Goal: Task Accomplishment & Management: Manage account settings

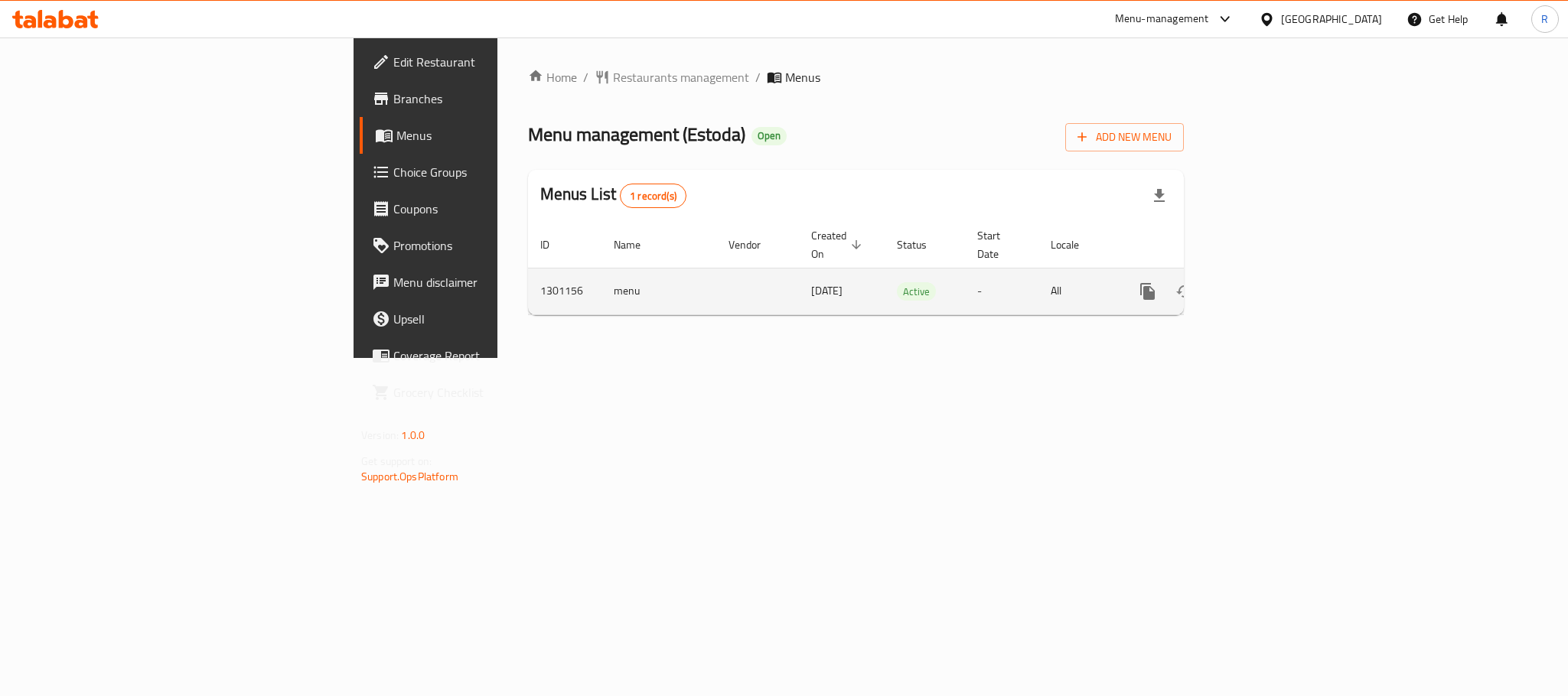
click at [1267, 285] on icon "enhanced table" at bounding box center [1258, 291] width 19 height 19
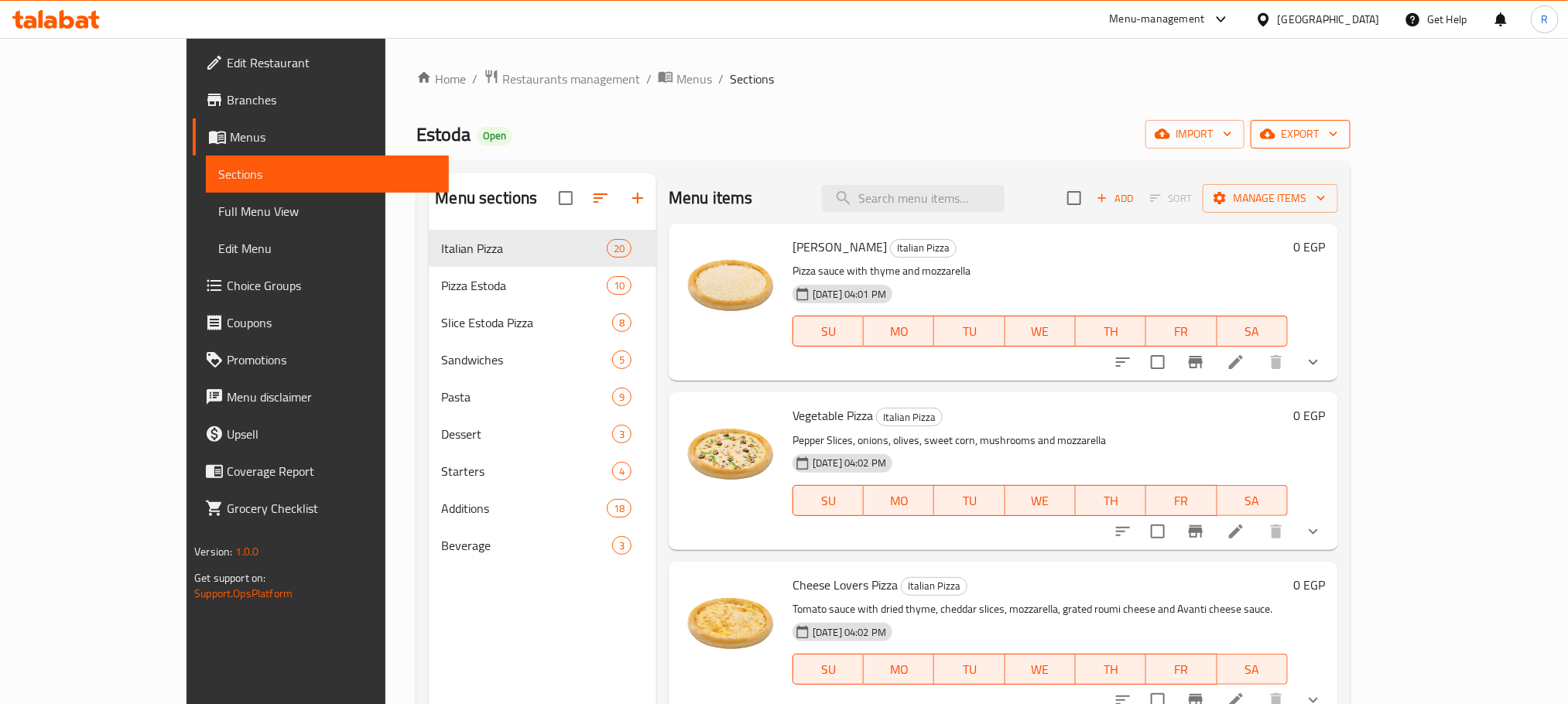
click at [1338, 126] on span "export" at bounding box center [1301, 134] width 75 height 20
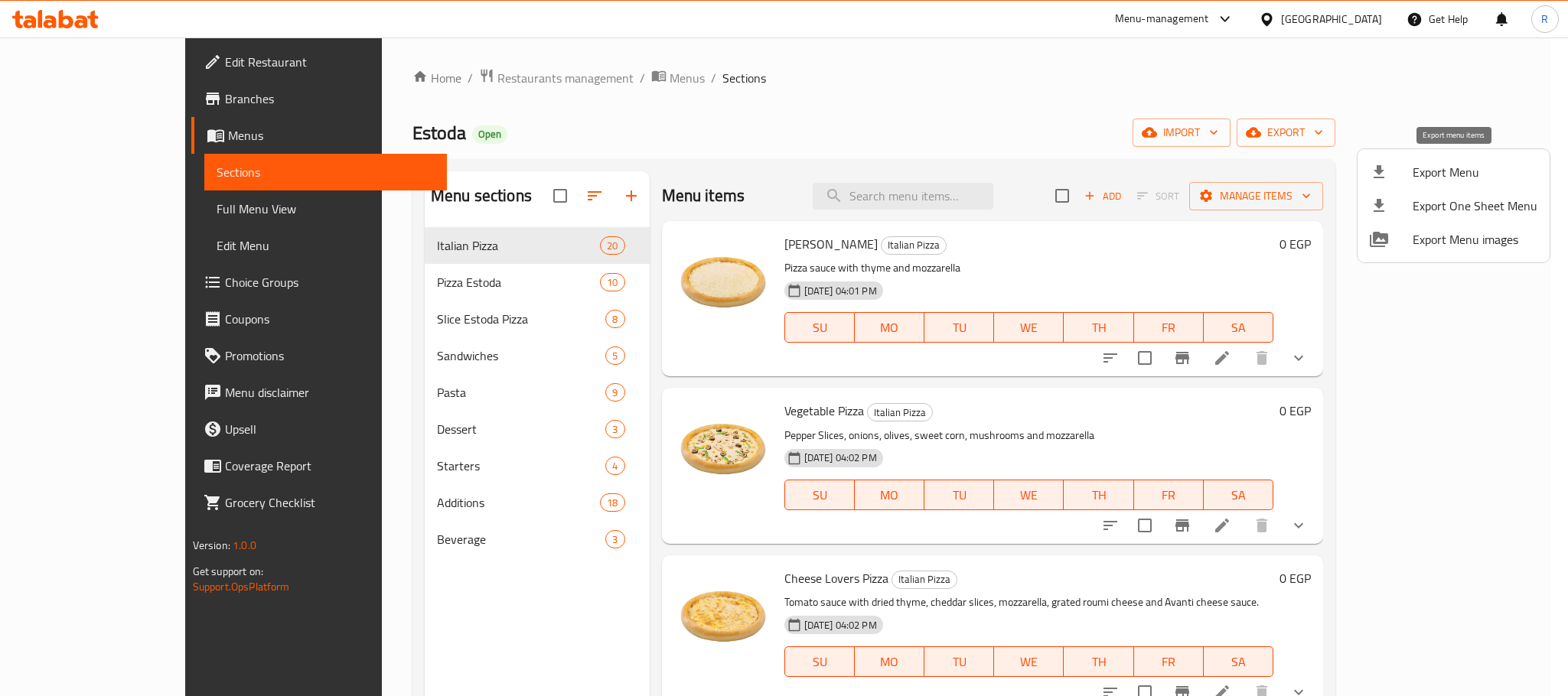
click at [1447, 170] on span "Export Menu" at bounding box center [1475, 172] width 125 height 19
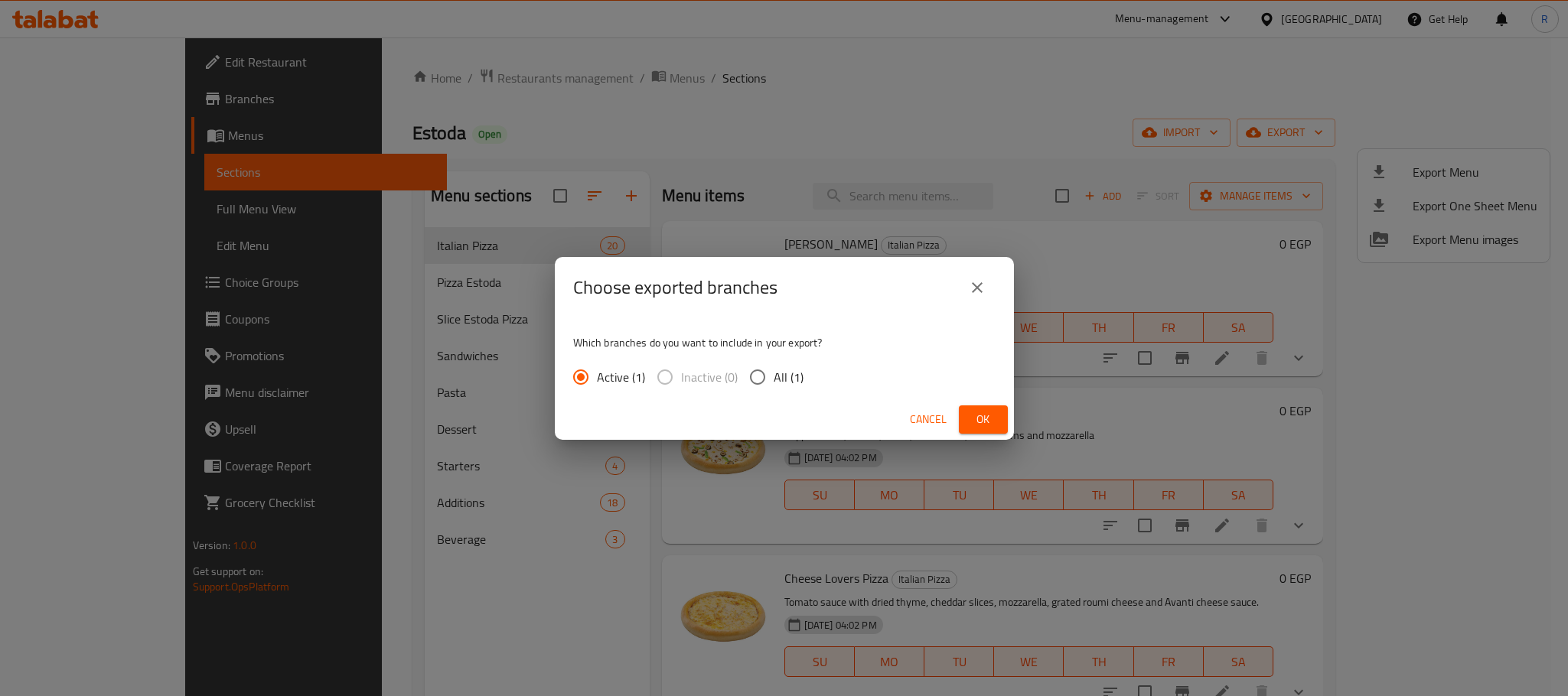
click at [999, 422] on button "Ok" at bounding box center [983, 419] width 49 height 28
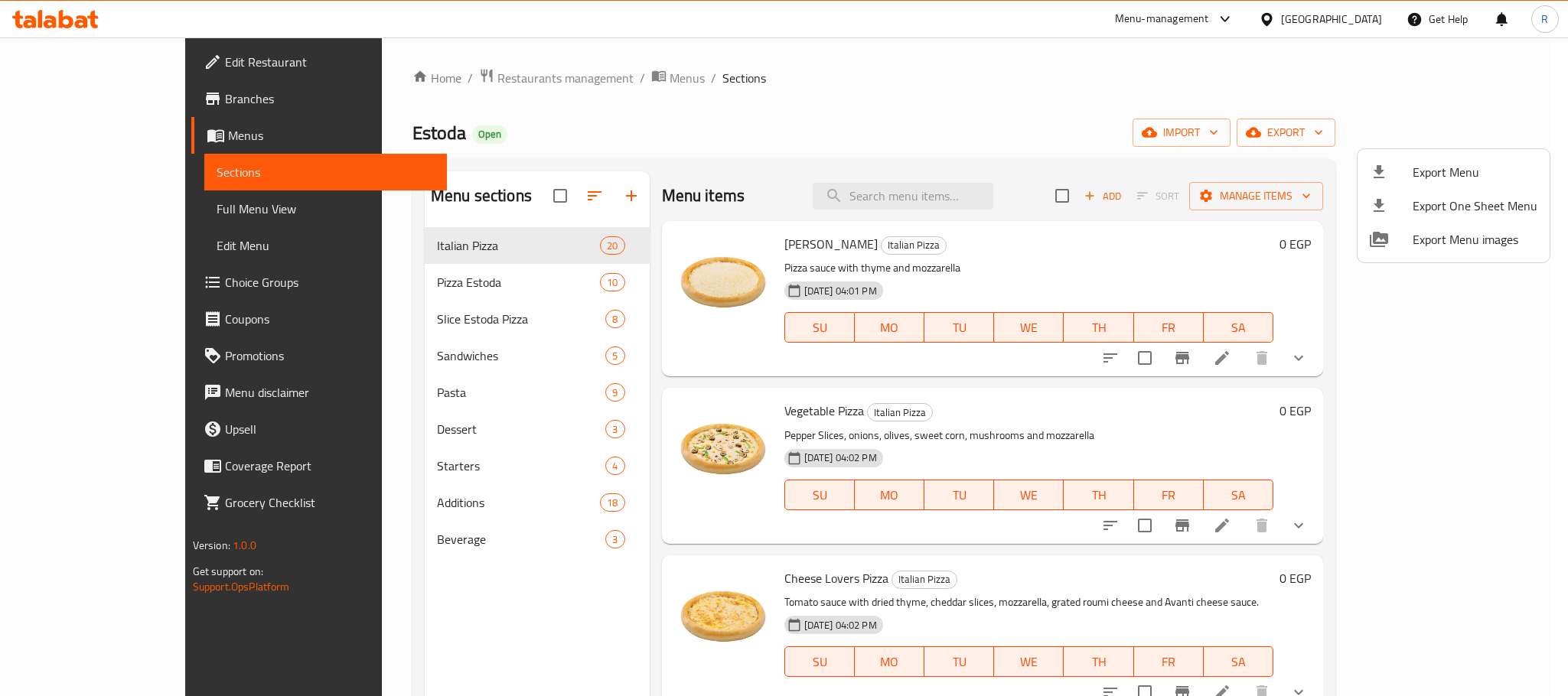
click at [1006, 110] on div at bounding box center [784, 348] width 1568 height 696
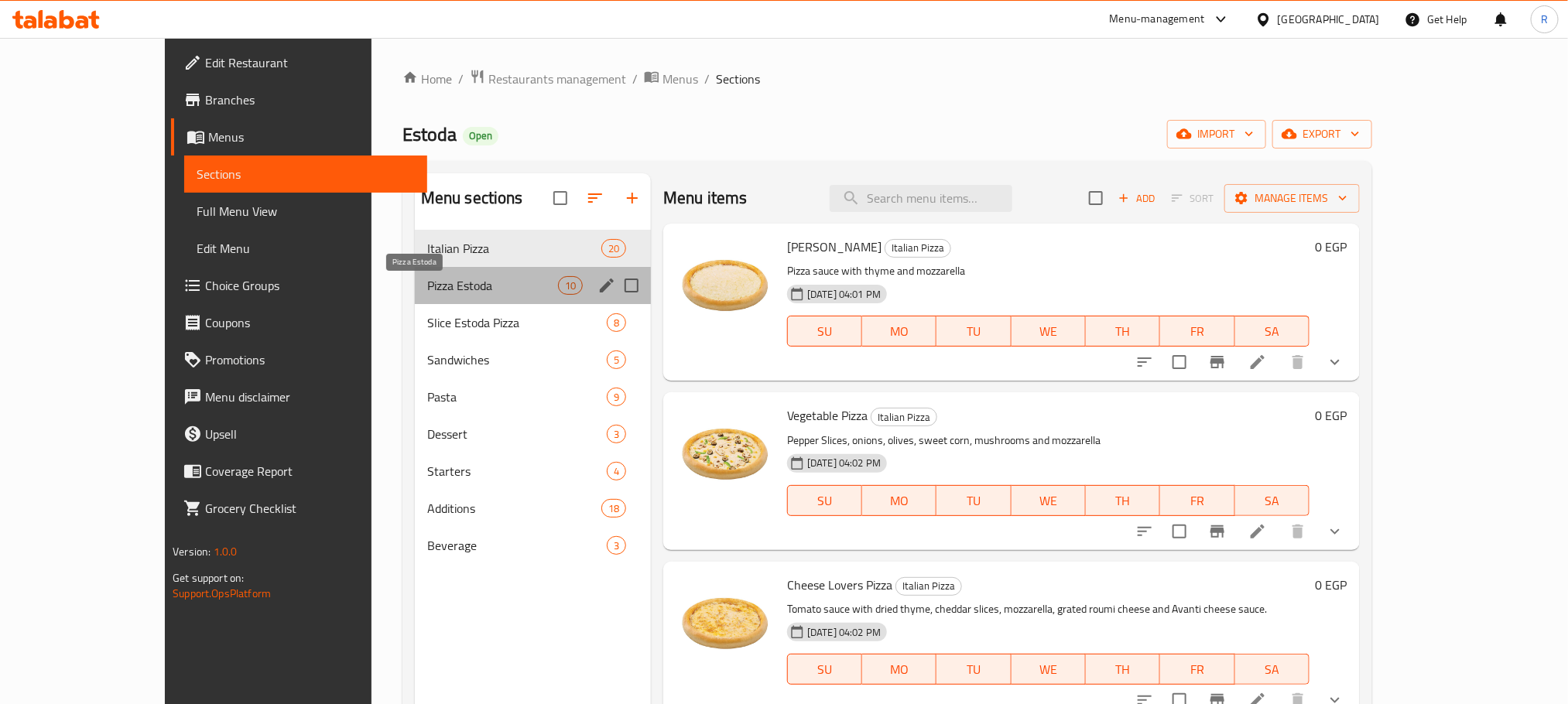
click at [469, 282] on span "Pizza Estoda" at bounding box center [492, 285] width 131 height 19
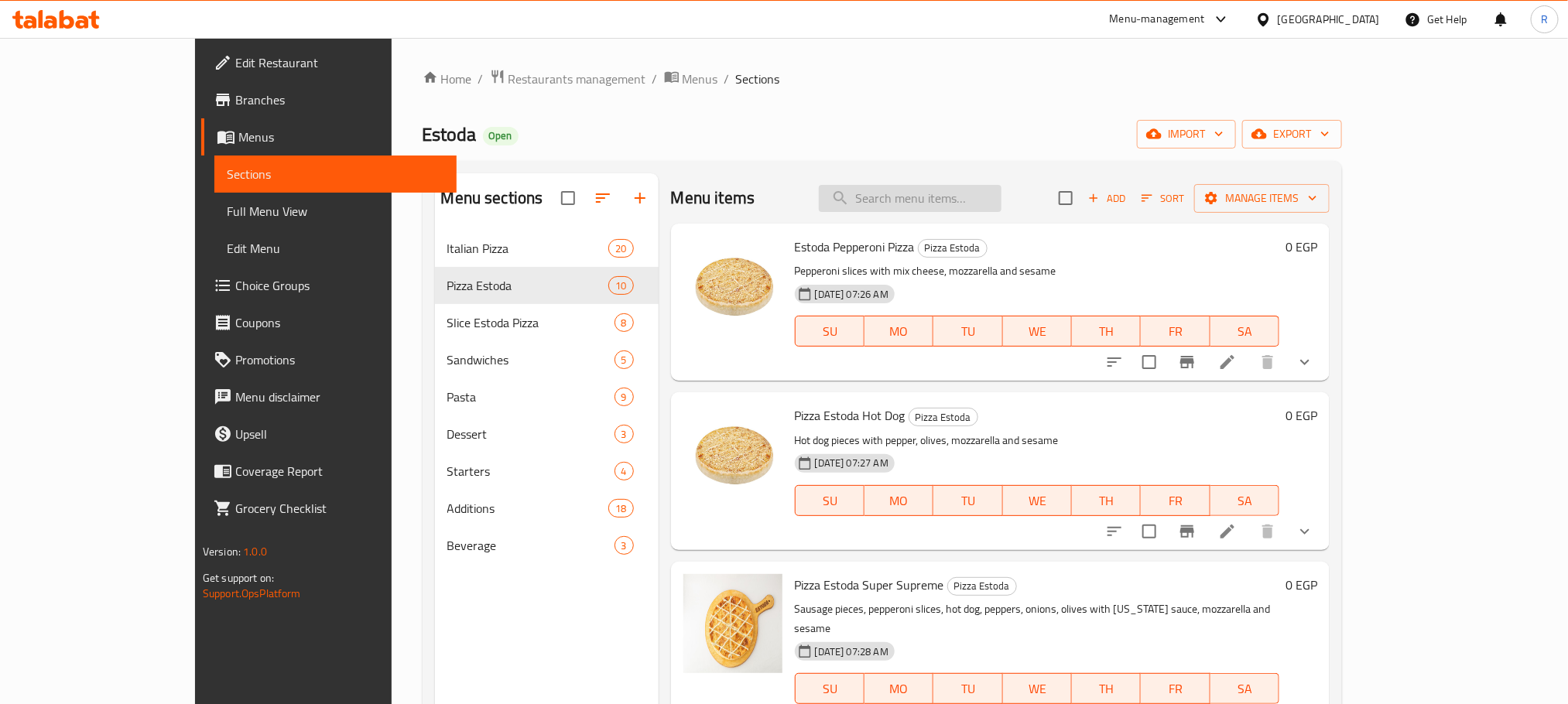
click at [964, 198] on input "search" at bounding box center [910, 198] width 183 height 27
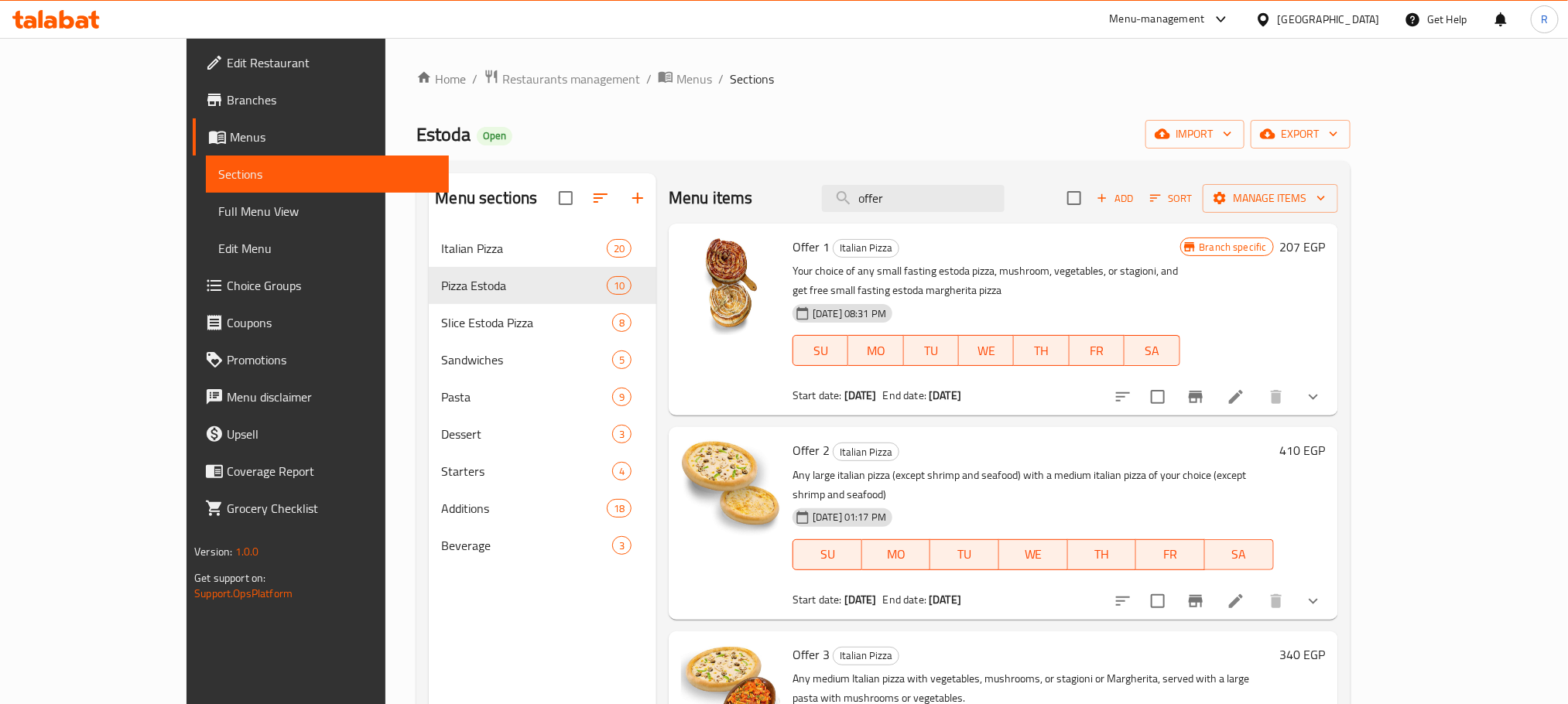
type input "offer"
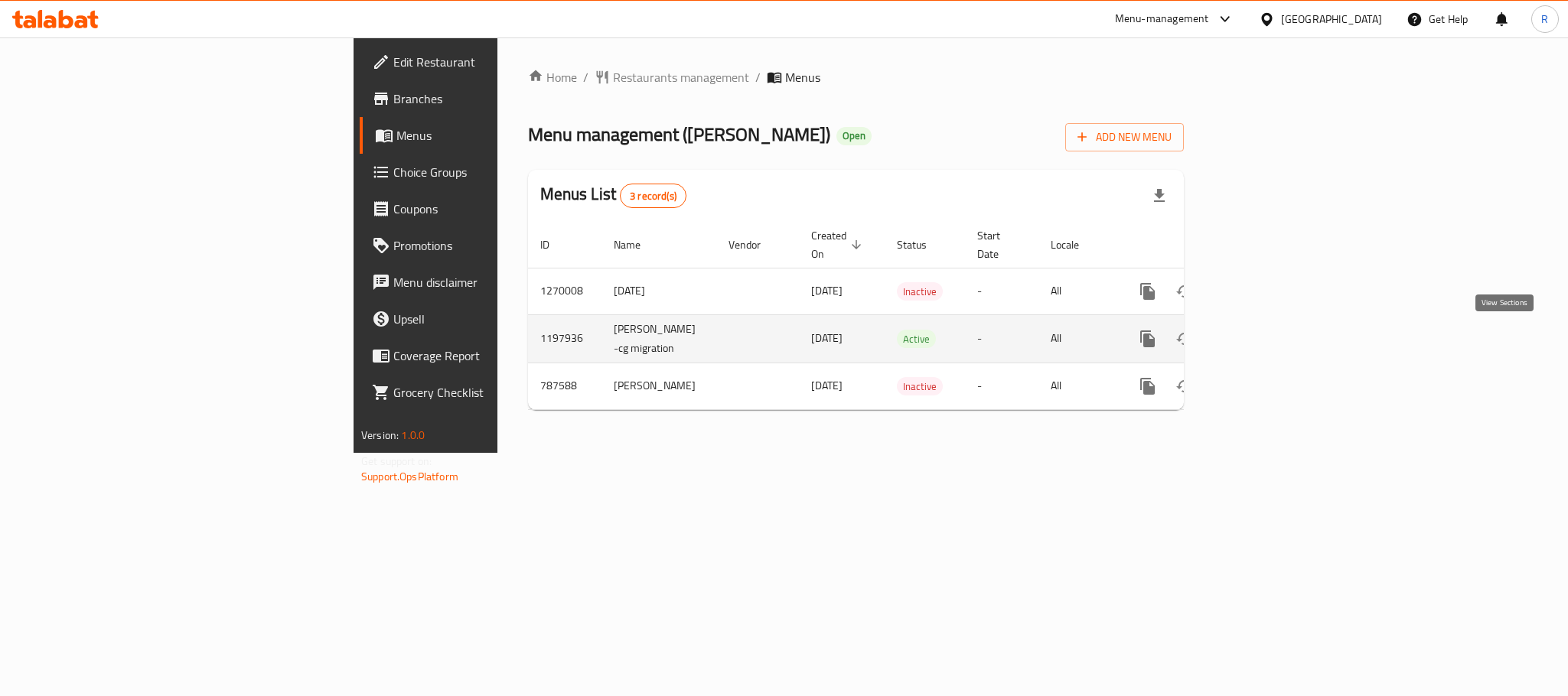
click at [1267, 338] on icon "enhanced table" at bounding box center [1258, 338] width 19 height 19
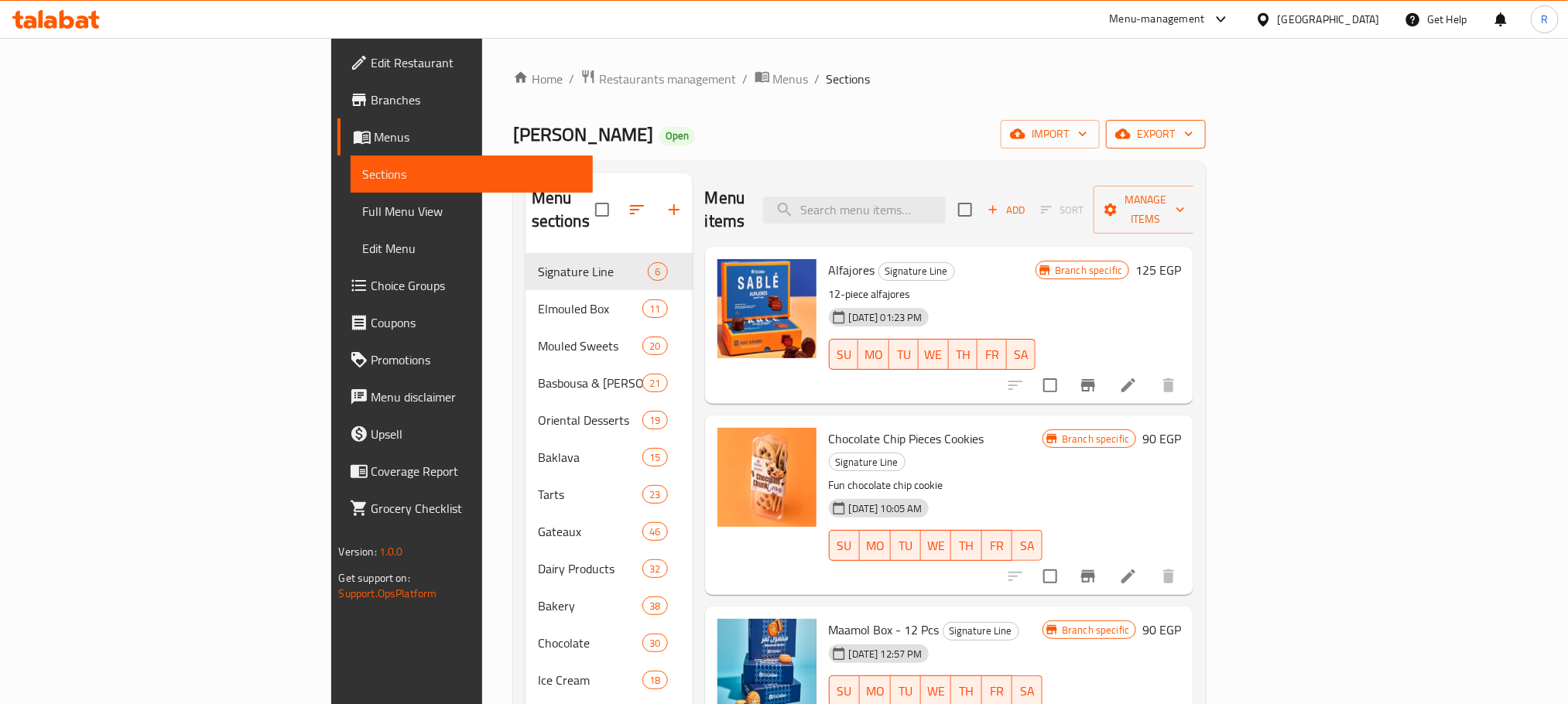
click at [1193, 134] on span "export" at bounding box center [1156, 134] width 75 height 20
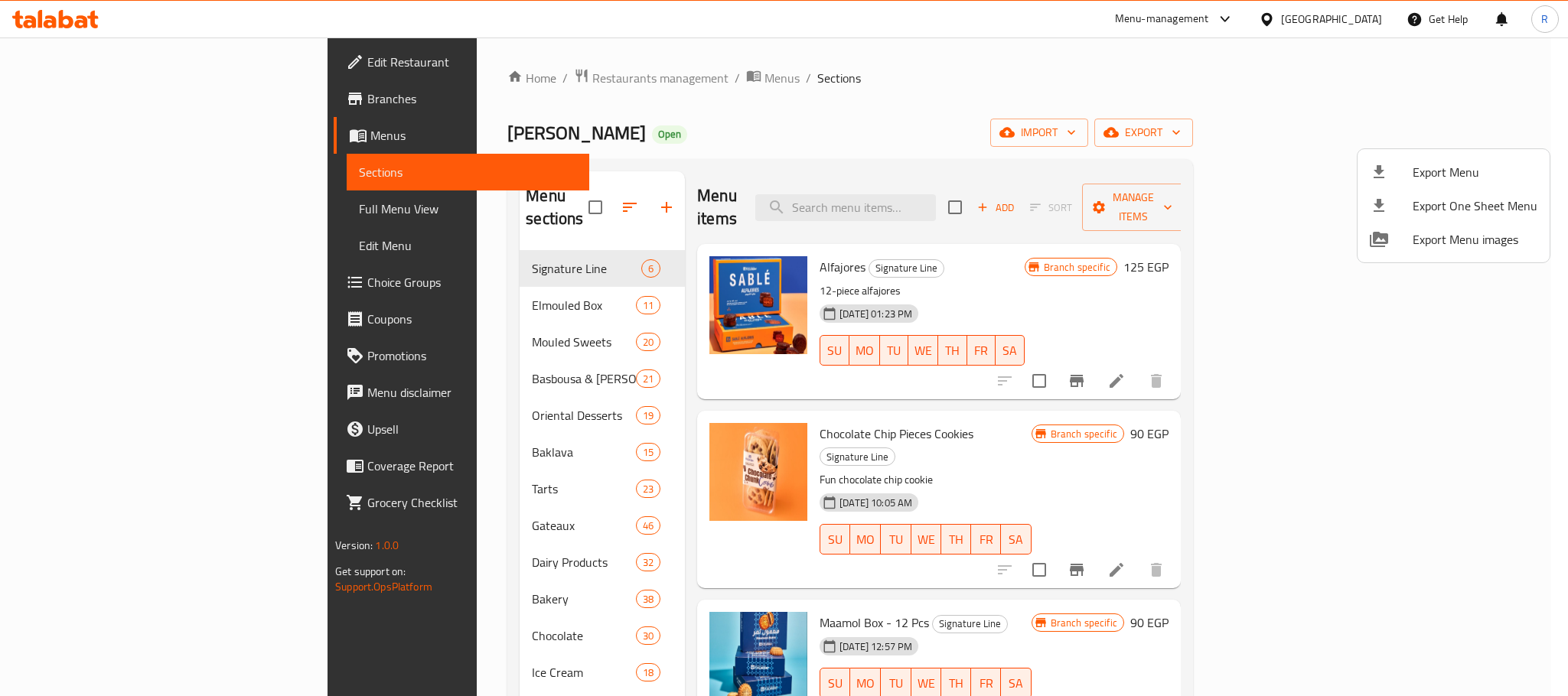
click at [1457, 165] on span "Export Menu" at bounding box center [1475, 172] width 125 height 19
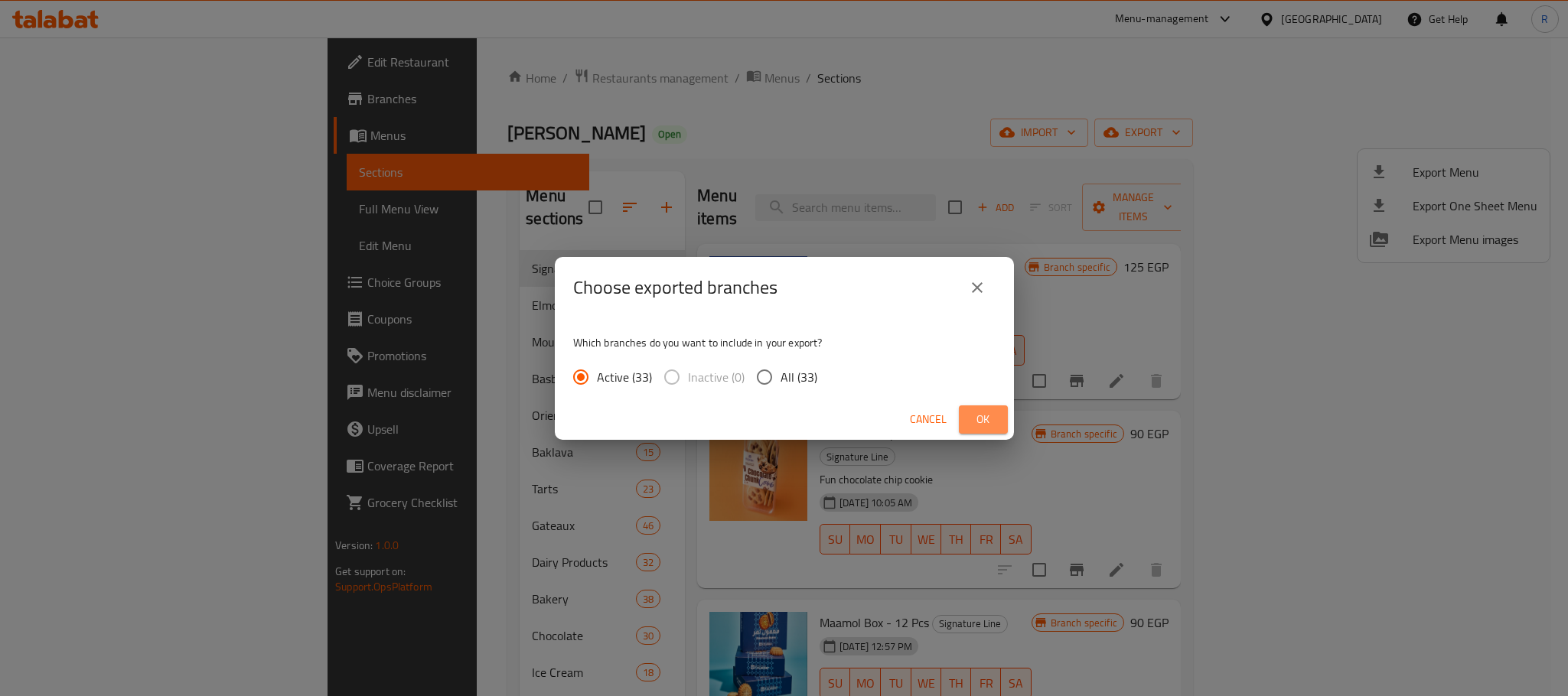
click at [989, 428] on span "Ok" at bounding box center [982, 420] width 24 height 20
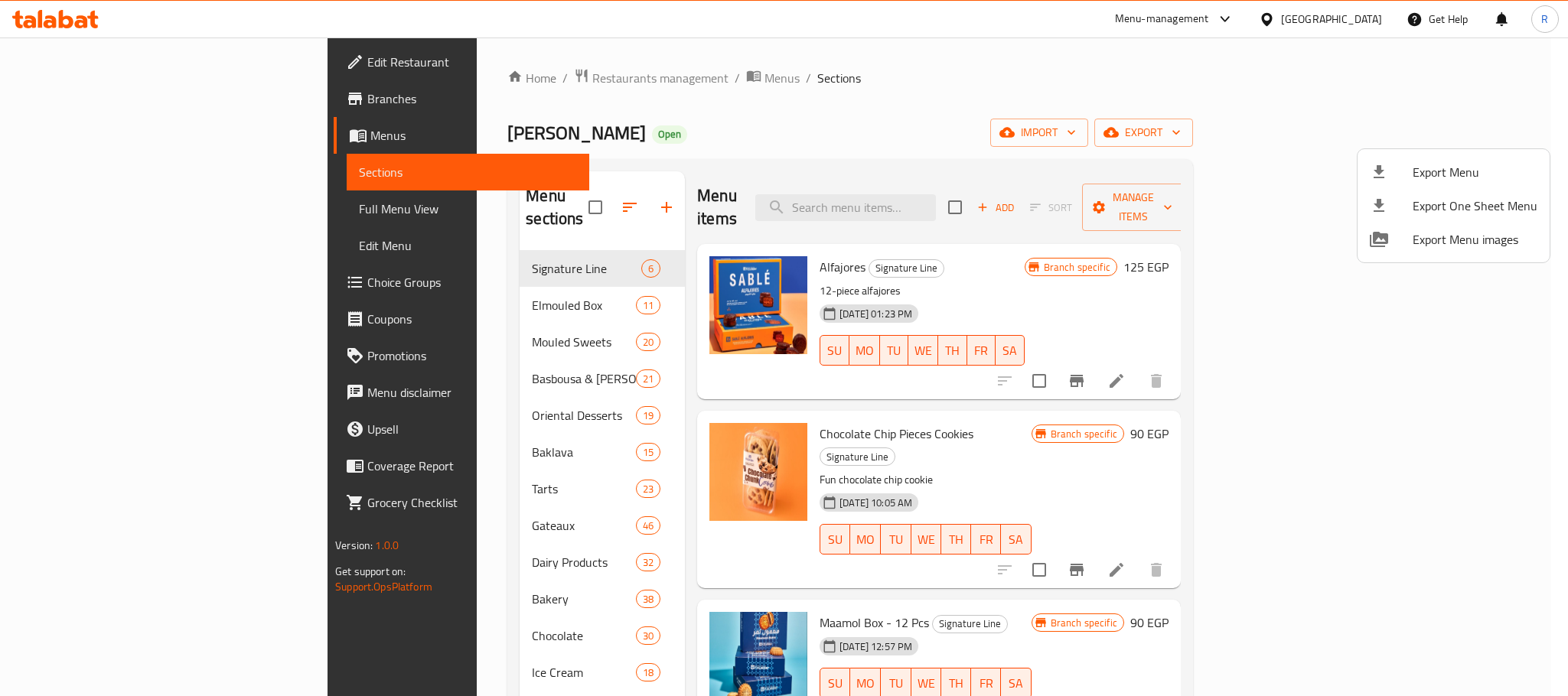
click at [1011, 41] on div at bounding box center [784, 348] width 1568 height 696
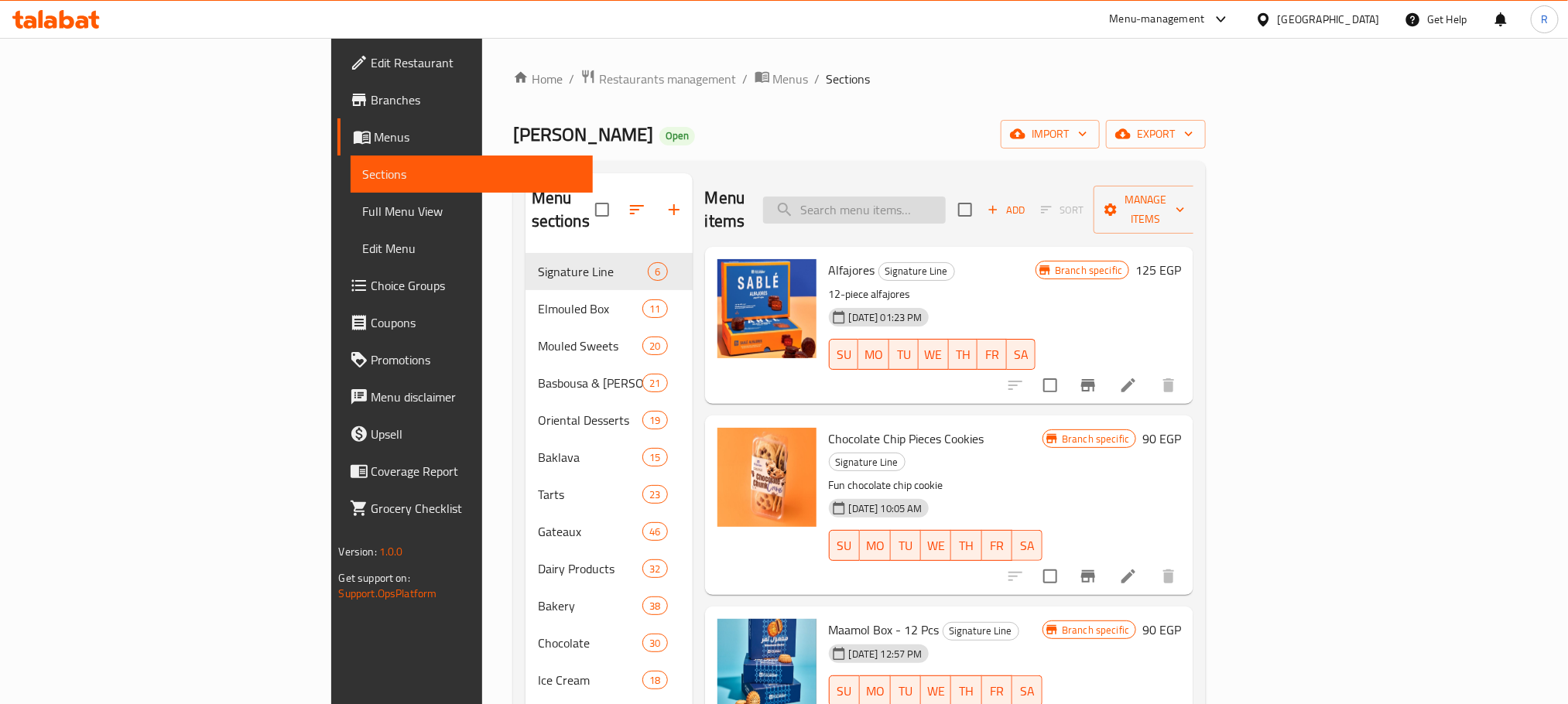
click at [946, 198] on input "search" at bounding box center [854, 210] width 183 height 27
paste input "ايس كريم كراميل"
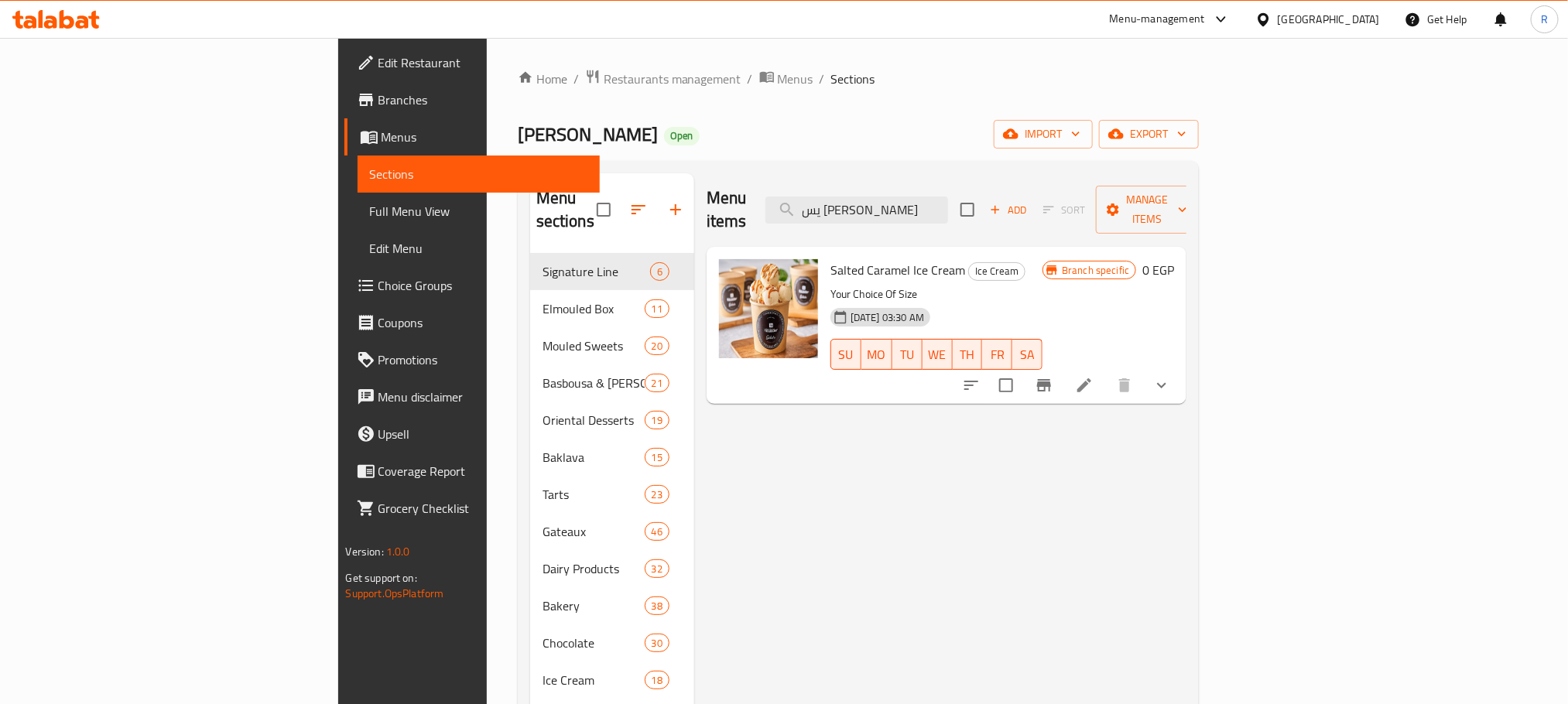
type input "يس كريم كراميل"
click at [1180, 383] on button "show more" at bounding box center [1162, 386] width 38 height 38
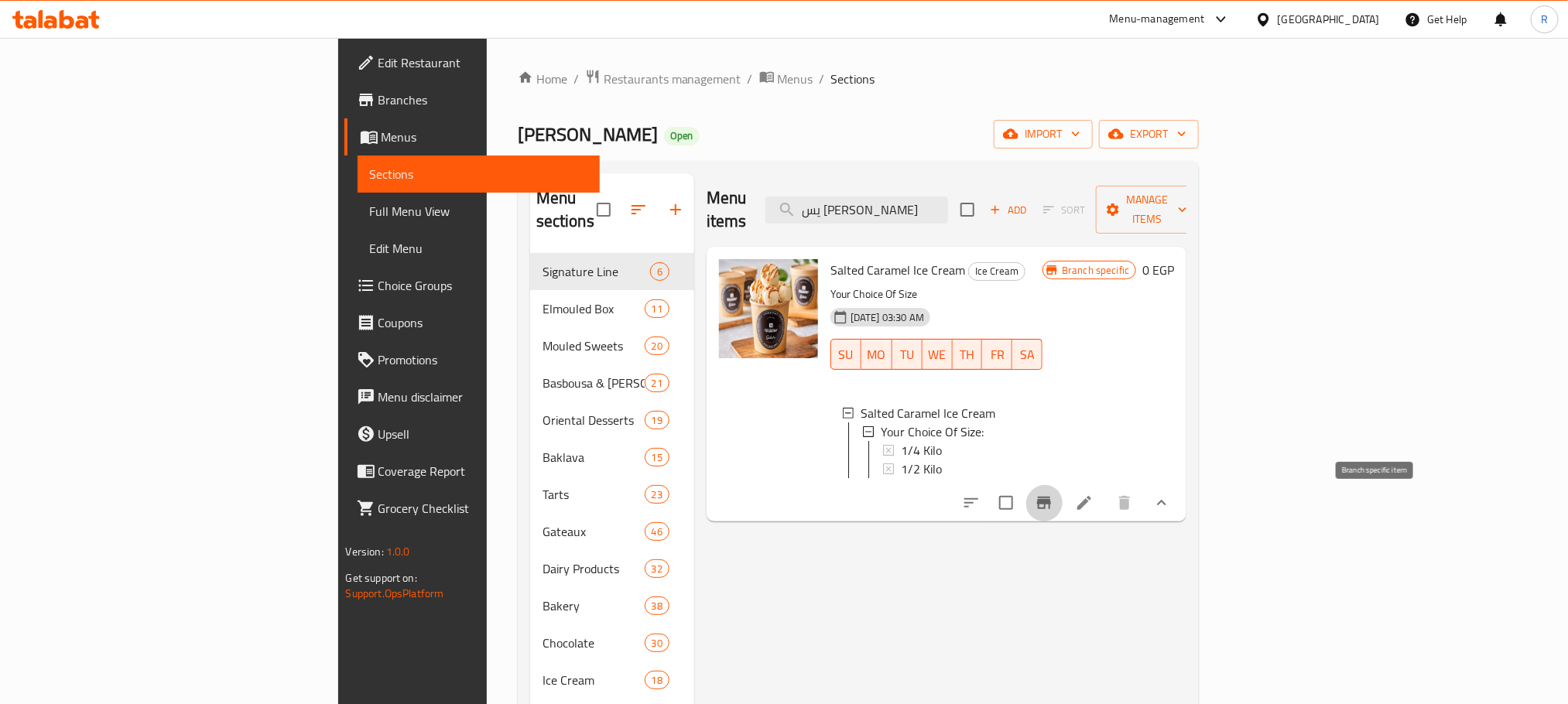
click at [1053, 507] on icon "Branch-specific-item" at bounding box center [1044, 502] width 19 height 19
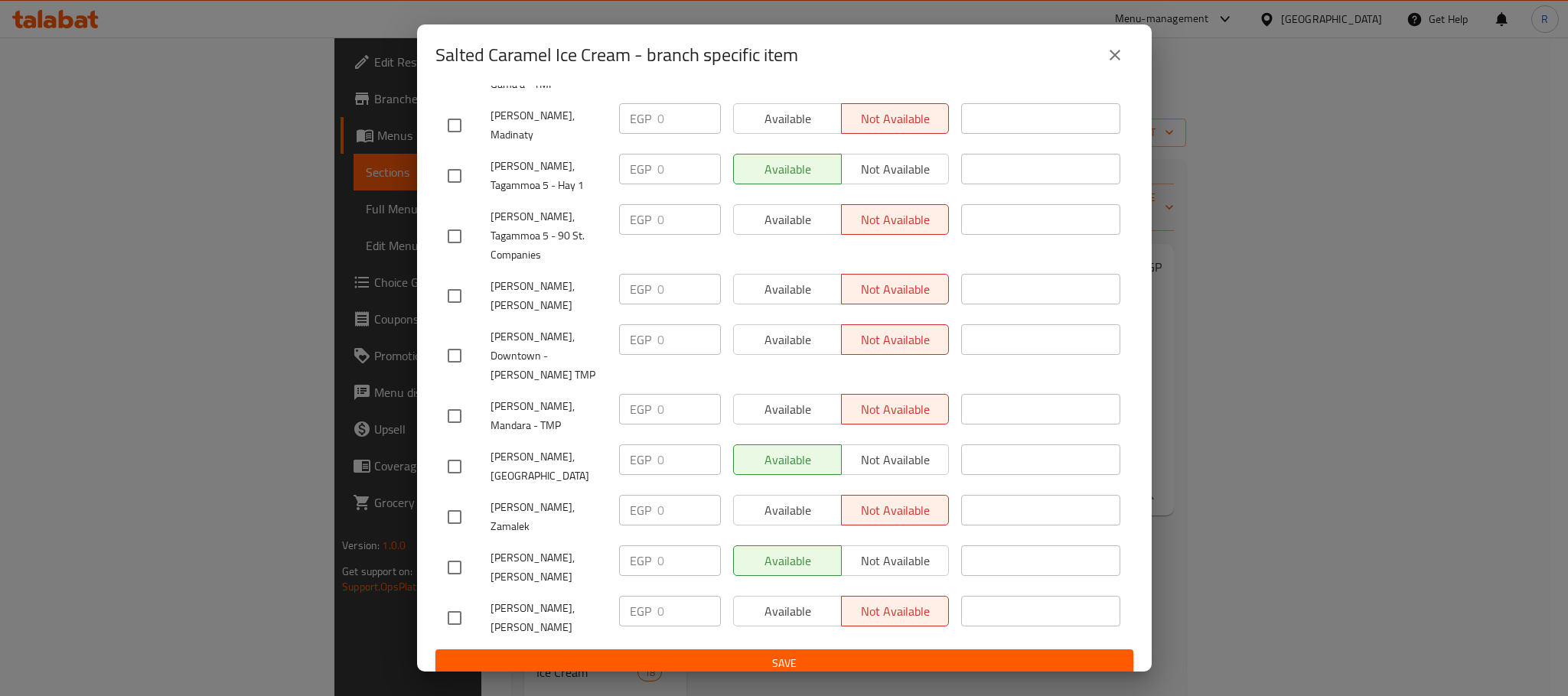
scroll to position [1766, 0]
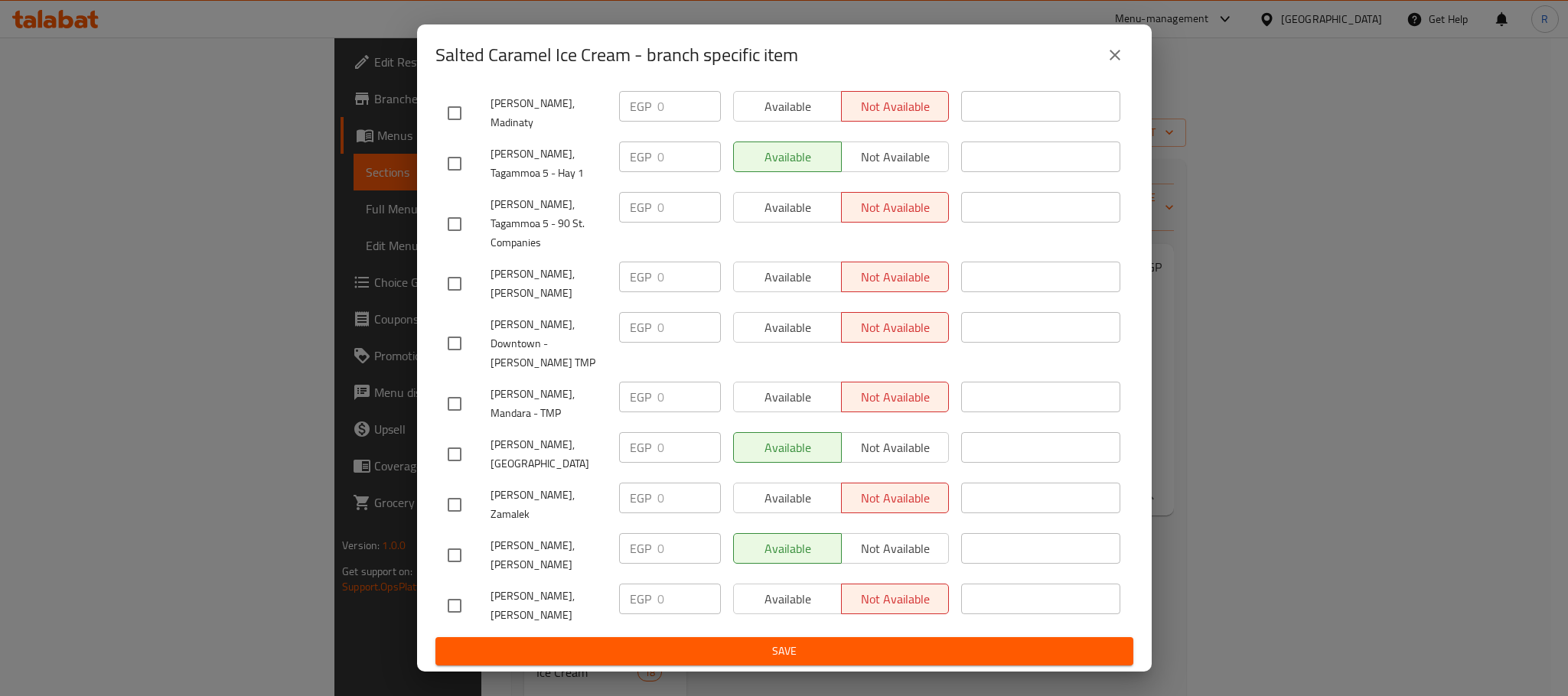
click at [1110, 51] on icon "close" at bounding box center [1114, 55] width 11 height 11
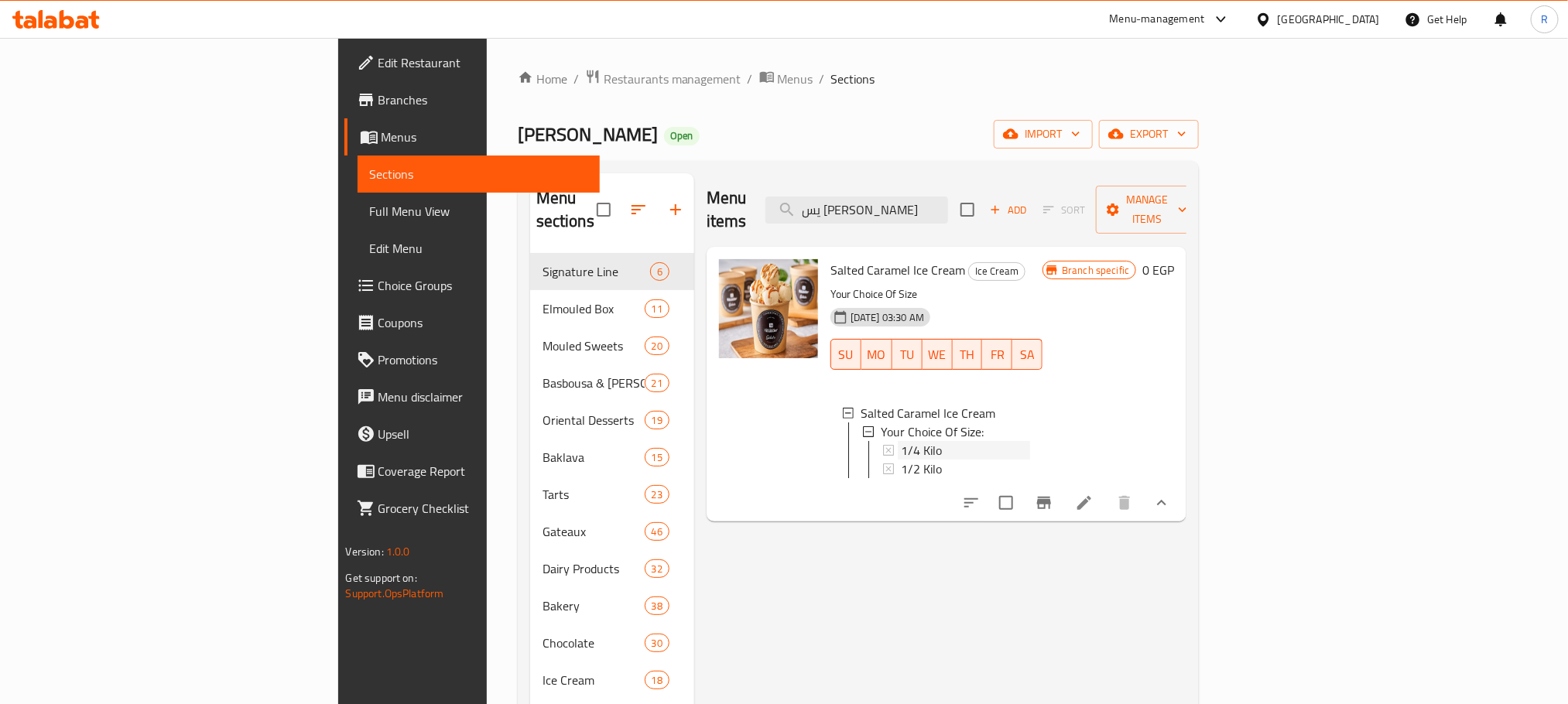
click at [901, 447] on div "1/4 Kilo" at bounding box center [965, 450] width 130 height 19
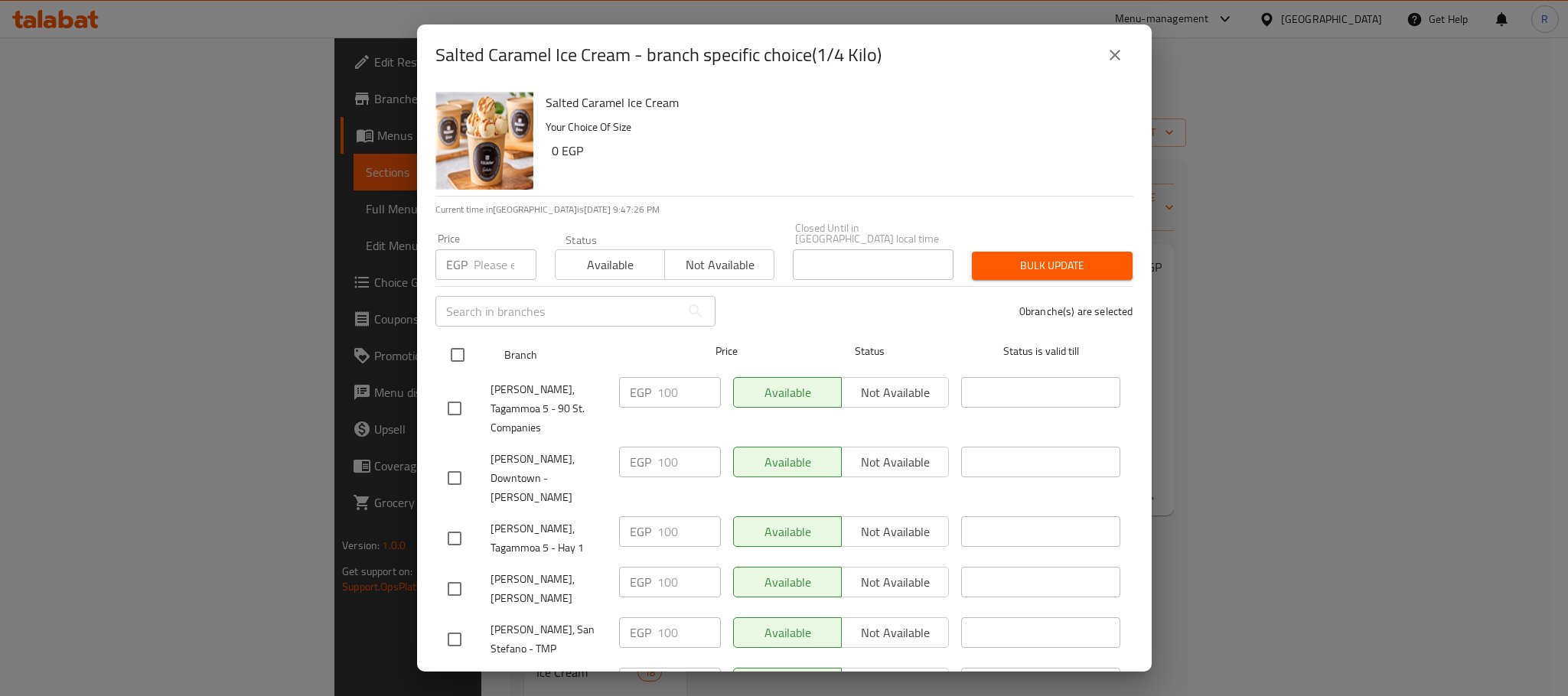
click at [448, 352] on input "checkbox" at bounding box center [457, 355] width 32 height 32
checkbox input "true"
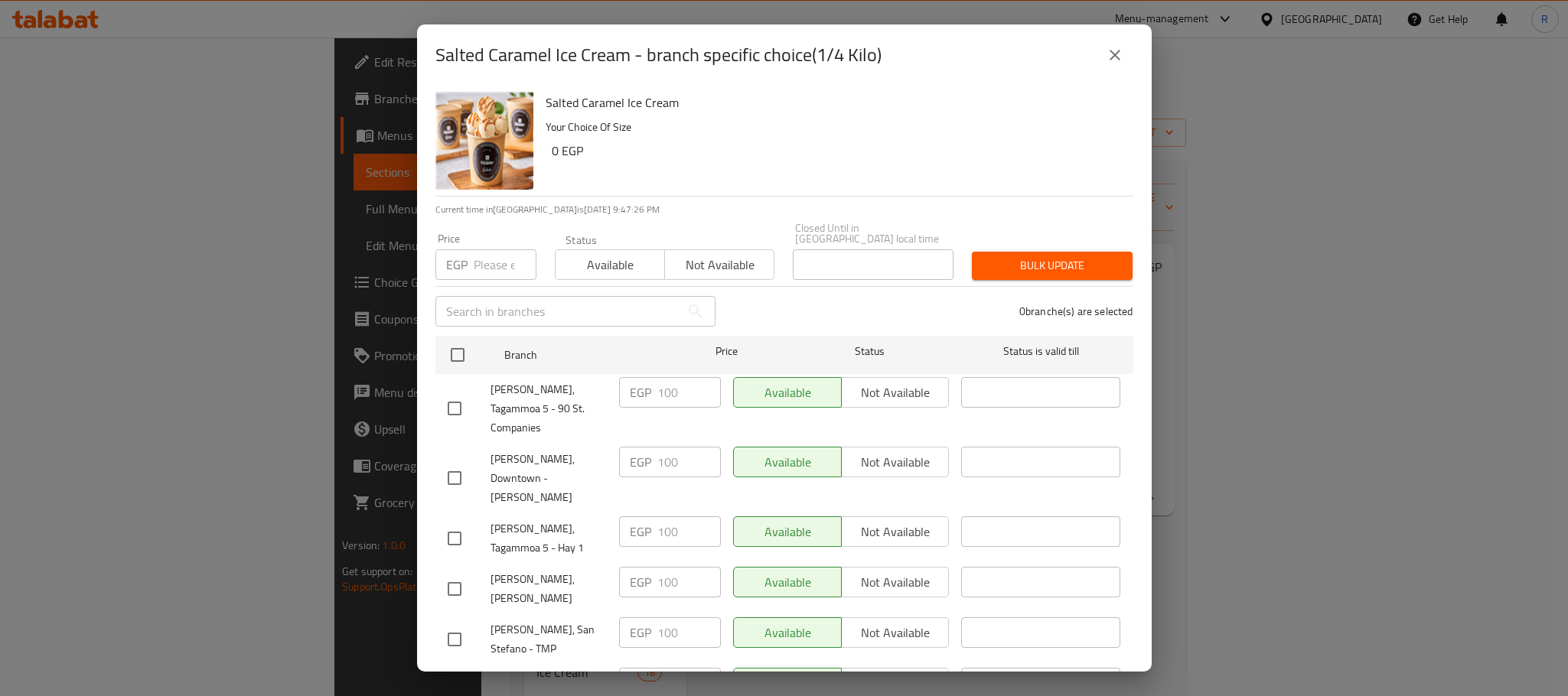
checkbox input "true"
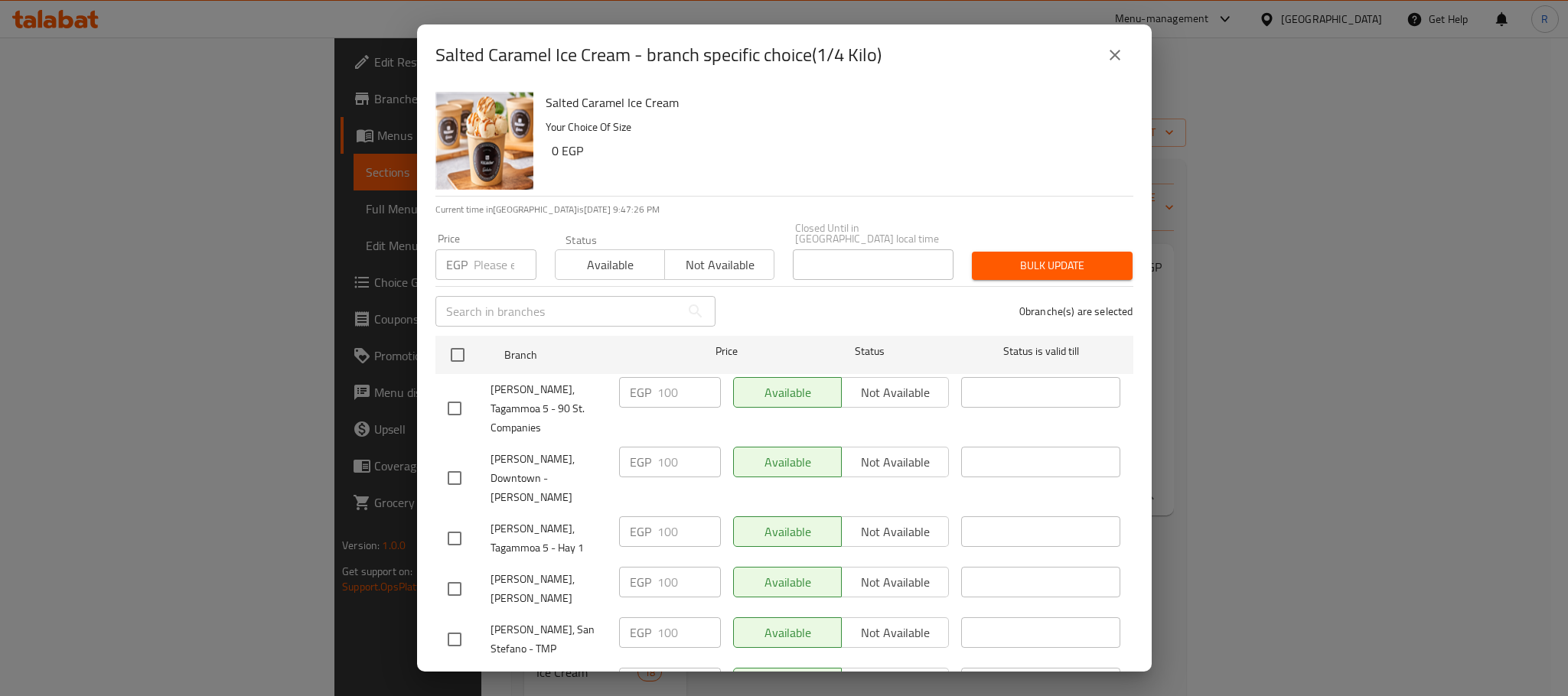
checkbox input "true"
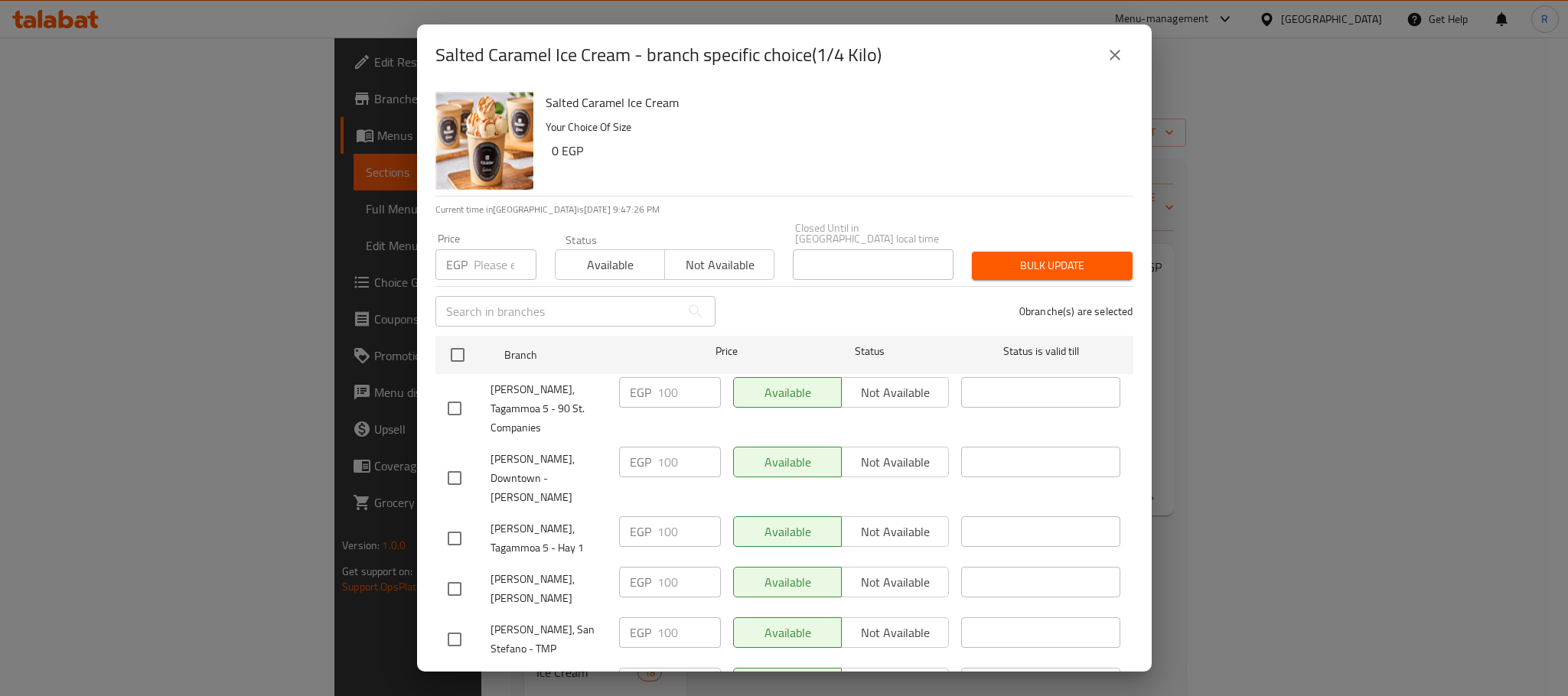
checkbox input "true"
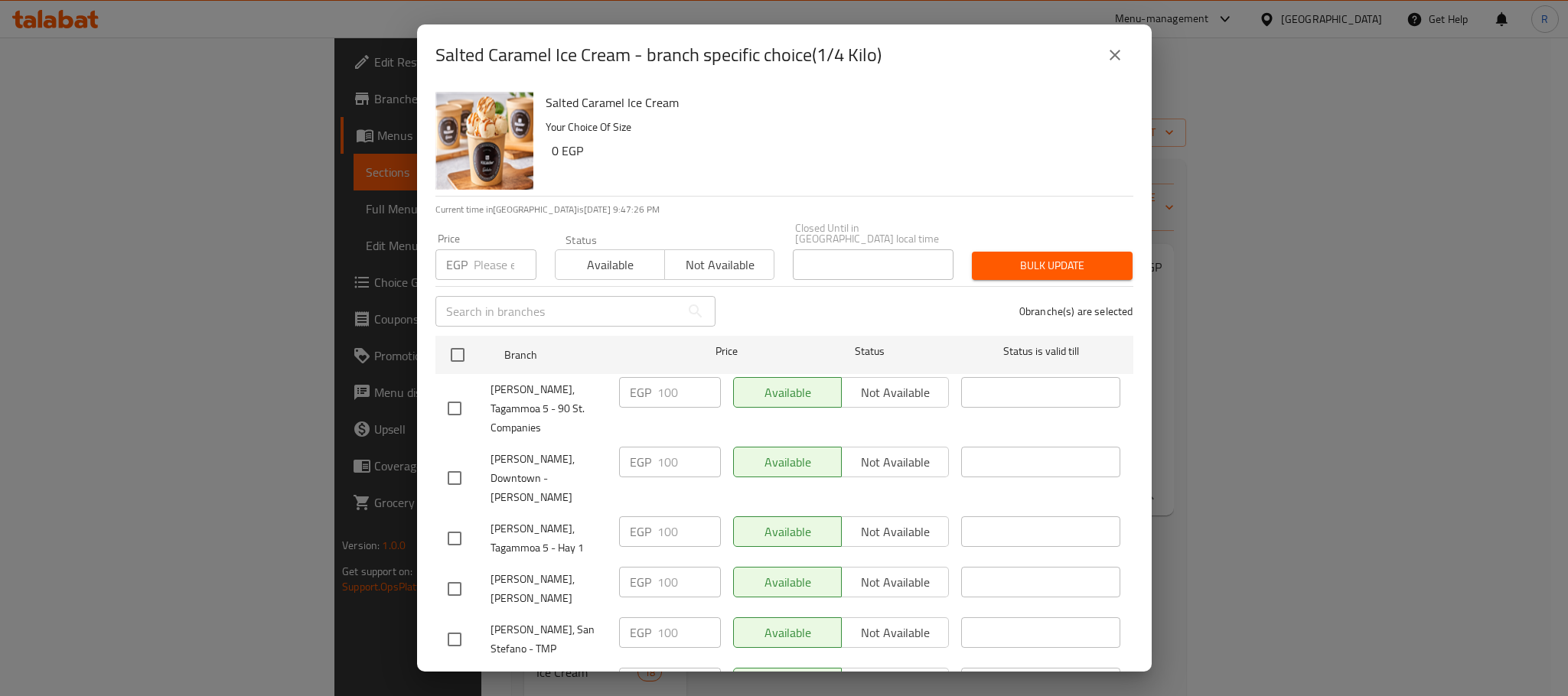
checkbox input "true"
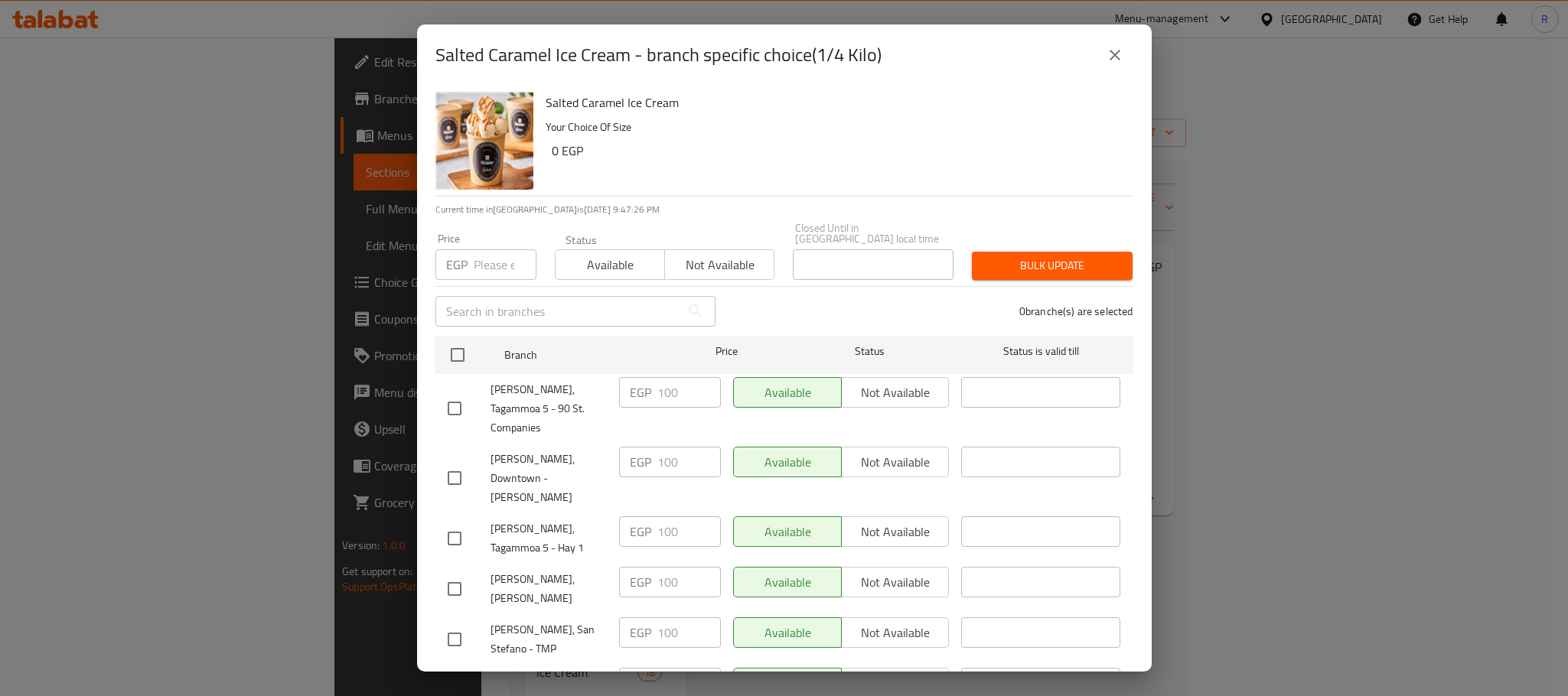
checkbox input "true"
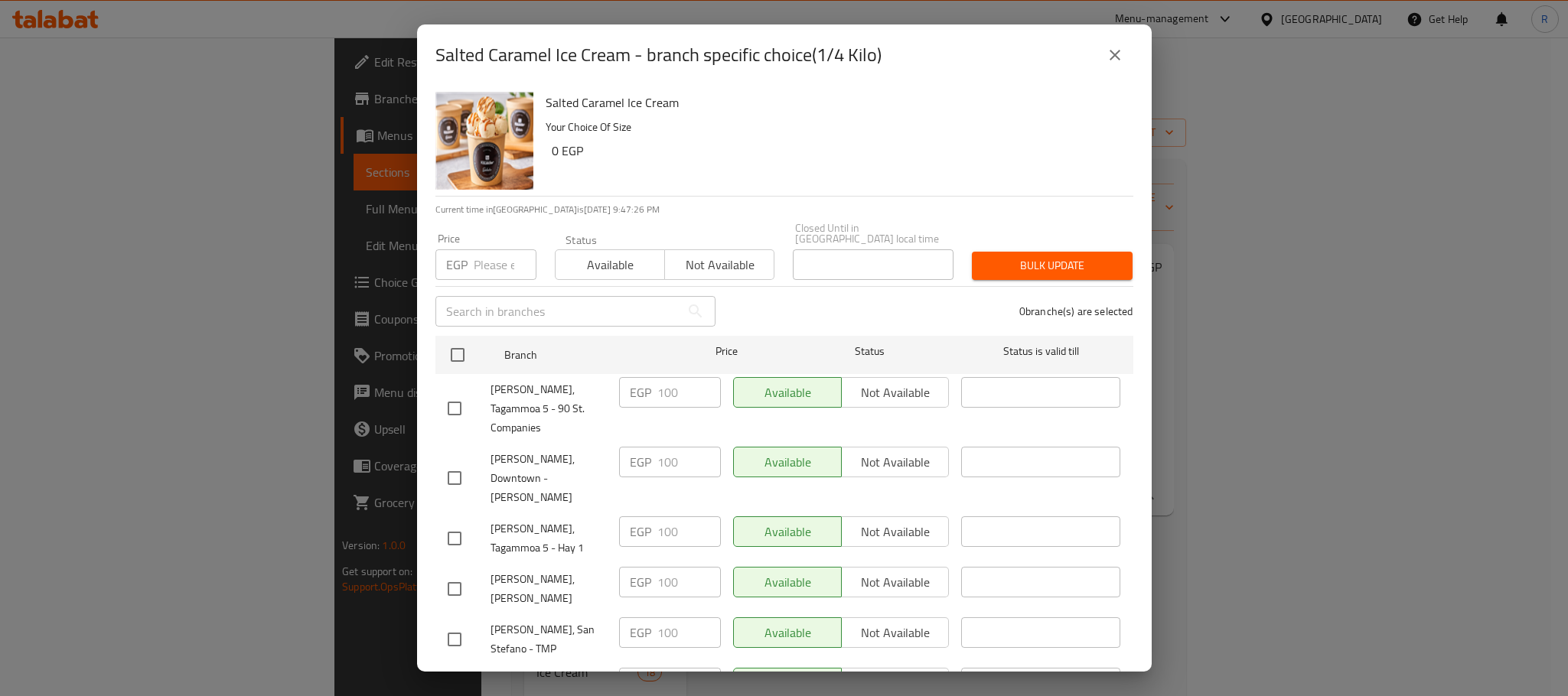
checkbox input "true"
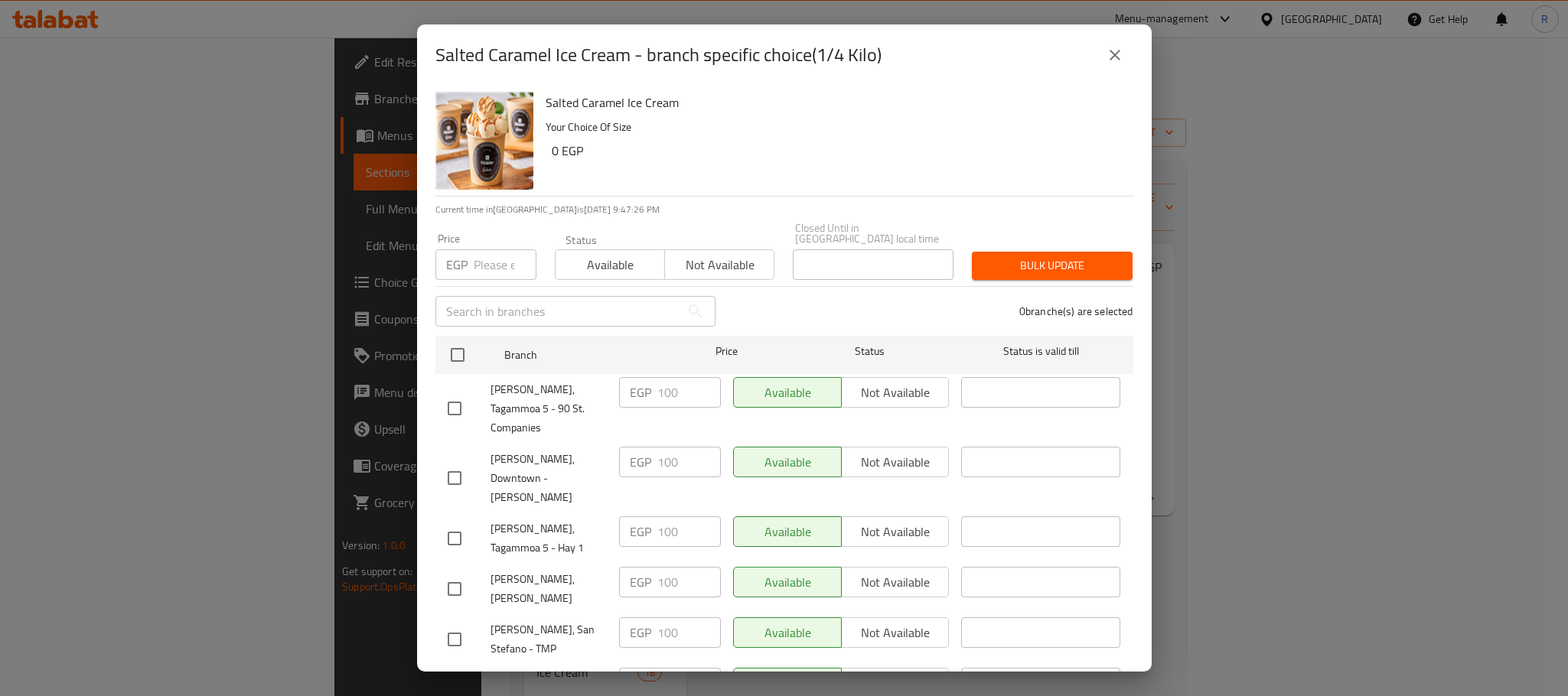
checkbox input "true"
click at [485, 257] on input "number" at bounding box center [505, 264] width 63 height 30
type input "250"
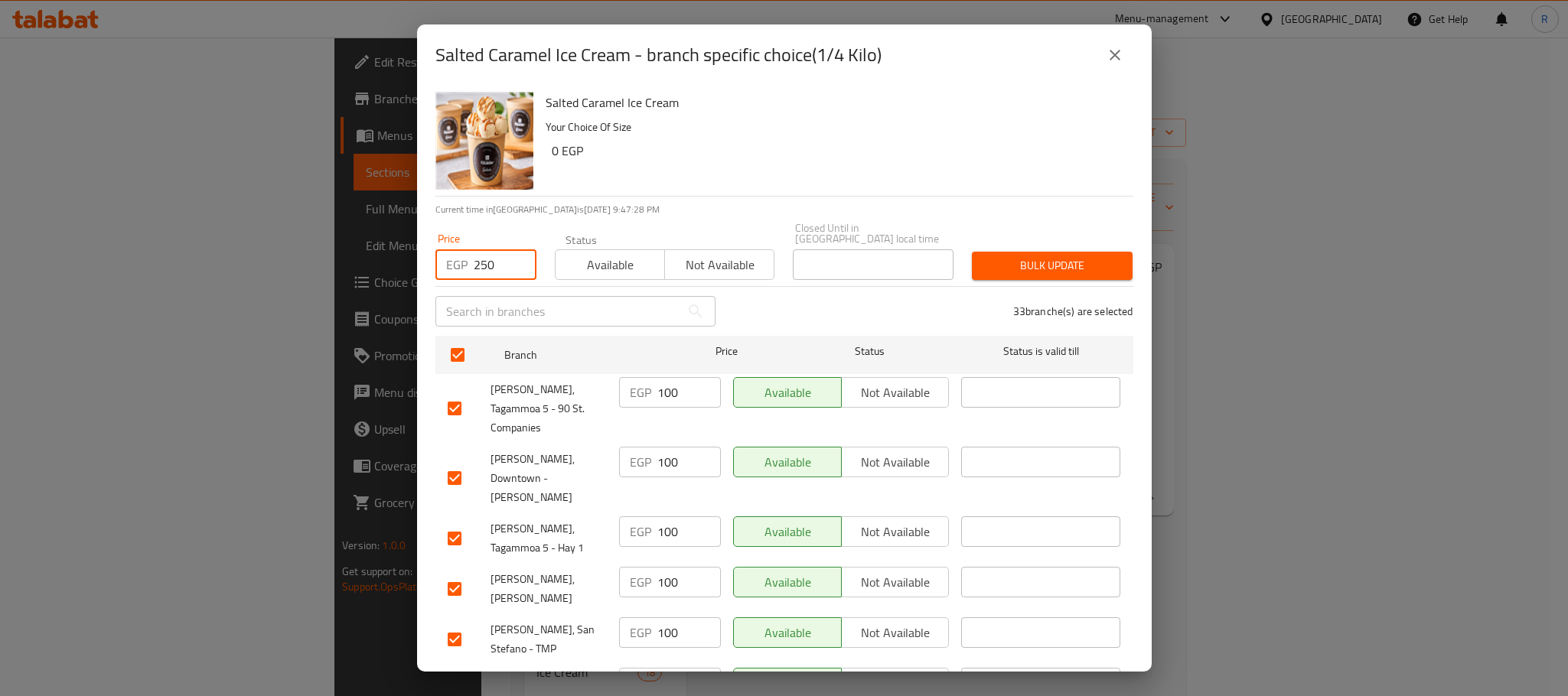
click at [1006, 258] on span "Bulk update" at bounding box center [1052, 266] width 136 height 20
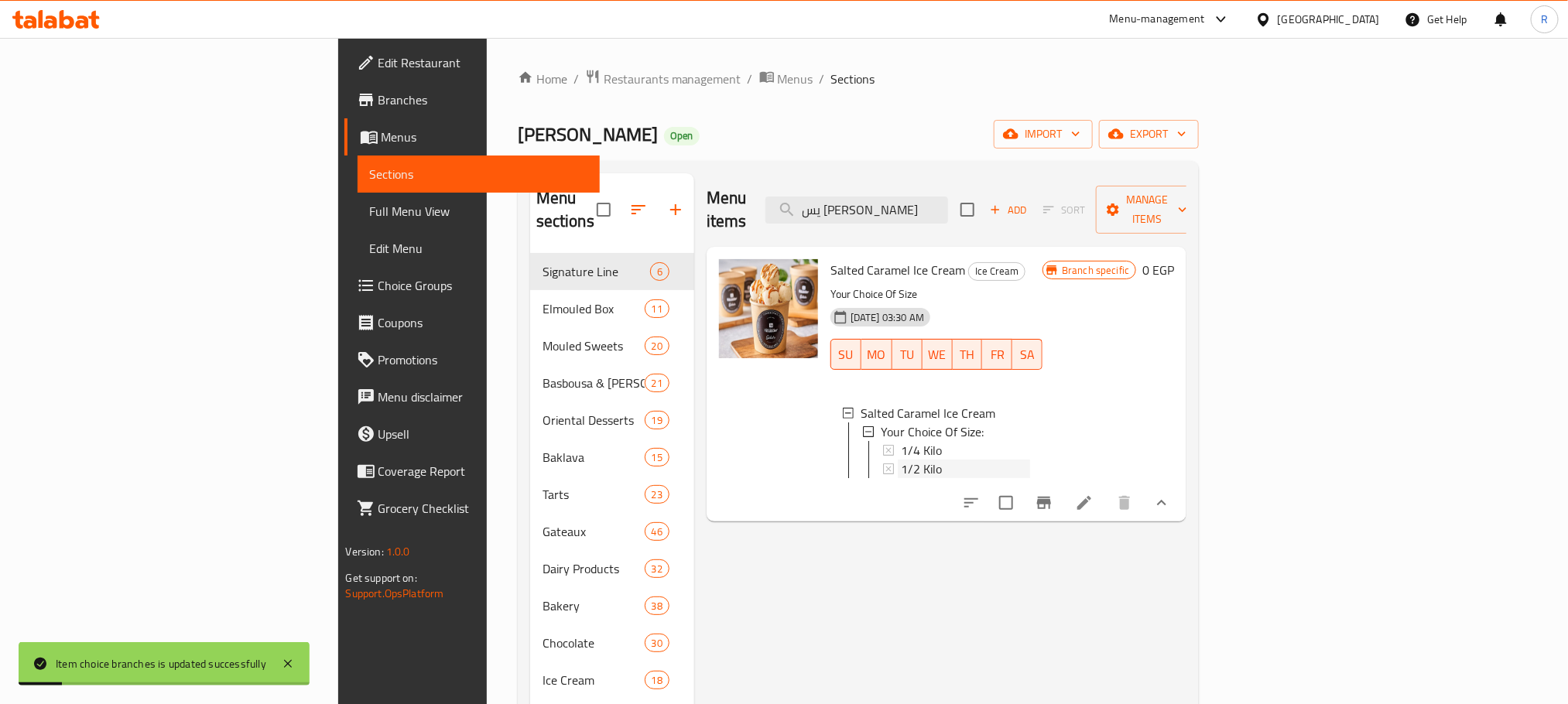
click at [901, 465] on div "1/2 Kilo" at bounding box center [965, 469] width 130 height 19
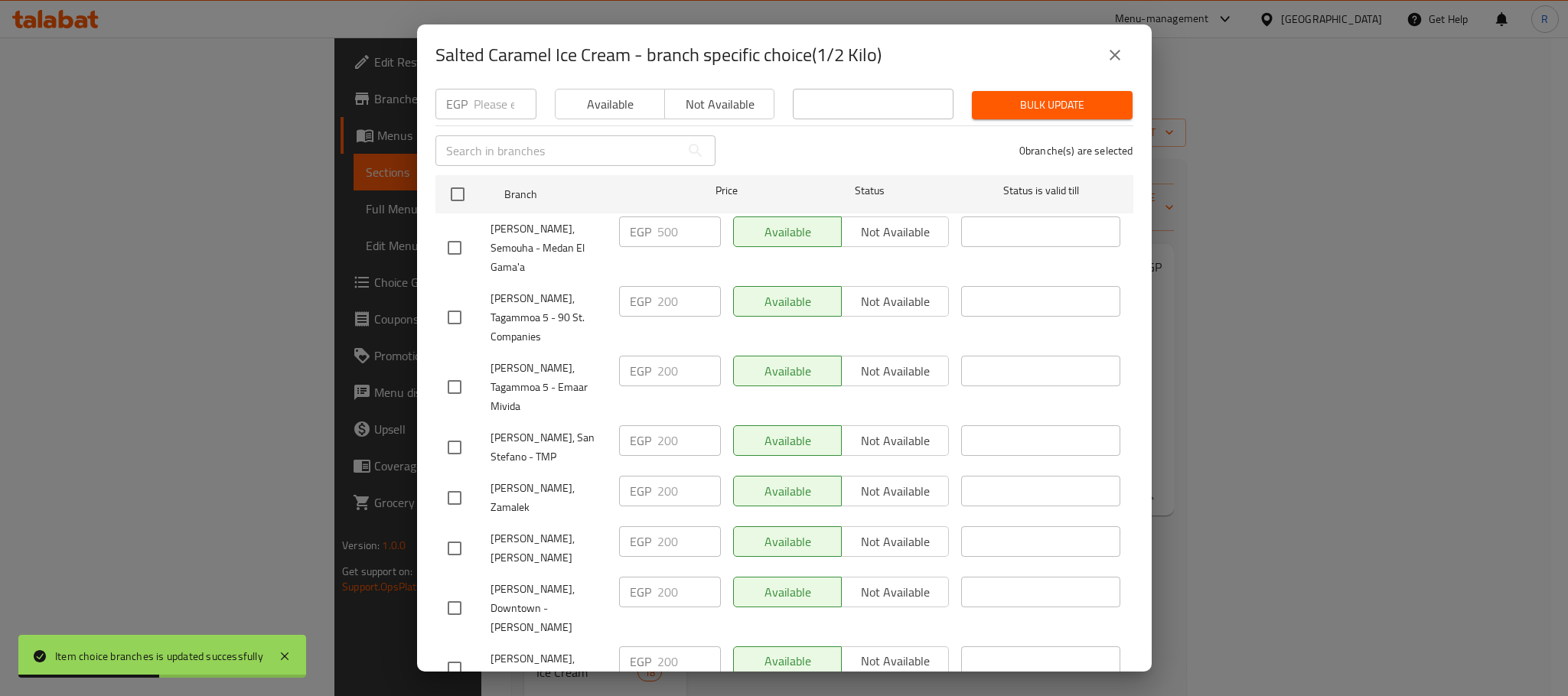
scroll to position [114, 0]
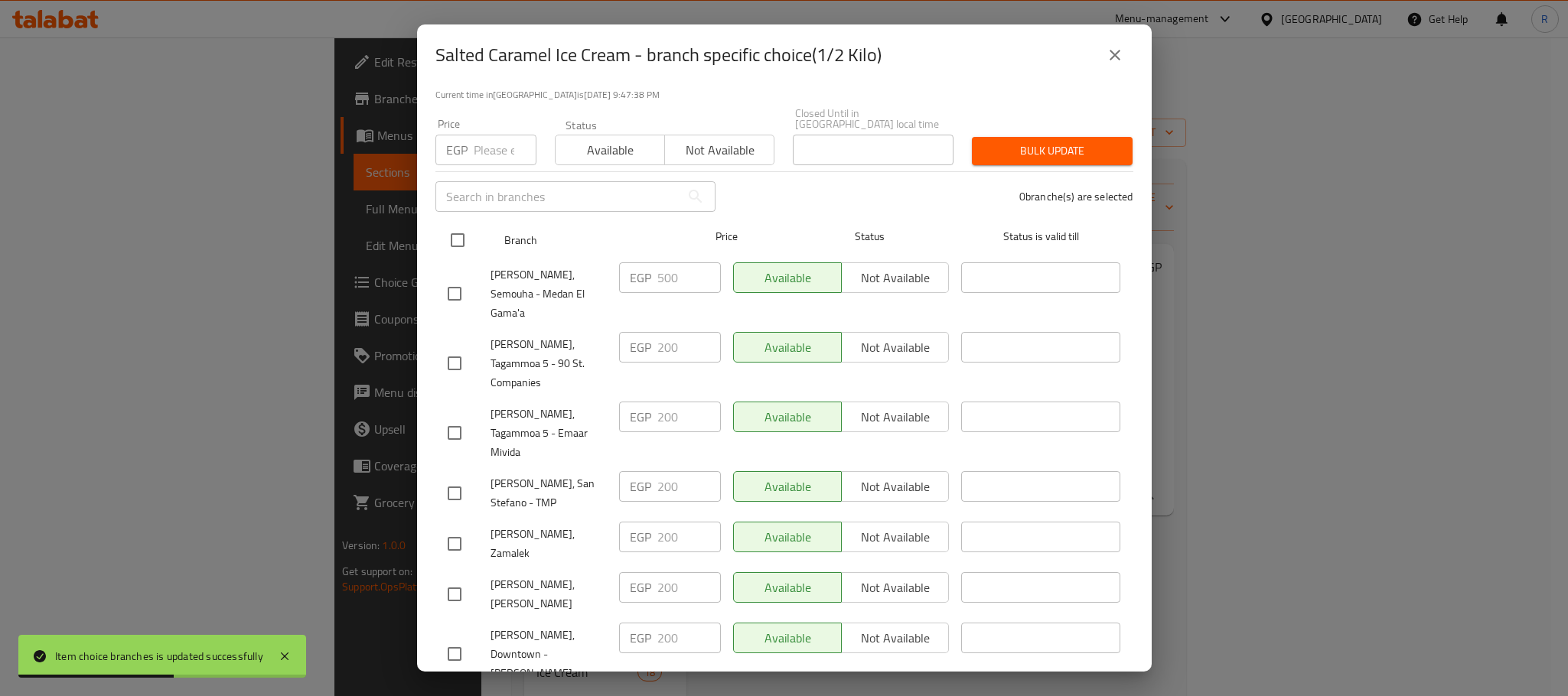
click at [457, 226] on input "checkbox" at bounding box center [457, 239] width 32 height 32
checkbox input "true"
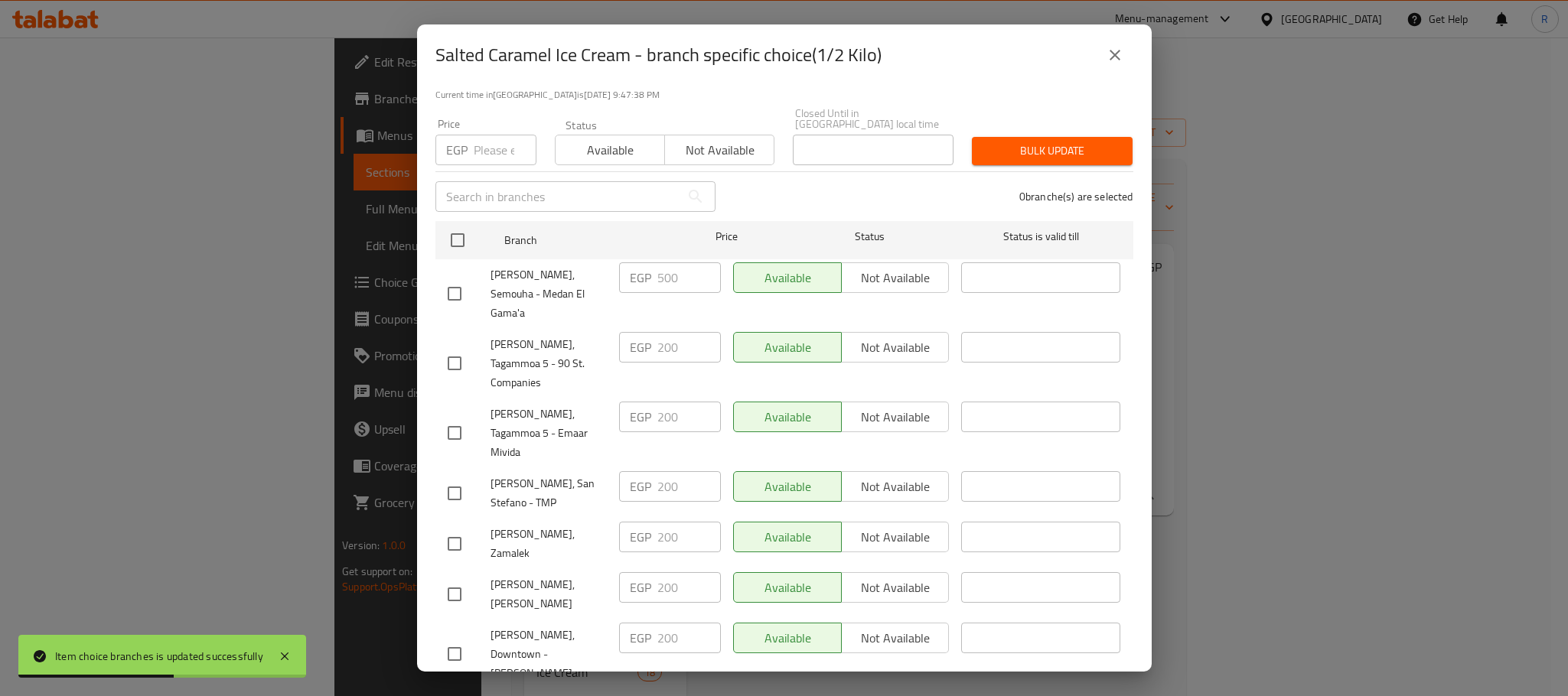
checkbox input "true"
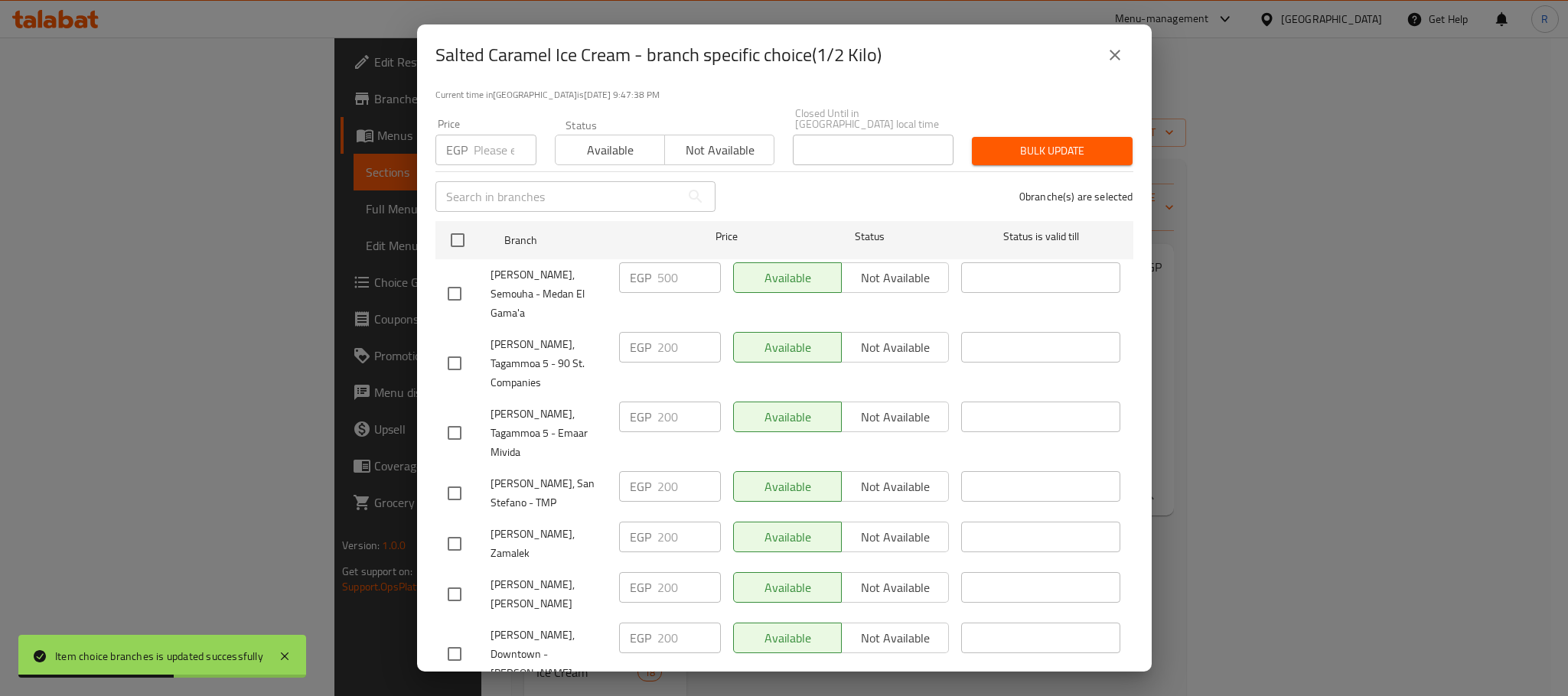
checkbox input "true"
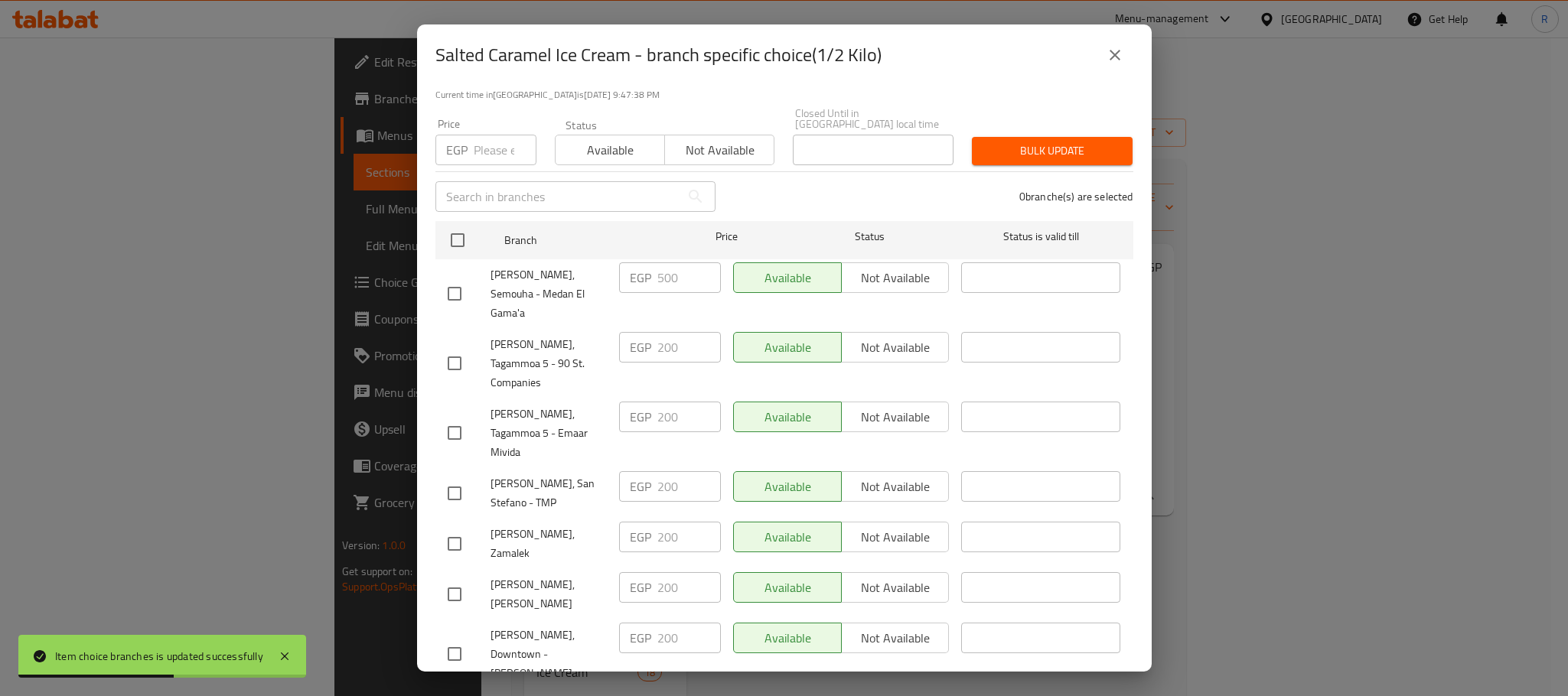
checkbox input "true"
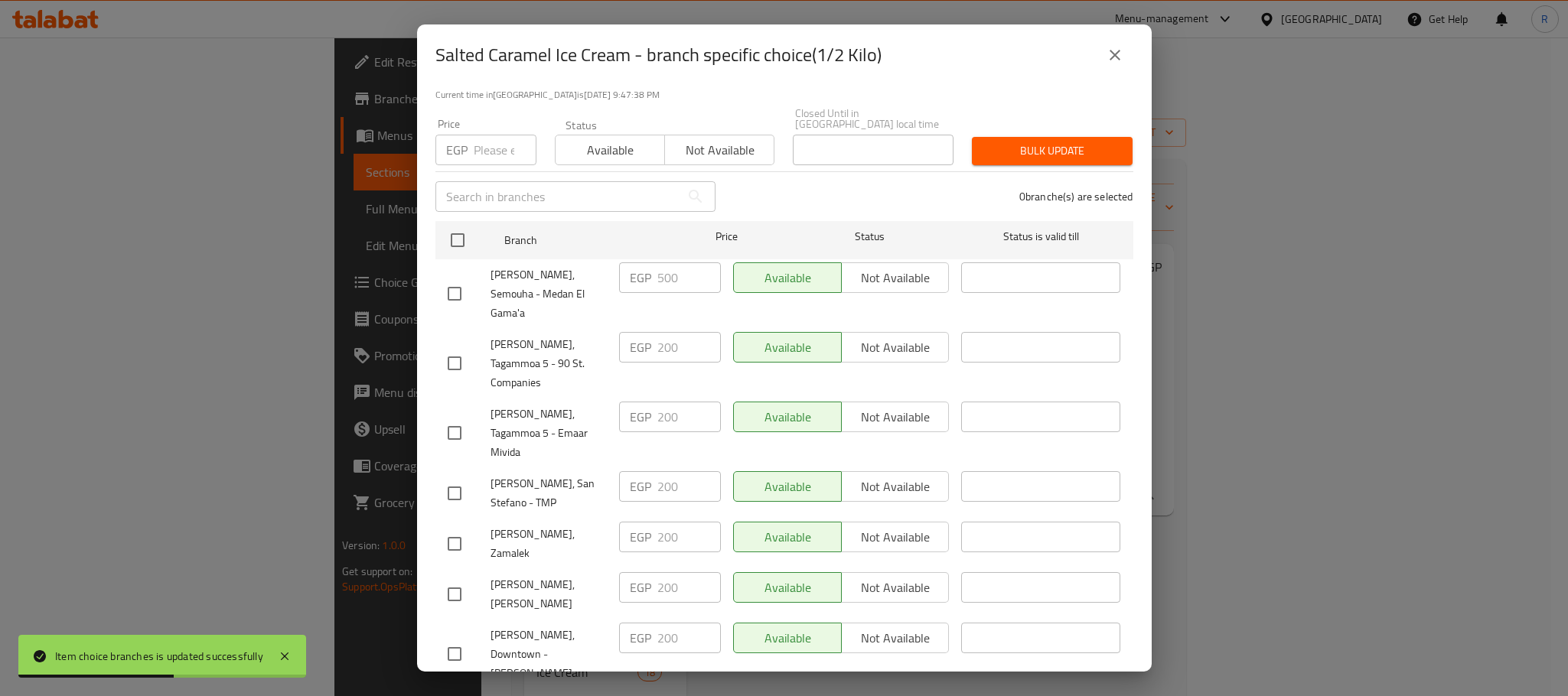
checkbox input "true"
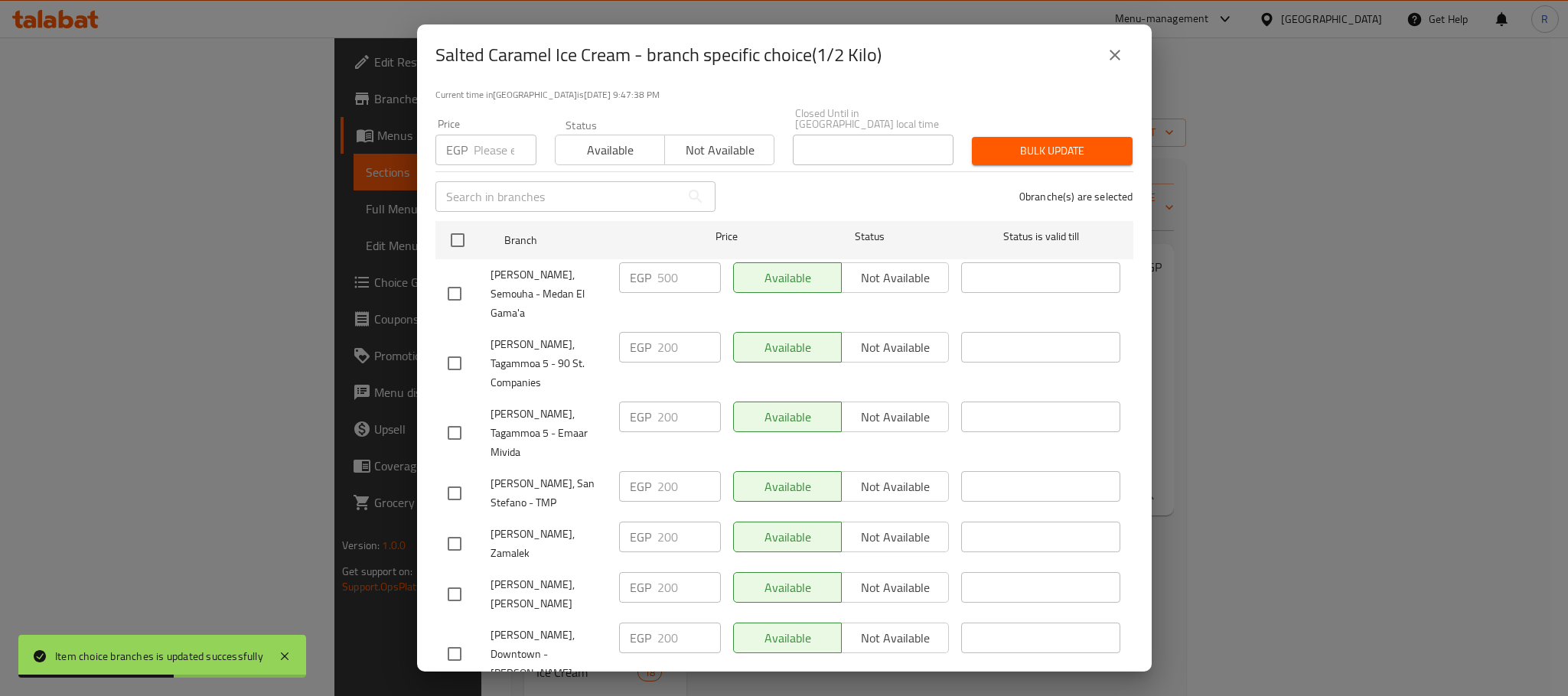
checkbox input "true"
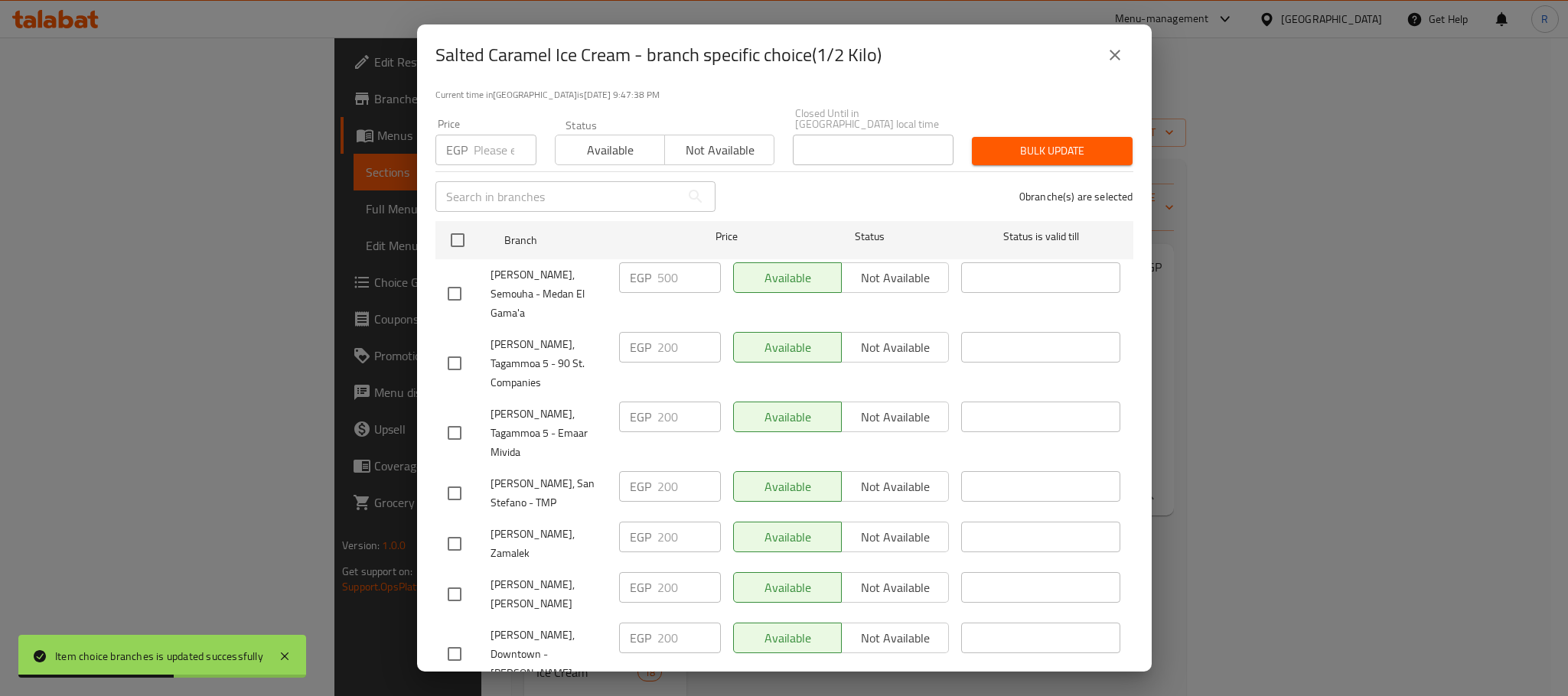
checkbox input "true"
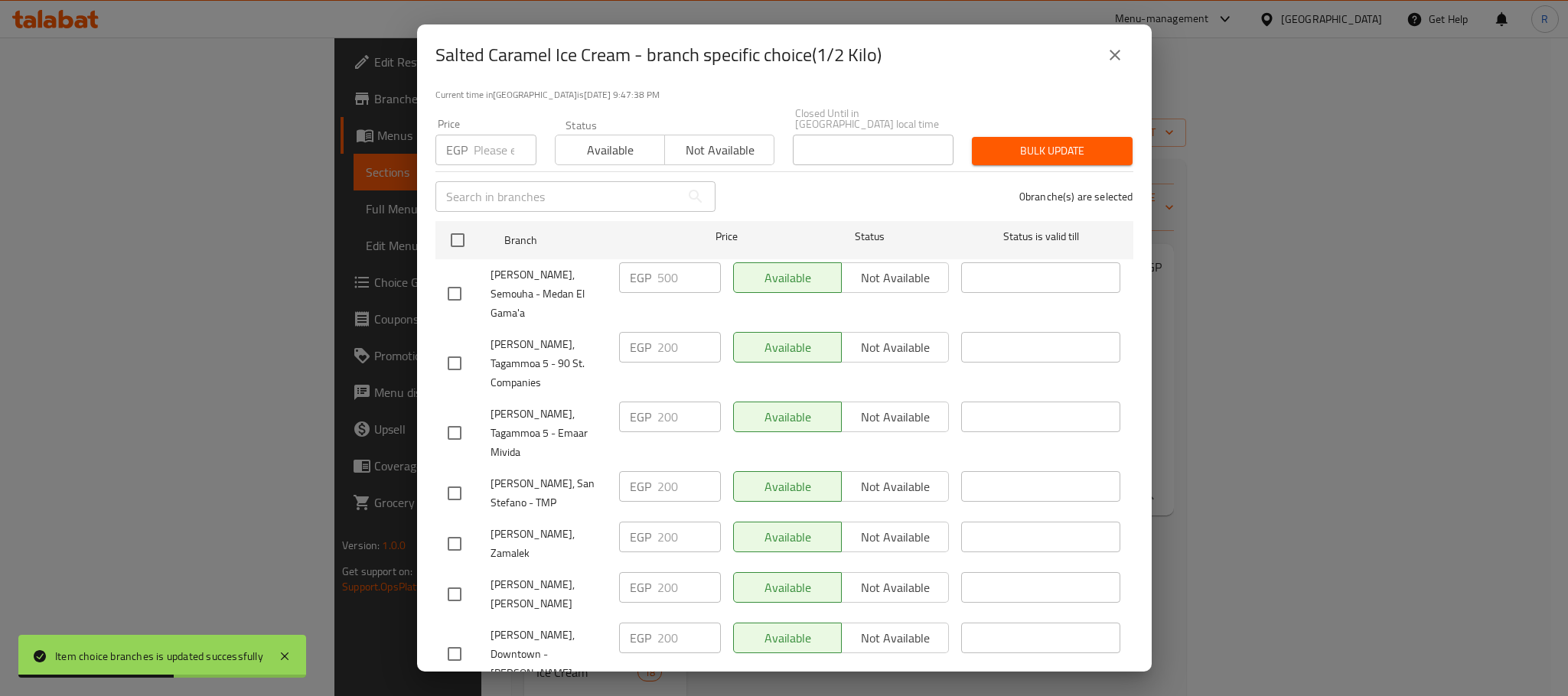
checkbox input "true"
click at [502, 136] on input "number" at bounding box center [505, 150] width 63 height 30
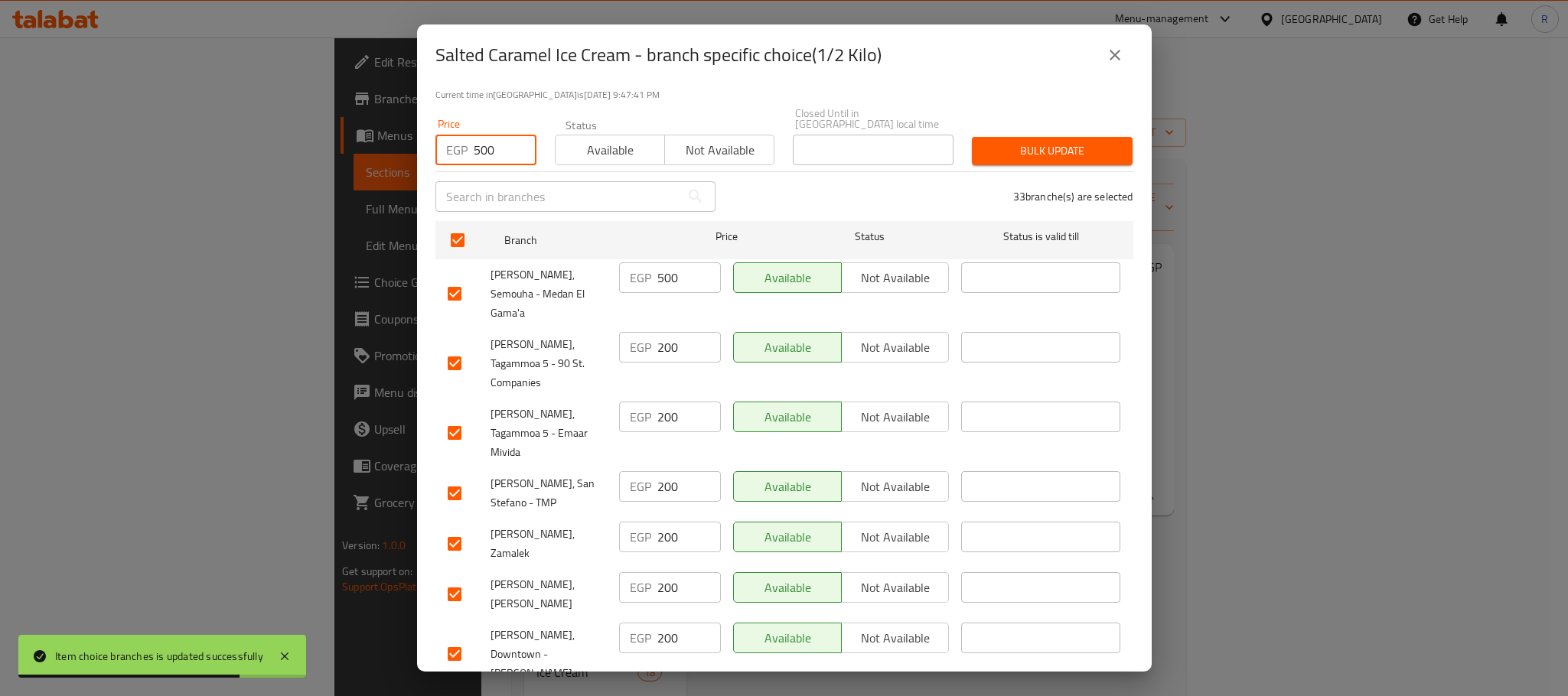
type input "500"
click at [984, 143] on span "Bulk update" at bounding box center [1052, 152] width 136 height 20
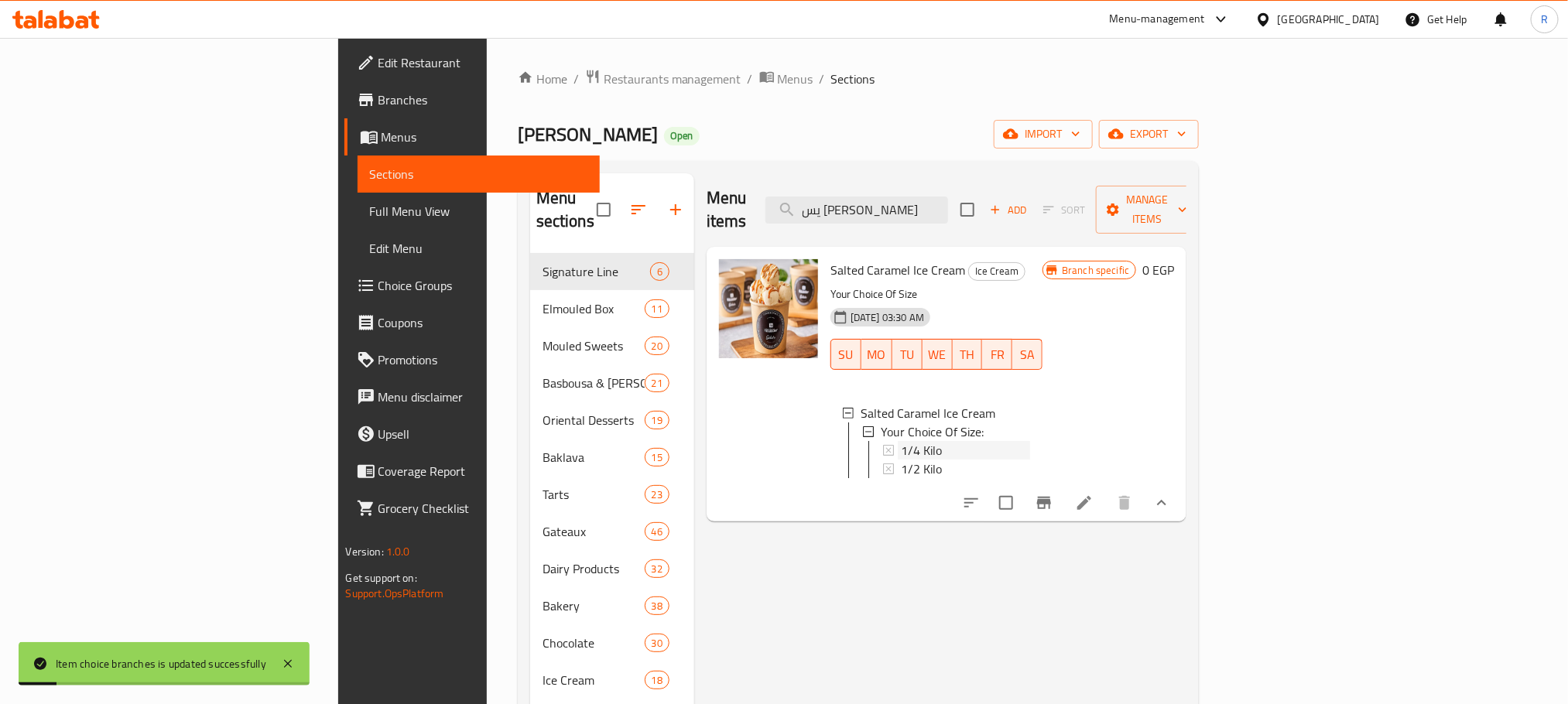
click at [904, 441] on div "1/4 Kilo" at bounding box center [965, 450] width 130 height 19
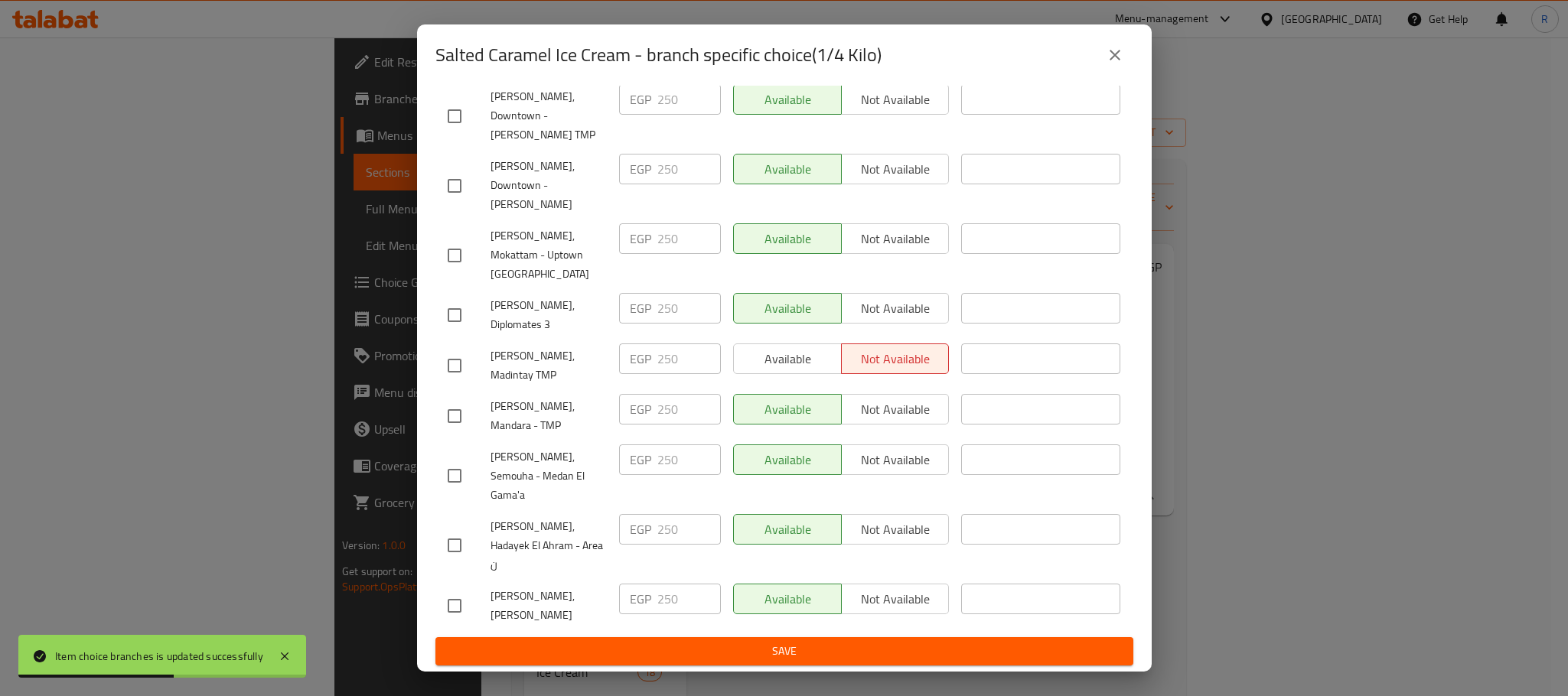
scroll to position [1766, 0]
drag, startPoint x: 1100, startPoint y: 54, endPoint x: 1082, endPoint y: 170, distance: 117.4
click at [1102, 54] on button "close" at bounding box center [1115, 56] width 37 height 37
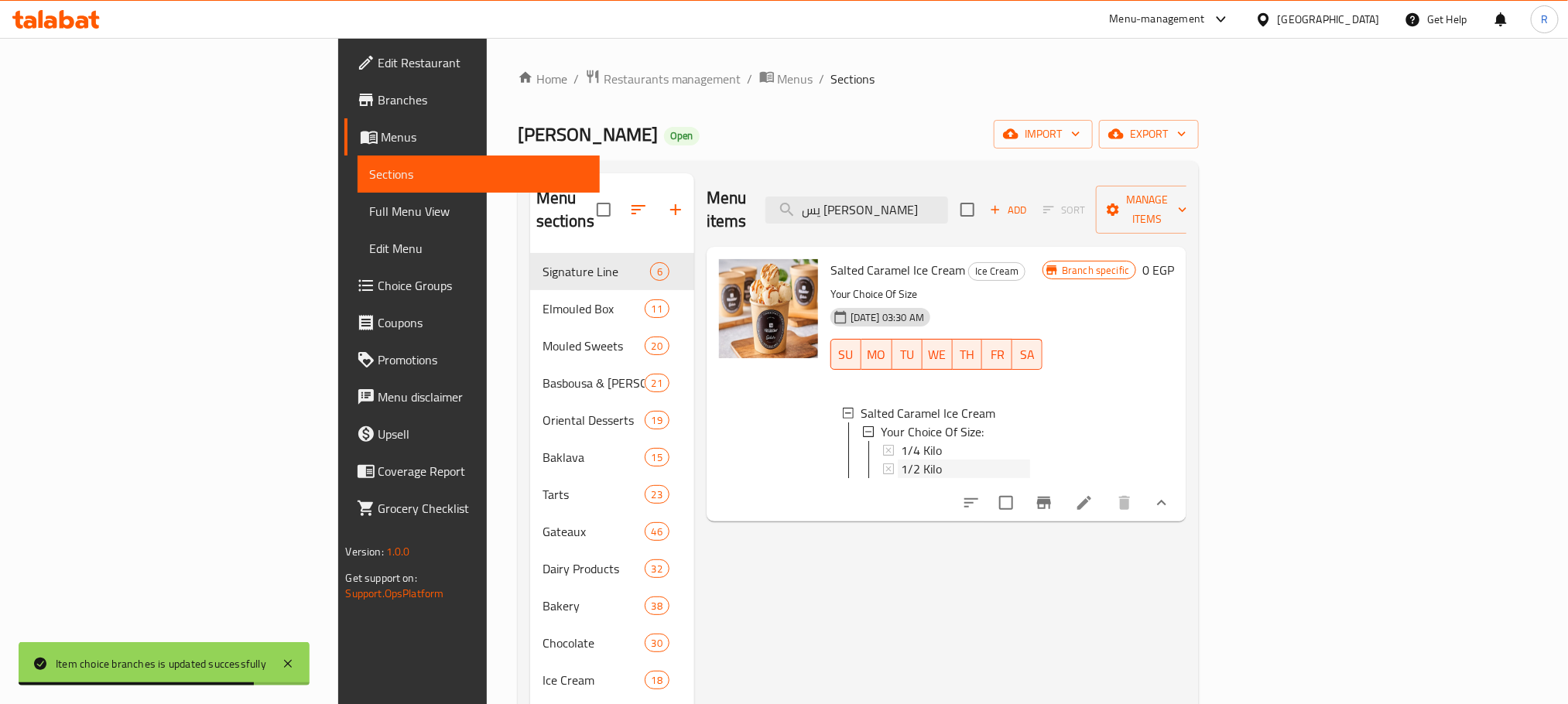
click at [901, 460] on div "1/2 Kilo" at bounding box center [965, 469] width 130 height 19
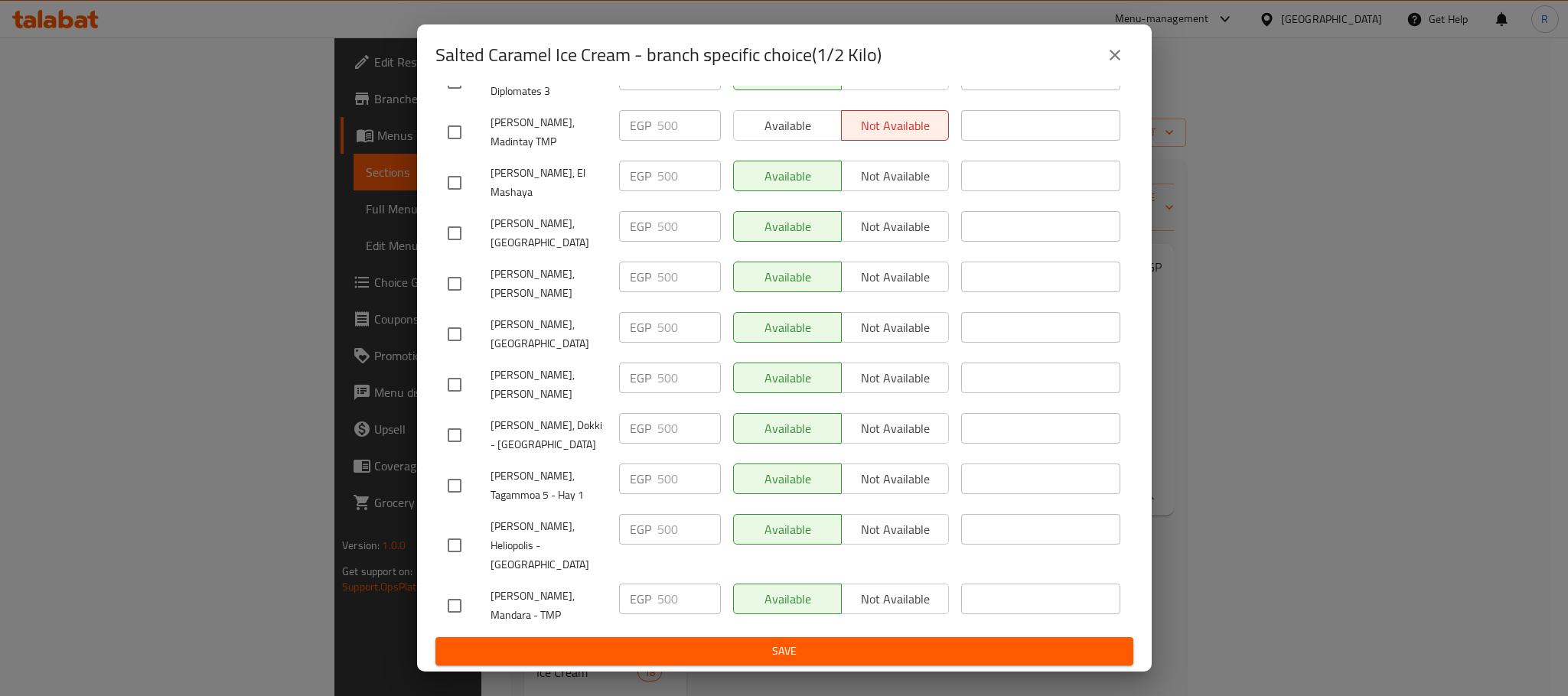
click at [1108, 65] on icon "close" at bounding box center [1114, 55] width 19 height 19
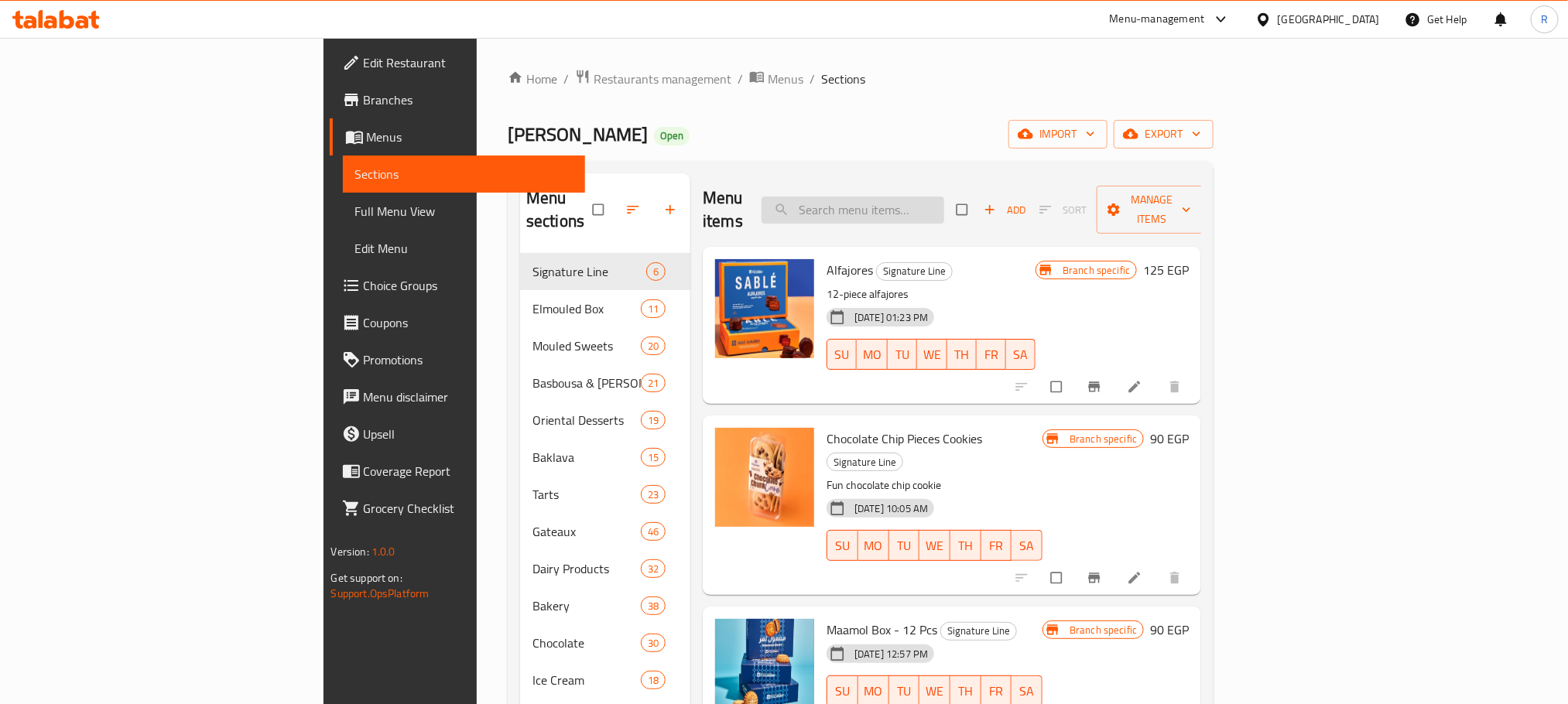
click at [944, 197] on input "search" at bounding box center [852, 210] width 183 height 27
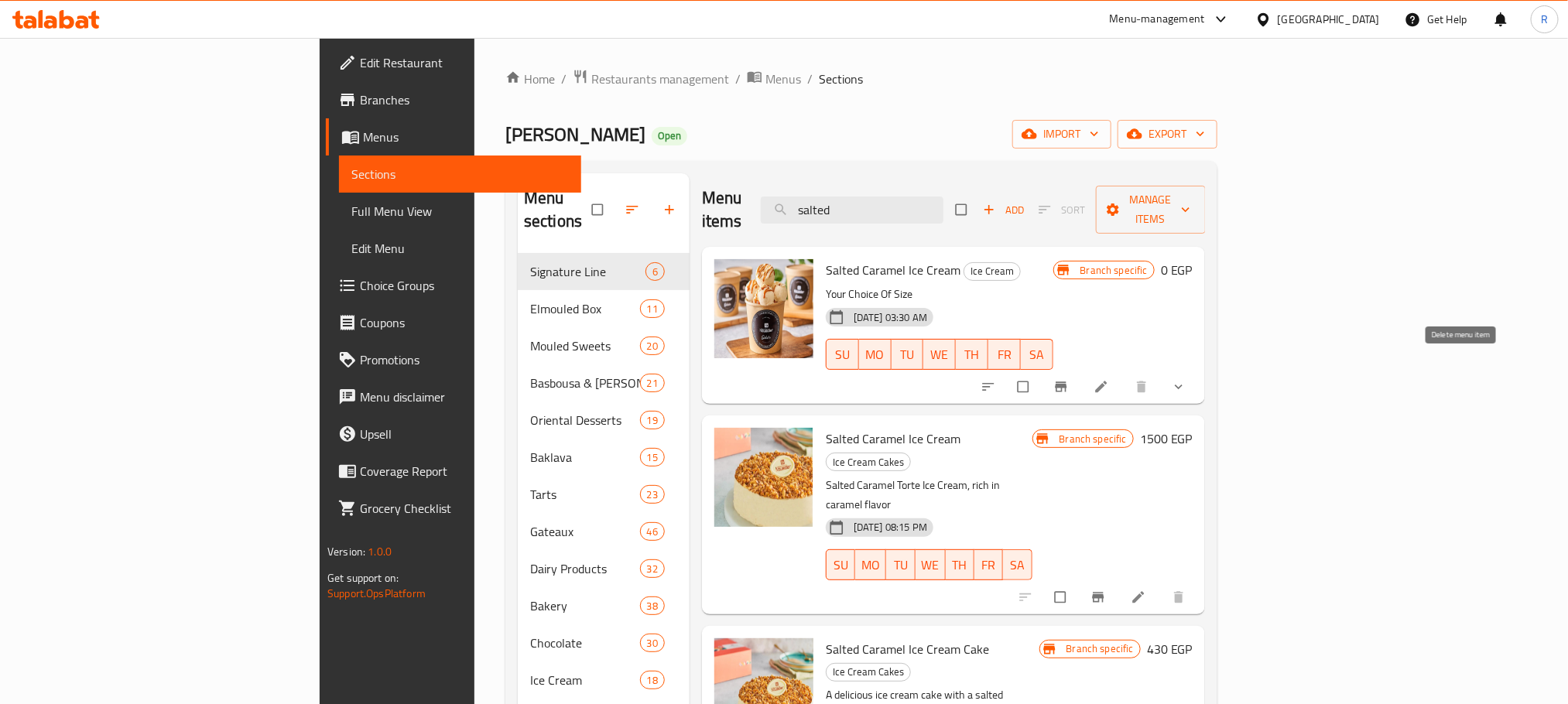
type input "salted"
click at [1199, 376] on button "show more" at bounding box center [1180, 387] width 38 height 34
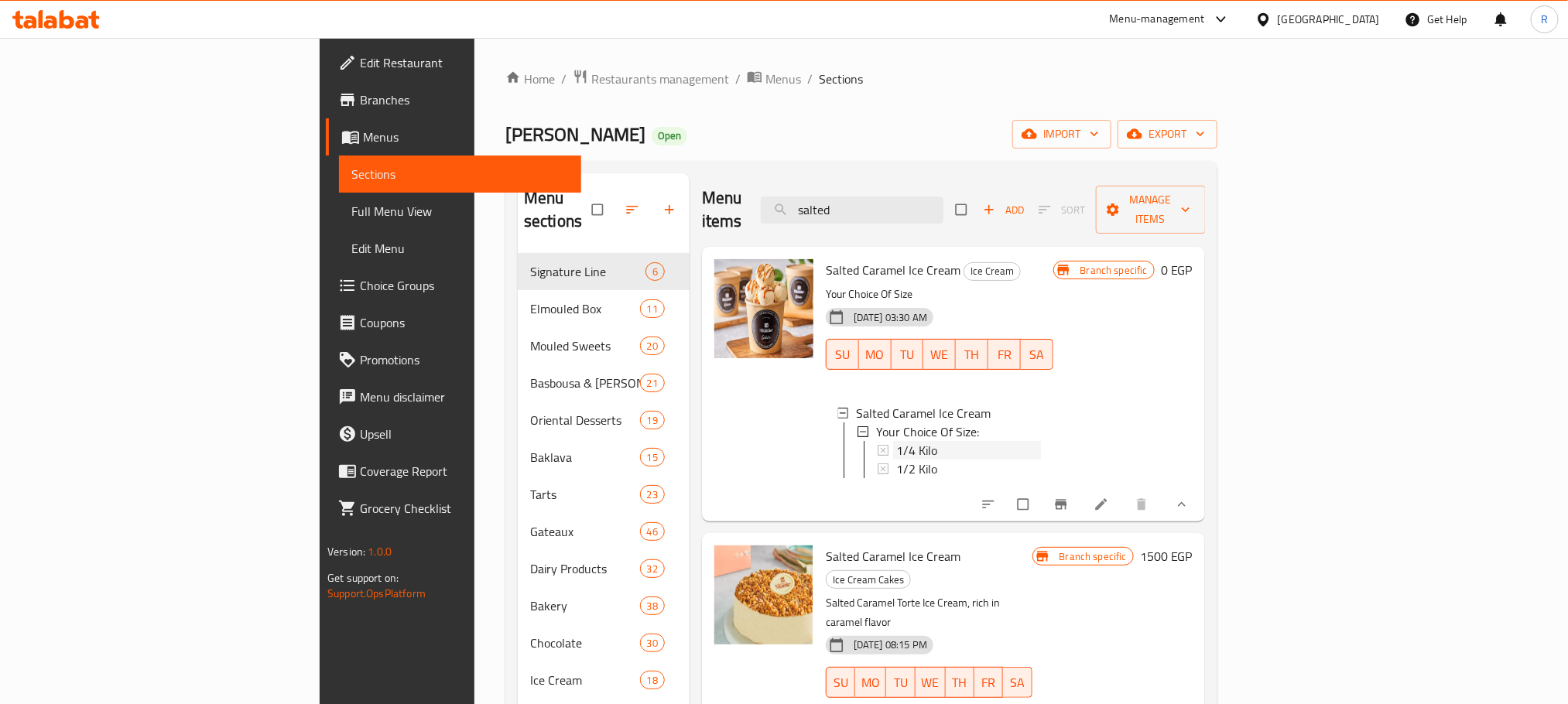
click at [897, 442] on div "1/4 Kilo" at bounding box center [969, 450] width 144 height 19
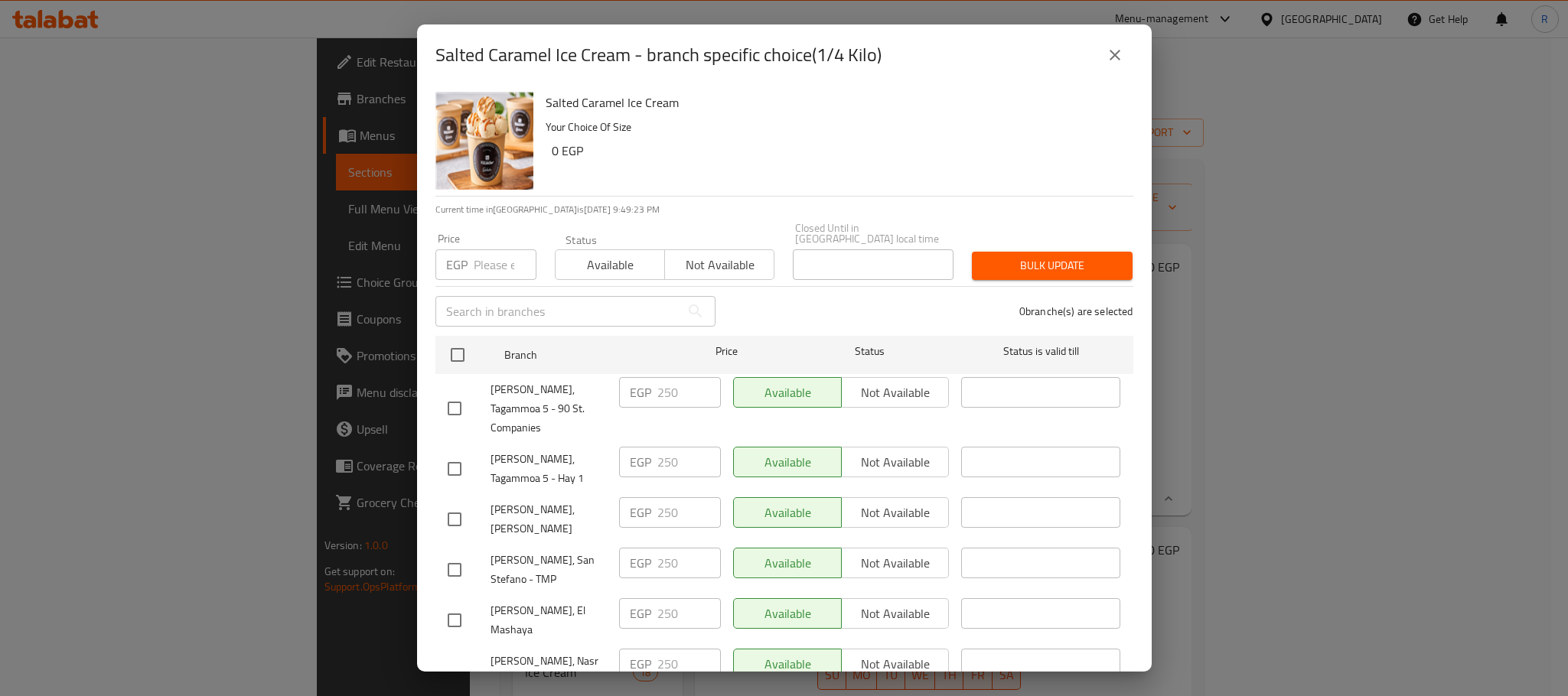
click at [1111, 53] on icon "close" at bounding box center [1114, 55] width 19 height 19
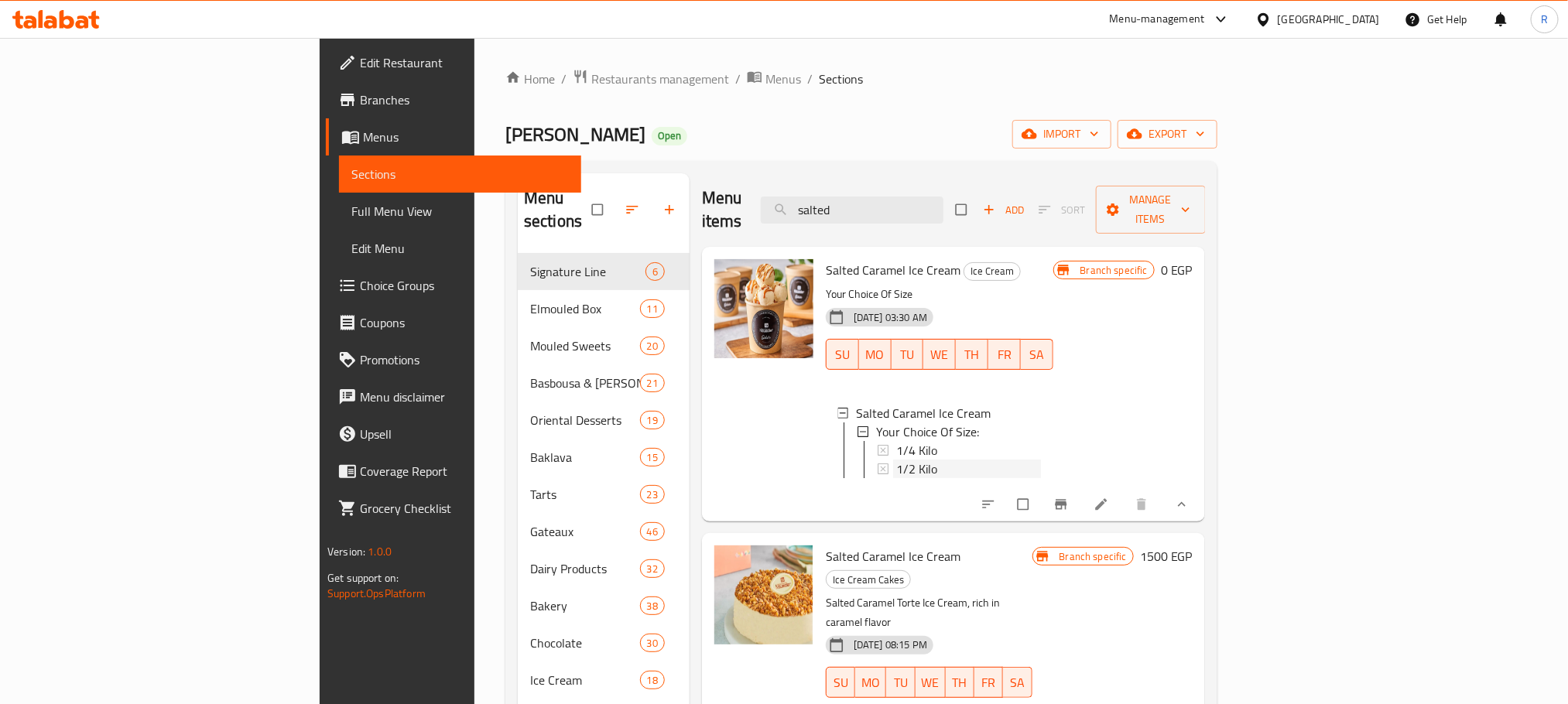
click at [897, 460] on div "1/2 Kilo" at bounding box center [969, 469] width 144 height 19
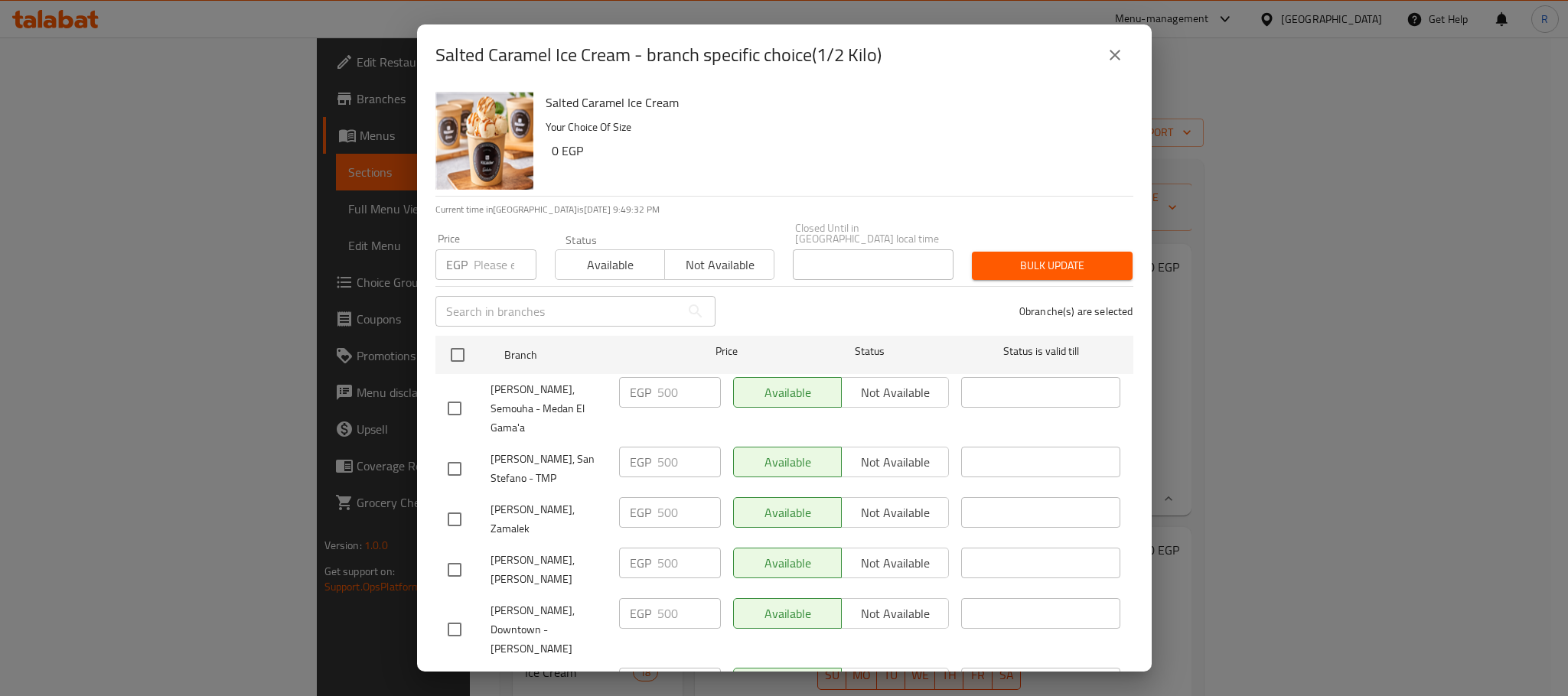
click at [1110, 65] on button "close" at bounding box center [1115, 56] width 37 height 37
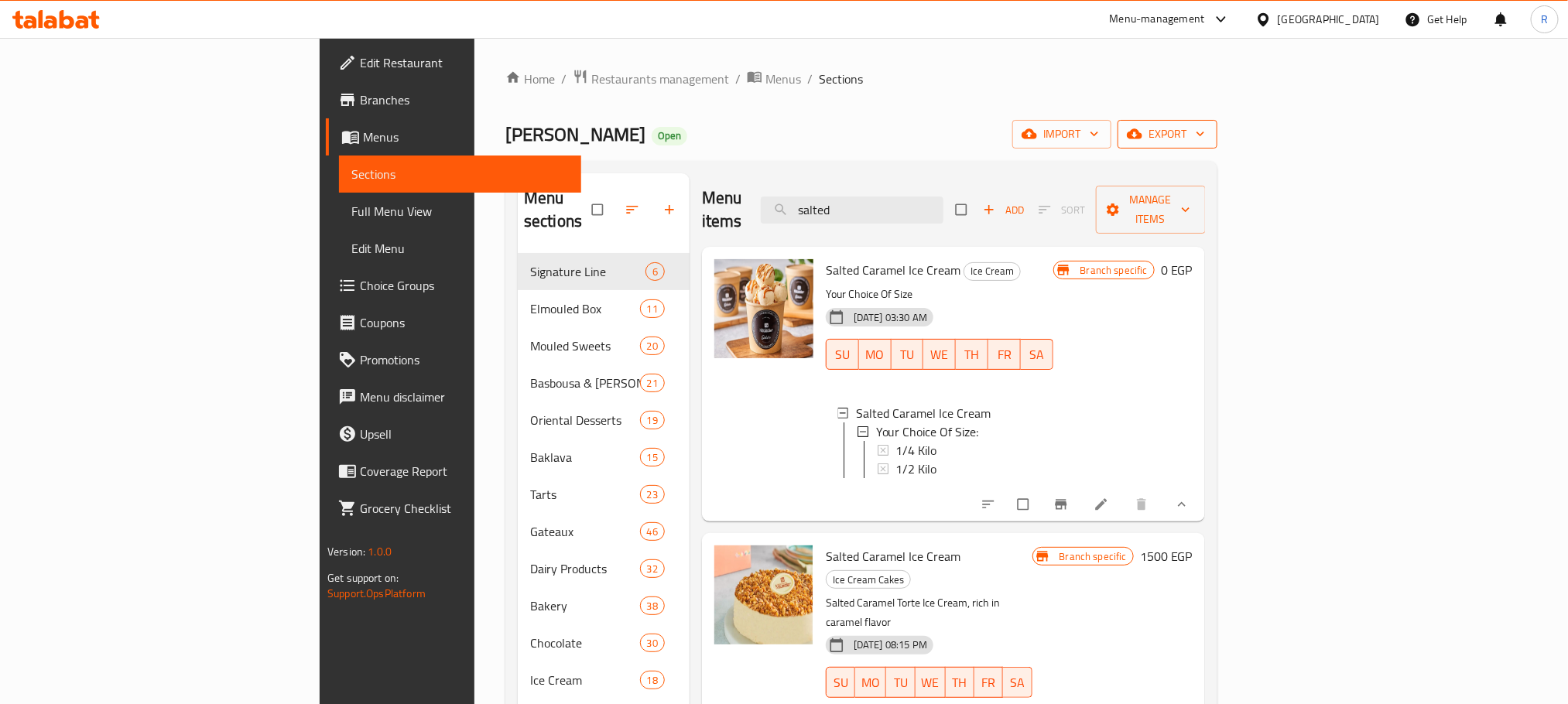
click at [1205, 144] on span "export" at bounding box center [1168, 134] width 75 height 20
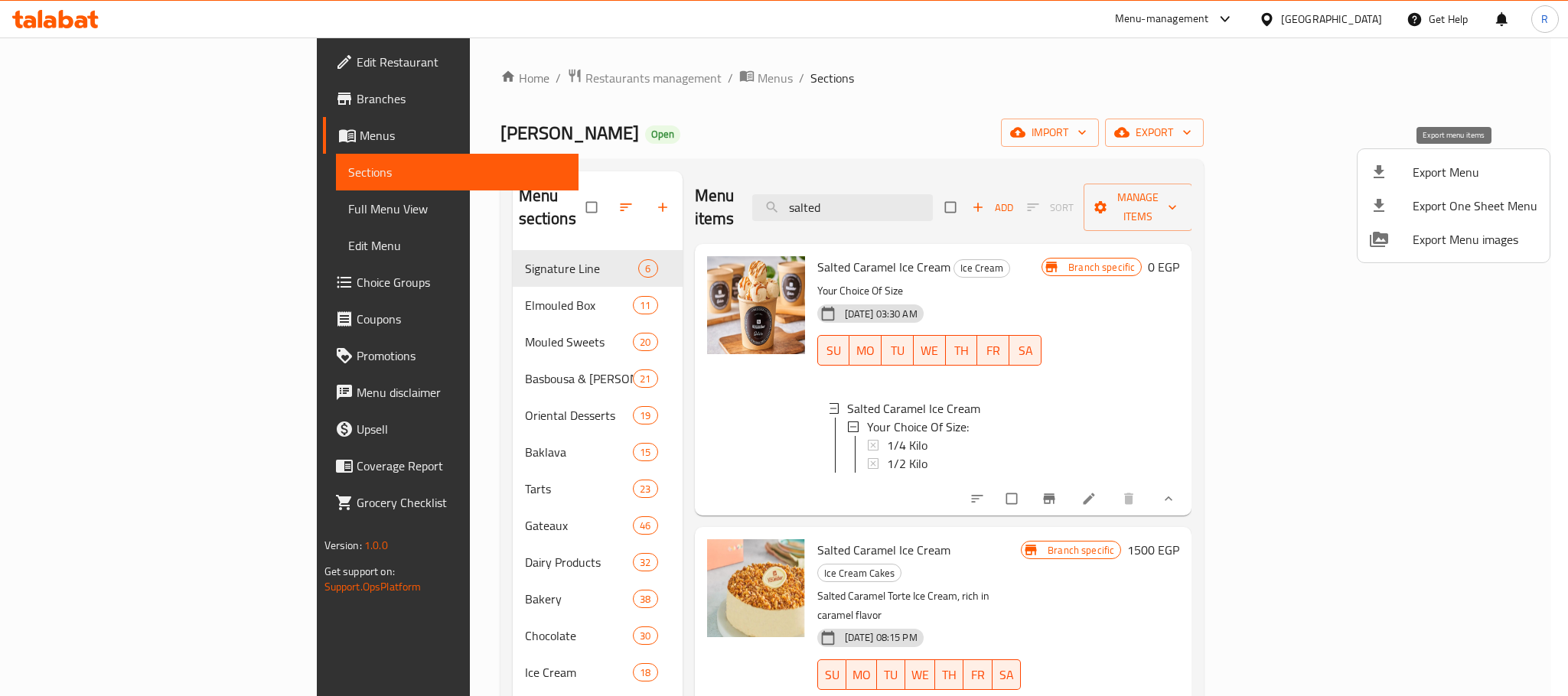
click at [1443, 178] on span "Export Menu" at bounding box center [1475, 172] width 125 height 19
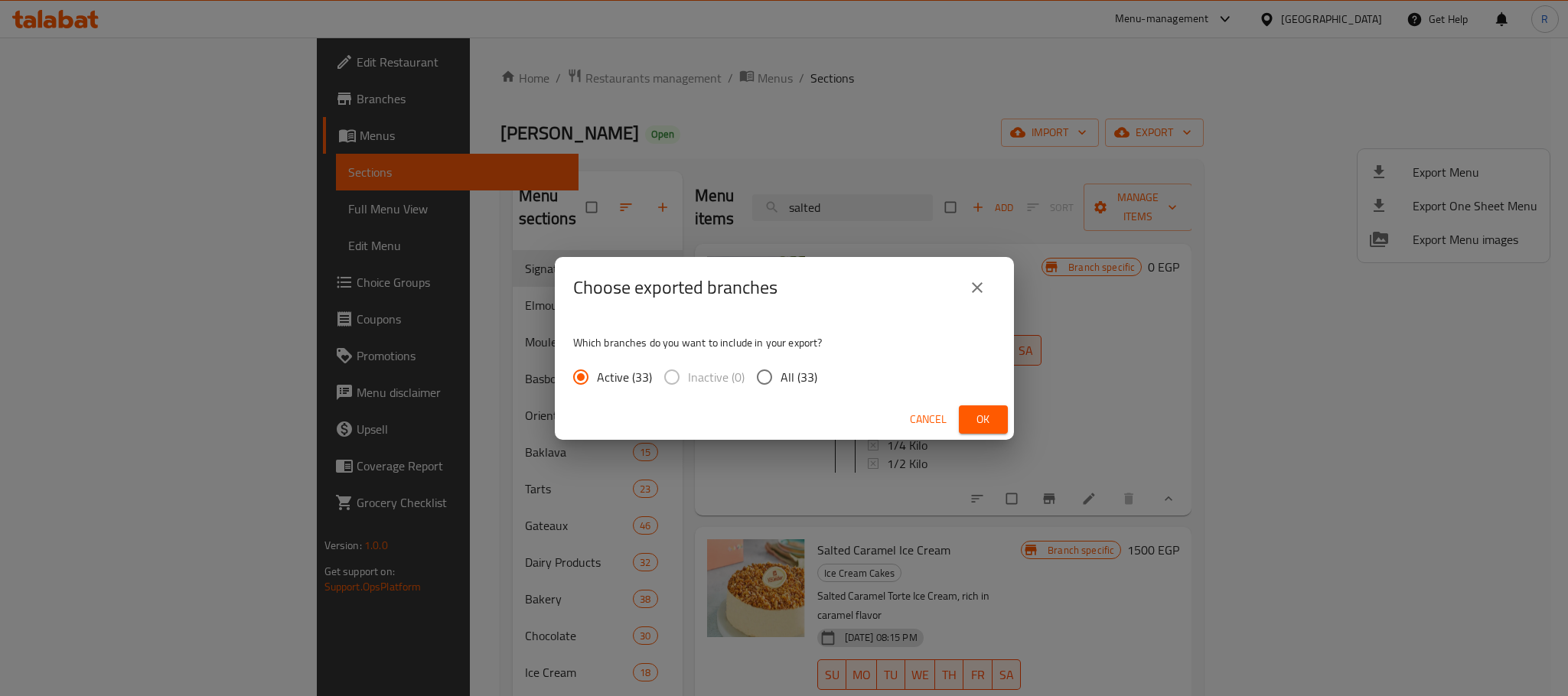
click at [978, 422] on span "Ok" at bounding box center [982, 420] width 24 height 20
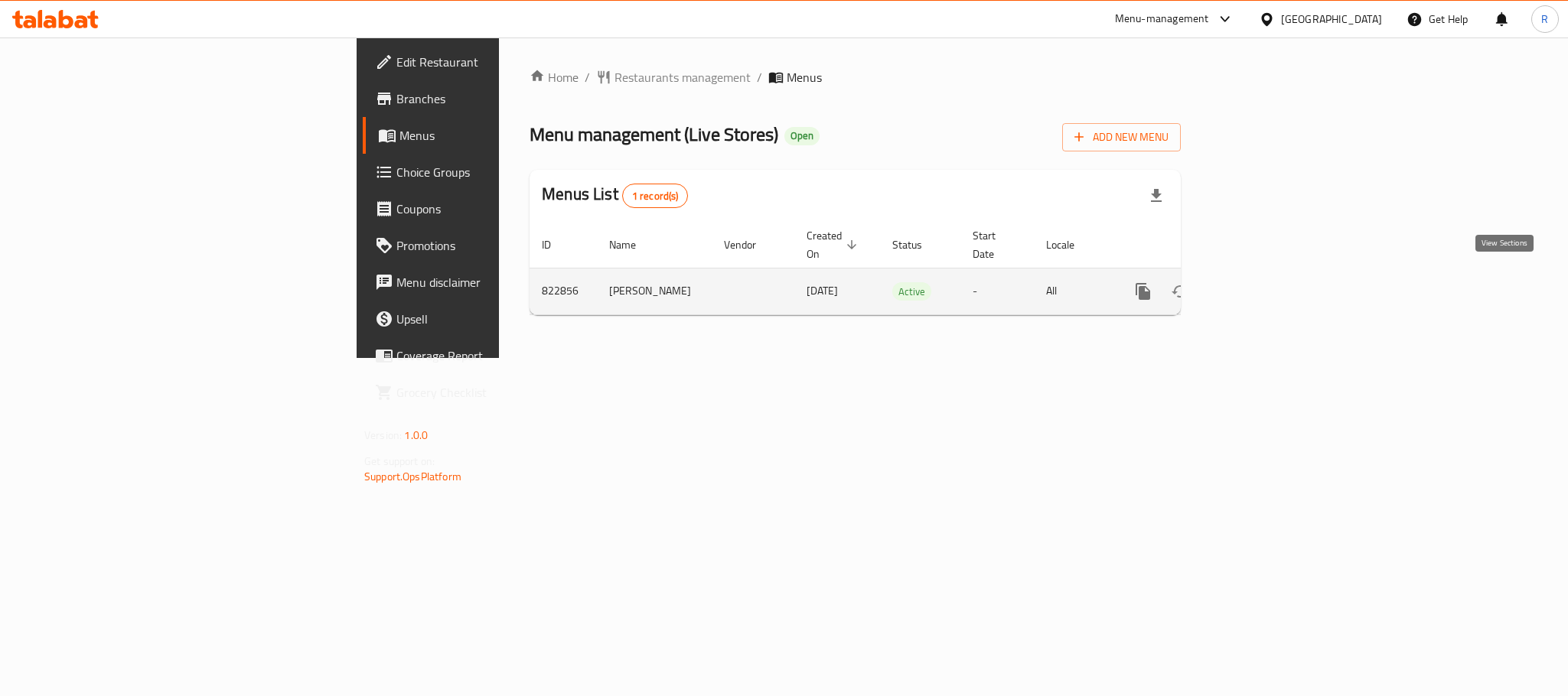
click at [1263, 289] on icon "enhanced table" at bounding box center [1253, 291] width 19 height 19
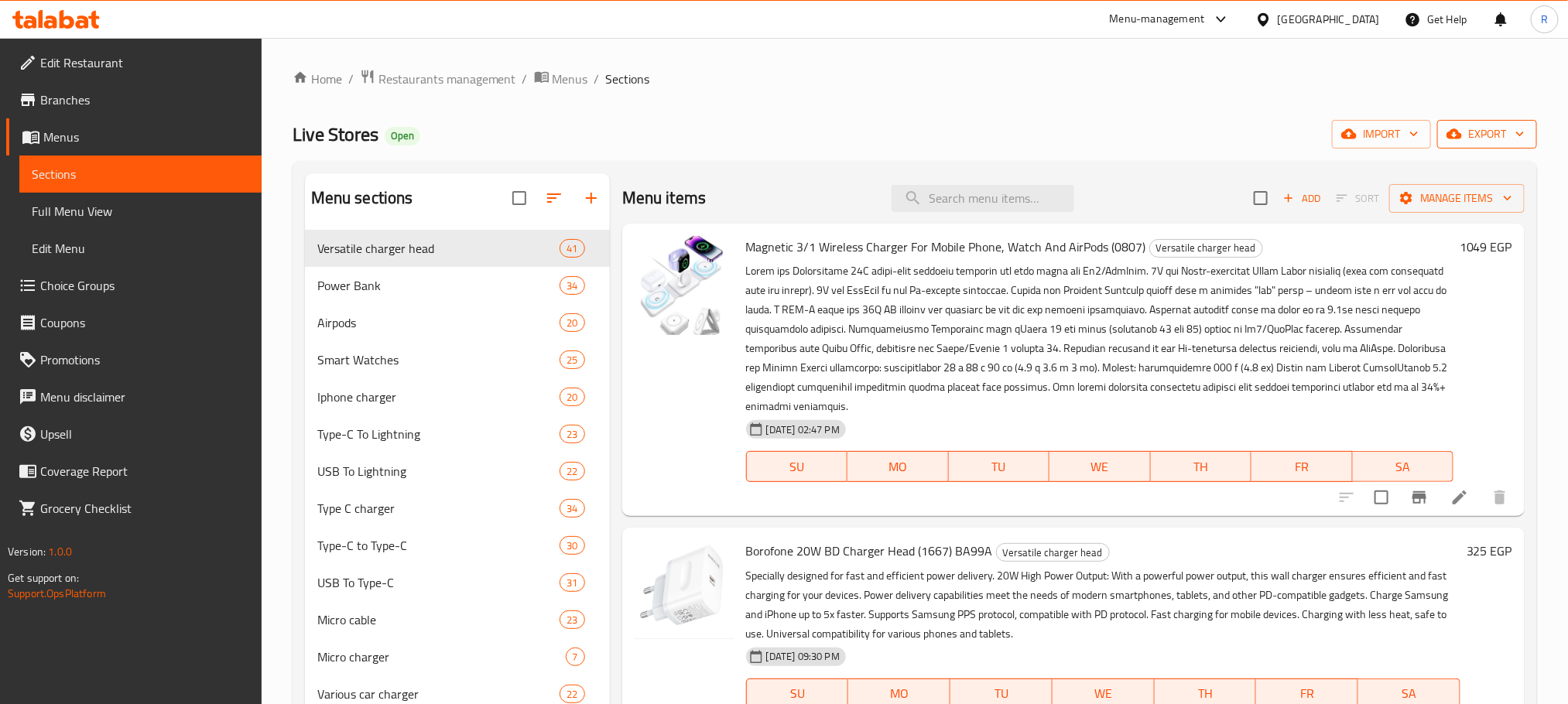
click at [1455, 134] on icon "button" at bounding box center [1454, 134] width 16 height 10
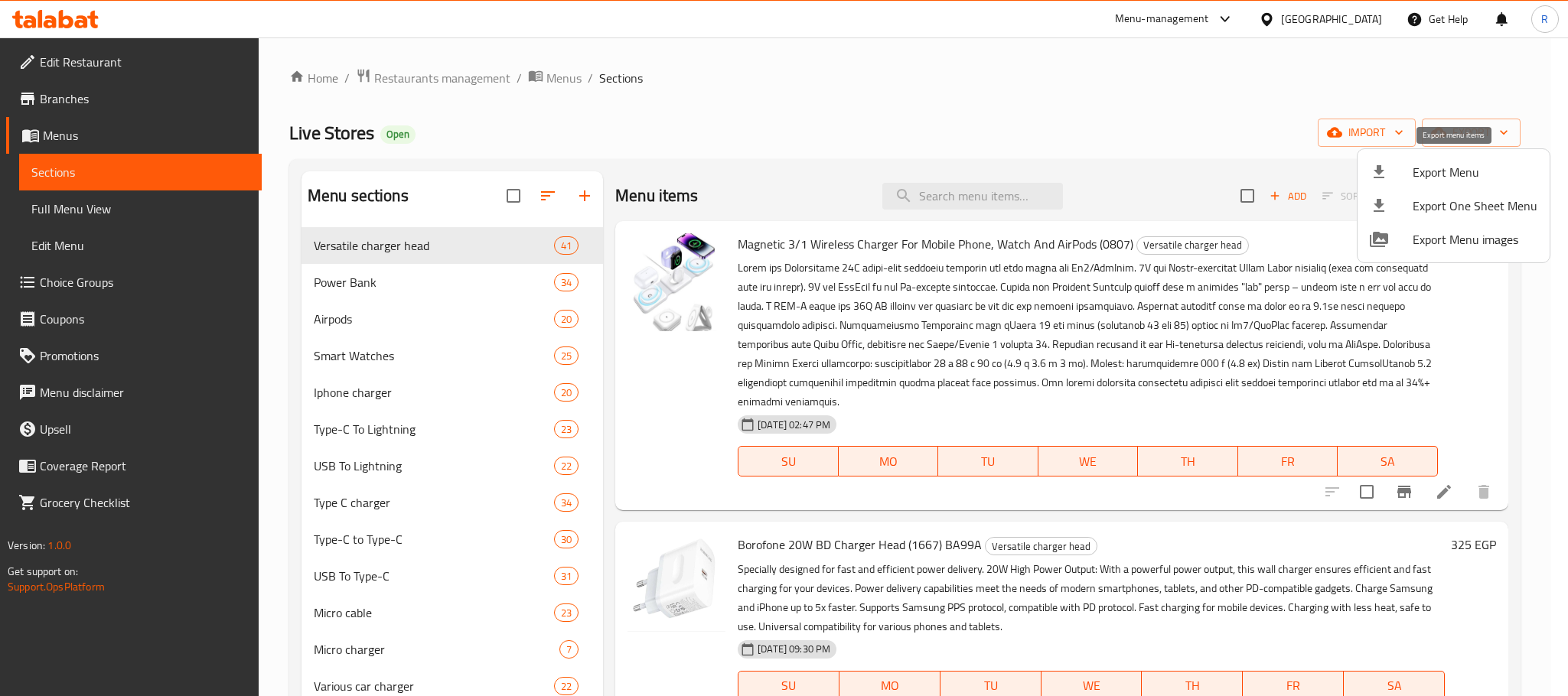
click at [1429, 165] on span "Export Menu" at bounding box center [1475, 172] width 125 height 19
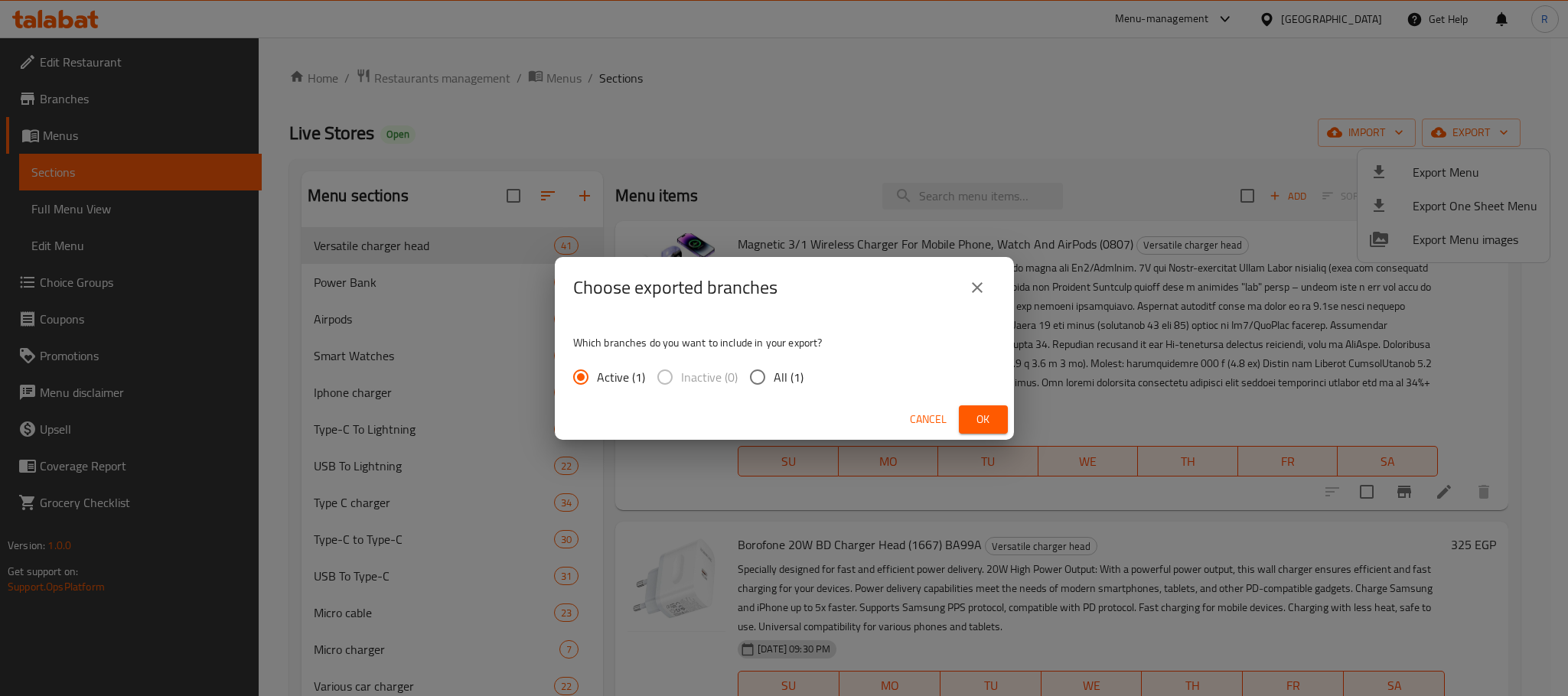
click at [971, 415] on span "Ok" at bounding box center [982, 420] width 24 height 20
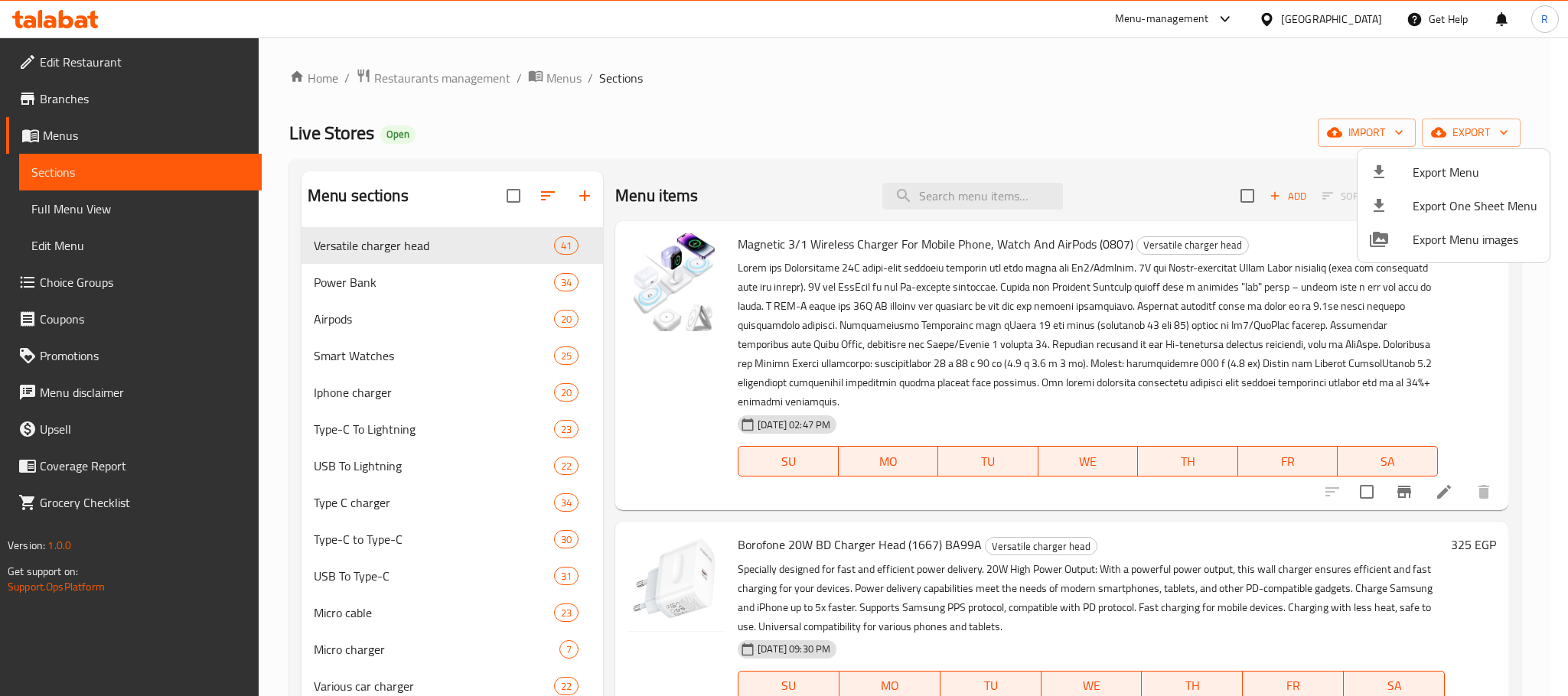
click at [817, 134] on div at bounding box center [784, 348] width 1568 height 696
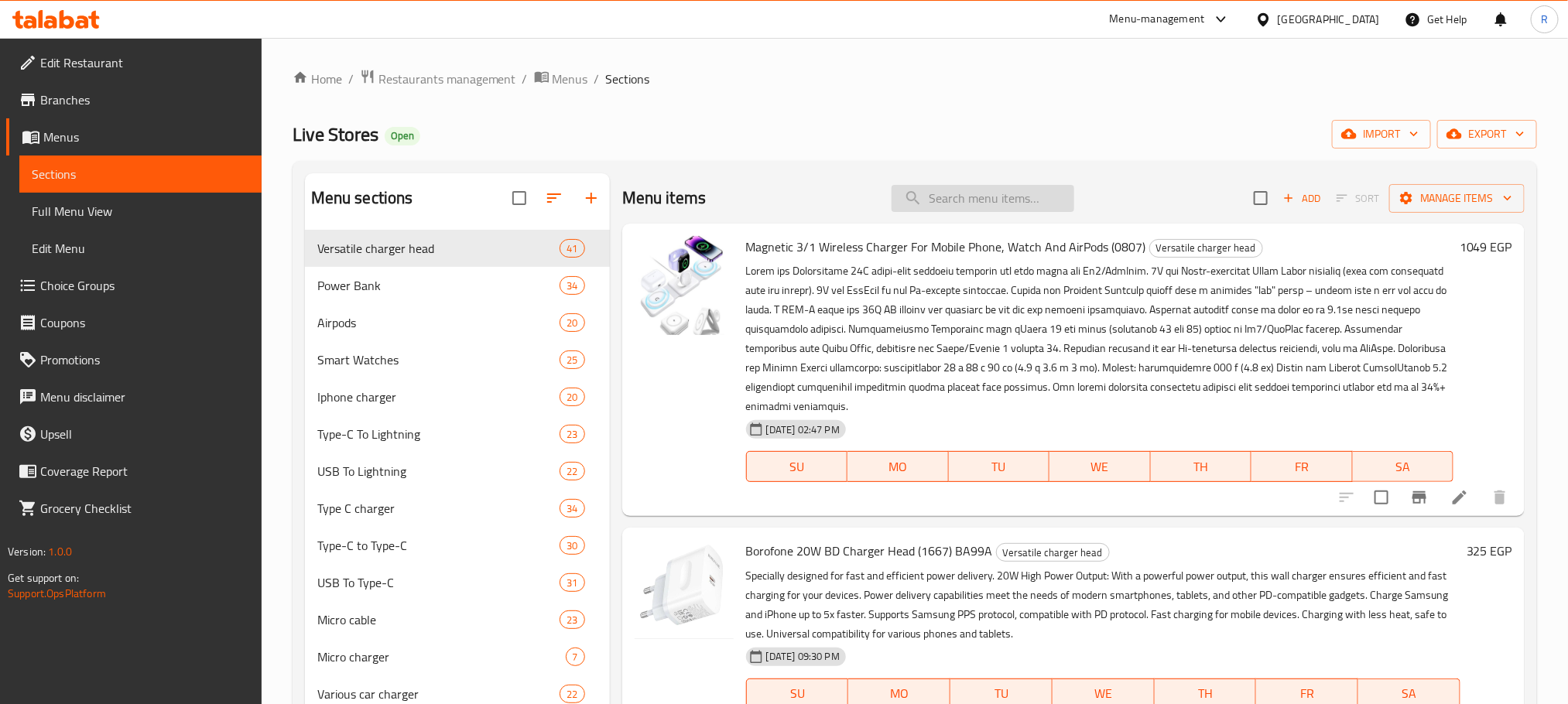
click at [1010, 195] on input "search" at bounding box center [983, 198] width 183 height 27
click at [1013, 202] on input "search" at bounding box center [983, 198] width 183 height 27
paste input "شحن ونقل بيانات بقوه ٢٠ وات تايب س ل لايتينج من بوروفون."
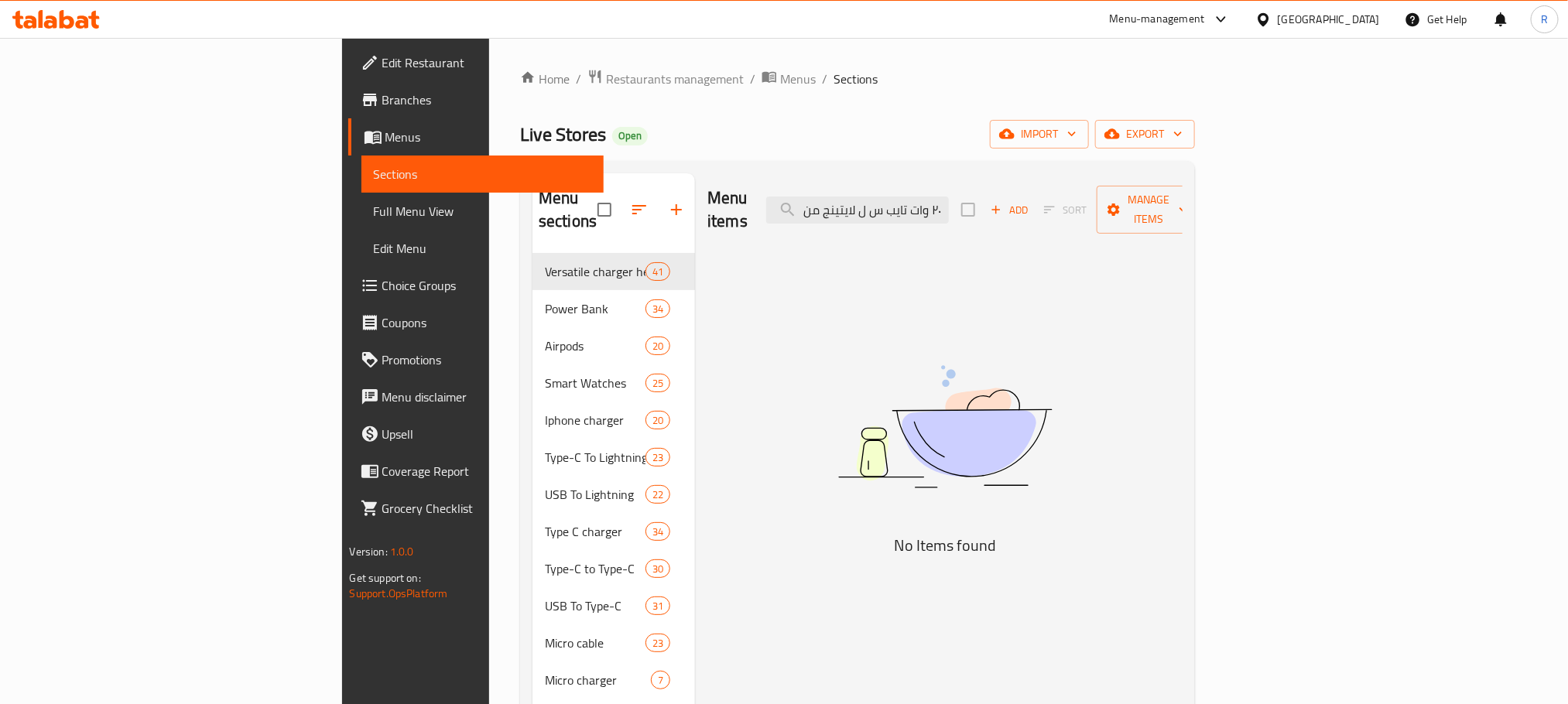
drag, startPoint x: 919, startPoint y: 202, endPoint x: 871, endPoint y: 214, distance: 49.5
click at [871, 214] on div "Menu items شحن ونقل بيانات بقوه ٢٠ وات تايب س ل لايتينج من بوروفون Add Sort Man…" at bounding box center [944, 210] width 476 height 73
click at [929, 216] on div "Menu items شحن ونقل بيانات بقوه ٢٠ وات تايب س ل لايتينج من بوروفون Add Sort Man…" at bounding box center [944, 210] width 476 height 73
drag, startPoint x: 989, startPoint y: 202, endPoint x: 847, endPoint y: 216, distance: 142.7
click at [847, 216] on div "Menu items شحن ونقل بيانات بقوه ٢٠ وات تايب س ل لايتينج من بوروفون Add Sort Man…" at bounding box center [944, 210] width 476 height 73
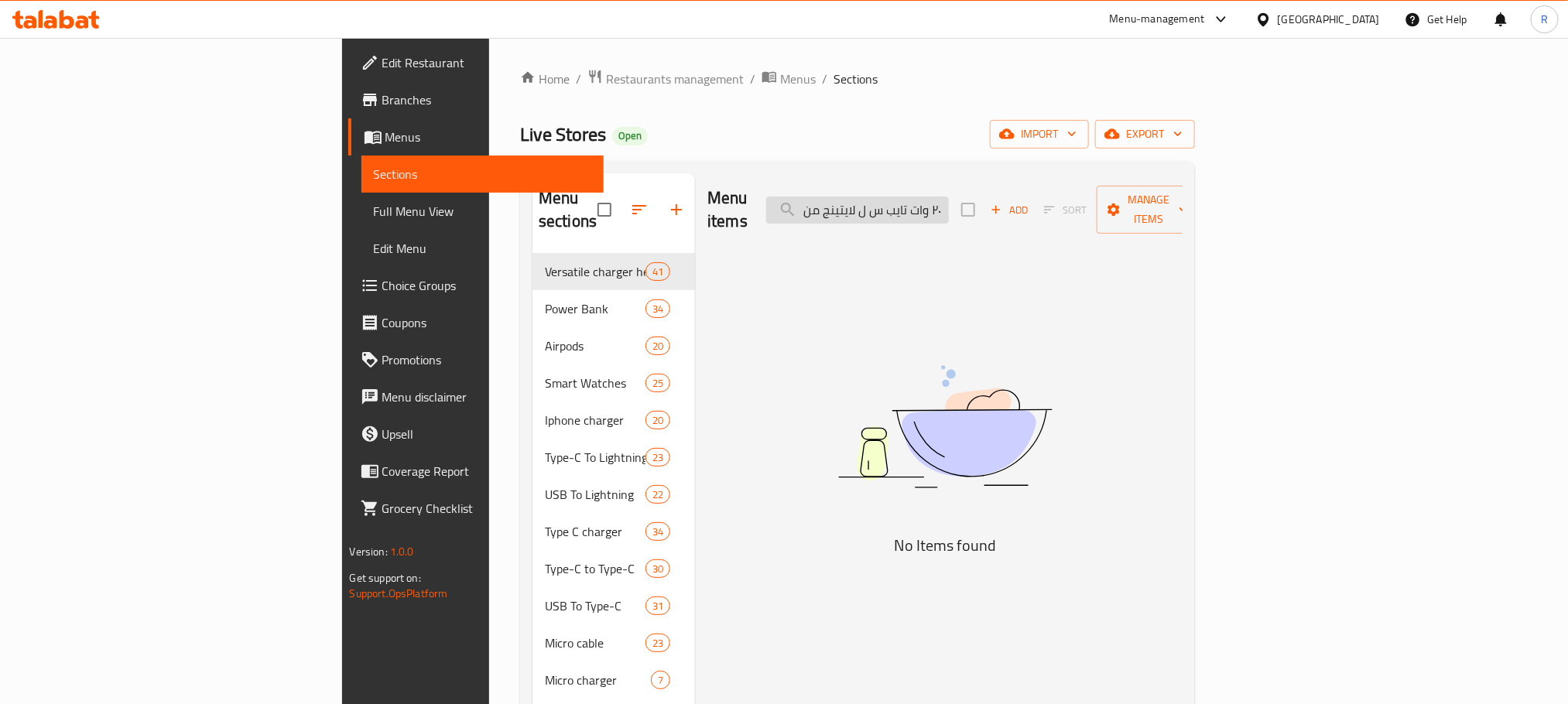
click at [949, 205] on input "شحن ونقل بيانات بقوه ٢٠ وات تايب س ل لايتينج من بوروفون" at bounding box center [857, 210] width 183 height 27
drag, startPoint x: 953, startPoint y: 205, endPoint x: 1000, endPoint y: 202, distance: 47.1
click at [949, 202] on input "شحن ونقل بيانات بقوه ٢٠ وات تايب س ل لايتينج من بوروفون" at bounding box center [857, 210] width 183 height 27
click at [980, 226] on div "Menu items شحن ونقل بيانات بقوه ٢٠ وات تايب س ل لايتينج من بوروفون Add Sort Man…" at bounding box center [944, 210] width 476 height 73
click at [949, 207] on input "شحن ونقل بيانات بقوه ٢٠ وات تايب س ل لايتينج من بوروفون" at bounding box center [857, 210] width 183 height 27
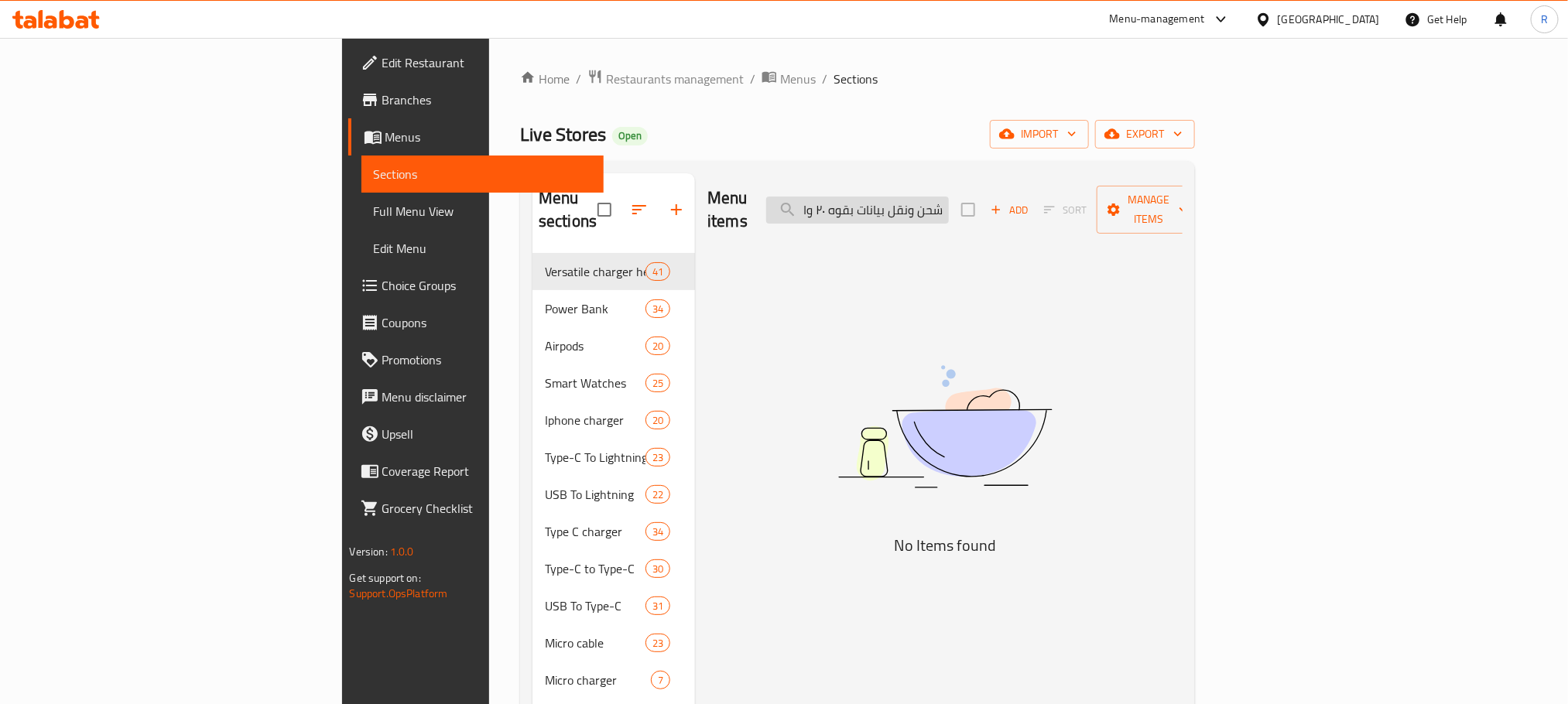
click at [949, 203] on input "شحن ونقل بيانات بقوه ٢٠ وات تايب س ل لايتينج من بوروفون" at bounding box center [857, 210] width 183 height 27
drag, startPoint x: 927, startPoint y: 205, endPoint x: 881, endPoint y: 209, distance: 46.2
click at [881, 209] on div "Menu items شحن ونقل بيانات بقوه ٢٠ وات تايب س ل لايتينج من بوروفون Add Sort Man…" at bounding box center [944, 210] width 476 height 73
click at [949, 209] on input "شحن ونقل بيانات بقوه ٢٠ وات تايب س ل لايتينج من بوروفون" at bounding box center [857, 210] width 183 height 27
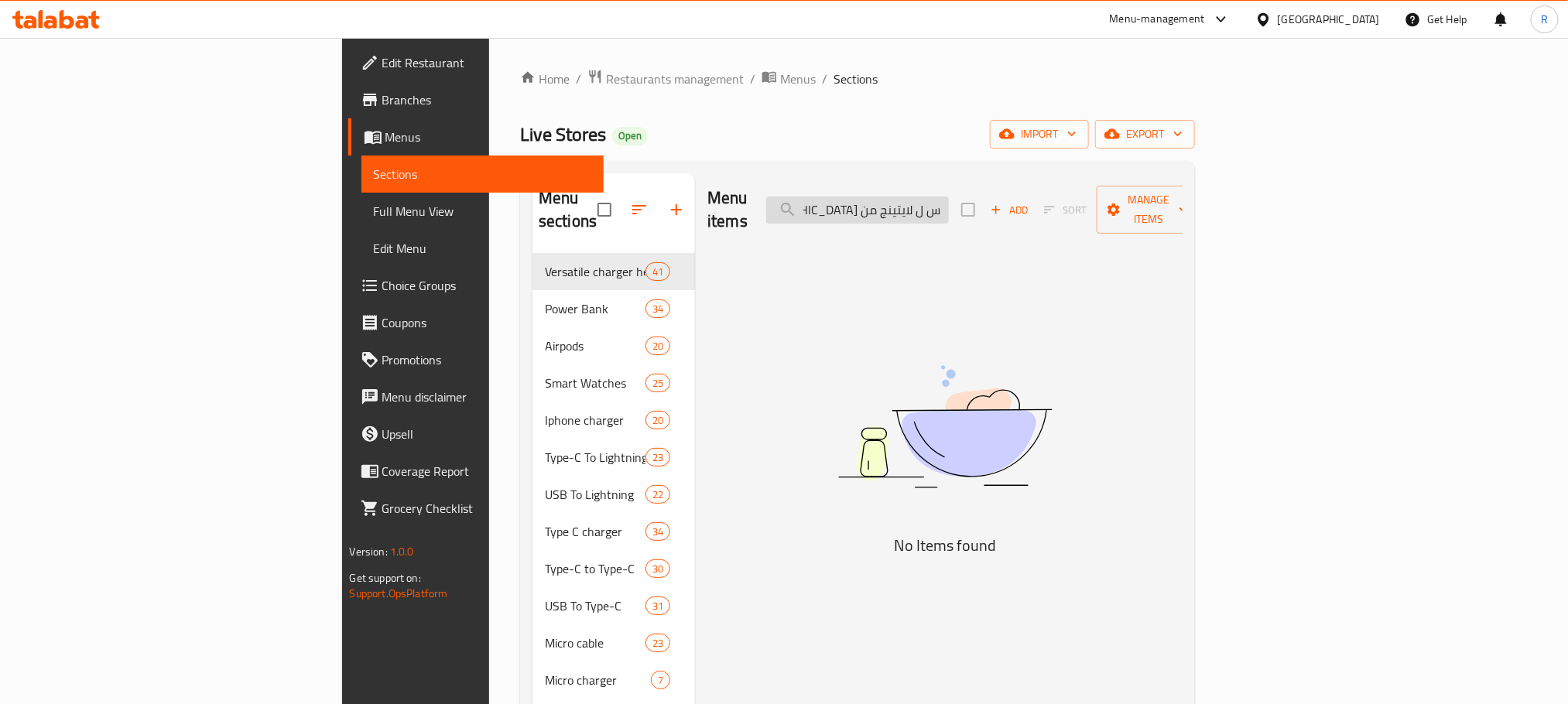
click at [949, 205] on input "شحن ونقل بيانات بقوه ٢٠ وات تايب س ل لايتينج من بوروفون" at bounding box center [857, 210] width 183 height 27
drag, startPoint x: 986, startPoint y: 205, endPoint x: 907, endPoint y: 210, distance: 79.2
click at [907, 210] on input "شحن ونقل بيانات بقوه ٢٠ وات تايب س ل لايتينج من بوروفون" at bounding box center [857, 210] width 183 height 27
click at [949, 208] on input "شحن ونقل بيانات بقوه ٢٠ وات تايب س ل لايتينج" at bounding box center [857, 210] width 183 height 27
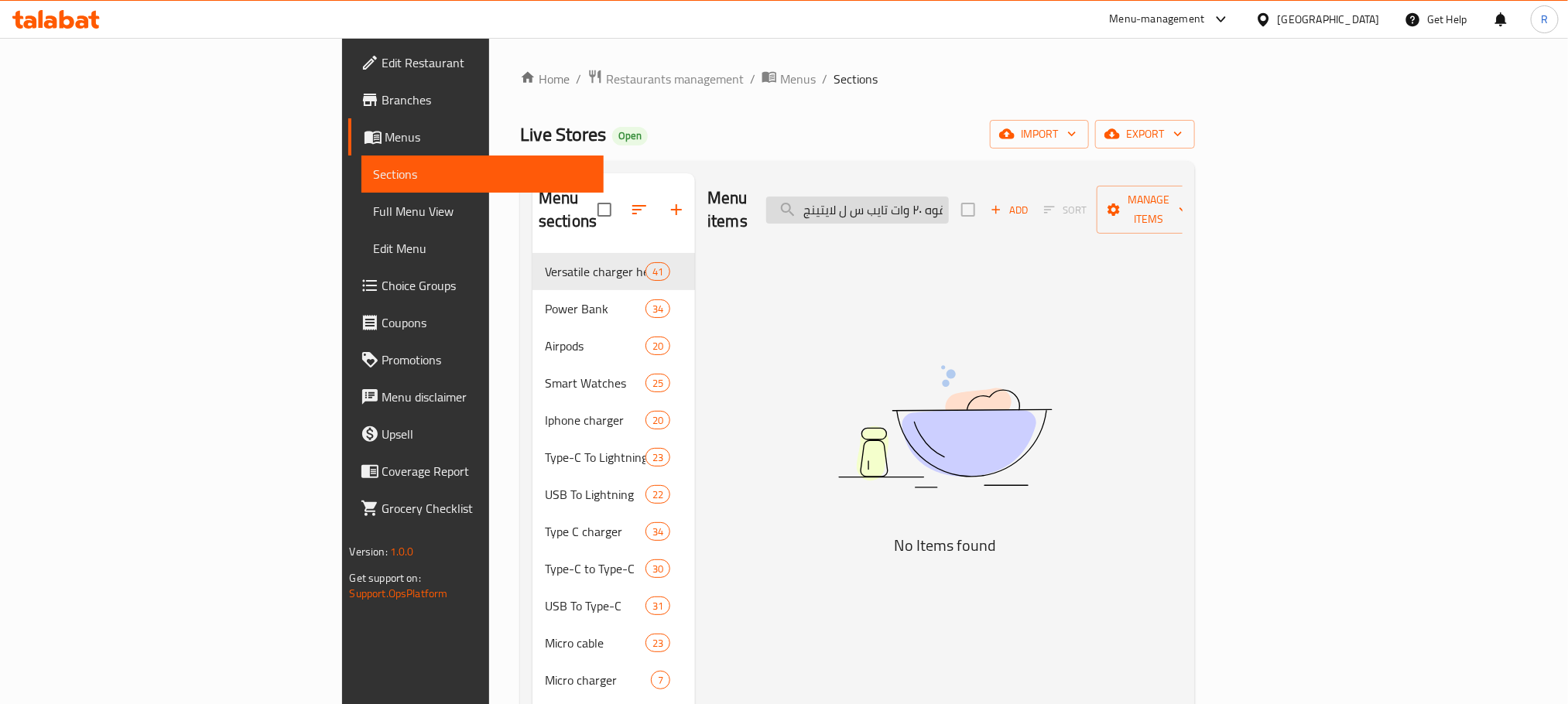
click at [949, 208] on input "شحن ونقل بيانات بقوه ٢٠ وات تايب س ل لايتينج" at bounding box center [857, 210] width 183 height 27
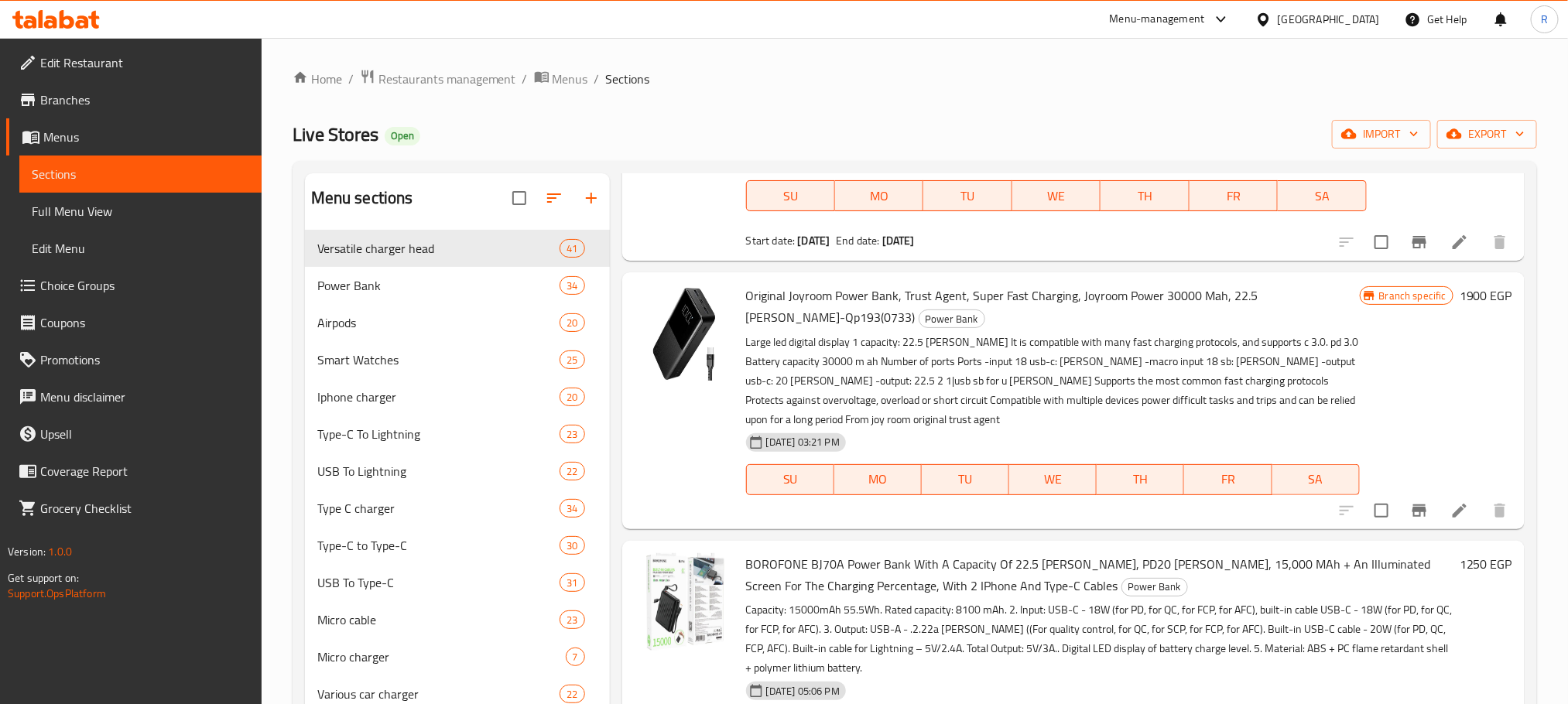
scroll to position [348, 0]
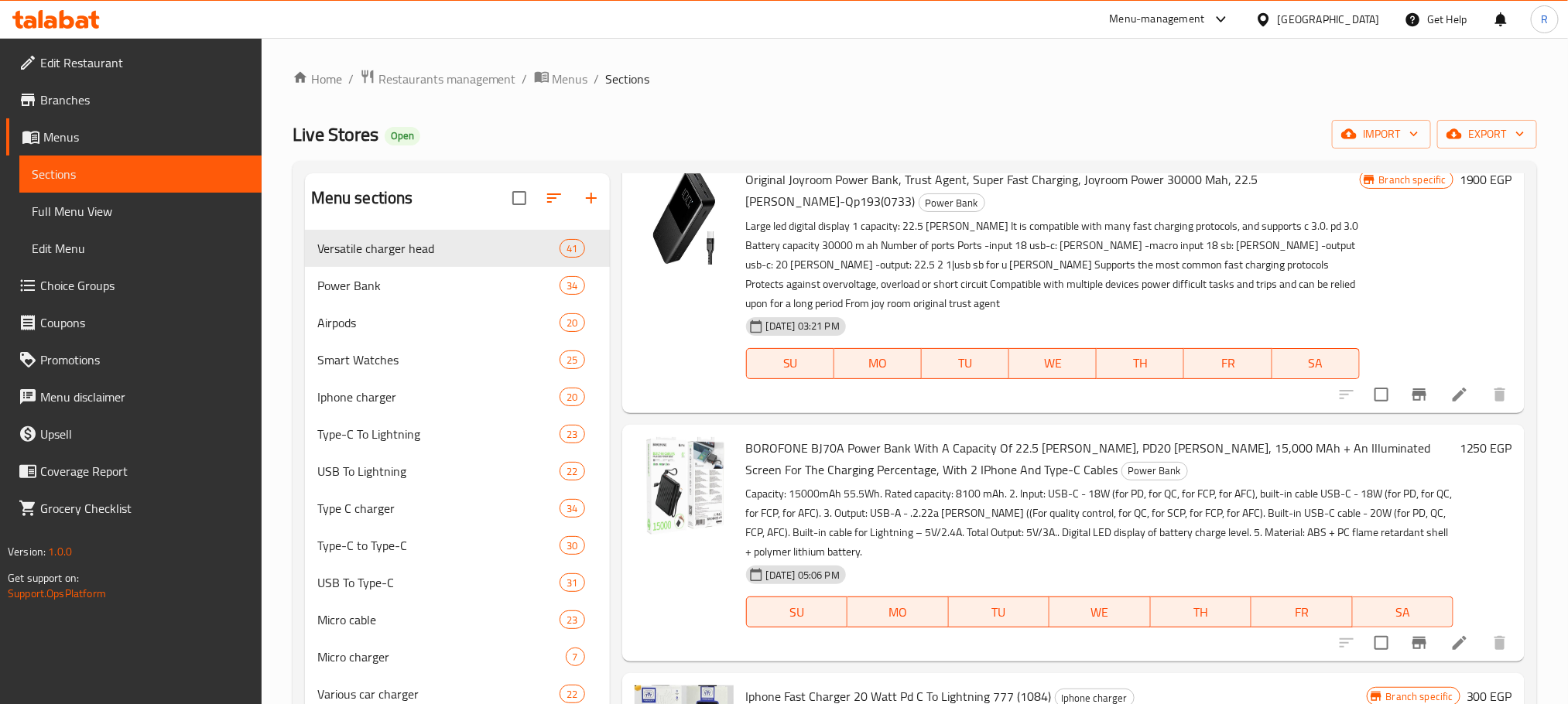
click at [794, 482] on span "BOROFONE BJ70A Power Bank With A Capacity Of 22.5 Watts, PD20 Watts, 15,000 MAh…" at bounding box center [1089, 459] width 685 height 44
drag, startPoint x: 794, startPoint y: 485, endPoint x: 782, endPoint y: 486, distance: 12.0
click at [782, 482] on span "BOROFONE BJ70A Power Bank With A Capacity Of 22.5 Watts, PD20 Watts, 15,000 MAh…" at bounding box center [1089, 459] width 685 height 44
copy span "BOROFONE"
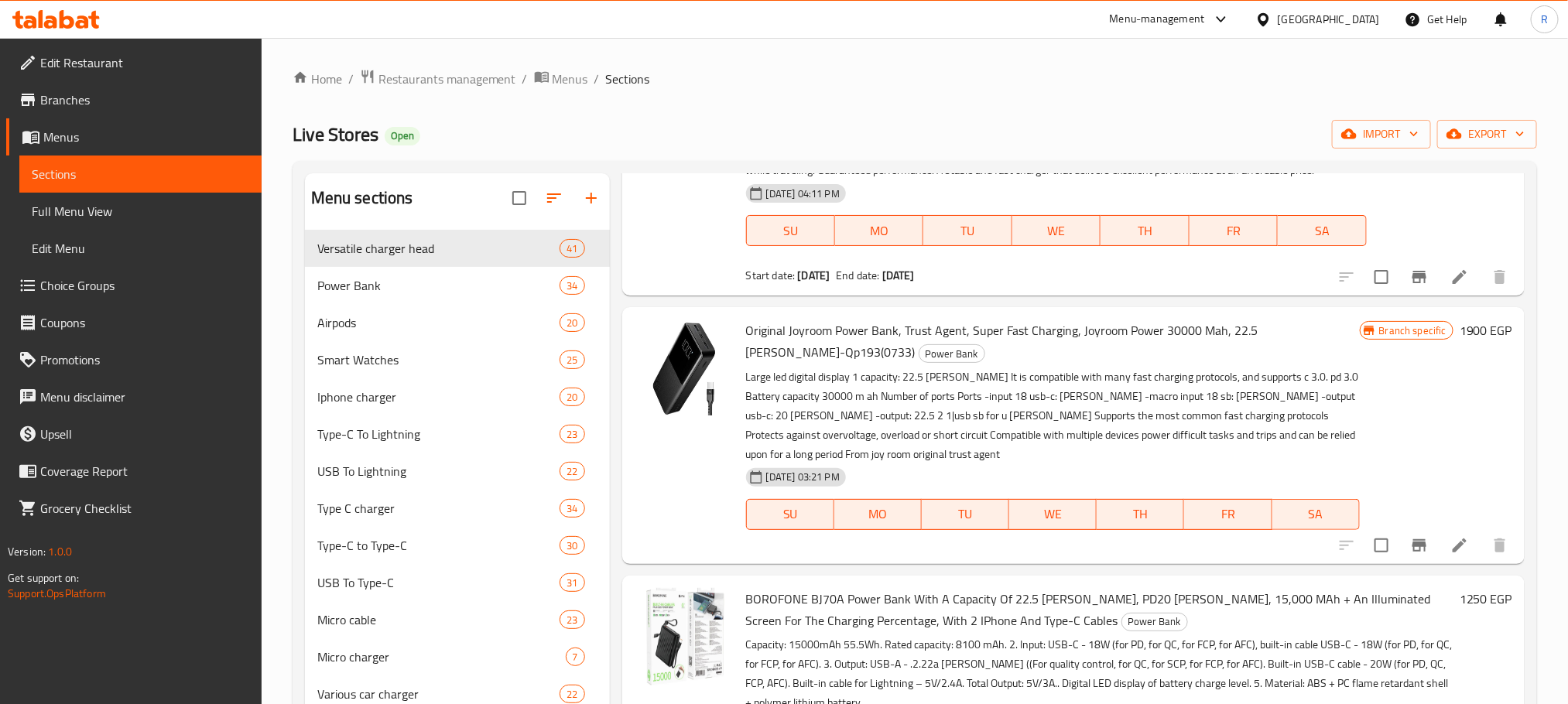
scroll to position [0, 0]
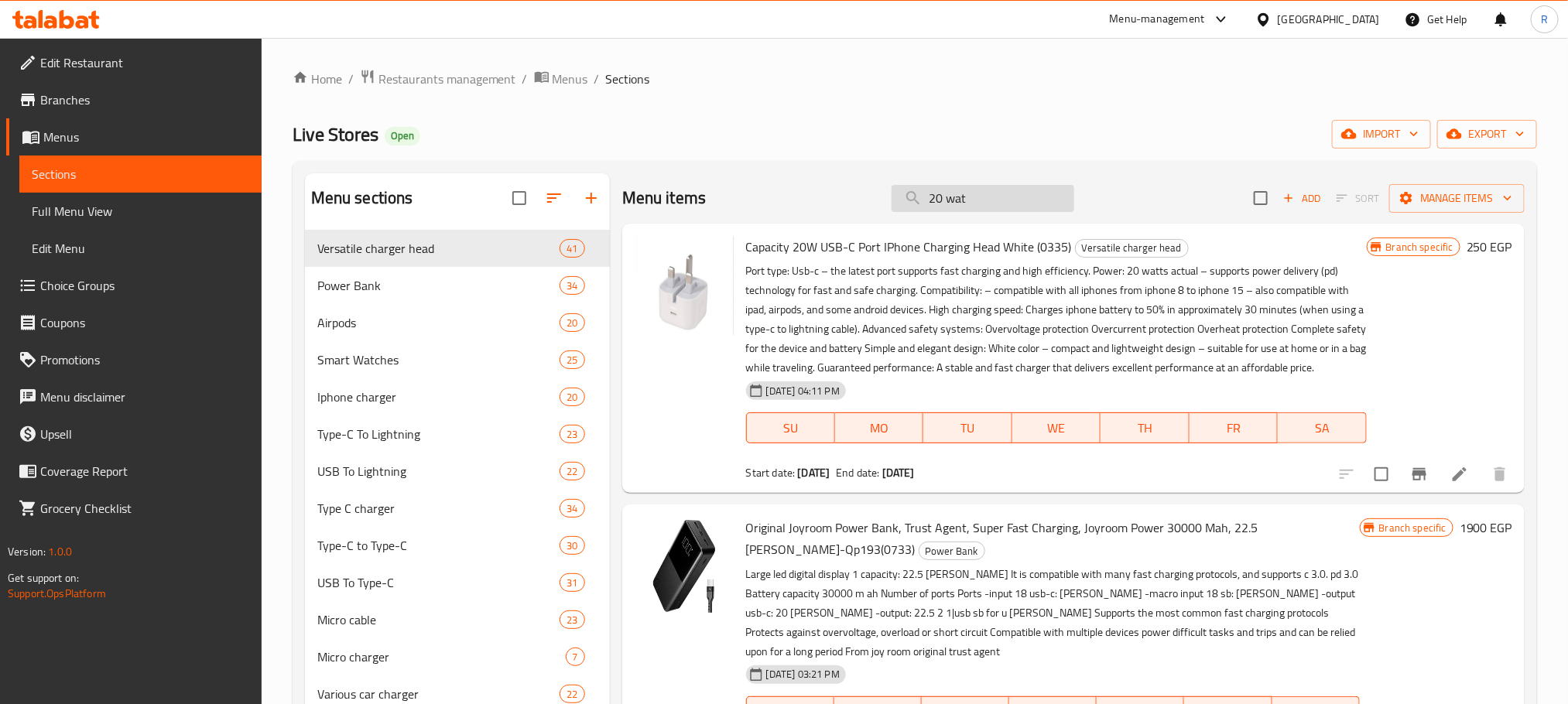
click at [976, 201] on input "20 wat" at bounding box center [983, 198] width 183 height 27
click at [978, 201] on input "20 wat" at bounding box center [983, 198] width 183 height 27
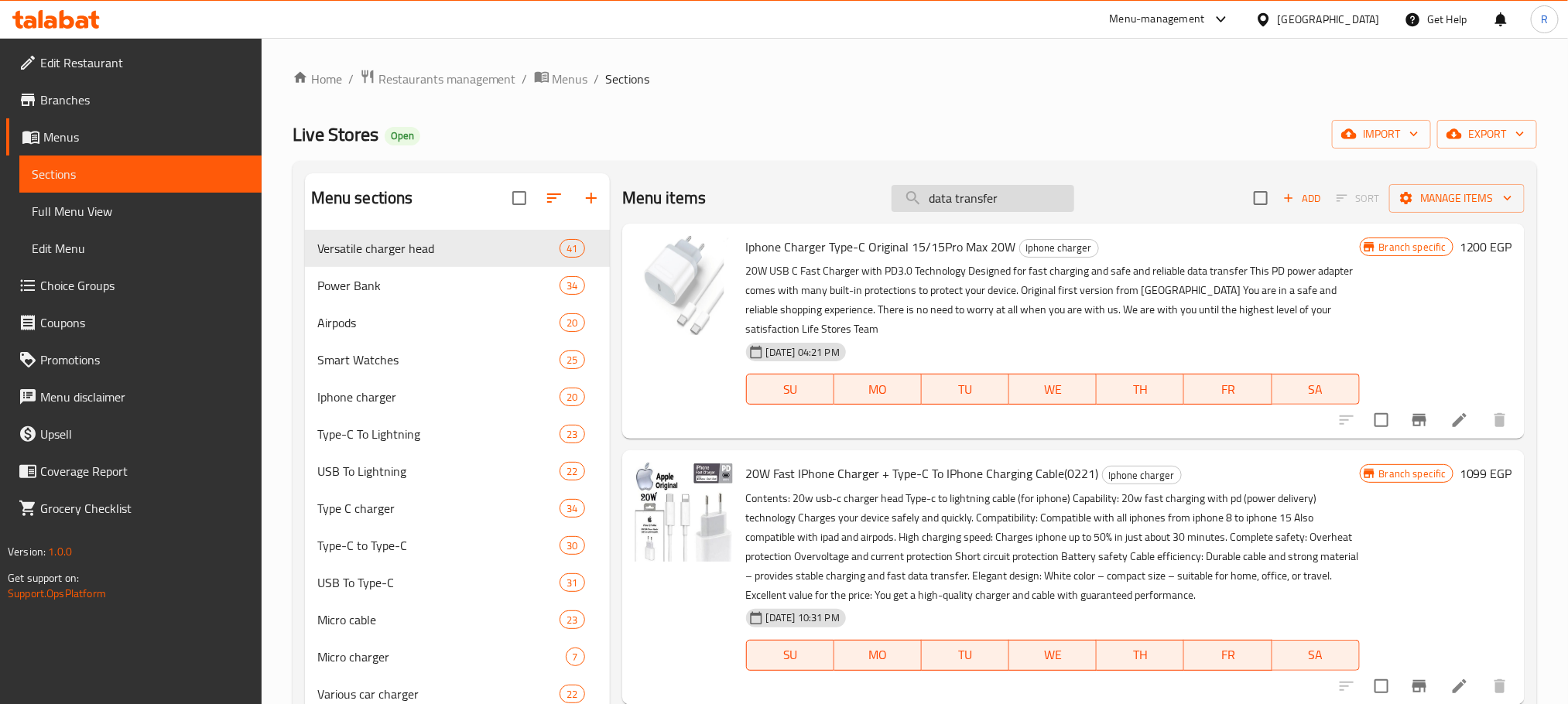
click at [978, 201] on input "data transfer" at bounding box center [983, 198] width 183 height 27
type input "data transfer"
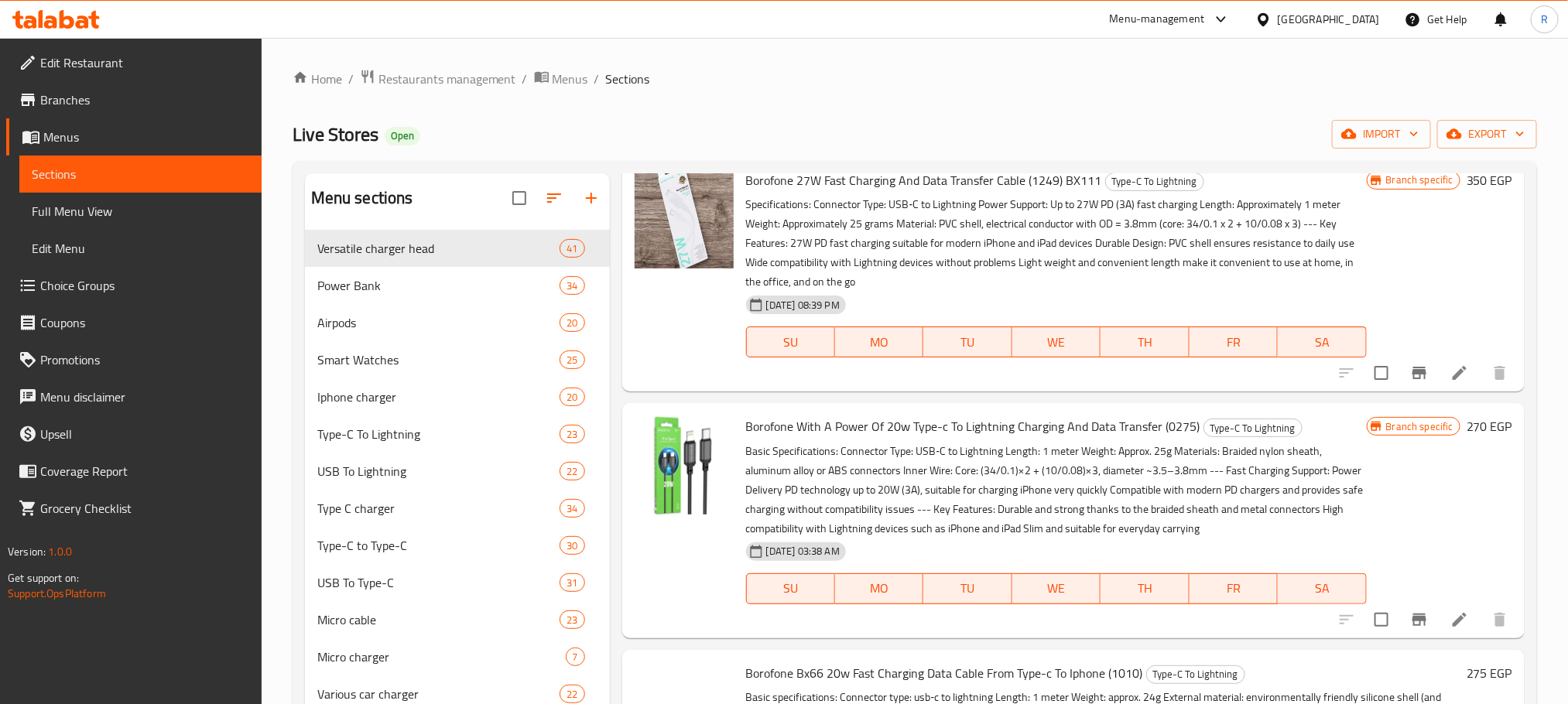
scroll to position [4644, 0]
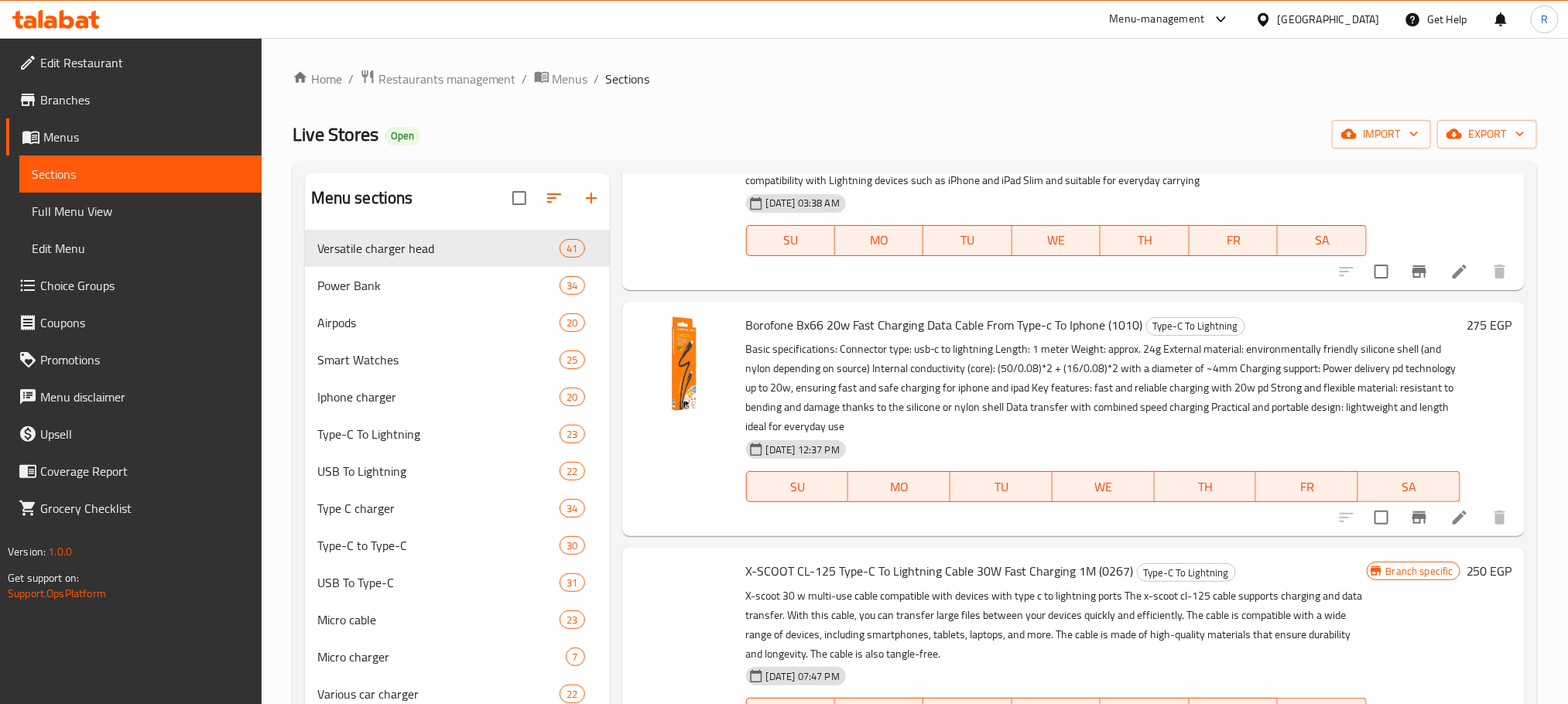
click at [775, 90] on span "Borofone With A Power Of 20w Type-c To Lightning Charging And Data Transfer (02…" at bounding box center [974, 77] width 455 height 23
drag, startPoint x: 775, startPoint y: 368, endPoint x: 855, endPoint y: 369, distance: 80.0
click at [855, 90] on span "Borofone With A Power Of 20w Type-c To Lightning Charging And Data Transfer (02…" at bounding box center [974, 77] width 455 height 23
click at [767, 90] on span "Borofone With A Power Of 20w Type-c To Lightning Charging And Data Transfer (02…" at bounding box center [974, 77] width 455 height 23
drag, startPoint x: 767, startPoint y: 380, endPoint x: 1220, endPoint y: 369, distance: 453.1
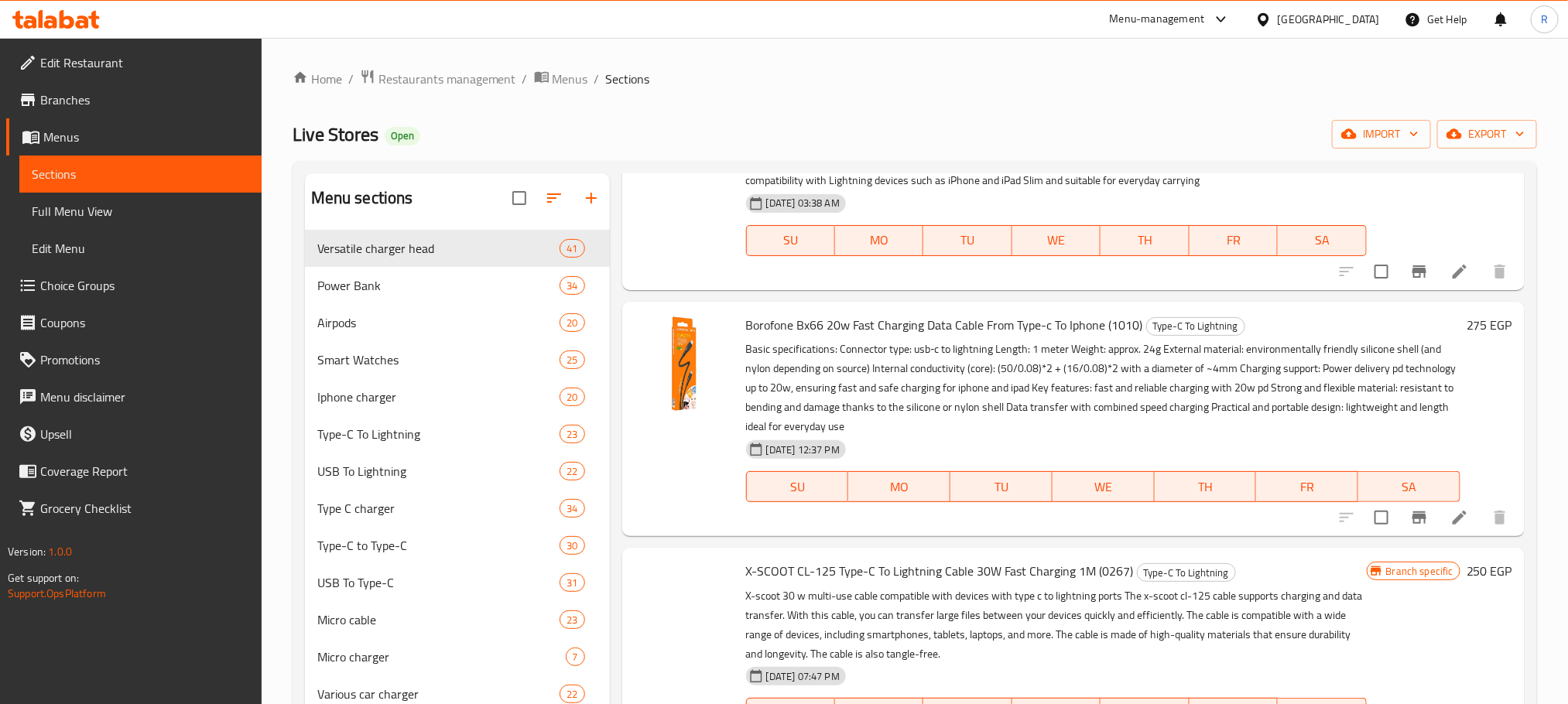
click at [1200, 90] on span "Borofone With A Power Of 20w Type-c To Lightning Charging And Data Transfer (02…" at bounding box center [974, 77] width 455 height 23
copy span "Borofone With A Power Of 20w Type-c To Lightning Charging And Data Transfer (02…"
click at [1410, 281] on icon "Branch-specific-item" at bounding box center [1419, 271] width 19 height 19
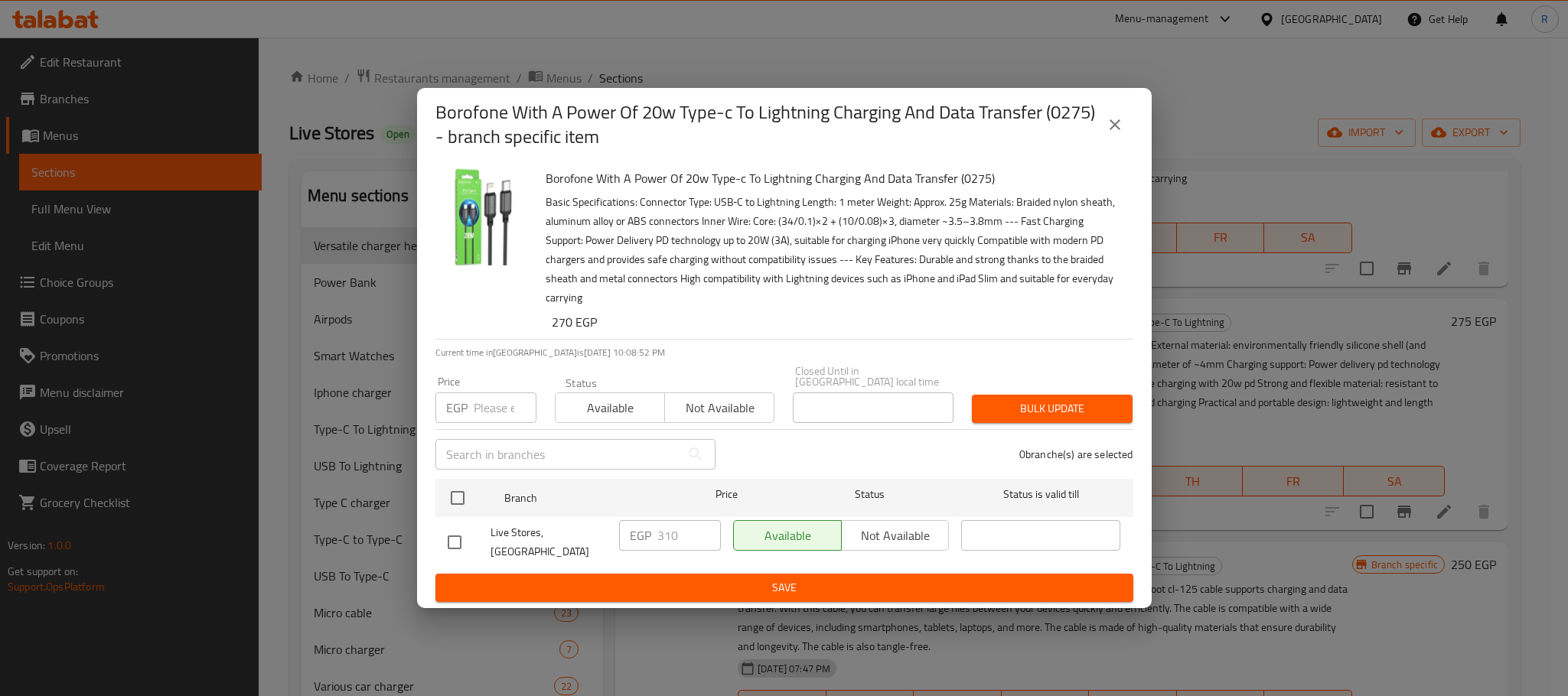
click at [1113, 118] on icon "close" at bounding box center [1114, 124] width 19 height 19
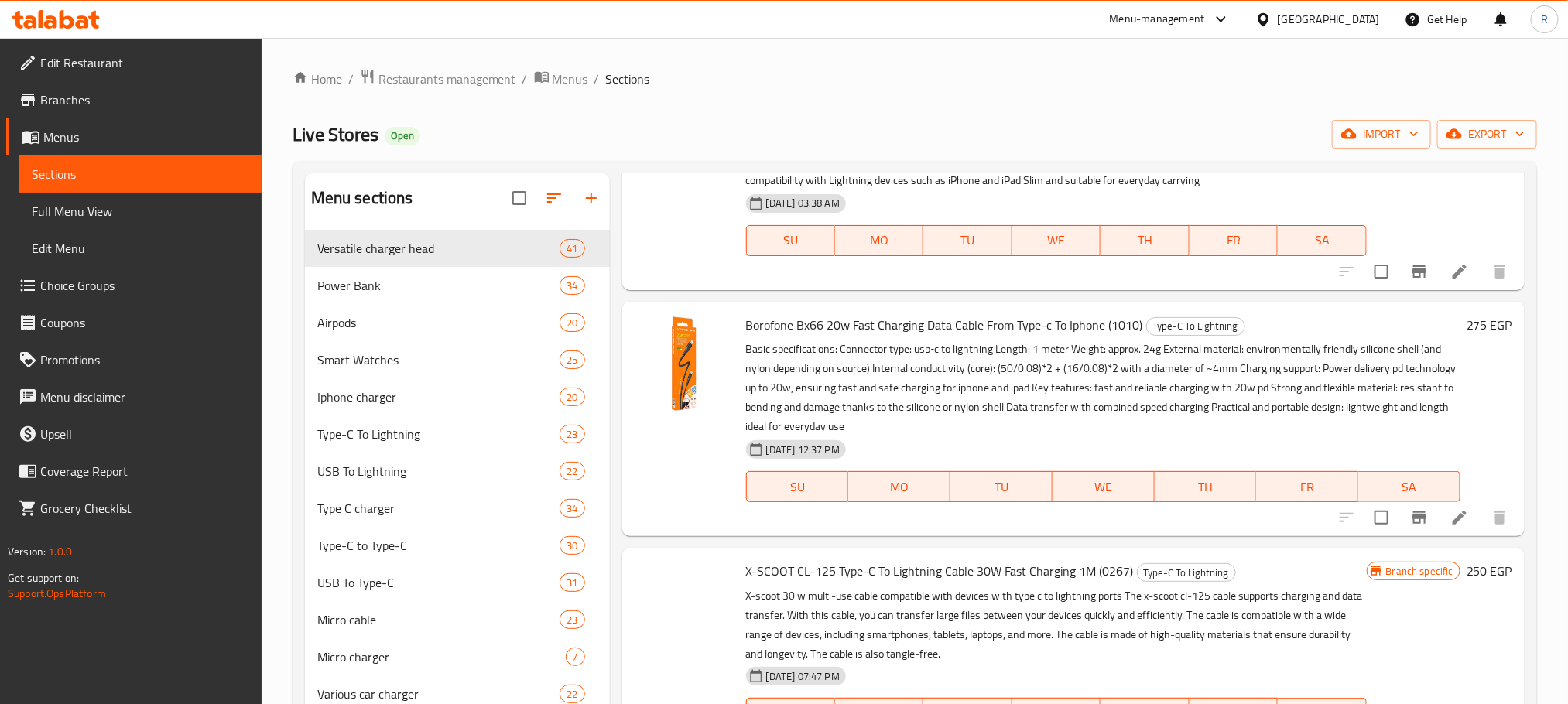
click at [1410, 281] on icon "Branch-specific-item" at bounding box center [1419, 271] width 19 height 19
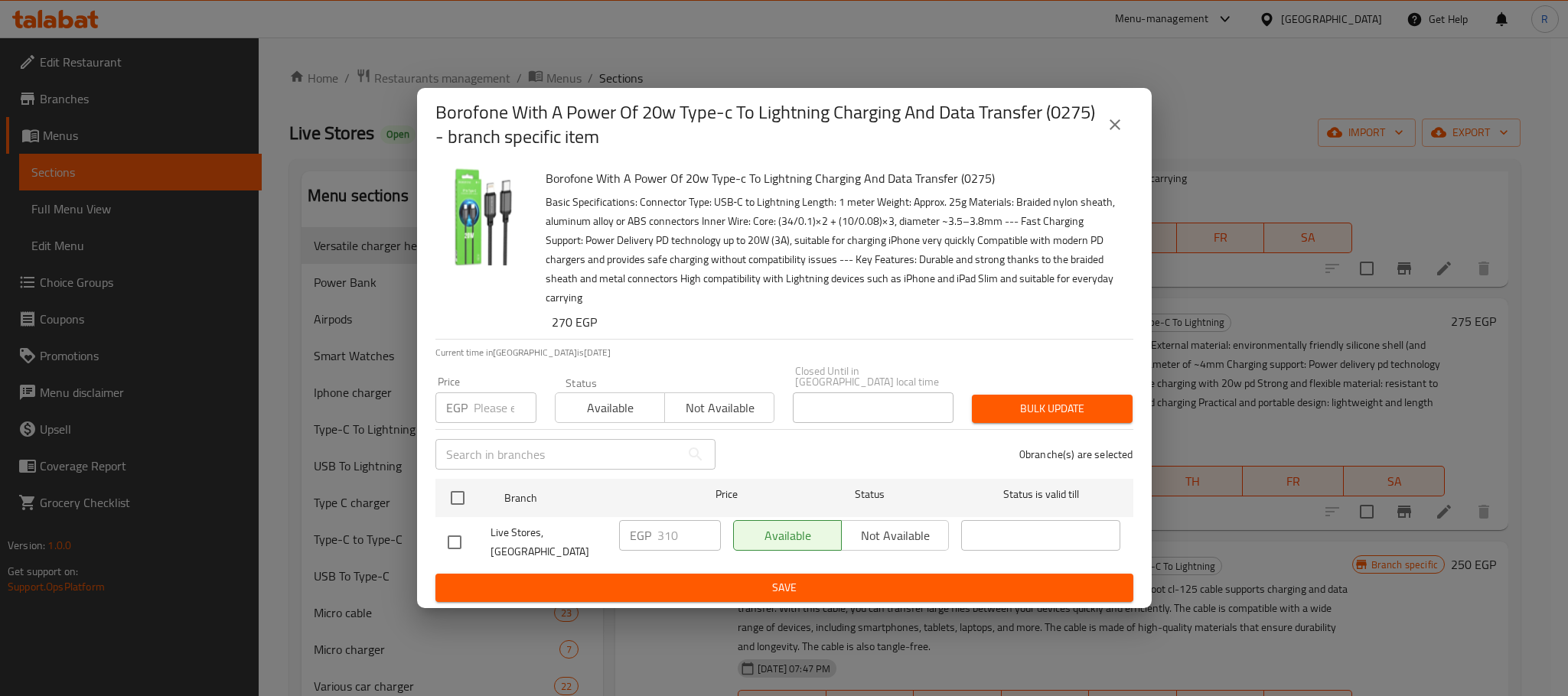
click at [459, 505] on input "checkbox" at bounding box center [457, 498] width 32 height 32
checkbox input "true"
click at [686, 549] on input "310" at bounding box center [688, 535] width 64 height 30
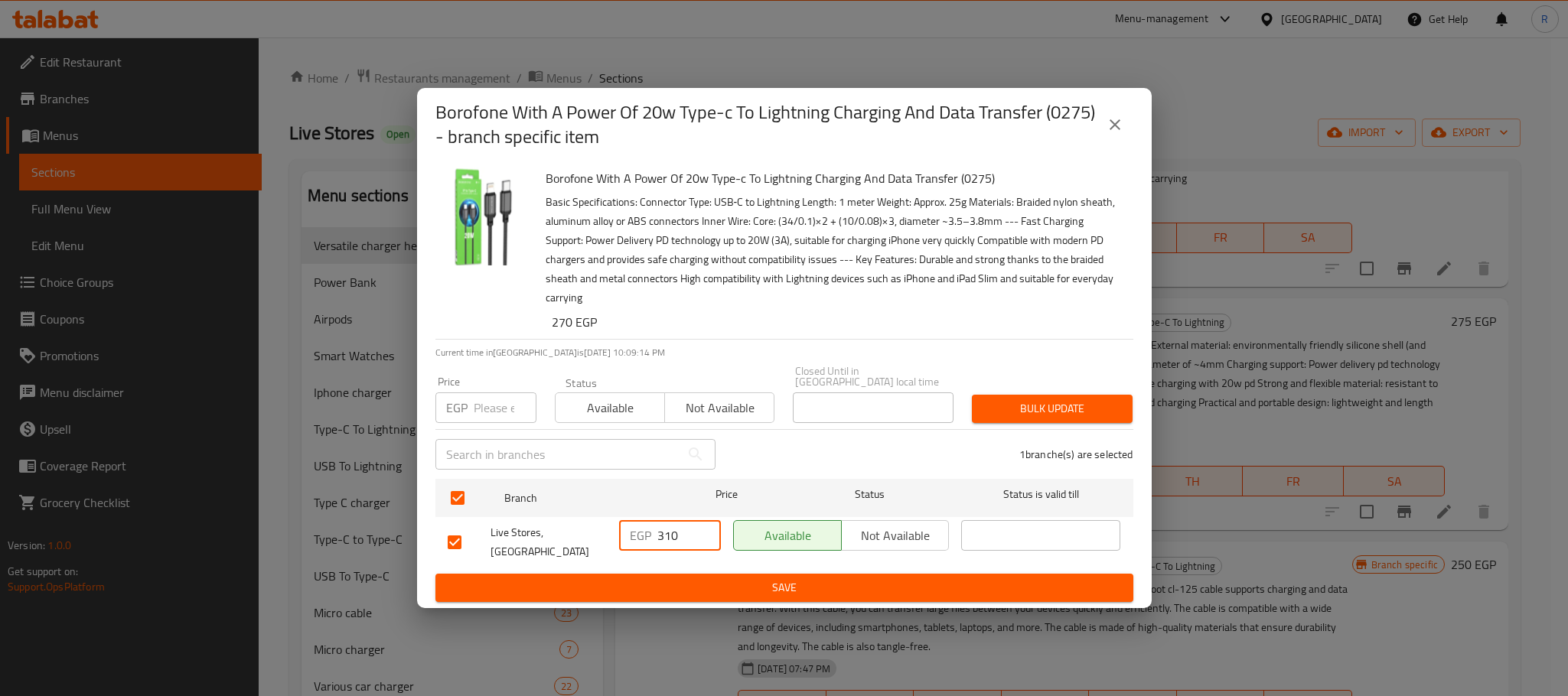
click at [686, 549] on input "310" at bounding box center [688, 535] width 64 height 30
type input "355"
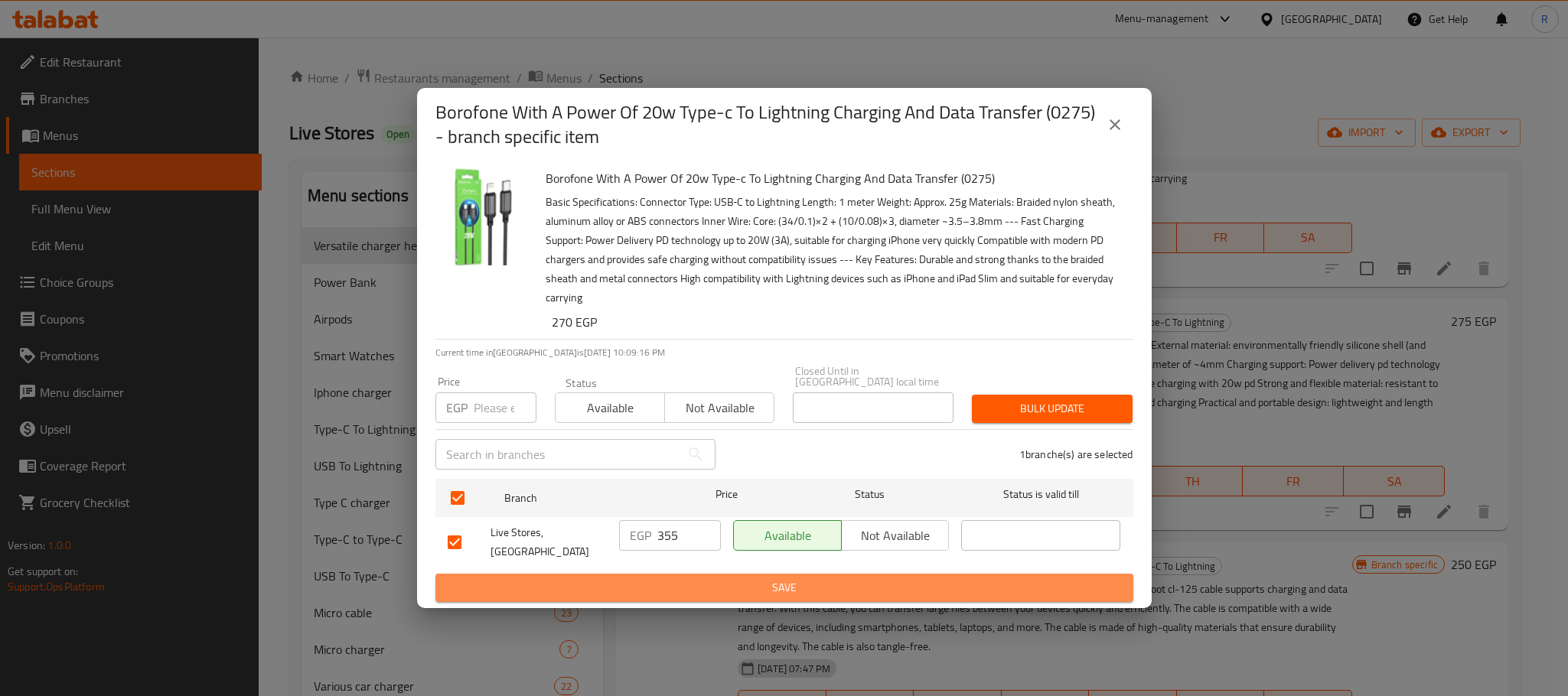
click at [795, 582] on span "Save" at bounding box center [784, 588] width 674 height 20
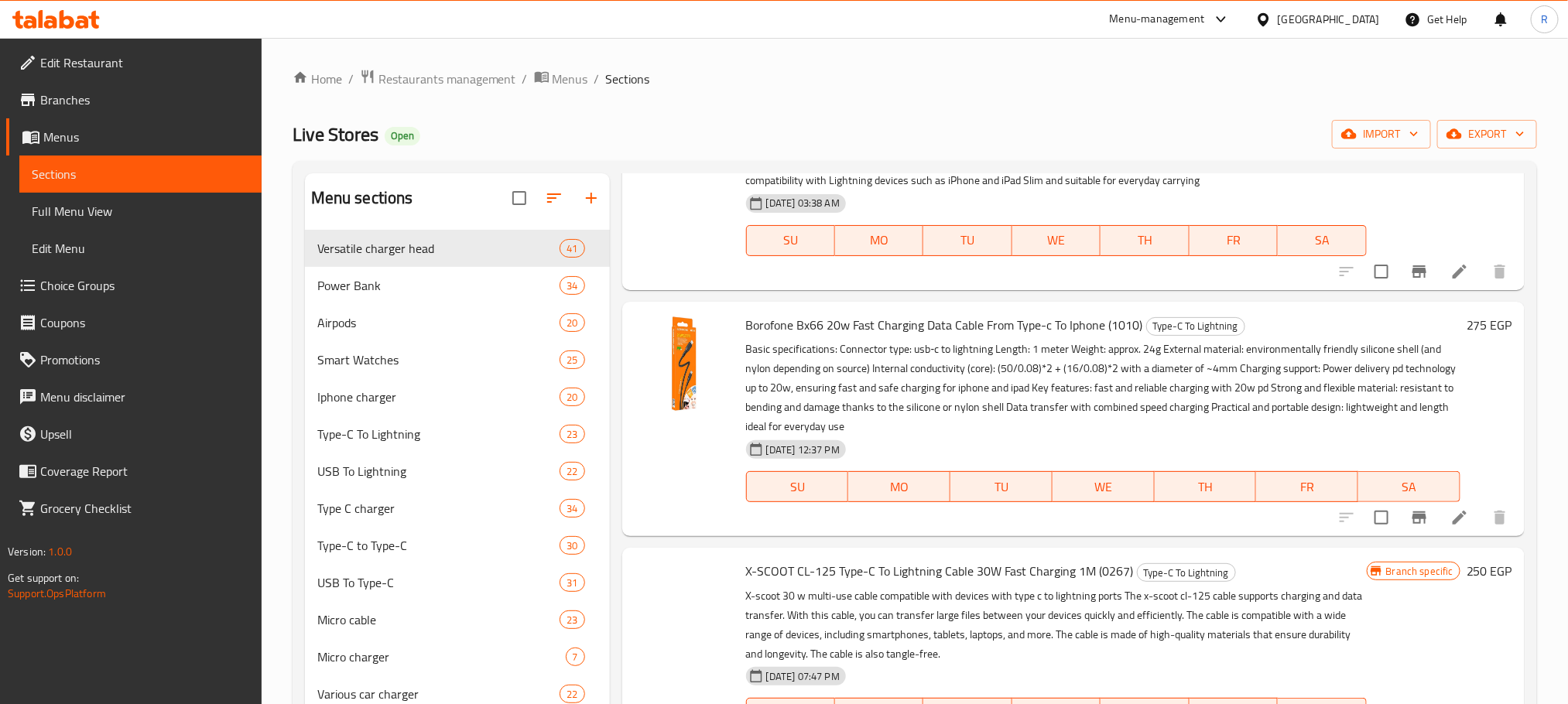
click at [1452, 279] on icon at bounding box center [1459, 272] width 14 height 14
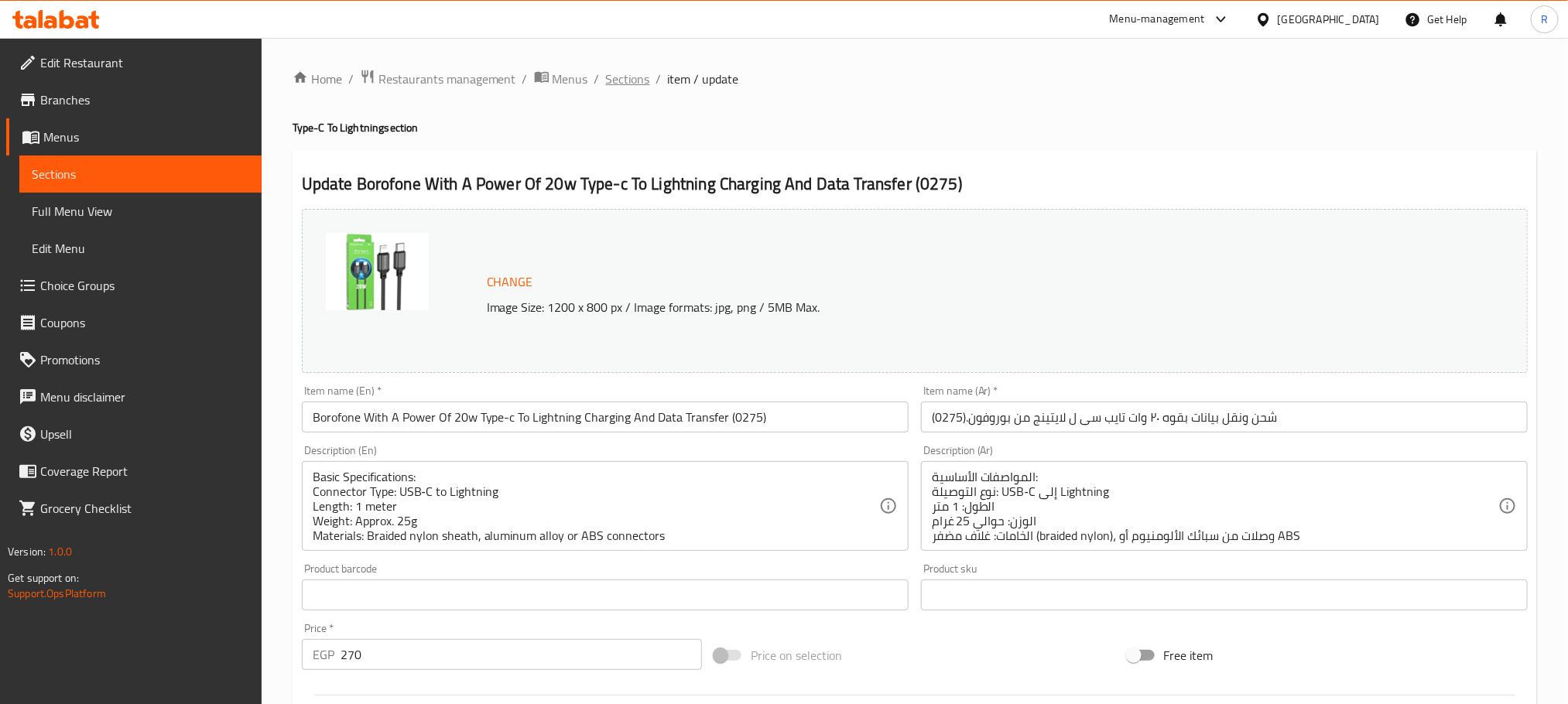
click at [649, 69] on span "Sections" at bounding box center [628, 78] width 44 height 19
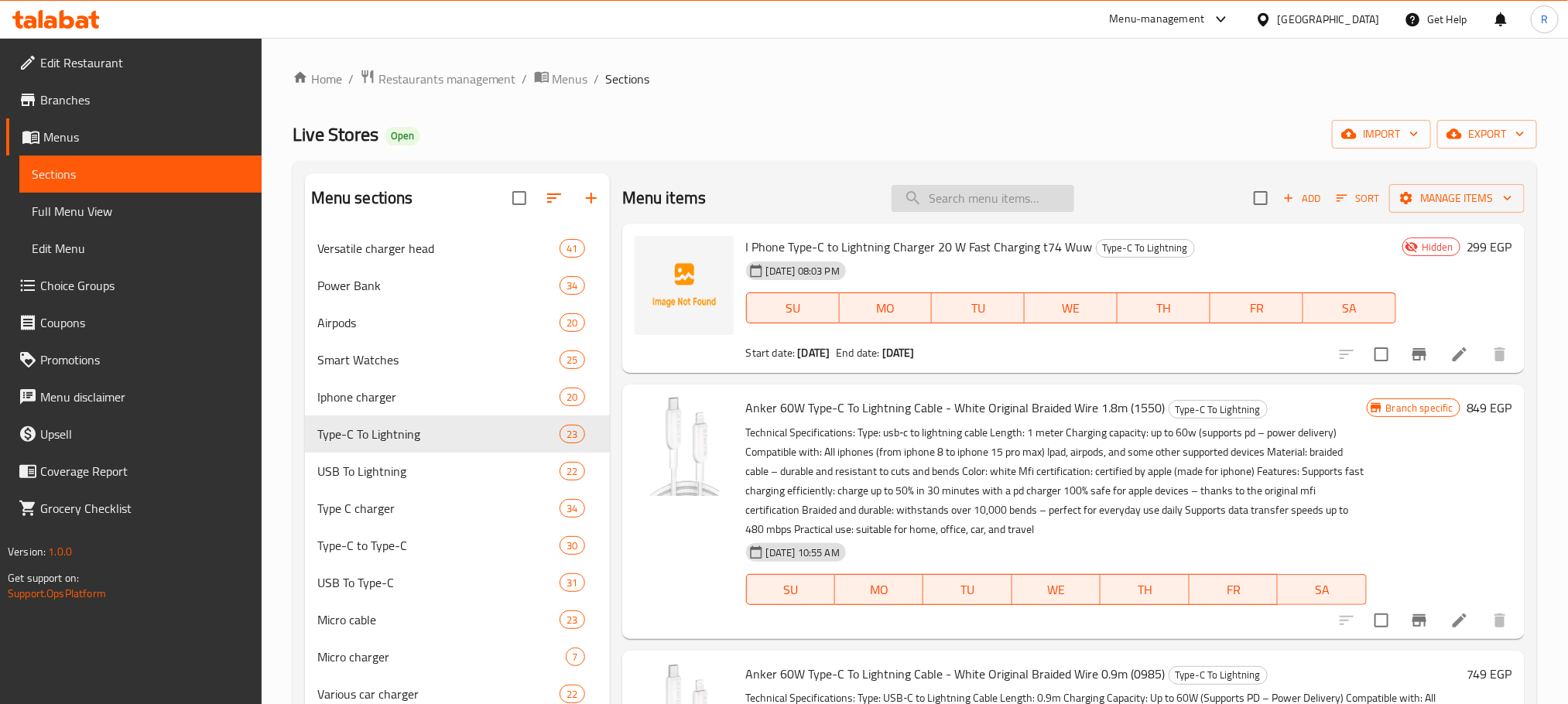
click at [969, 194] on input "search" at bounding box center [983, 198] width 183 height 27
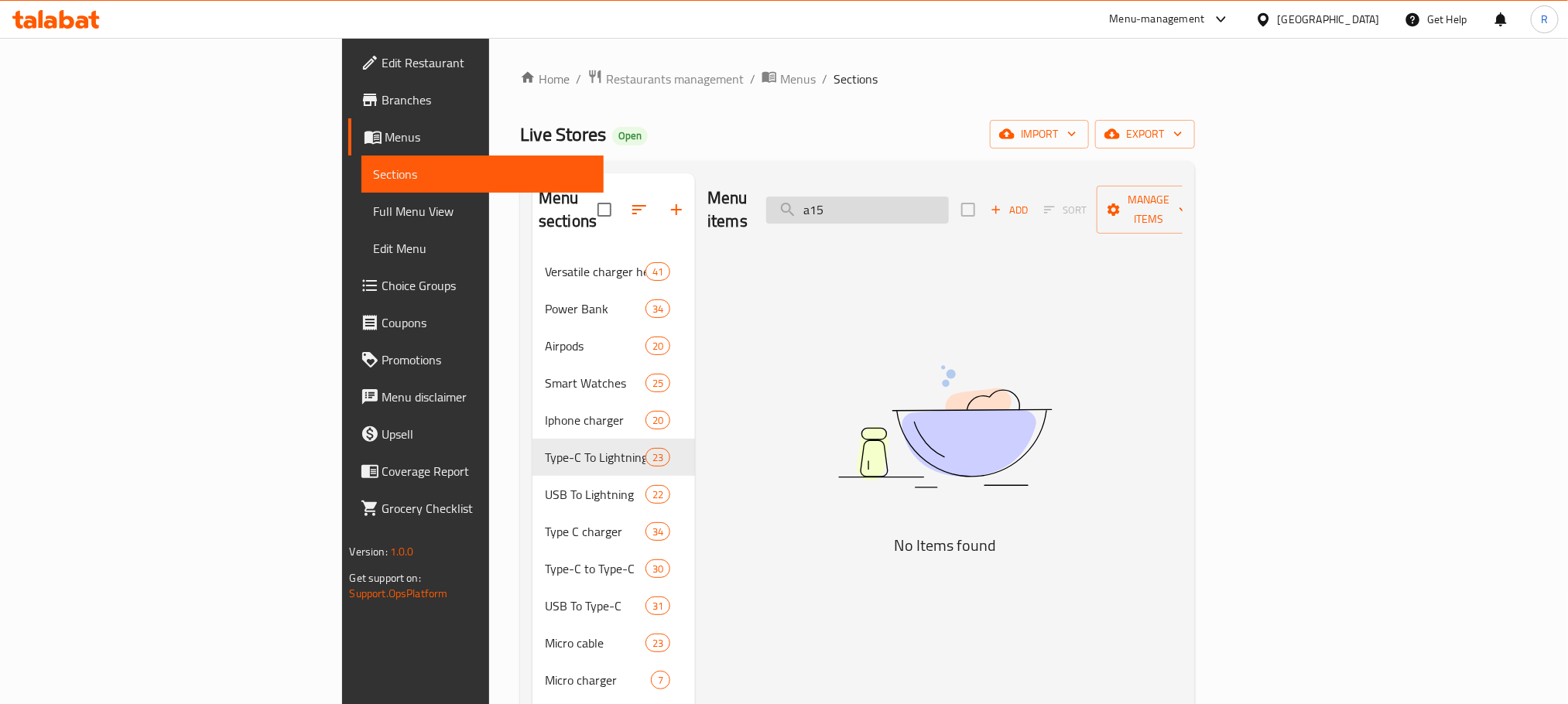
click at [928, 202] on input "a15" at bounding box center [857, 210] width 183 height 27
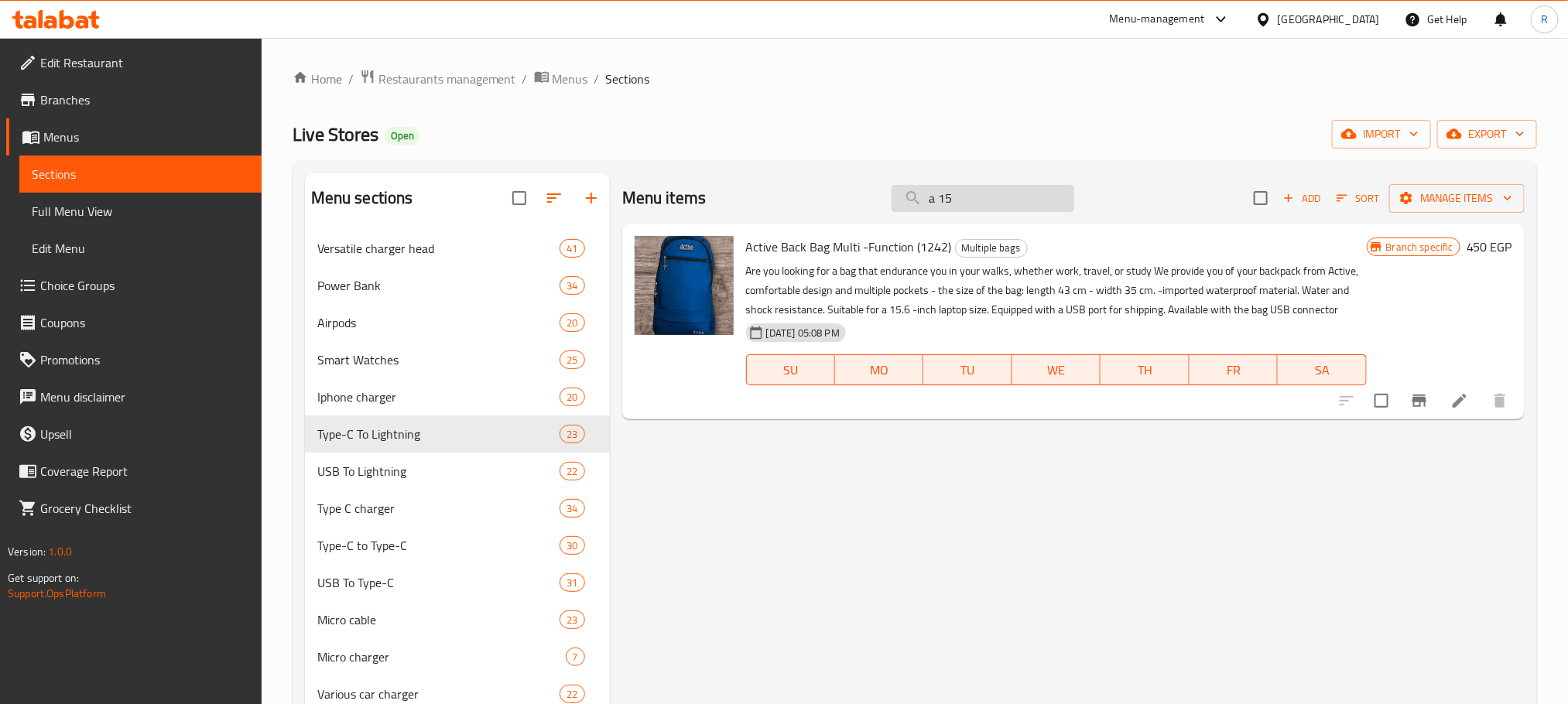
click at [1007, 202] on input "a 15" at bounding box center [983, 198] width 183 height 27
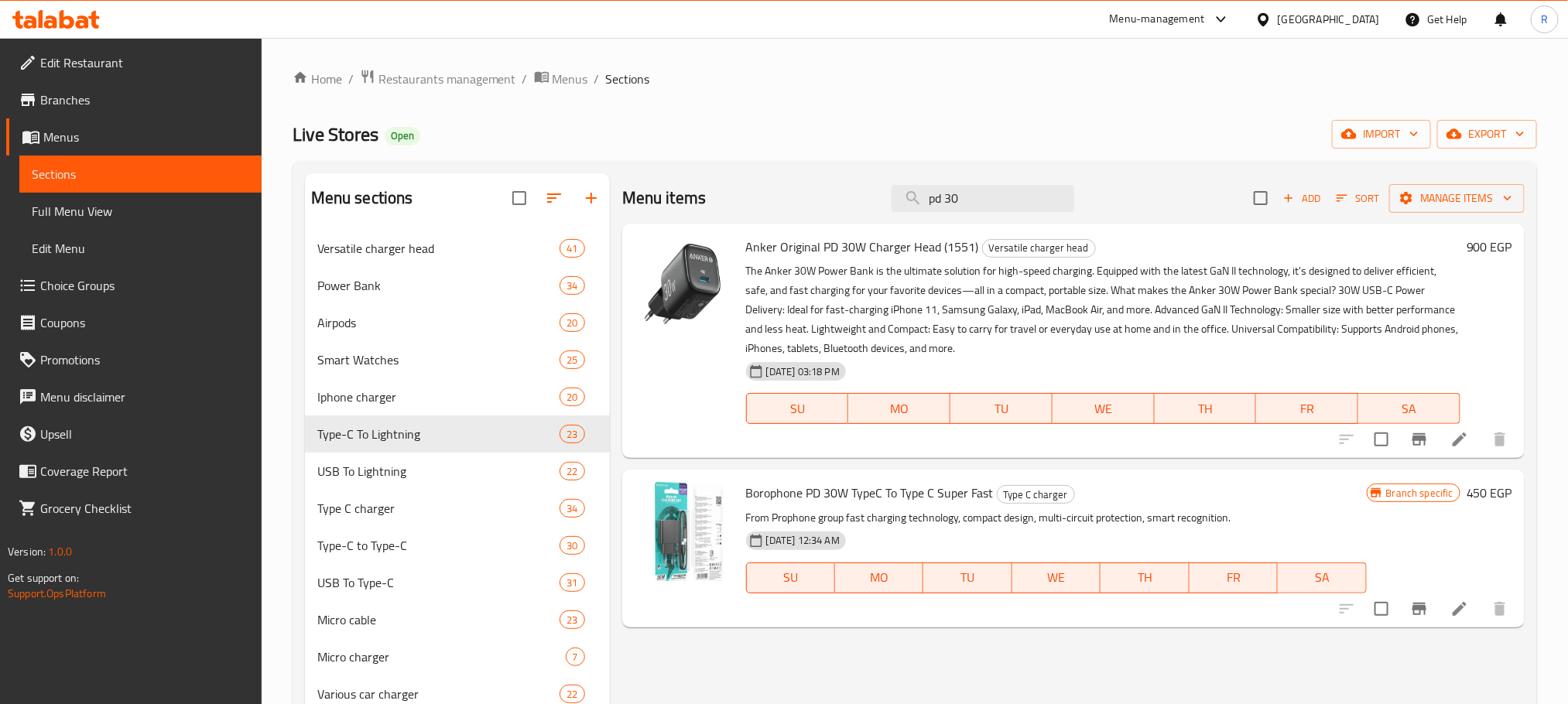
type input "pd 30"
click at [486, 395] on div "Iphone charger 20" at bounding box center [457, 397] width 305 height 38
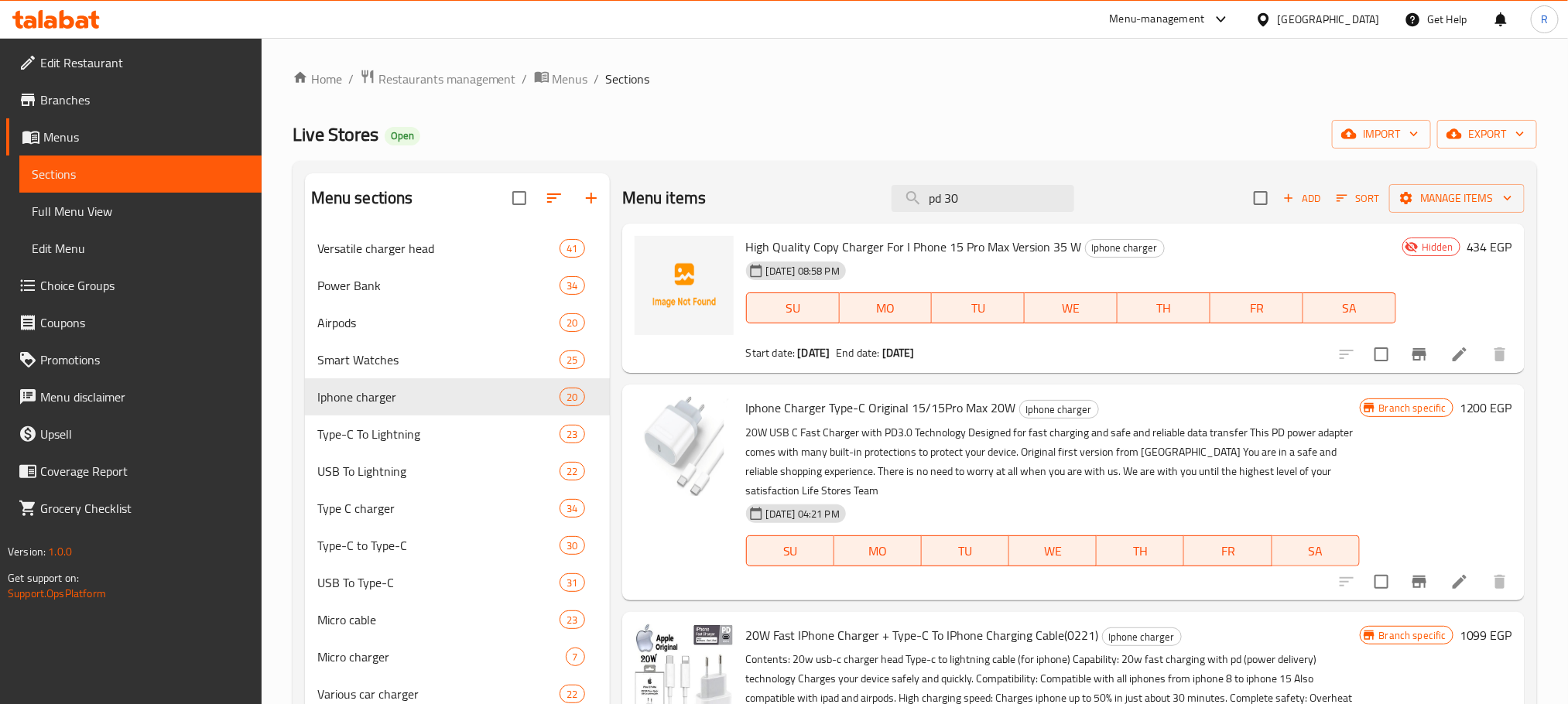
click at [947, 127] on div "Live Stores Open import export" at bounding box center [915, 133] width 1245 height 29
click at [1094, 137] on div "Live Stores Open import export" at bounding box center [915, 133] width 1245 height 29
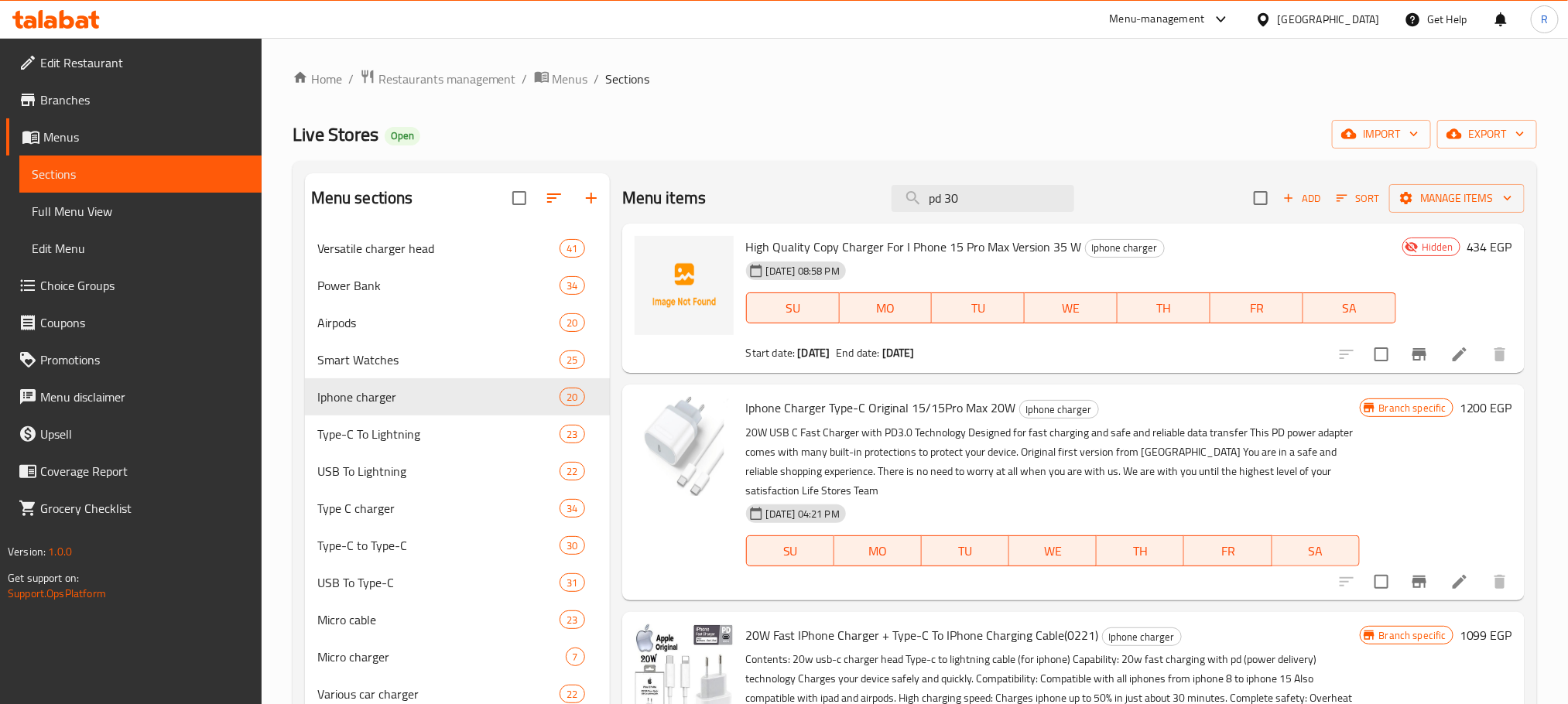
scroll to position [1088, 0]
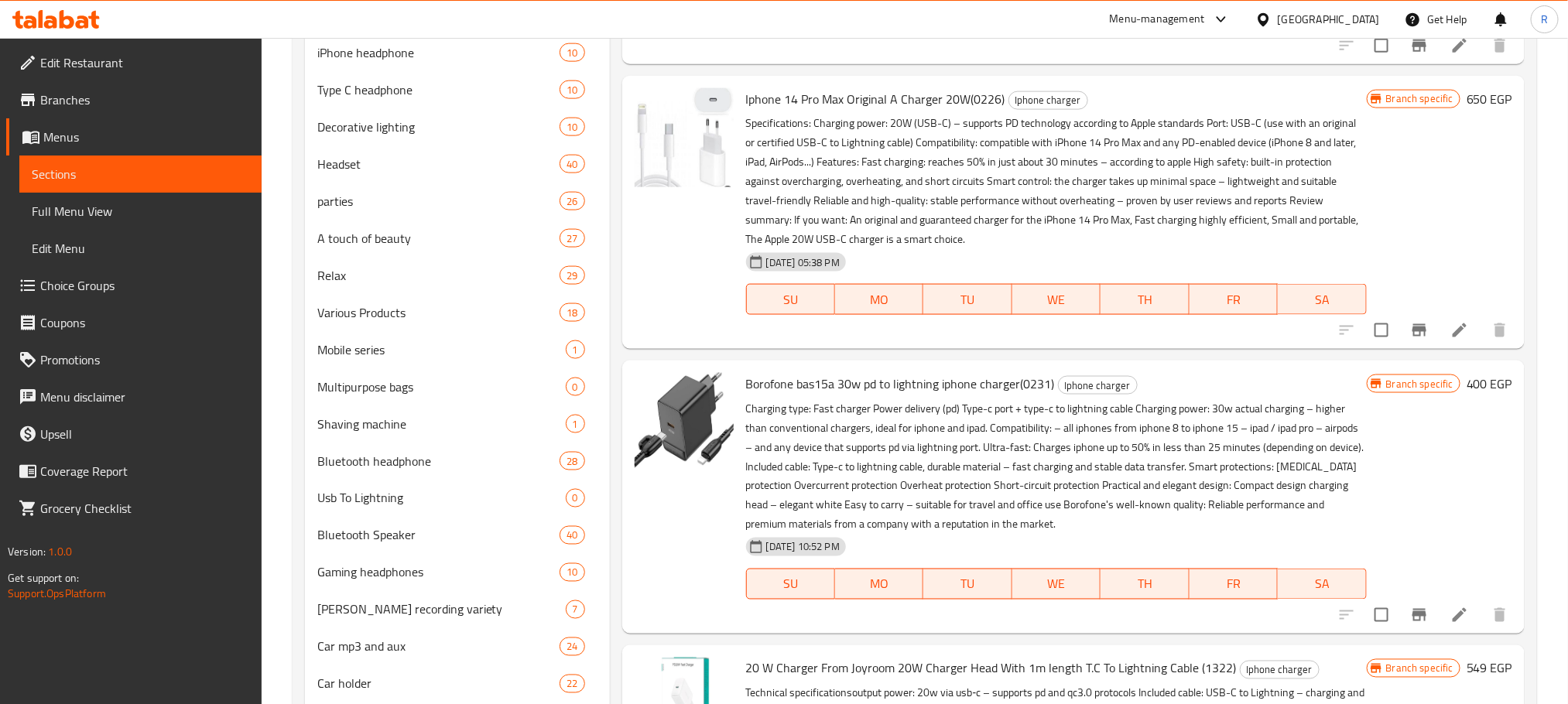
click at [764, 396] on span "Borofone bas15a 30w pd to lightning iphone charger(0231)" at bounding box center [901, 384] width 308 height 23
drag, startPoint x: 764, startPoint y: 442, endPoint x: 852, endPoint y: 448, distance: 88.2
click at [852, 396] on span "Borofone bas15a 30w pd to lightning iphone charger(0231)" at bounding box center [901, 384] width 308 height 23
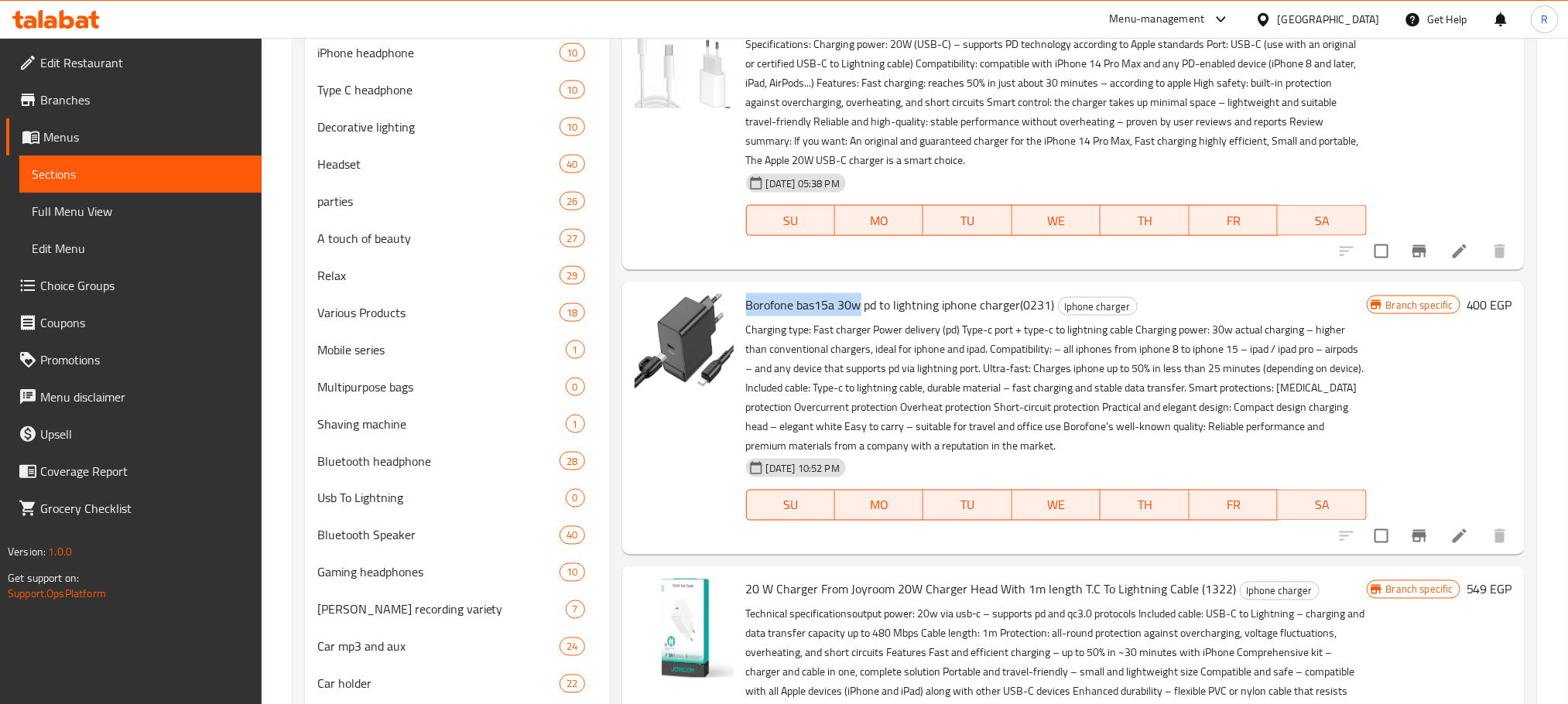
scroll to position [116, 0]
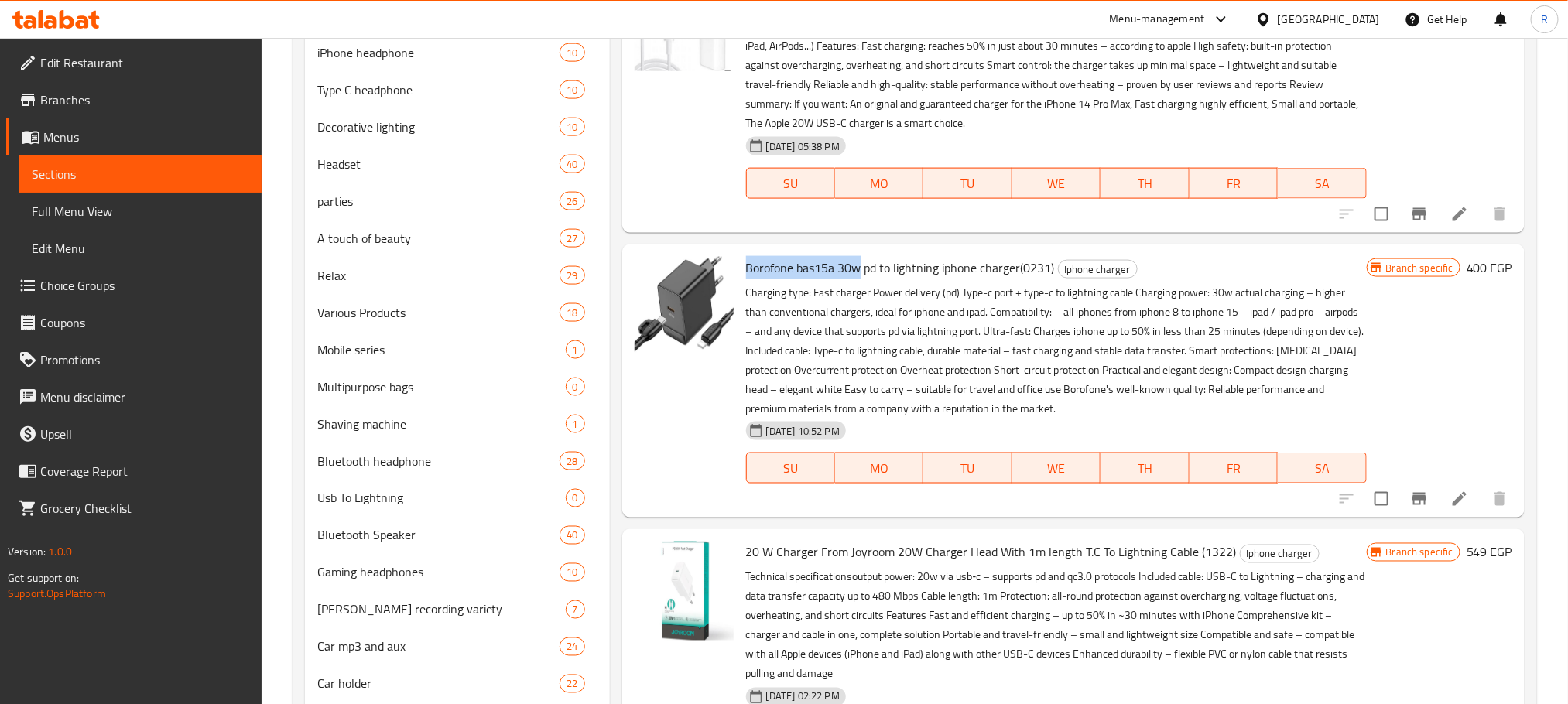
click at [764, 280] on span "Borofone bas15a 30w pd to lightning iphone charger(0231)" at bounding box center [901, 267] width 308 height 23
drag, startPoint x: 764, startPoint y: 335, endPoint x: 752, endPoint y: 335, distance: 12.0
click at [752, 280] on span "Borofone bas15a 30w pd to lightning iphone charger(0231)" at bounding box center [901, 267] width 308 height 23
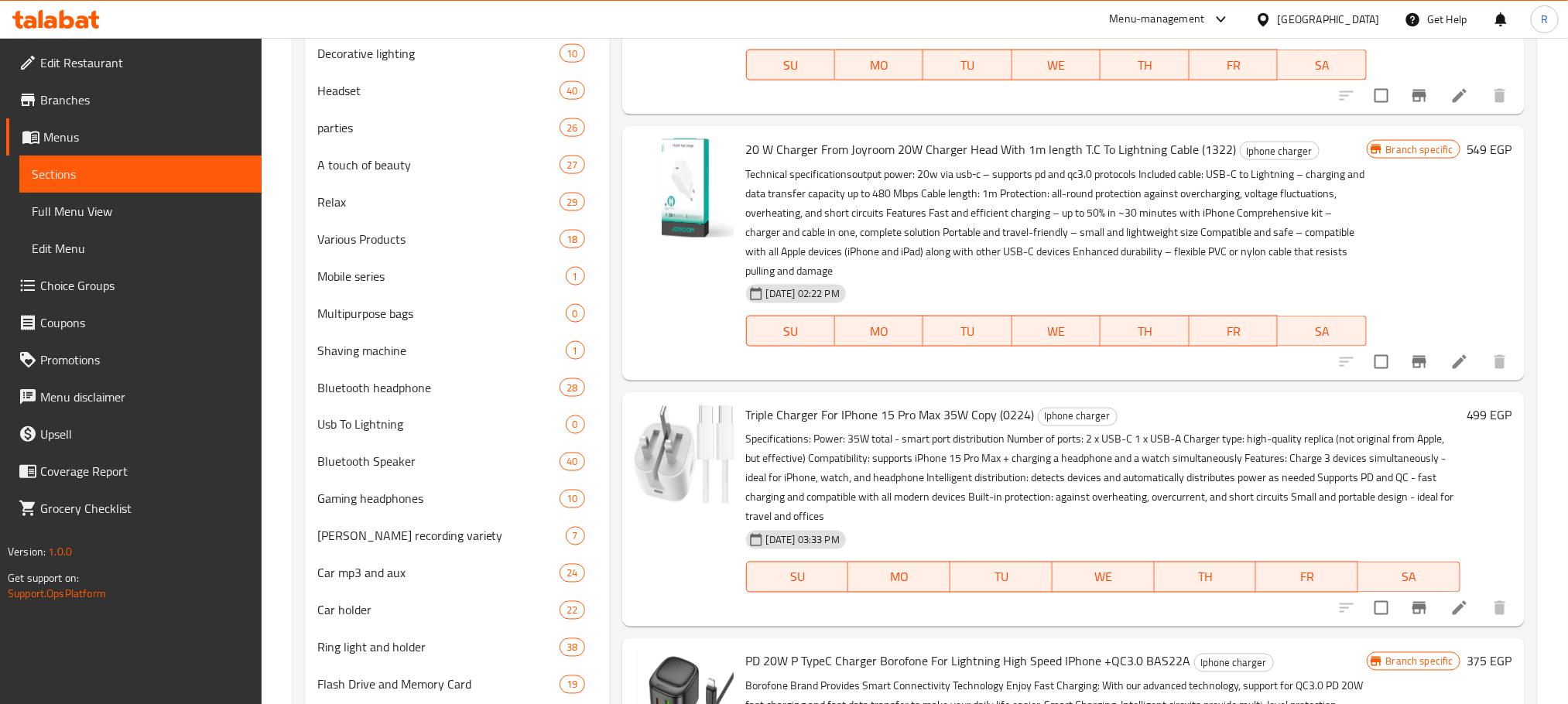
scroll to position [0, 0]
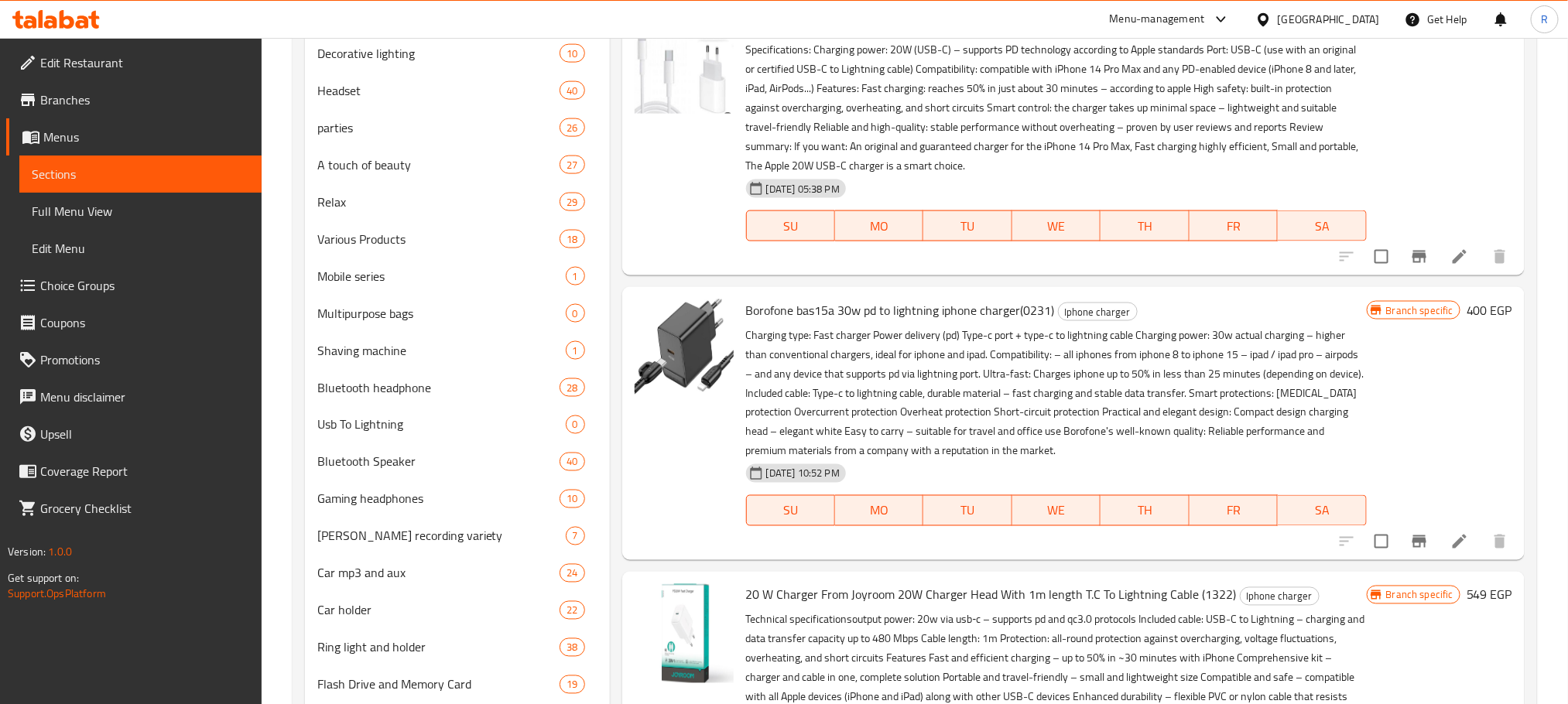
click at [769, 322] on span "Borofone bas15a 30w pd to lightning iphone charger(0231)" at bounding box center [901, 309] width 308 height 23
drag, startPoint x: 769, startPoint y: 380, endPoint x: 1067, endPoint y: 370, distance: 298.2
click at [1055, 322] on span "Borofone bas15a 30w pd to lightning iphone charger(0231)" at bounding box center [901, 309] width 308 height 23
copy span "Borofone bas15a 30w pd to lightning iphone charger(0231)"
click at [1413, 548] on icon "Branch-specific-item" at bounding box center [1420, 542] width 14 height 13
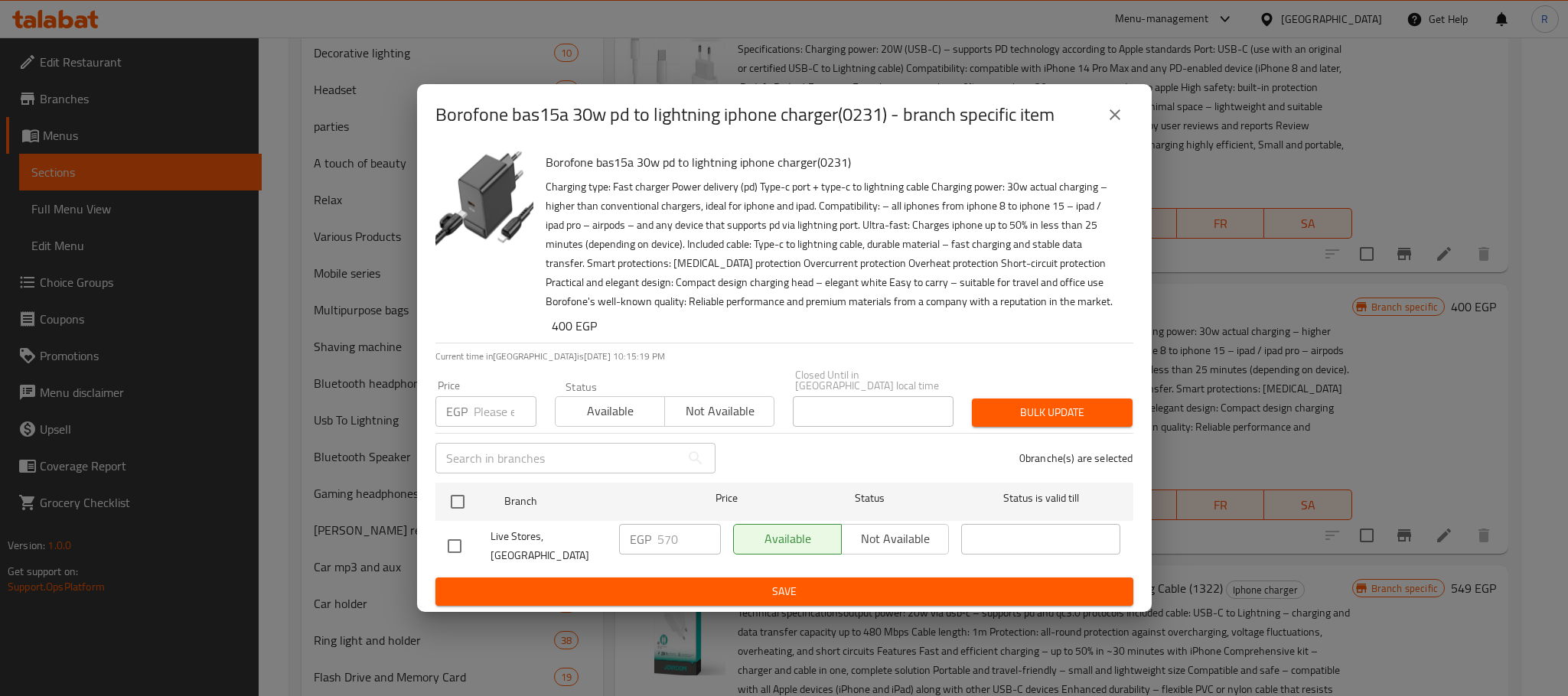
click at [1126, 99] on button "close" at bounding box center [1115, 115] width 37 height 37
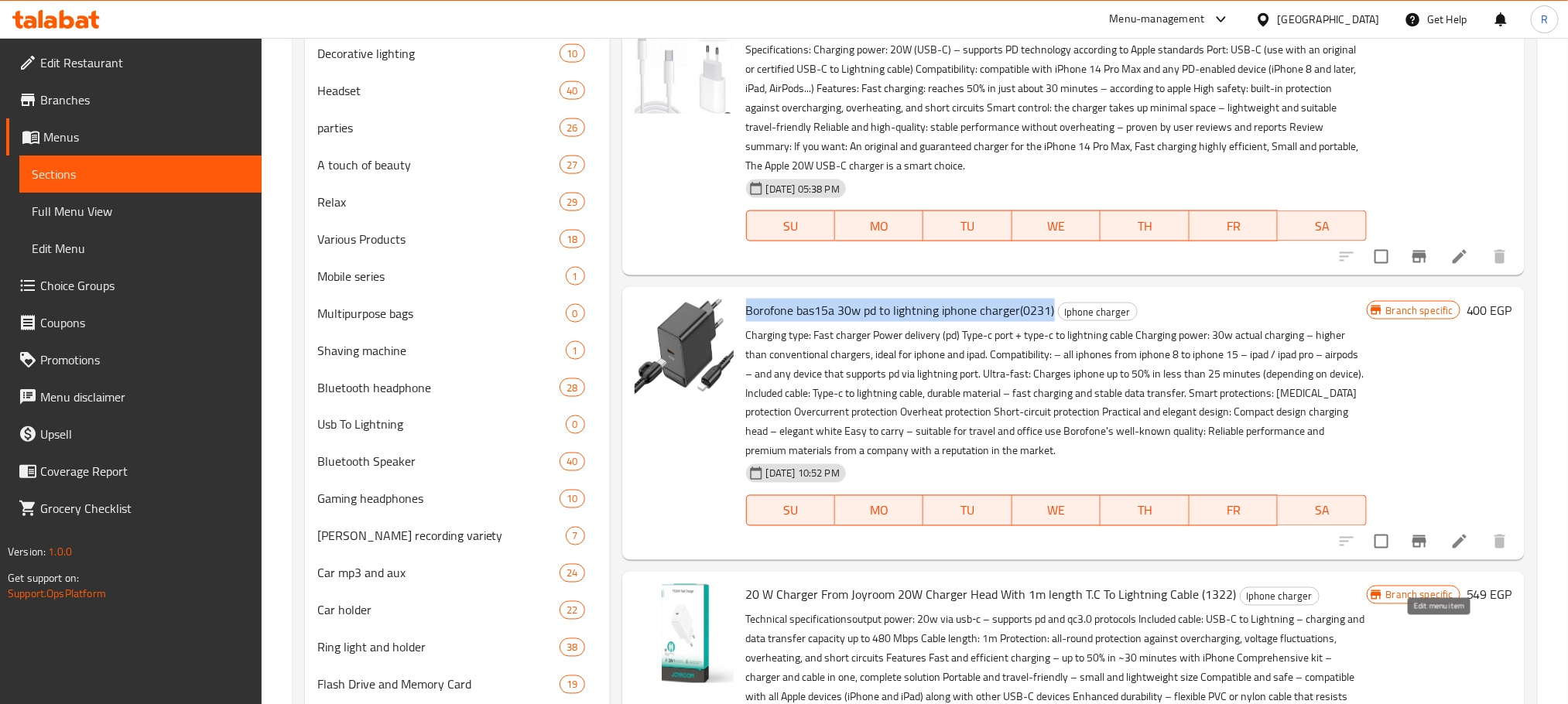
click at [1450, 551] on icon at bounding box center [1459, 542] width 19 height 19
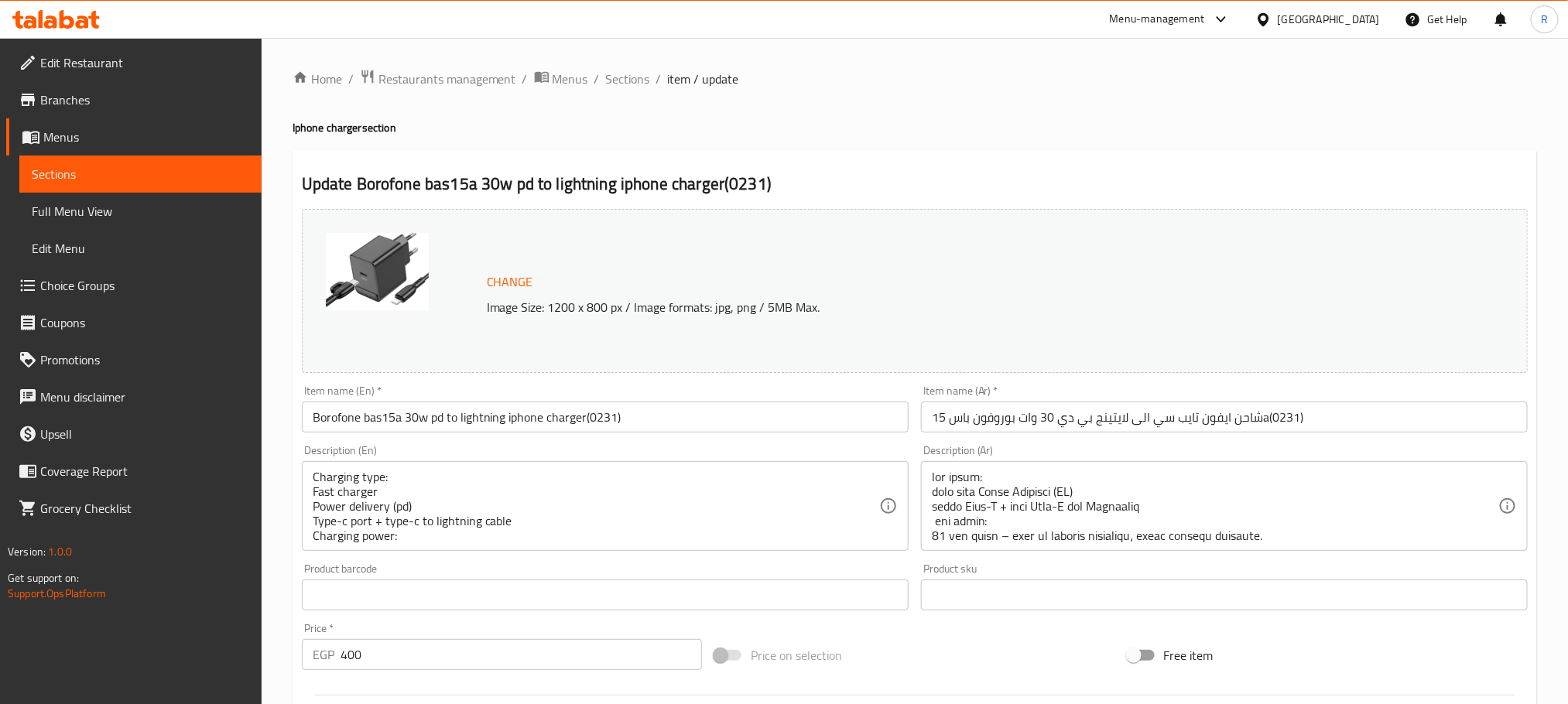
click at [1101, 148] on div "Home / Restaurants management / Menus / Sections / item / update Iphone charger…" at bounding box center [915, 577] width 1245 height 1016
click at [651, 77] on span "Sections" at bounding box center [628, 78] width 44 height 19
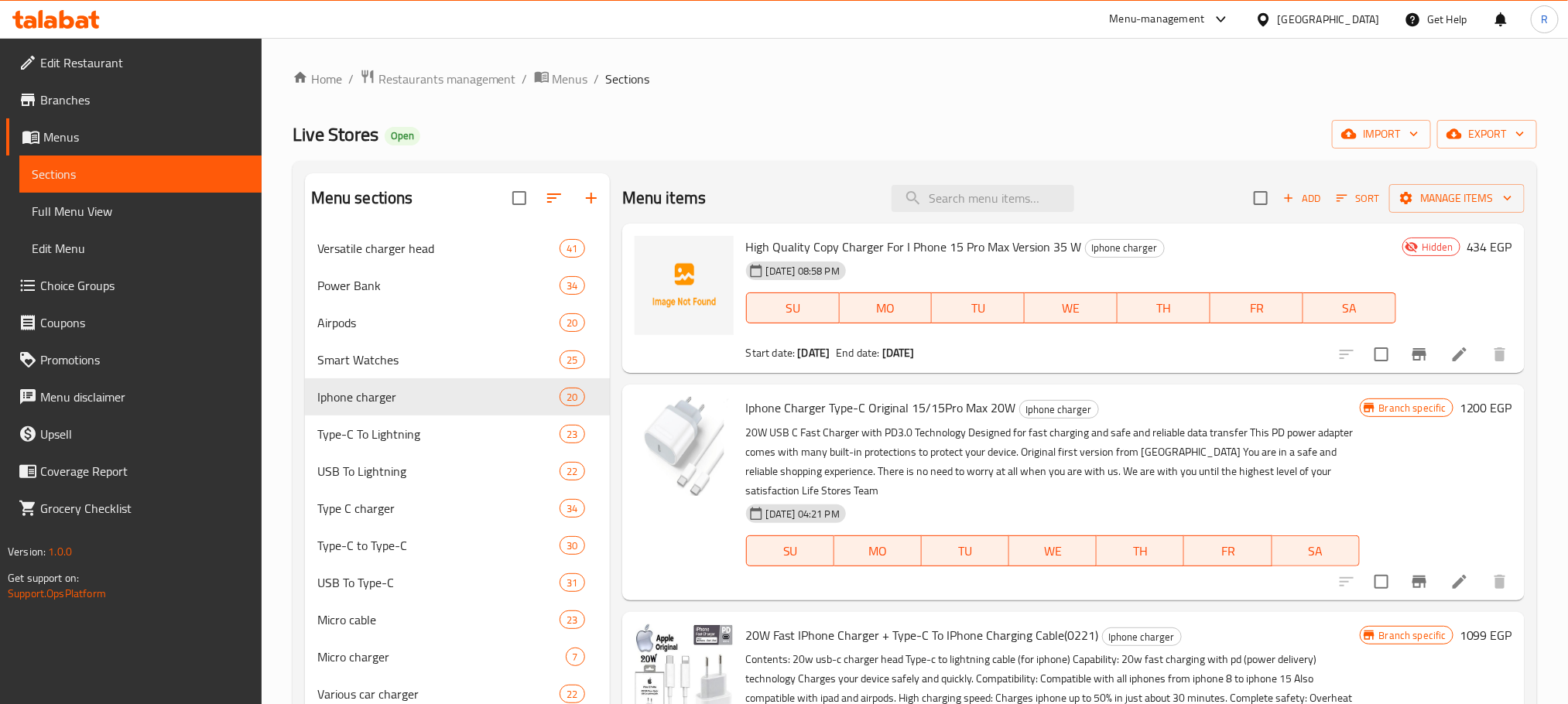
click at [975, 216] on div "Menu items Add Sort Manage items" at bounding box center [1073, 198] width 903 height 50
click at [985, 208] on input "search" at bounding box center [983, 198] width 183 height 27
paste input "BAS22A"
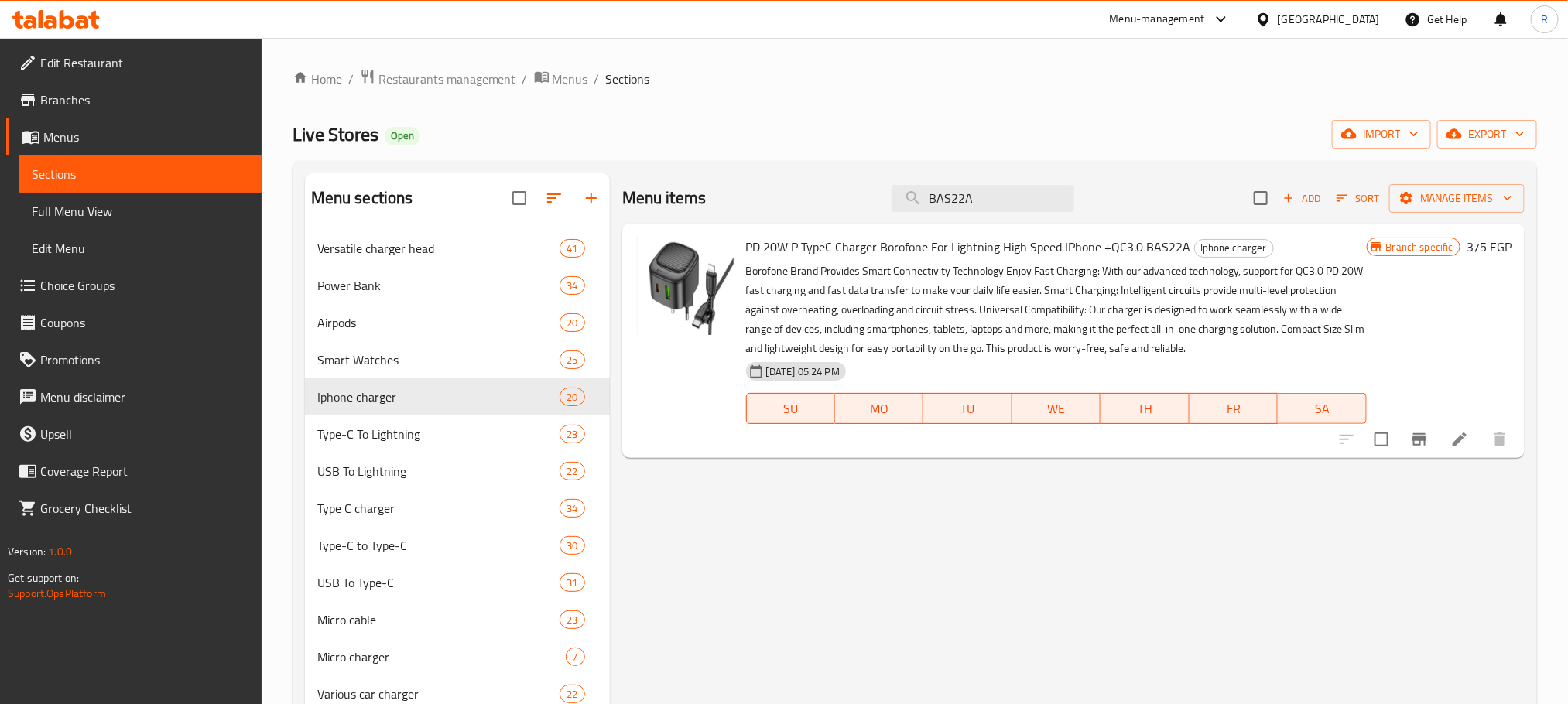
type input "BAS22A"
click at [754, 256] on span "PD 20W P TypeC Charger Borofone For Lightning High Speed IPhone +QC3.0 BAS22A" at bounding box center [969, 246] width 445 height 23
drag, startPoint x: 754, startPoint y: 256, endPoint x: 1180, endPoint y: 256, distance: 426.0
click at [1180, 256] on span "PD 20W P TypeC Charger Borofone For Lightning High Speed IPhone +QC3.0 BAS22A" at bounding box center [969, 246] width 445 height 23
copy span "PD 20W P TypeC Charger Borofone For Lightning High Speed IPhone +QC3.0 BAS22A"
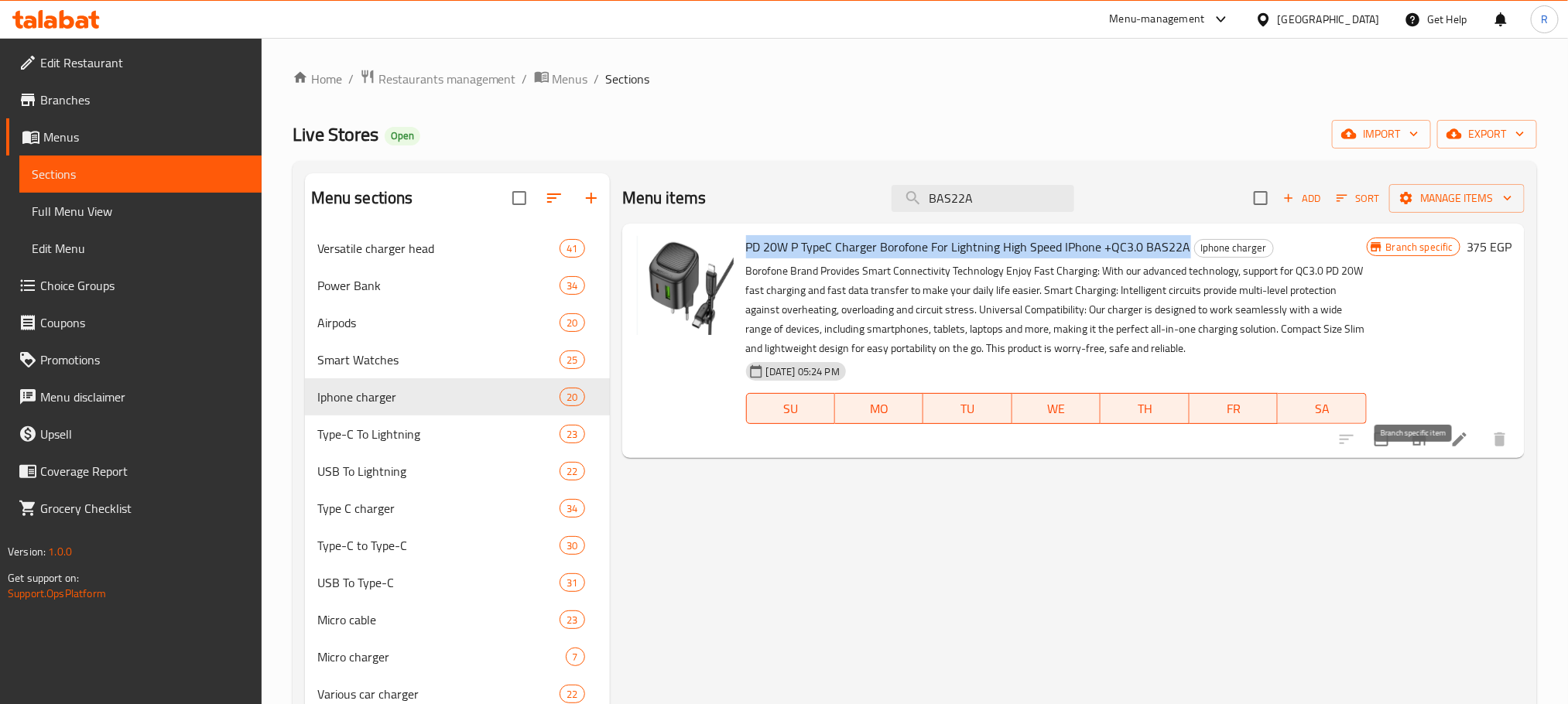
click at [1405, 458] on button "Branch-specific-item" at bounding box center [1420, 440] width 38 height 38
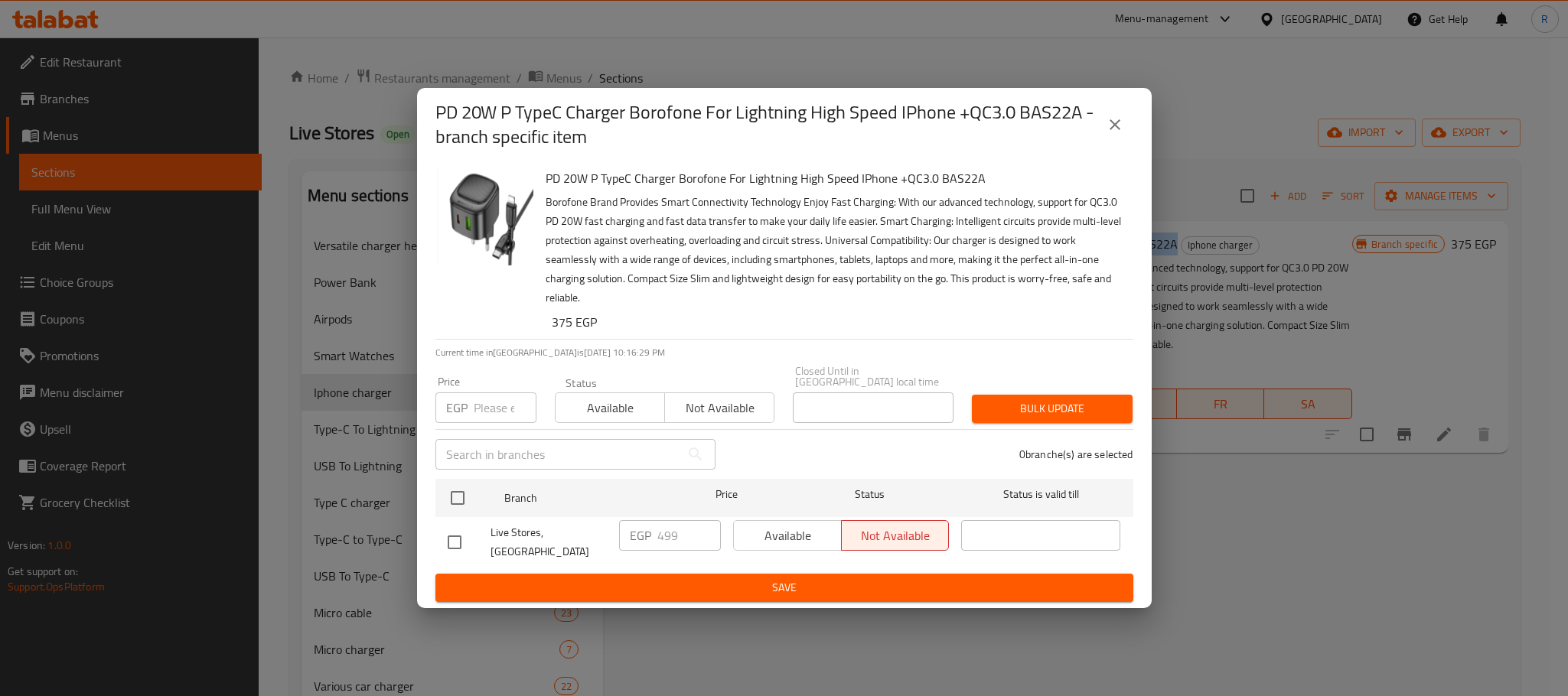
click at [1114, 127] on icon "close" at bounding box center [1114, 124] width 11 height 11
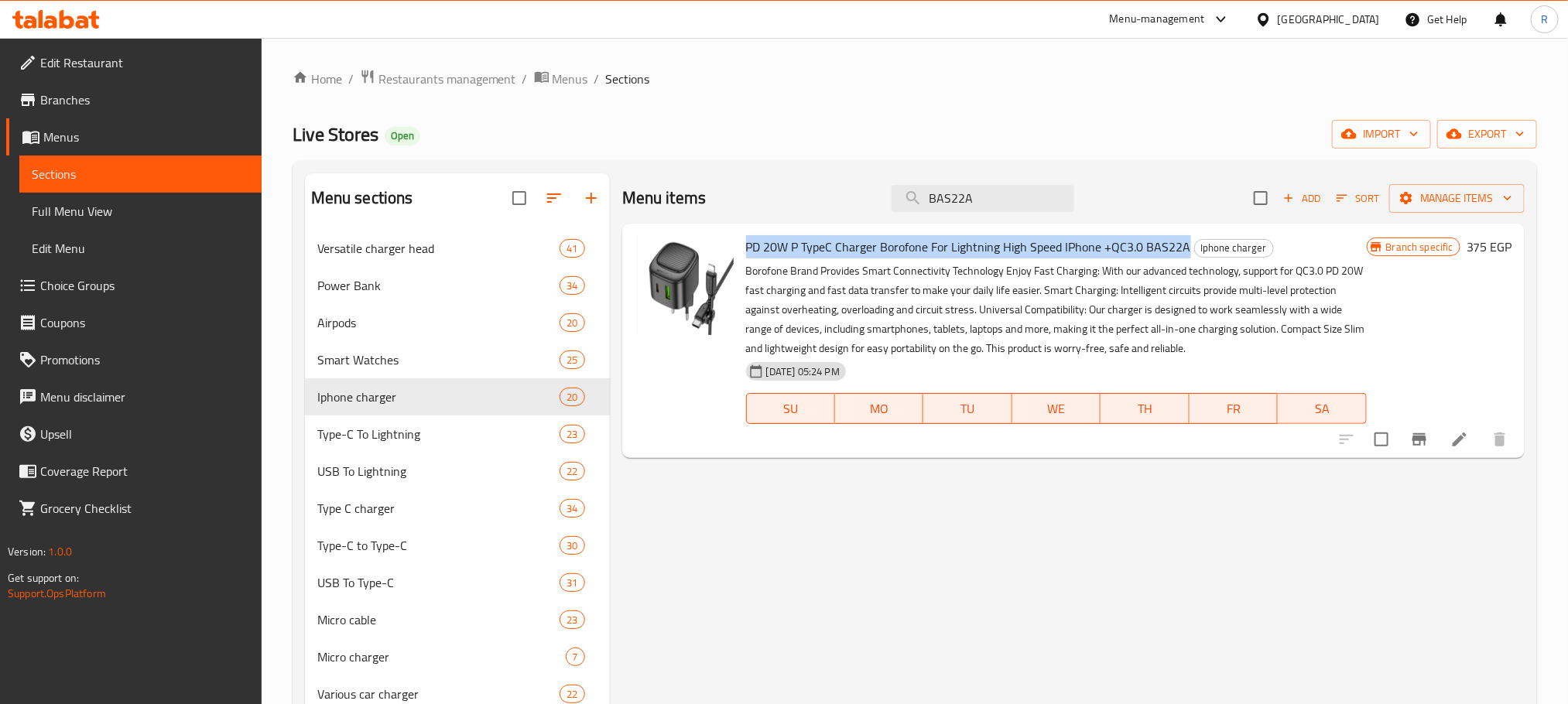
click at [1448, 454] on li at bounding box center [1459, 440] width 44 height 28
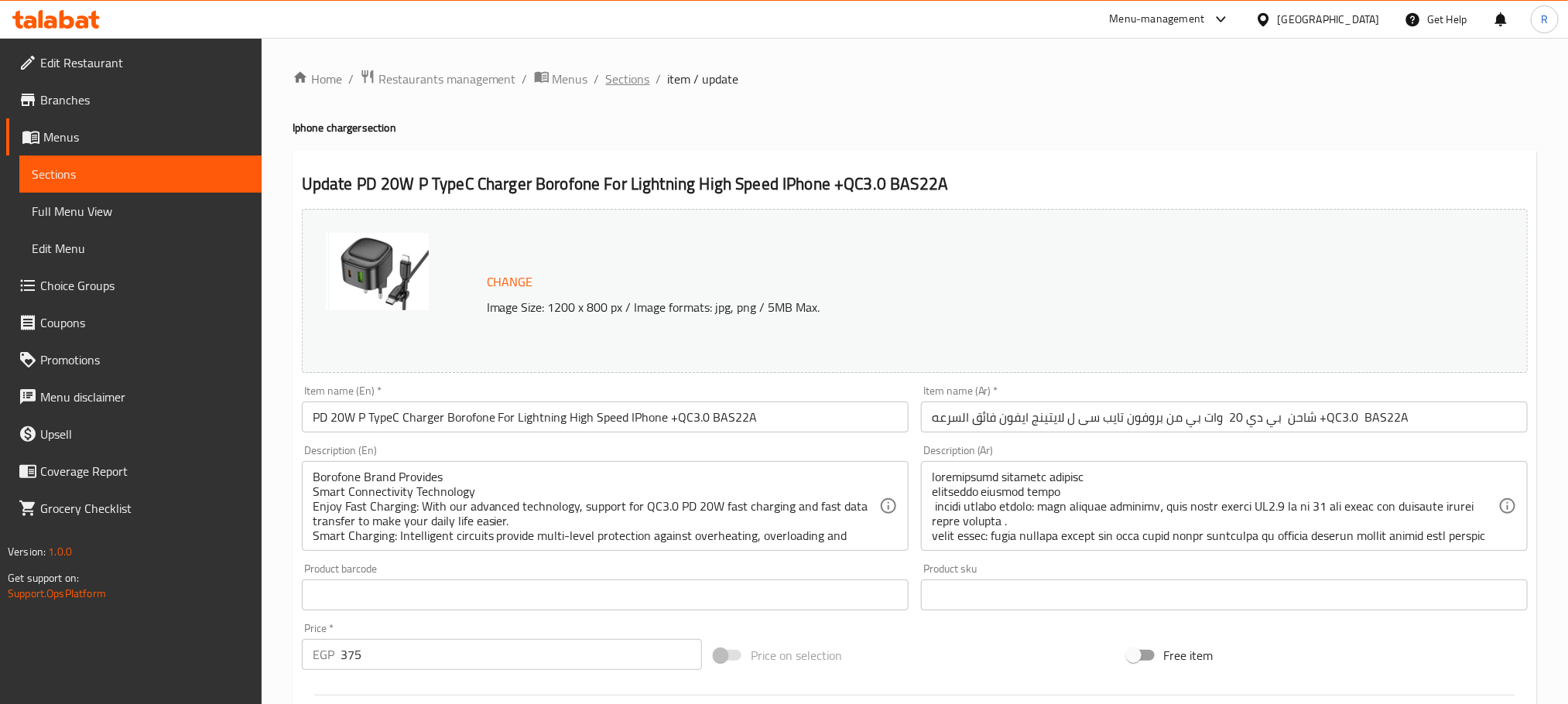
click at [651, 80] on span "Sections" at bounding box center [628, 78] width 44 height 19
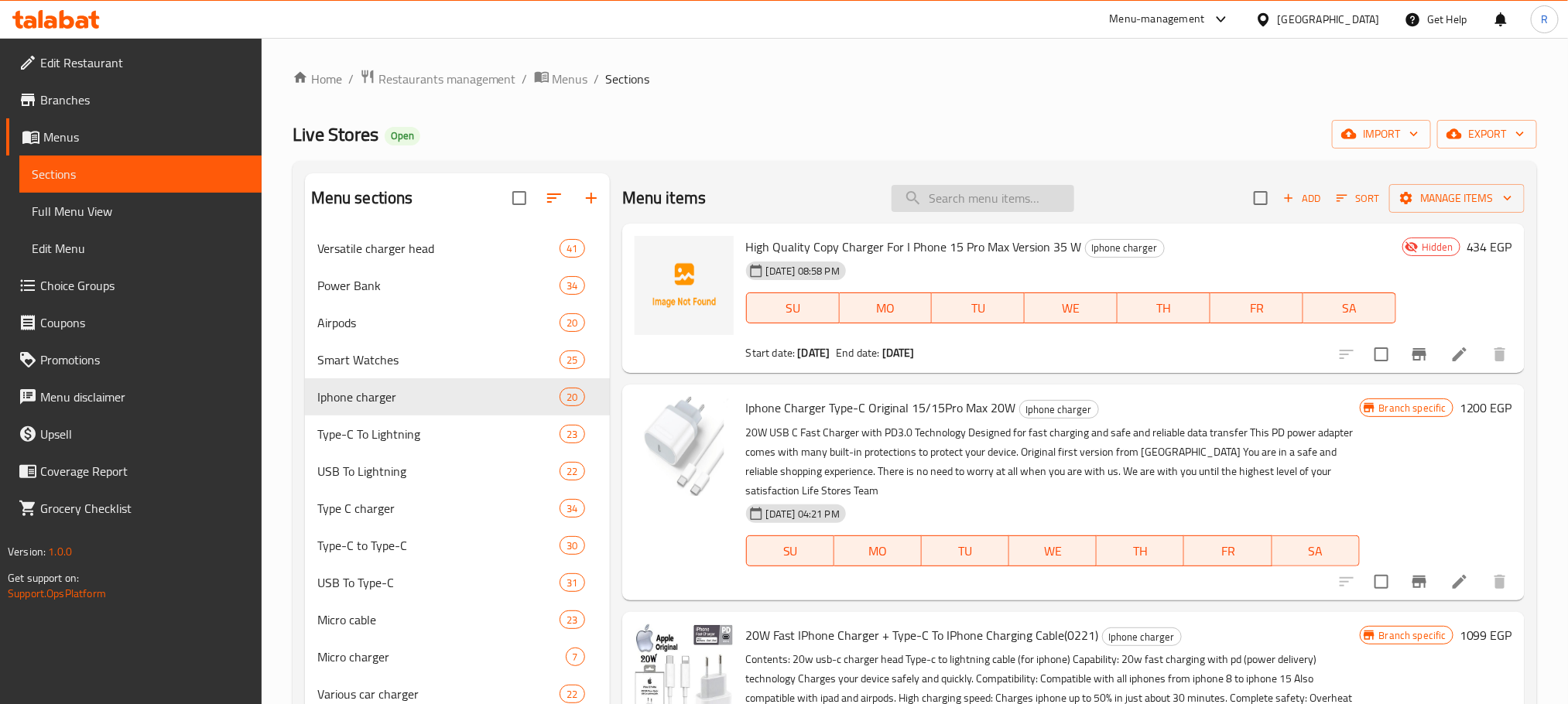
click at [1007, 208] on input "search" at bounding box center [983, 198] width 183 height 27
paste input "امبرتأوراكس"
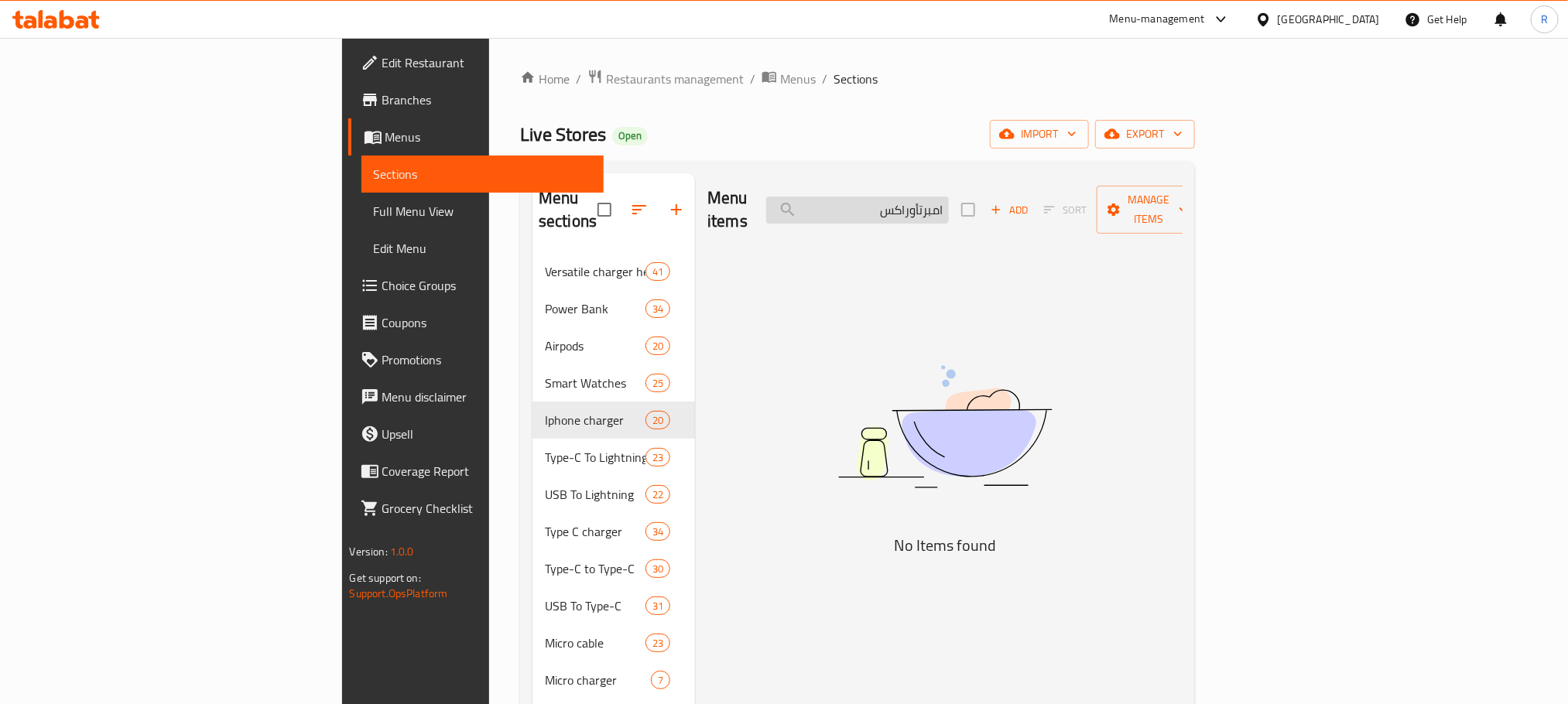
click at [949, 202] on input "امبرتأوراكس" at bounding box center [857, 210] width 183 height 27
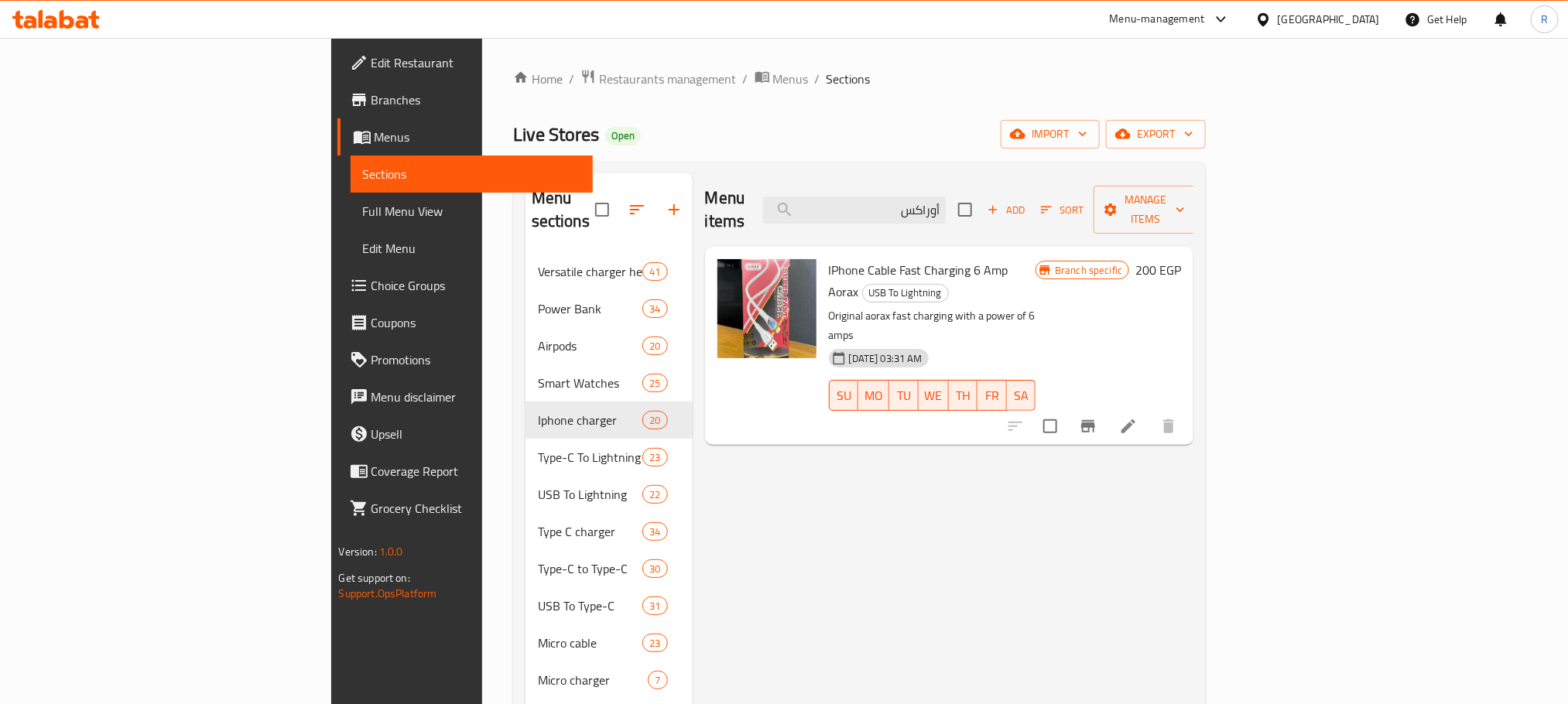
type input "أوراكس"
click at [740, 255] on div "IPhone Cable Fast Charging 6 Amp Aorax USB To Lightning Original aorax fast cha…" at bounding box center [949, 346] width 477 height 186
click at [828, 258] on span "IPhone Cable Fast Charging 6 Amp Aorax" at bounding box center [918, 280] width 180 height 44
drag, startPoint x: 762, startPoint y: 254, endPoint x: 942, endPoint y: 254, distance: 180.0
click at [942, 258] on span "IPhone Cable Fast Charging 6 Amp Aorax" at bounding box center [918, 280] width 180 height 44
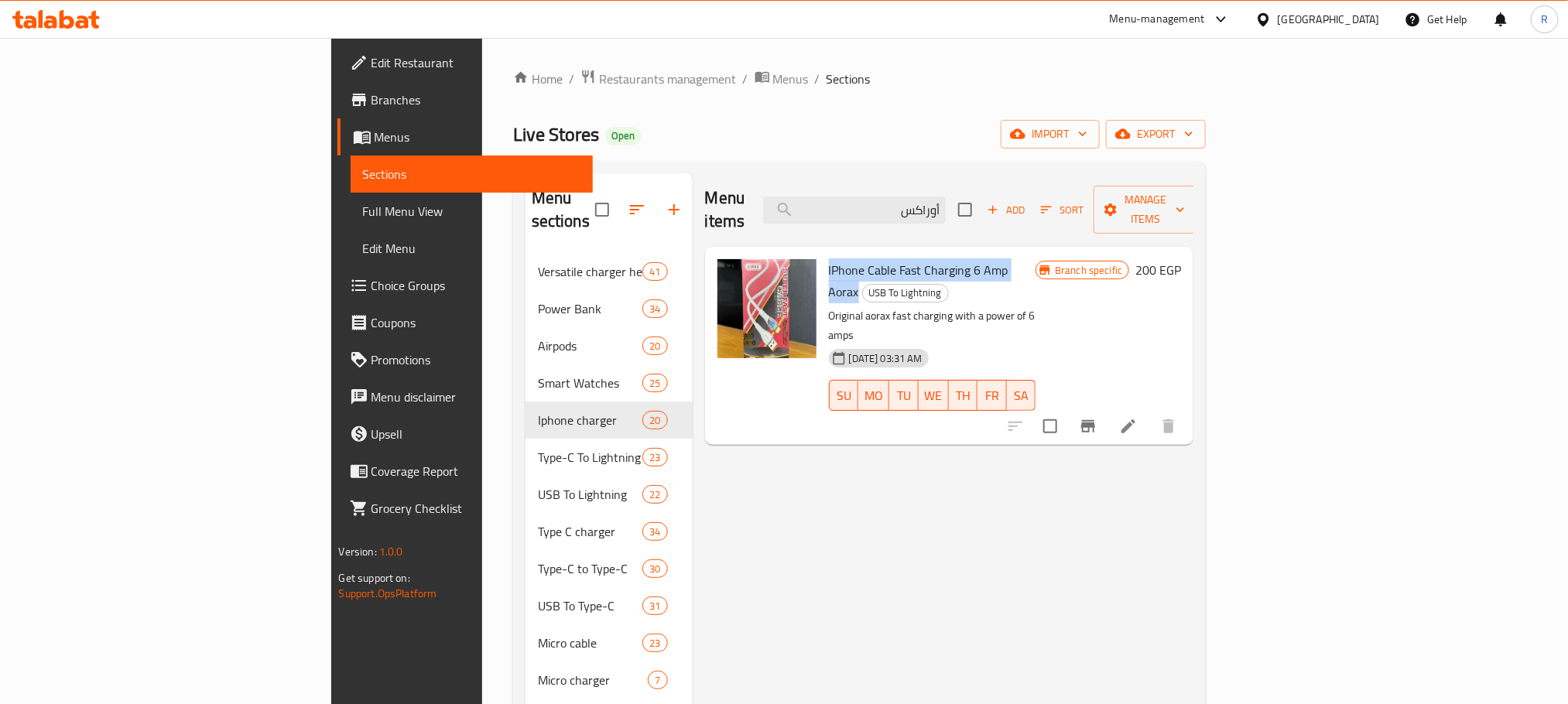
copy span "IPhone Cable Fast Charging 6 Amp Aorax"
click at [1106, 408] on button "Branch-specific-item" at bounding box center [1089, 427] width 38 height 38
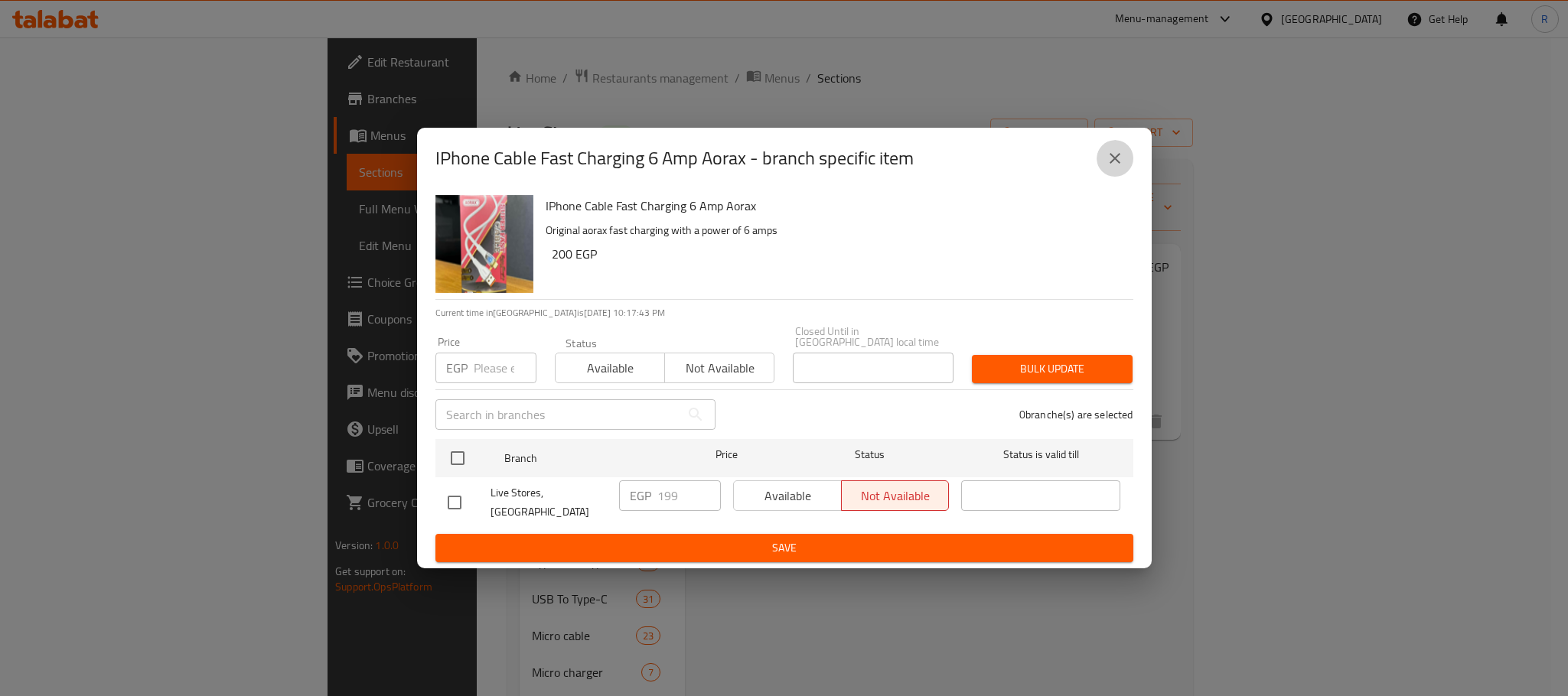
click at [1116, 165] on icon "close" at bounding box center [1114, 158] width 19 height 19
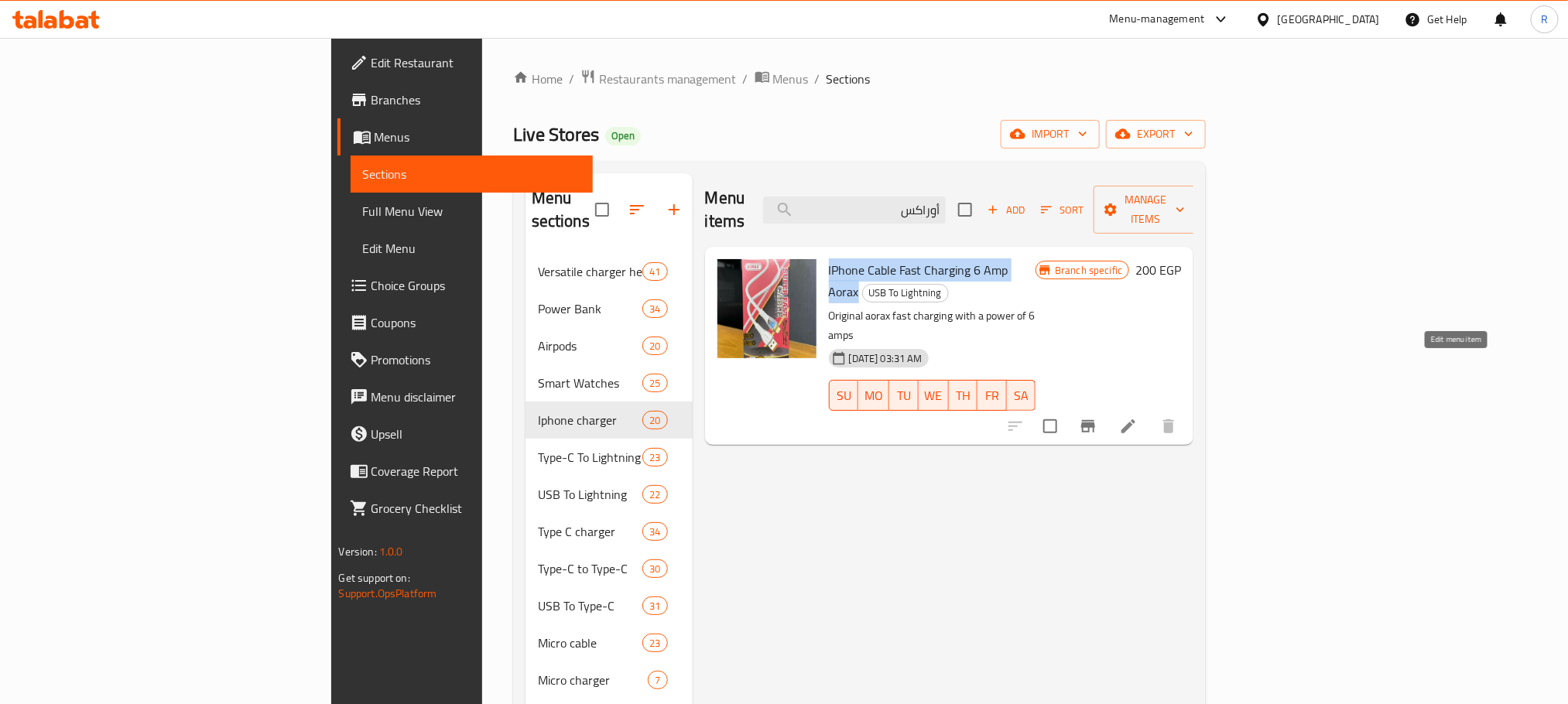
click at [1138, 417] on icon at bounding box center [1128, 426] width 19 height 19
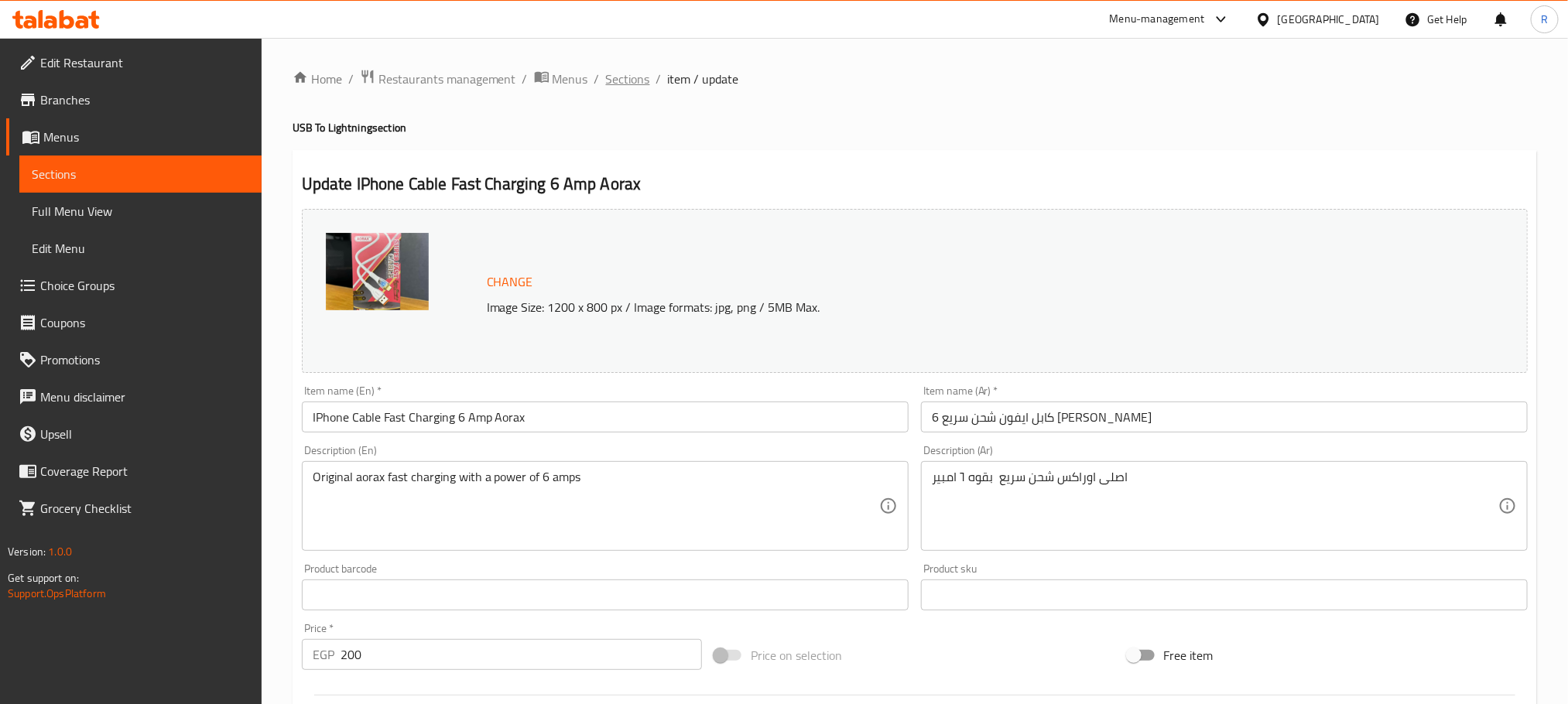
click at [651, 80] on span "Sections" at bounding box center [628, 78] width 44 height 19
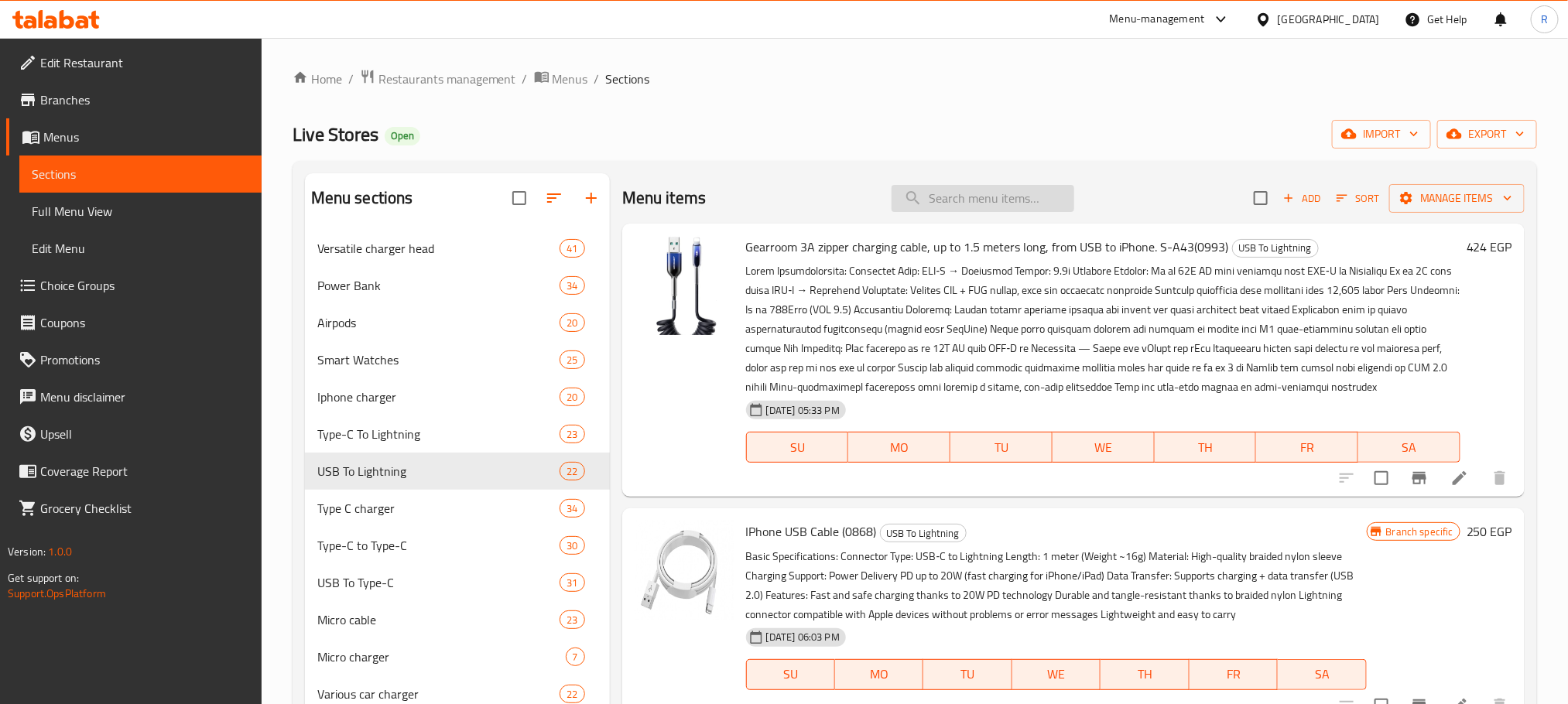
click at [987, 200] on input "search" at bounding box center [983, 198] width 183 height 27
paste input "Wuw"
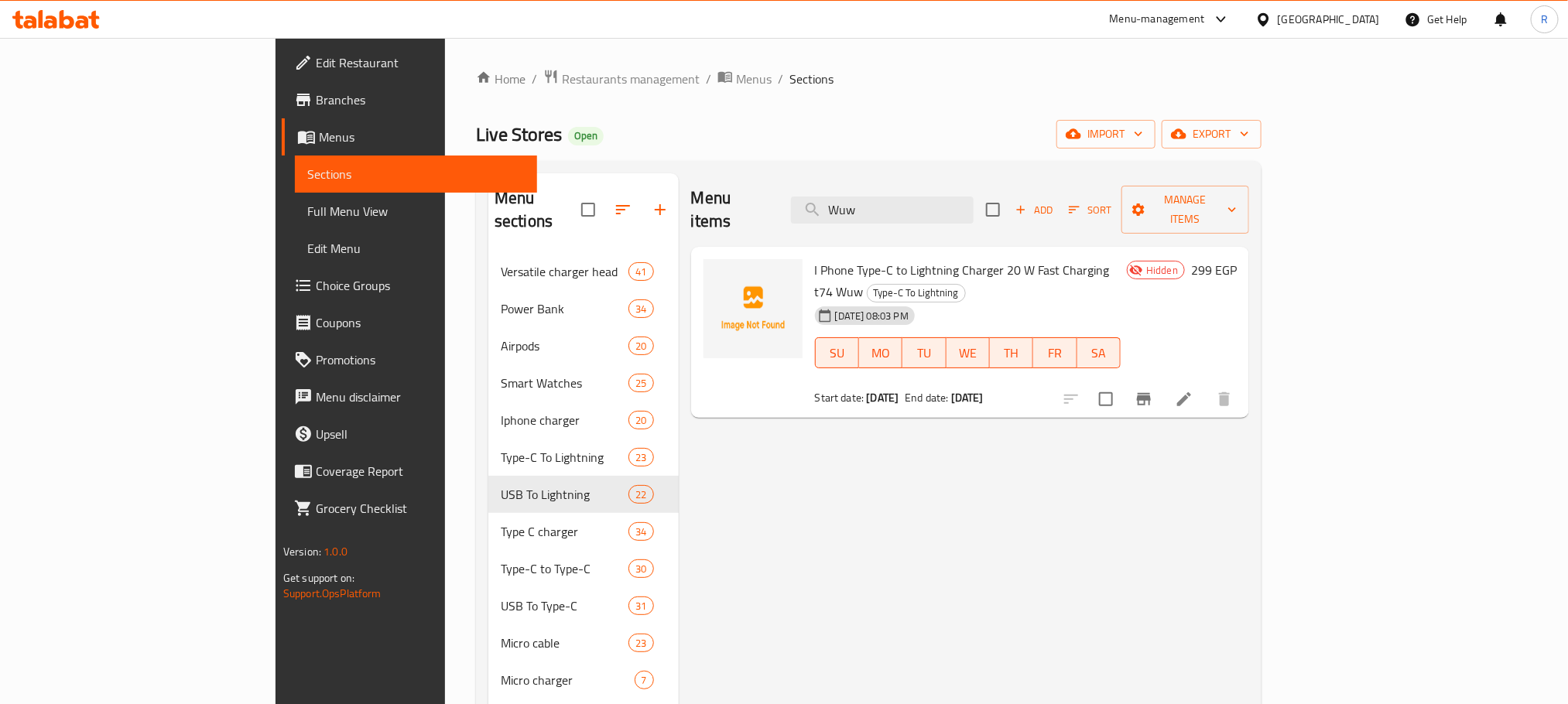
type input "Wuw"
click at [1151, 394] on icon "Branch-specific-item" at bounding box center [1144, 399] width 14 height 13
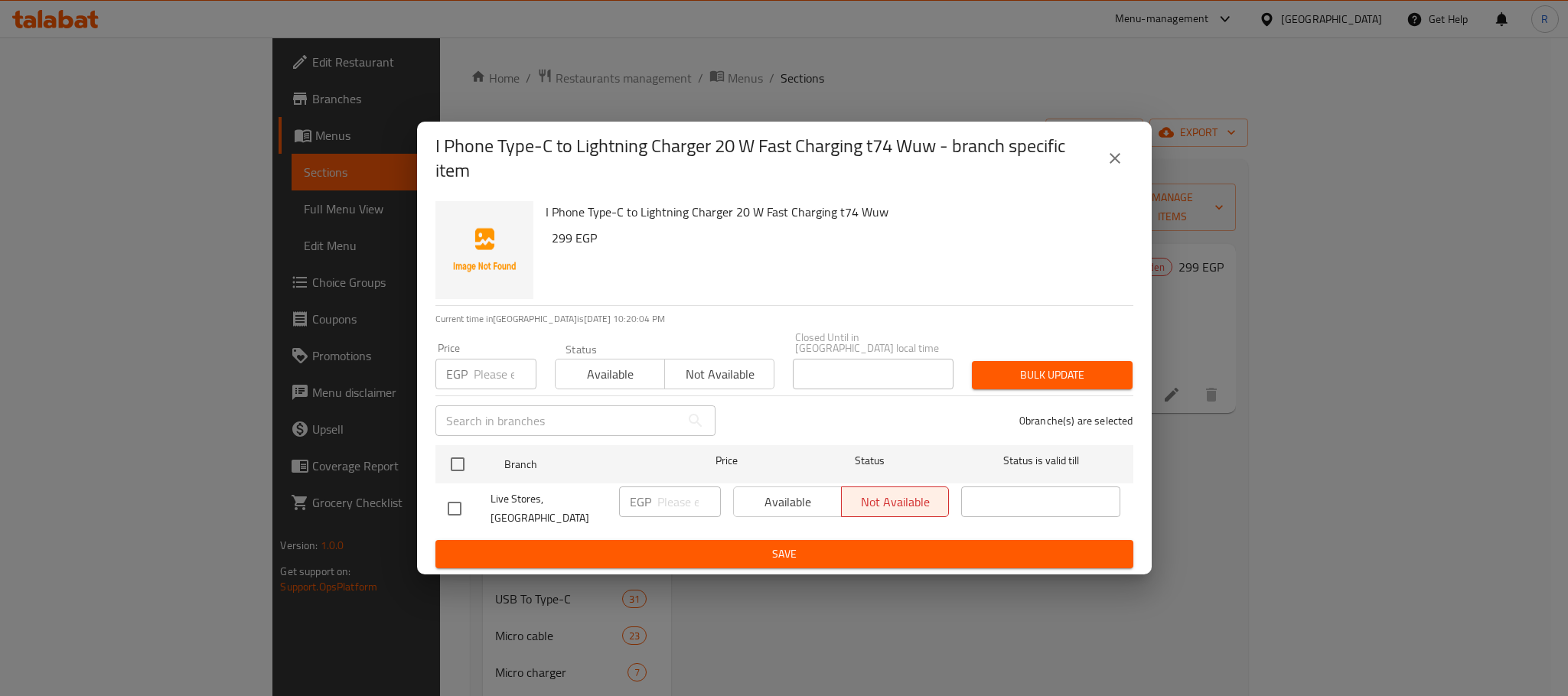
click at [1116, 177] on button "close" at bounding box center [1115, 158] width 37 height 37
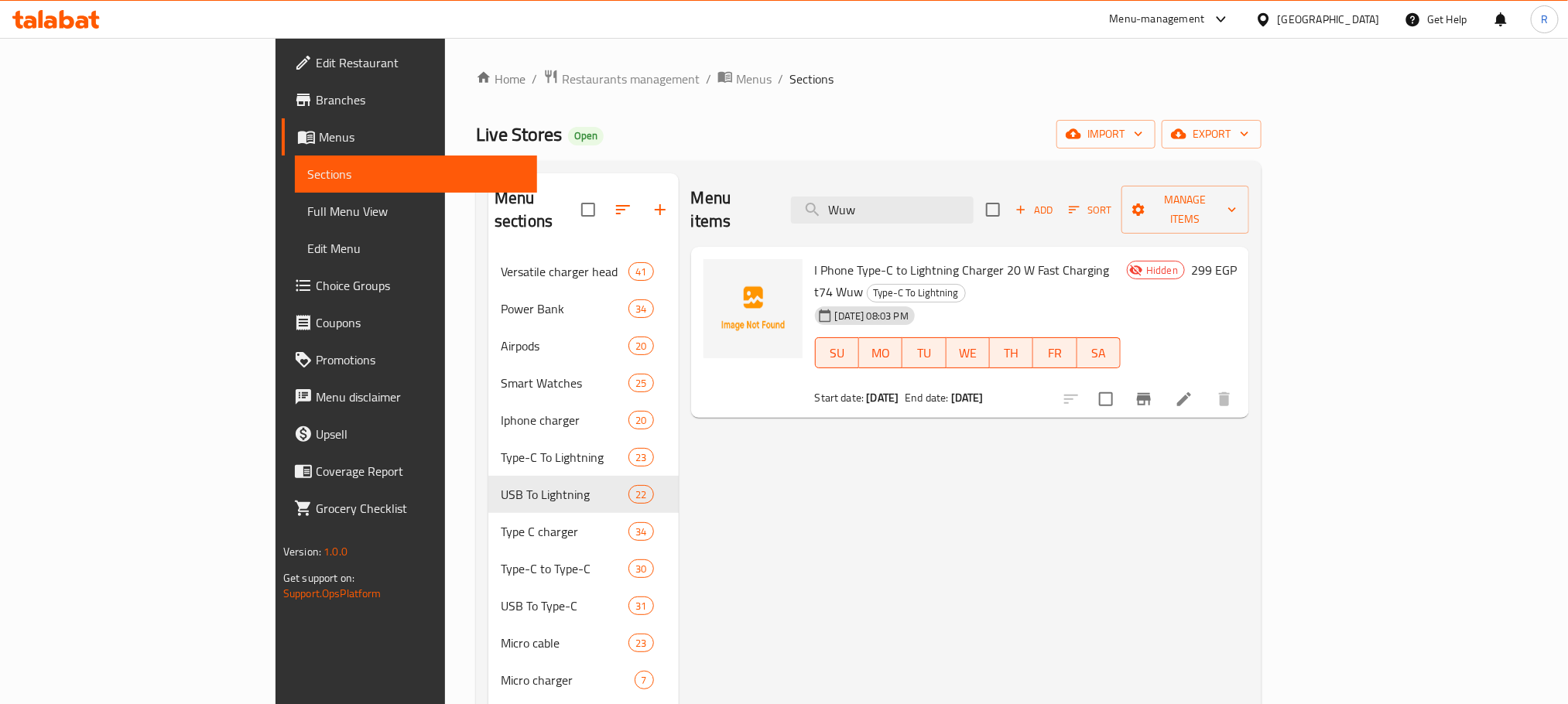
click at [809, 255] on div "I Phone Type-C to Lightning Charger 20 W Fast Charging t74 Wuw Type-C To Lightn…" at bounding box center [968, 332] width 318 height 159
drag, startPoint x: 743, startPoint y: 255, endPoint x: 1083, endPoint y: 253, distance: 340.0
click at [1083, 253] on div "I Phone Type-C to Lightning Charger 20 W Fast Charging t74 Wuw Type-C To Lightn…" at bounding box center [968, 332] width 318 height 159
copy span "I Phone Type-C to Lightning Charger 20 W Fast Charging t74 Wuw"
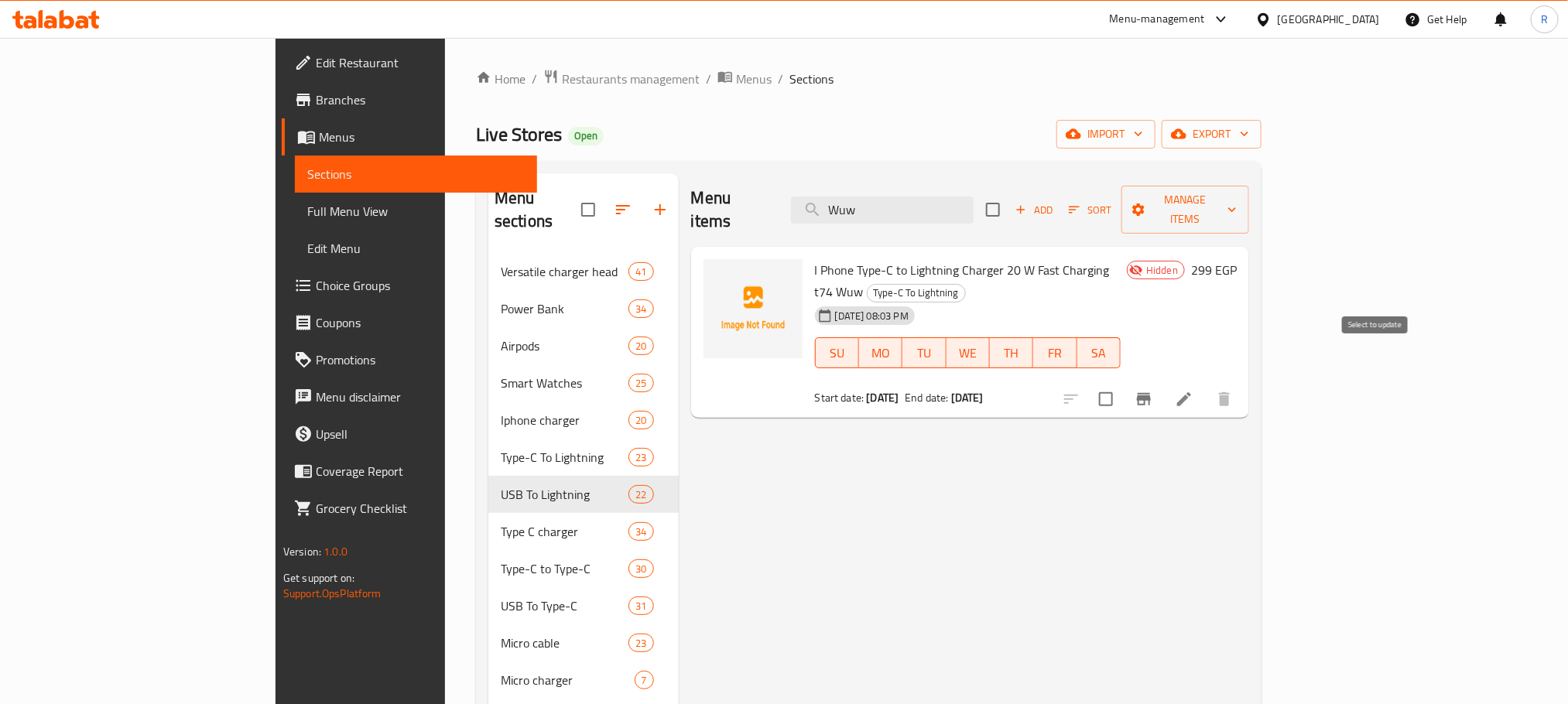
click at [1122, 383] on input "checkbox" at bounding box center [1105, 398] width 33 height 33
checkbox input "true"
click at [1237, 196] on span "Manage items" at bounding box center [1185, 210] width 103 height 39
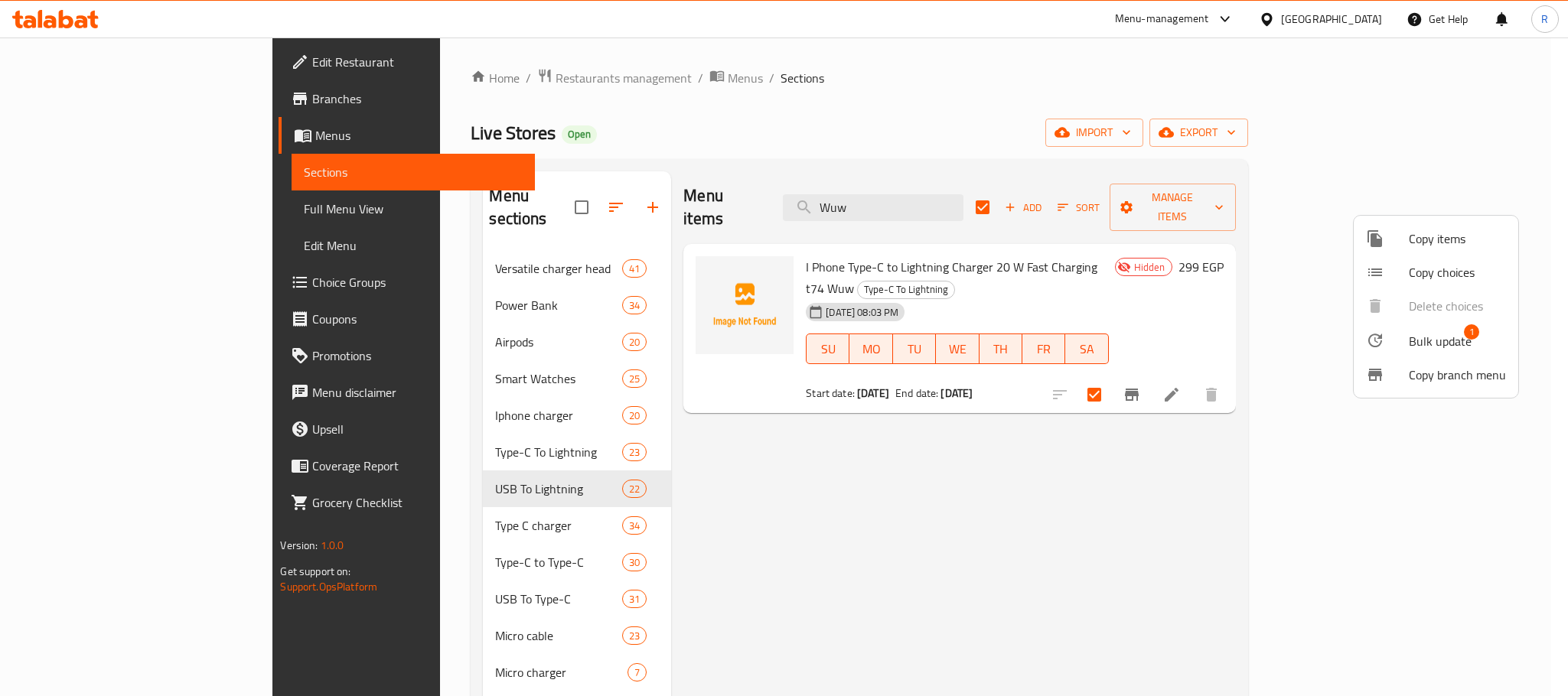
click at [1428, 340] on span "Bulk update" at bounding box center [1440, 341] width 63 height 19
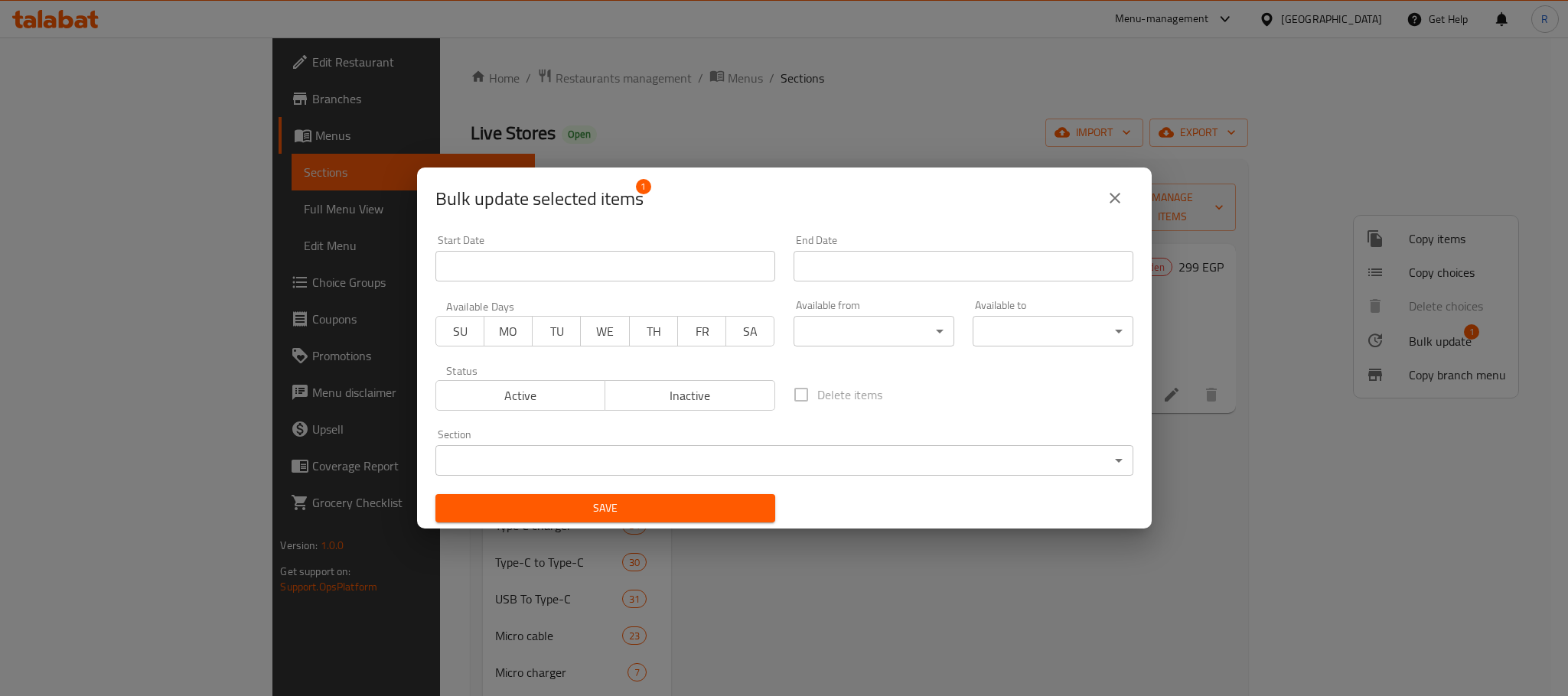
click at [717, 265] on input "Start Date" at bounding box center [605, 266] width 340 height 30
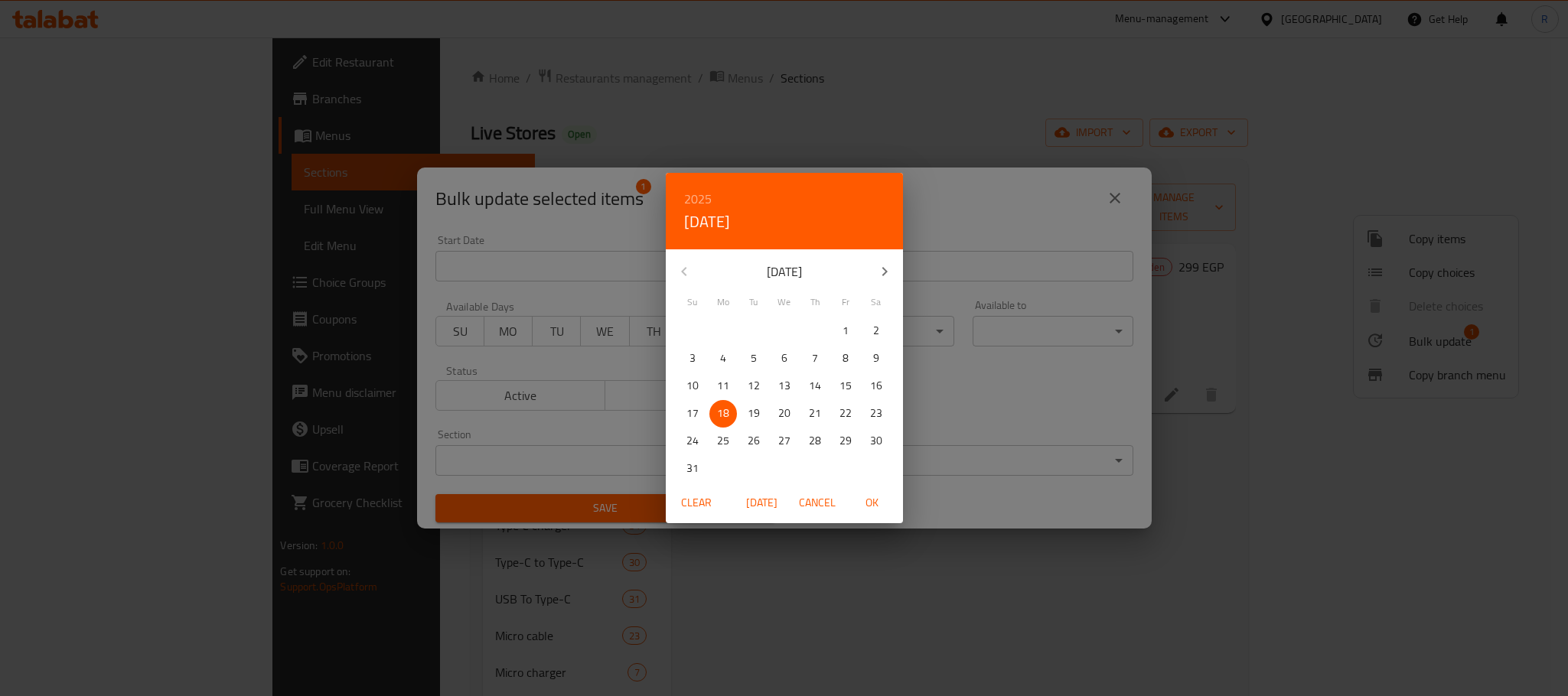
click at [767, 515] on button "Today" at bounding box center [762, 502] width 49 height 28
click at [868, 503] on span "OK" at bounding box center [873, 503] width 37 height 20
type input "18-08-2025"
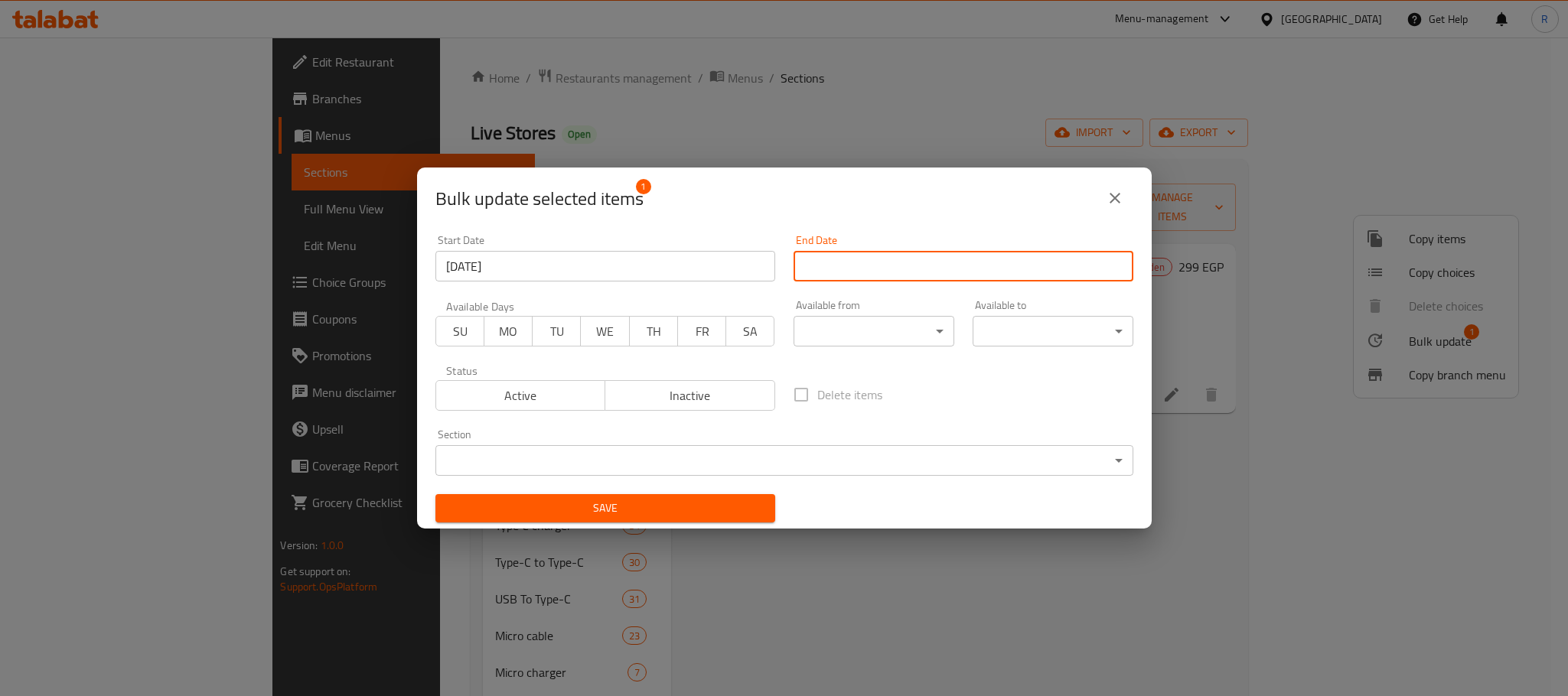
click at [848, 262] on input "Start Date" at bounding box center [964, 266] width 340 height 30
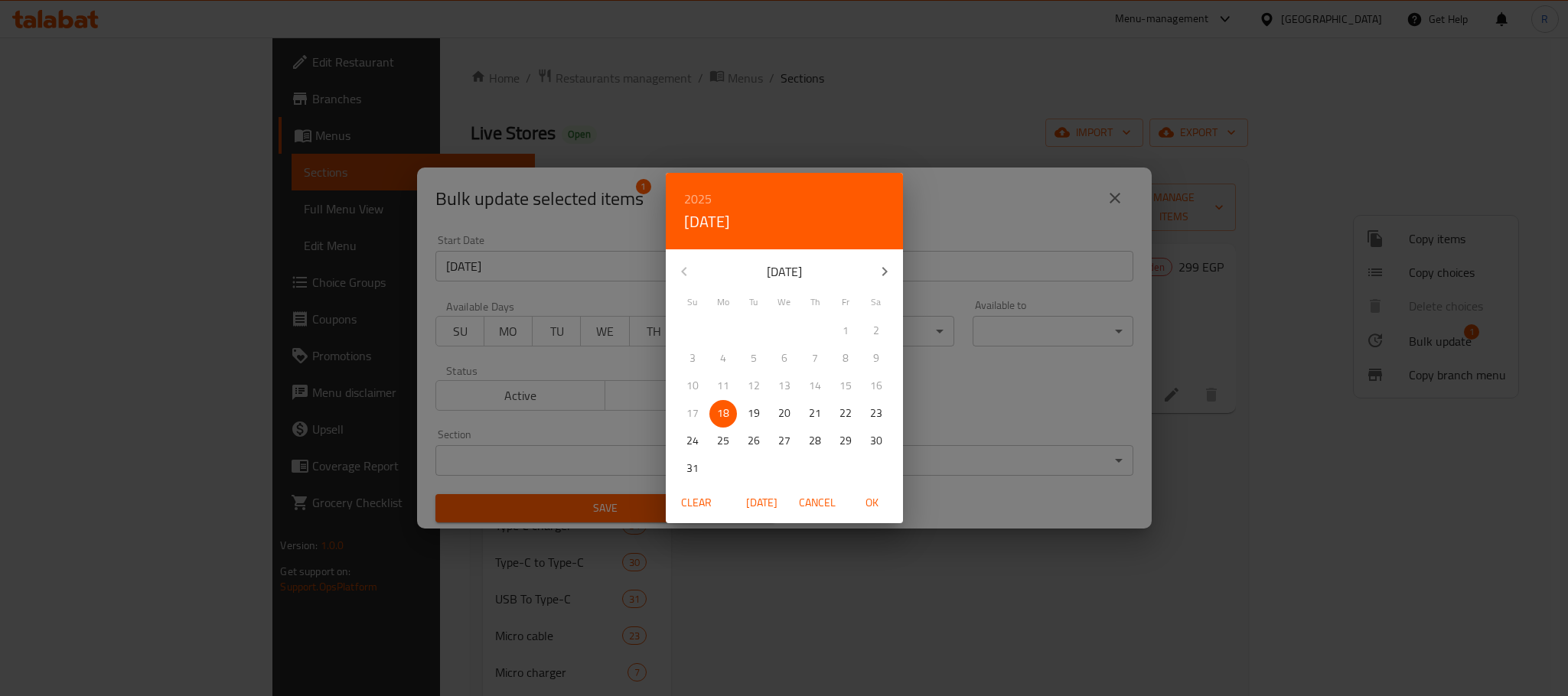
click at [879, 264] on icon "button" at bounding box center [885, 272] width 19 height 19
drag, startPoint x: 749, startPoint y: 432, endPoint x: 752, endPoint y: 443, distance: 11.4
click at [749, 435] on p "30" at bounding box center [754, 442] width 13 height 20
drag, startPoint x: 859, startPoint y: 505, endPoint x: 866, endPoint y: 510, distance: 8.6
click at [861, 507] on span "OK" at bounding box center [873, 503] width 37 height 20
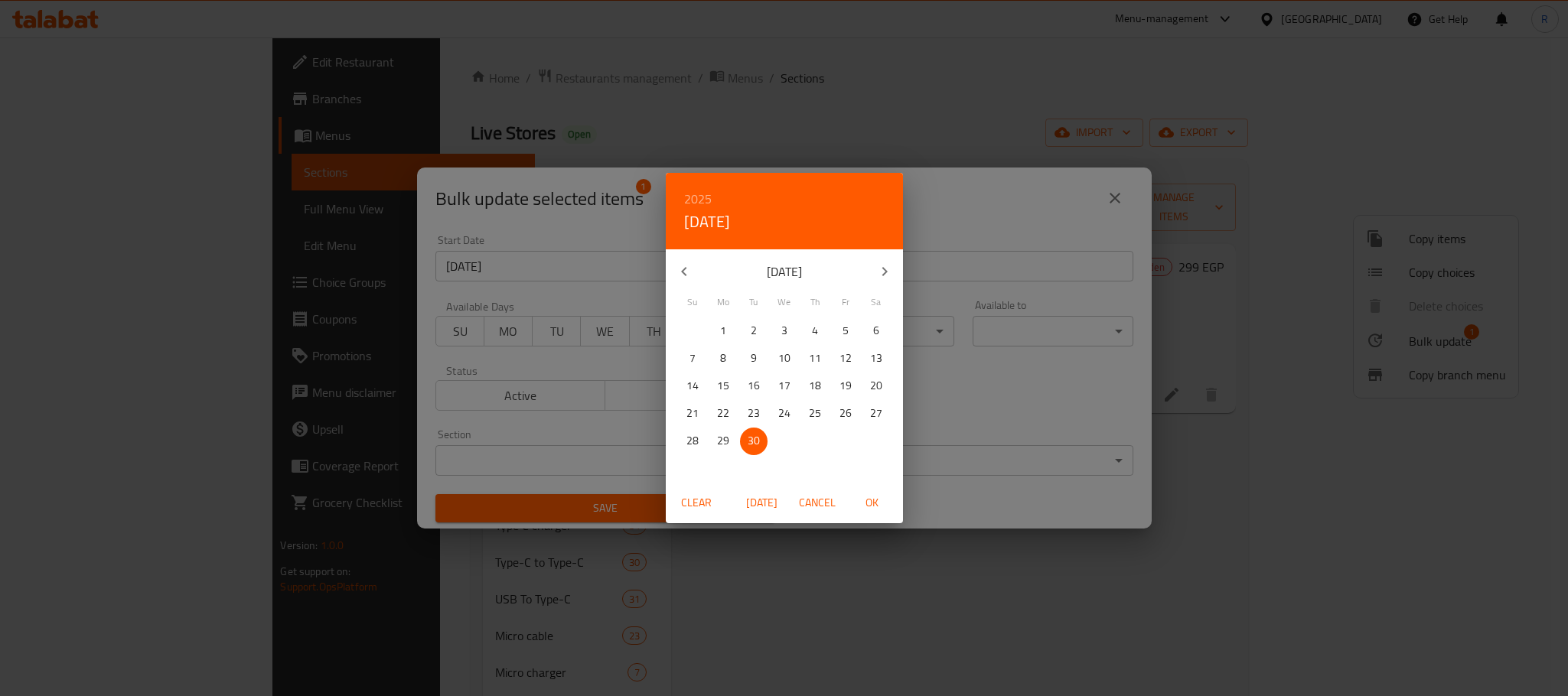
type input "30-09-2025"
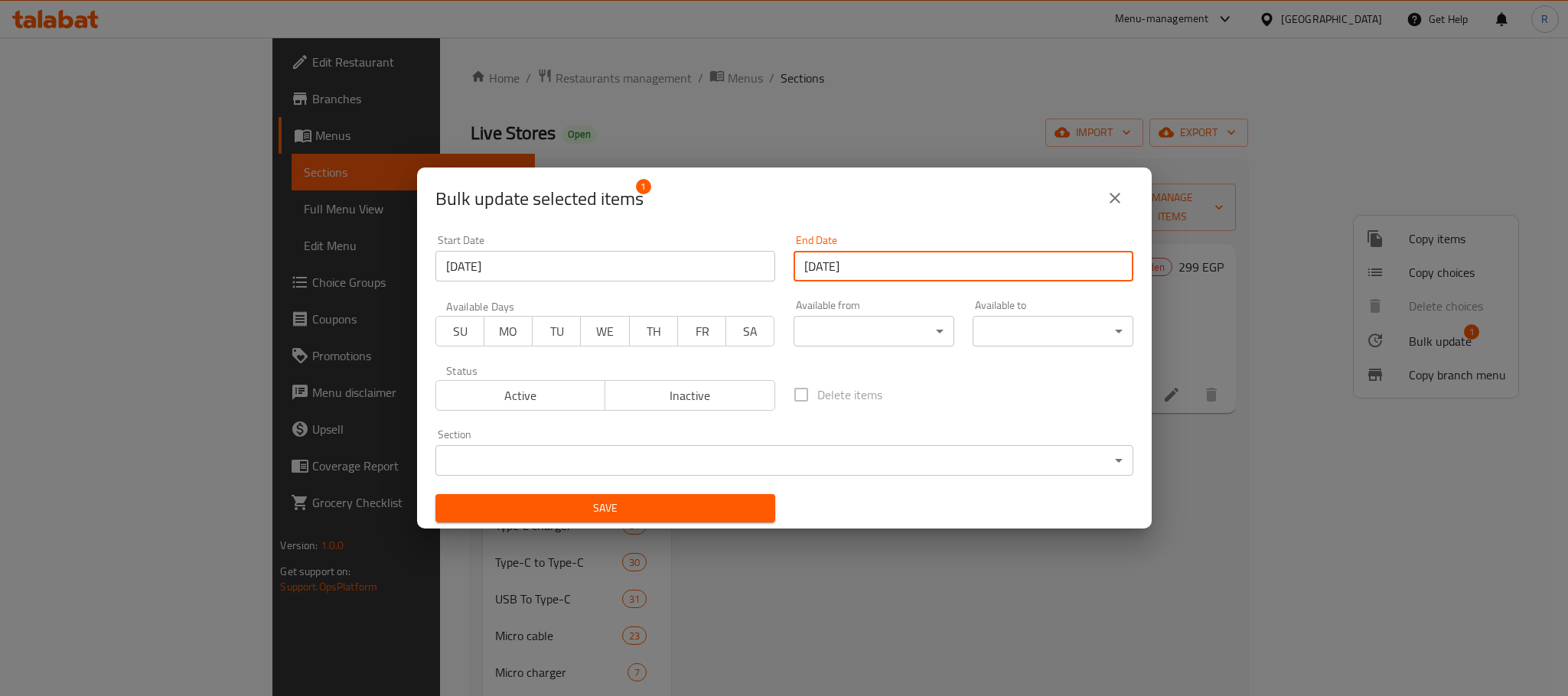
click at [753, 510] on span "Save" at bounding box center [605, 508] width 316 height 20
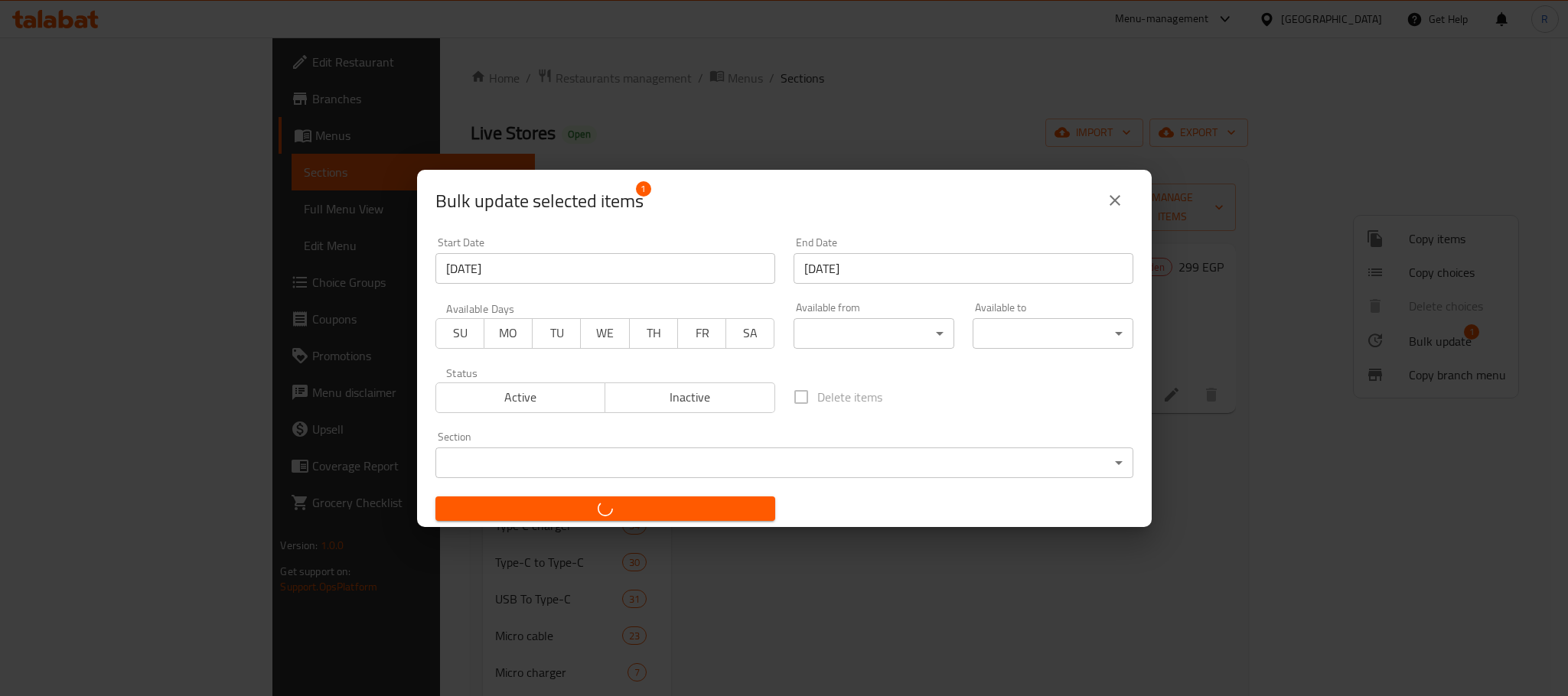
checkbox input "false"
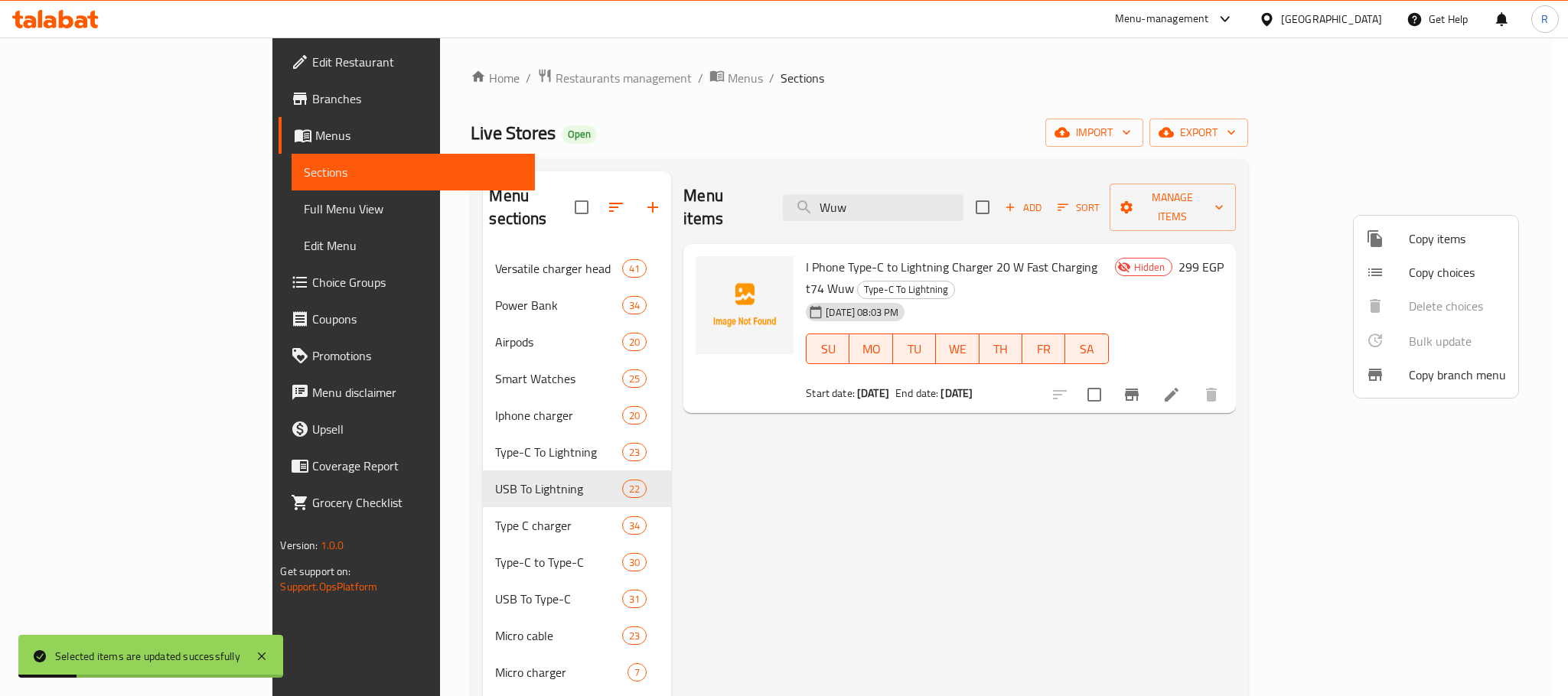
click at [946, 466] on div at bounding box center [784, 348] width 1568 height 696
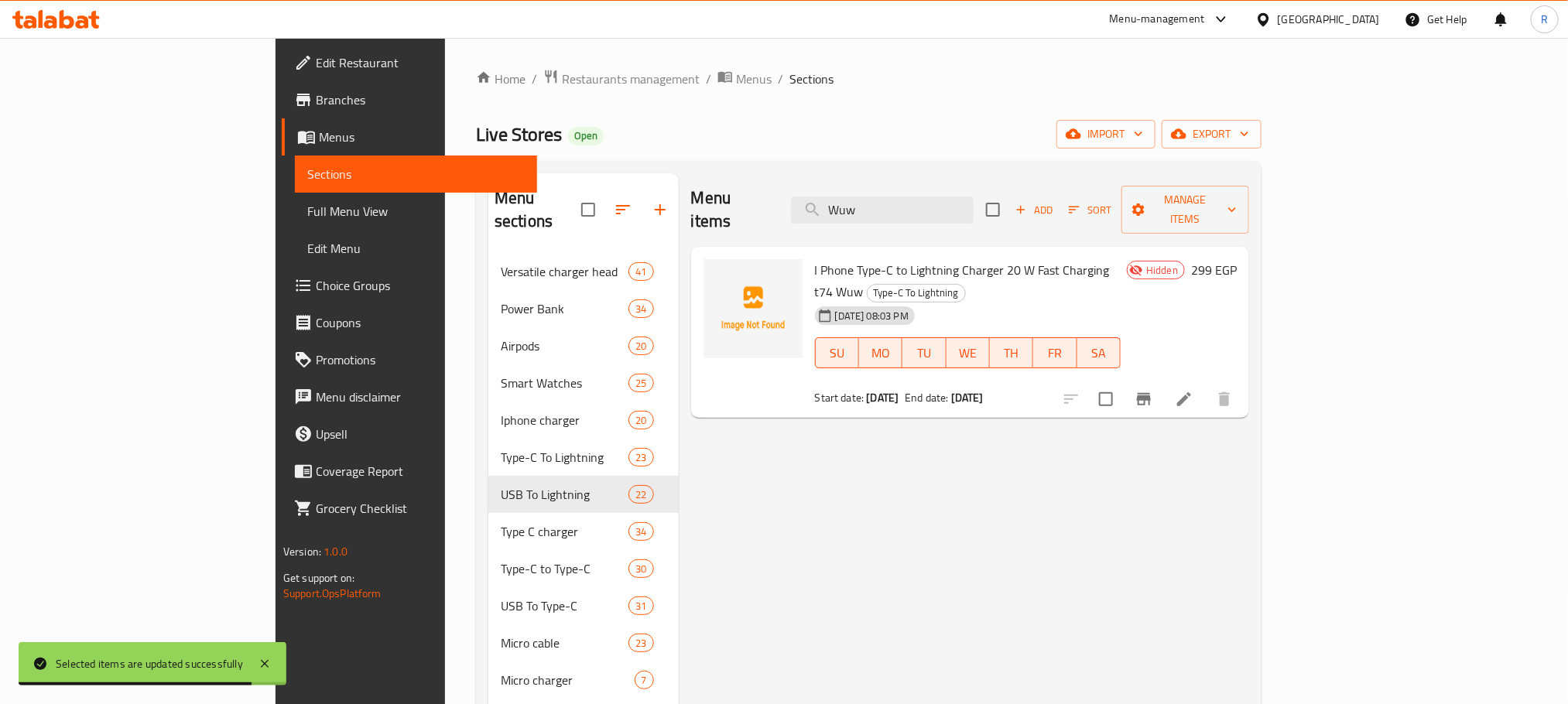
click at [815, 258] on span "I Phone Type-C to Lightning Charger 20 W Fast Charging t74 Wuw" at bounding box center [962, 280] width 295 height 44
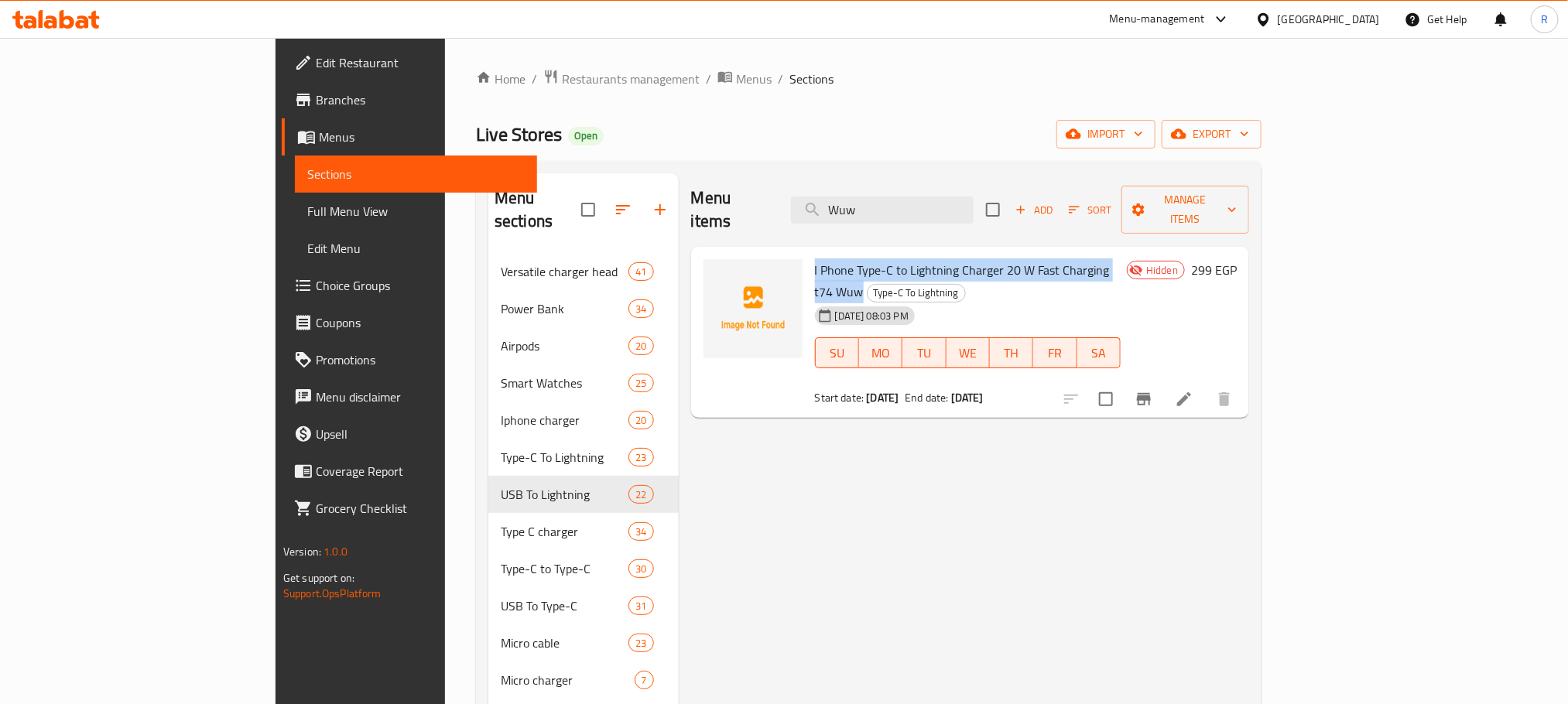
drag, startPoint x: 746, startPoint y: 256, endPoint x: 1093, endPoint y: 251, distance: 347.0
click at [1093, 258] on span "I Phone Type-C to Lightning Charger 20 W Fast Charging t74 Wuw" at bounding box center [962, 280] width 295 height 44
copy span "I Phone Type-C to Lightning Charger 20 W Fast Charging t74 Wuw"
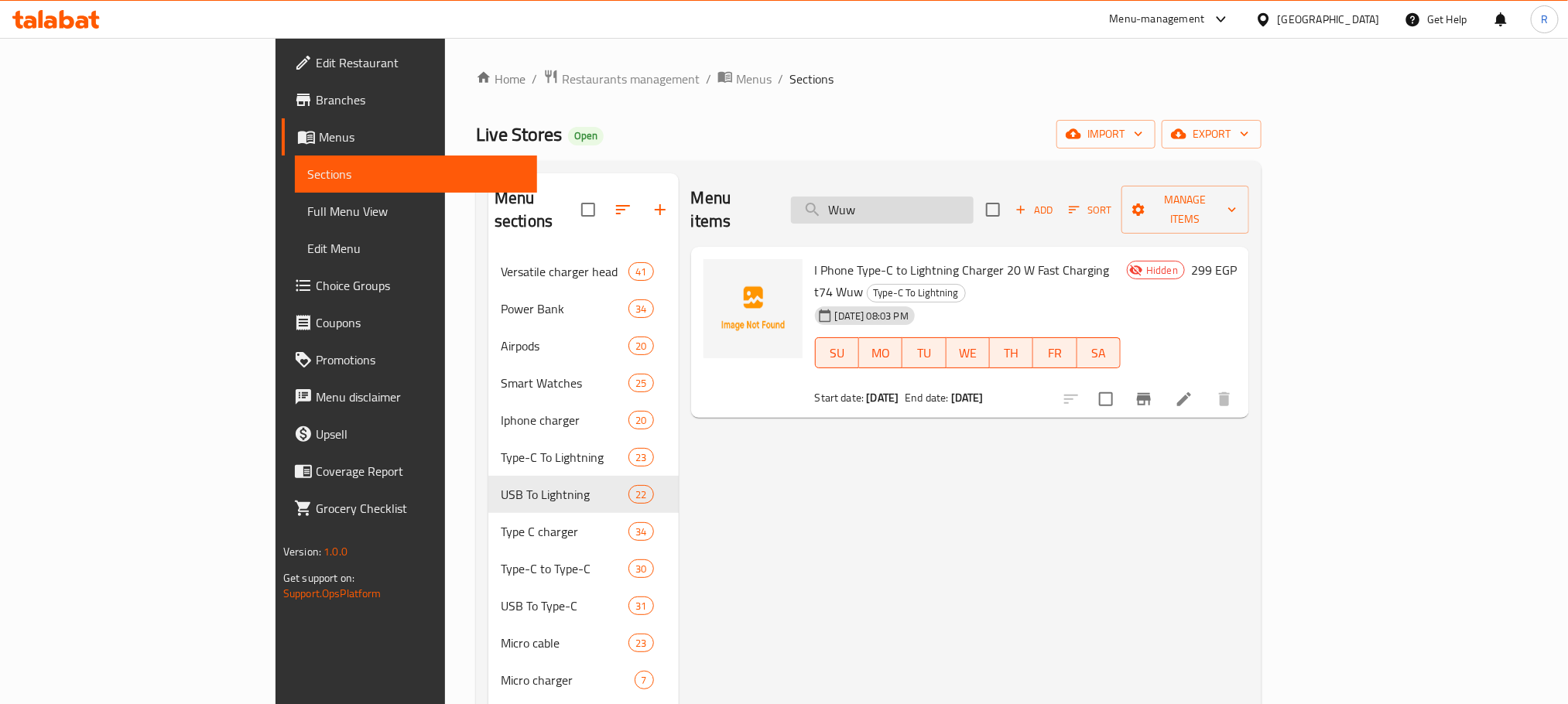
click at [973, 197] on input "Wuw" at bounding box center [882, 210] width 183 height 27
paste input "Borofone With A Power Of 20w Type-c To Lightning Charging And Data Transfer (02…"
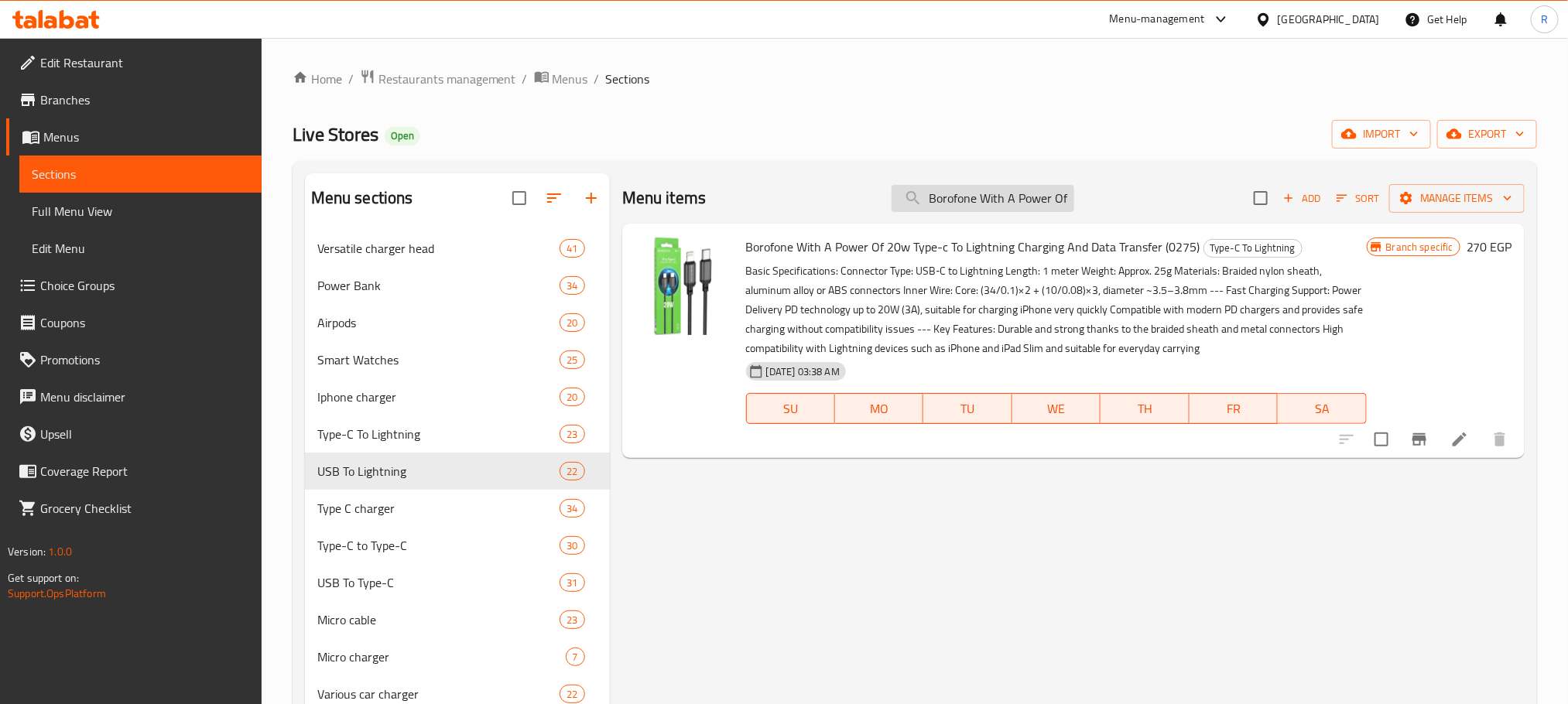
click at [1027, 205] on input "Borofone With A Power Of 20w Type-c To Lightning Charging And Data Transfer (02…" at bounding box center [983, 198] width 183 height 27
paste input "bas15a 30w pd to lightning iphone charger(0231"
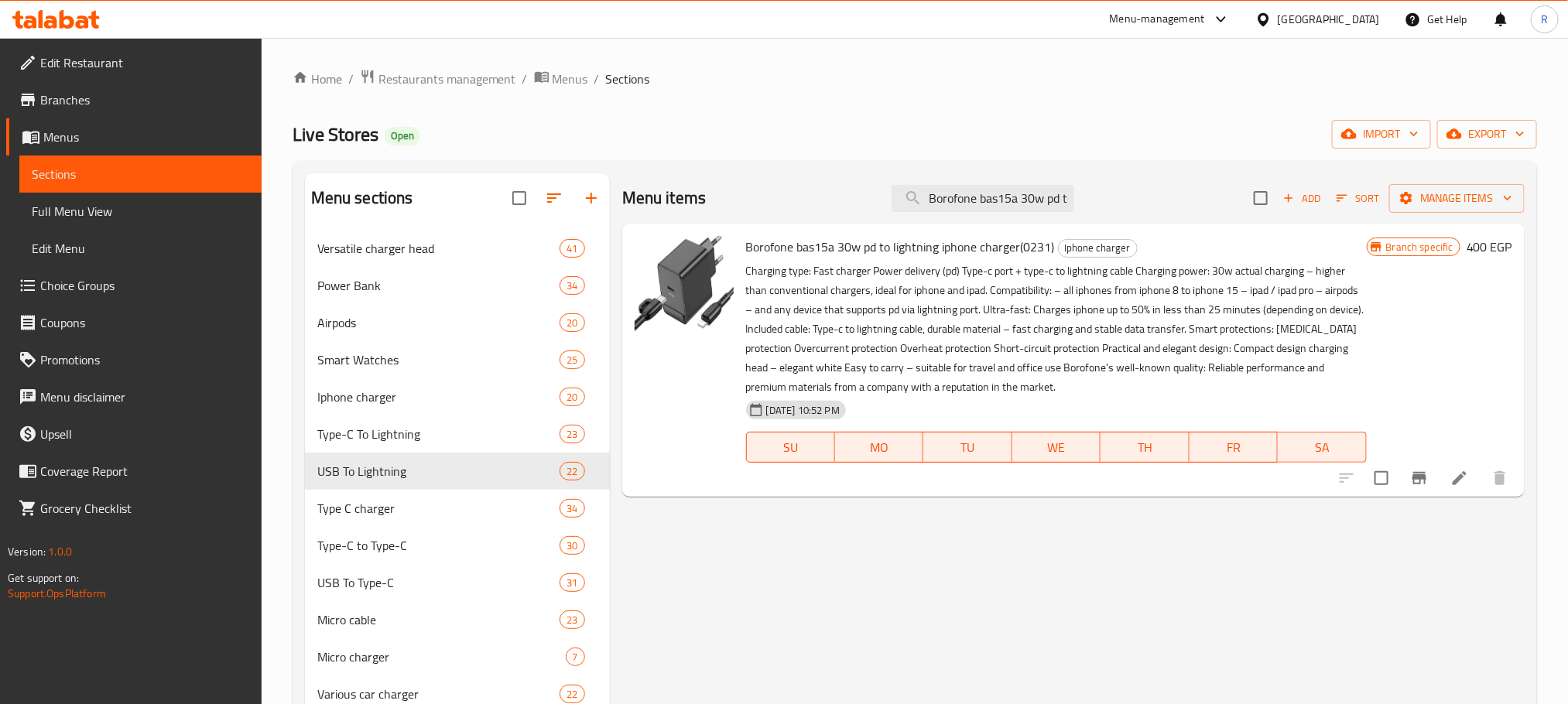
click at [974, 184] on div "Menu items Borofone bas15a 30w pd to lightning iphone charger(0231) Add Sort Ma…" at bounding box center [1073, 198] width 903 height 50
click at [975, 193] on input "Borofone bas15a 30w pd to lightning iphone charger(0231)" at bounding box center [983, 198] width 183 height 27
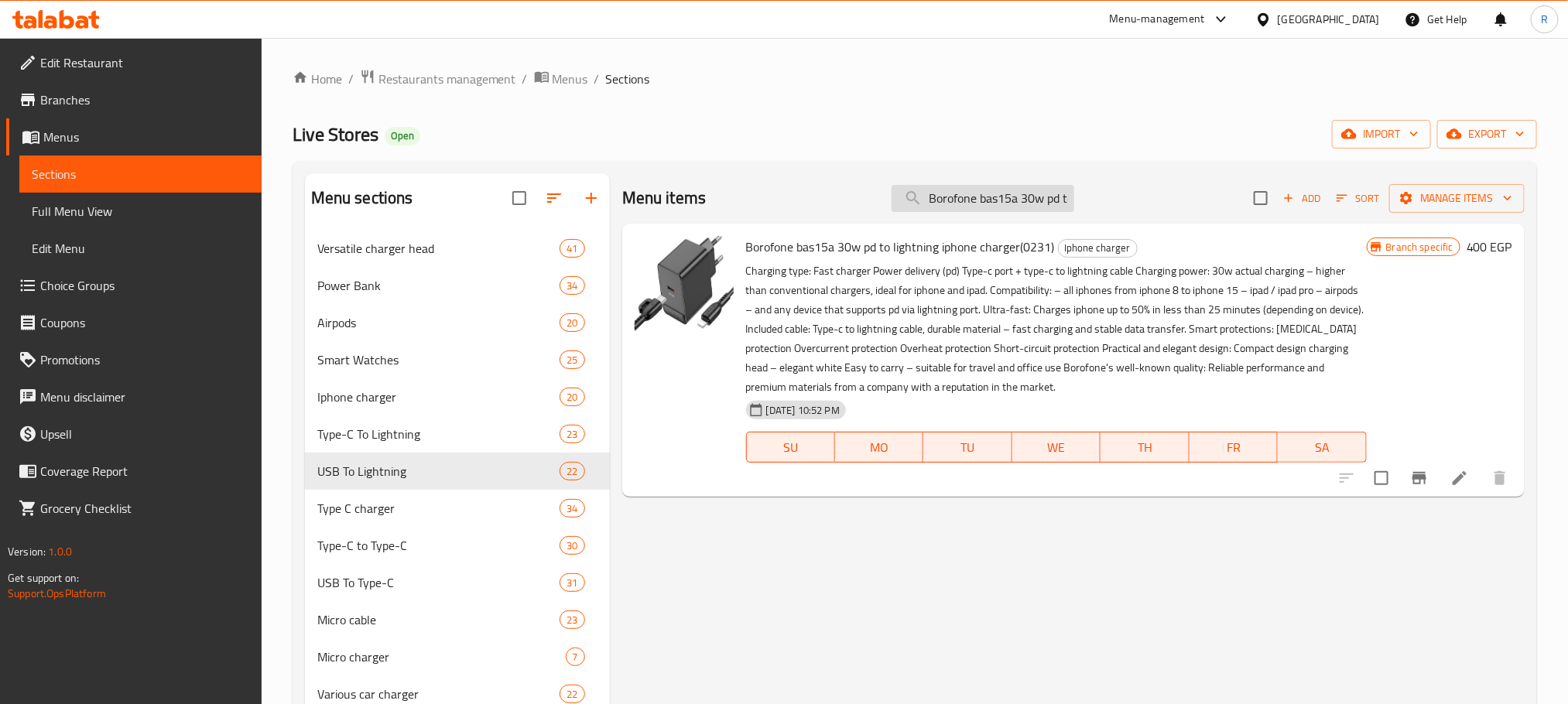
paste input "PD 20W P TypeC Charger Borofone For Lightning High Speed IPhone +QC3.0 BAS22A"
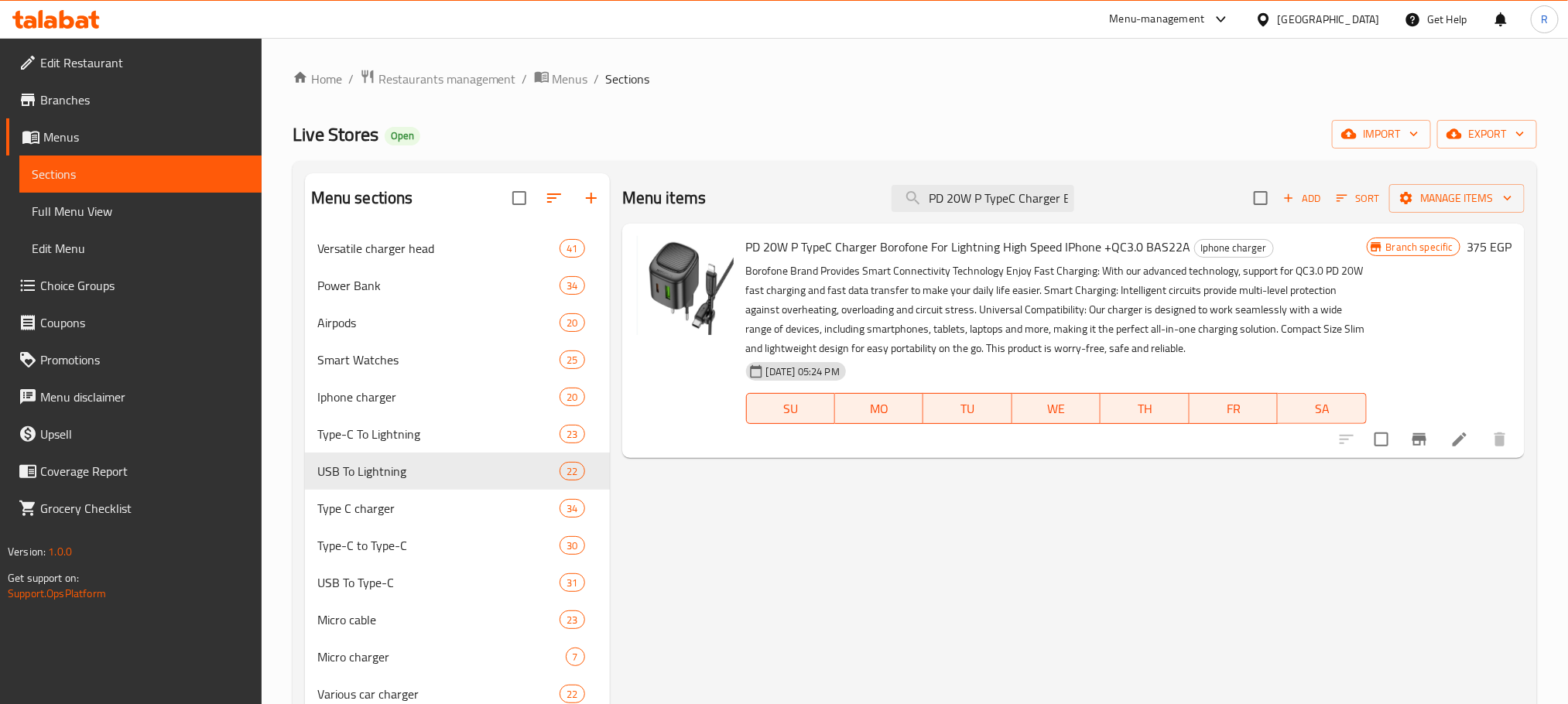
click at [975, 186] on div "Menu items PD 20W P TypeC Charger Borofone For Lightning High Speed IPhone +QC3…" at bounding box center [1073, 198] width 903 height 50
click at [978, 198] on input "PD 20W P TypeC Charger Borofone For Lightning High Speed IPhone +QC3.0 BAS22A" at bounding box center [983, 198] width 183 height 27
paste input "IPhone Cable Fast Charging 6 Amp Aorax"
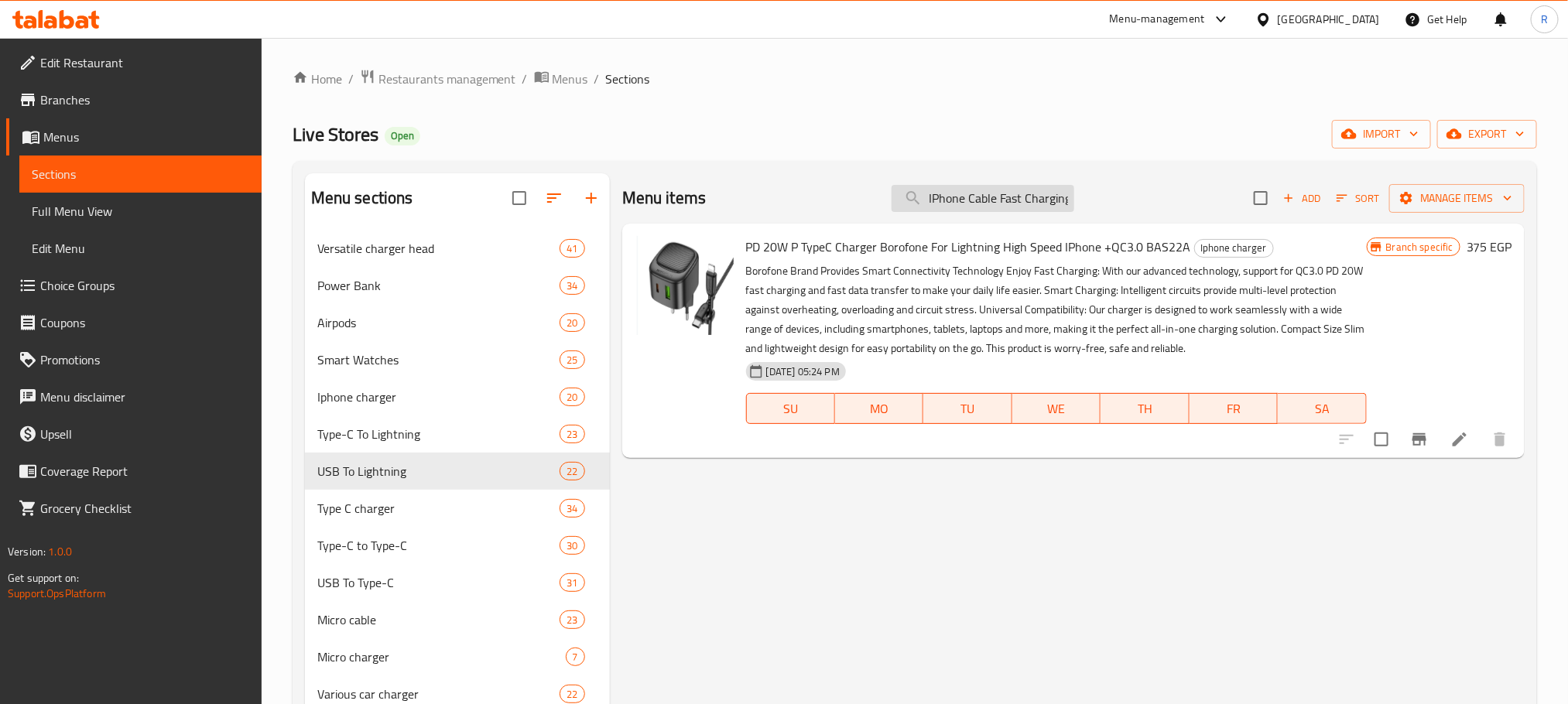
scroll to position [0, 76]
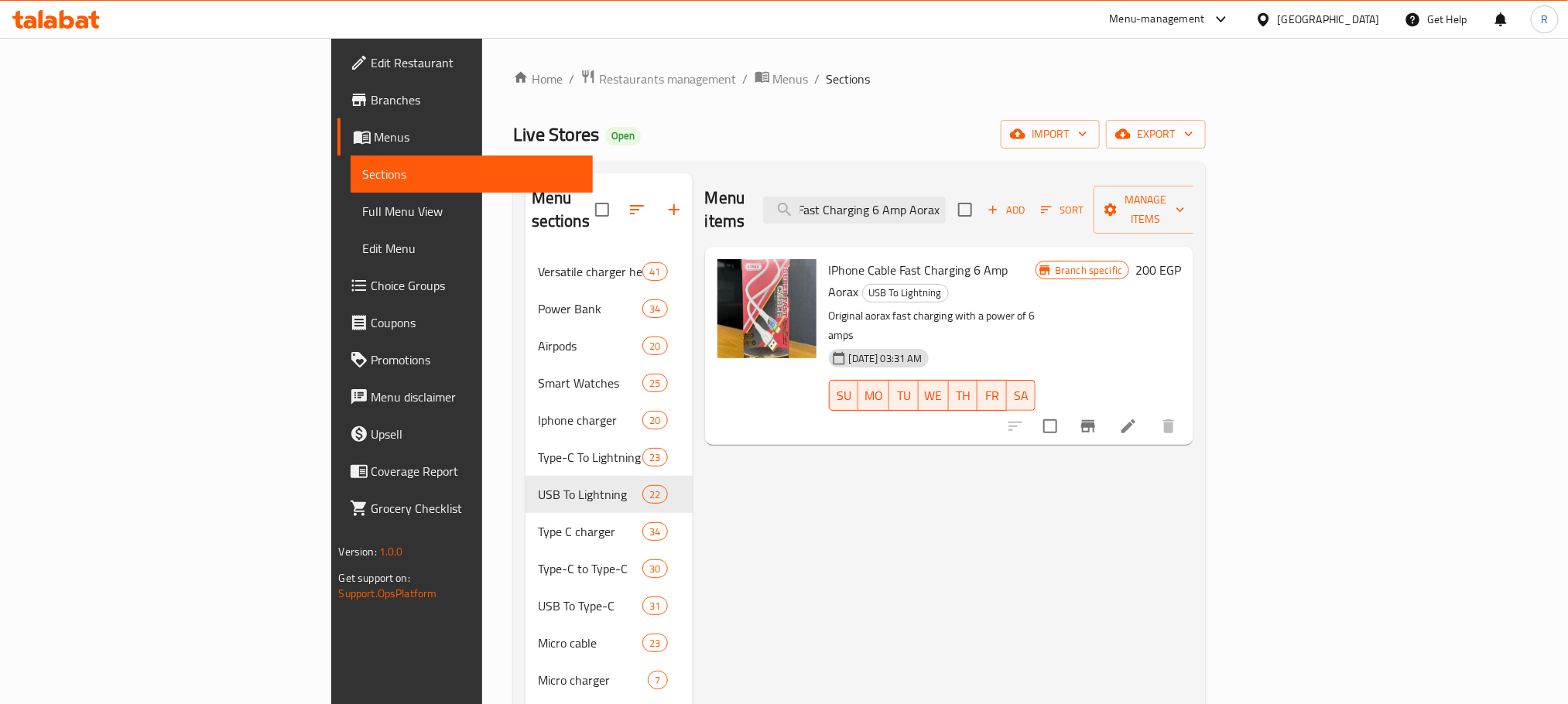
click at [942, 385] on span "WE" at bounding box center [933, 396] width 18 height 23
click at [946, 208] on input "IPhone Cable Fast Charging 6 Amp Aorax" at bounding box center [854, 210] width 183 height 27
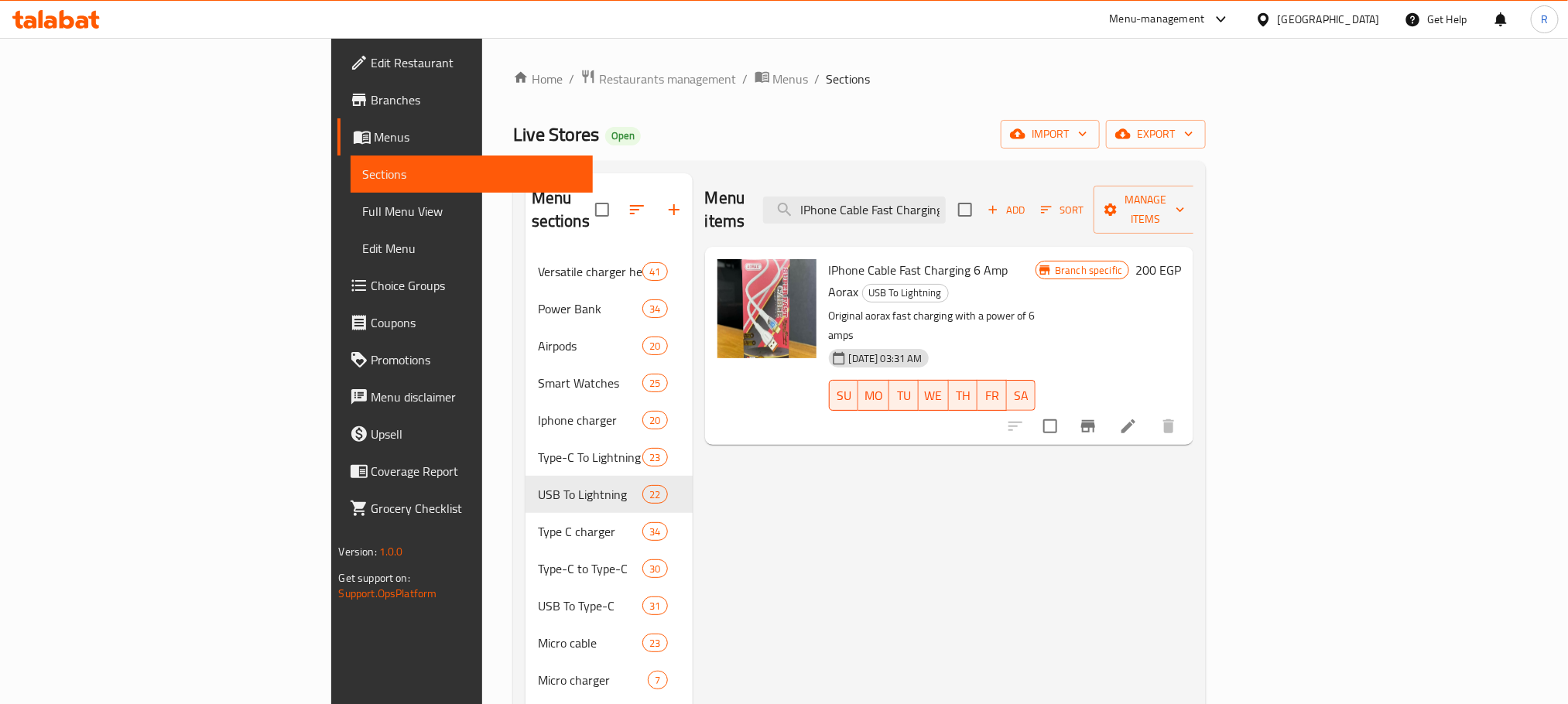
paste input "Phone Type-C to Lightning Charger 20 W Fast Charging t74 Wuw"
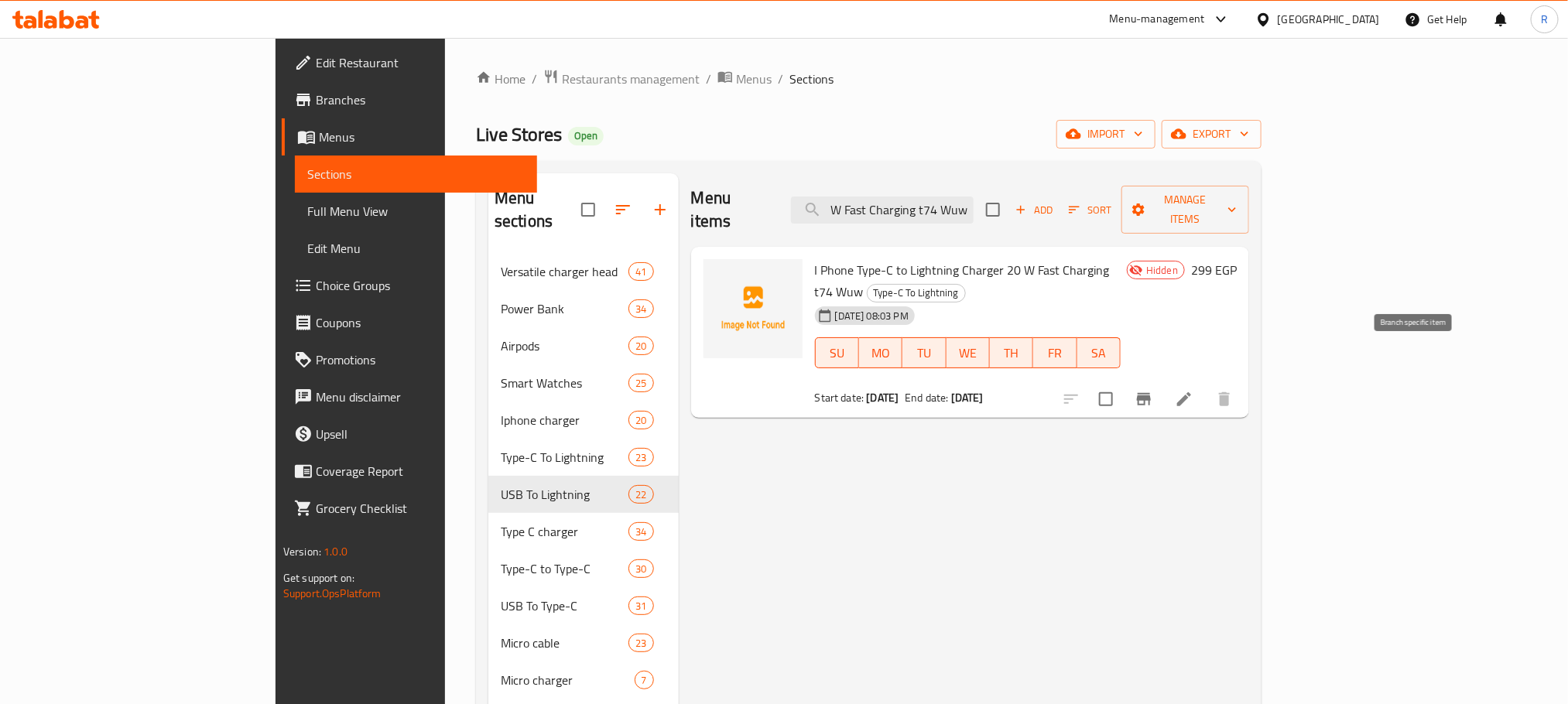
type input "I Phone Type-C to Lightning Charger 20 W Fast Charging t74 Wuw"
click at [1153, 391] on icon "Branch-specific-item" at bounding box center [1144, 399] width 19 height 19
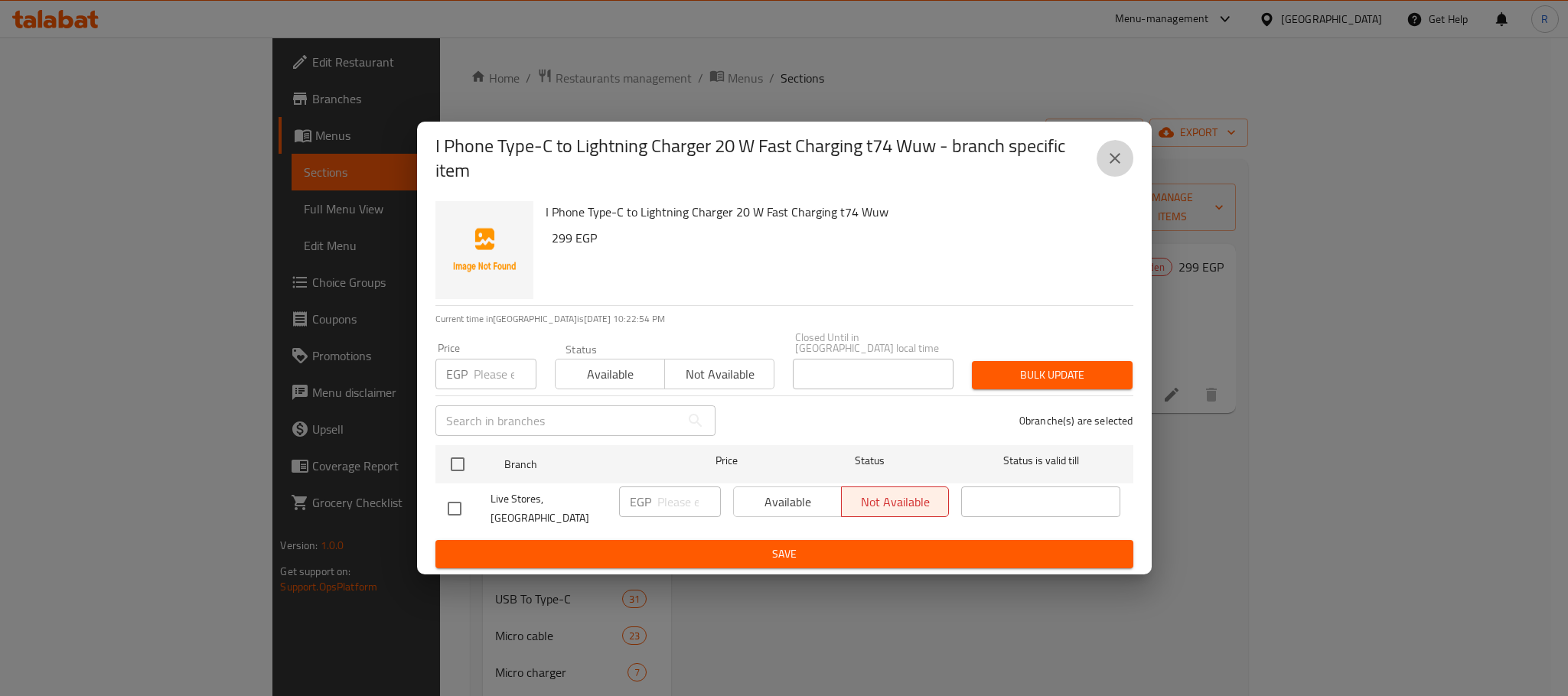
click at [1118, 156] on icon "close" at bounding box center [1114, 158] width 19 height 19
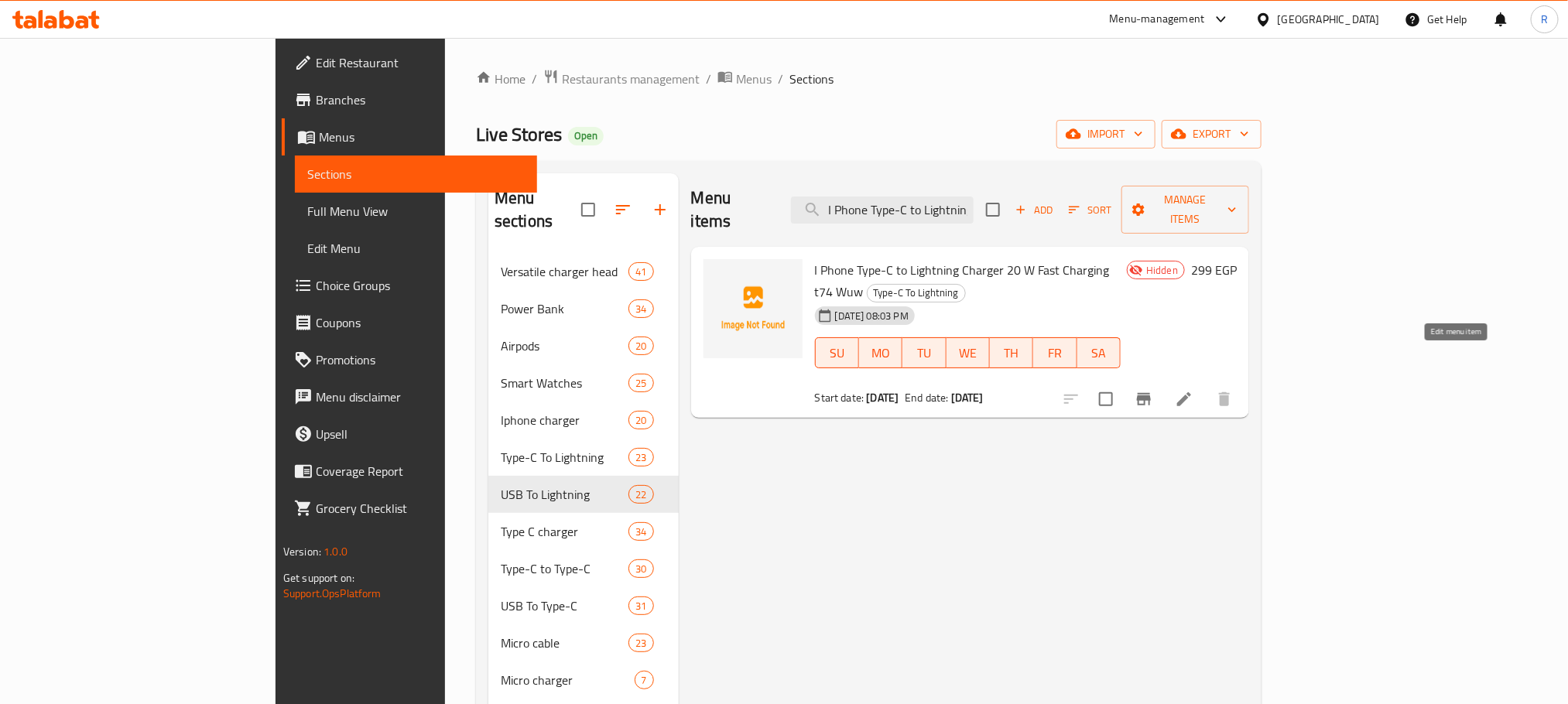
click at [1191, 393] on icon at bounding box center [1184, 399] width 14 height 14
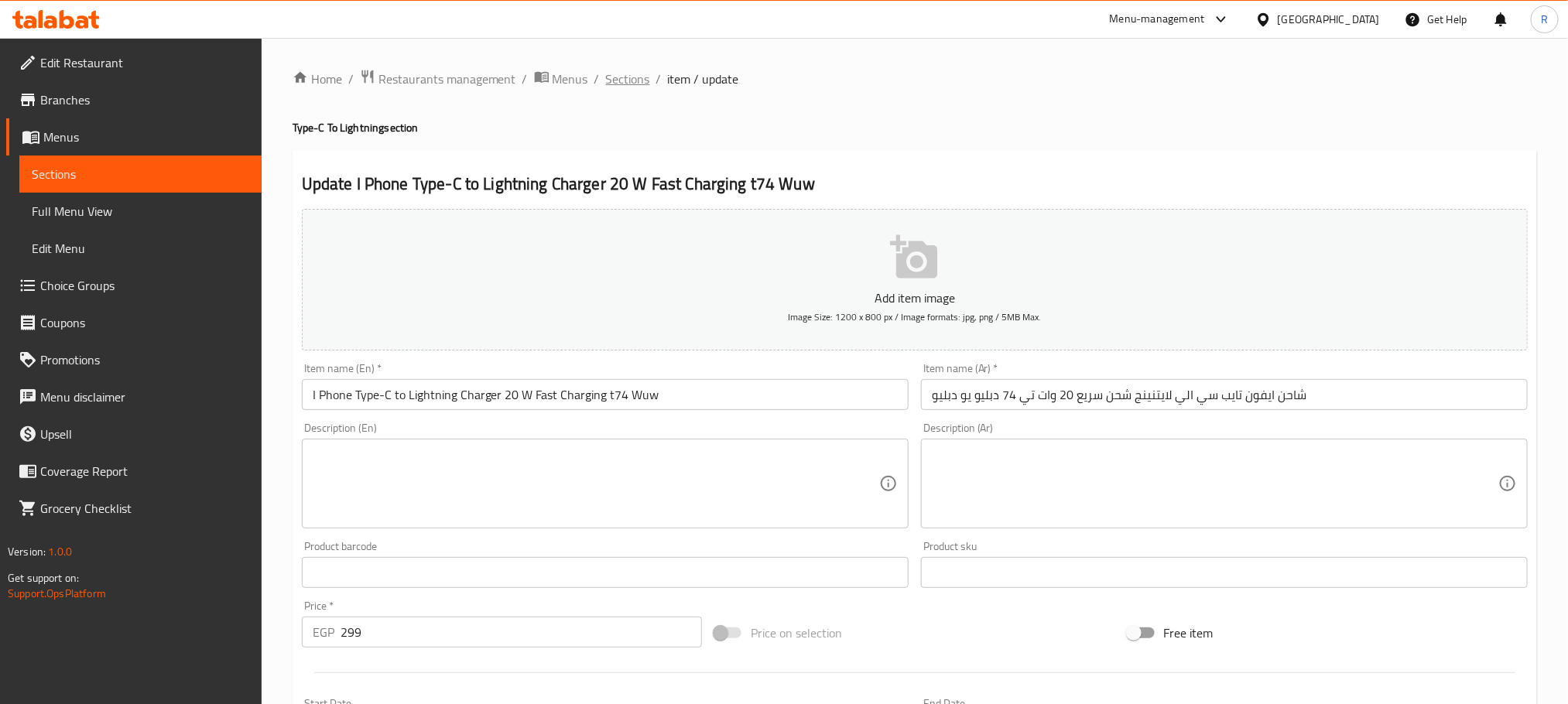
click at [627, 74] on span "Sections" at bounding box center [628, 78] width 44 height 19
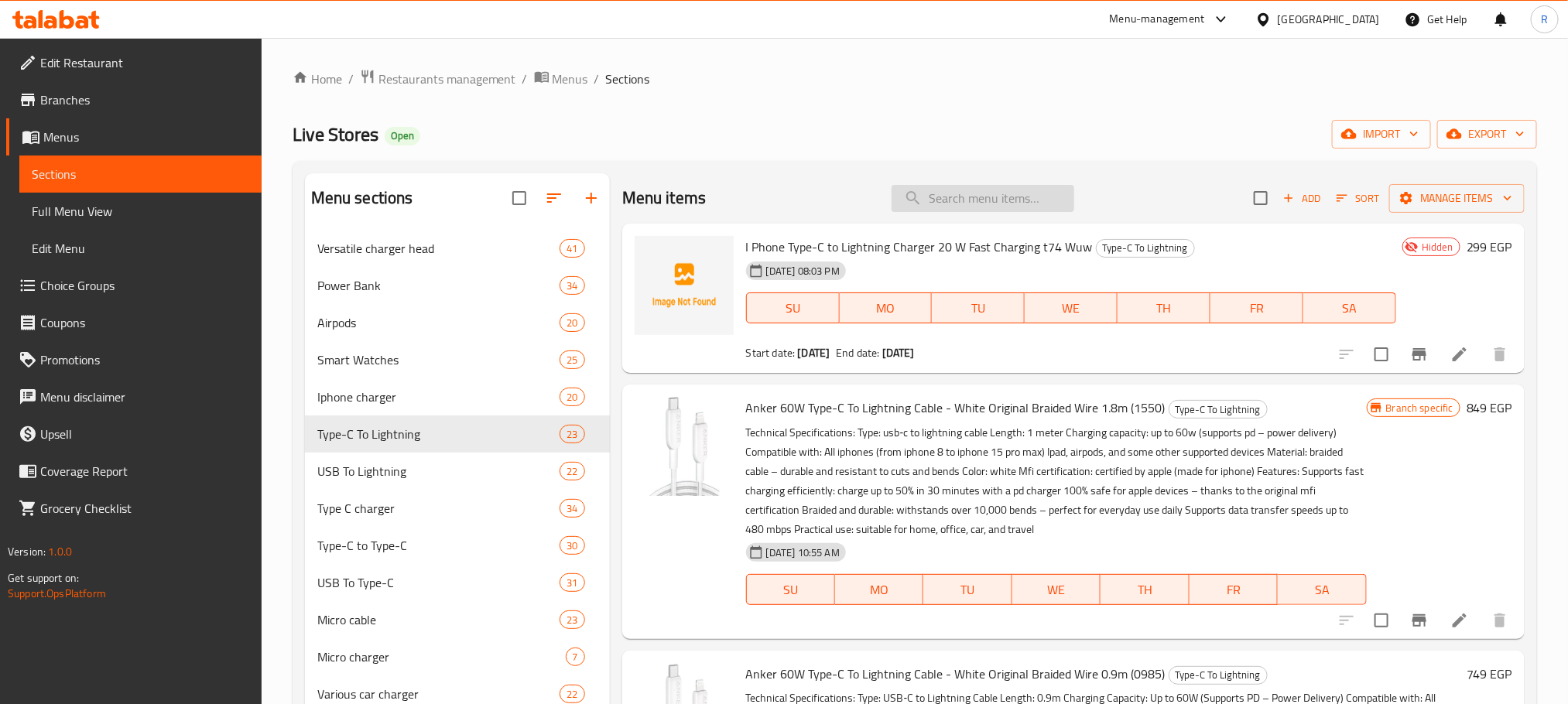
click at [969, 201] on input "search" at bounding box center [983, 198] width 183 height 27
paste input "Bas13a"
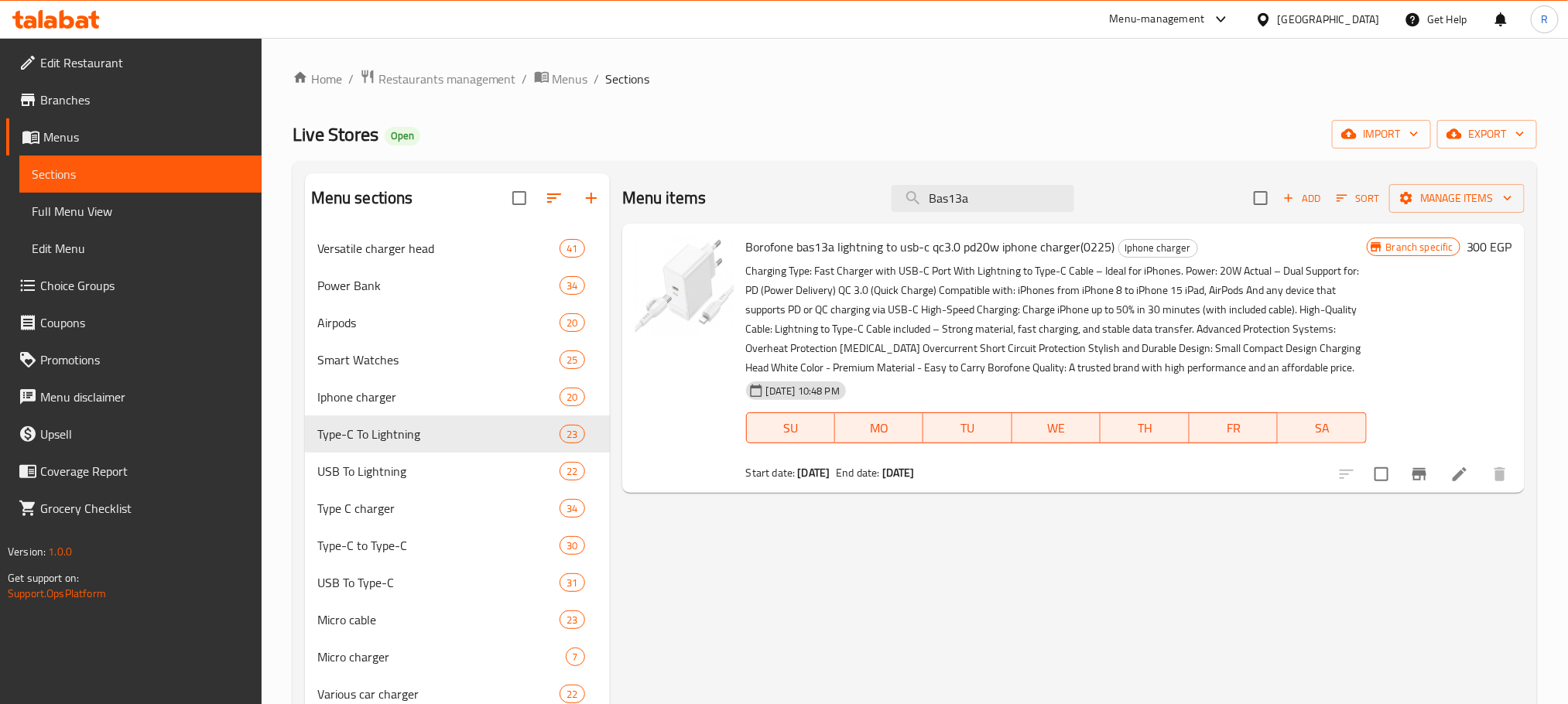
type input "Bas13a"
click at [757, 251] on span "Borofone bas13a lightning to usb-c qc3.0 pd20w iphone charger(0225)" at bounding box center [930, 246] width 369 height 23
drag, startPoint x: 757, startPoint y: 251, endPoint x: 1131, endPoint y: 246, distance: 374.0
click at [1115, 246] on span "Borofone bas13a lightning to usb-c qc3.0 pd20w iphone charger(0225)" at bounding box center [930, 246] width 369 height 23
copy span "Borofone bas13a lightning to usb-c qc3.0 pd20w iphone charger(0225)"
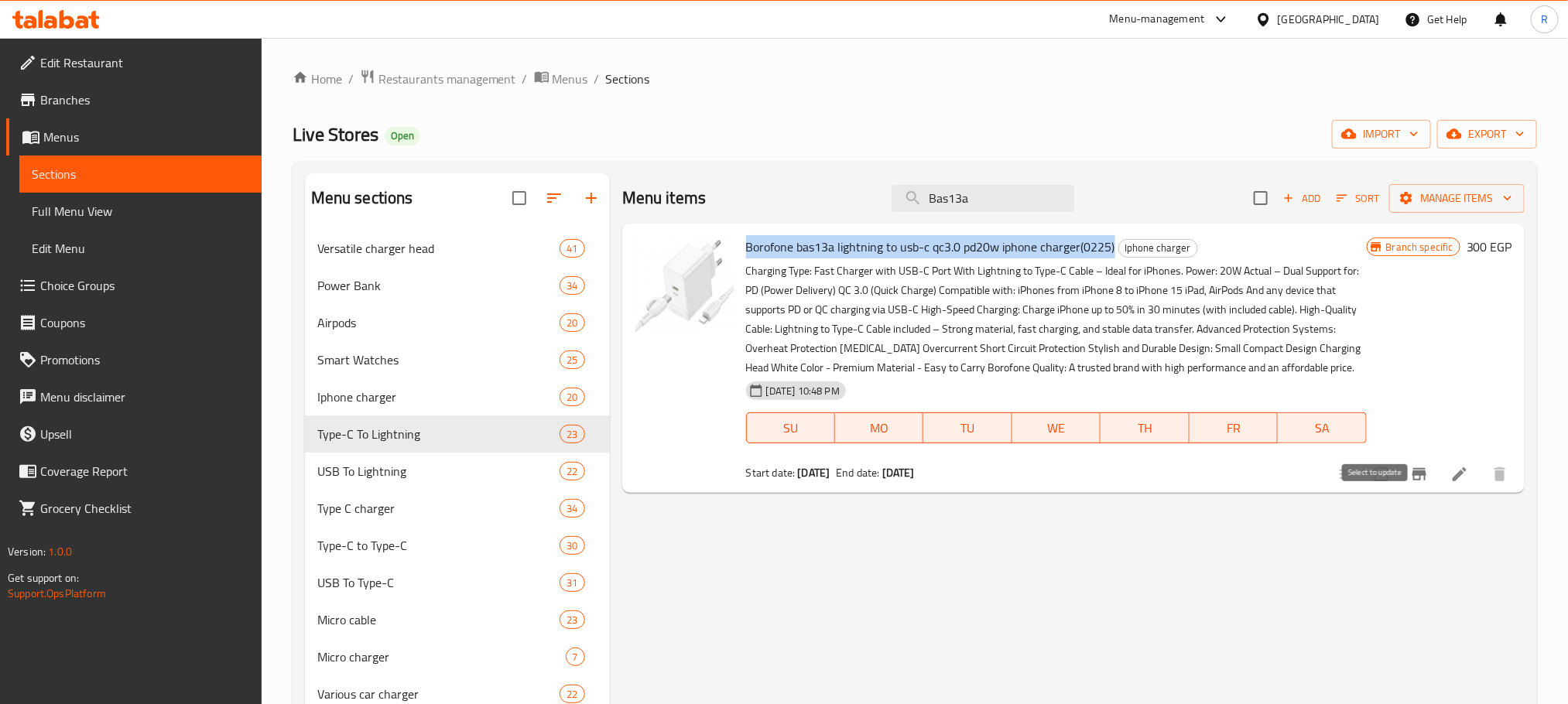
click at [1379, 490] on input "checkbox" at bounding box center [1381, 474] width 33 height 33
checkbox input "true"
click at [1444, 205] on span "Manage items" at bounding box center [1457, 199] width 111 height 20
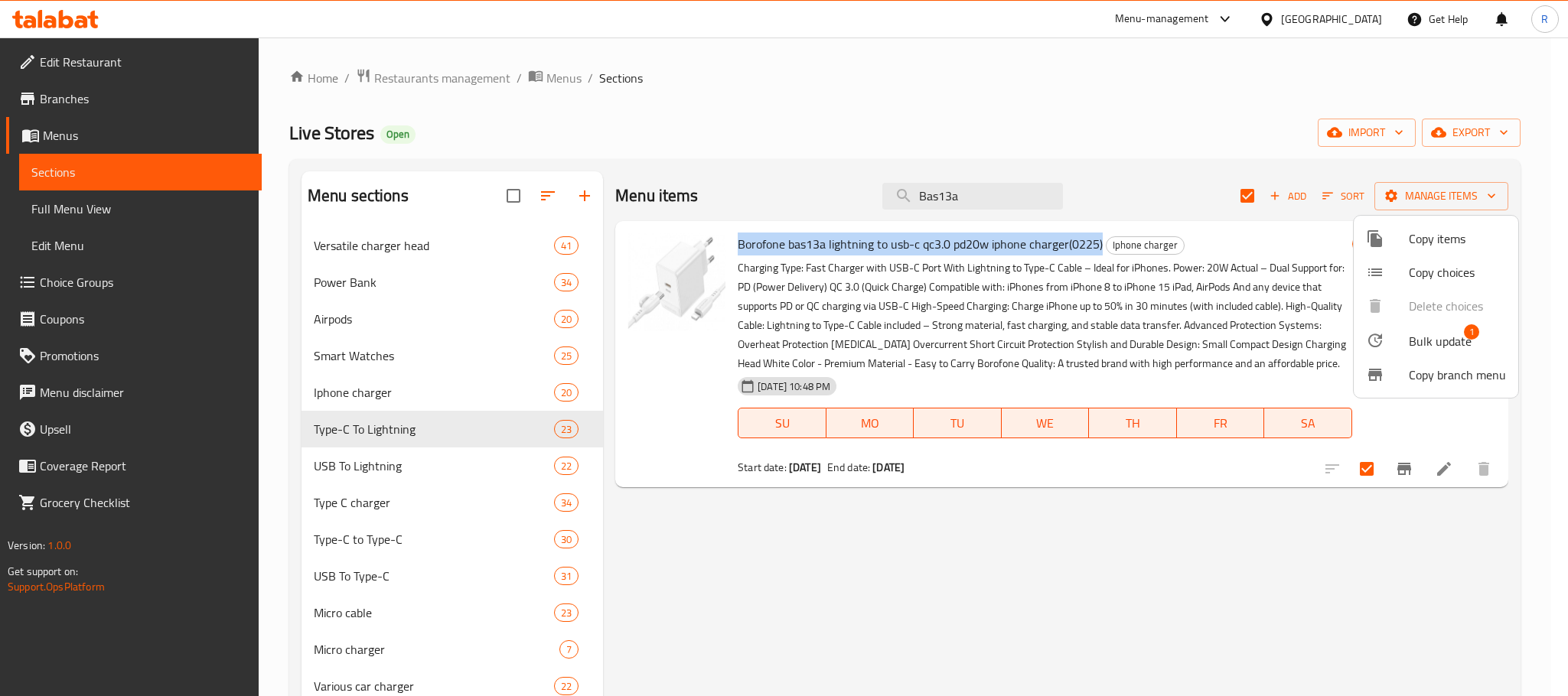
click at [1432, 333] on span "Bulk update" at bounding box center [1440, 341] width 63 height 19
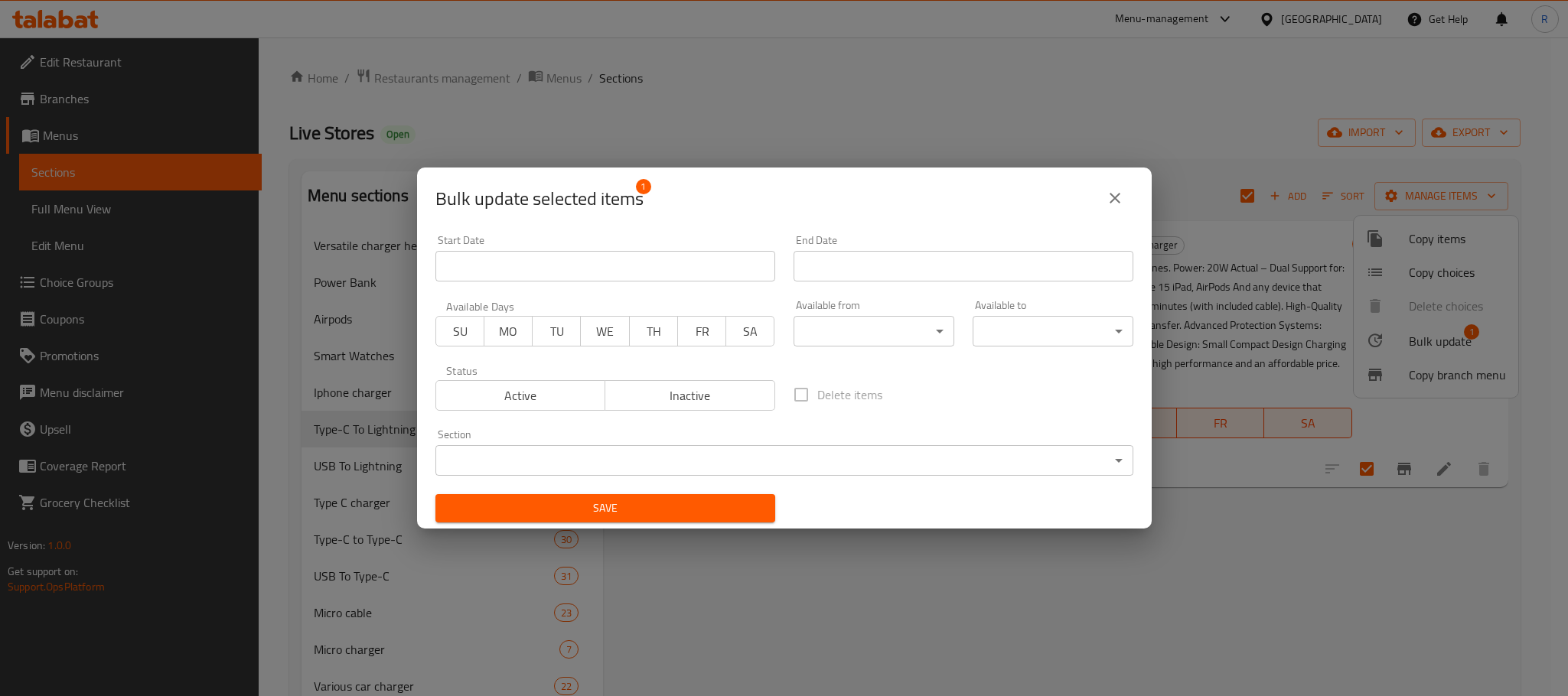
click at [715, 267] on input "Start Date" at bounding box center [605, 266] width 340 height 30
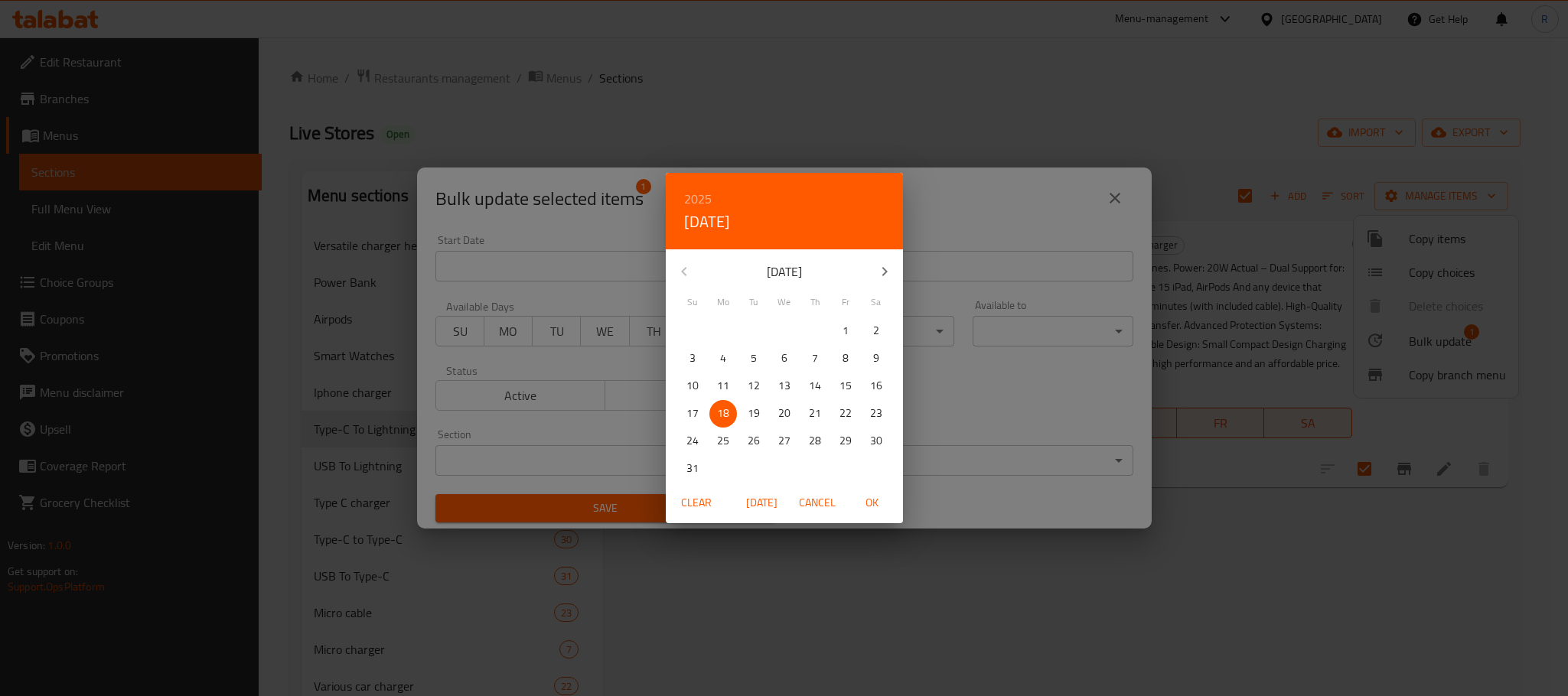
click at [764, 505] on span "Today" at bounding box center [762, 503] width 37 height 20
drag, startPoint x: 892, startPoint y: 505, endPoint x: 876, endPoint y: 505, distance: 16.0
click at [891, 505] on button "OK" at bounding box center [872, 502] width 49 height 28
type input "18-08-2025"
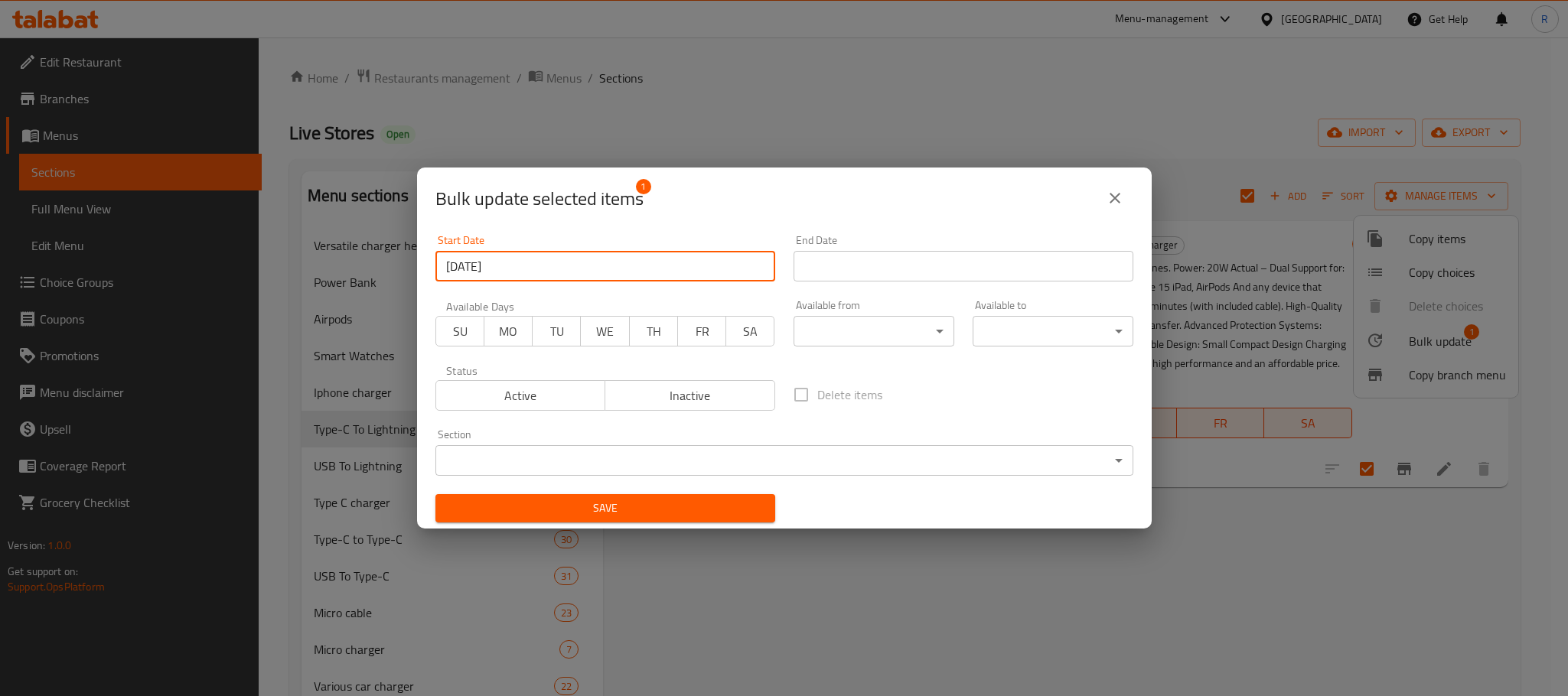
click at [936, 271] on input "Start Date" at bounding box center [964, 266] width 340 height 30
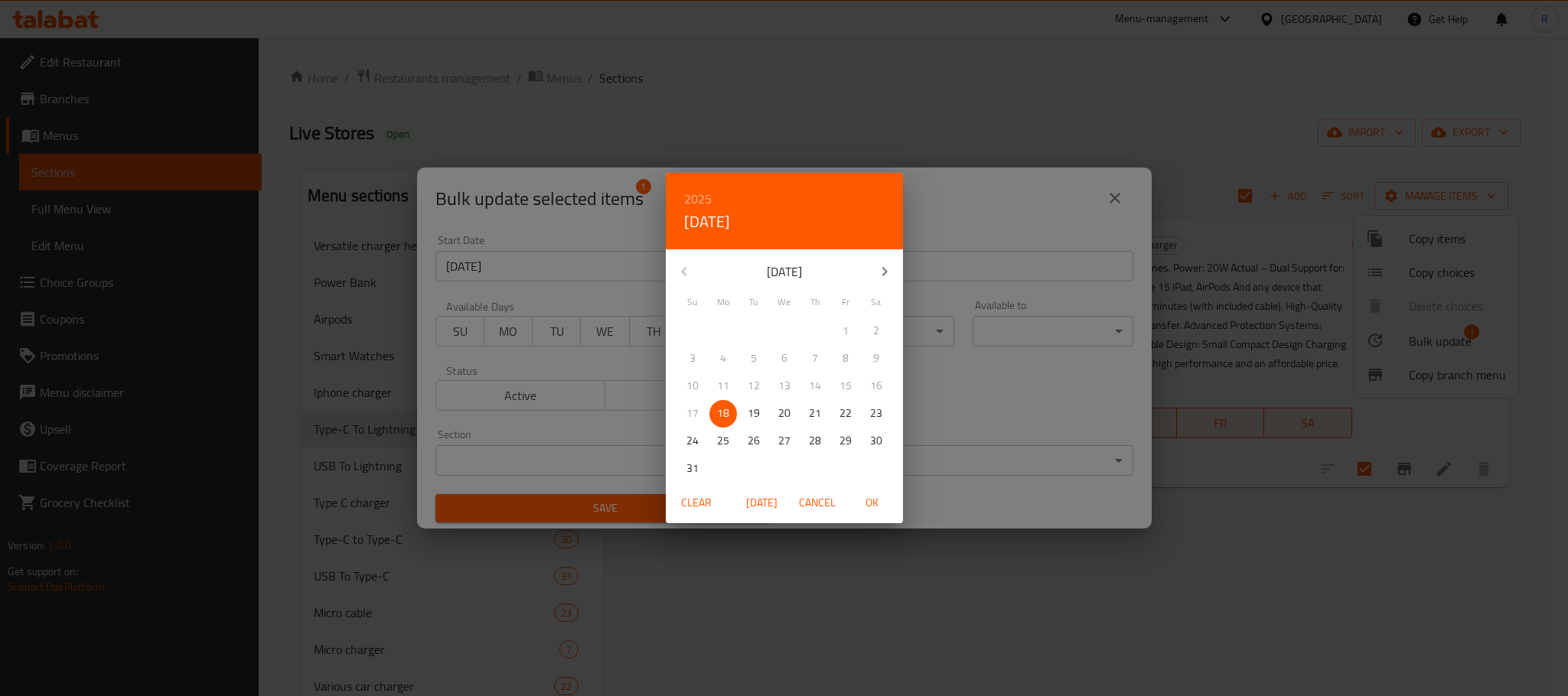
click at [892, 263] on icon "button" at bounding box center [885, 272] width 19 height 19
click at [749, 441] on p "30" at bounding box center [754, 442] width 13 height 20
click at [863, 501] on span "OK" at bounding box center [873, 503] width 37 height 20
type input "30-09-2025"
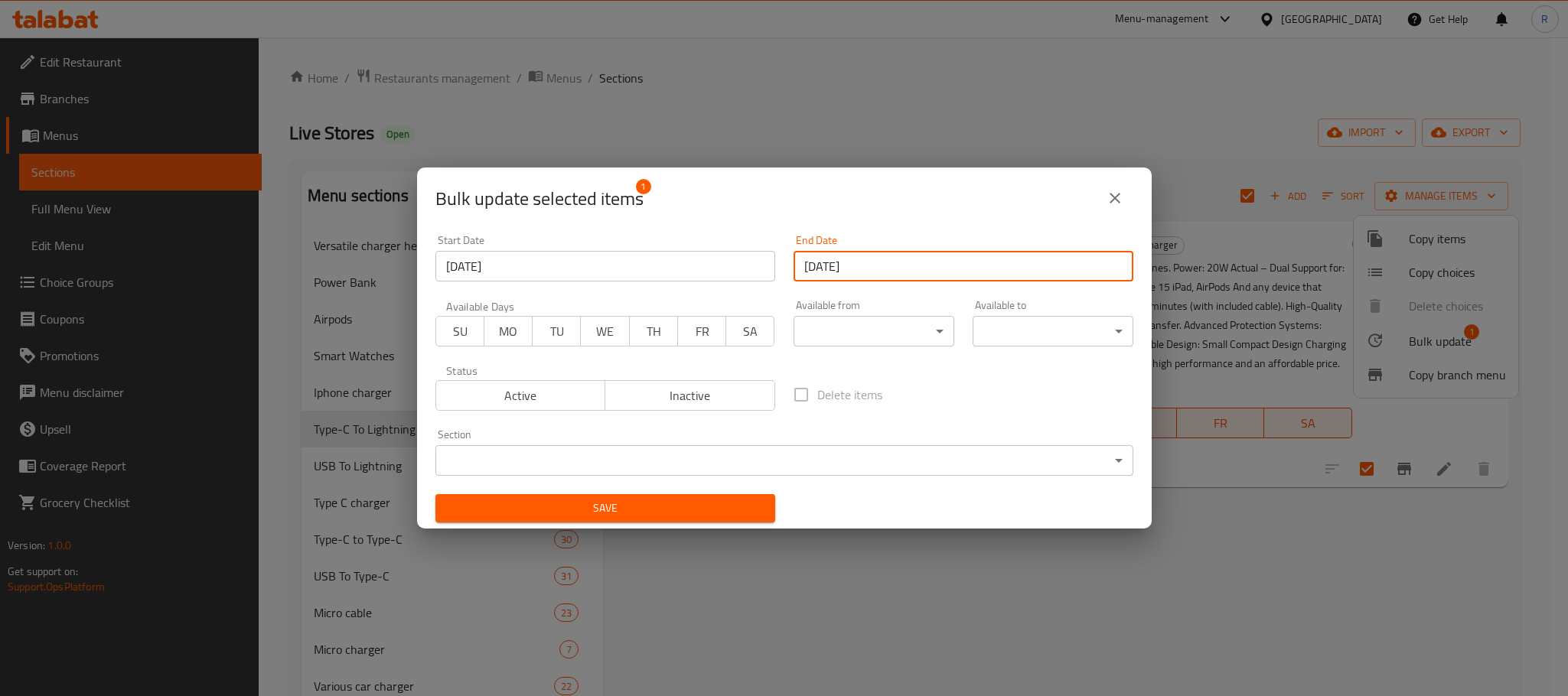
click at [745, 509] on span "Save" at bounding box center [605, 508] width 316 height 20
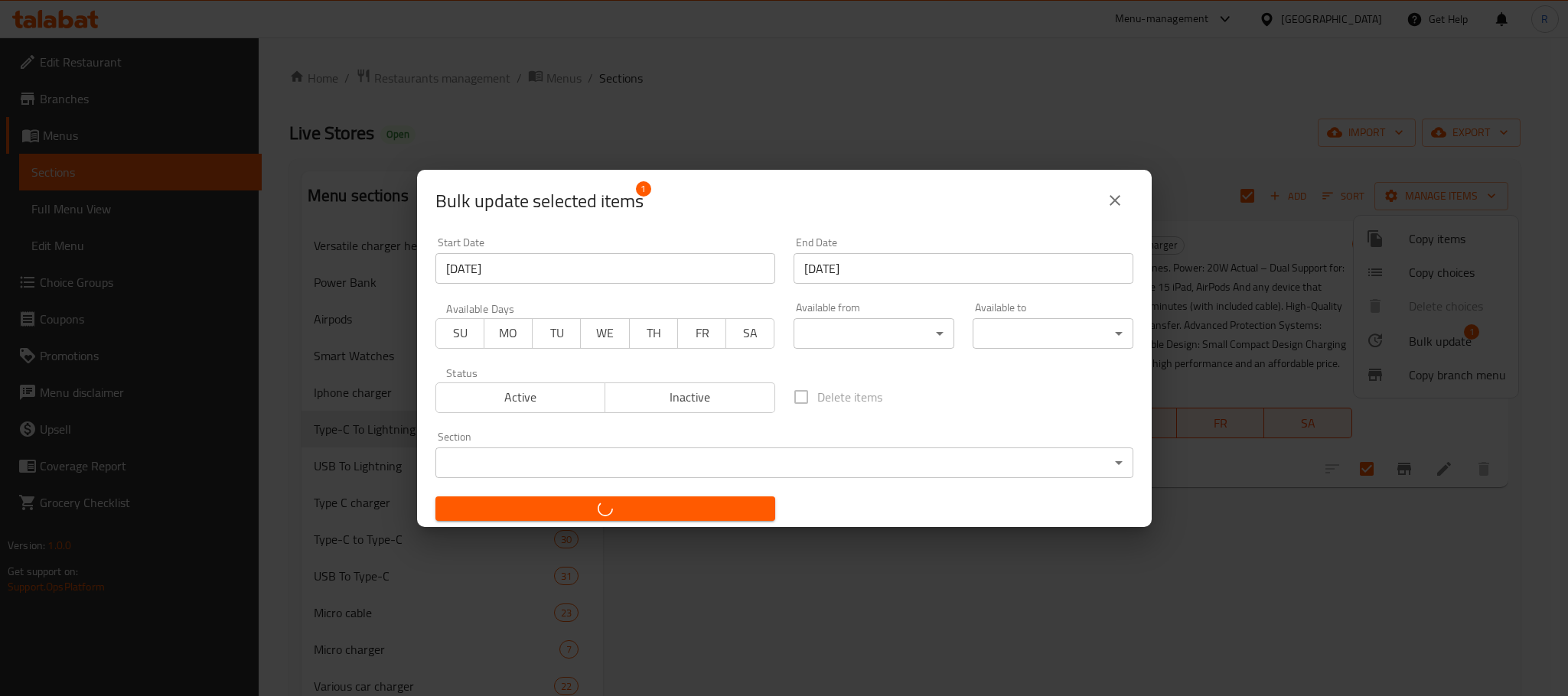
checkbox input "false"
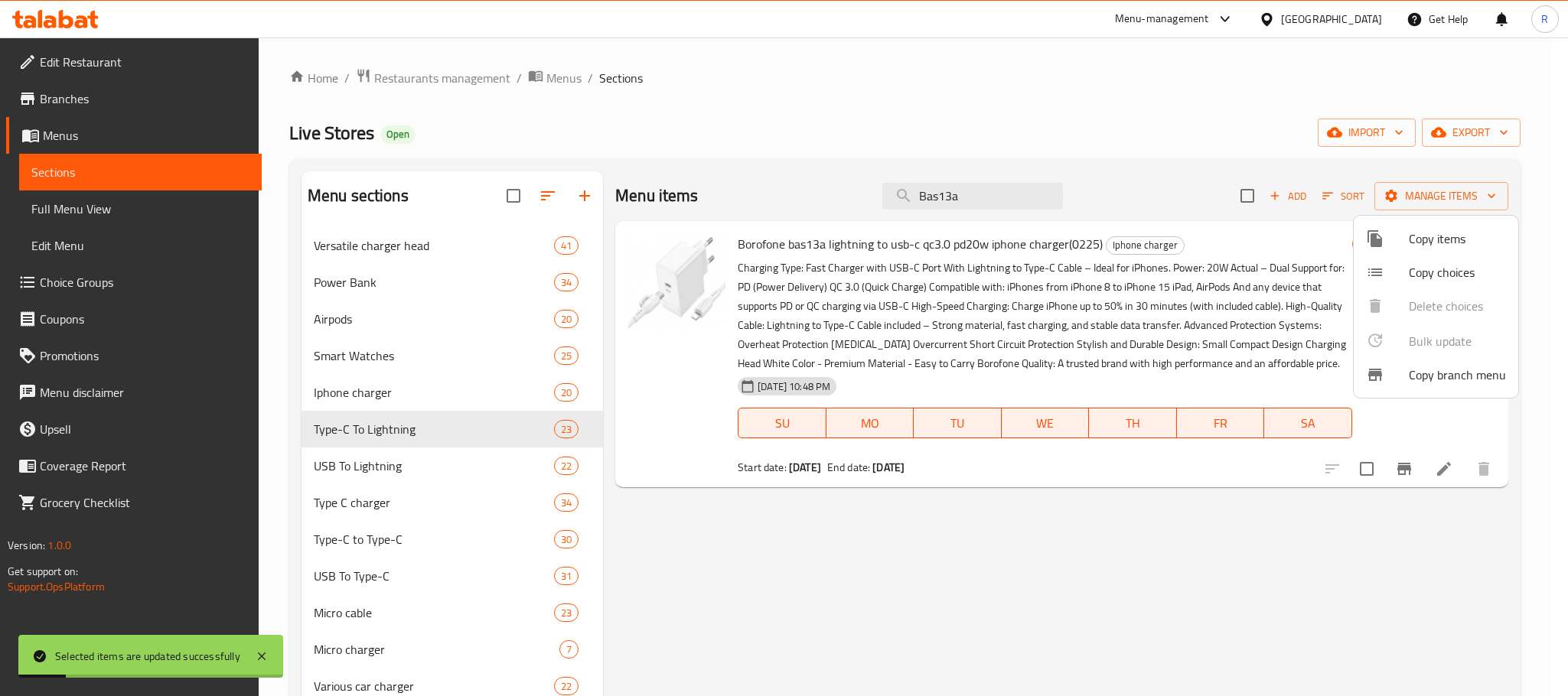
click at [1421, 565] on div at bounding box center [784, 348] width 1568 height 696
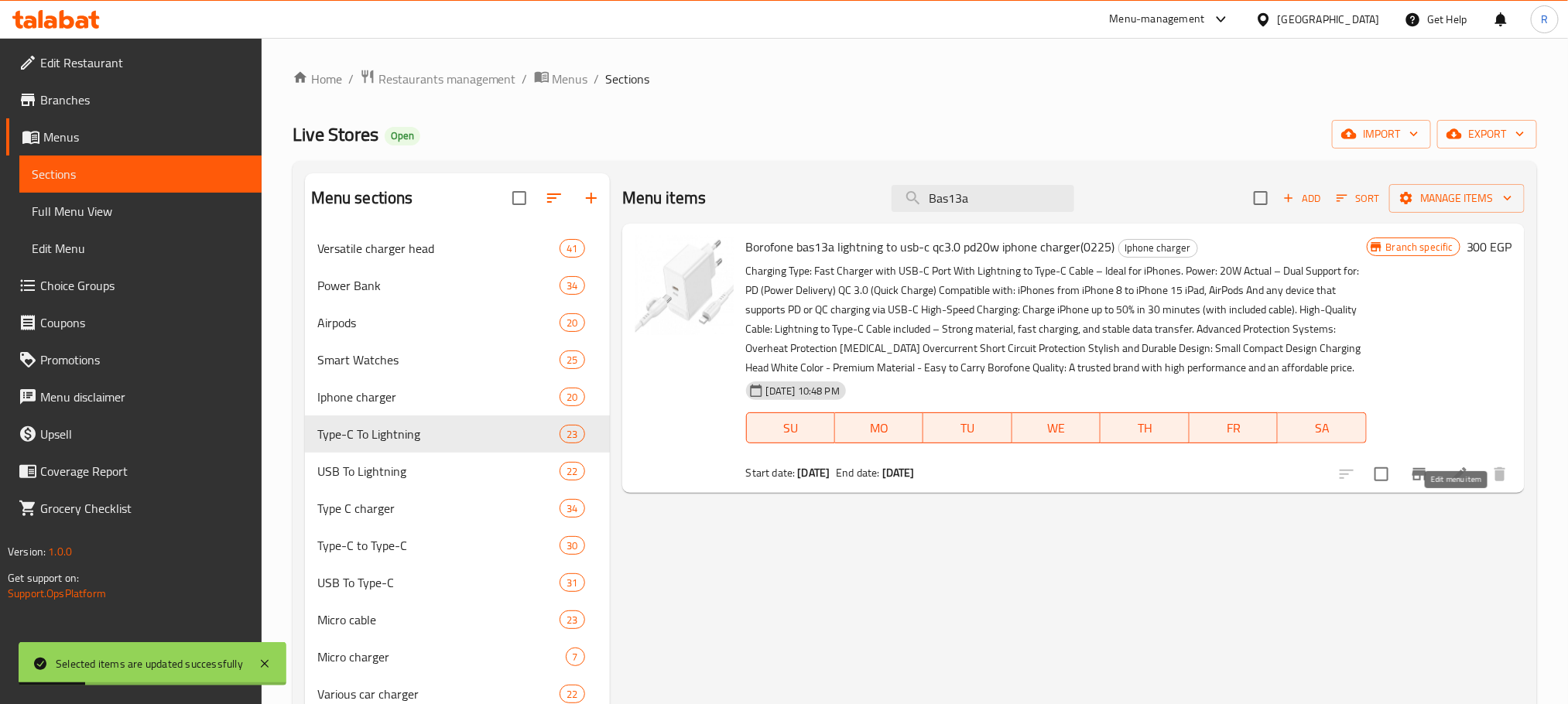
click at [1458, 484] on icon at bounding box center [1459, 474] width 19 height 19
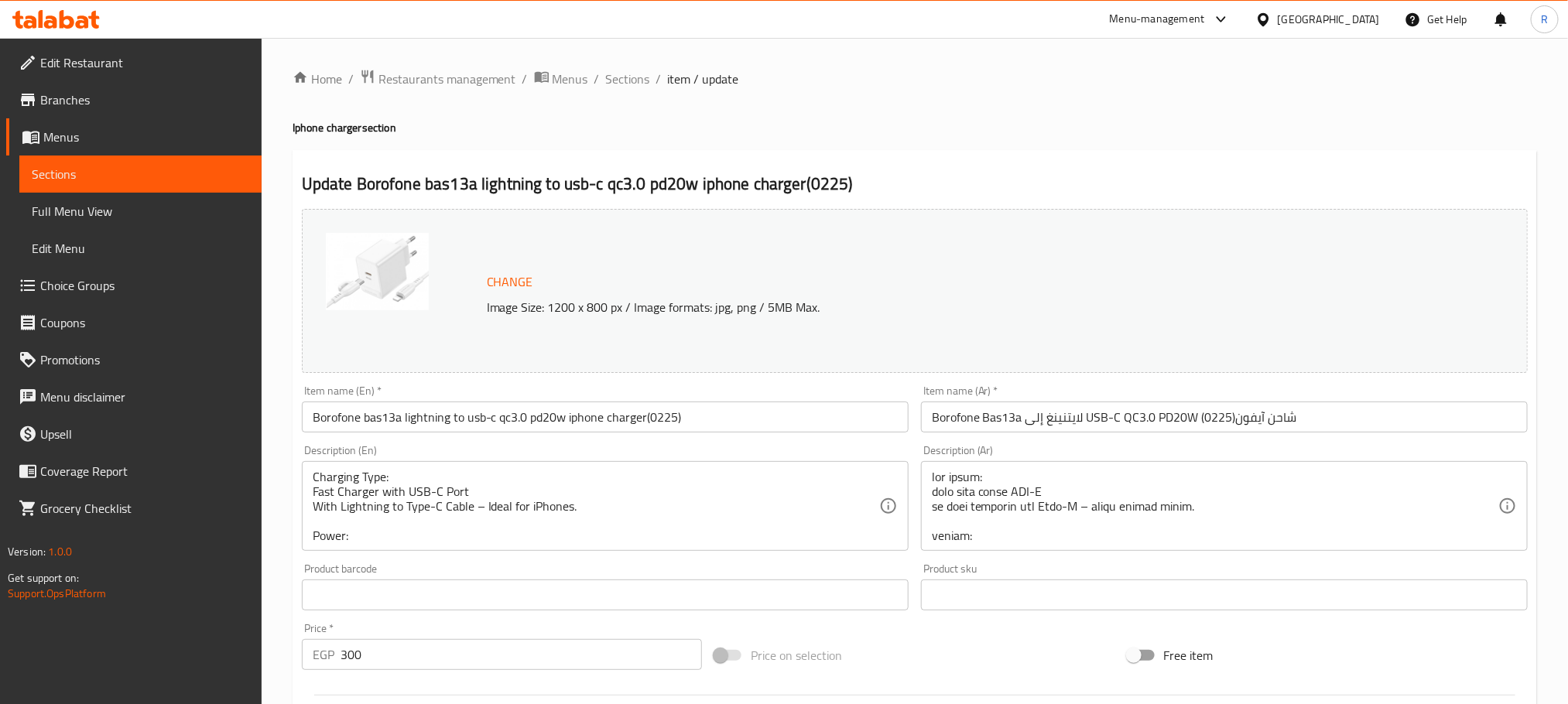
click at [568, 433] on input "Borofone bas13a lightning to usb-c qc3.0 pd20w iphone charger(0225)" at bounding box center [605, 416] width 607 height 31
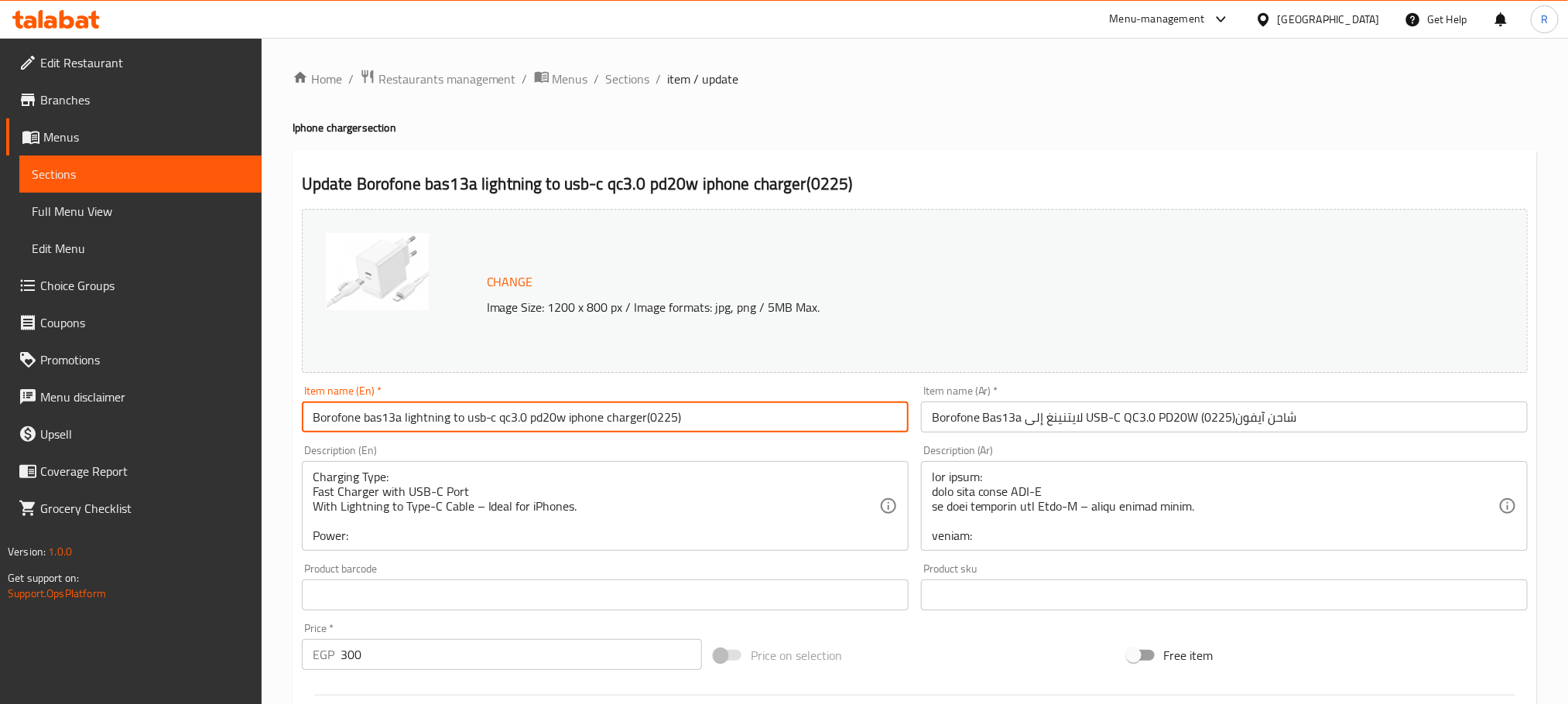
click at [568, 433] on input "Borofone bas13a lightning to usb-c qc3.0 pd20w iphone charger(0225)" at bounding box center [605, 416] width 607 height 31
click at [637, 113] on div "Home / Restaurants management / Menus / Sections / item / update Iphone charger…" at bounding box center [915, 577] width 1245 height 1016
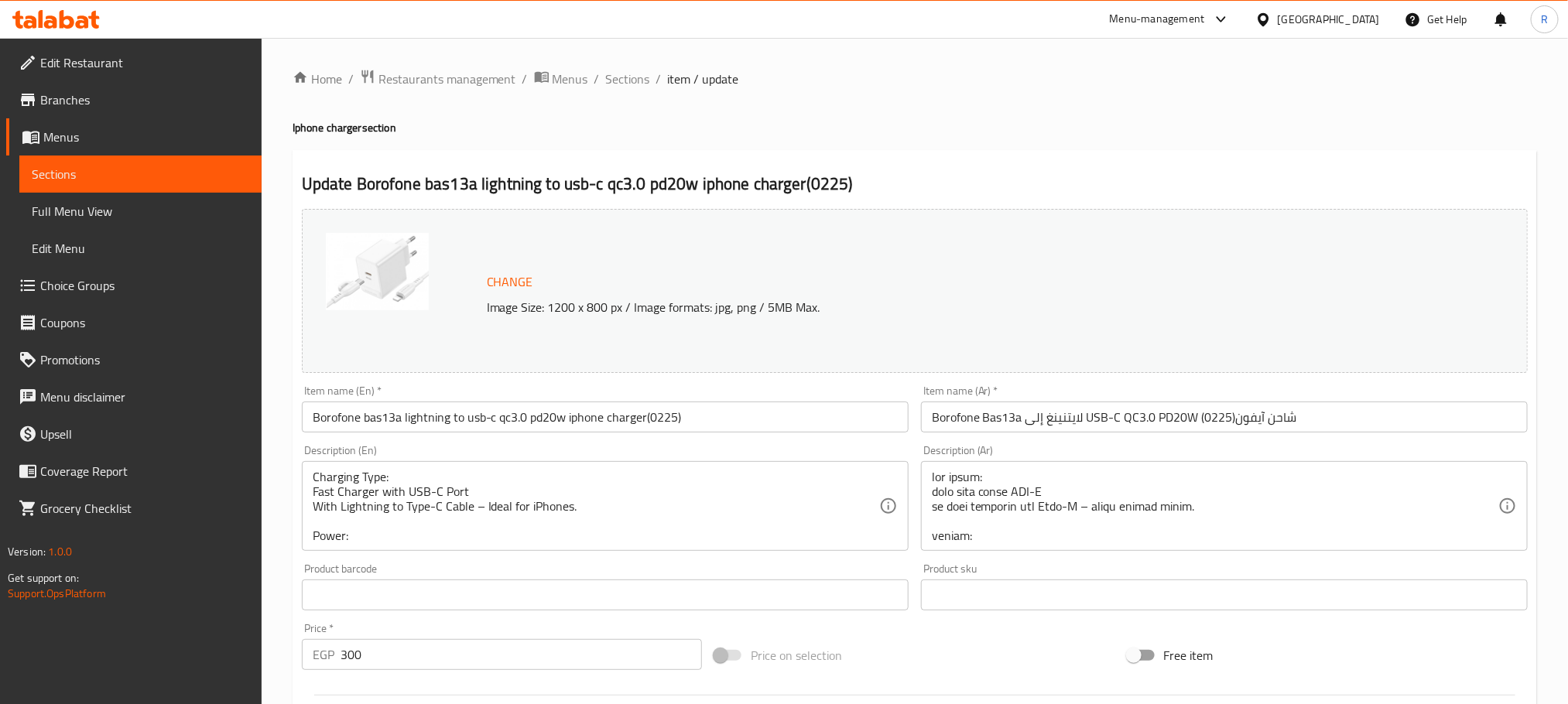
click at [664, 69] on ol "Home / Restaurants management / Menus / Sections / item / update" at bounding box center [915, 79] width 1245 height 20
click at [651, 79] on span "Sections" at bounding box center [628, 78] width 44 height 19
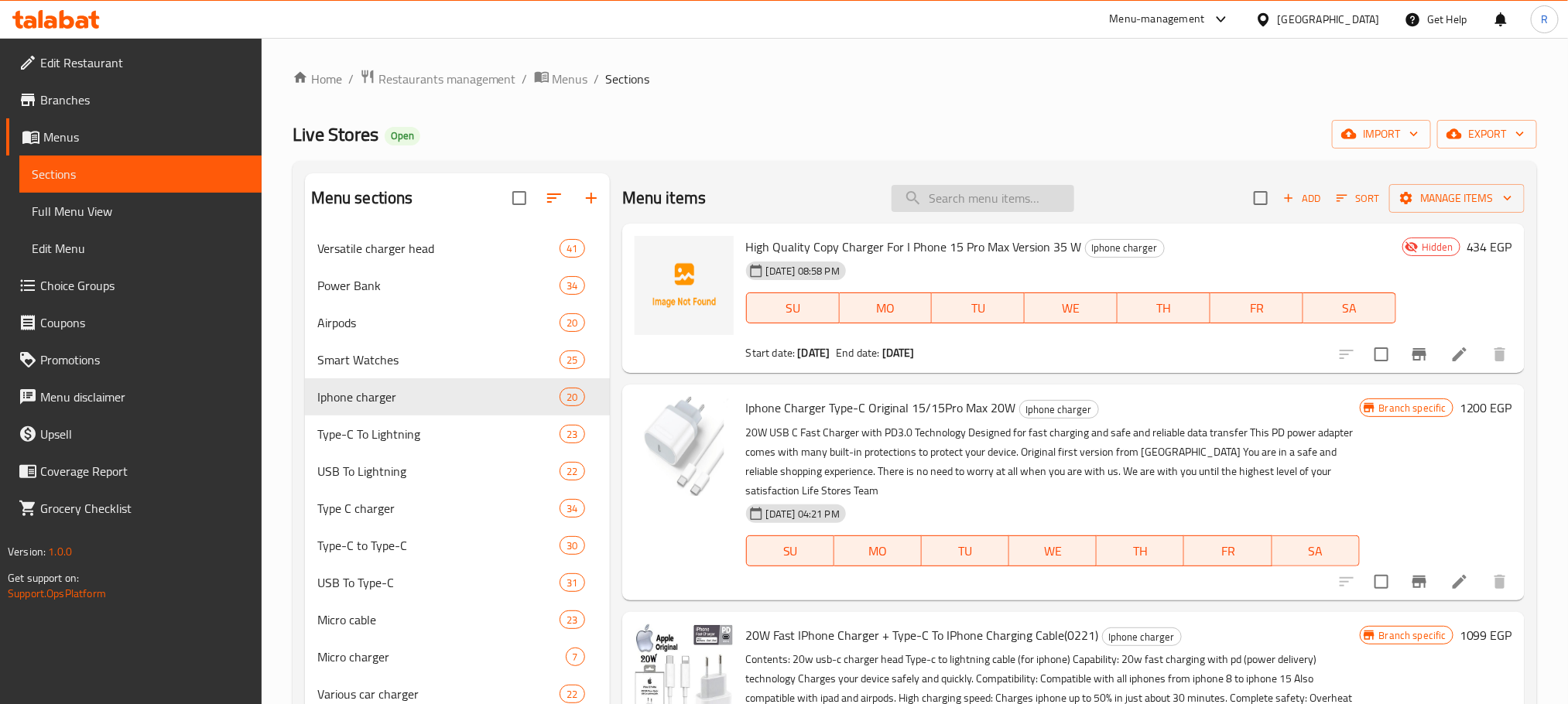
click at [952, 196] on input "search" at bounding box center [983, 198] width 183 height 27
paste input "Borofone bas13a lightning to usb-c qc3.0 pd20w iphone charger(0225)"
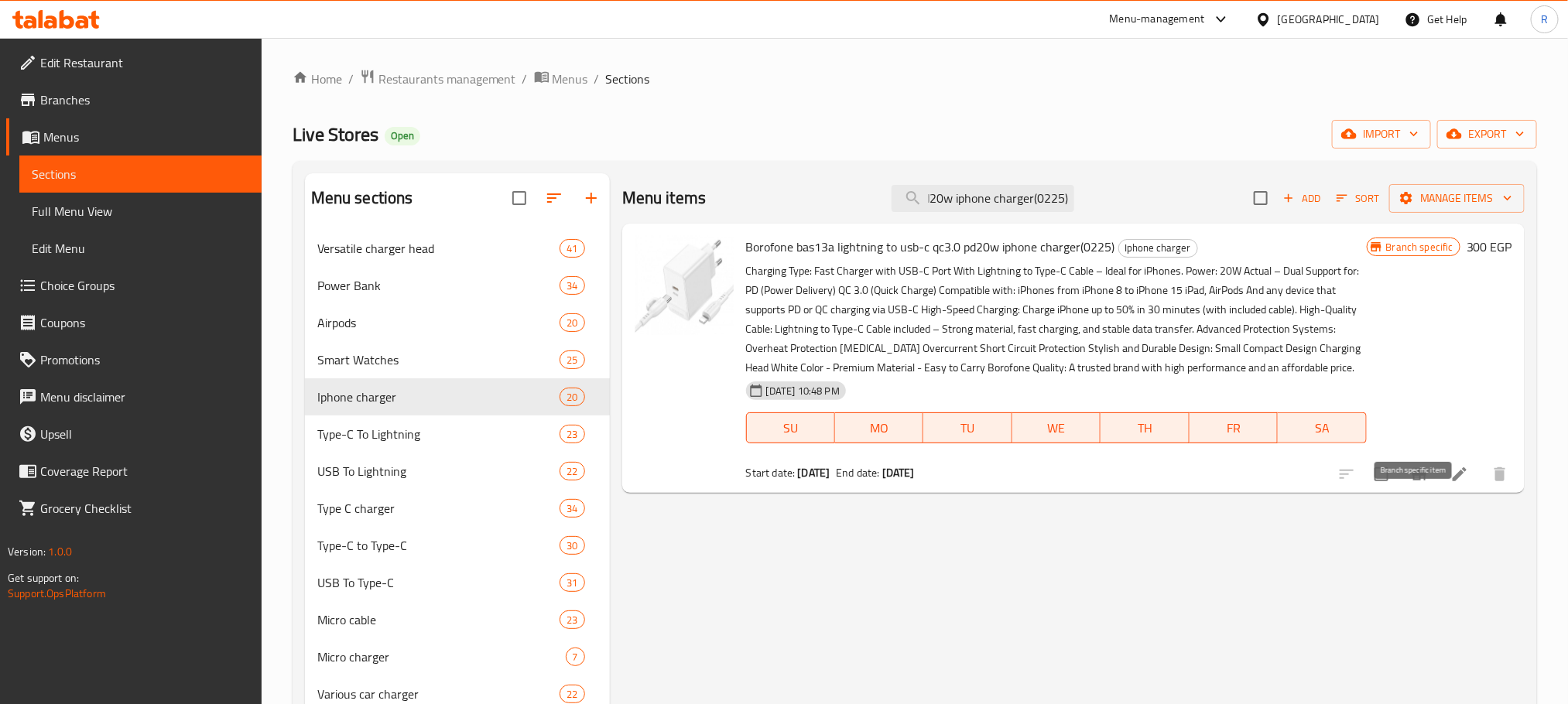
click at [1410, 484] on icon "Branch-specific-item" at bounding box center [1419, 474] width 19 height 19
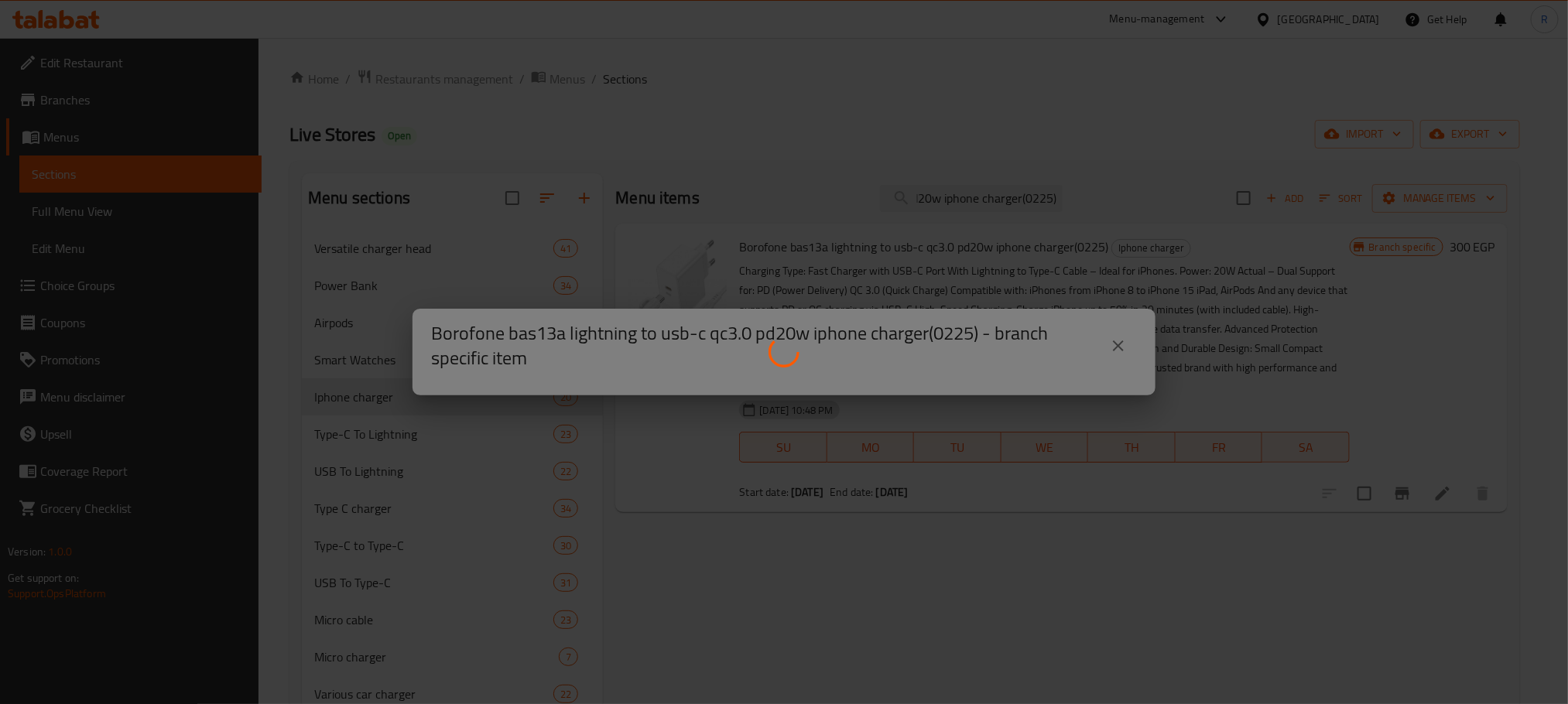
scroll to position [0, 0]
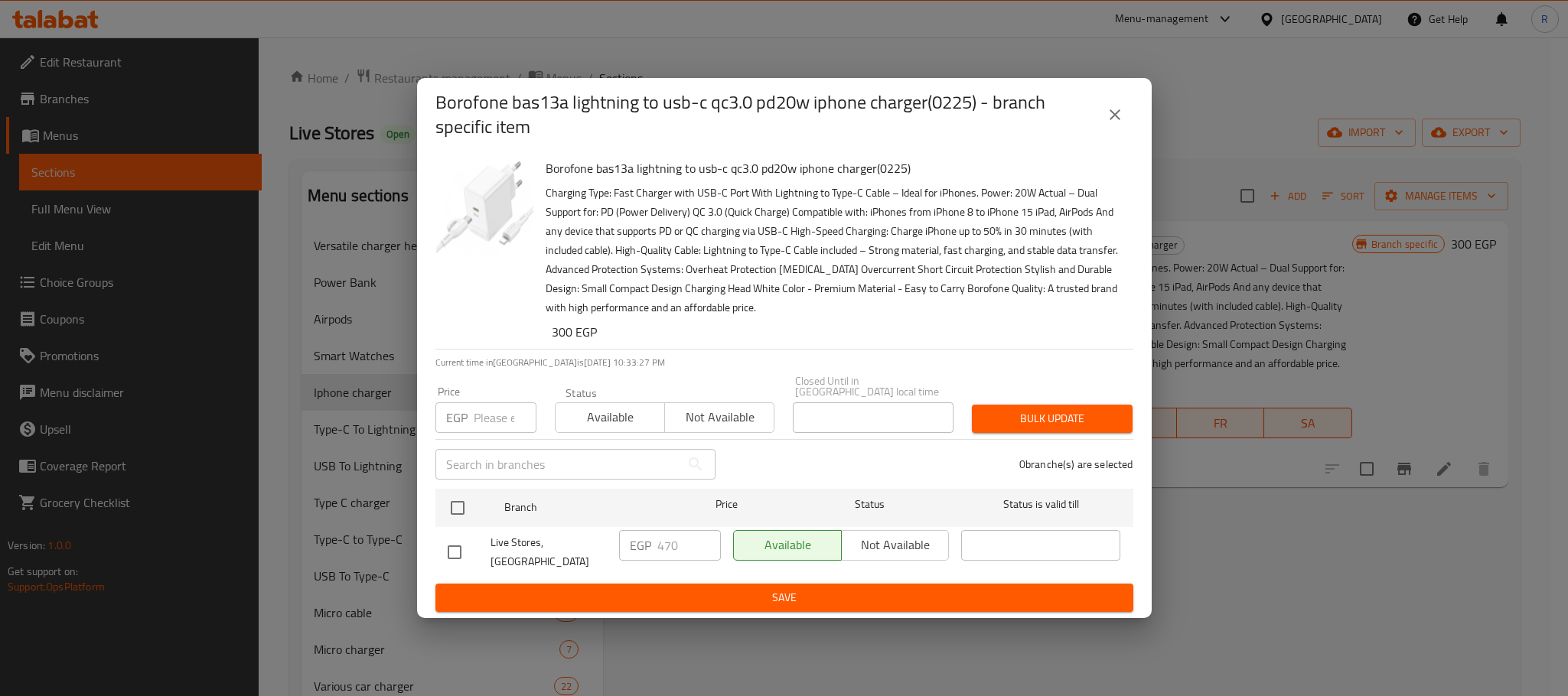
click at [1125, 121] on button "close" at bounding box center [1115, 115] width 37 height 37
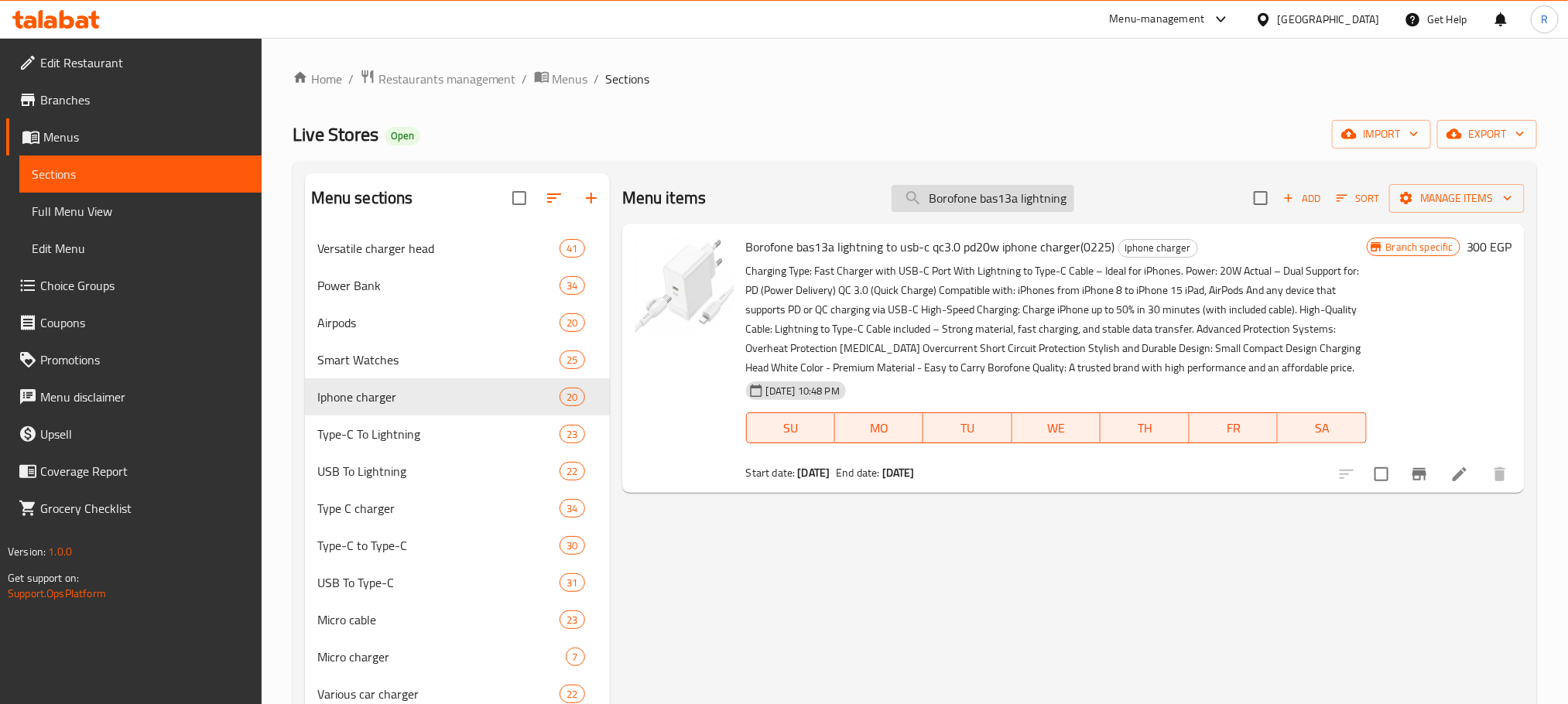
click at [1010, 205] on input "Borofone bas13a lightning to usb-c qc3.0 pd20w iphone charger(0225)" at bounding box center [983, 198] width 183 height 27
paste input "3n1224_S"
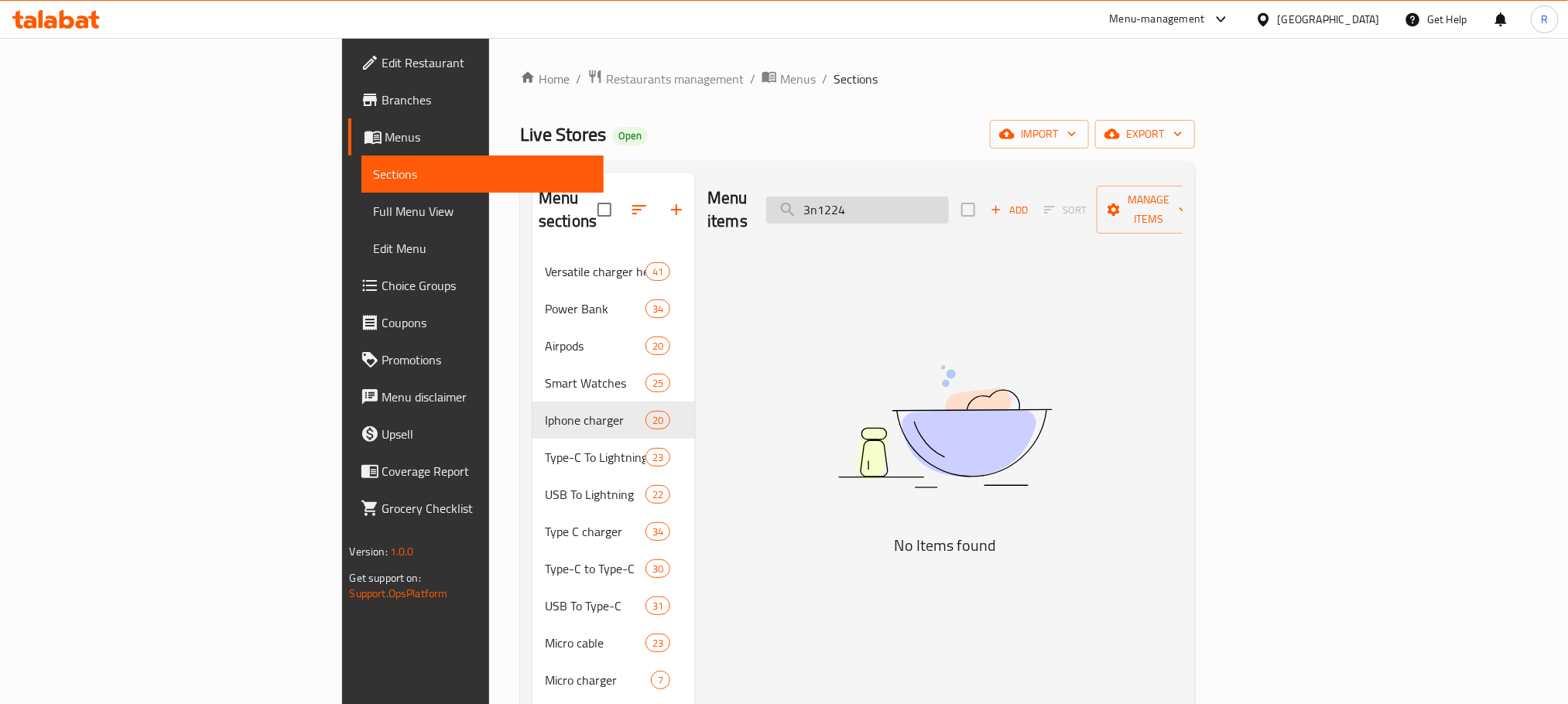
click at [928, 201] on input "3n1224" at bounding box center [857, 210] width 183 height 27
click at [942, 198] on input "3 in1224" at bounding box center [857, 210] width 183 height 27
click at [949, 203] on input "3 in 1224" at bounding box center [857, 210] width 183 height 27
click at [949, 202] on input "3 in 1 224" at bounding box center [857, 210] width 183 height 27
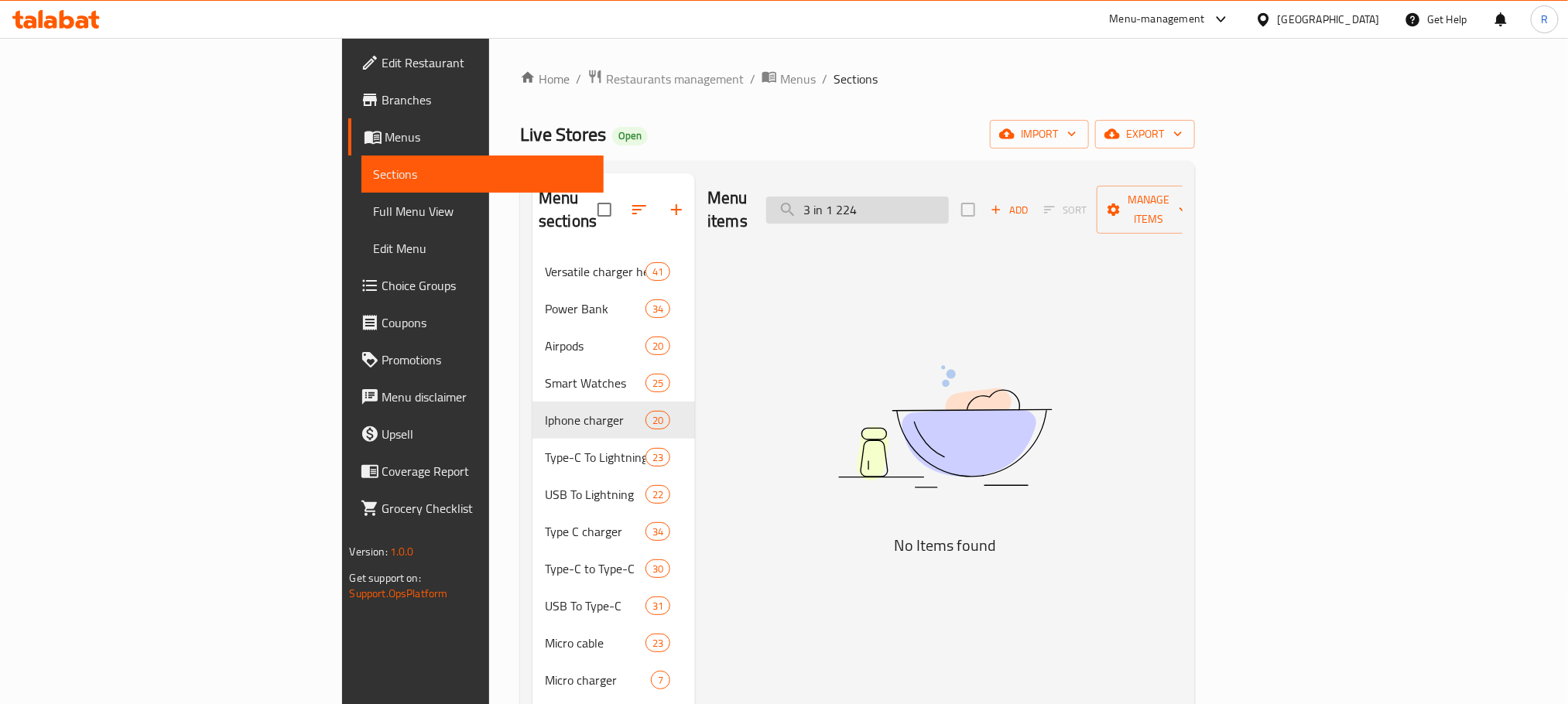
drag, startPoint x: 959, startPoint y: 208, endPoint x: 1029, endPoint y: 202, distance: 70.3
click at [949, 202] on input "3 in 1 224" at bounding box center [857, 210] width 183 height 27
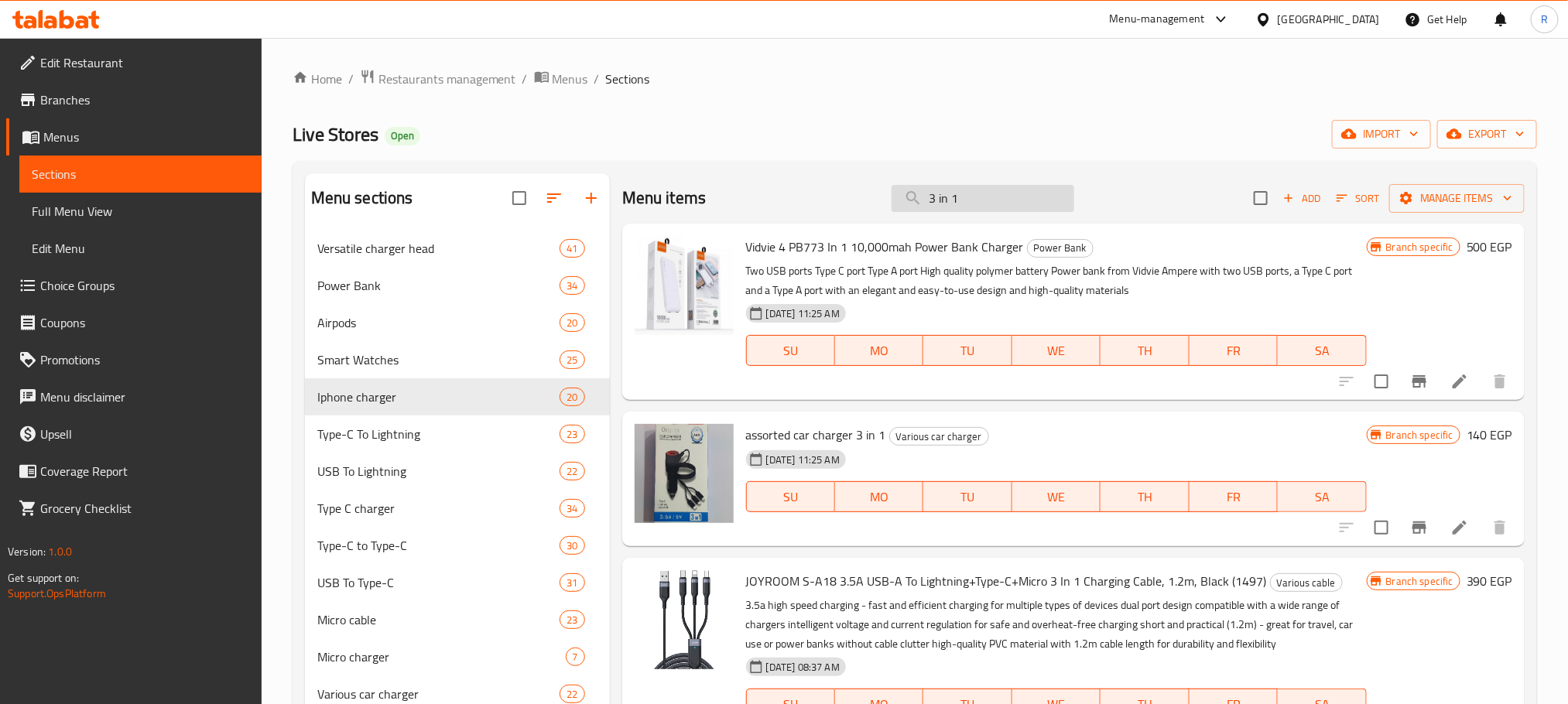
click at [967, 187] on input "3 in 1" at bounding box center [983, 198] width 183 height 27
click at [1003, 208] on input "3 in 1" at bounding box center [983, 198] width 183 height 27
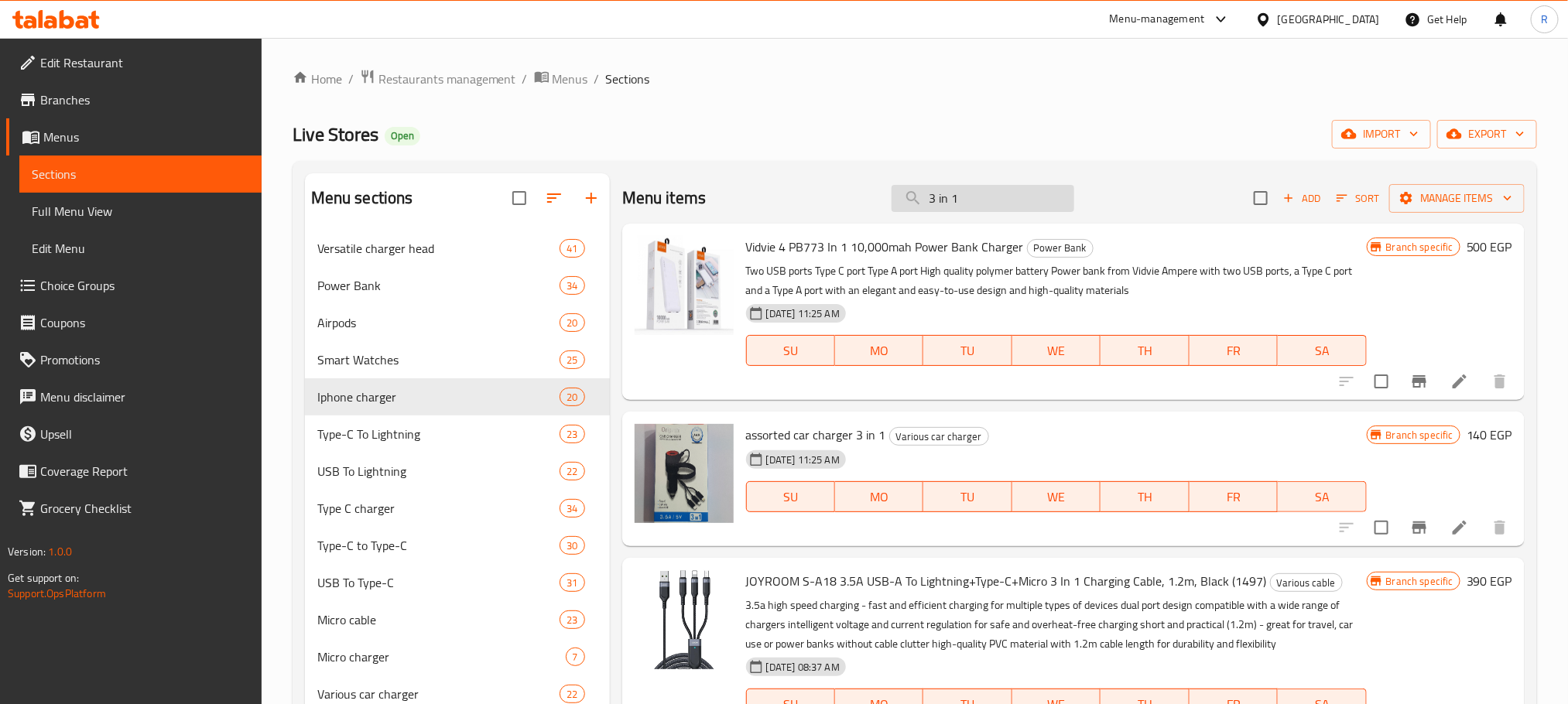
click at [1003, 208] on input "3 in 1" at bounding box center [983, 198] width 183 height 27
click at [953, 191] on input "3 in 1" at bounding box center [983, 198] width 183 height 27
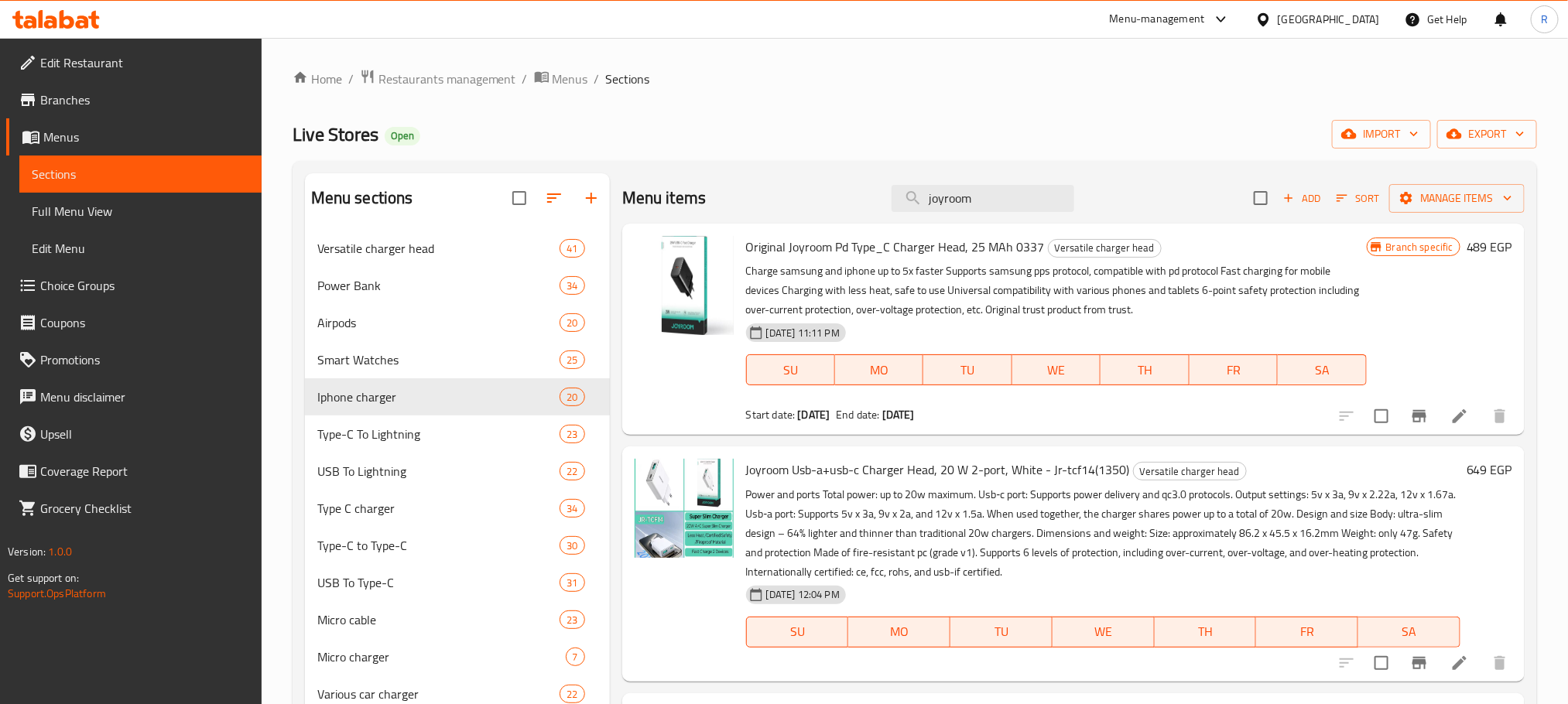
type input "joyroom"
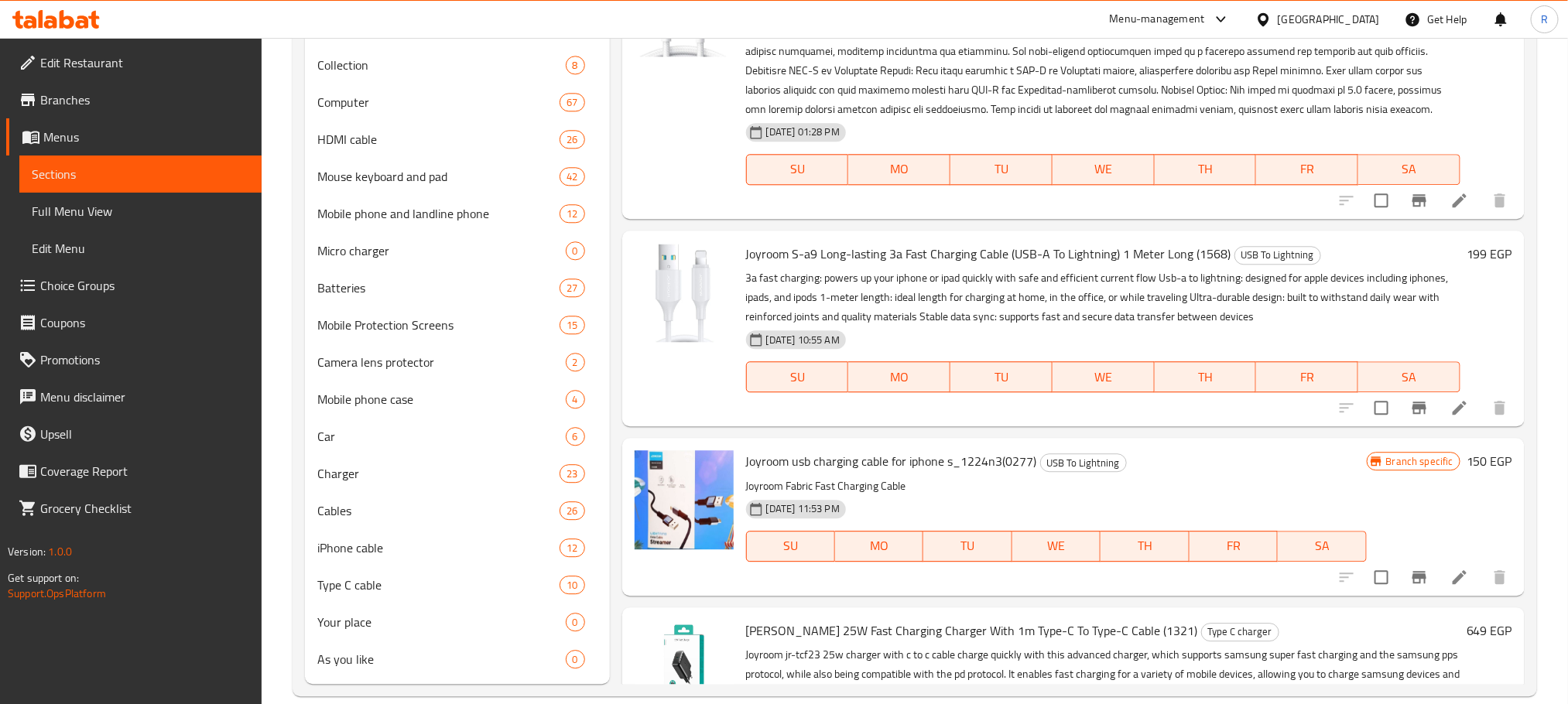
scroll to position [5097, 0]
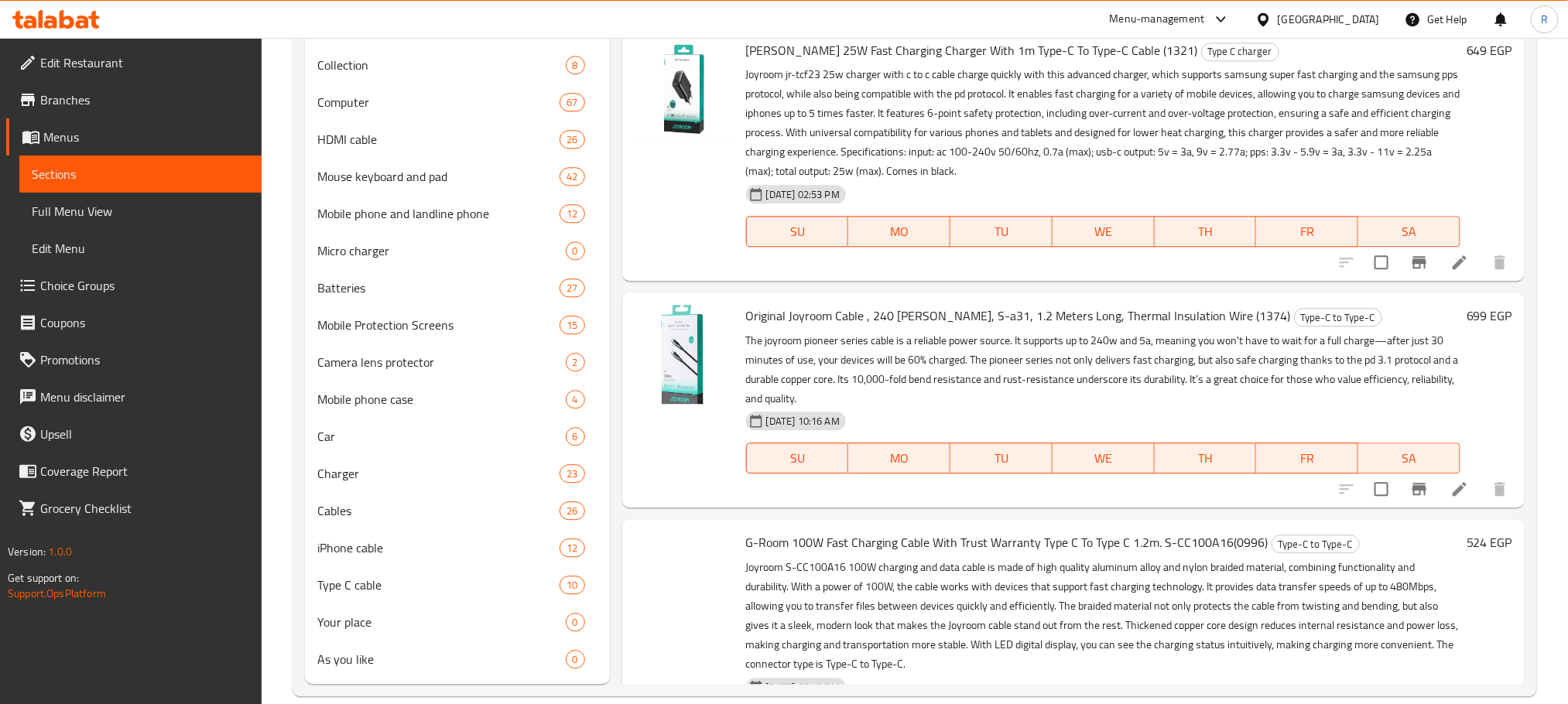
drag, startPoint x: 771, startPoint y: 300, endPoint x: 1027, endPoint y: 43, distance: 362.7
copy span "Joyroom usb charging cable for iphone s_1224n3"
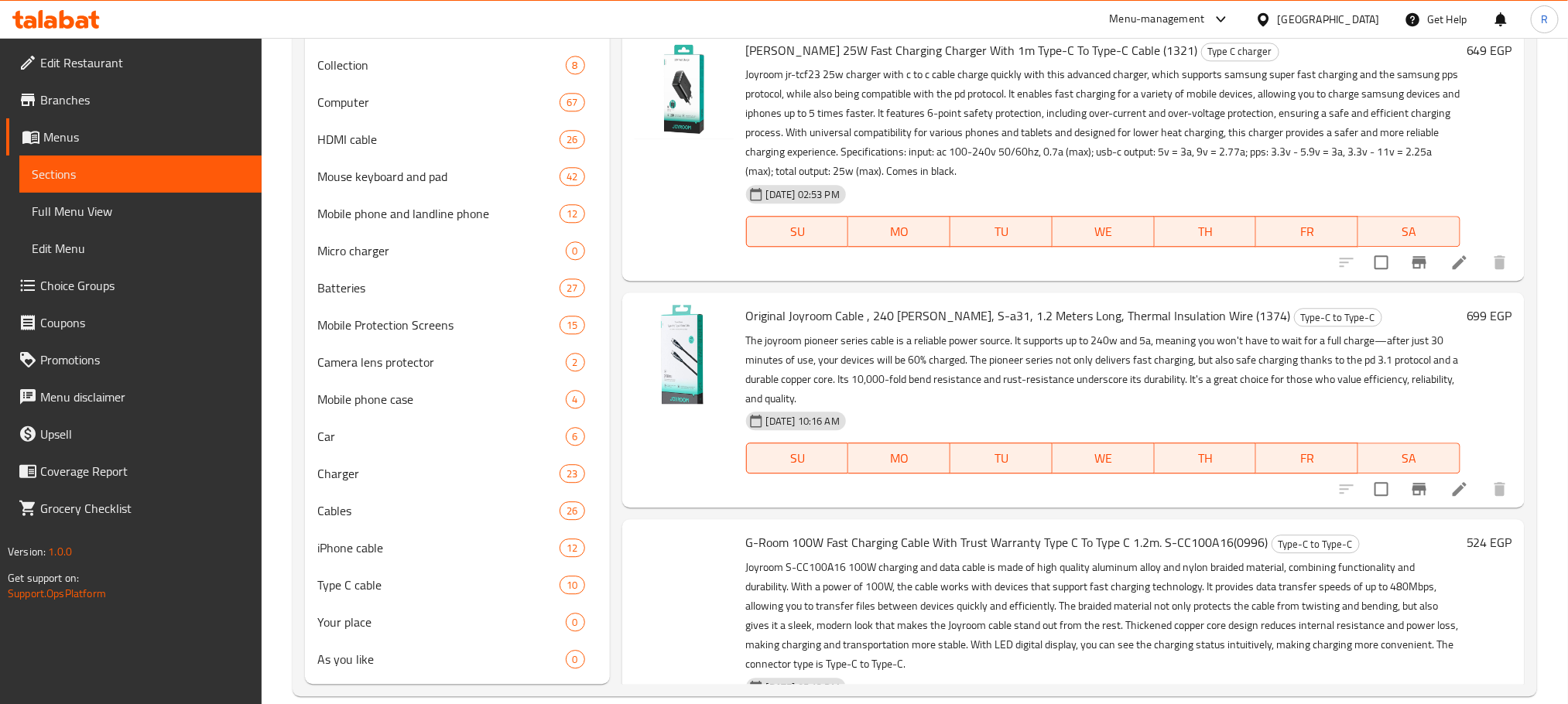
drag, startPoint x: 766, startPoint y: 302, endPoint x: 1054, endPoint y: 296, distance: 288.1
copy h6 "Joyroom usb charging cable for iphone s_1224n3(0277)"
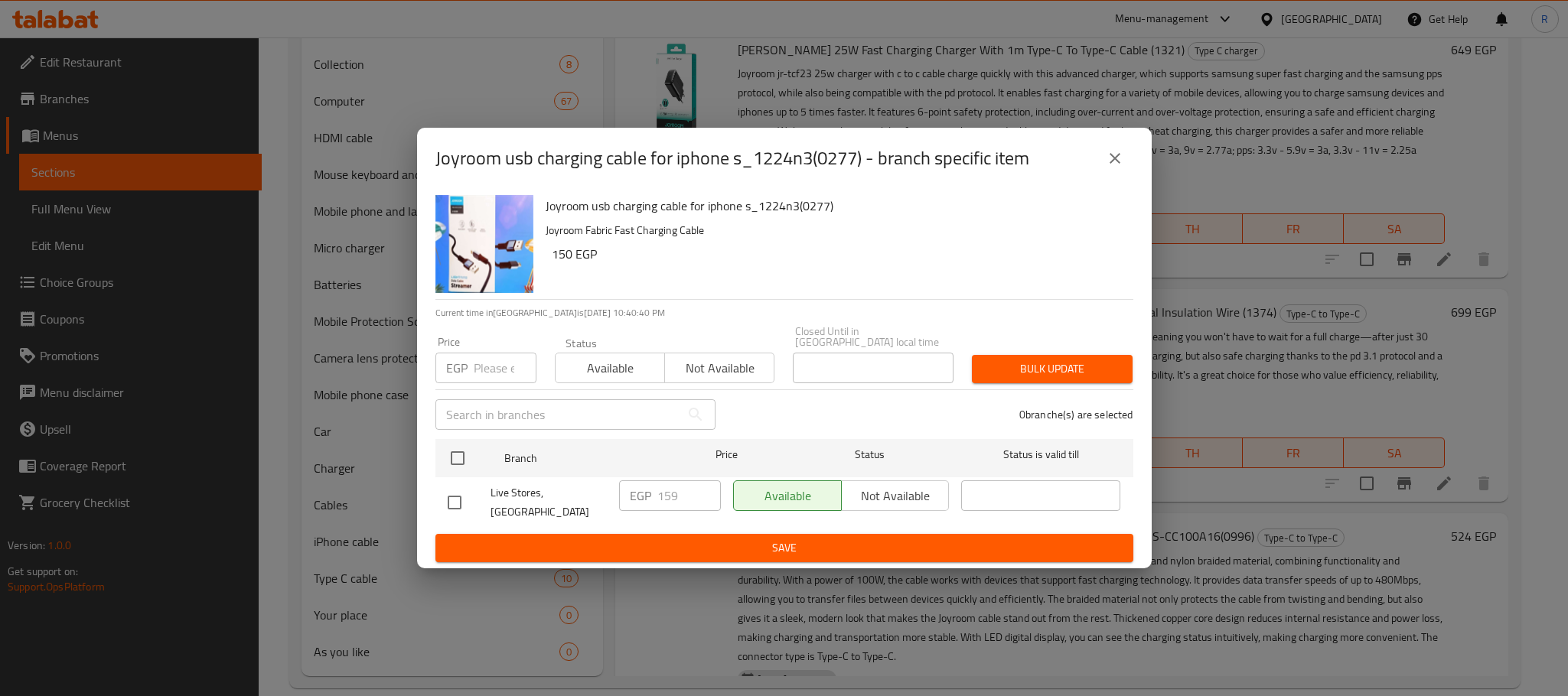
click at [1115, 160] on icon "close" at bounding box center [1114, 158] width 19 height 19
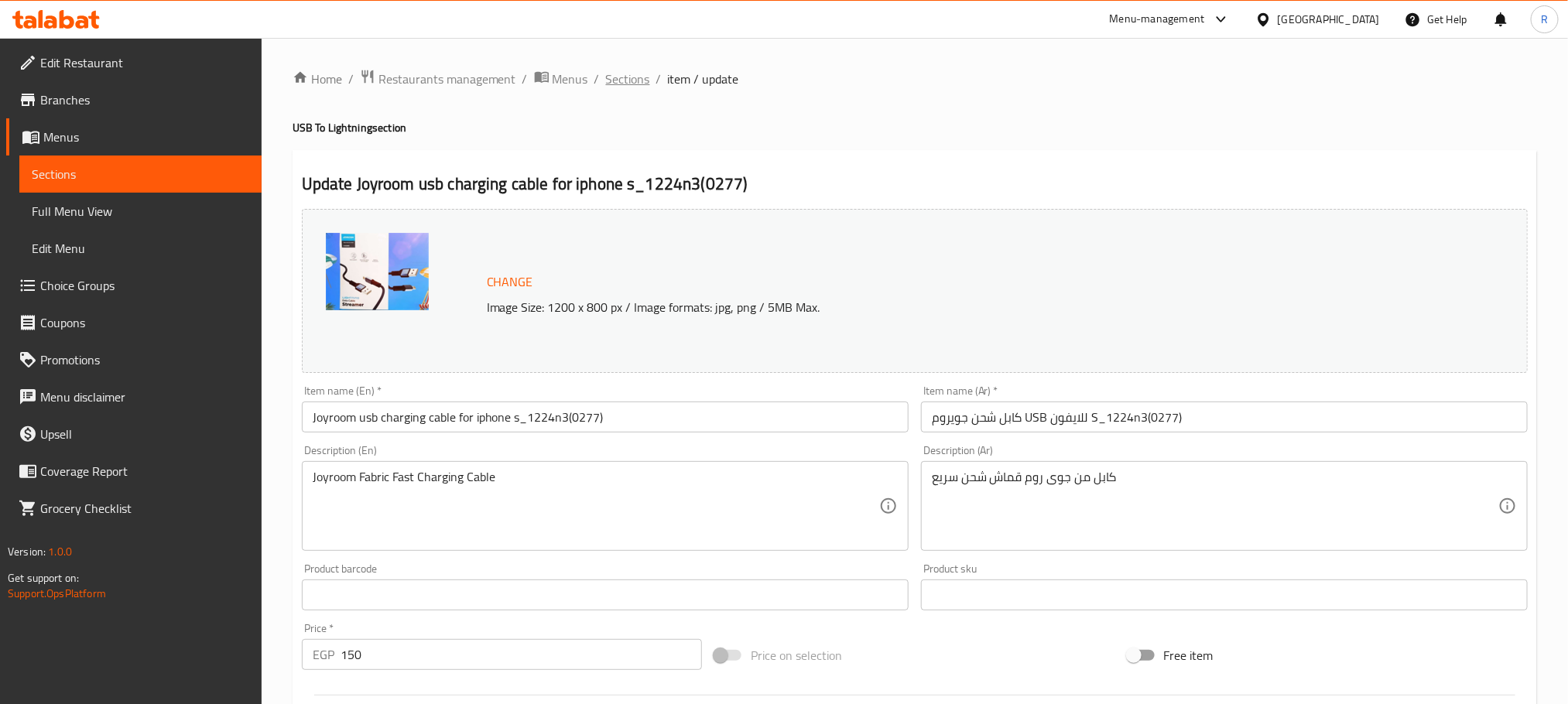
click at [644, 77] on span "Sections" at bounding box center [628, 78] width 44 height 19
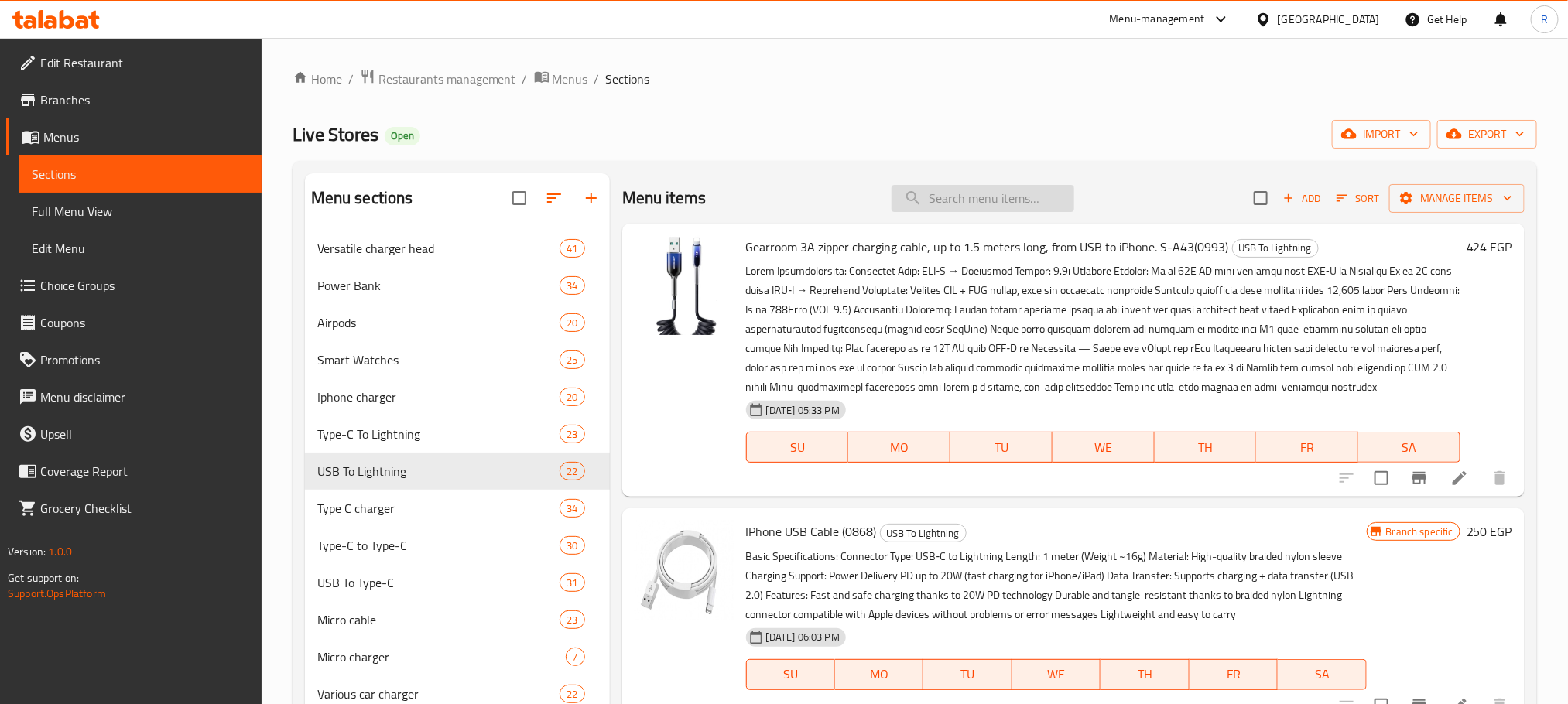
click at [945, 207] on input "search" at bounding box center [983, 198] width 183 height 27
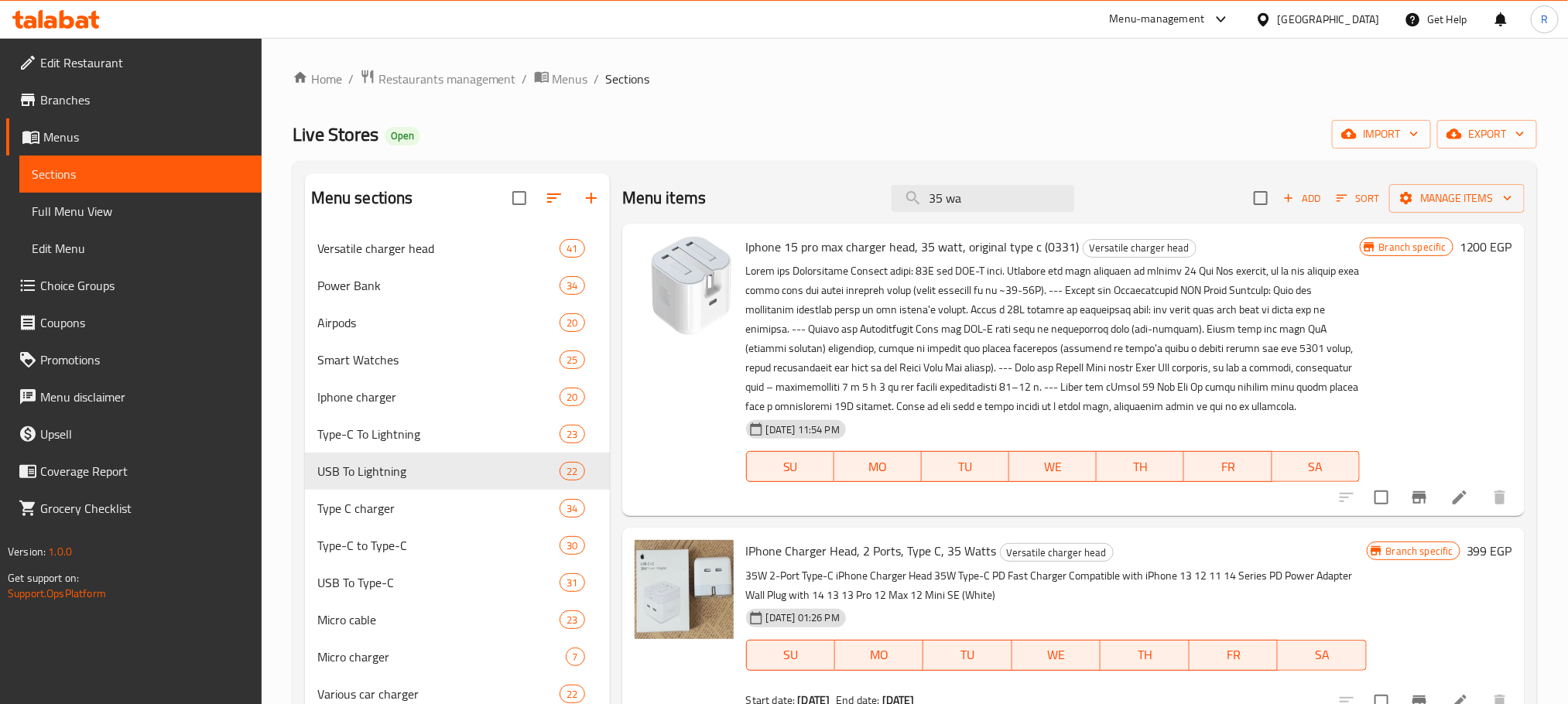
click at [753, 253] on span "Iphone 15 pro max charger head, 35 watt, original type c (0331)" at bounding box center [913, 246] width 333 height 23
drag, startPoint x: 753, startPoint y: 253, endPoint x: 907, endPoint y: 251, distance: 154.0
click at [907, 251] on span "Iphone 15 pro max charger head, 35 watt, original type c (0331)" at bounding box center [913, 246] width 333 height 23
click at [999, 205] on input "35 wa" at bounding box center [983, 198] width 183 height 27
click at [1014, 198] on input "35 w" at bounding box center [983, 198] width 183 height 27
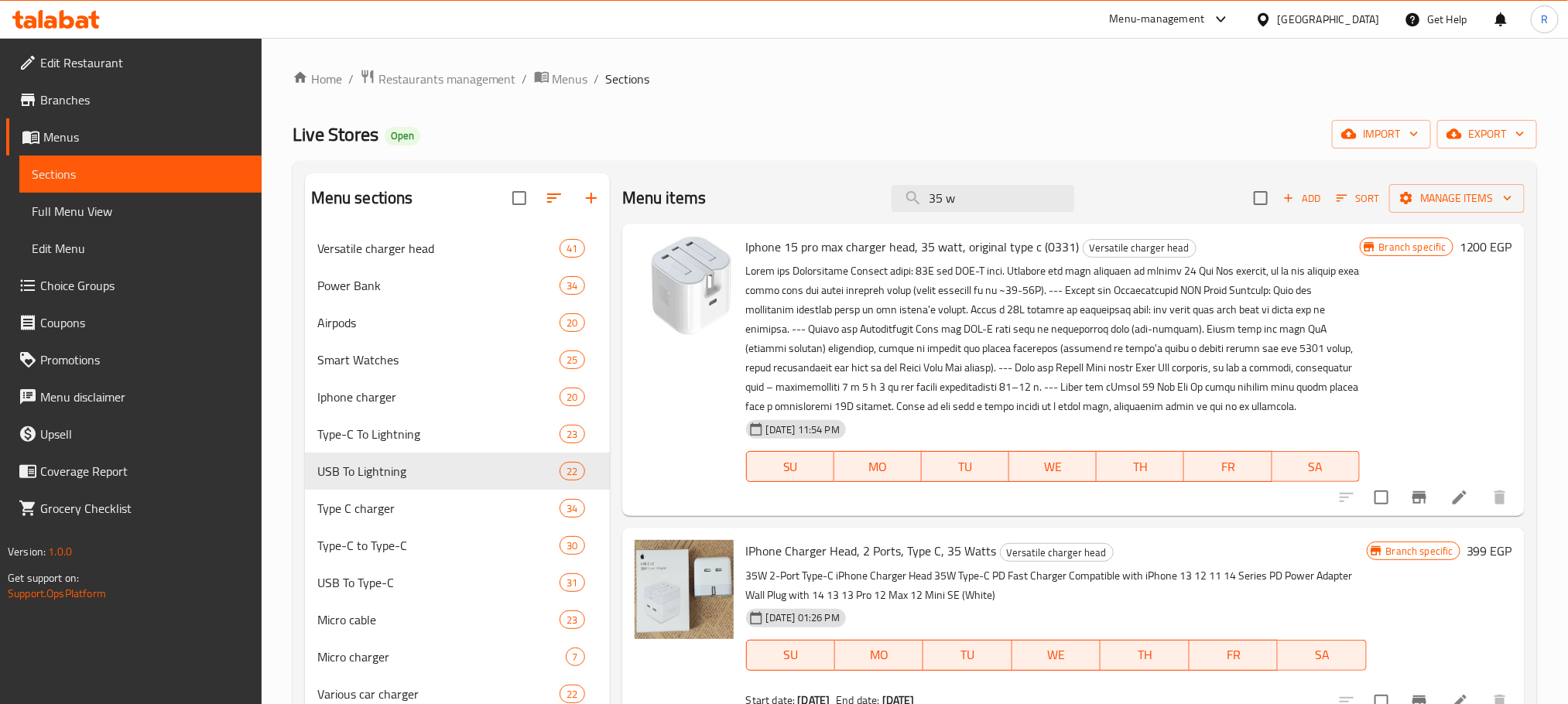
type input "35 w"
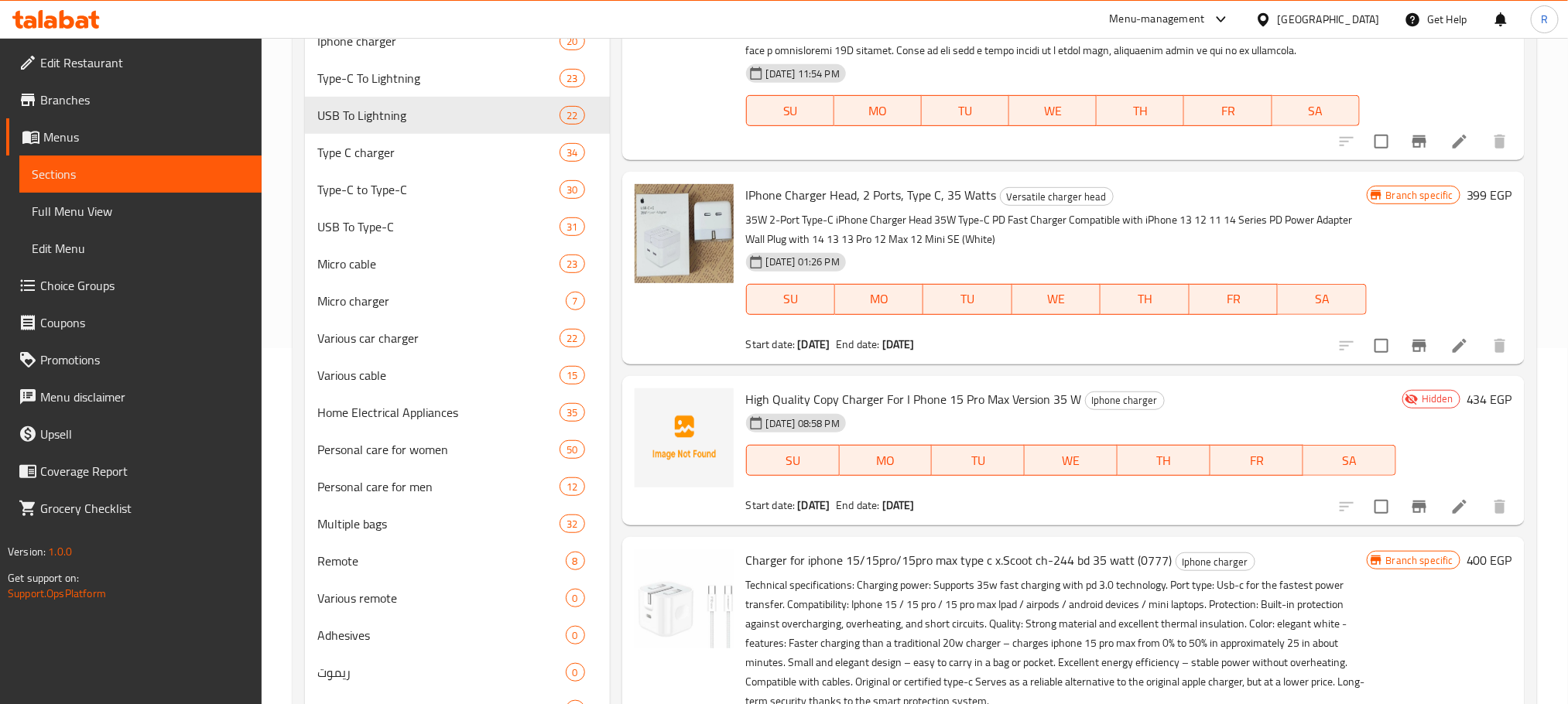
scroll to position [465, 0]
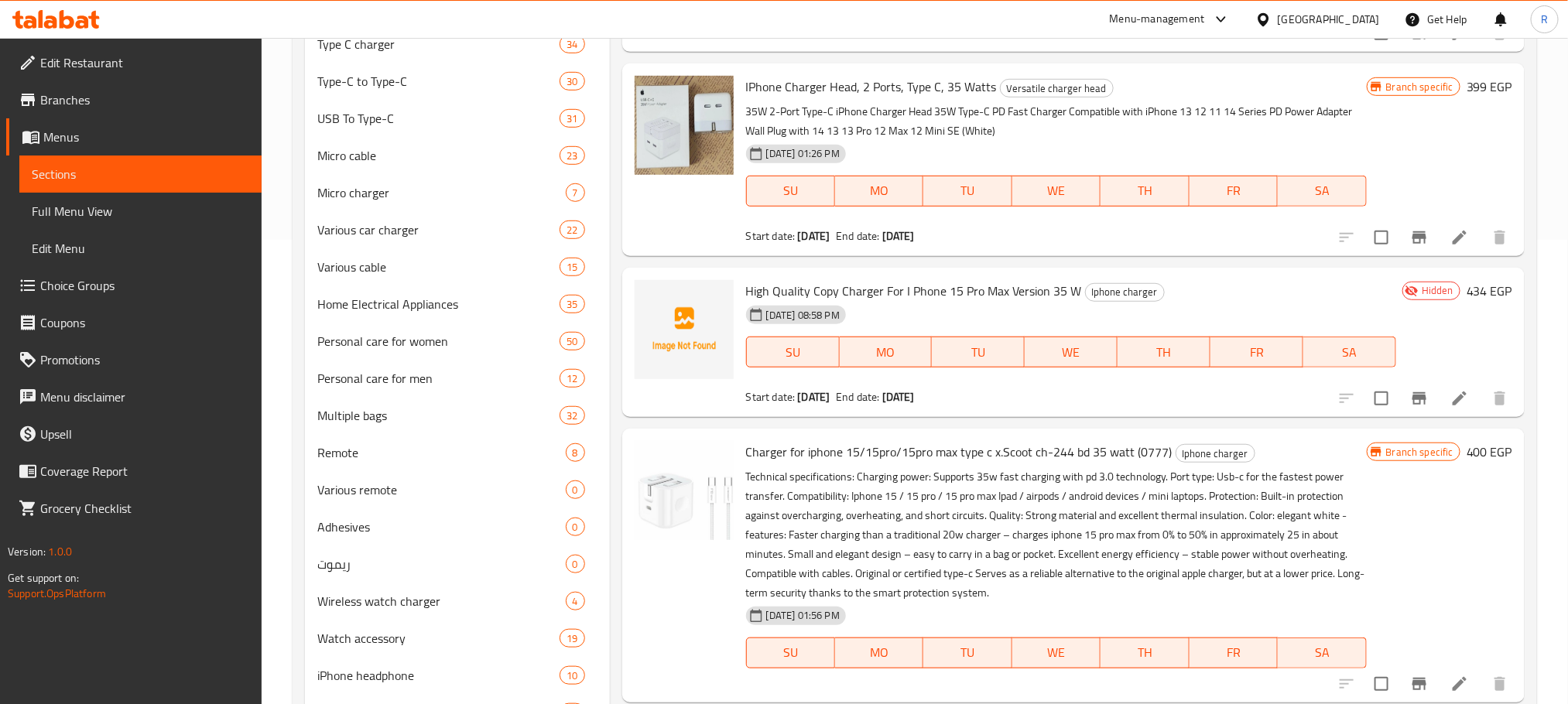
click at [762, 303] on span "High Quality Copy Charger For I Phone 15 Pro Max Version 35 W" at bounding box center [915, 291] width 336 height 23
drag, startPoint x: 762, startPoint y: 332, endPoint x: 943, endPoint y: 332, distance: 181.0
click at [943, 303] on span "High Quality Copy Charger For I Phone 15 Pro Max Version 35 W" at bounding box center [915, 291] width 336 height 23
click at [759, 303] on span "High Quality Copy Charger For I Phone 15 Pro Max Version 35 W" at bounding box center [915, 291] width 336 height 23
click at [764, 303] on span "High Quality Copy Charger For I Phone 15 Pro Max Version 35 W" at bounding box center [915, 291] width 336 height 23
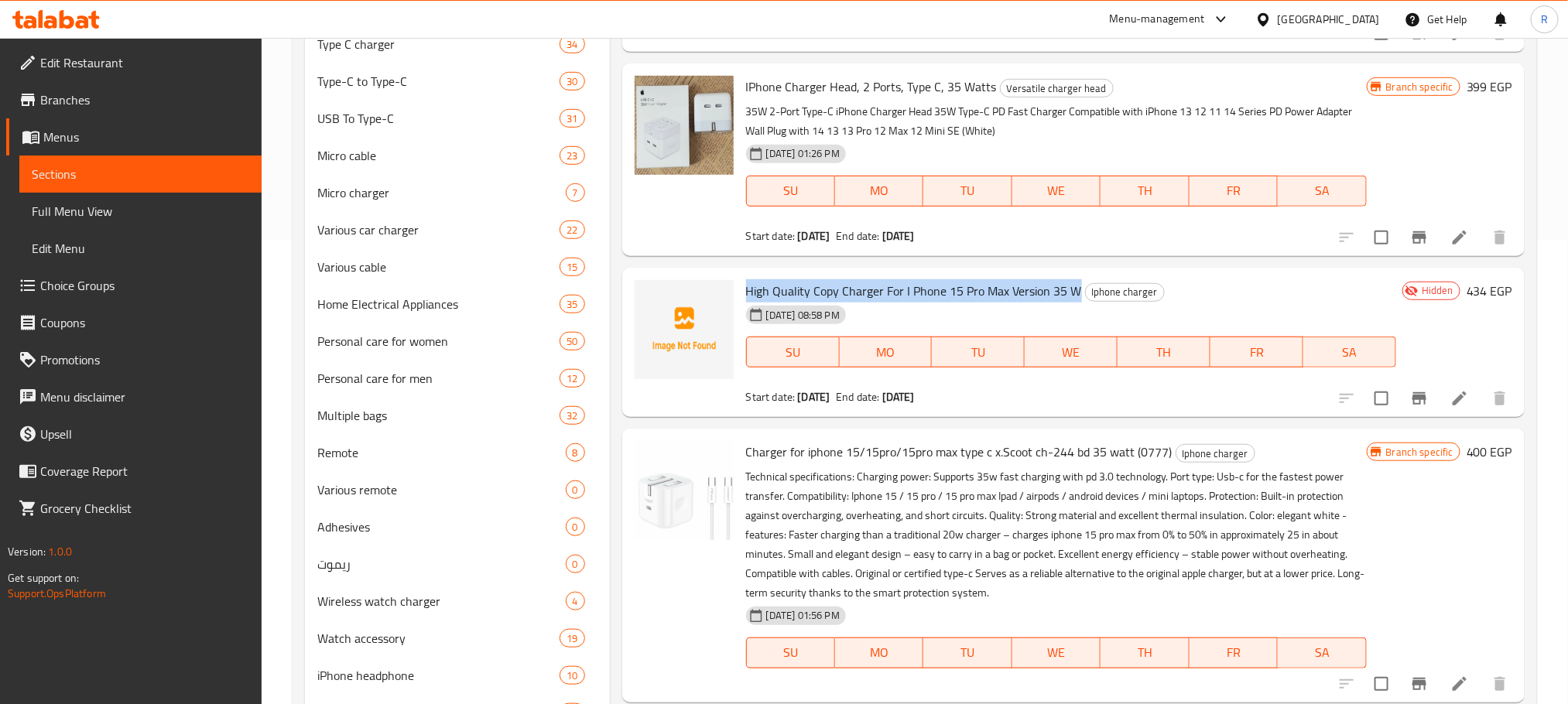
drag, startPoint x: 764, startPoint y: 332, endPoint x: 1091, endPoint y: 321, distance: 327.2
click at [1082, 303] on span "High Quality Copy Charger For I Phone 15 Pro Max Version 35 W" at bounding box center [915, 291] width 336 height 23
click at [1414, 404] on icon "Branch-specific-item" at bounding box center [1420, 398] width 14 height 13
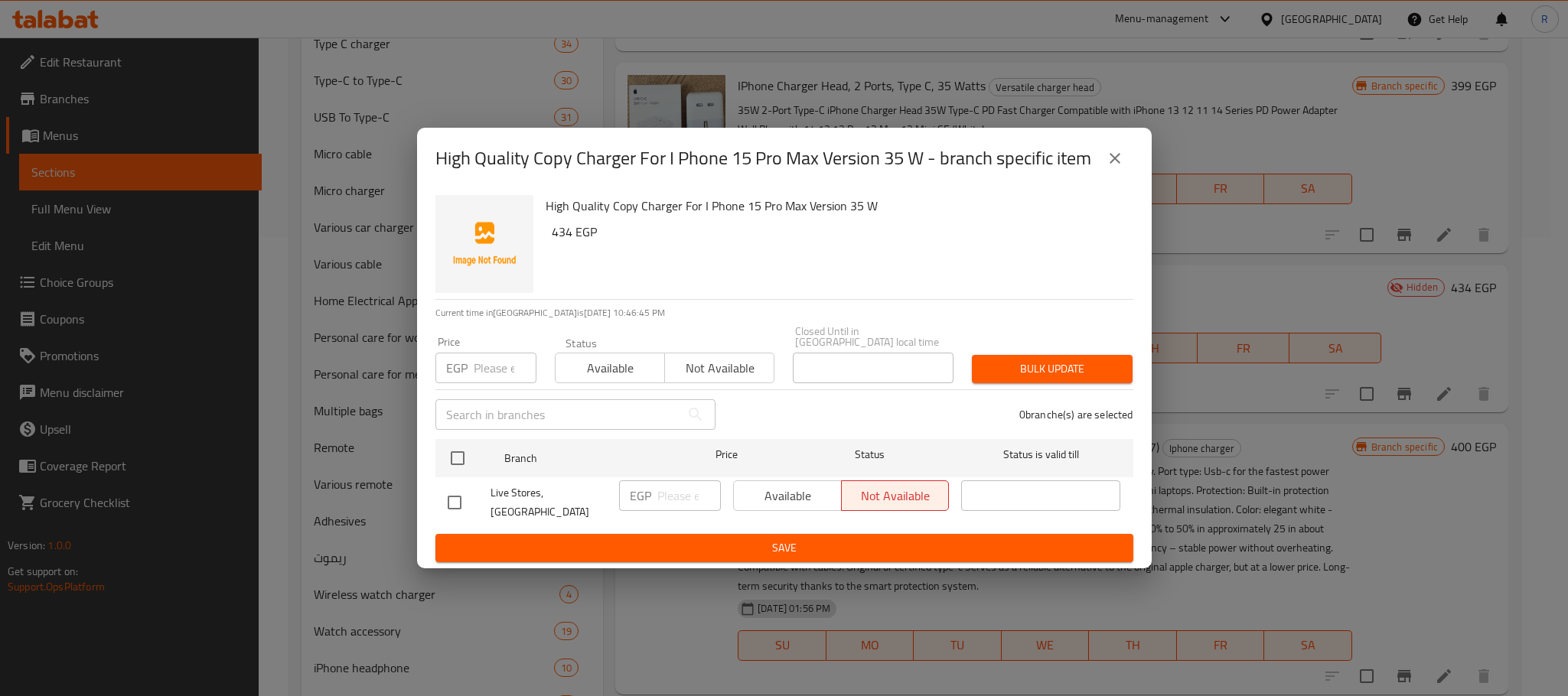
click at [1108, 150] on button "close" at bounding box center [1115, 158] width 37 height 37
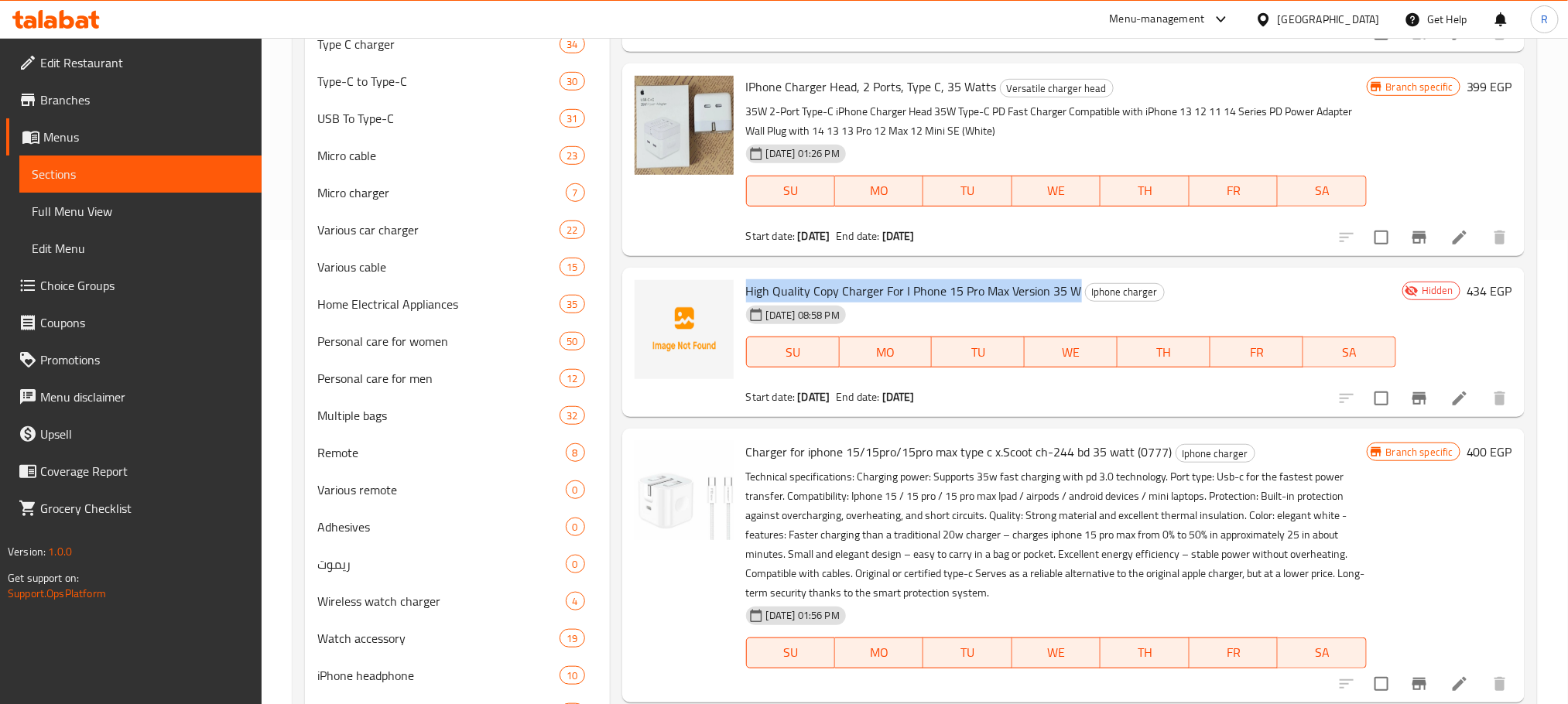
click at [1451, 408] on icon at bounding box center [1459, 398] width 19 height 19
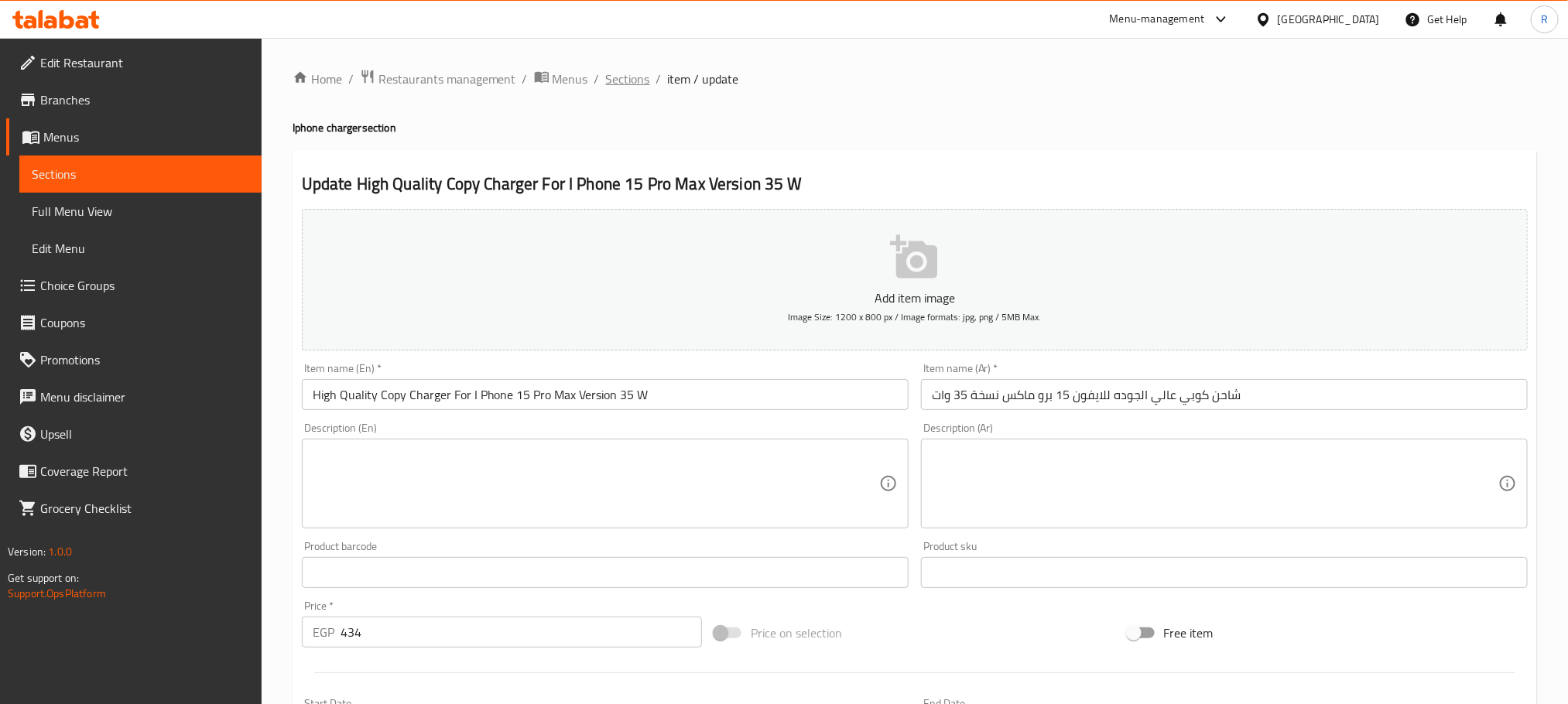
click at [641, 81] on span "Sections" at bounding box center [628, 78] width 44 height 19
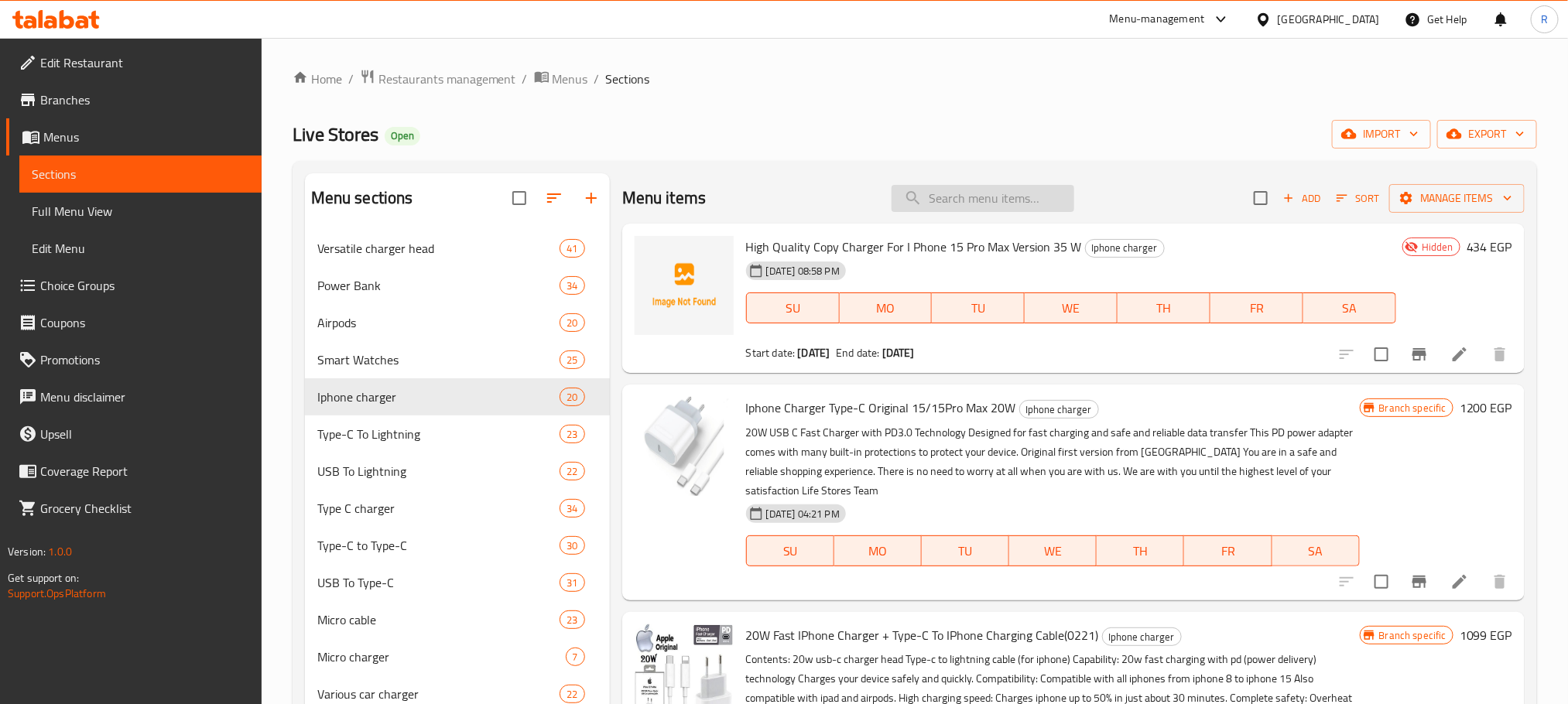
click at [993, 187] on input "search" at bounding box center [983, 198] width 183 height 27
paste input "Sendem"
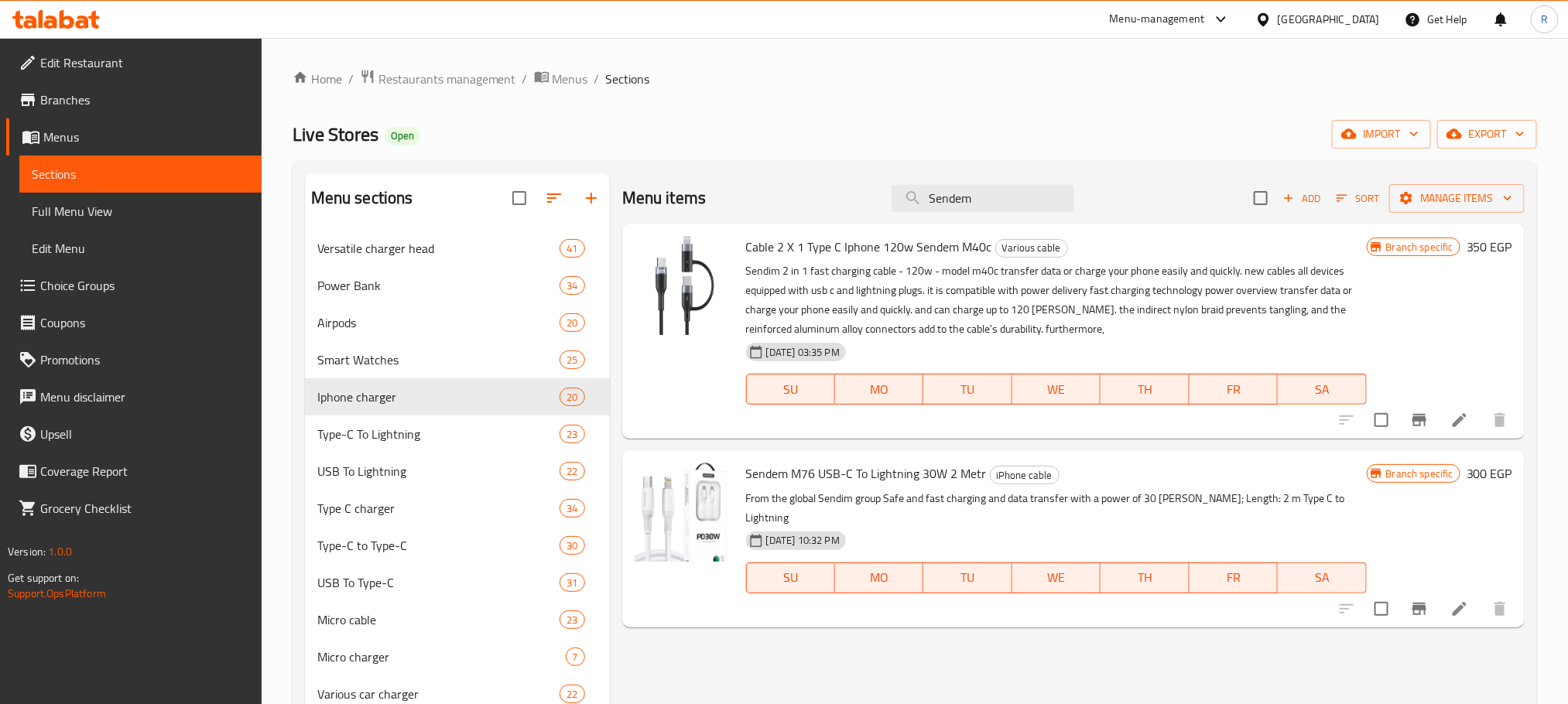
scroll to position [116, 0]
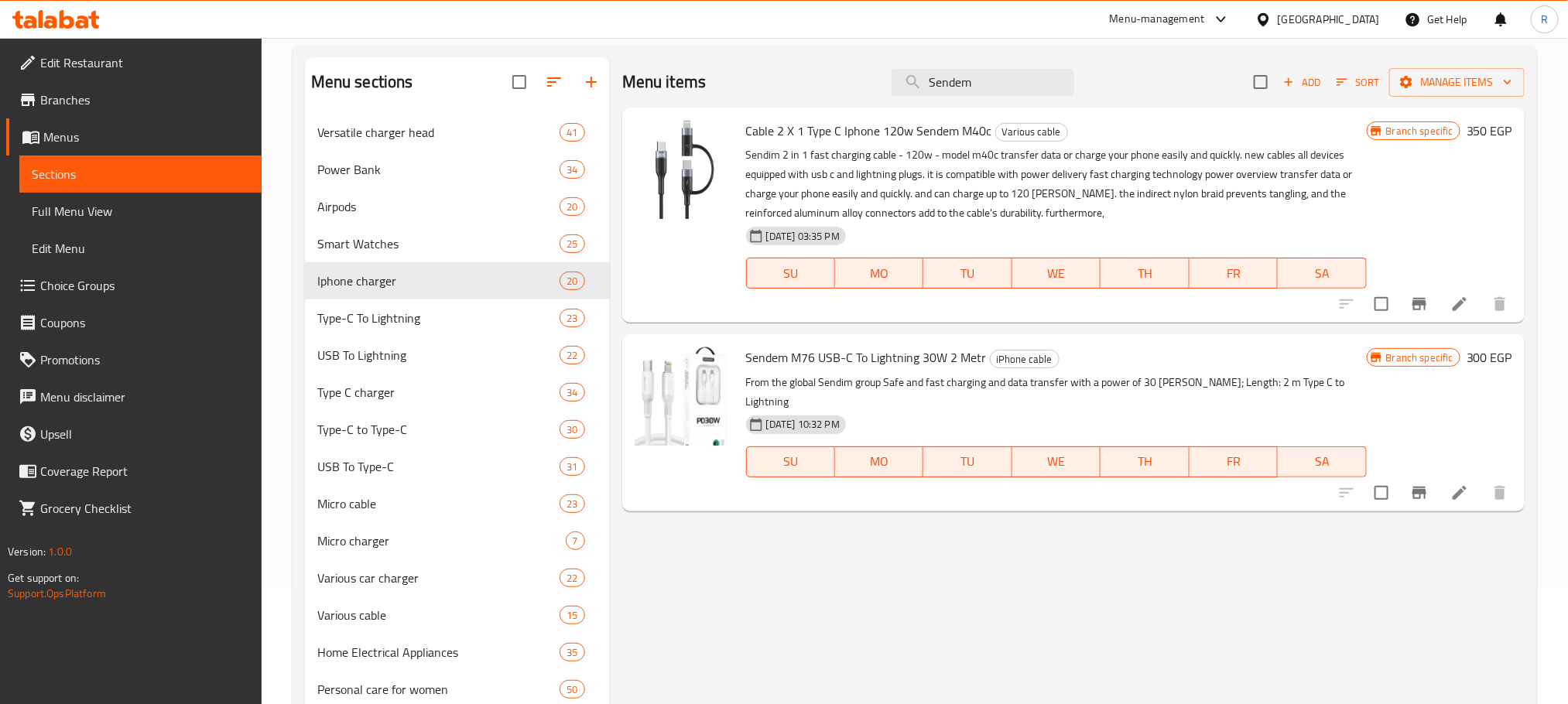
type input "Sendem"
click at [748, 139] on span "Cable 2 X 1 Type C Iphone 120w Sendem M40c" at bounding box center [869, 131] width 246 height 23
drag, startPoint x: 748, startPoint y: 139, endPoint x: 990, endPoint y: 139, distance: 242.0
click at [990, 139] on span "Cable 2 X 1 Type C Iphone 120w Sendem M40c" at bounding box center [869, 131] width 246 height 23
click at [1421, 313] on icon "Branch-specific-item" at bounding box center [1419, 304] width 19 height 19
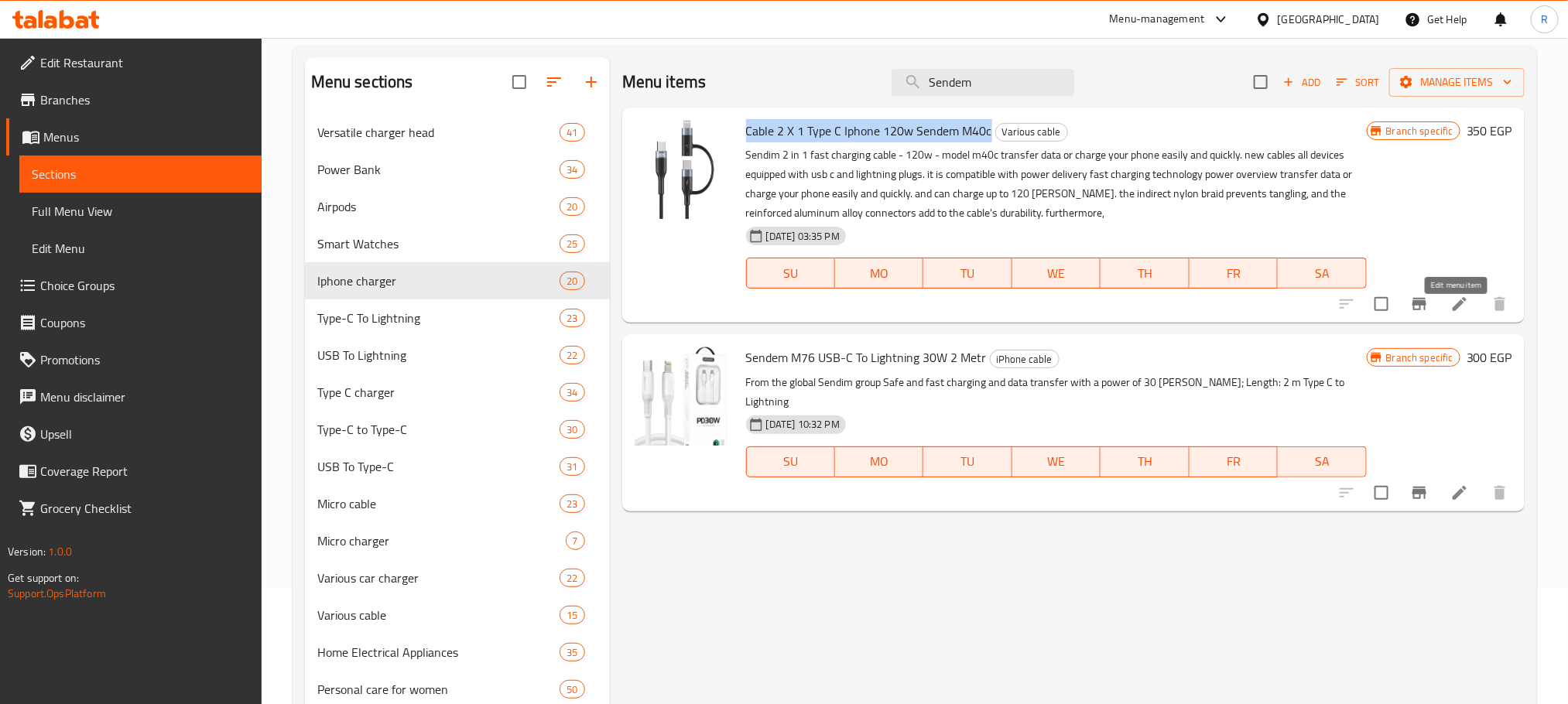
click at [1450, 311] on icon at bounding box center [1459, 304] width 19 height 19
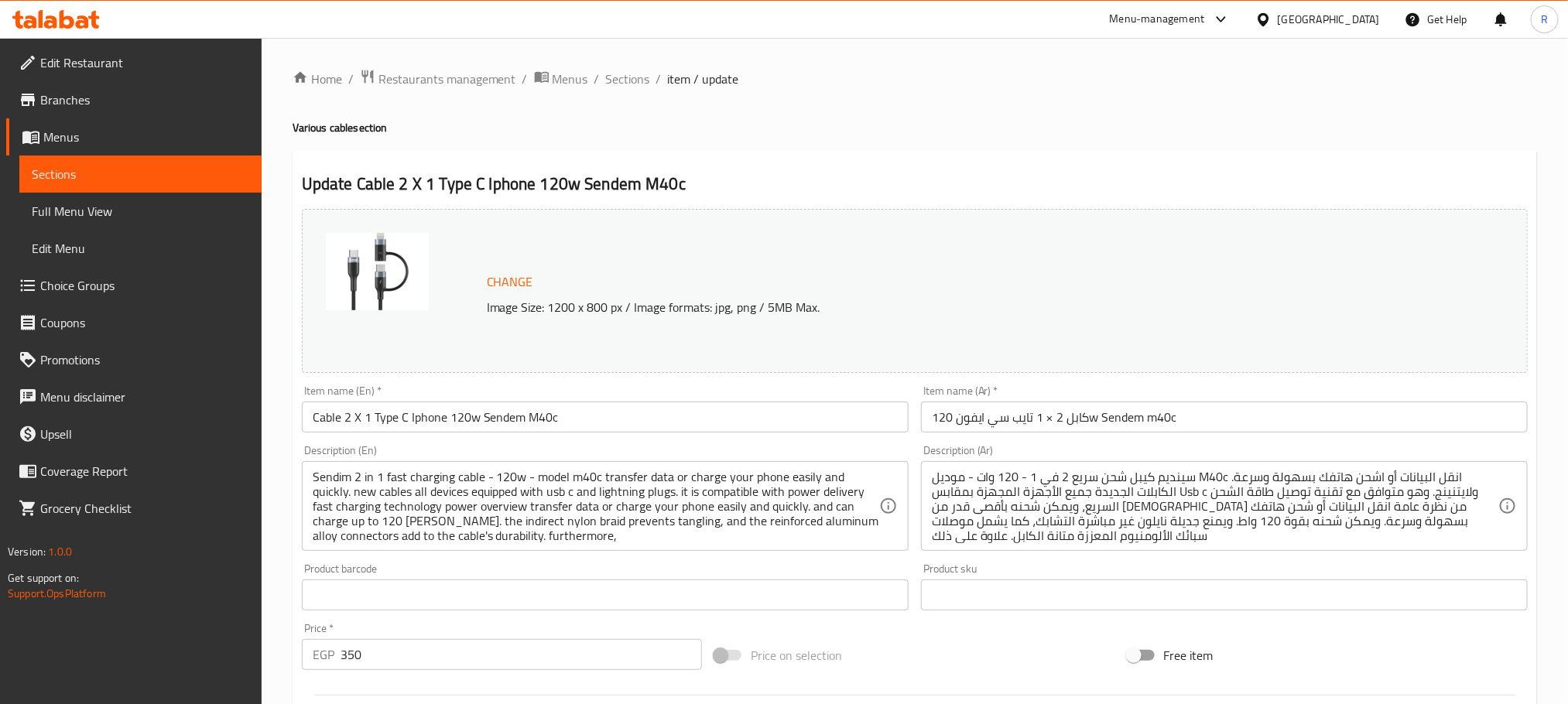
click at [640, 91] on div "Home / Restaurants management / Menus / Sections / item / update Various cable …" at bounding box center [915, 577] width 1245 height 1016
click at [646, 76] on span "Sections" at bounding box center [628, 78] width 44 height 19
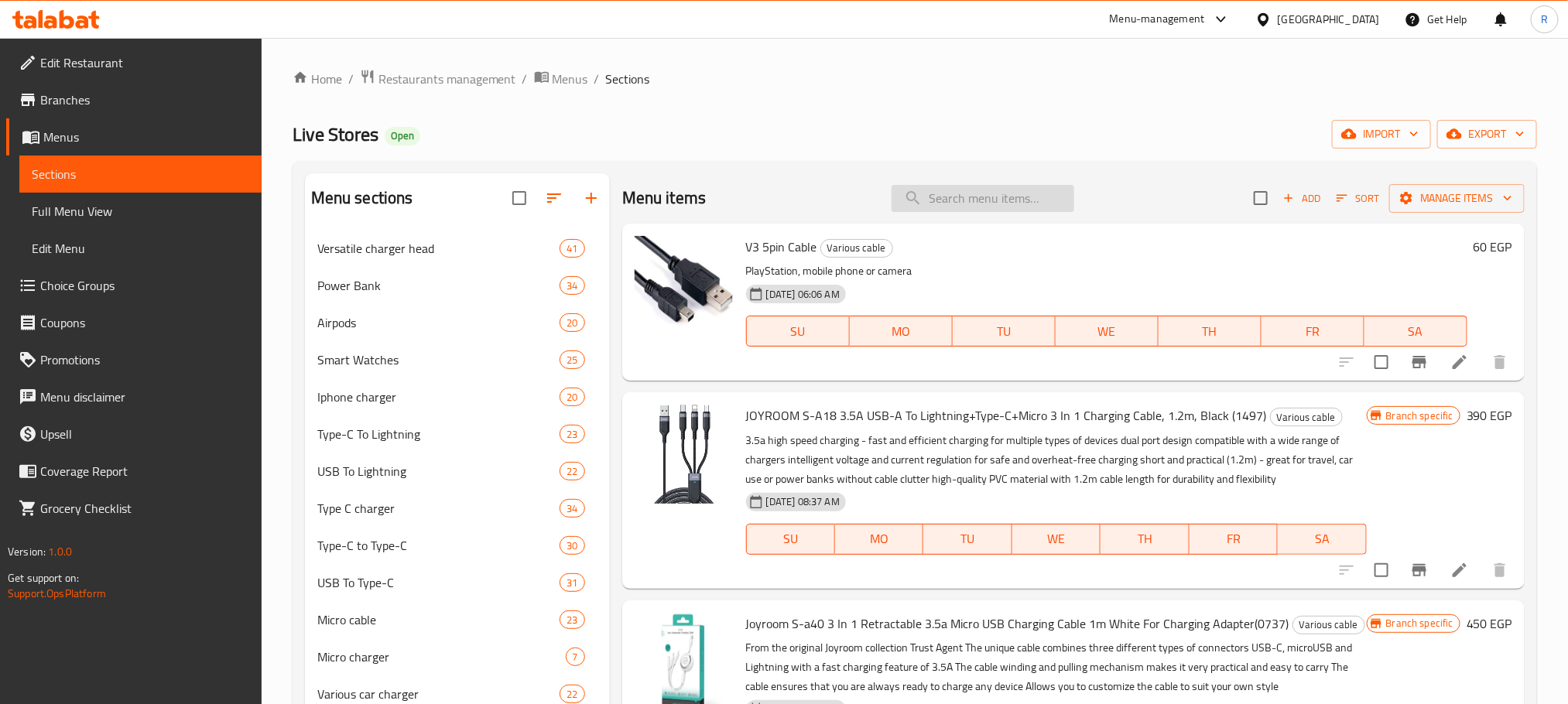
click at [1001, 200] on input "search" at bounding box center [983, 198] width 183 height 27
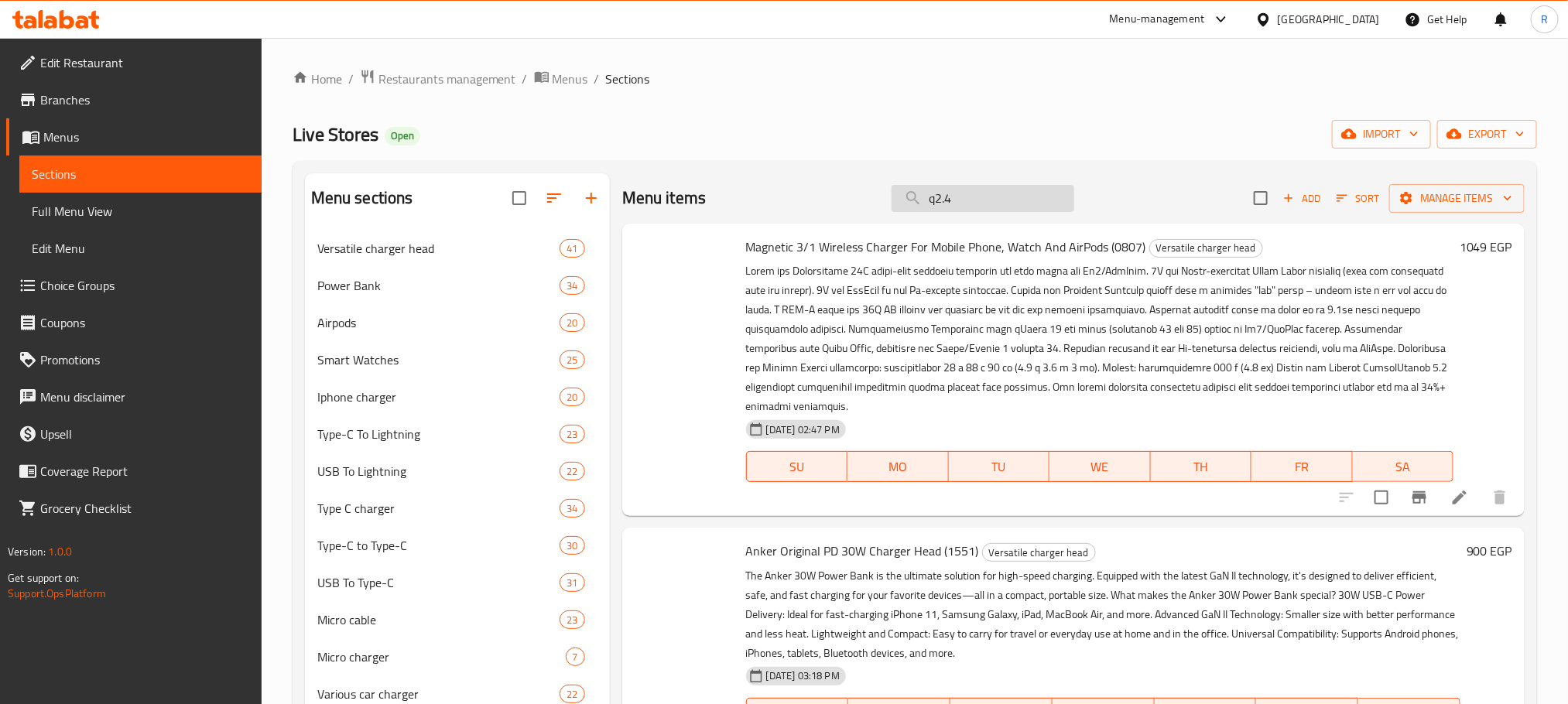
click at [904, 205] on input "q2.4" at bounding box center [983, 198] width 183 height 27
click at [961, 201] on input "q2.4" at bounding box center [983, 198] width 183 height 27
click at [954, 205] on input "q2.4" at bounding box center [983, 198] width 183 height 27
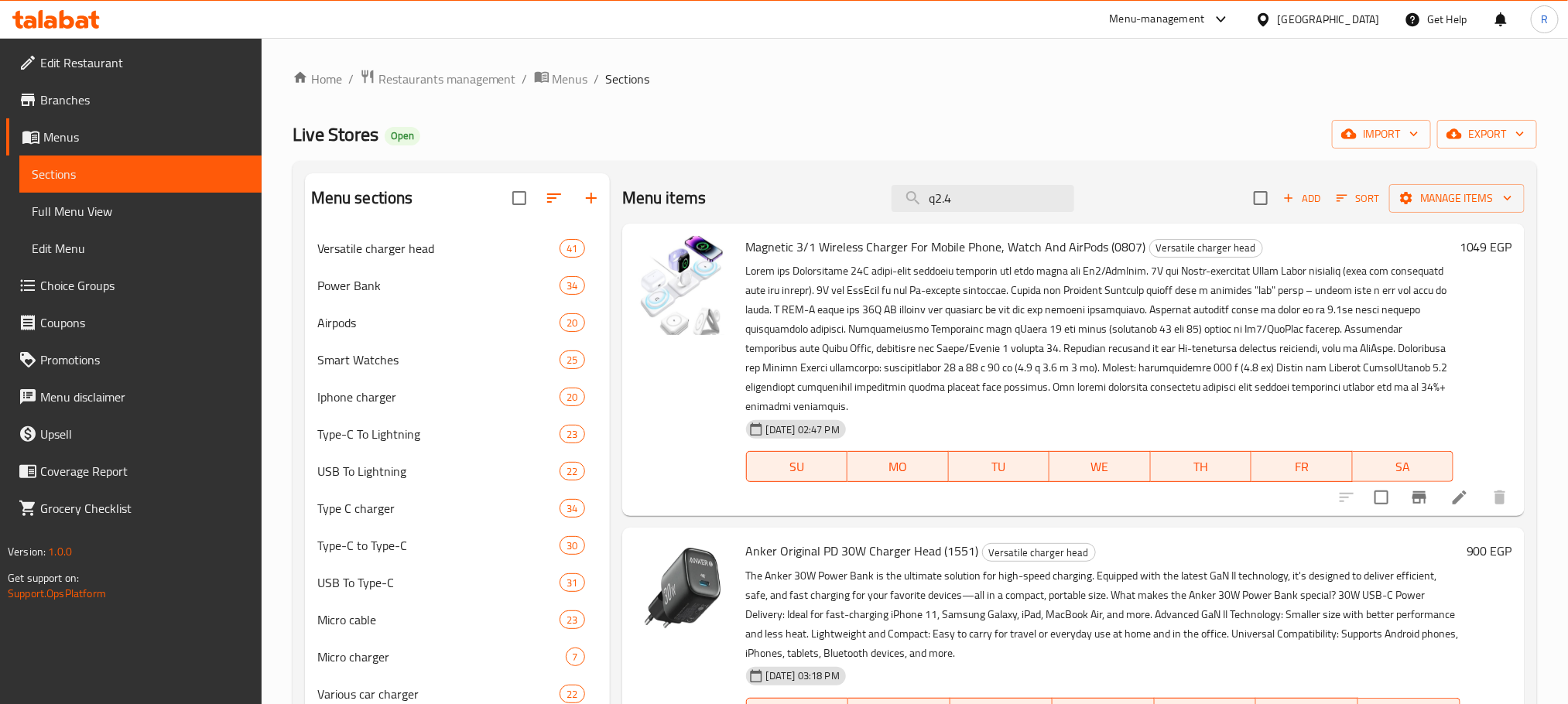
click at [920, 205] on input "q2.4" at bounding box center [983, 198] width 183 height 27
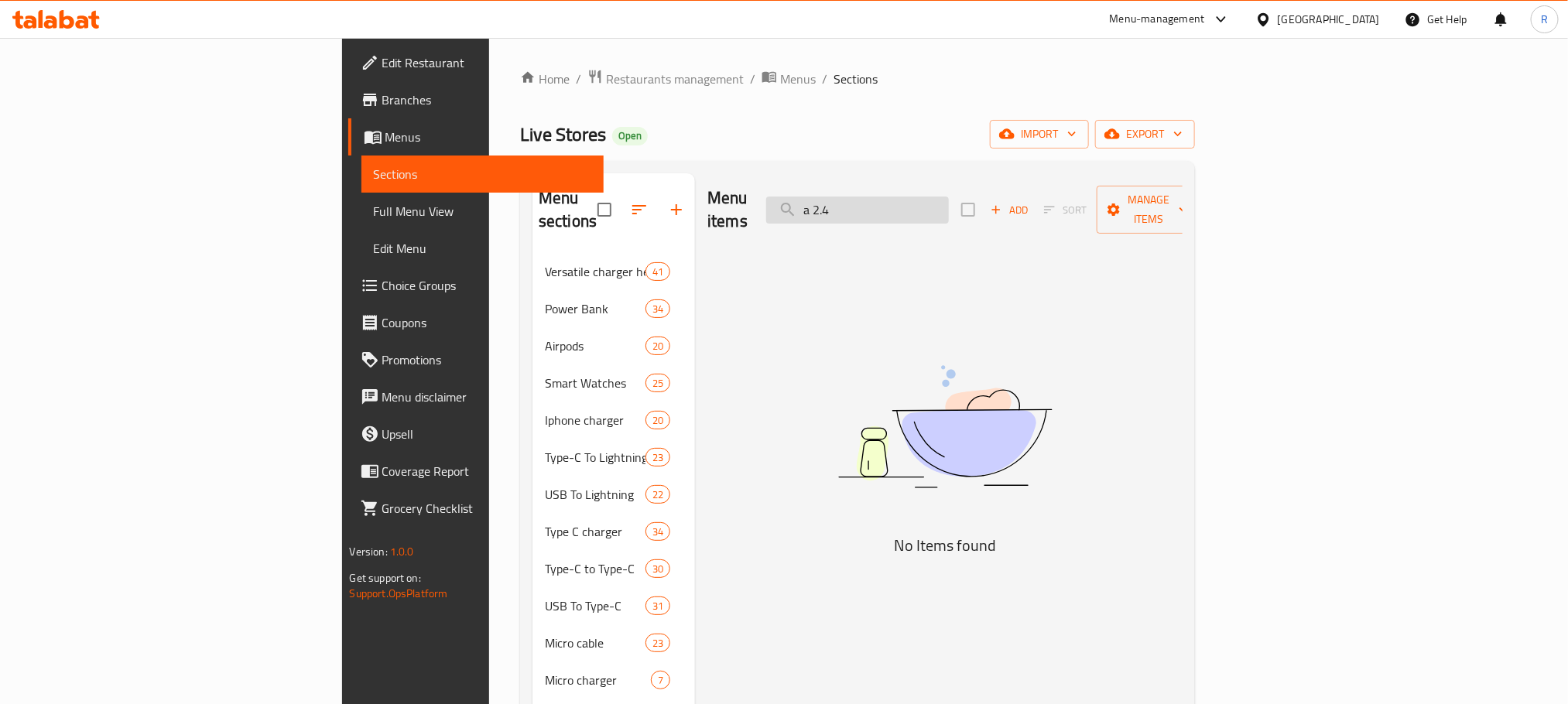
click at [949, 198] on input "a 2.4" at bounding box center [857, 210] width 183 height 27
drag, startPoint x: 933, startPoint y: 207, endPoint x: 889, endPoint y: 214, distance: 44.6
click at [889, 214] on input "a 2.4" at bounding box center [857, 210] width 183 height 27
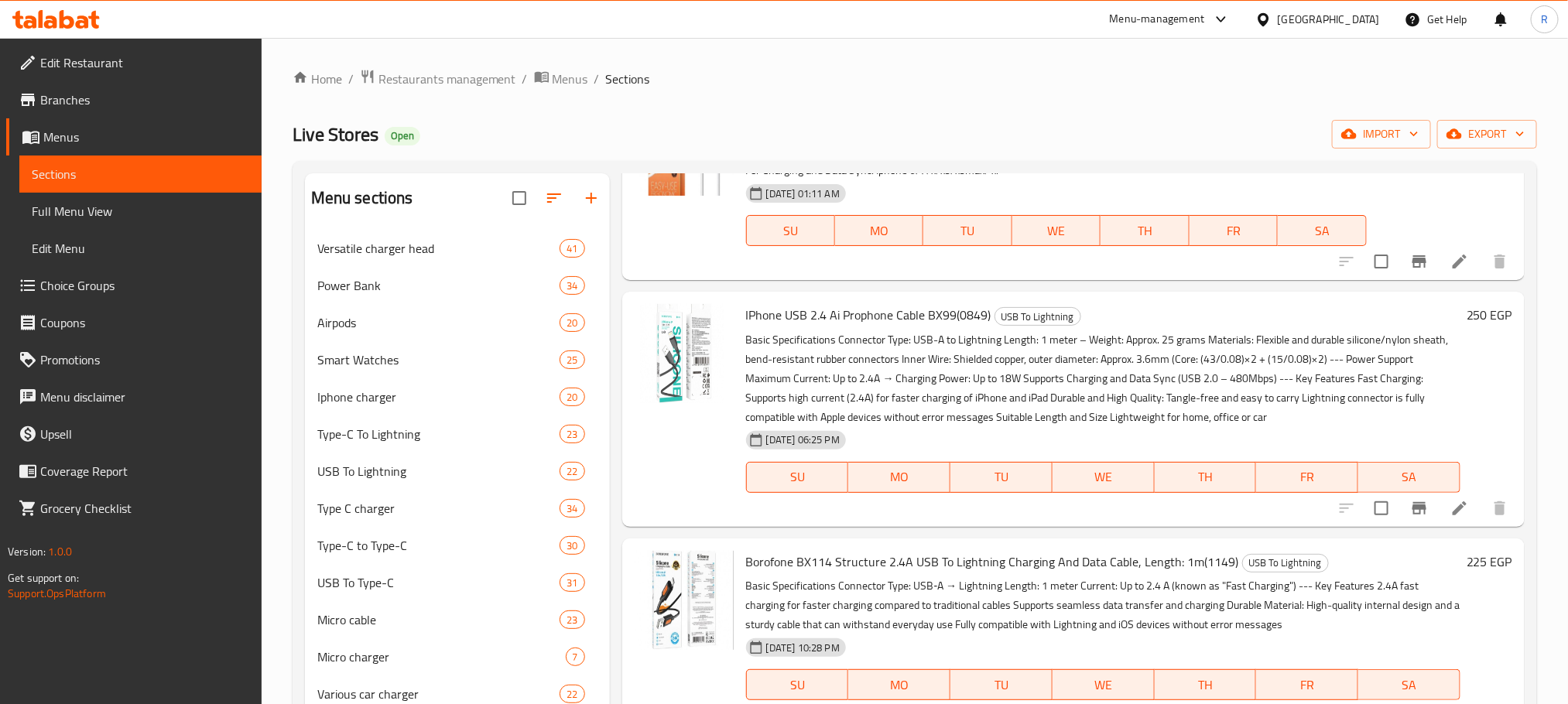
scroll to position [1393, 0]
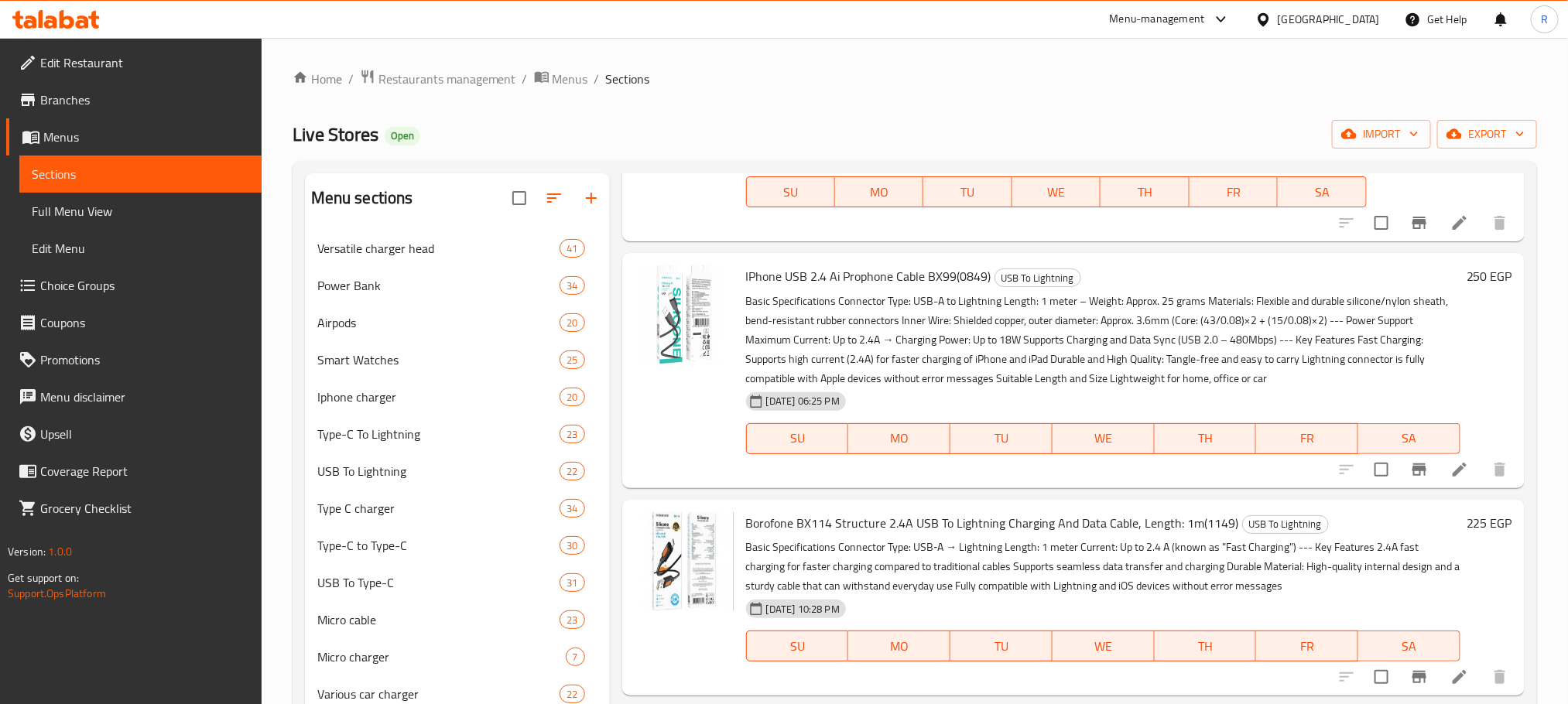
type input "2.4"
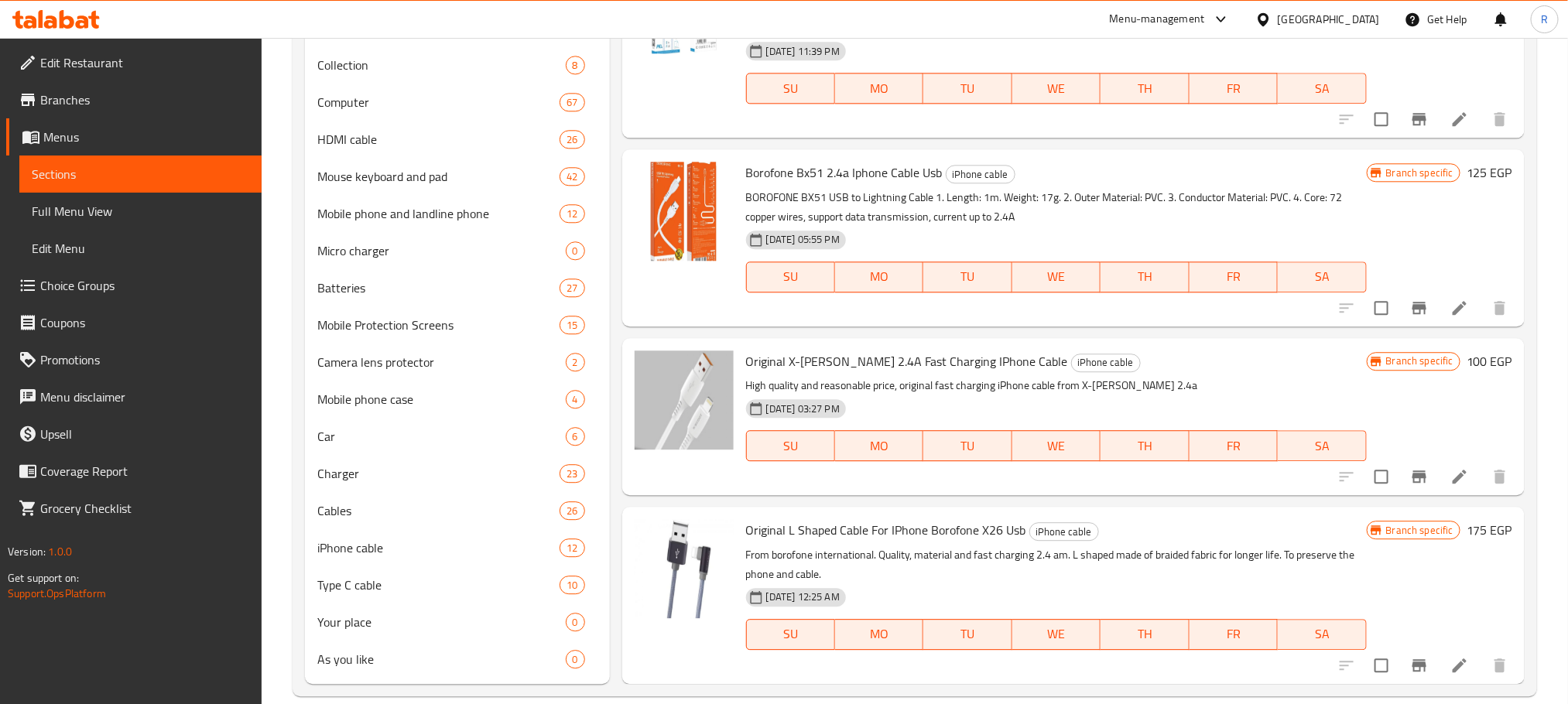
scroll to position [2104, 0]
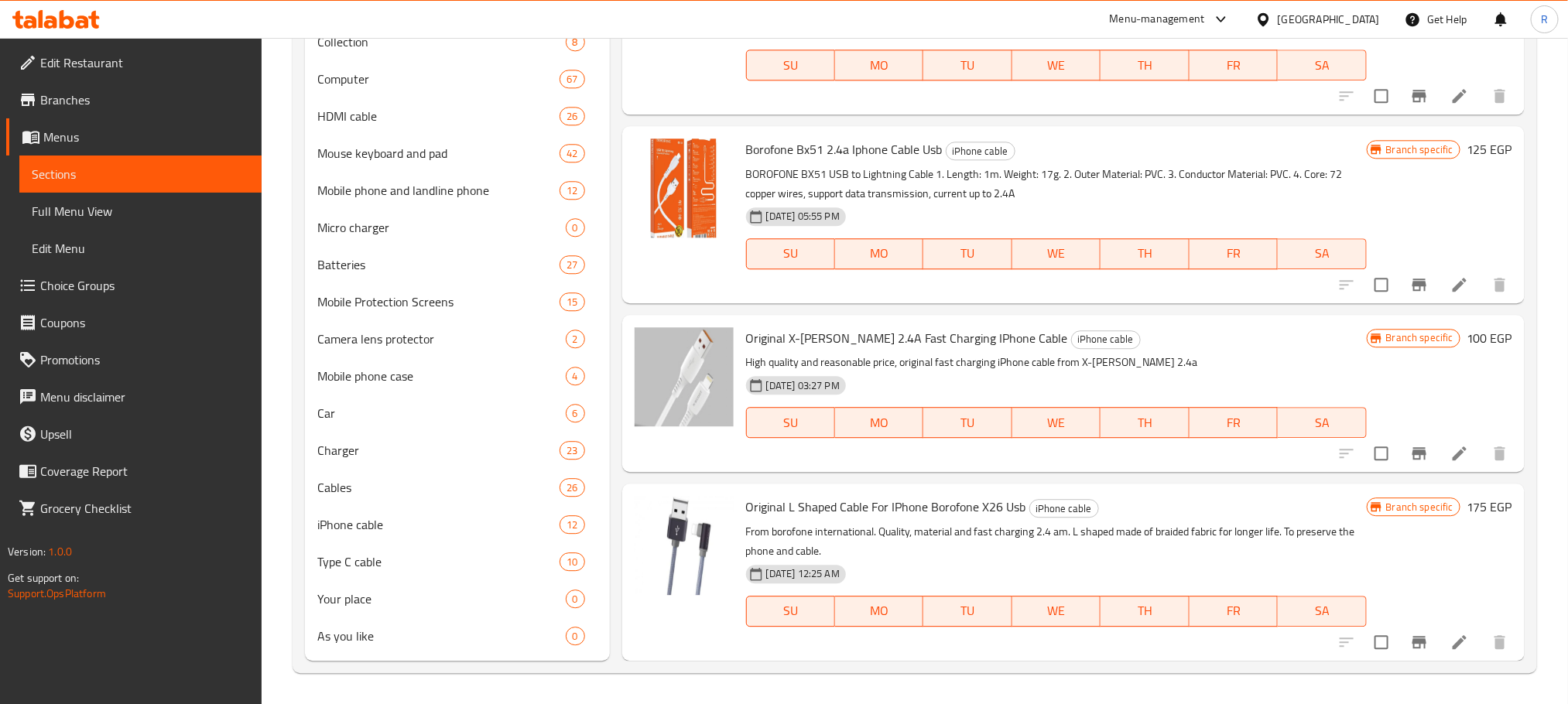
drag, startPoint x: 762, startPoint y: 344, endPoint x: 769, endPoint y: 330, distance: 15.7
click at [762, 342] on div "Original X-Scott 2.4A Fast Charging IPhone Cable iPhone cable High quality and …" at bounding box center [1056, 394] width 633 height 144
click at [762, 330] on span "Original X-Scott 2.4A Fast Charging IPhone Cable" at bounding box center [908, 337] width 322 height 23
drag, startPoint x: 769, startPoint y: 330, endPoint x: 788, endPoint y: 322, distance: 20.6
click at [864, 330] on span "Original X-Scott 2.4A Fast Charging IPhone Cable" at bounding box center [908, 337] width 322 height 23
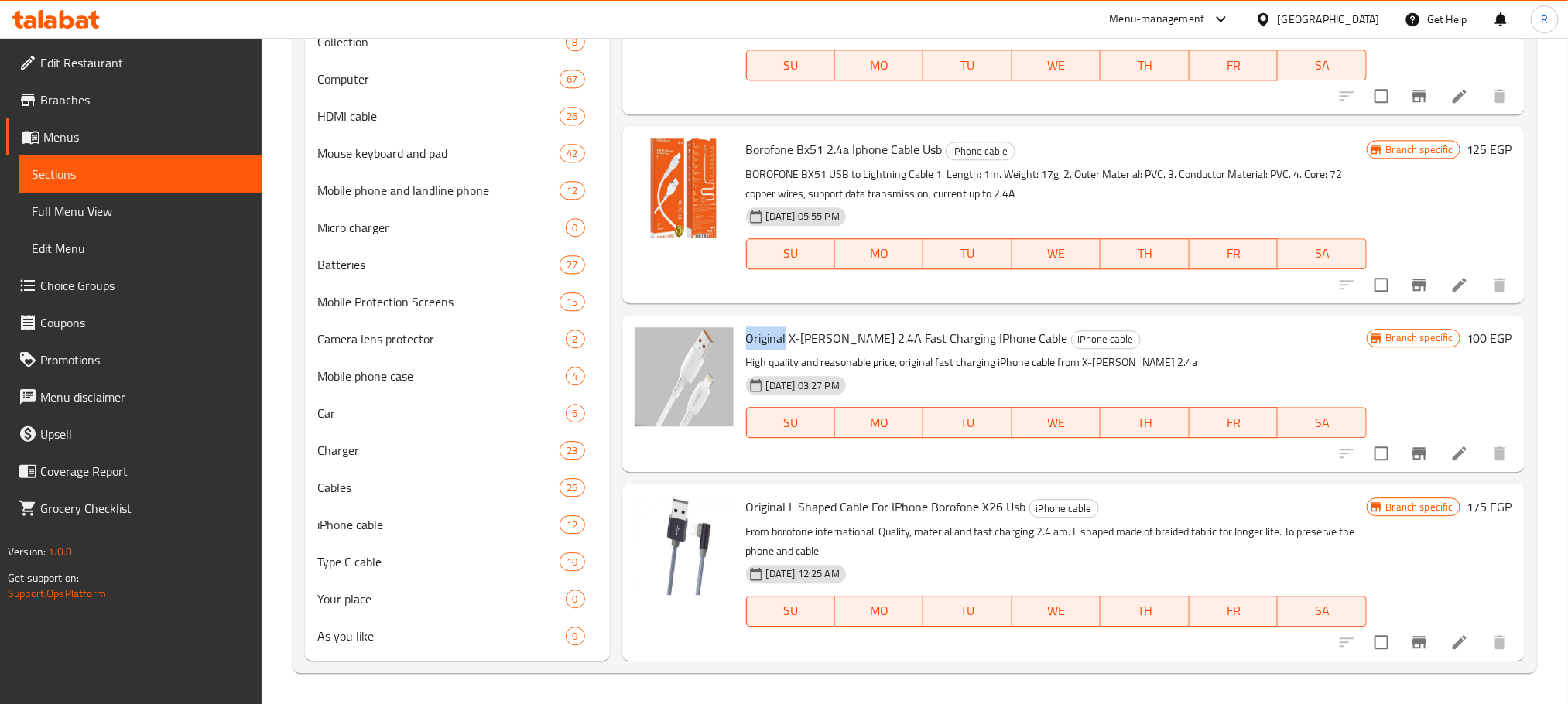
click at [762, 326] on span "Original X-Scott 2.4A Fast Charging IPhone Cable" at bounding box center [908, 337] width 322 height 23
click at [855, 337] on span "Original X-Scott 2.4A Fast Charging IPhone Cable" at bounding box center [908, 337] width 322 height 23
click at [779, 337] on span "Original X-Scott 2.4A Fast Charging IPhone Cable" at bounding box center [908, 337] width 322 height 23
drag, startPoint x: 779, startPoint y: 337, endPoint x: 990, endPoint y: 333, distance: 211.0
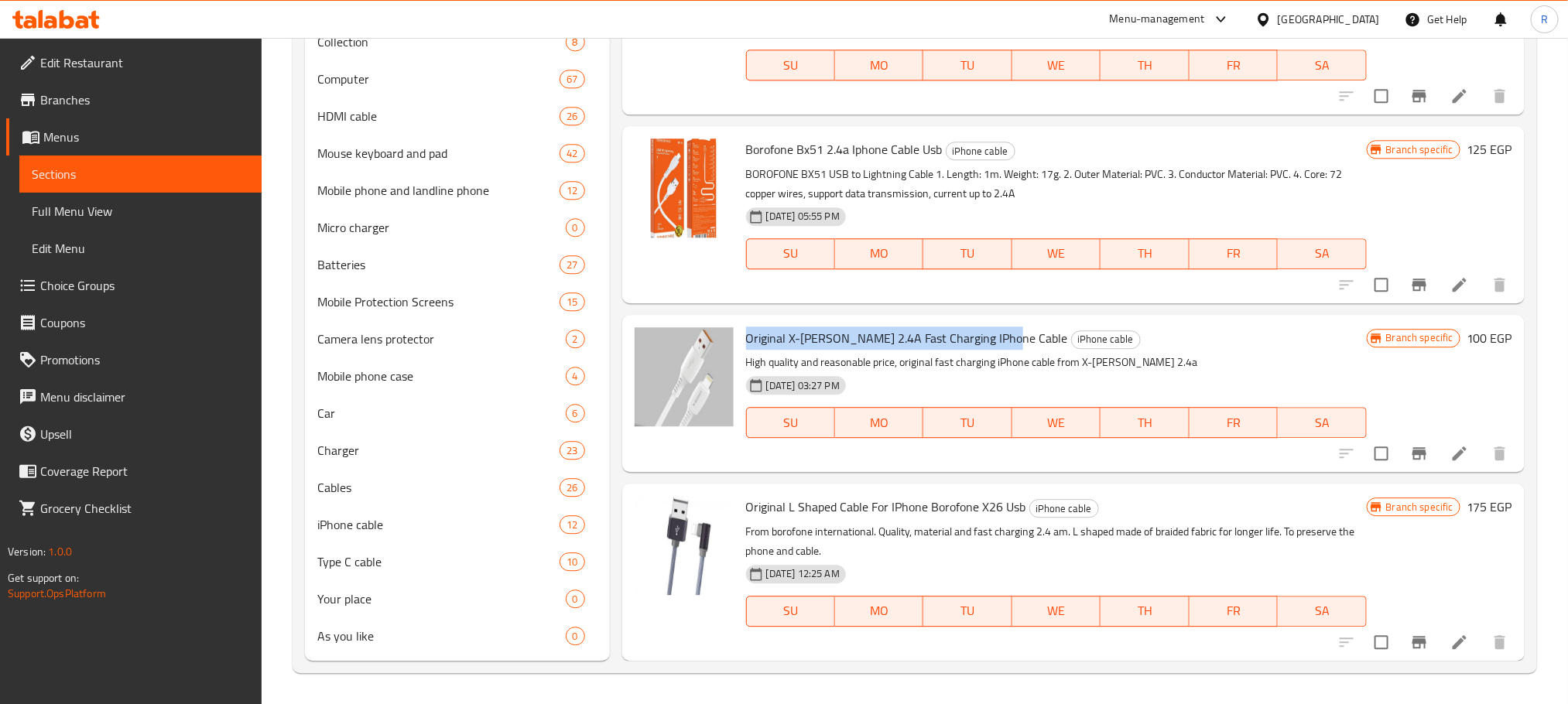
click at [990, 333] on span "Original X-Scott 2.4A Fast Charging IPhone Cable" at bounding box center [908, 337] width 322 height 23
click at [1410, 444] on icon "Branch-specific-item" at bounding box center [1419, 453] width 19 height 19
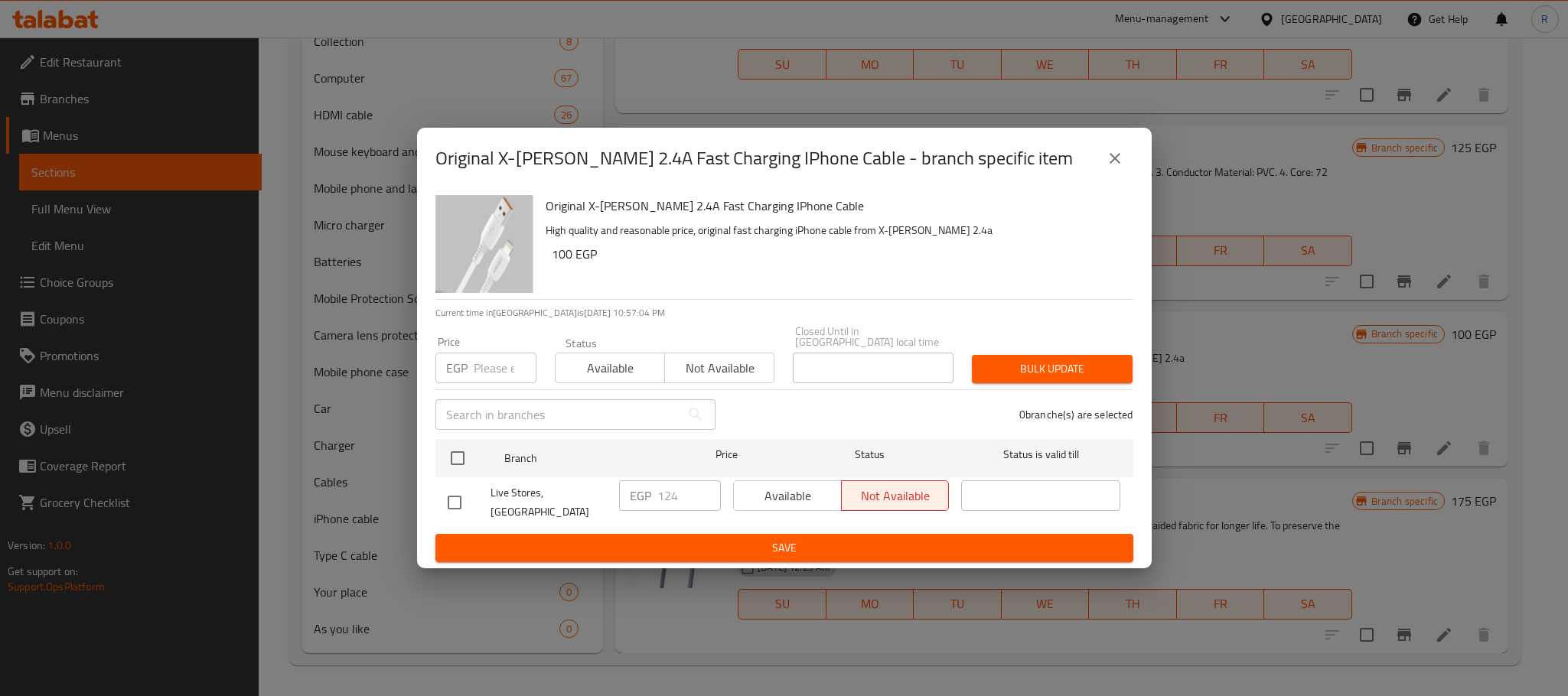
click at [1107, 158] on icon "close" at bounding box center [1114, 158] width 19 height 19
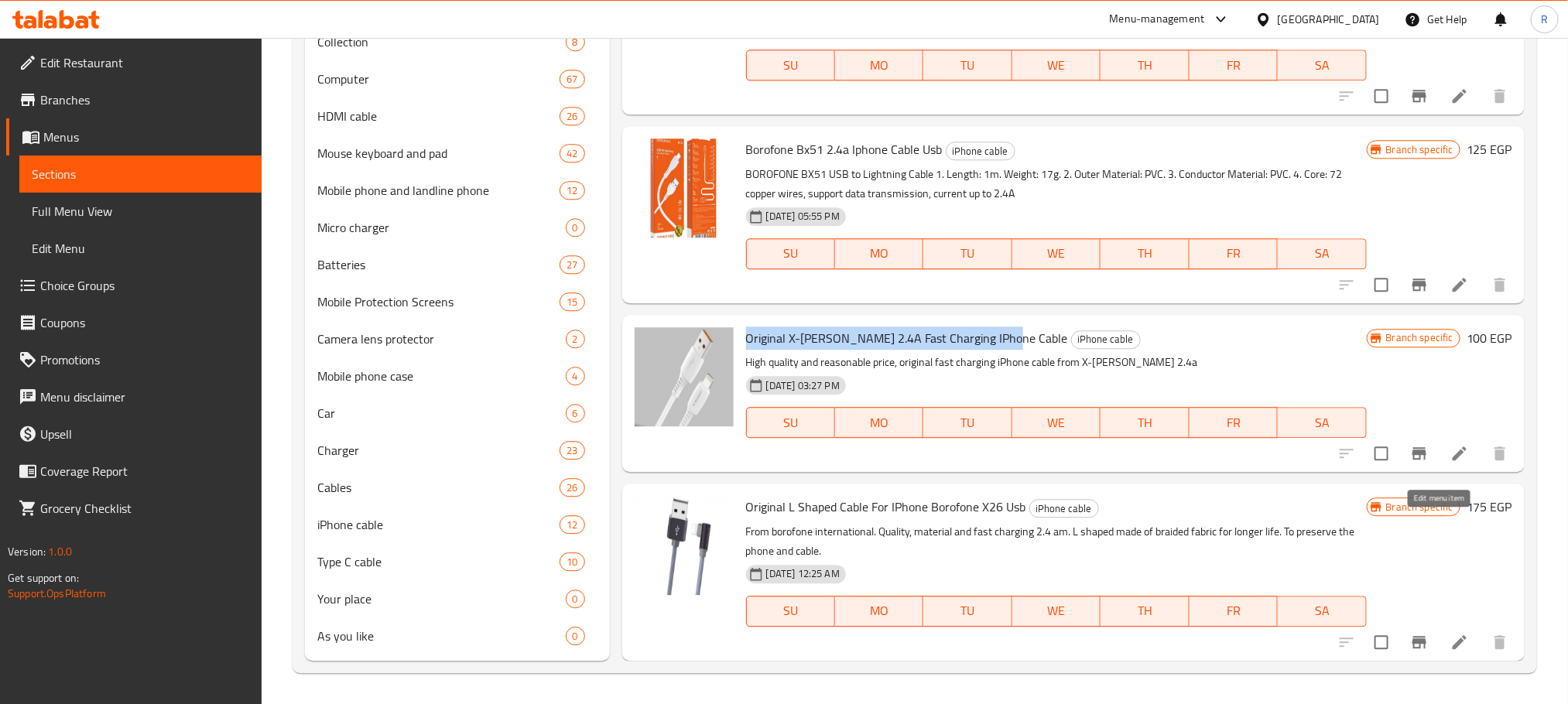
click at [1450, 460] on icon at bounding box center [1459, 453] width 19 height 19
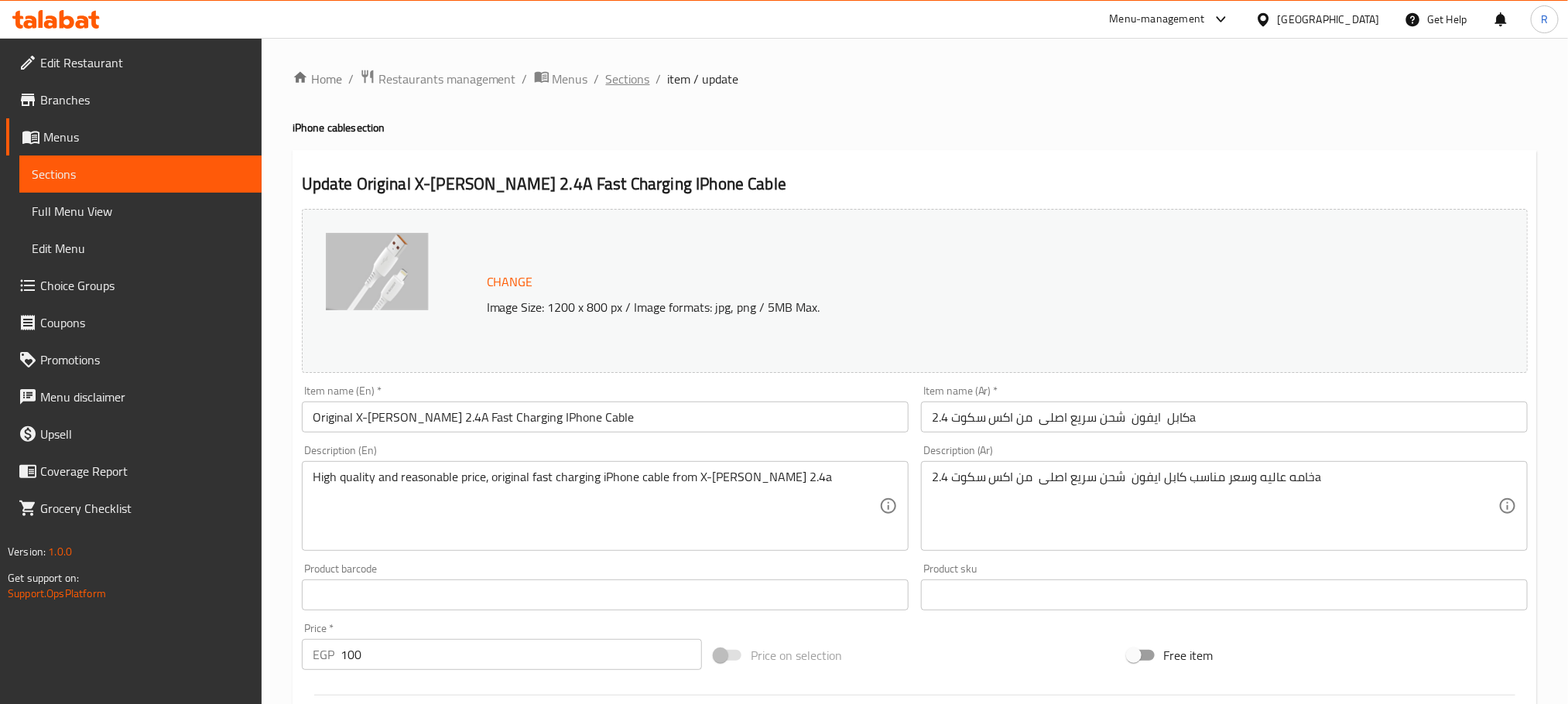
click at [648, 80] on span "Sections" at bounding box center [628, 78] width 44 height 19
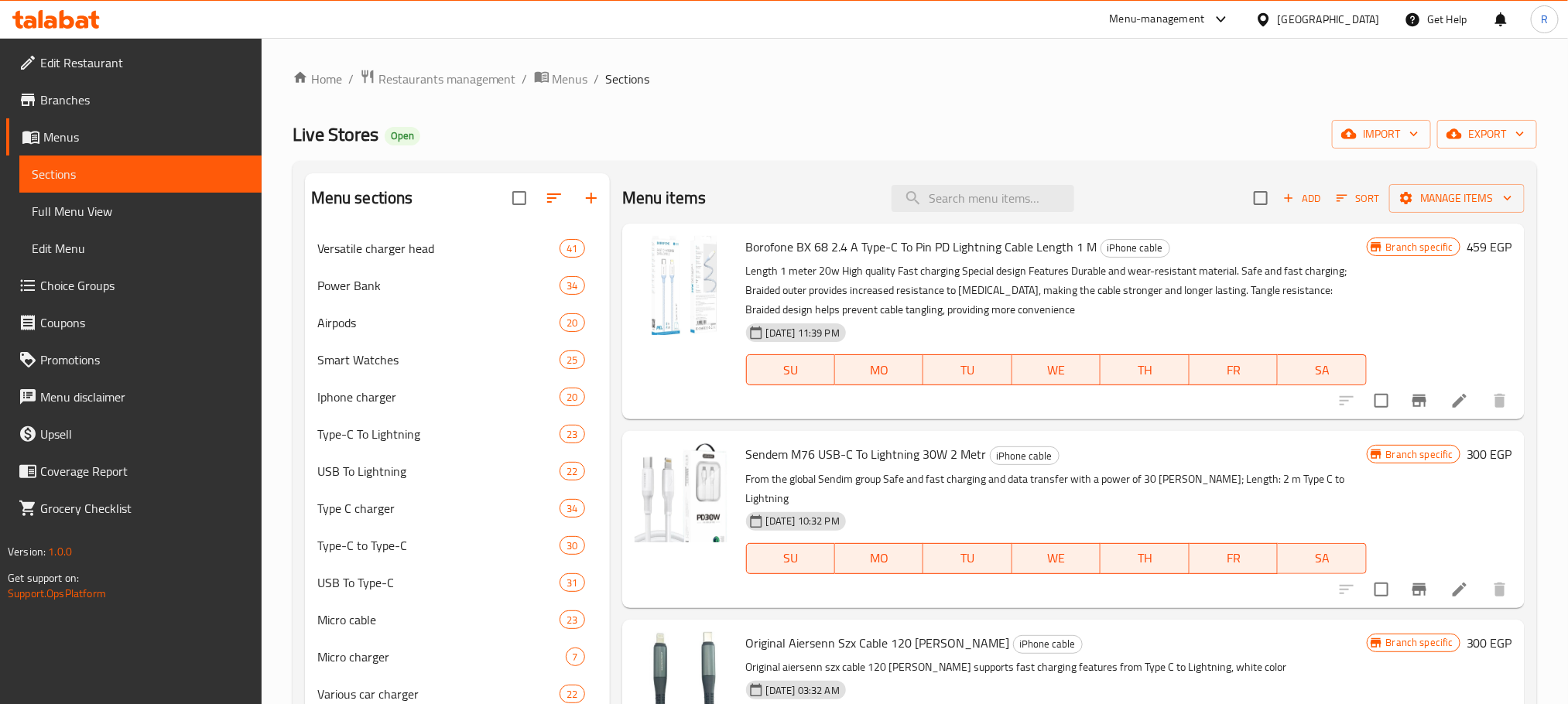
click at [1026, 184] on div "Menu items Add Sort Manage items" at bounding box center [1073, 198] width 903 height 50
click at [1005, 205] on input "search" at bounding box center [983, 198] width 183 height 27
paste input "x-plus"
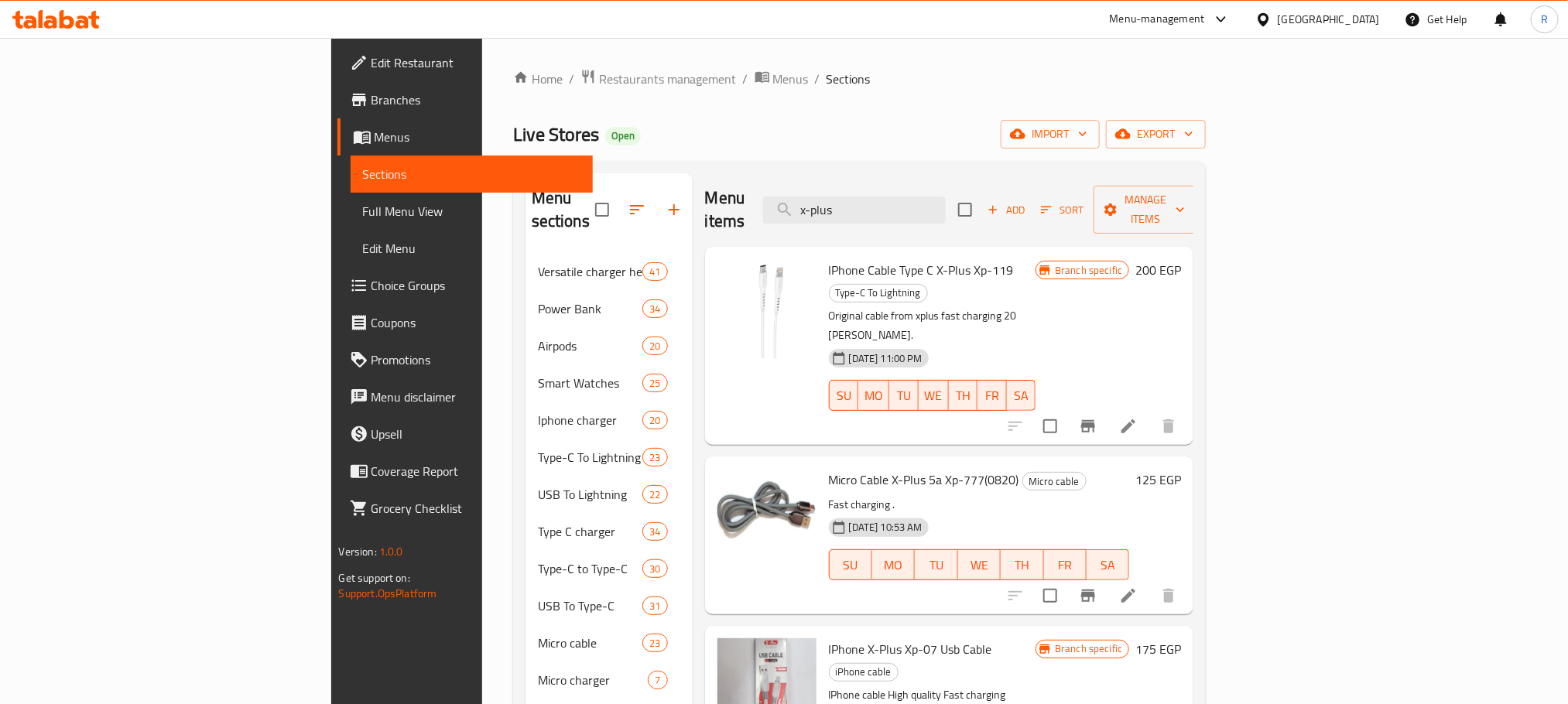
type input "x-plus"
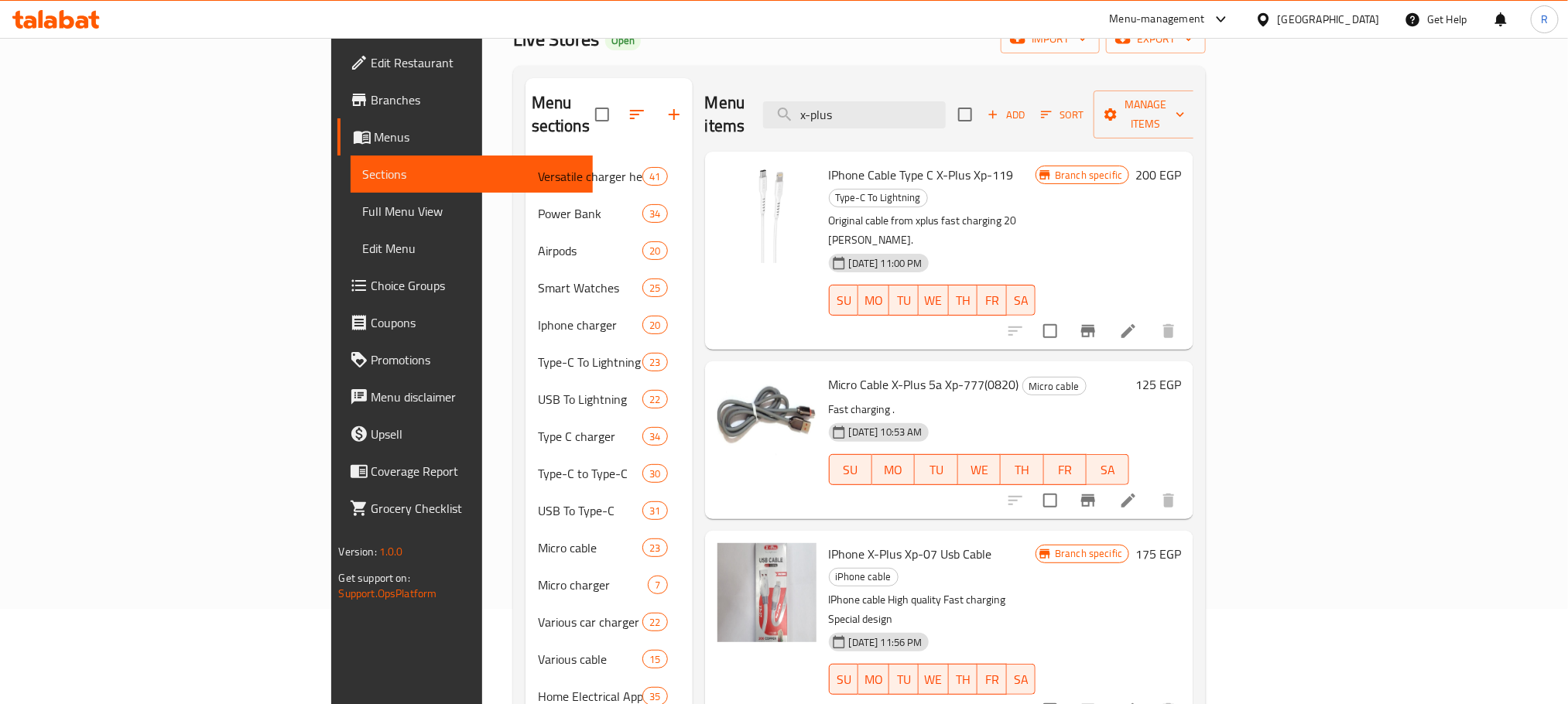
scroll to position [232, 0]
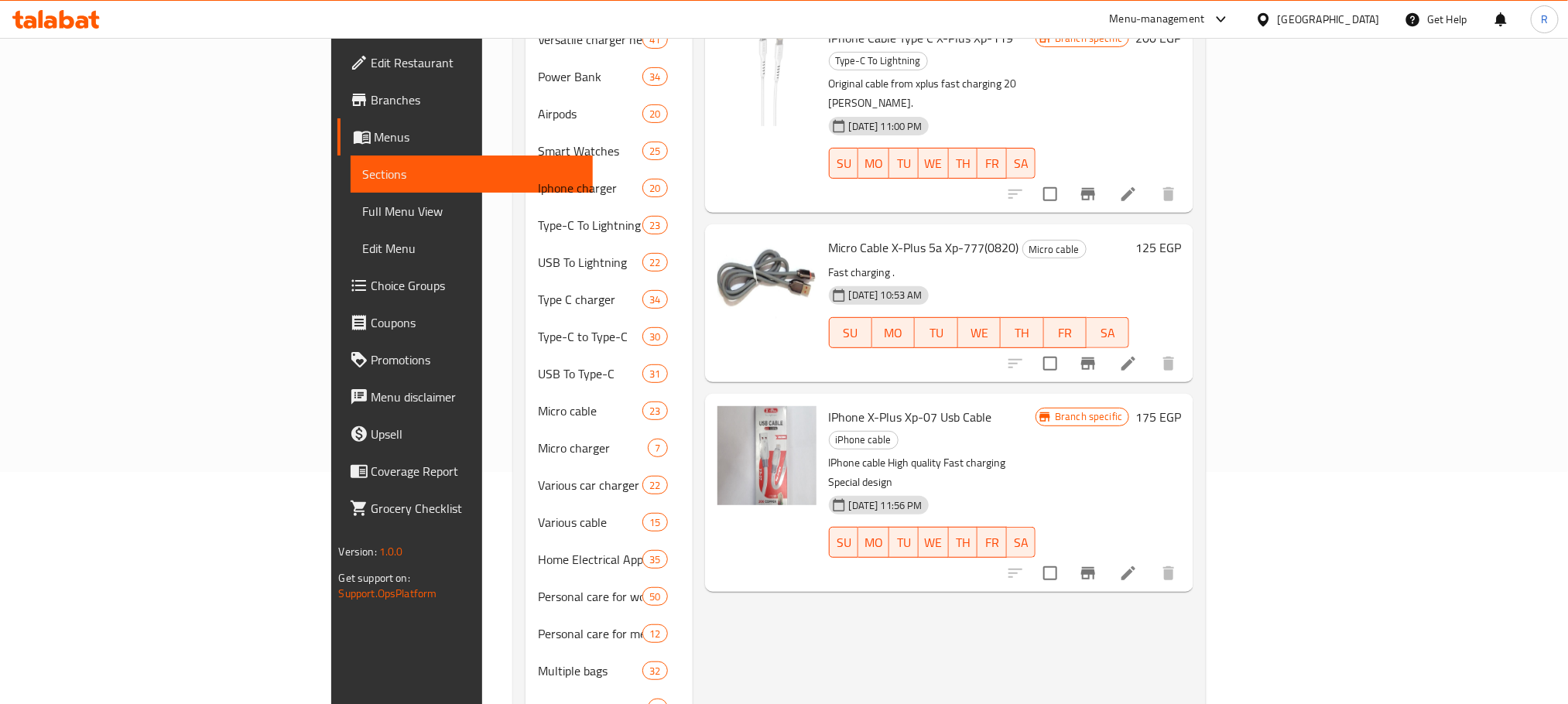
click at [828, 405] on span "IPhone X-Plus Xp-07 Usb Cable" at bounding box center [910, 416] width 163 height 23
drag, startPoint x: 754, startPoint y: 365, endPoint x: 906, endPoint y: 365, distance: 152.0
click at [906, 405] on span "IPhone X-Plus Xp-07 Usb Cable" at bounding box center [910, 416] width 163 height 23
click at [1106, 555] on button "Branch-specific-item" at bounding box center [1089, 573] width 38 height 38
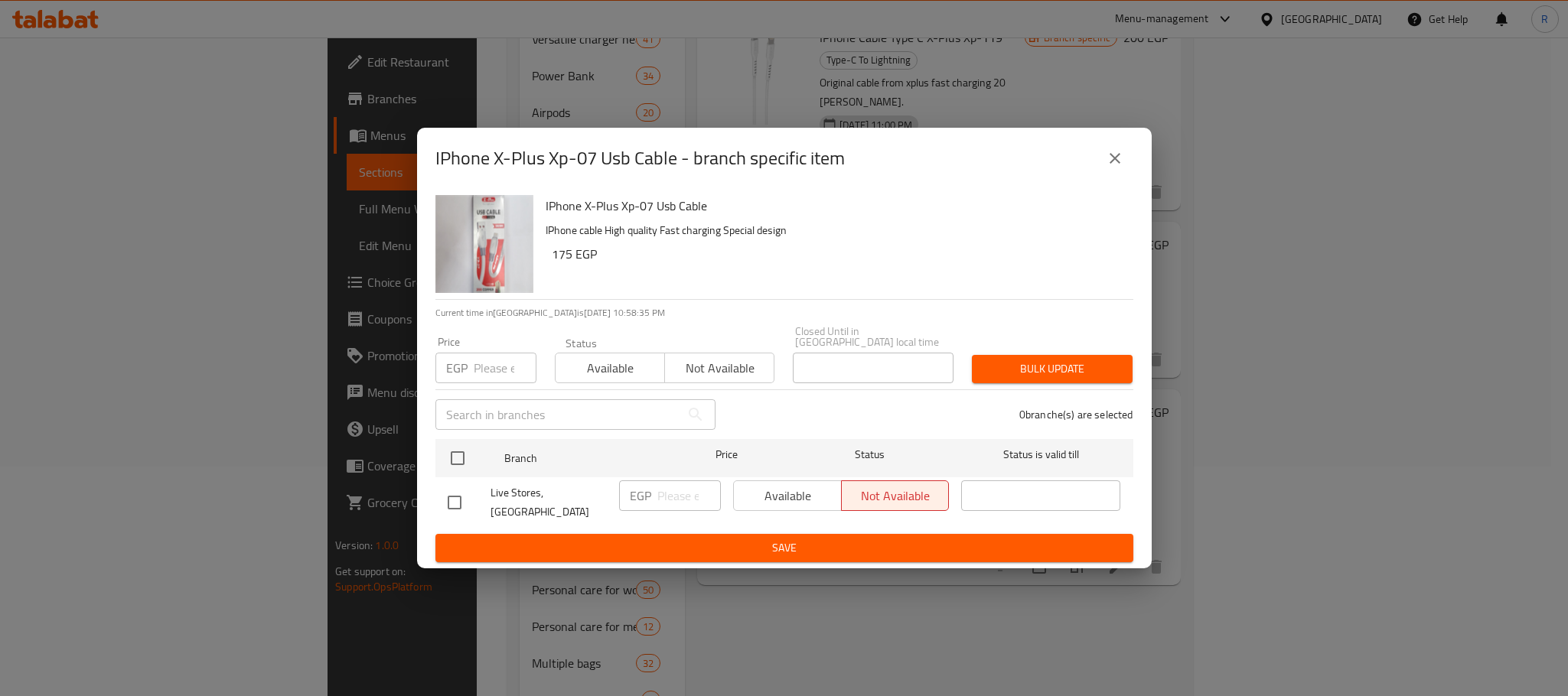
click at [1116, 152] on button "close" at bounding box center [1115, 158] width 37 height 37
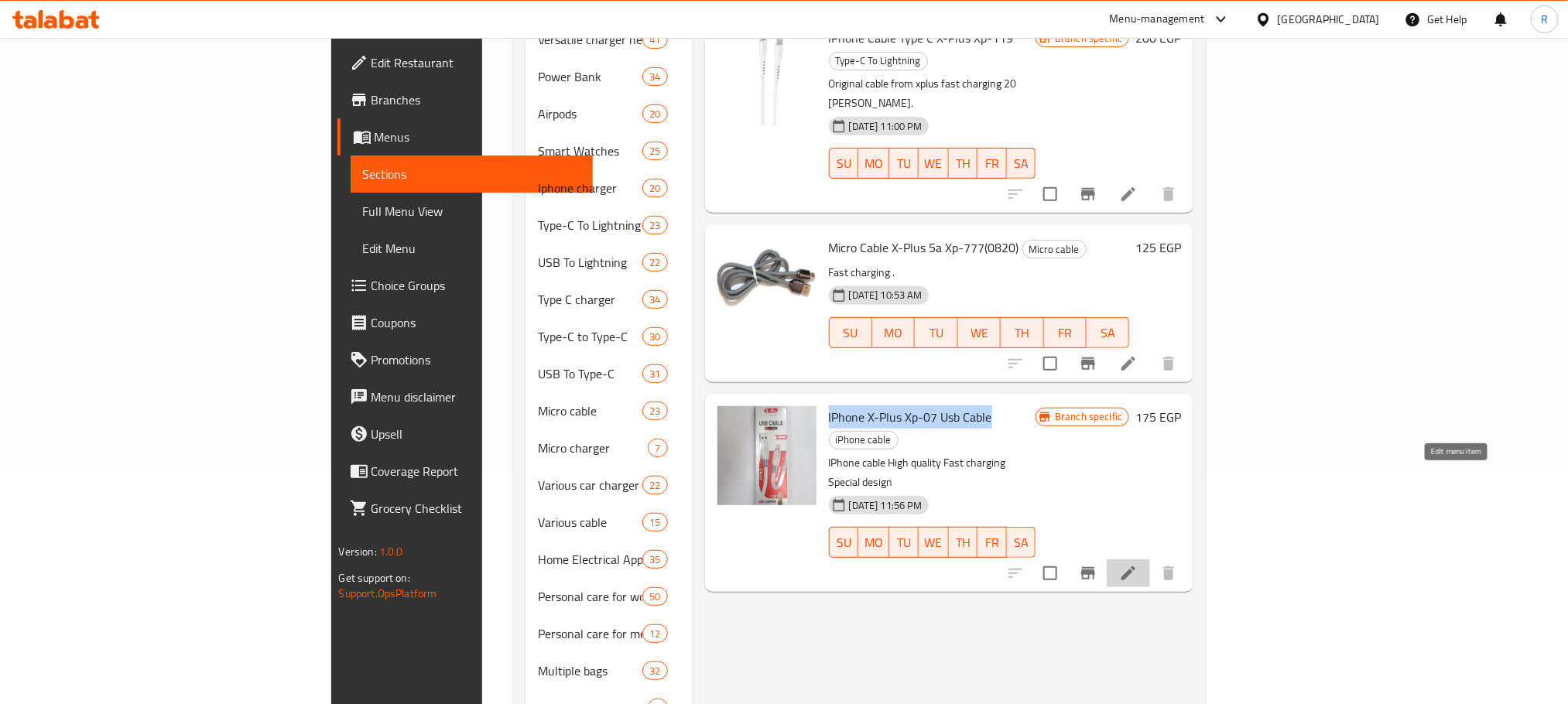
click at [1138, 565] on icon at bounding box center [1128, 573] width 19 height 19
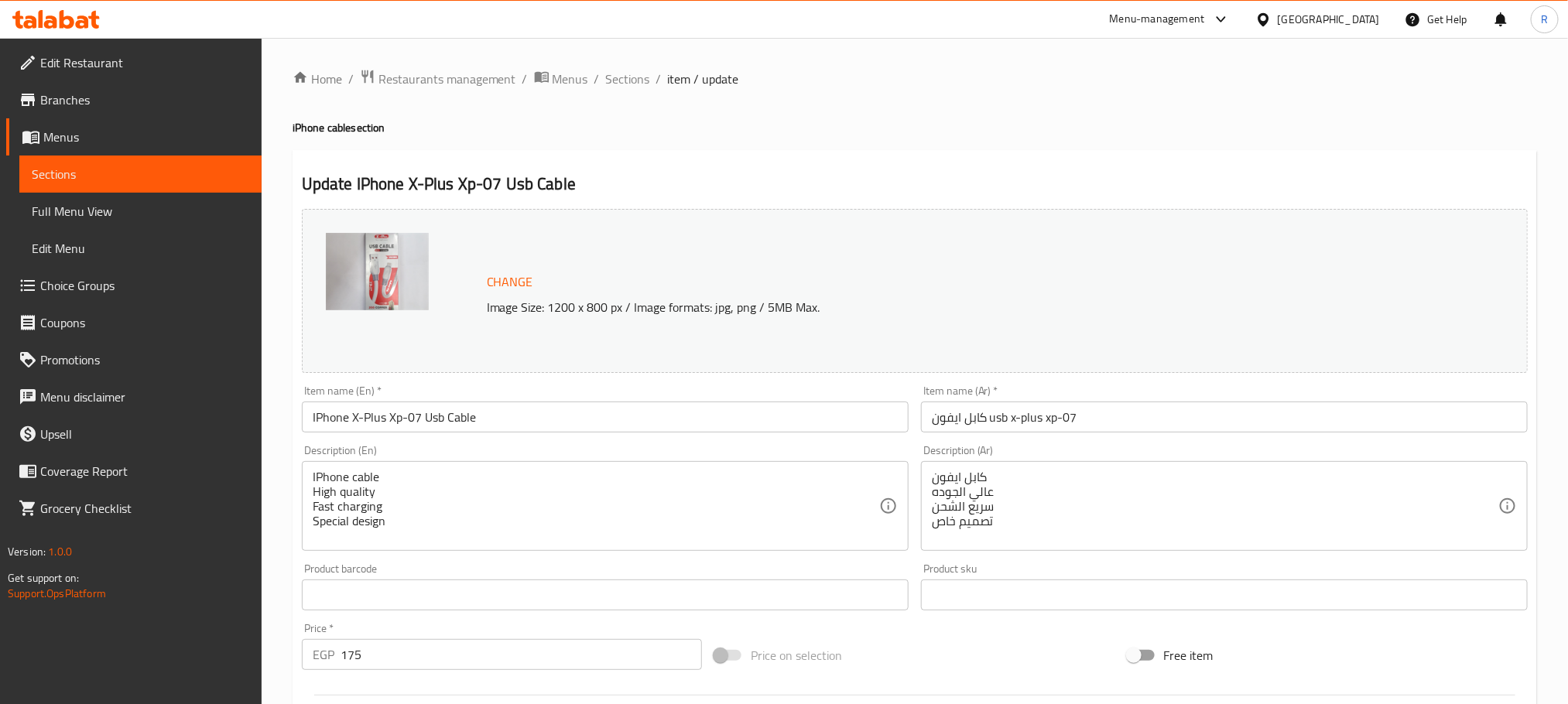
click at [639, 82] on span "Sections" at bounding box center [628, 78] width 44 height 19
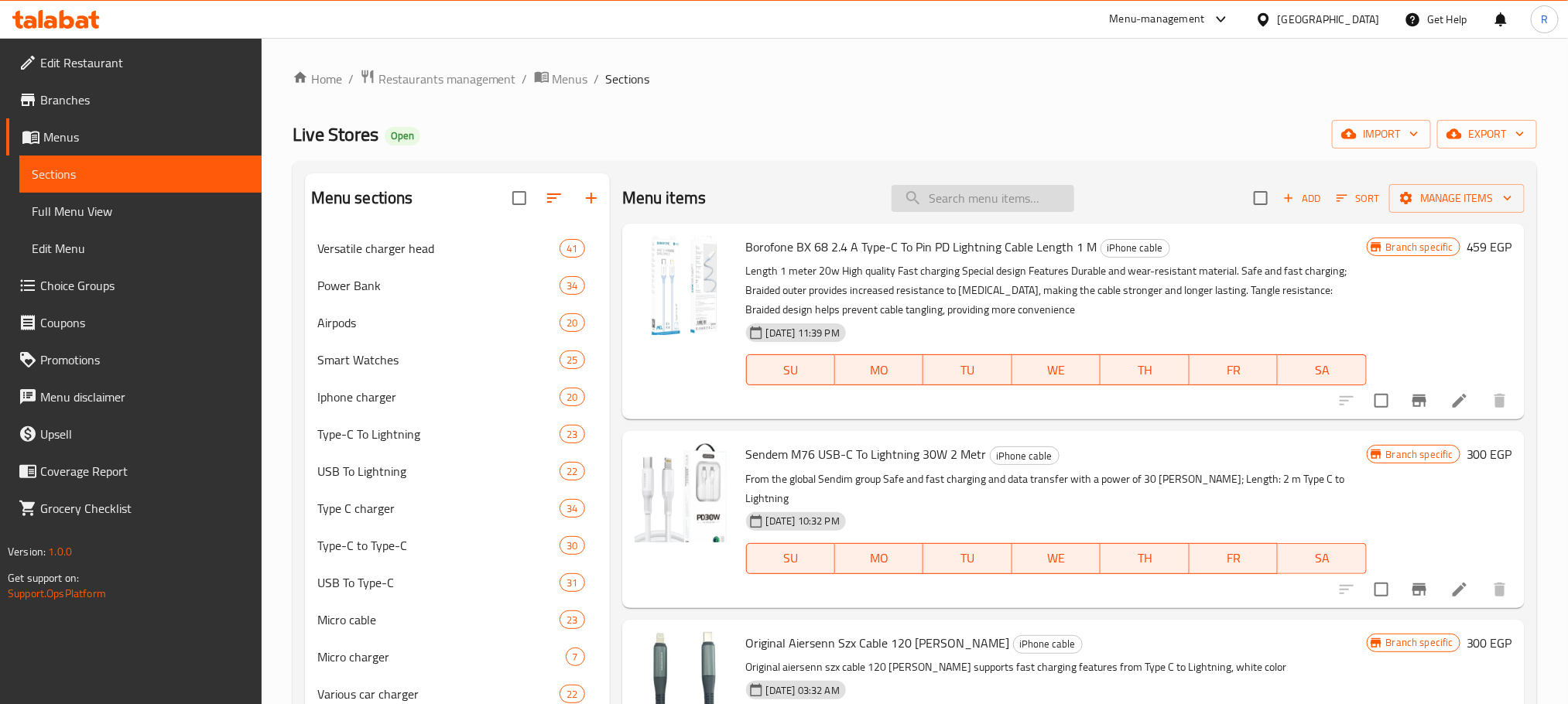
click at [1005, 198] on input "search" at bounding box center [983, 198] width 183 height 27
paste input "W45 P"
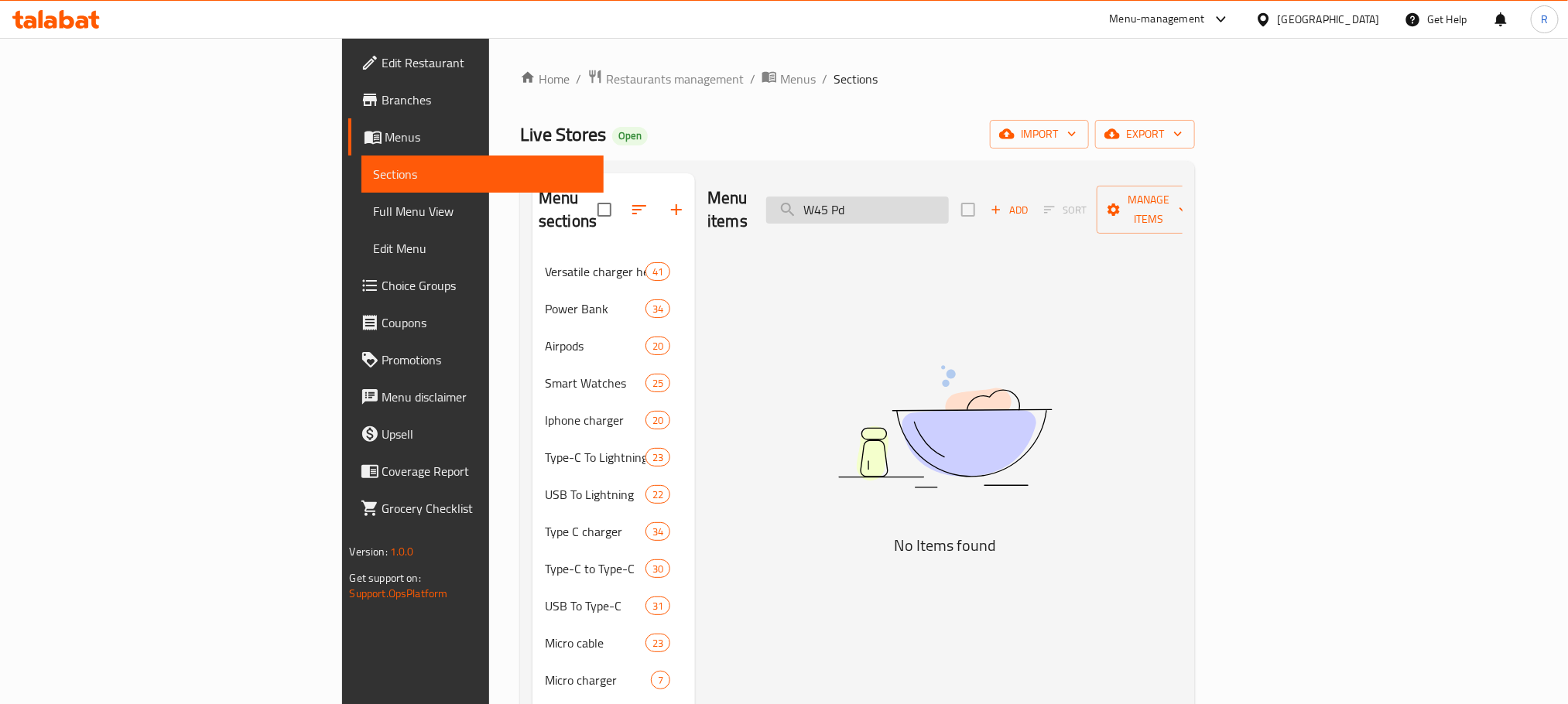
drag, startPoint x: 950, startPoint y: 208, endPoint x: 1055, endPoint y: 195, distance: 105.8
click at [949, 197] on input "W45 Pd" at bounding box center [857, 210] width 183 height 27
click at [949, 198] on input "W45" at bounding box center [857, 210] width 183 height 27
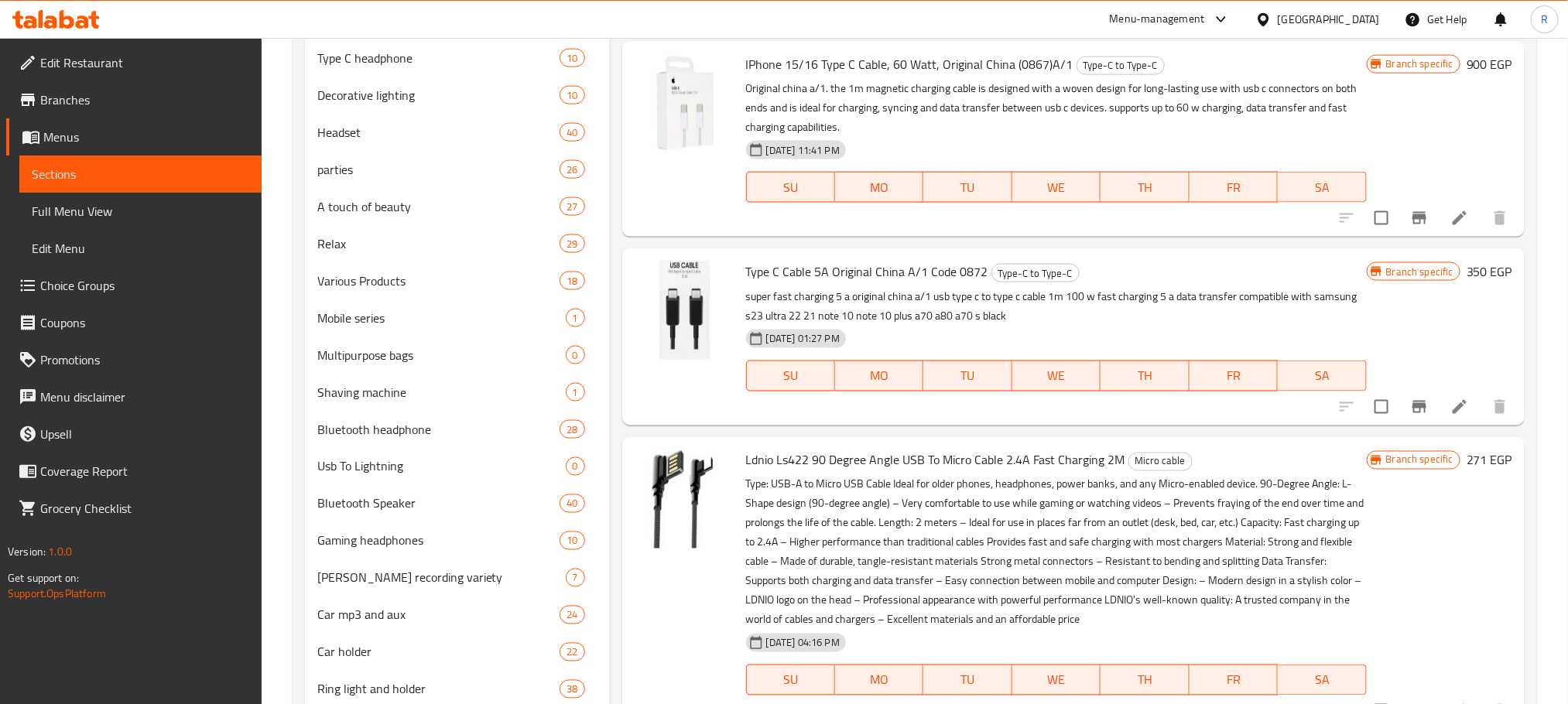
scroll to position [540, 0]
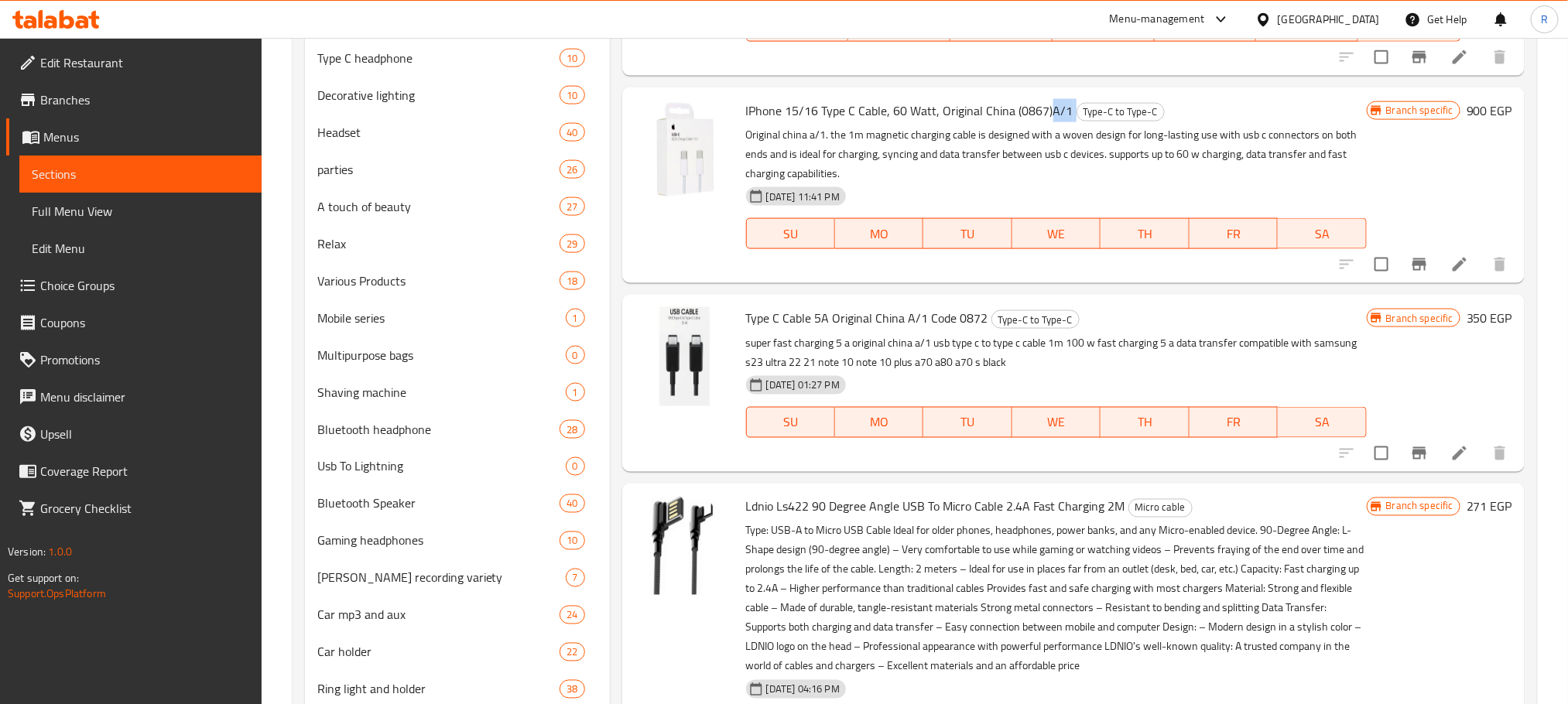
drag, startPoint x: 1066, startPoint y: 281, endPoint x: 1089, endPoint y: 281, distance: 23.0
click at [1089, 122] on h6 "IPhone 15/16 Type C Cable, 60 Watt, Original China (0867)A/1 Type-C to Type-C" at bounding box center [1057, 111] width 621 height 22
click at [987, 38] on span "TU" at bounding box center [1002, 26] width 90 height 23
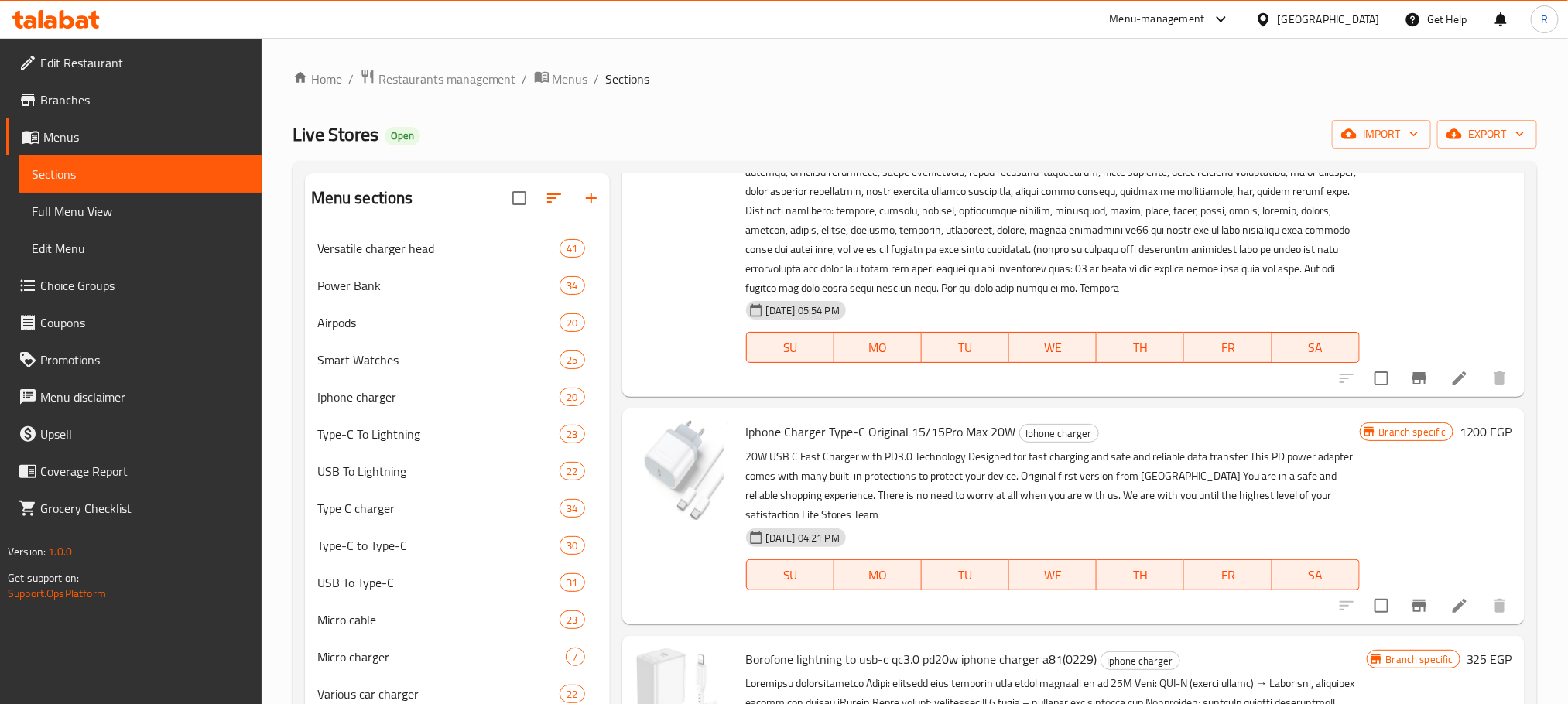
scroll to position [0, 0]
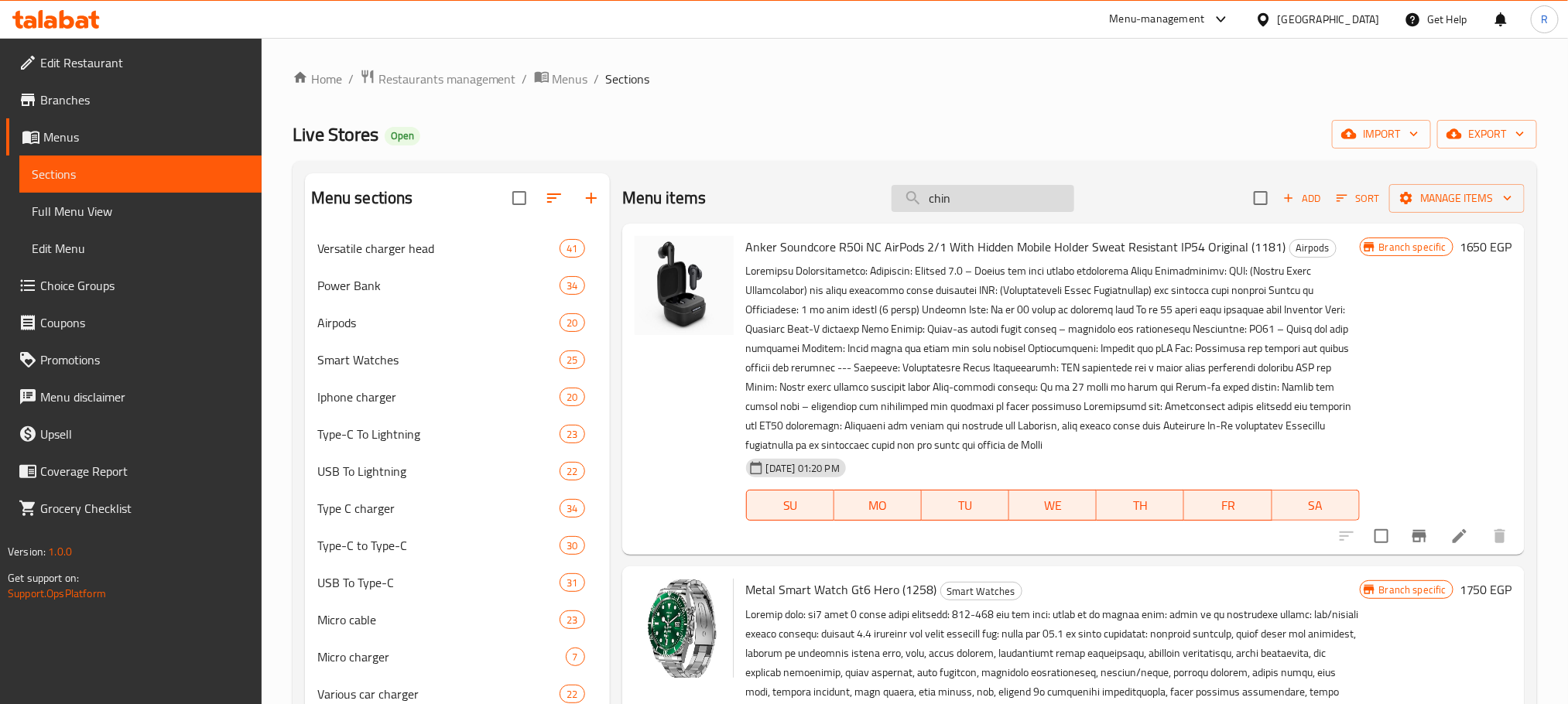
click at [978, 205] on input "chin" at bounding box center [983, 198] width 183 height 27
paste input "A/1"
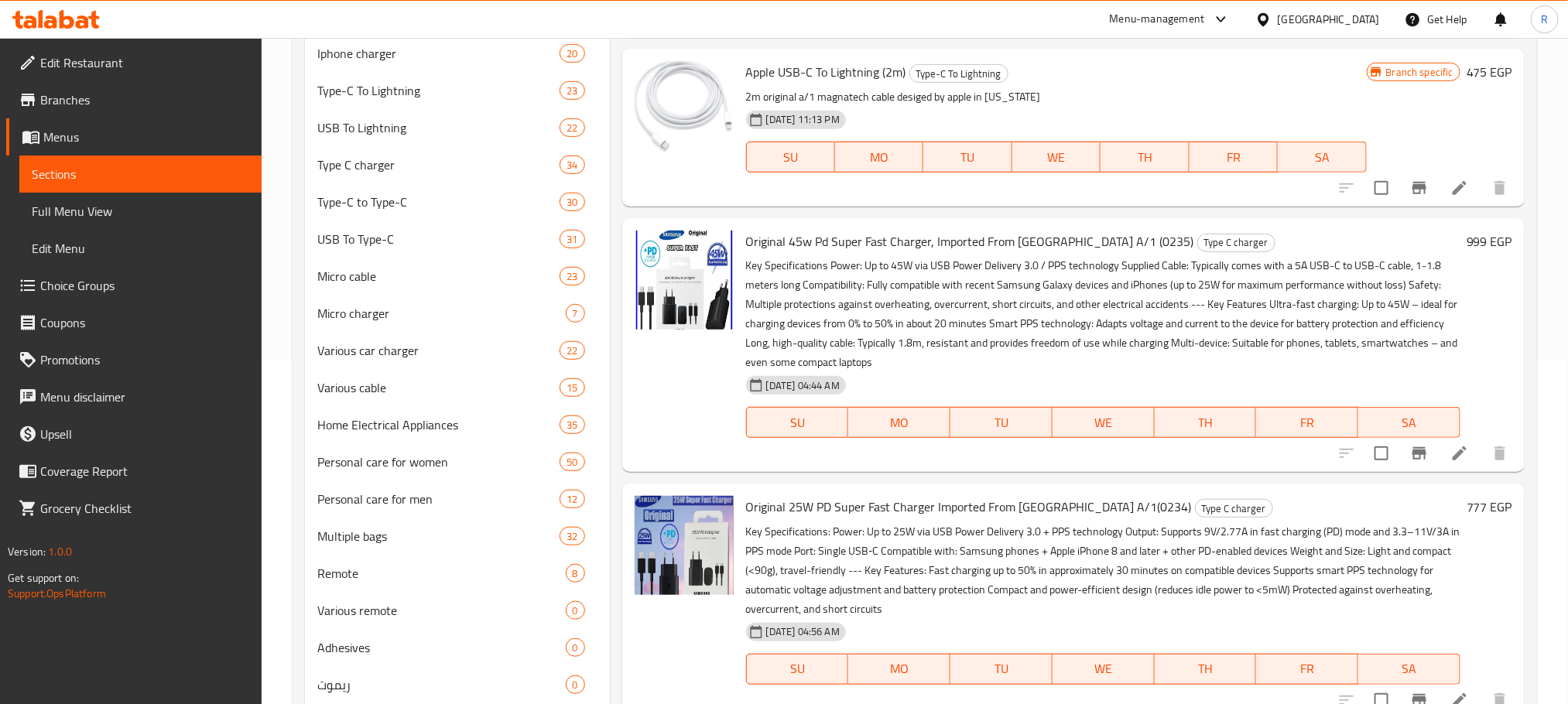
scroll to position [348, 0]
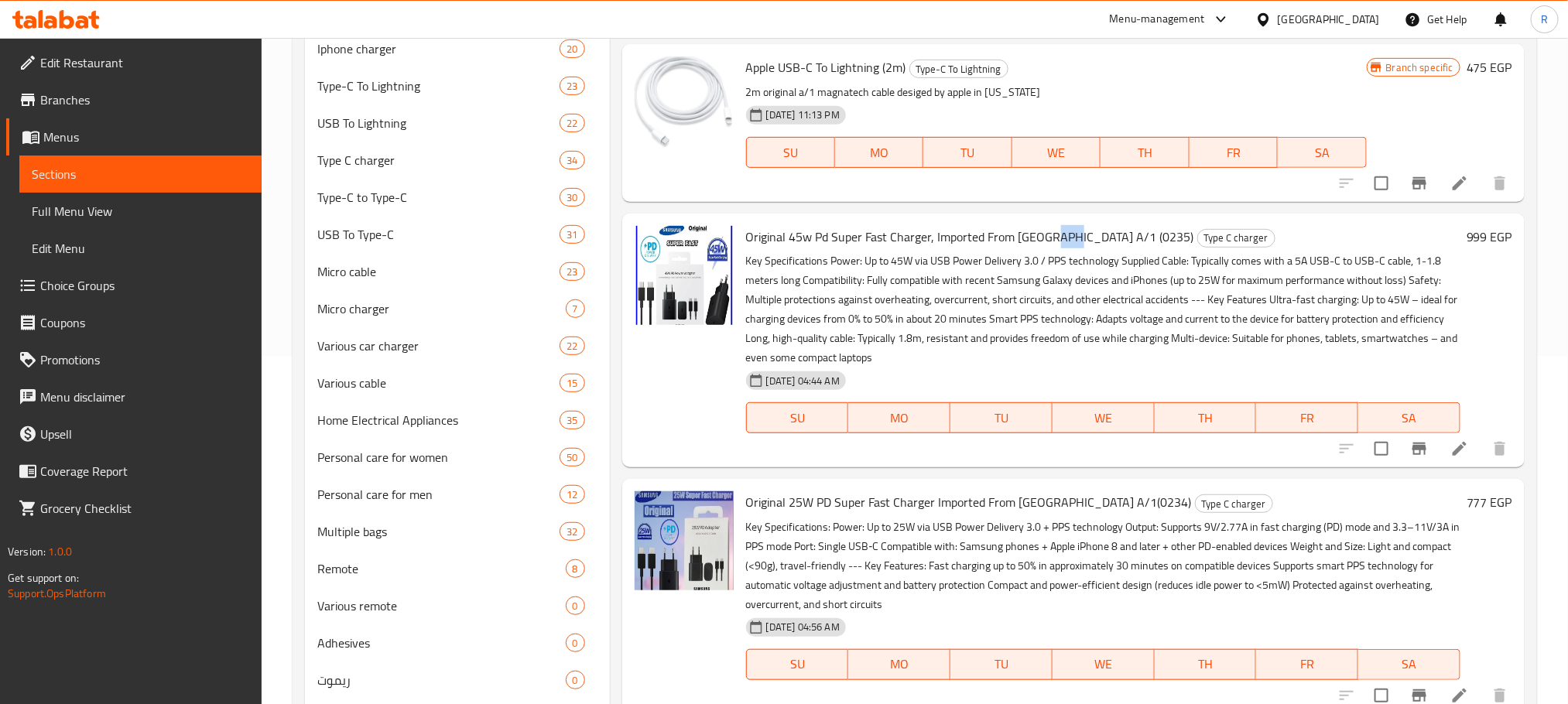
drag, startPoint x: 1069, startPoint y: 248, endPoint x: 1087, endPoint y: 251, distance: 18.2
click at [1087, 248] on span "Original 45w Pd Super Fast Charger, Imported From [GEOGRAPHIC_DATA] A/1 (0235)" at bounding box center [970, 236] width 448 height 23
click at [1071, 248] on span "Original 45w Pd Super Fast Charger, Imported From [GEOGRAPHIC_DATA] A/1 (0235)" at bounding box center [970, 236] width 448 height 23
drag, startPoint x: 1069, startPoint y: 249, endPoint x: 1086, endPoint y: 251, distance: 17.1
click at [1086, 248] on span "Original 45w Pd Super Fast Charger, Imported From [GEOGRAPHIC_DATA] A/1 (0235)" at bounding box center [970, 236] width 448 height 23
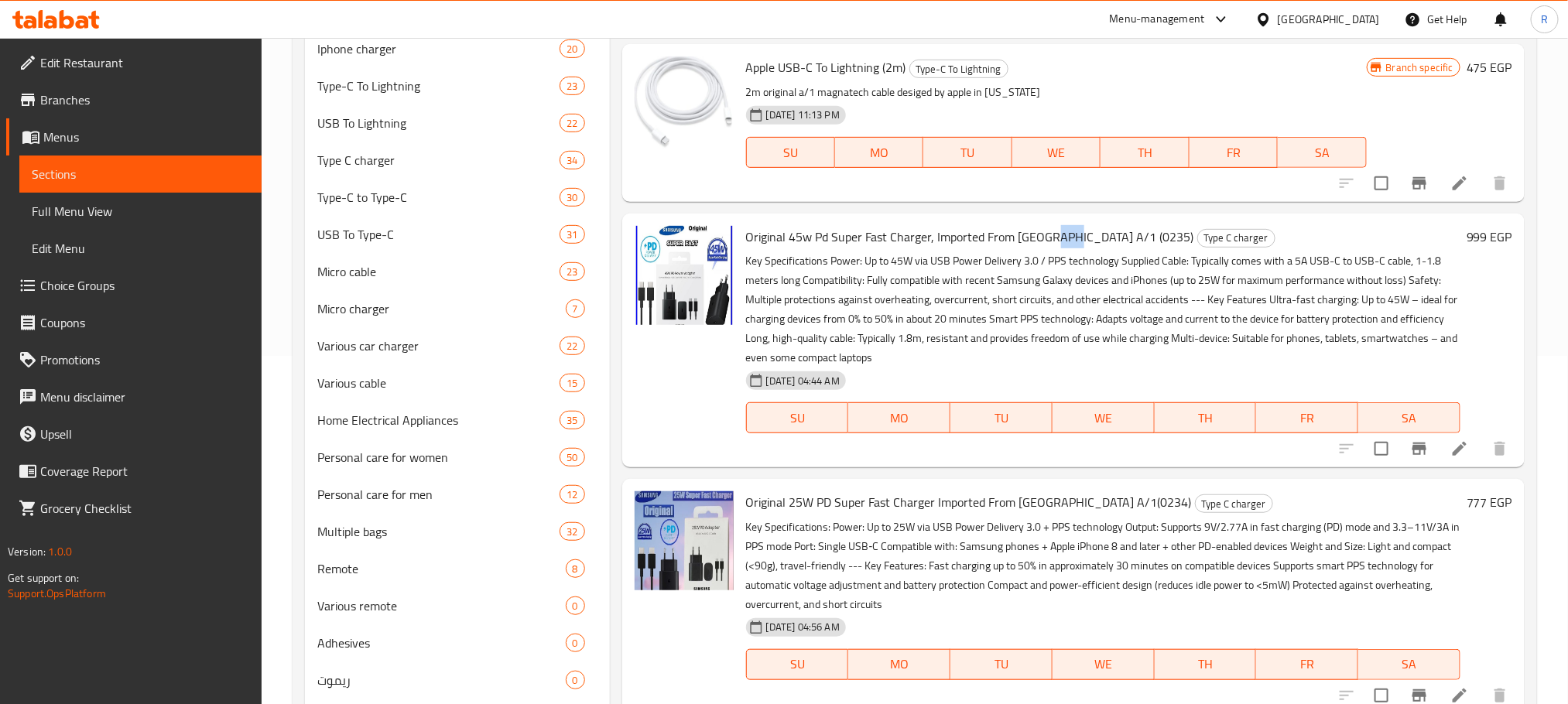
click at [1080, 248] on span "Original 45w Pd Super Fast Charger, Imported From [GEOGRAPHIC_DATA] A/1 (0235)" at bounding box center [970, 236] width 448 height 23
drag, startPoint x: 1071, startPoint y: 249, endPoint x: 1089, endPoint y: 251, distance: 18.1
click at [1089, 248] on span "Original 45w Pd Super Fast Charger, Imported From [GEOGRAPHIC_DATA] A/1 (0235)" at bounding box center [970, 236] width 448 height 23
click at [1017, 334] on p "Key Specifications Power: Up to 45W via USB Power Delivery 3.0 / PPS technology…" at bounding box center [1103, 308] width 715 height 116
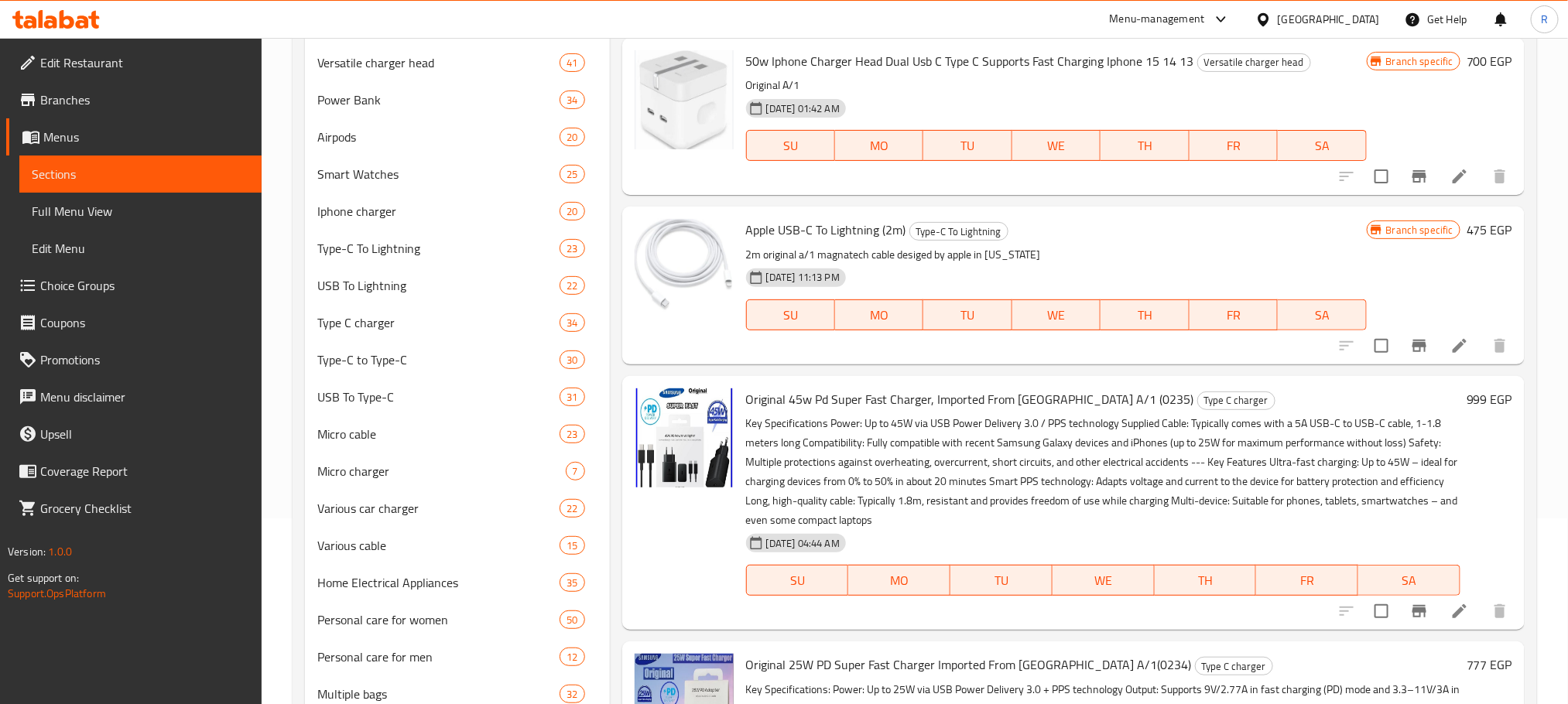
scroll to position [0, 0]
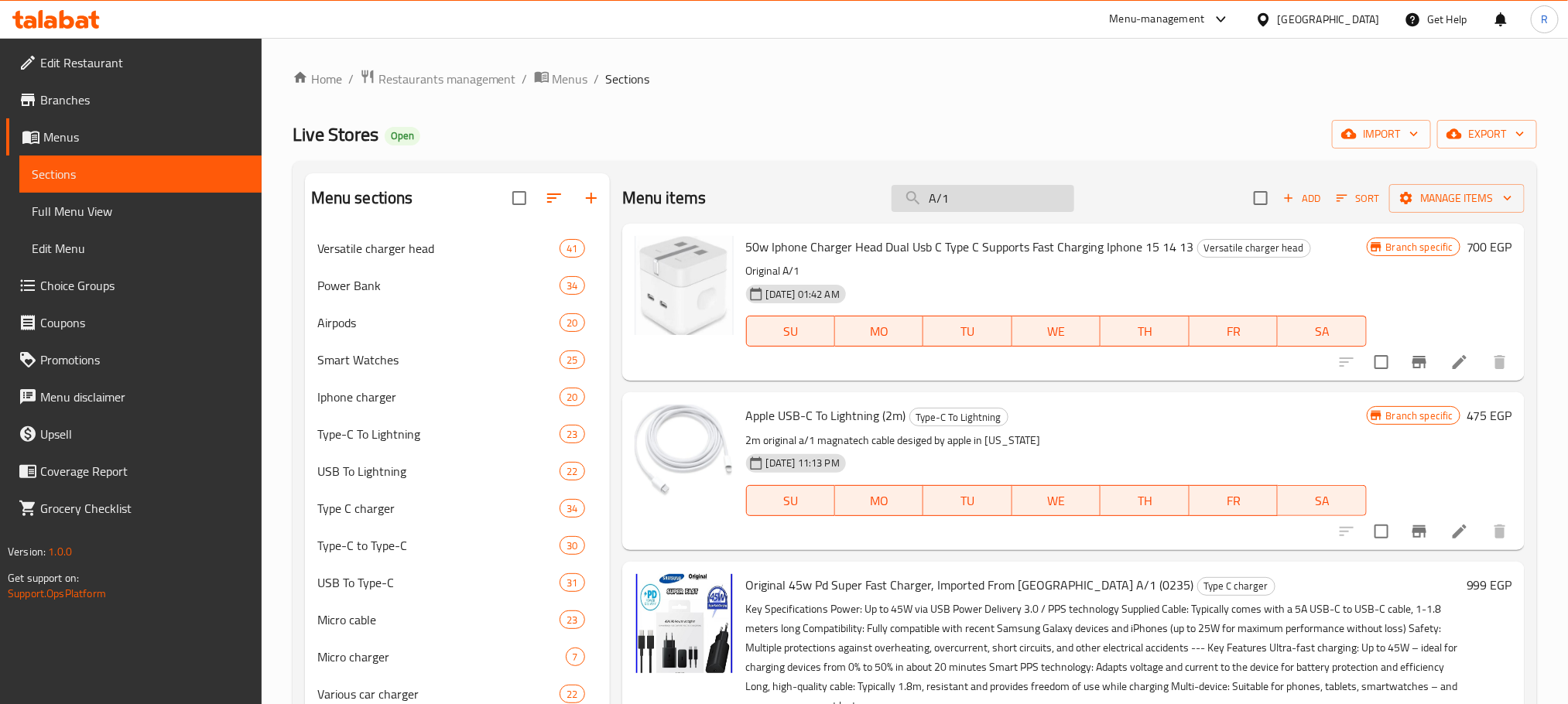
click at [994, 207] on input "A/1" at bounding box center [983, 198] width 183 height 27
paste input "أويجينال ايه"
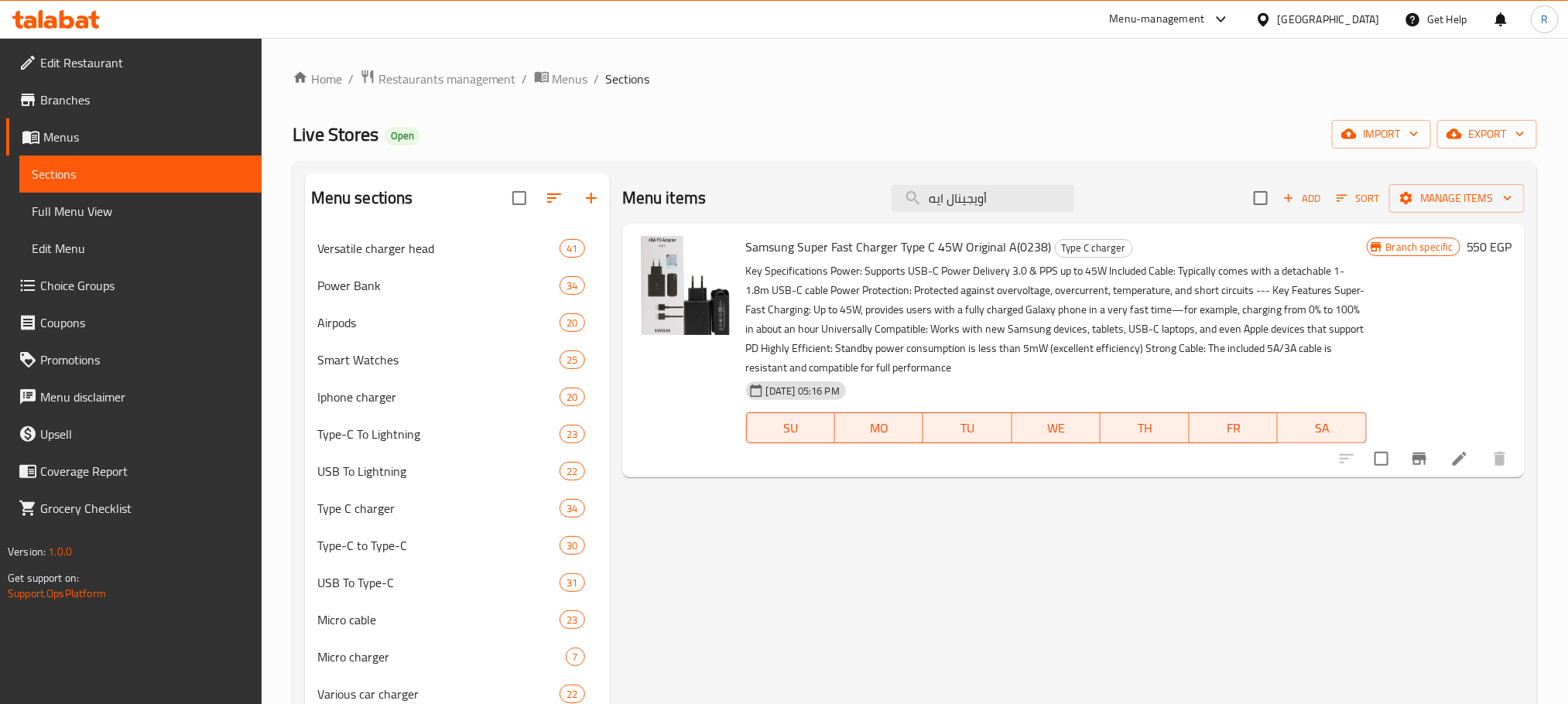
type input "أويجينال ايه"
click at [759, 251] on span "Samsung Super Fast Charger Type C 45W Original A(0238)" at bounding box center [899, 246] width 305 height 23
drag, startPoint x: 759, startPoint y: 251, endPoint x: 1064, endPoint y: 249, distance: 305.0
click at [1052, 249] on span "Samsung Super Fast Charger Type C 45W Original A(0238)" at bounding box center [899, 246] width 305 height 23
click at [1422, 465] on icon "Branch-specific-item" at bounding box center [1420, 459] width 14 height 13
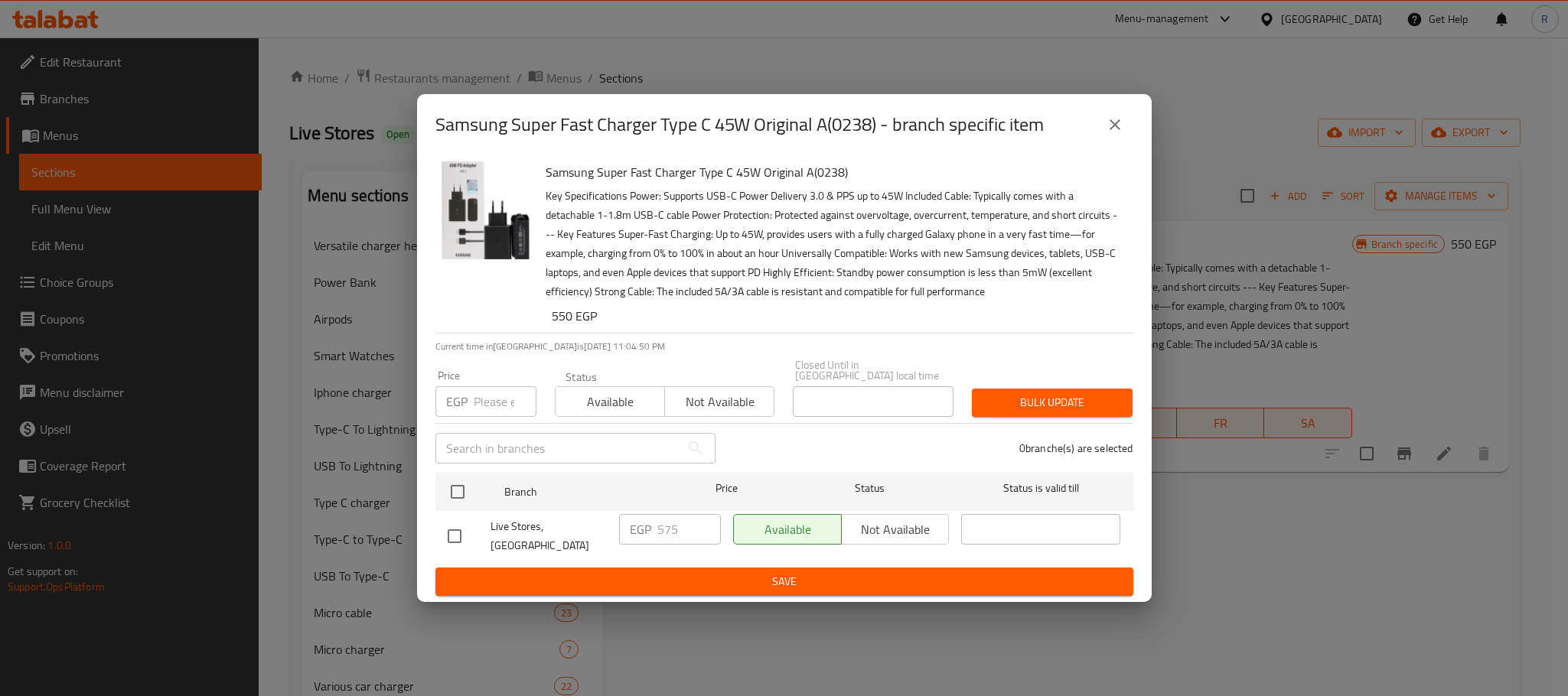
click at [1121, 122] on icon "close" at bounding box center [1114, 124] width 19 height 19
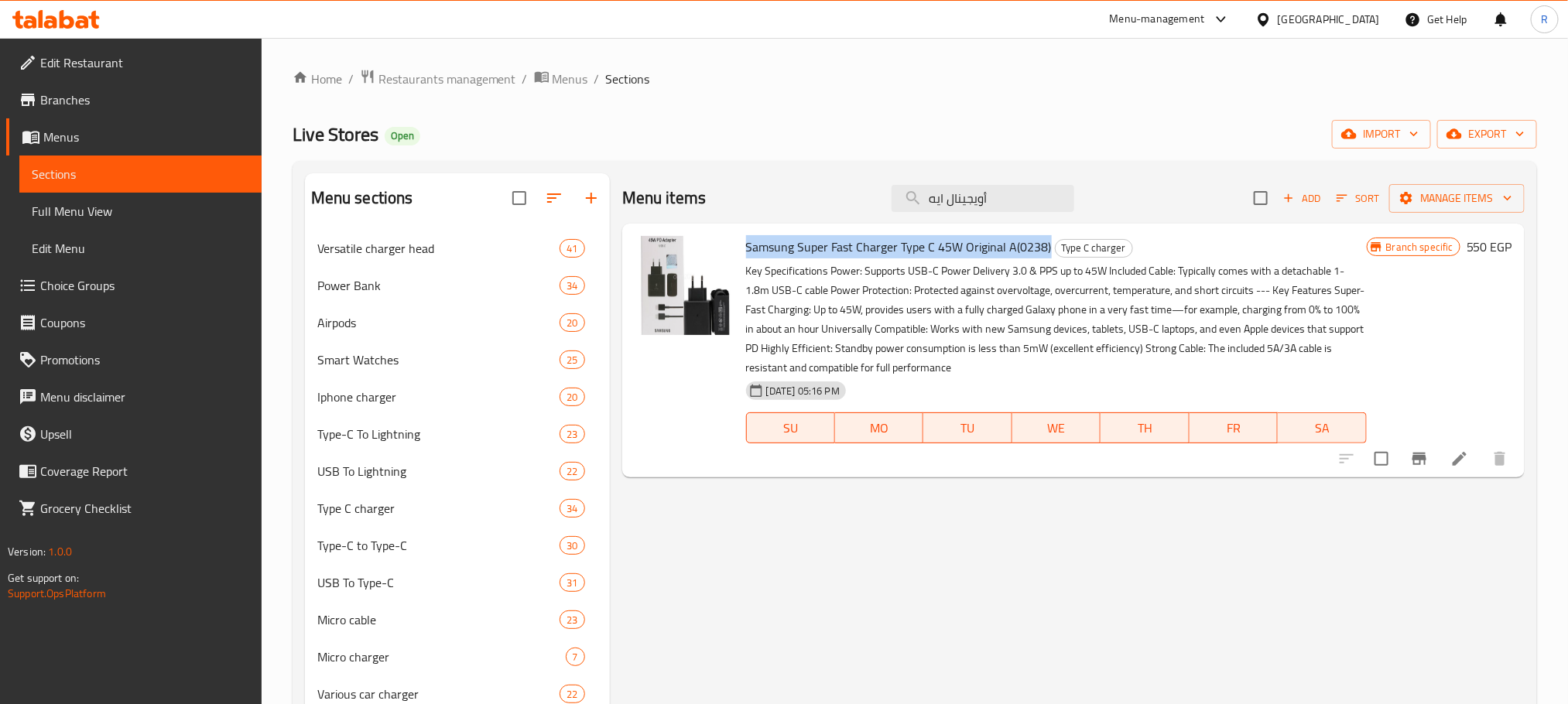
click at [1458, 467] on icon at bounding box center [1459, 459] width 19 height 19
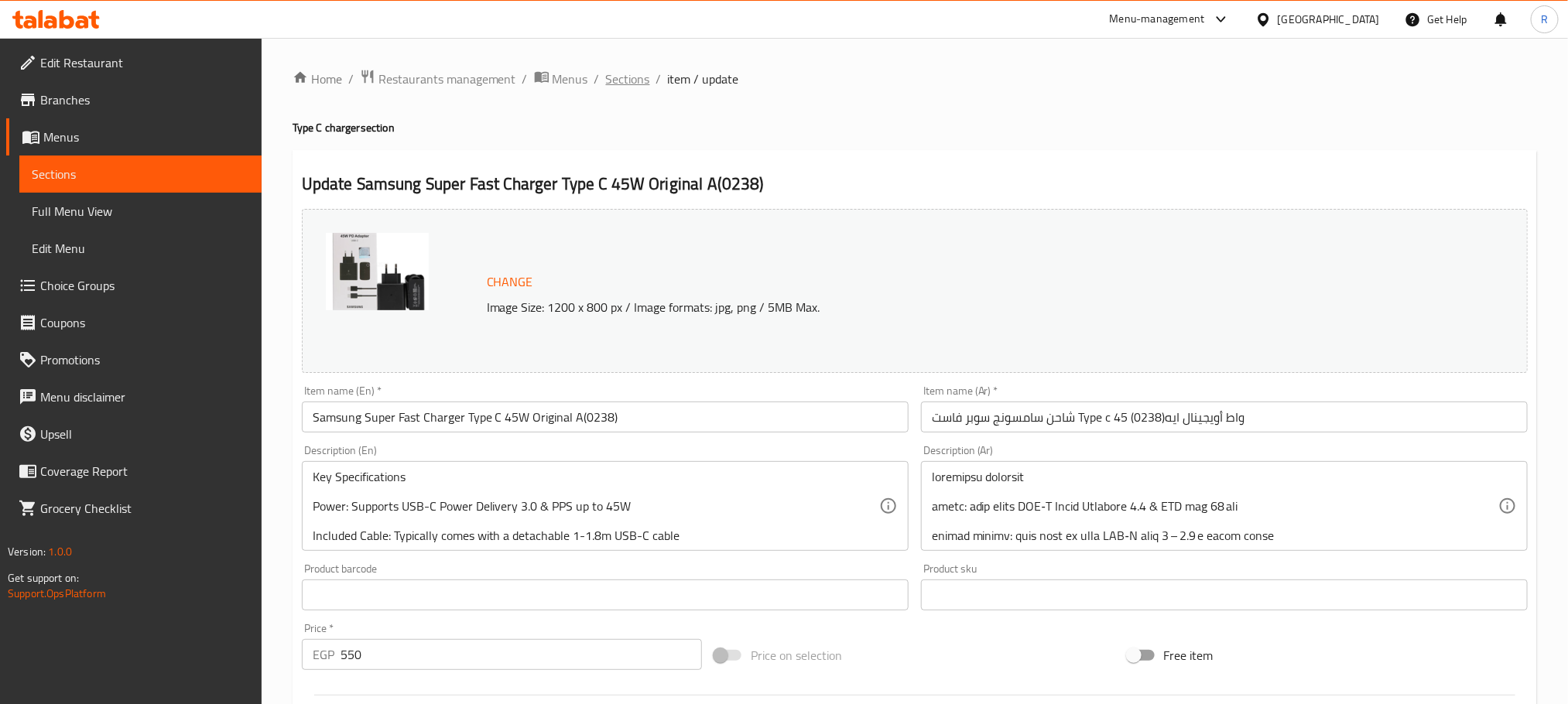
click at [637, 69] on span "Sections" at bounding box center [628, 78] width 44 height 19
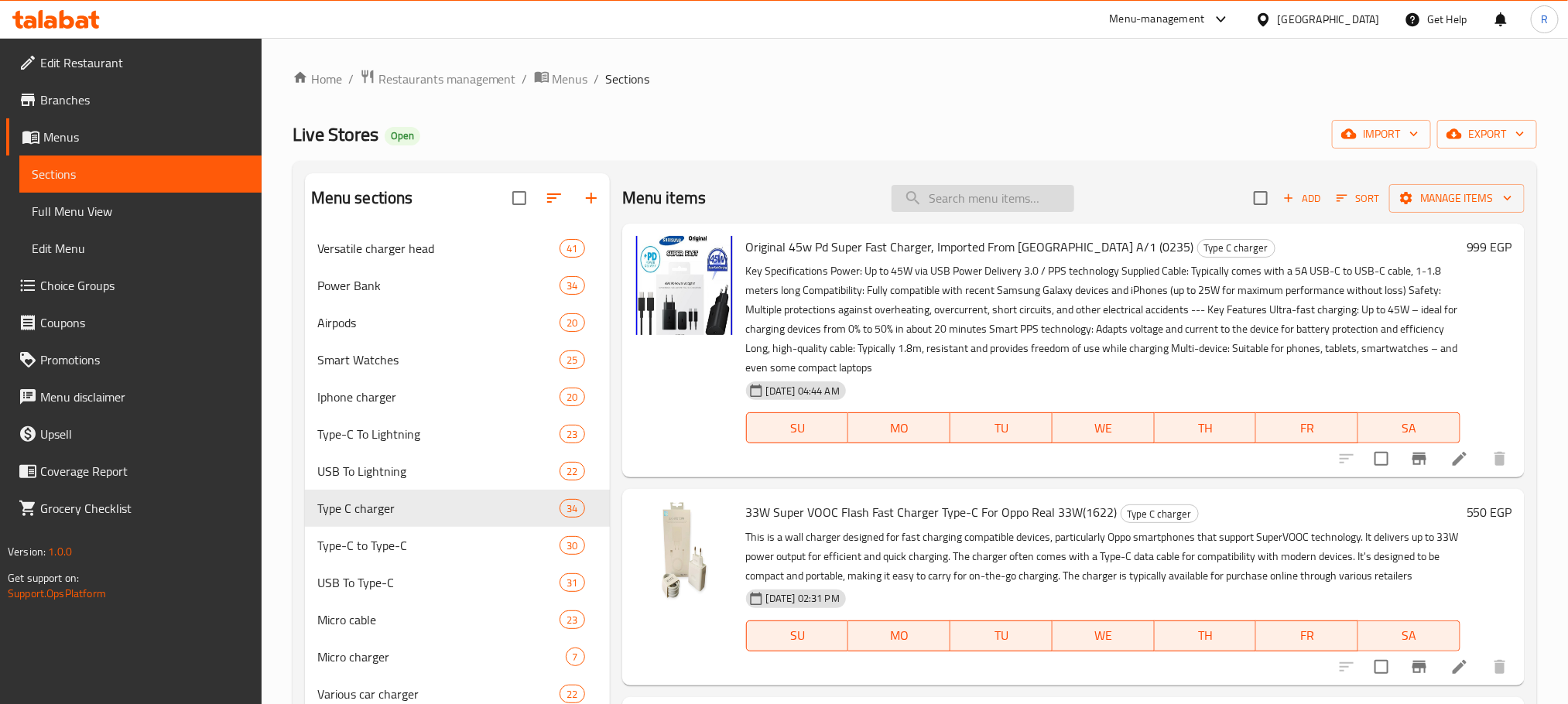
click at [946, 212] on input "search" at bounding box center [983, 198] width 183 height 27
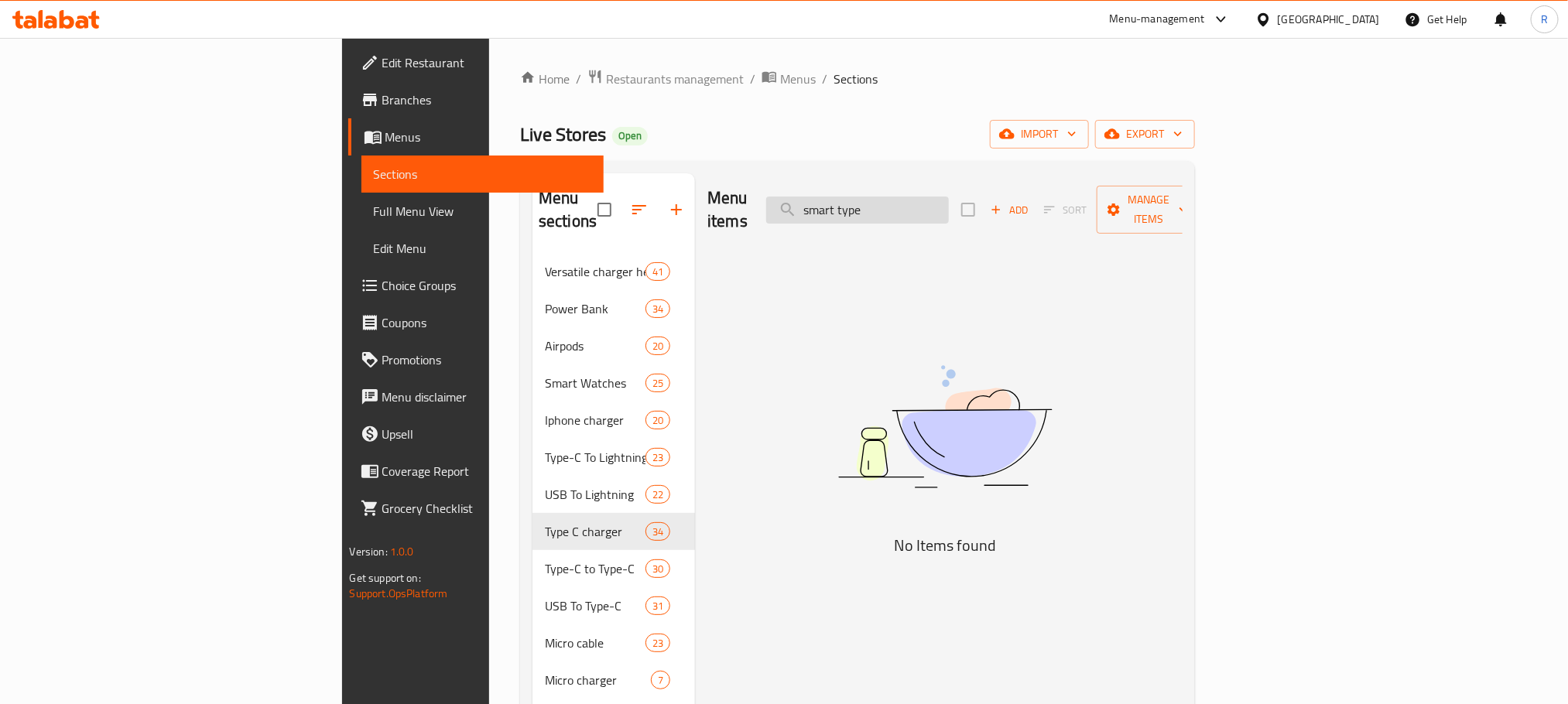
click at [949, 197] on input "smart type" at bounding box center [857, 210] width 183 height 27
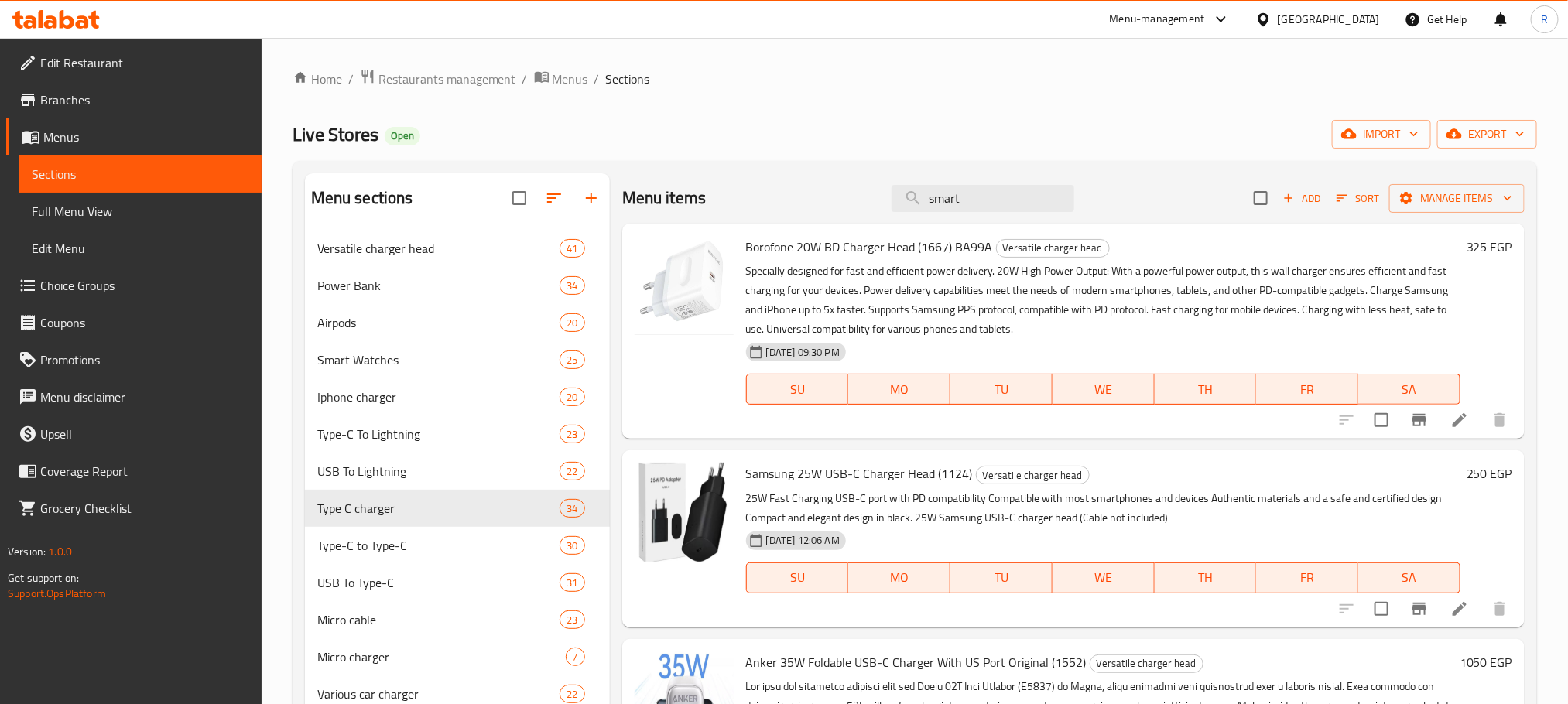
type input "smart"
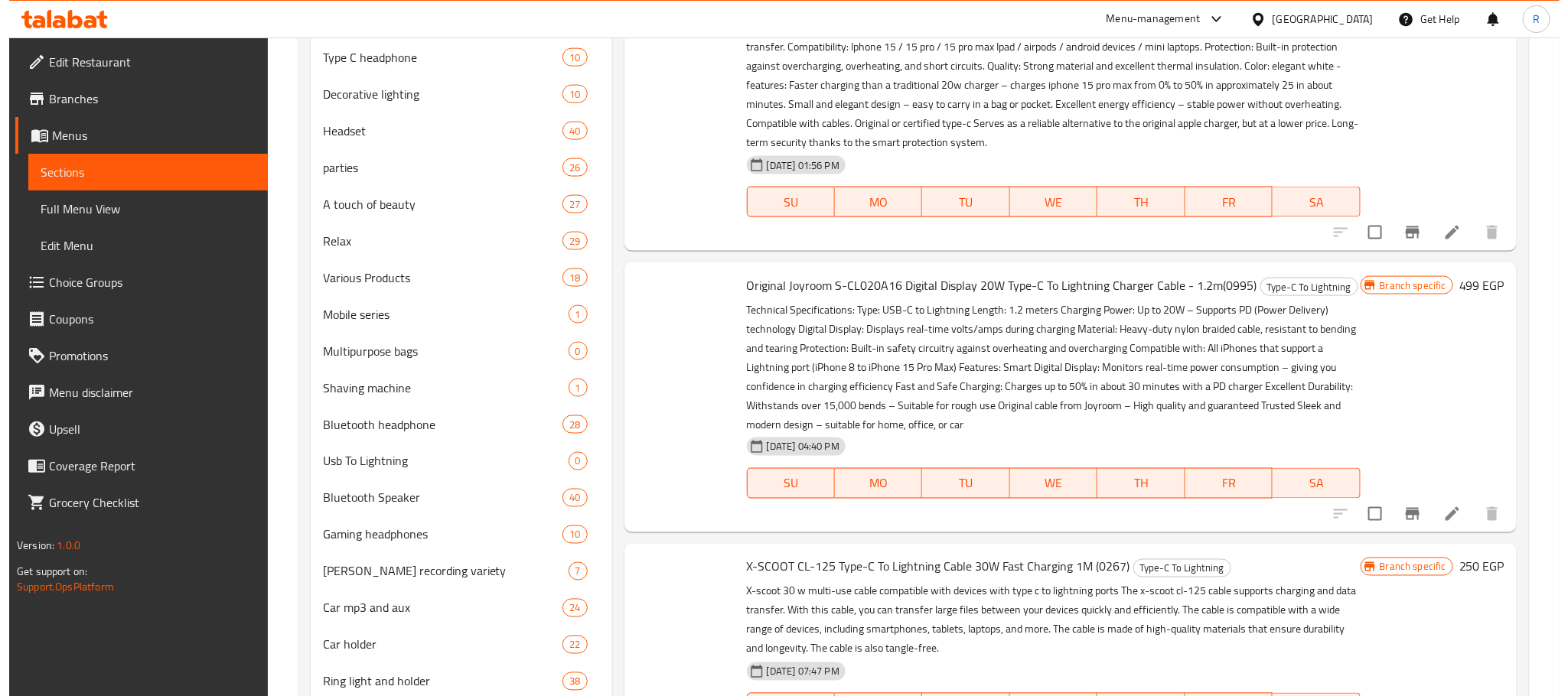
scroll to position [22179, 0]
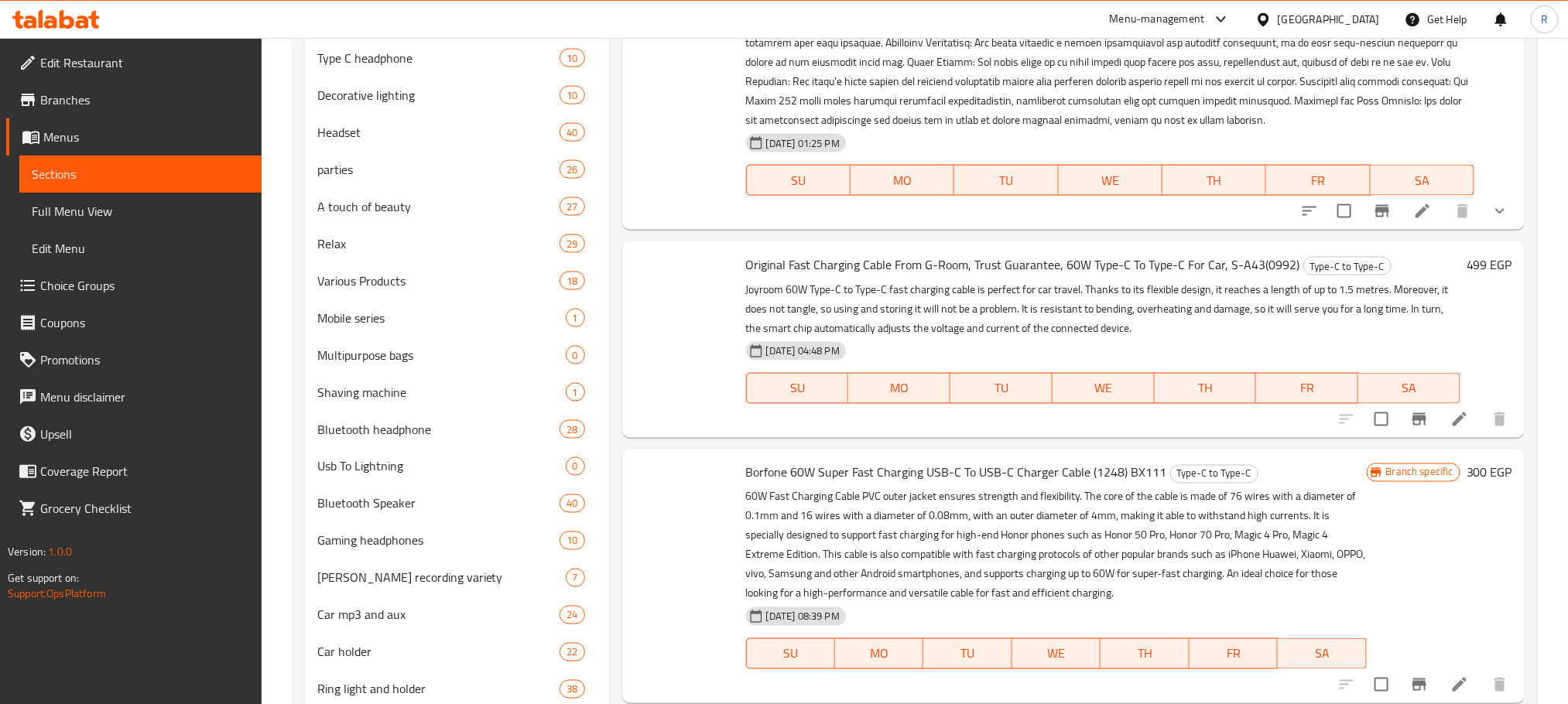
drag, startPoint x: 757, startPoint y: 346, endPoint x: 1083, endPoint y: 349, distance: 326.0
copy span "with power 80W Smart USB Type-C Charger SZX SZ80 (0779)"
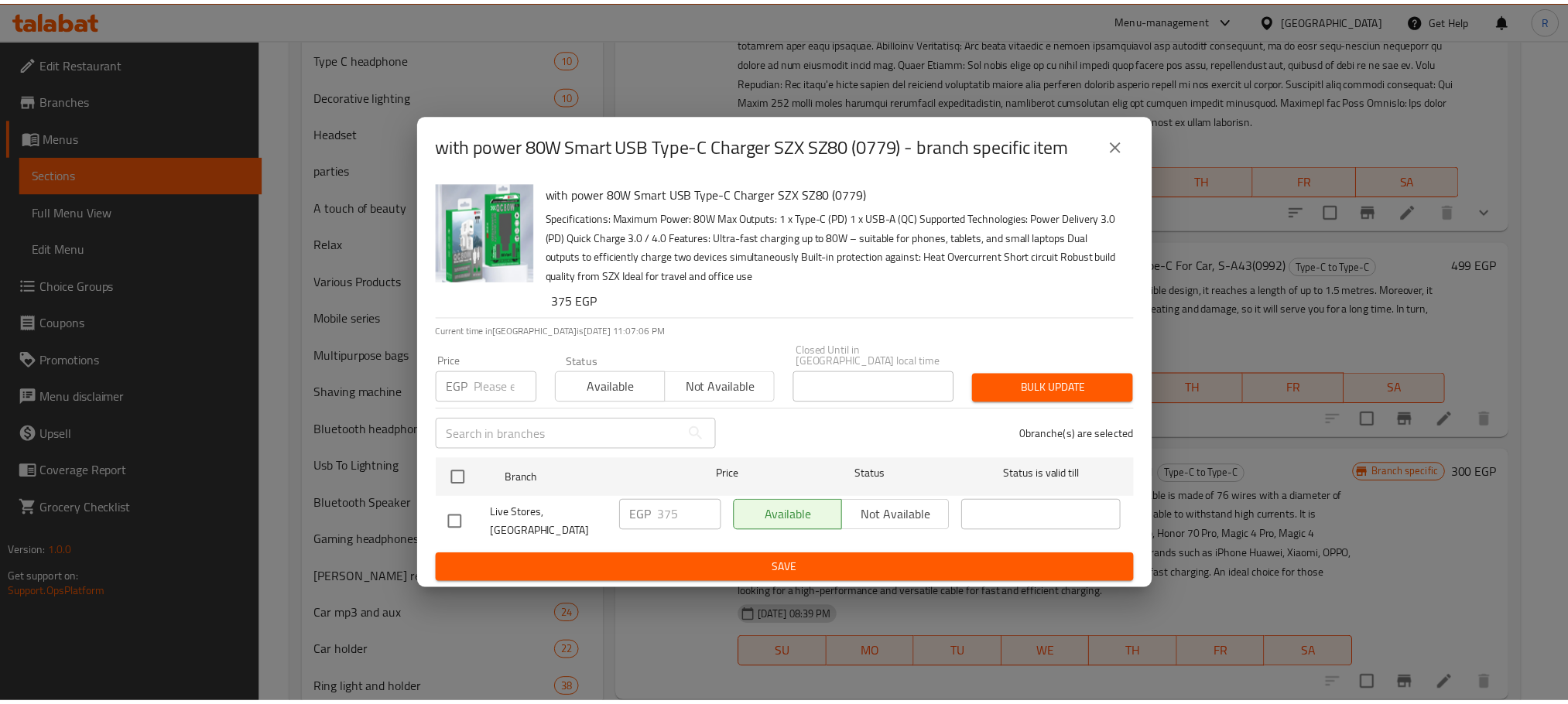
scroll to position [22413, 0]
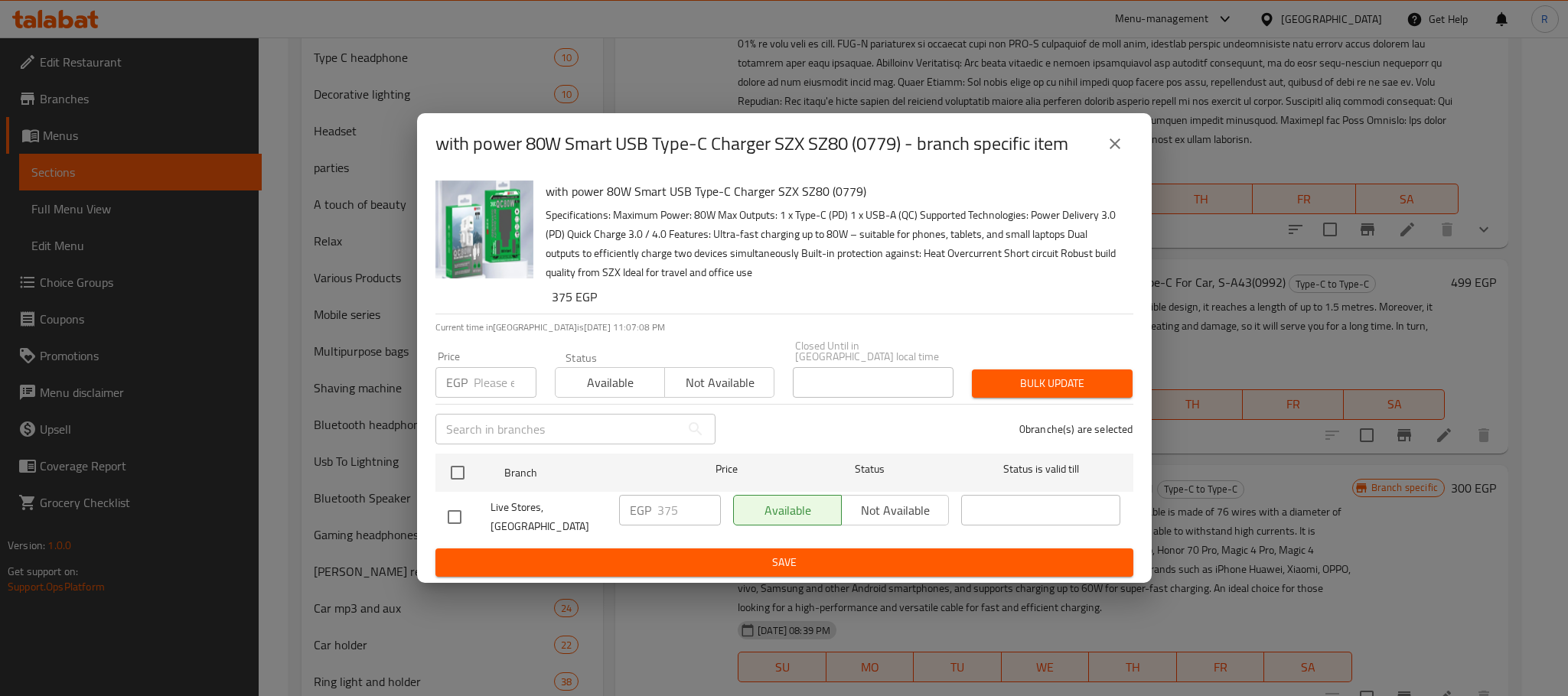
click at [1115, 146] on icon "close" at bounding box center [1114, 144] width 11 height 11
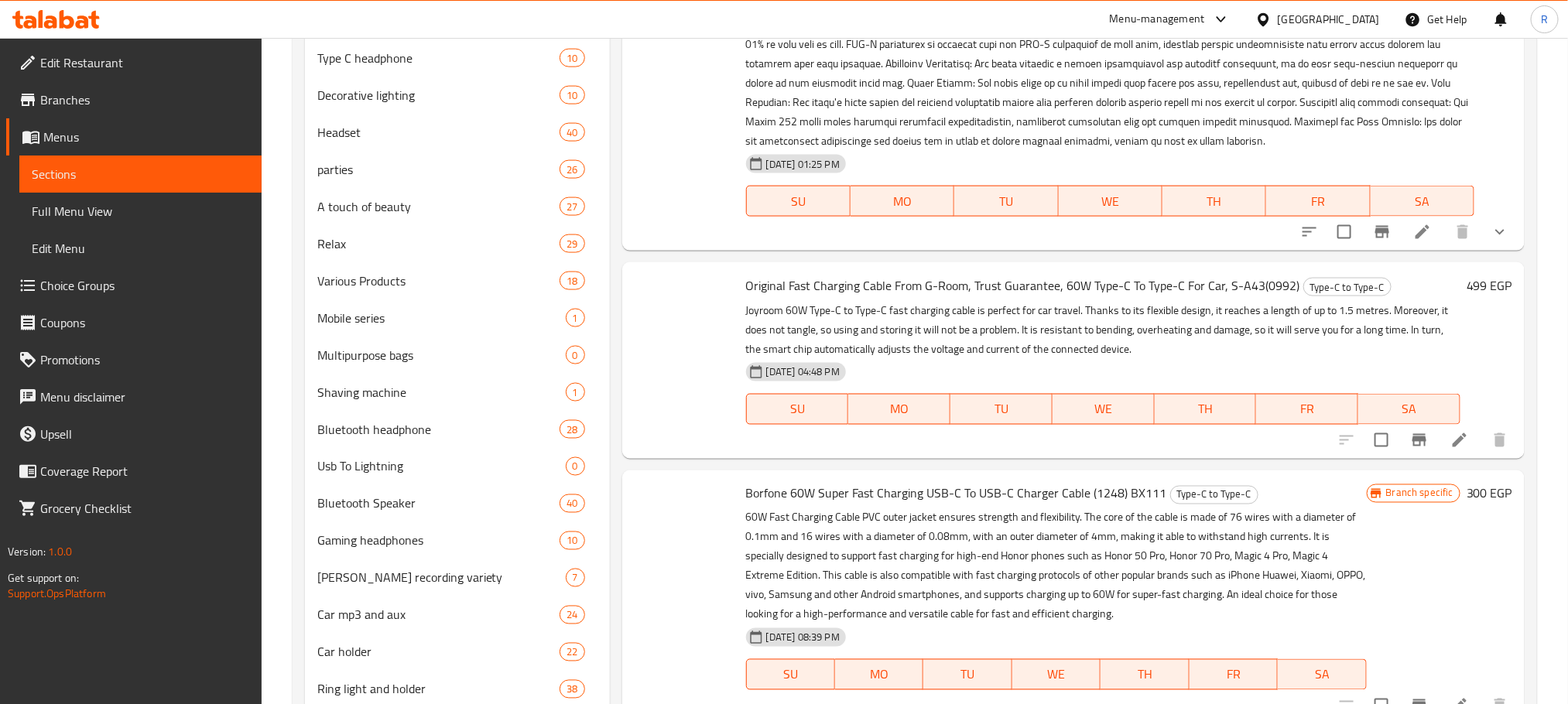
scroll to position [22434, 0]
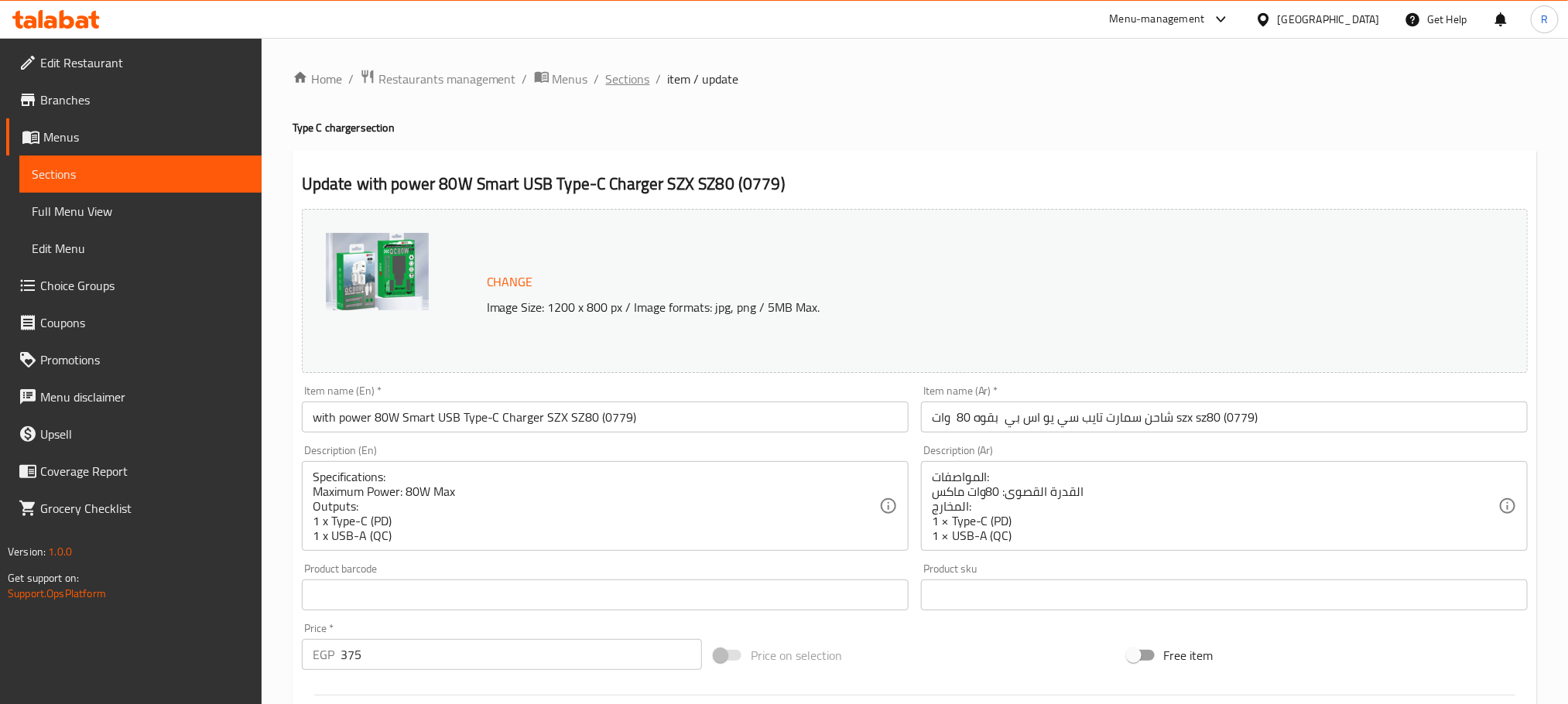
click at [641, 82] on span "Sections" at bounding box center [628, 78] width 44 height 19
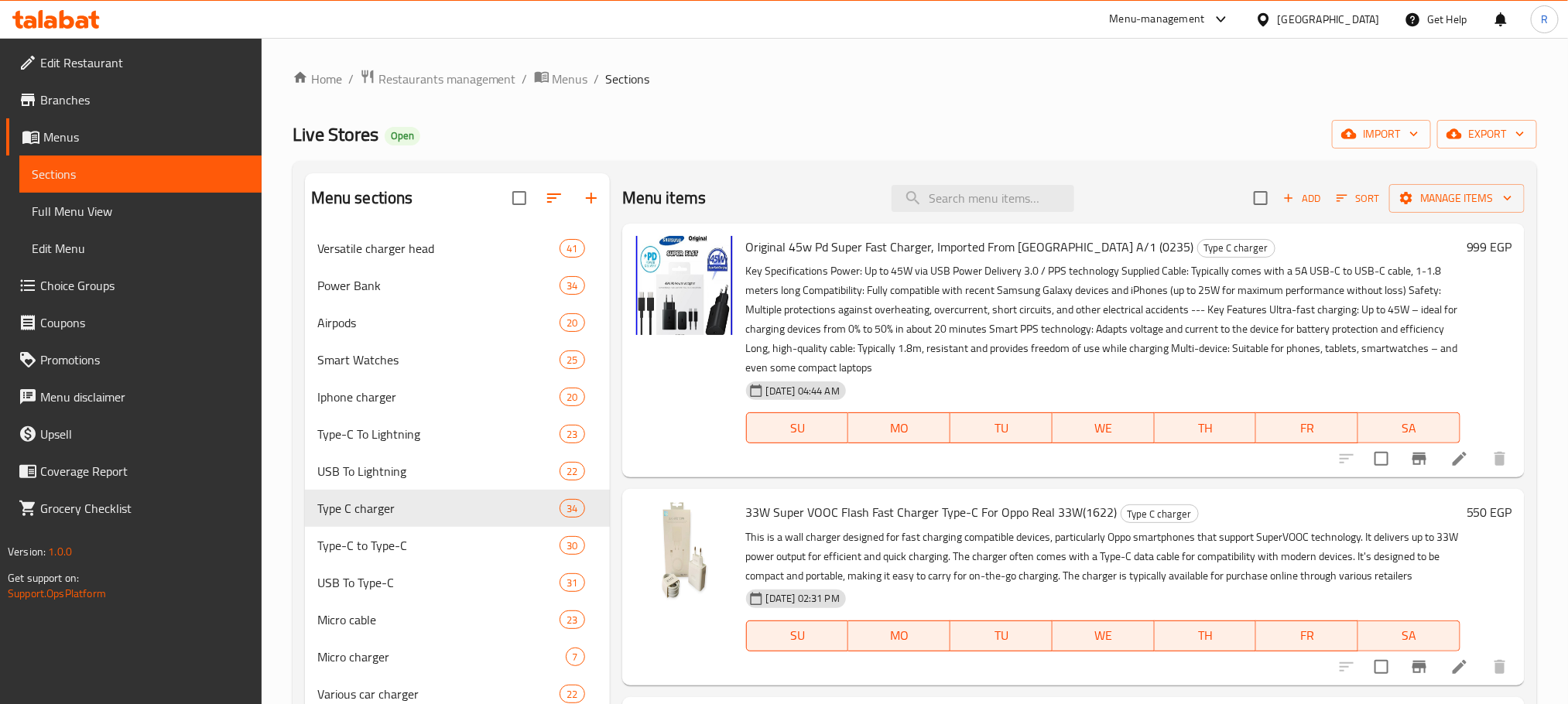
click at [973, 202] on input "search" at bounding box center [983, 198] width 183 height 27
paste input "with power 80W Smart USB Type-C Charger SZX SZ80 (0779)"
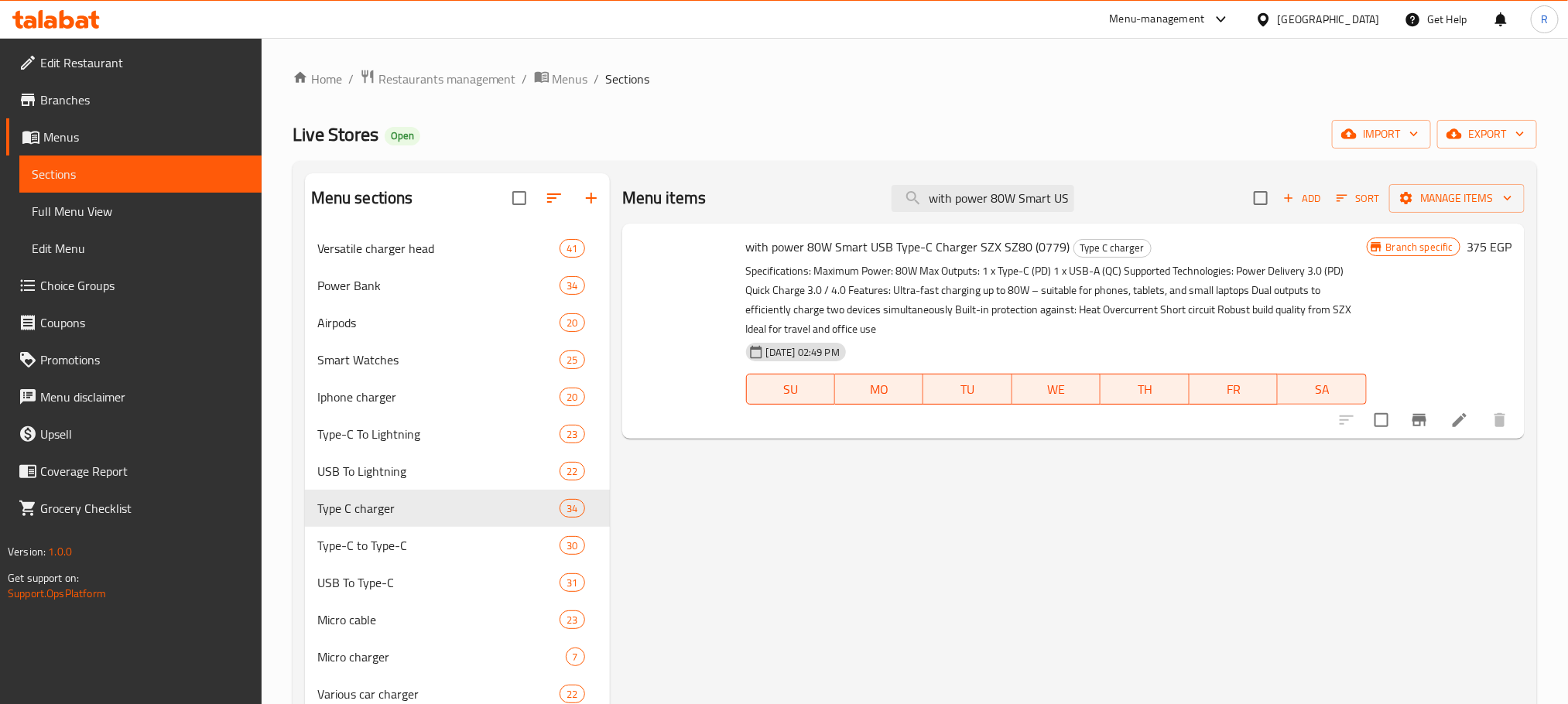
scroll to position [0, 193]
type input "with power 80W Smart USB Type-C Charger SZX SZ80 (0779)"
click at [1417, 426] on icon "Branch-specific-item" at bounding box center [1420, 420] width 14 height 13
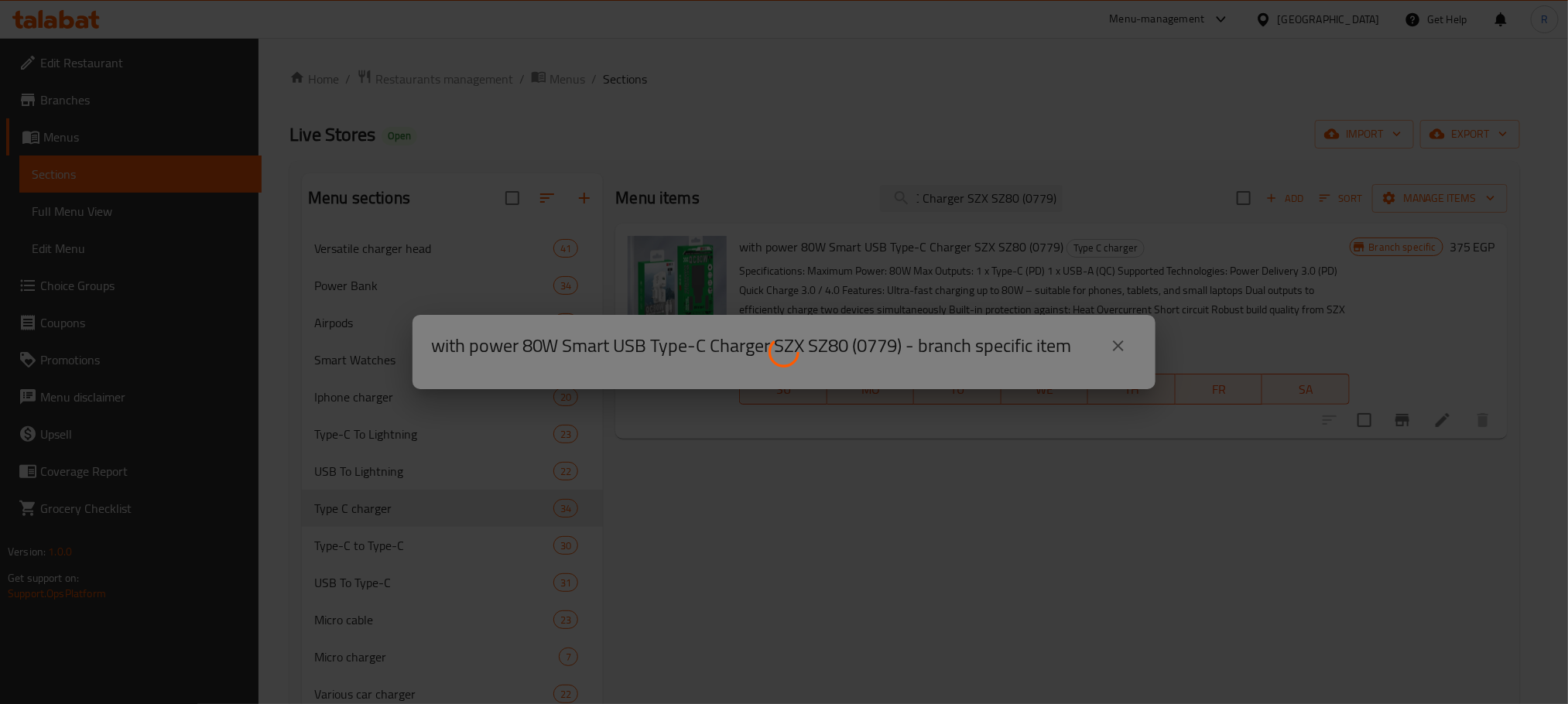
scroll to position [0, 0]
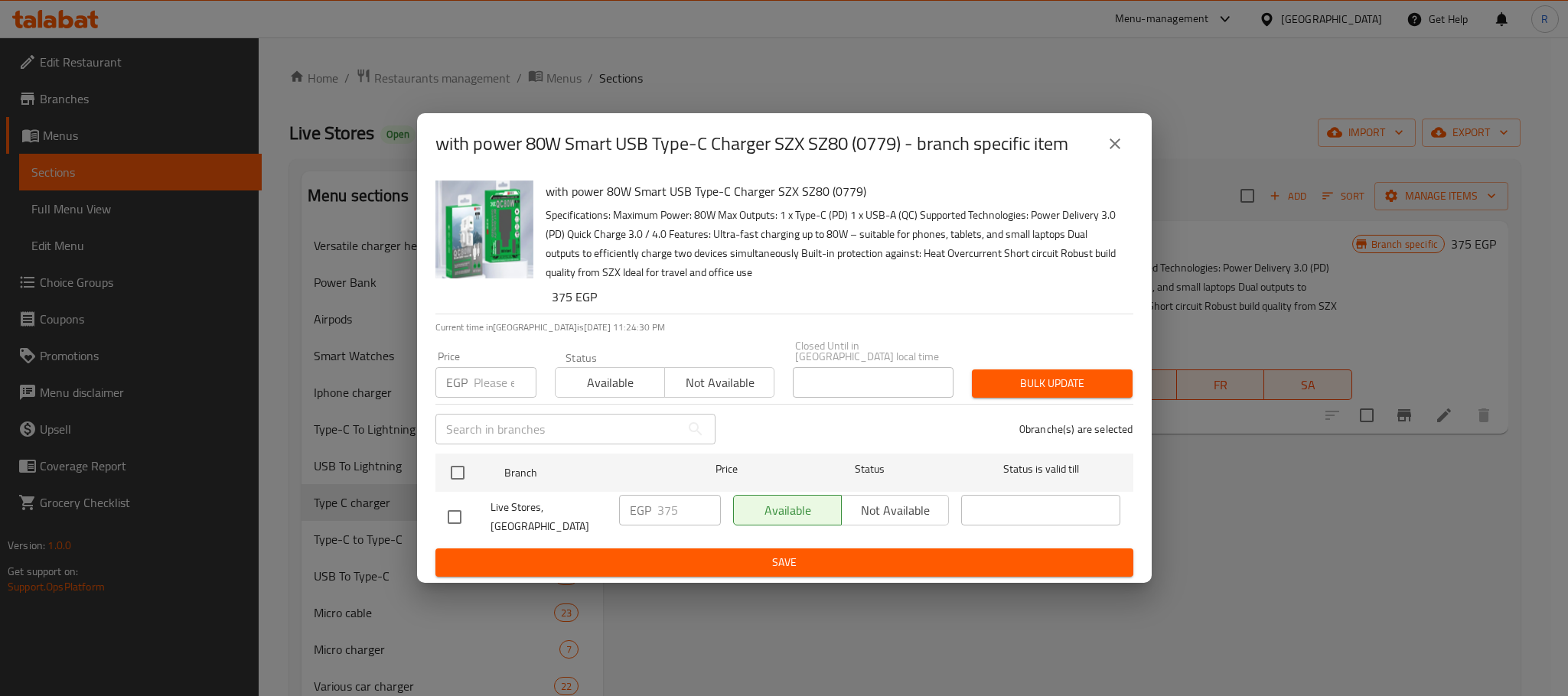
click at [1120, 148] on icon "close" at bounding box center [1114, 144] width 19 height 19
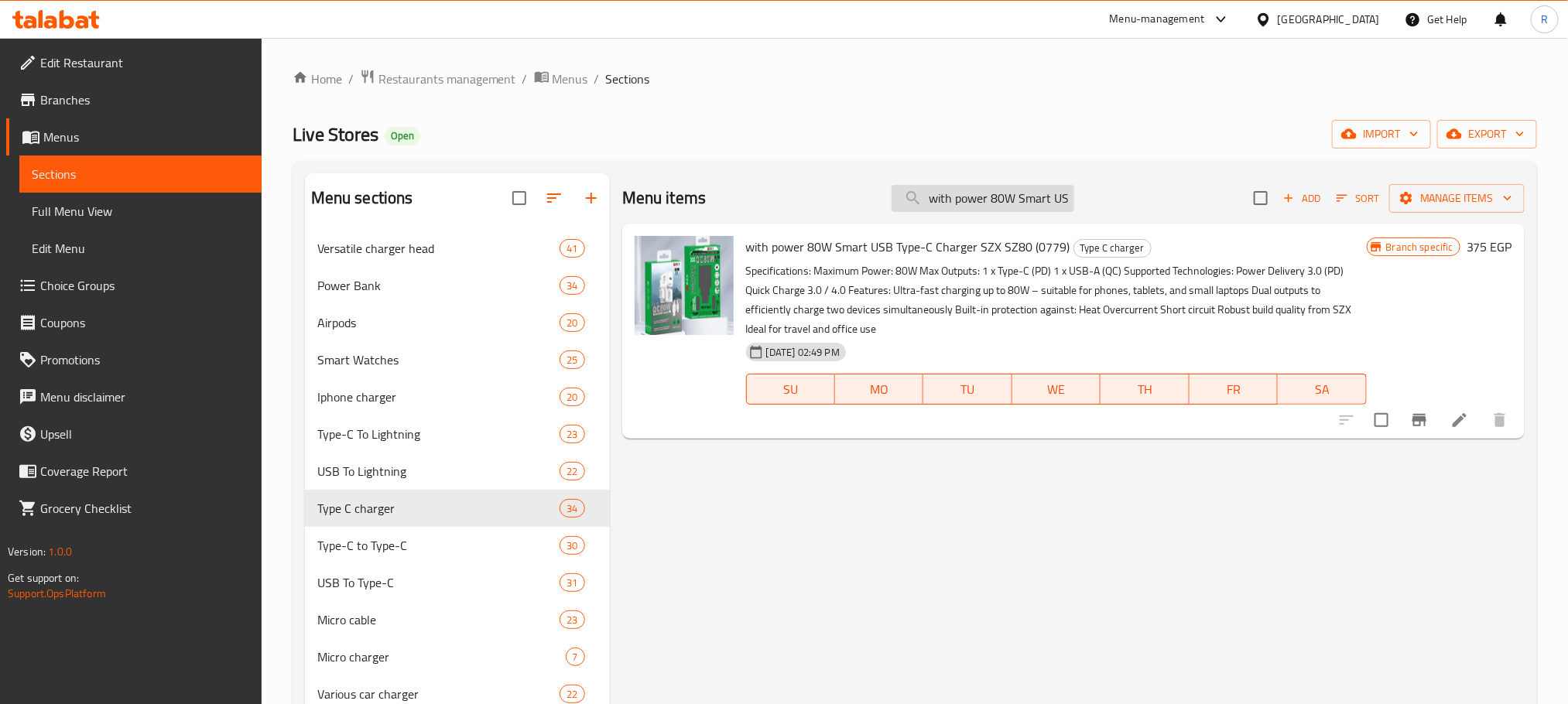
click at [1000, 198] on input "with power 80W Smart USB Type-C Charger SZX SZ80 (0779)" at bounding box center [983, 198] width 183 height 27
paste input "search"
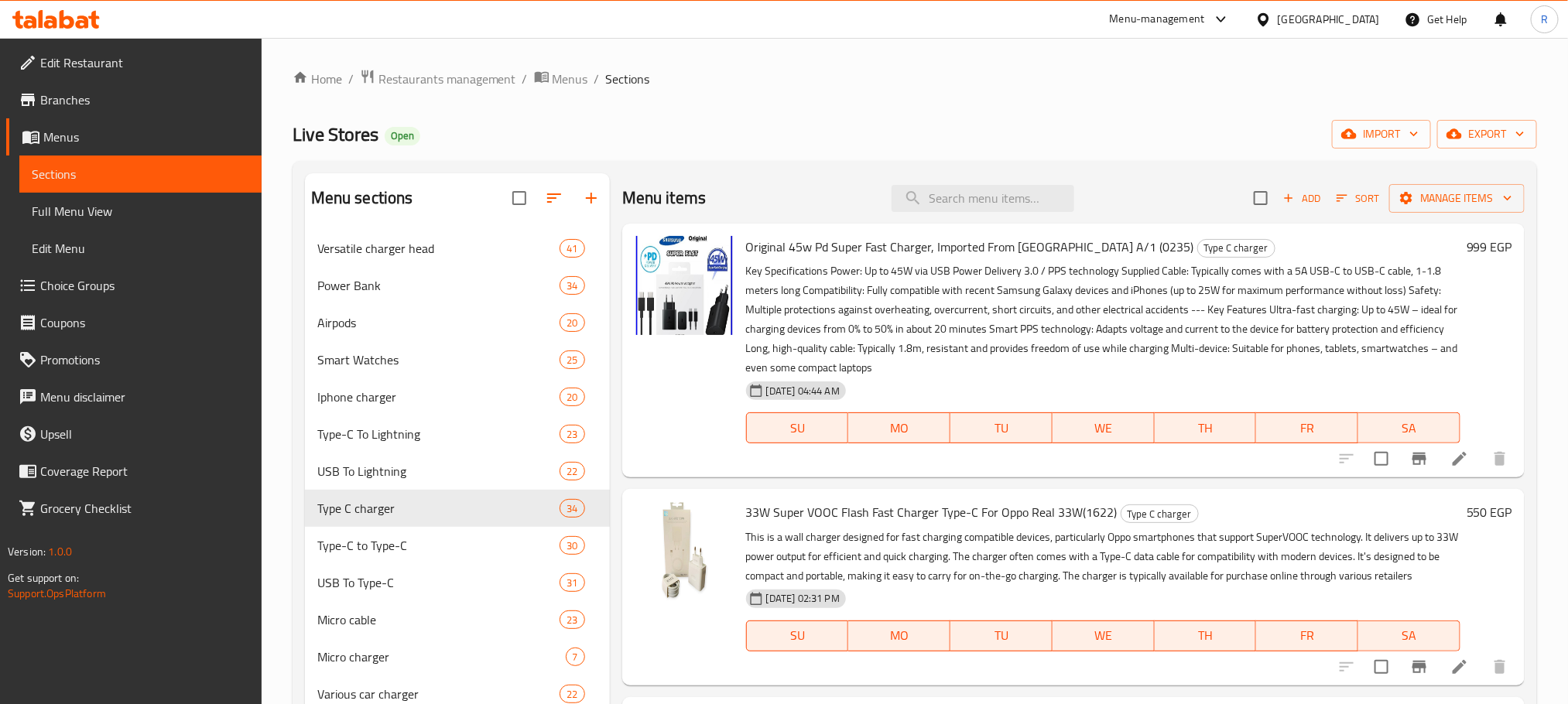
paste input "125CL"
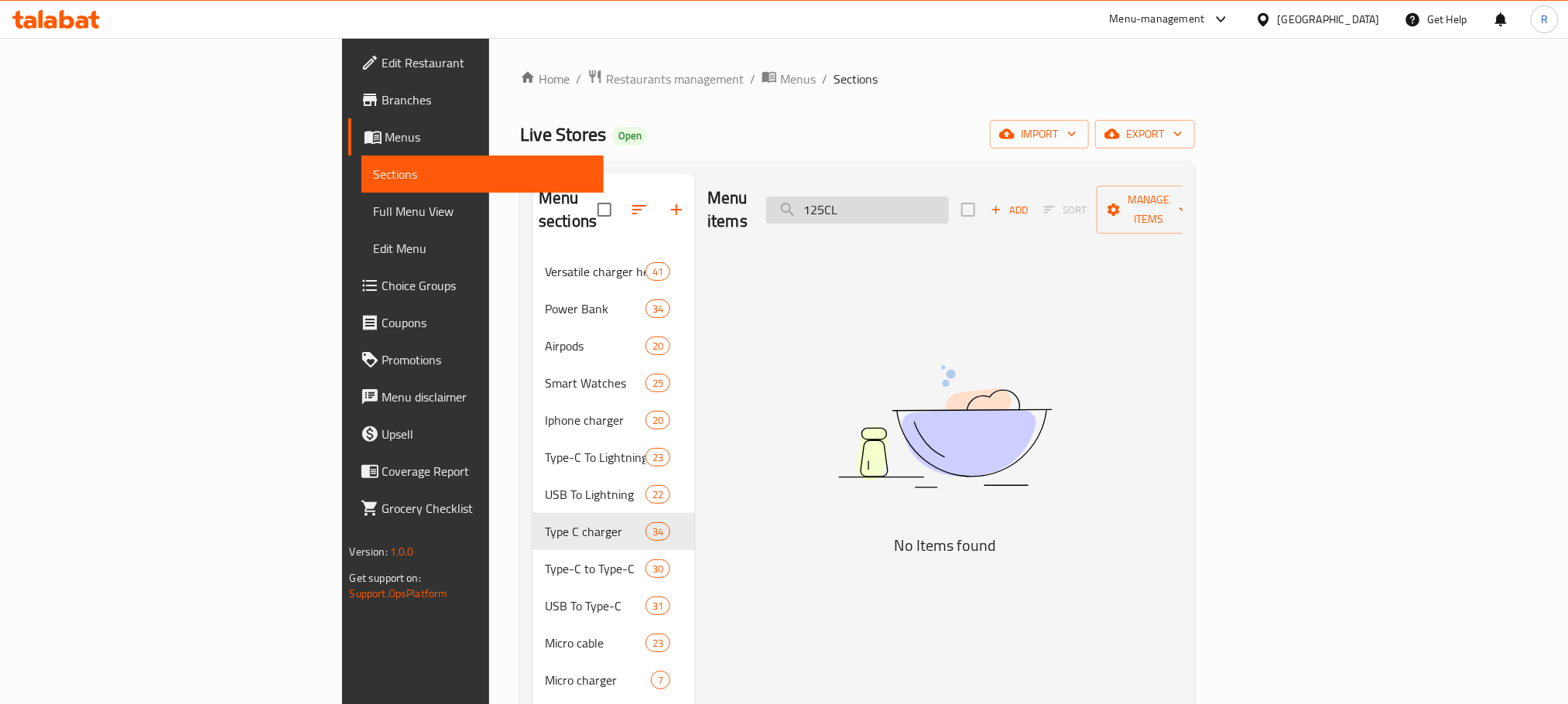
click at [945, 208] on input "125CL" at bounding box center [857, 210] width 183 height 27
click at [949, 210] on input "125 CL" at bounding box center [857, 210] width 183 height 27
click at [945, 202] on input "125 CL" at bounding box center [857, 210] width 183 height 27
drag, startPoint x: 971, startPoint y: 205, endPoint x: 992, endPoint y: 205, distance: 21.0
click at [949, 205] on input "125 CL" at bounding box center [857, 210] width 183 height 27
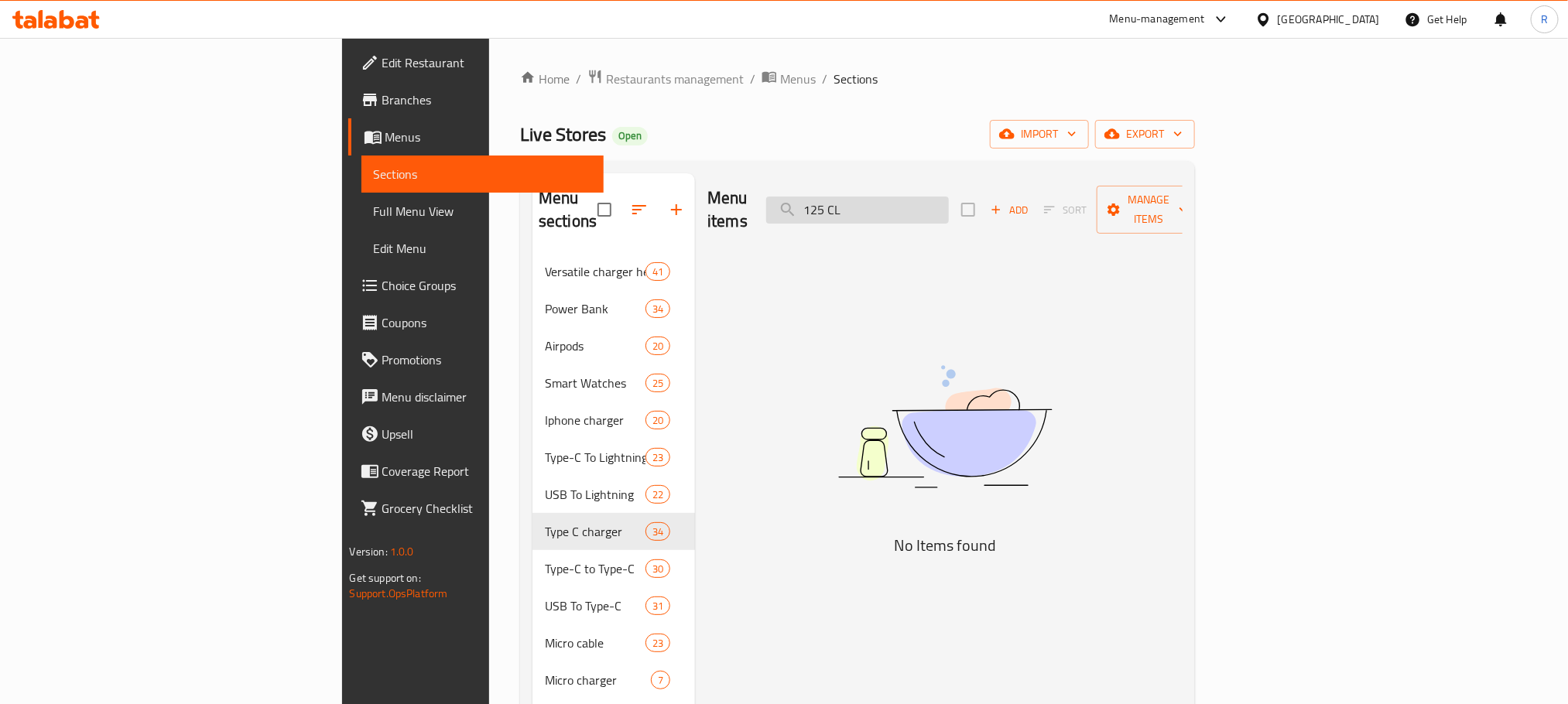
click at [949, 205] on input "125 CL" at bounding box center [857, 210] width 183 height 27
click at [949, 208] on input "125 CL" at bounding box center [857, 210] width 183 height 27
drag, startPoint x: 954, startPoint y: 205, endPoint x: 978, endPoint y: 205, distance: 24.0
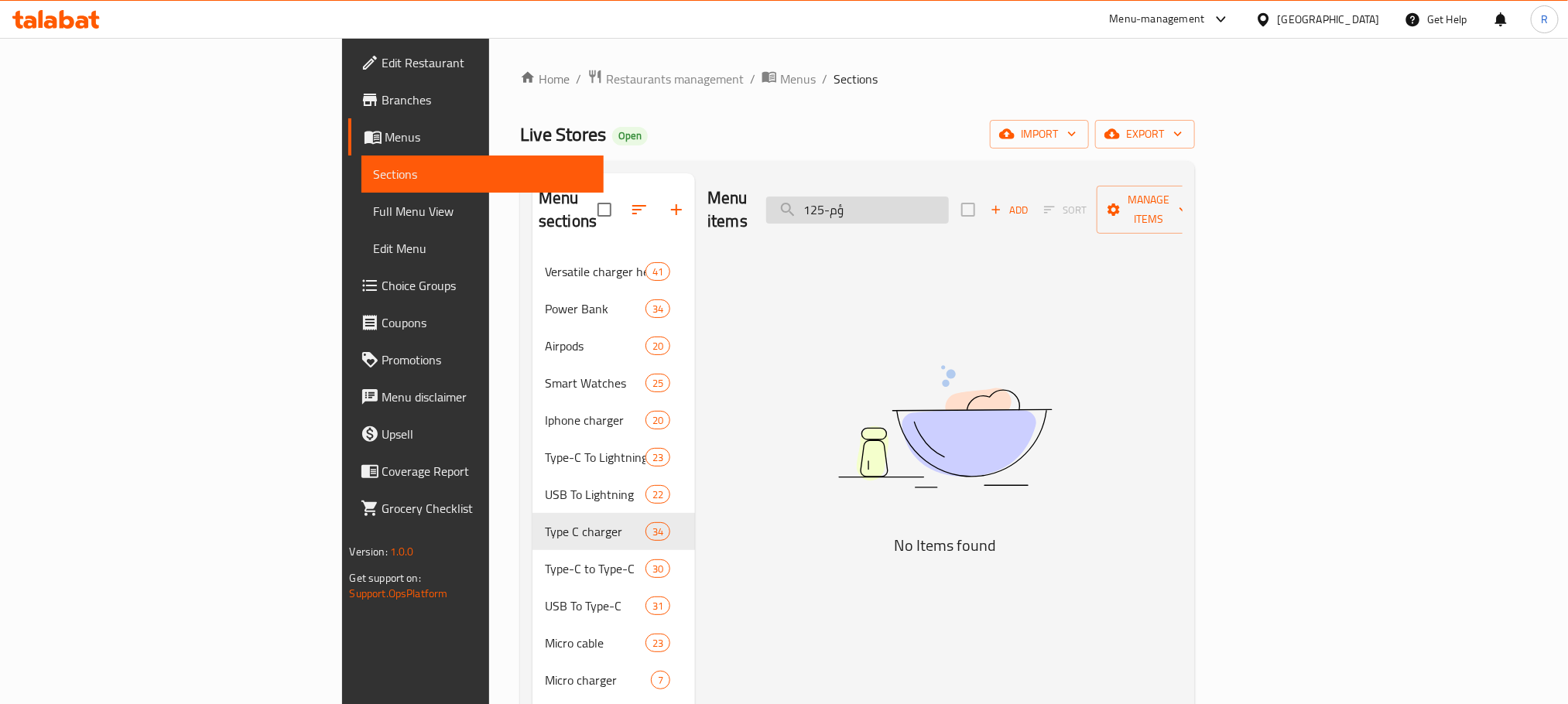
click at [949, 205] on input "ؤم-125" at bounding box center [857, 210] width 183 height 27
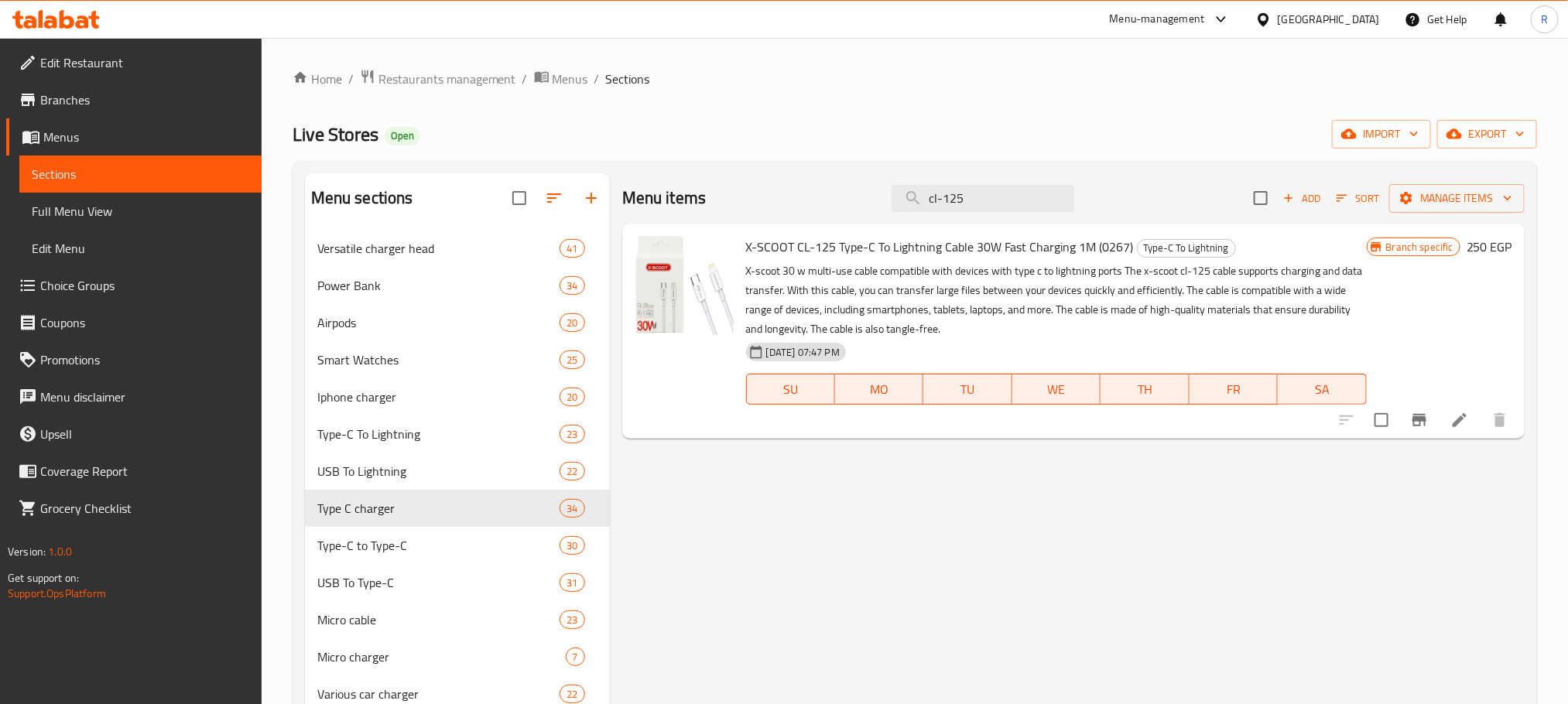
type input "cl-125"
click at [750, 258] on span "X-SCOOT CL-125 Type-C To Lightning Cable 30W Fast Charging 1M (0267)" at bounding box center [940, 246] width 388 height 23
drag, startPoint x: 750, startPoint y: 260, endPoint x: 780, endPoint y: 256, distance: 30.3
click at [828, 258] on span "X-SCOOT CL-125 Type-C To Lightning Cable 30W Fast Charging 1M (0267)" at bounding box center [940, 246] width 388 height 23
click at [743, 258] on div "X-SCOOT CL-125 Type-C To Lightning Cable 30W Fast Charging 1M (0267) Type-C To …" at bounding box center [1056, 330] width 633 height 203
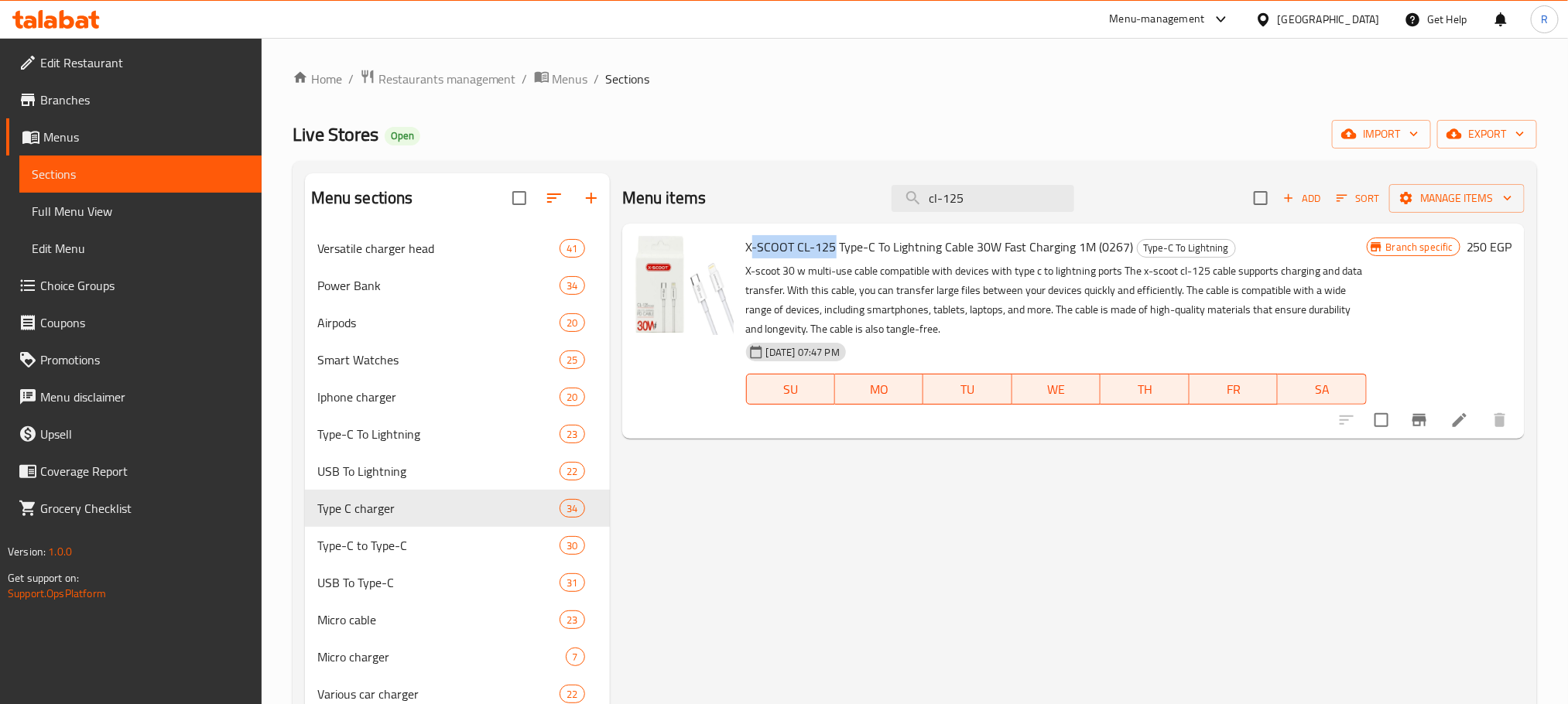
click at [779, 256] on div "X-SCOOT CL-125 Type-C To Lightning Cable 30W Fast Charging 1M (0267) Type-C To …" at bounding box center [1056, 330] width 633 height 203
click at [780, 256] on span "X-SCOOT CL-125 Type-C To Lightning Cable 30W Fast Charging 1M (0267)" at bounding box center [940, 246] width 388 height 23
click at [747, 258] on span "X-SCOOT CL-125 Type-C To Lightning Cable 30W Fast Charging 1M (0267)" at bounding box center [940, 246] width 388 height 23
drag, startPoint x: 747, startPoint y: 260, endPoint x: 1150, endPoint y: 261, distance: 403.0
click at [1134, 258] on span "X-SCOOT CL-125 Type-C To Lightning Cable 30W Fast Charging 1M (0267)" at bounding box center [940, 246] width 388 height 23
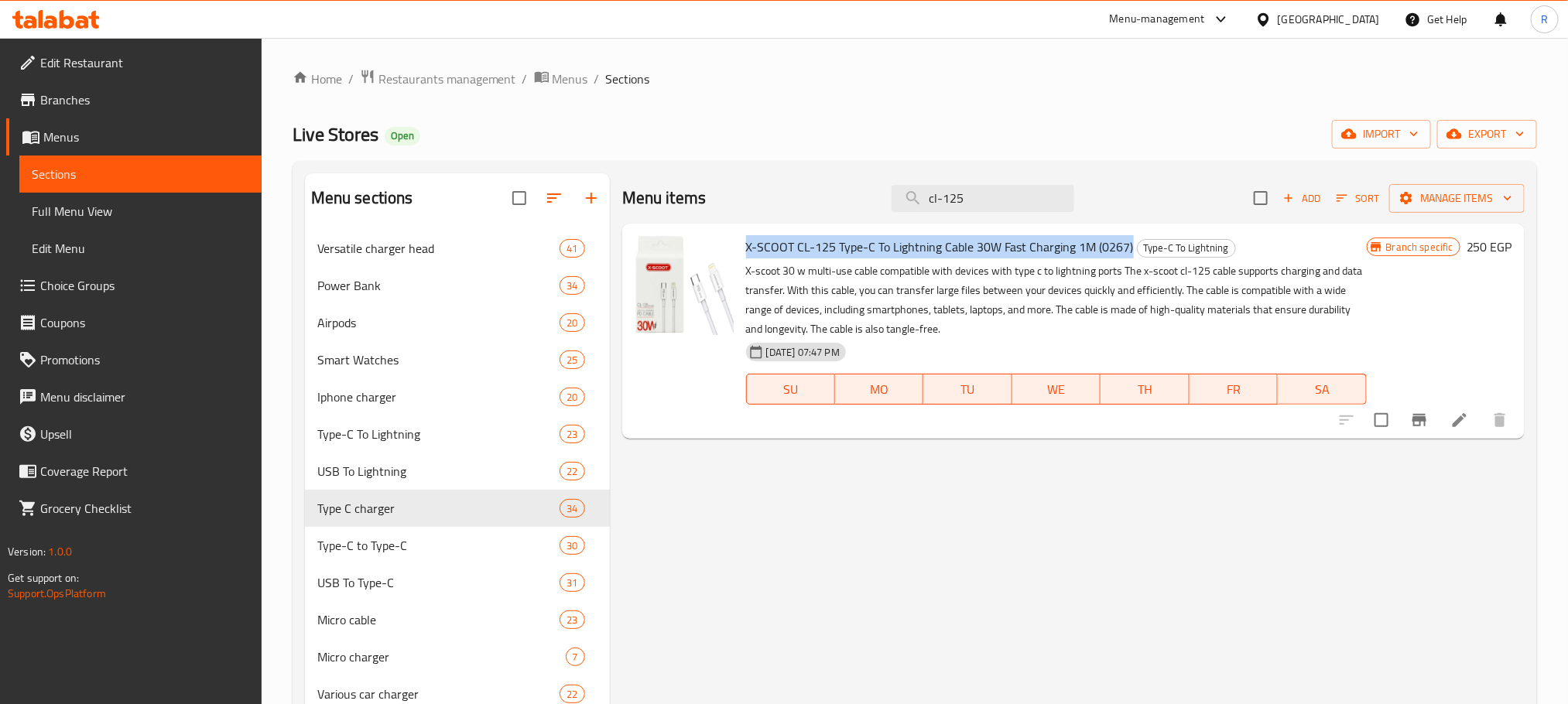
click at [1413, 426] on icon "Branch-specific-item" at bounding box center [1420, 420] width 14 height 13
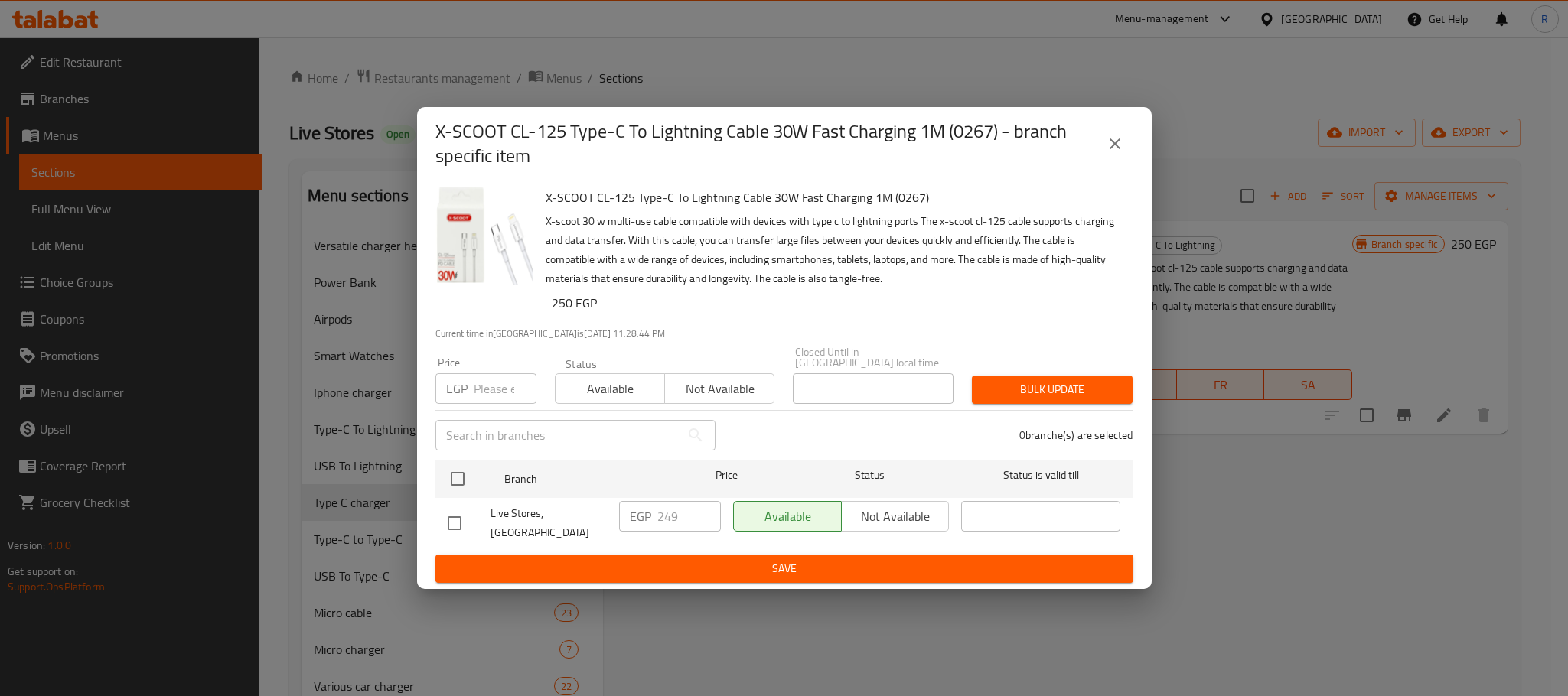
click at [1111, 140] on icon "close" at bounding box center [1114, 144] width 19 height 19
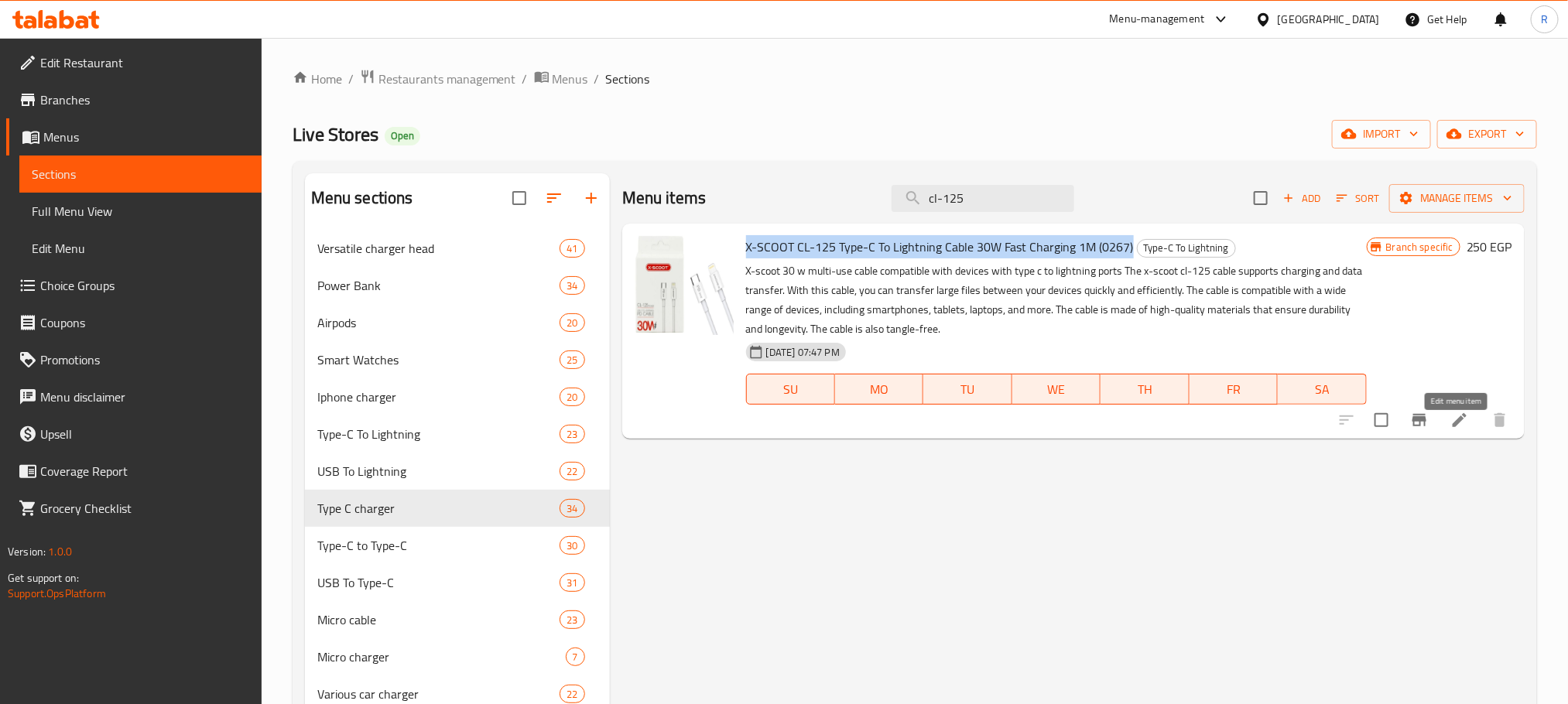
click at [1458, 429] on icon at bounding box center [1459, 420] width 19 height 19
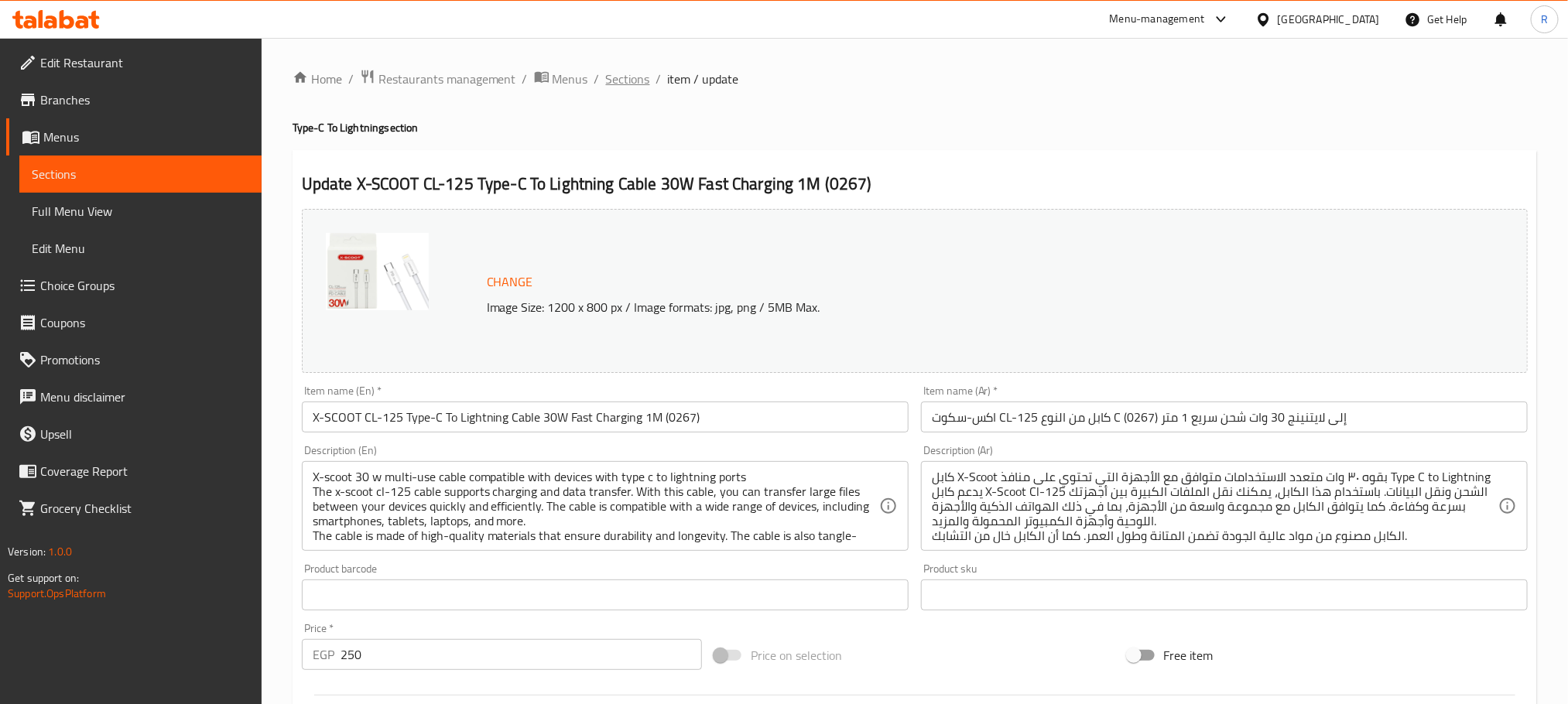
click at [651, 77] on span "Sections" at bounding box center [628, 78] width 44 height 19
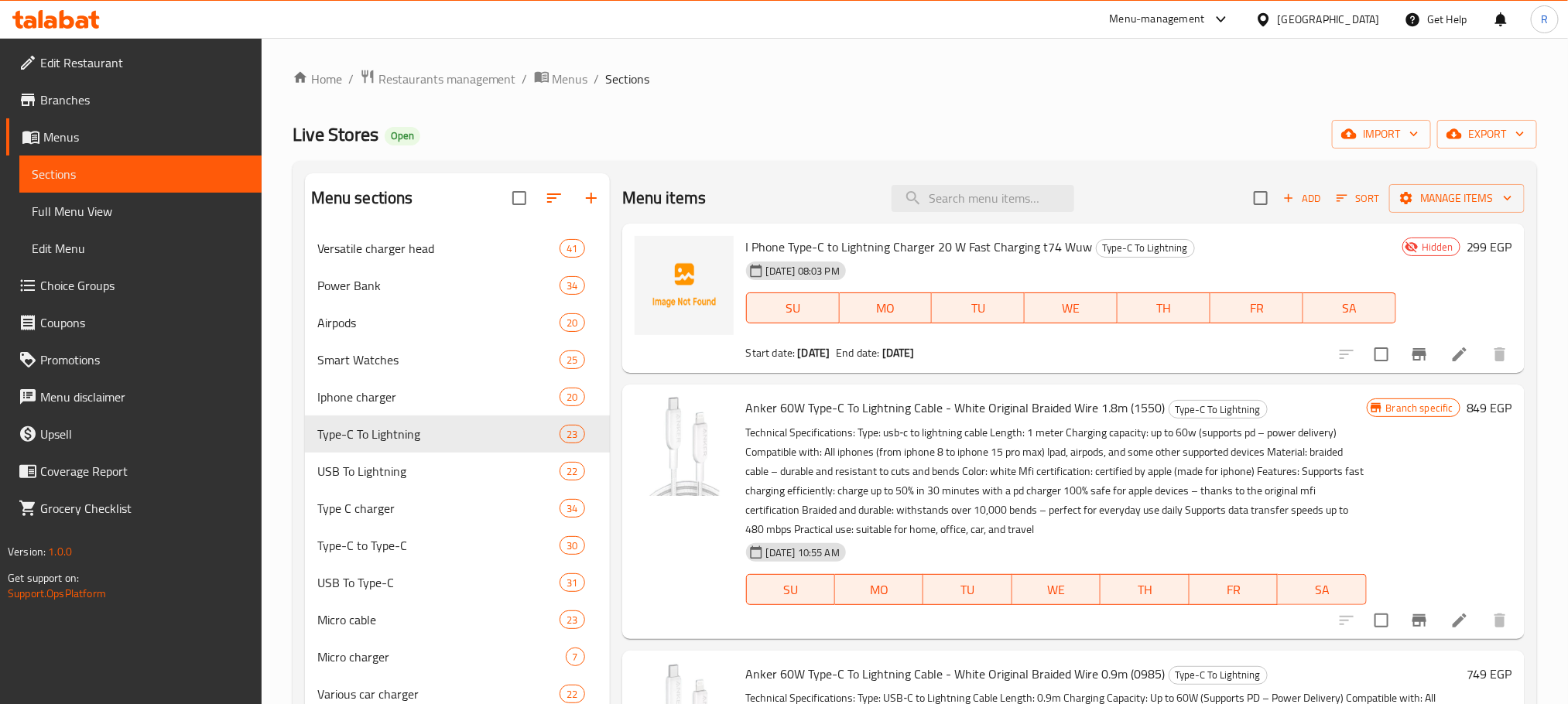
click at [995, 216] on div "Menu items Add Sort Manage items" at bounding box center [1073, 198] width 903 height 50
click at [995, 193] on input "search" at bounding box center [983, 198] width 183 height 27
paste input "i120s"
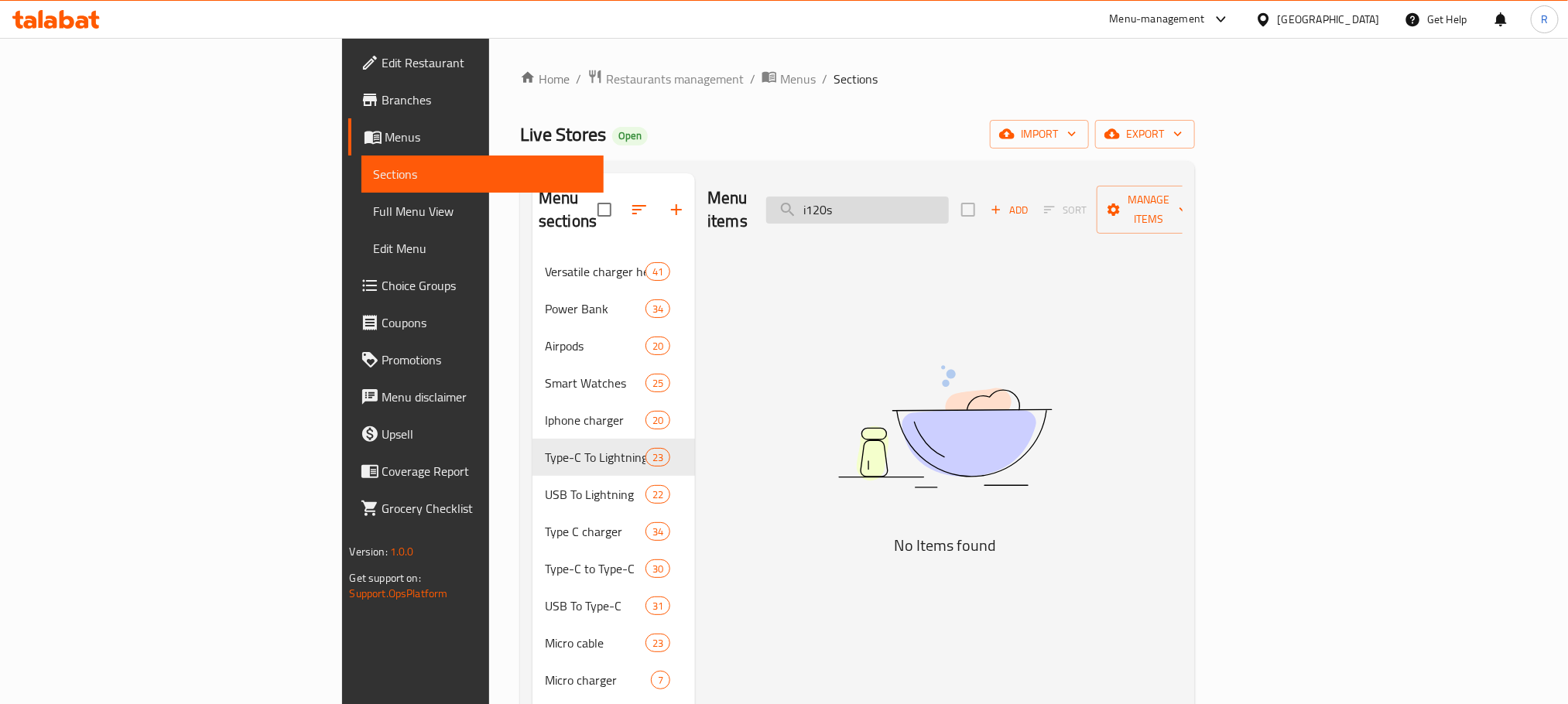
click at [949, 205] on input "i120s" at bounding box center [857, 210] width 183 height 27
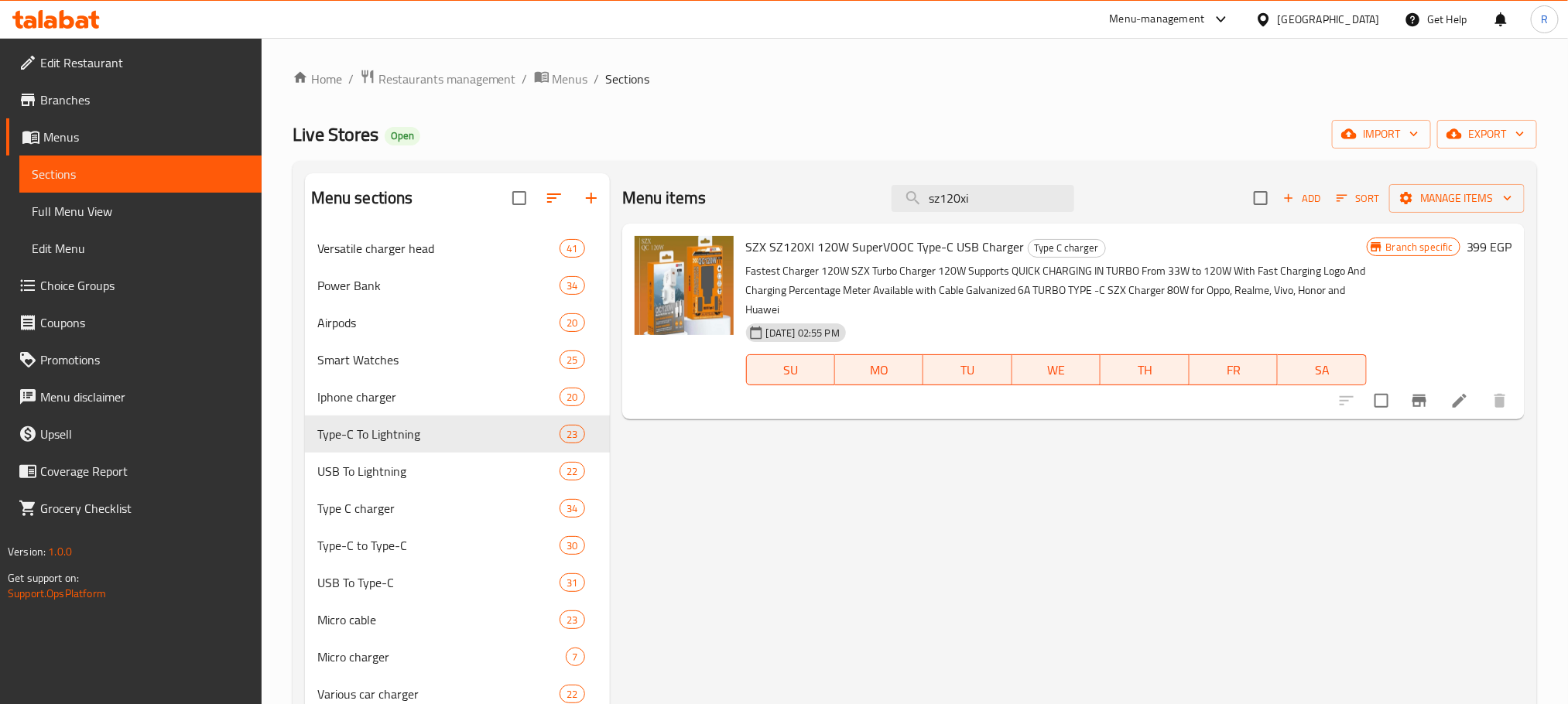
type input "sz120xi"
click at [755, 253] on span "SZX SZ120XI 120W SuperVOOC Type-C USB Charger" at bounding box center [886, 246] width 279 height 23
drag, startPoint x: 755, startPoint y: 253, endPoint x: 1012, endPoint y: 253, distance: 257.0
click at [1012, 253] on span "SZX SZ120XI 120W SuperVOOC Type-C USB Charger" at bounding box center [886, 246] width 279 height 23
copy span "SZX SZ120XI 120W SuperVOOC Type-C USB Charger"
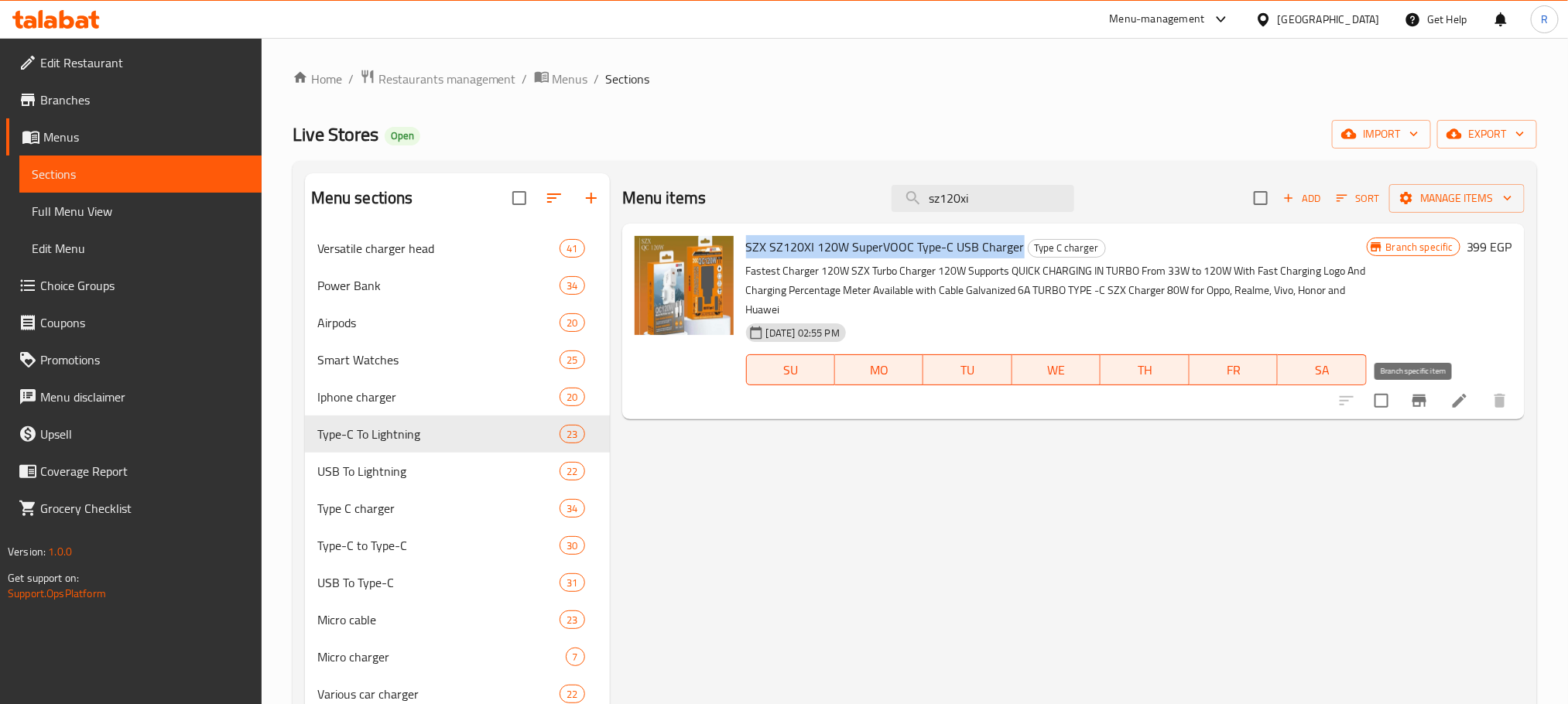
click at [1427, 419] on button "Branch-specific-item" at bounding box center [1420, 401] width 38 height 38
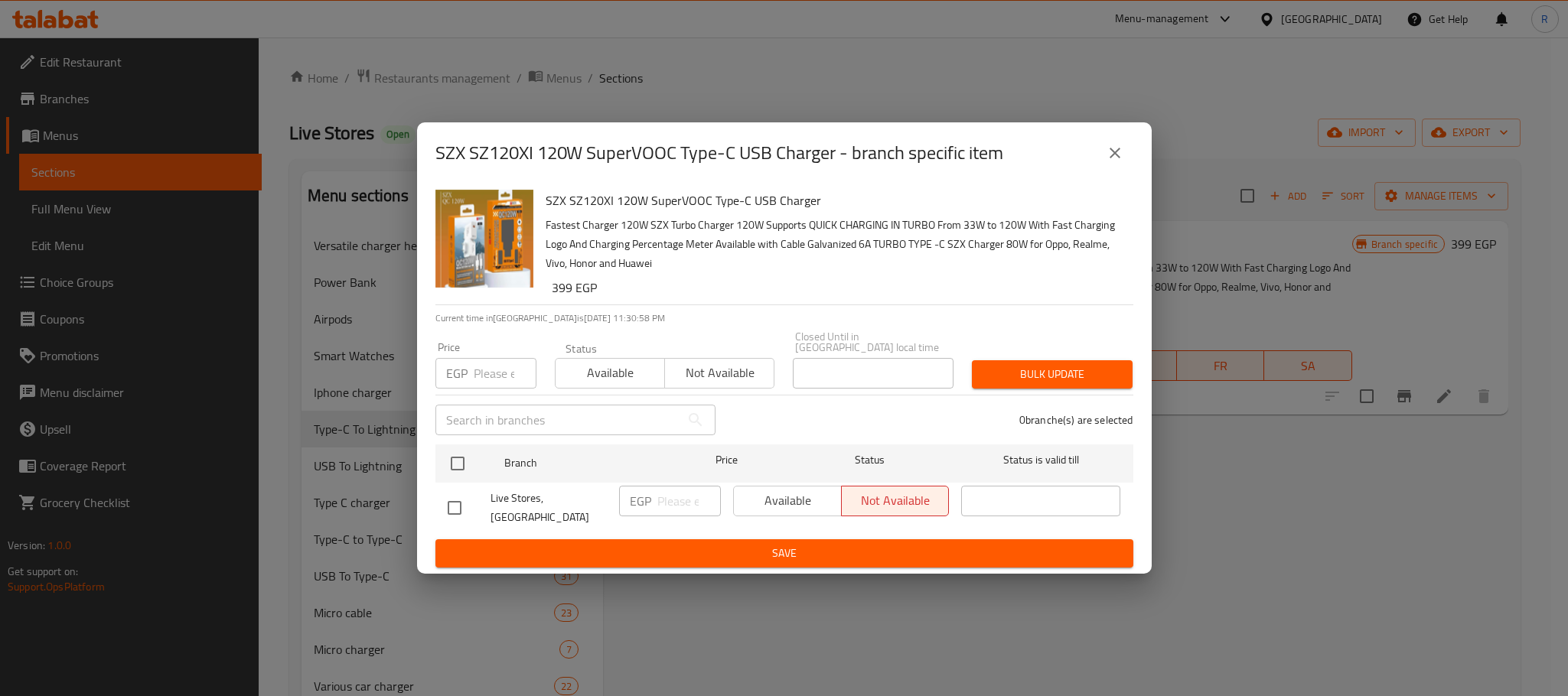
click at [1111, 158] on icon "close" at bounding box center [1114, 152] width 19 height 19
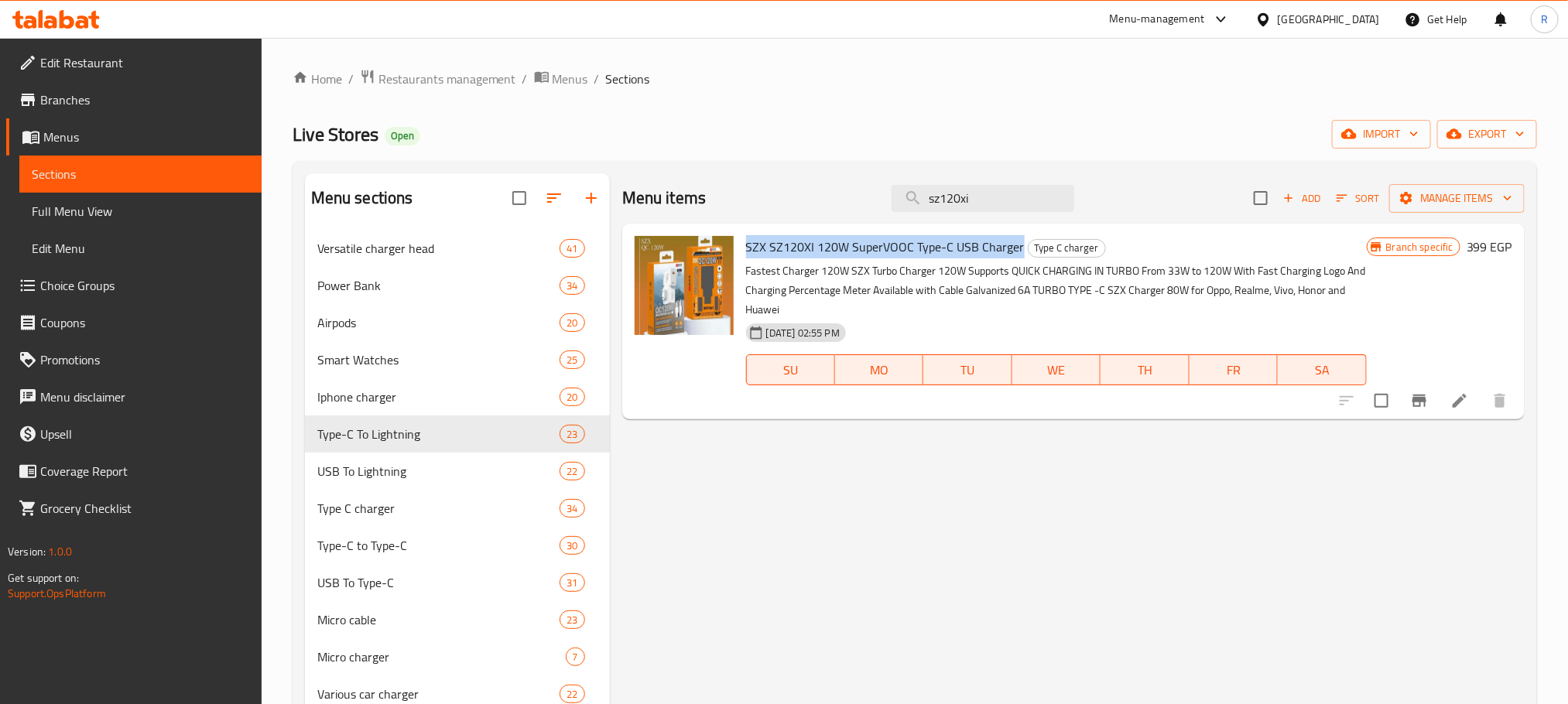
click at [1468, 409] on li at bounding box center [1459, 400] width 44 height 28
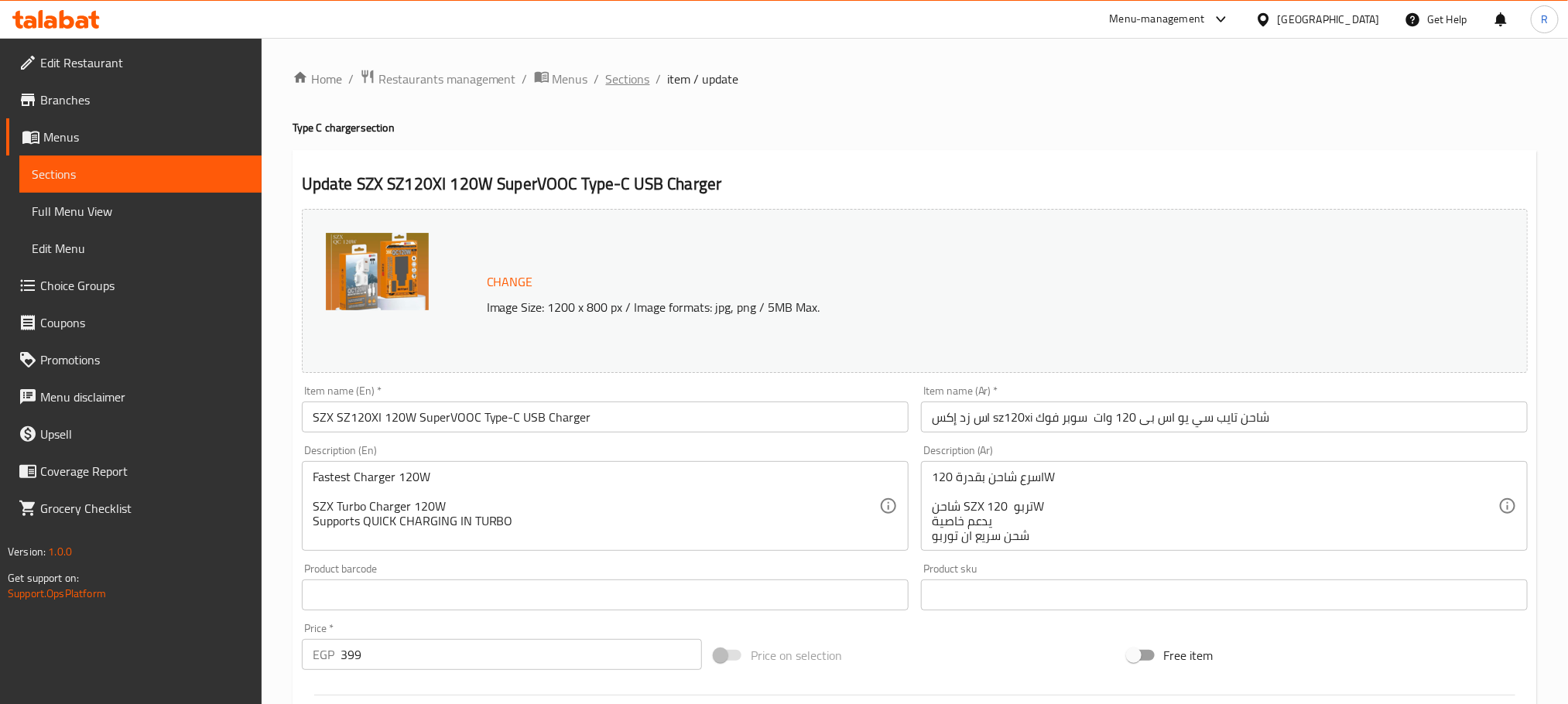
click at [644, 84] on span "Sections" at bounding box center [628, 78] width 44 height 19
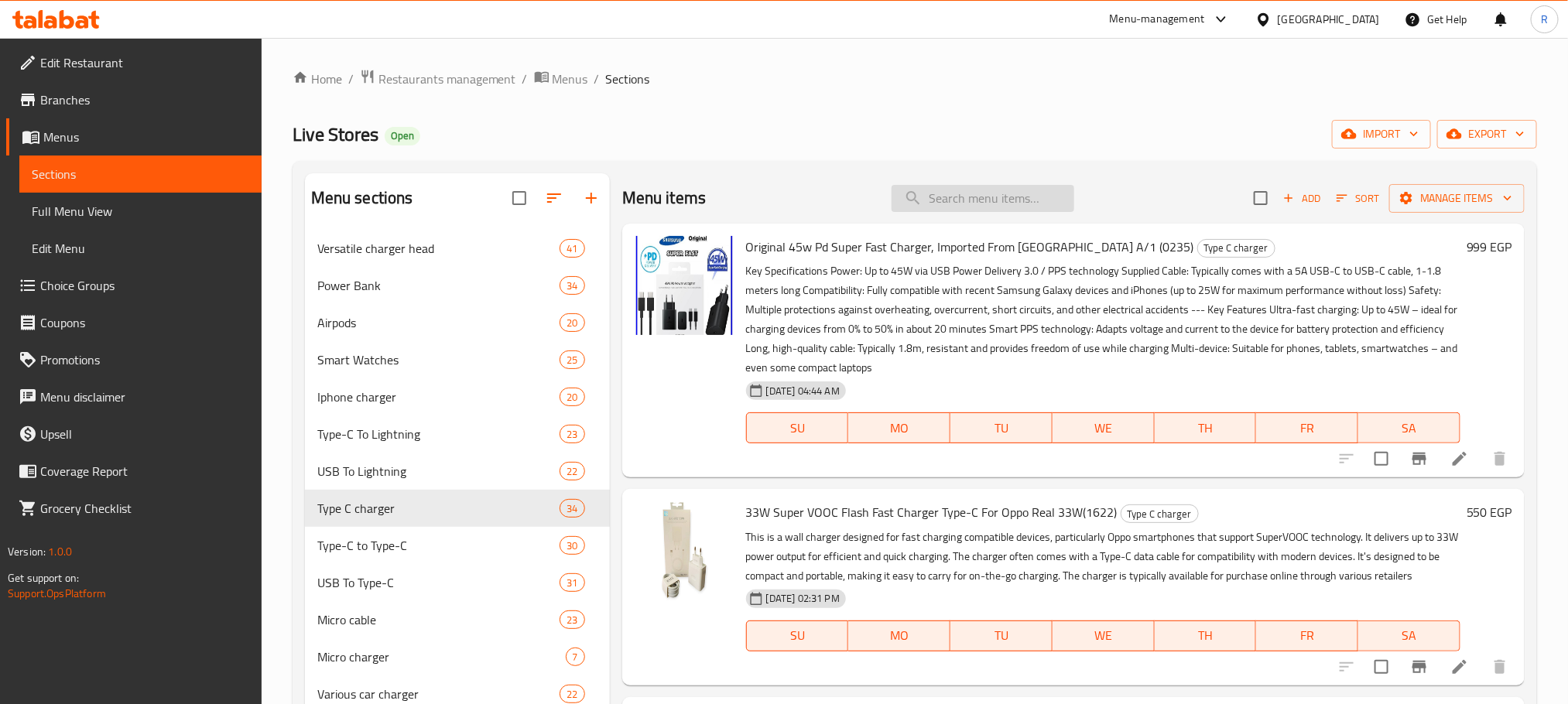
click at [950, 200] on input "search" at bounding box center [983, 198] width 183 height 27
click at [968, 194] on input "search" at bounding box center [983, 198] width 183 height 27
paste input "SuperVOOC"
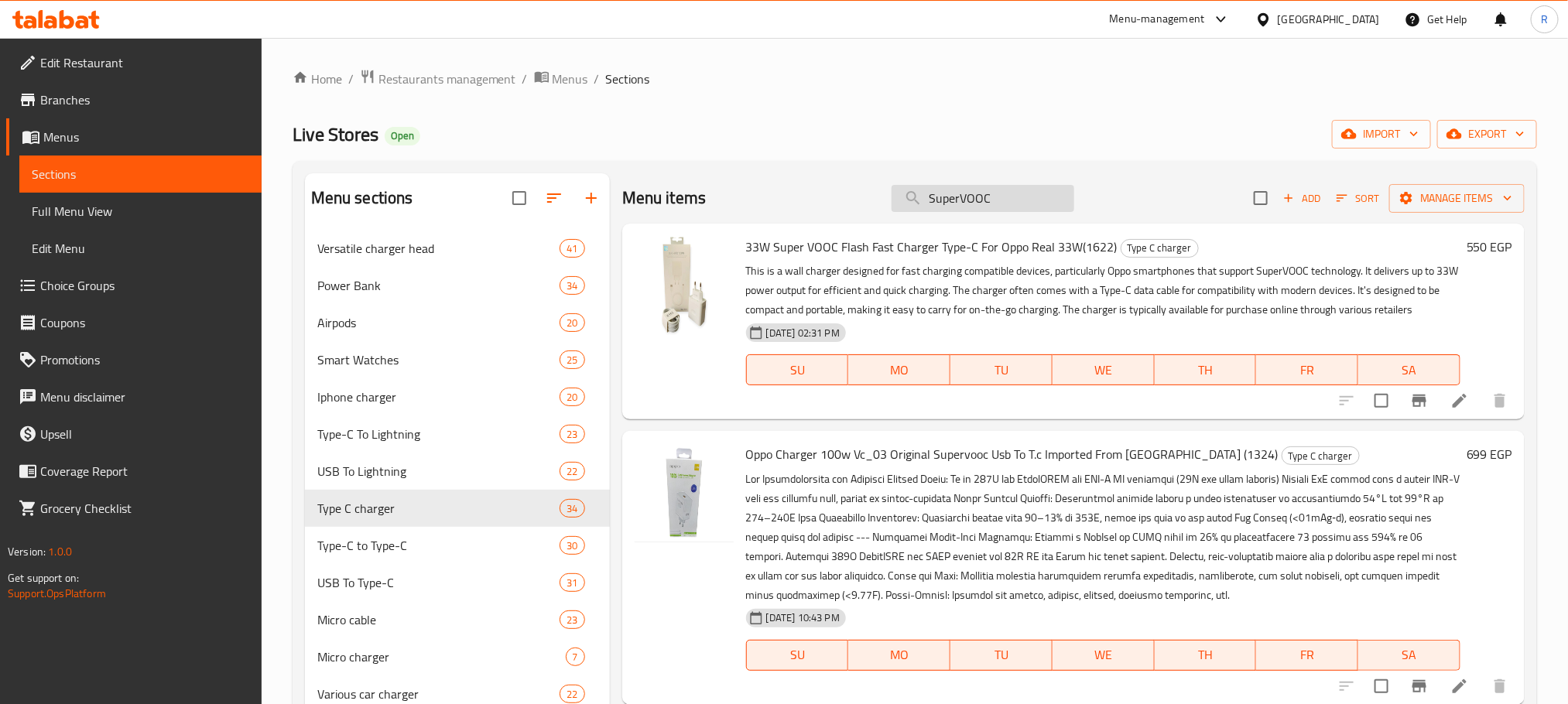
click at [1029, 191] on input "SuperVOOC" at bounding box center [983, 198] width 183 height 27
paste input "Oppo"
type input "Oppo"
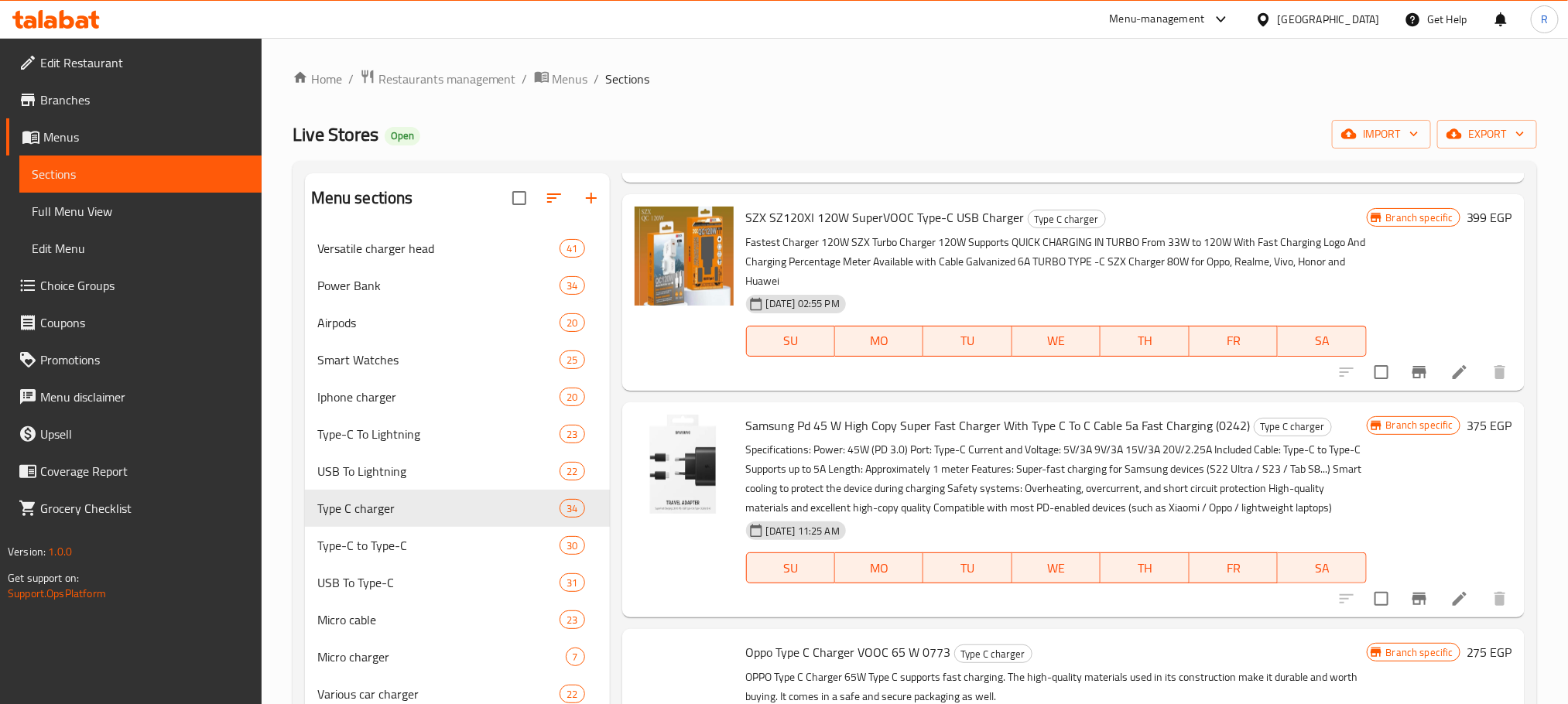
scroll to position [2554, 0]
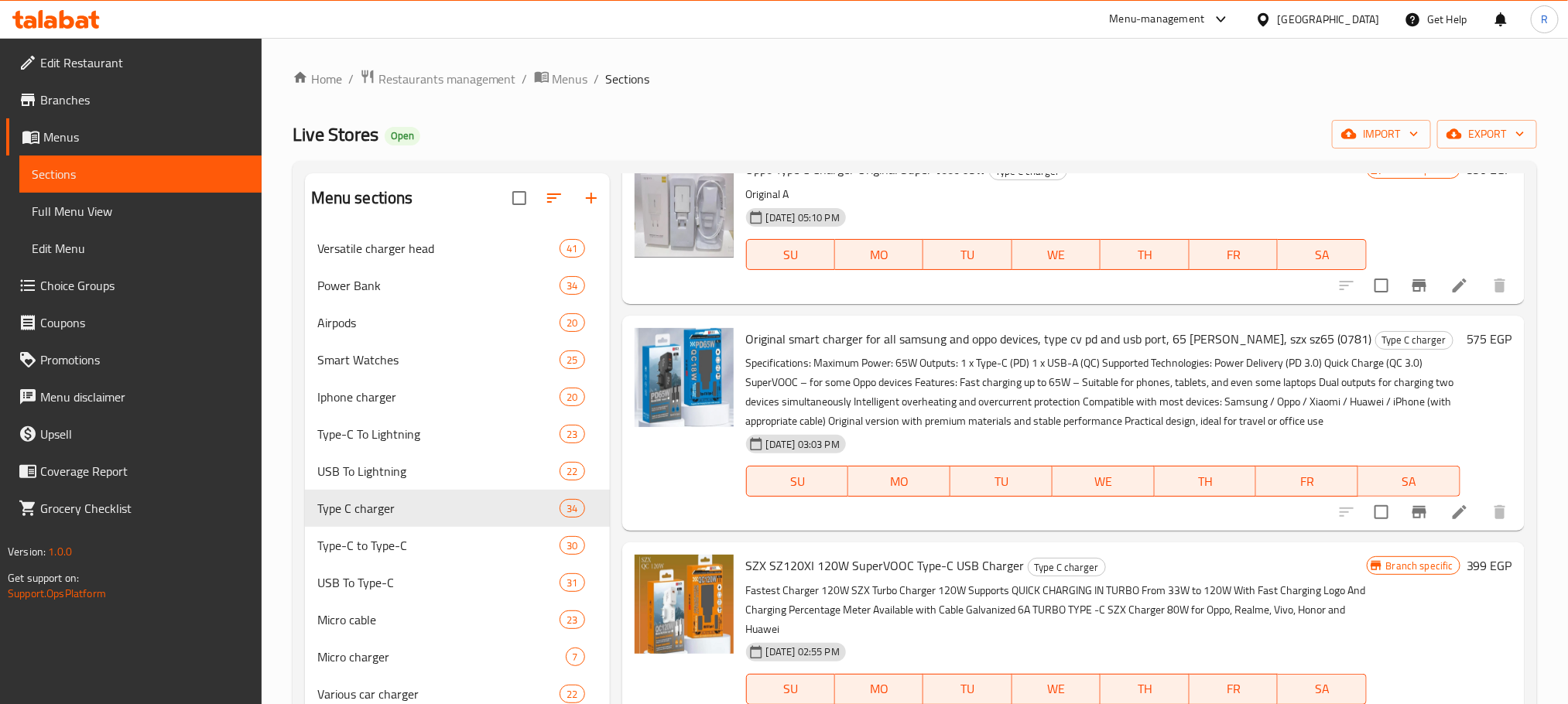
click at [759, 181] on span "Oppo Type C Charger Original Super Vooc 65w" at bounding box center [866, 169] width 240 height 23
drag, startPoint x: 759, startPoint y: 407, endPoint x: 986, endPoint y: 409, distance: 227.0
click at [986, 181] on span "Oppo Type C Charger Original Super Vooc 65w" at bounding box center [866, 169] width 240 height 23
copy span "Oppo Type C Charger Original Super Vooc 65w"
click at [1413, 292] on icon "Branch-specific-item" at bounding box center [1420, 286] width 14 height 13
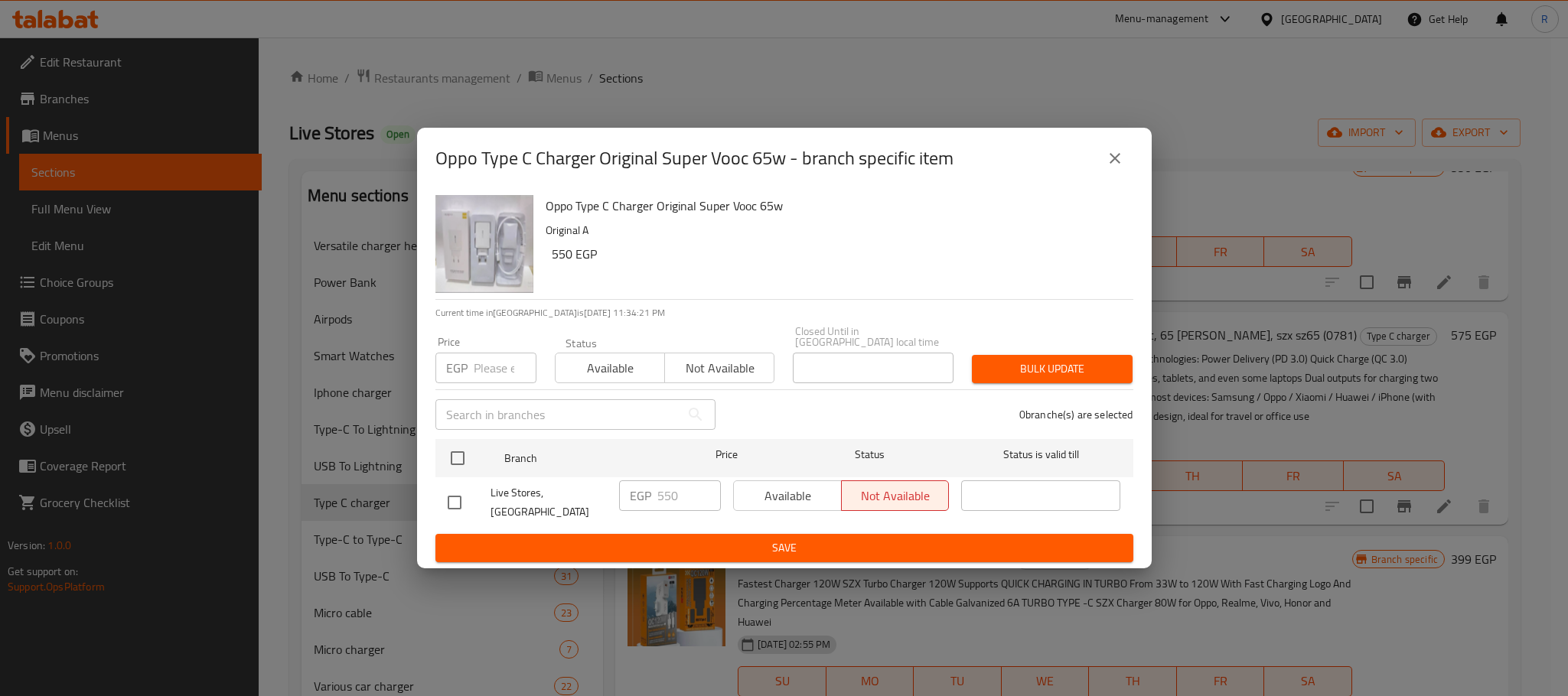
click at [1106, 167] on icon "close" at bounding box center [1114, 158] width 19 height 19
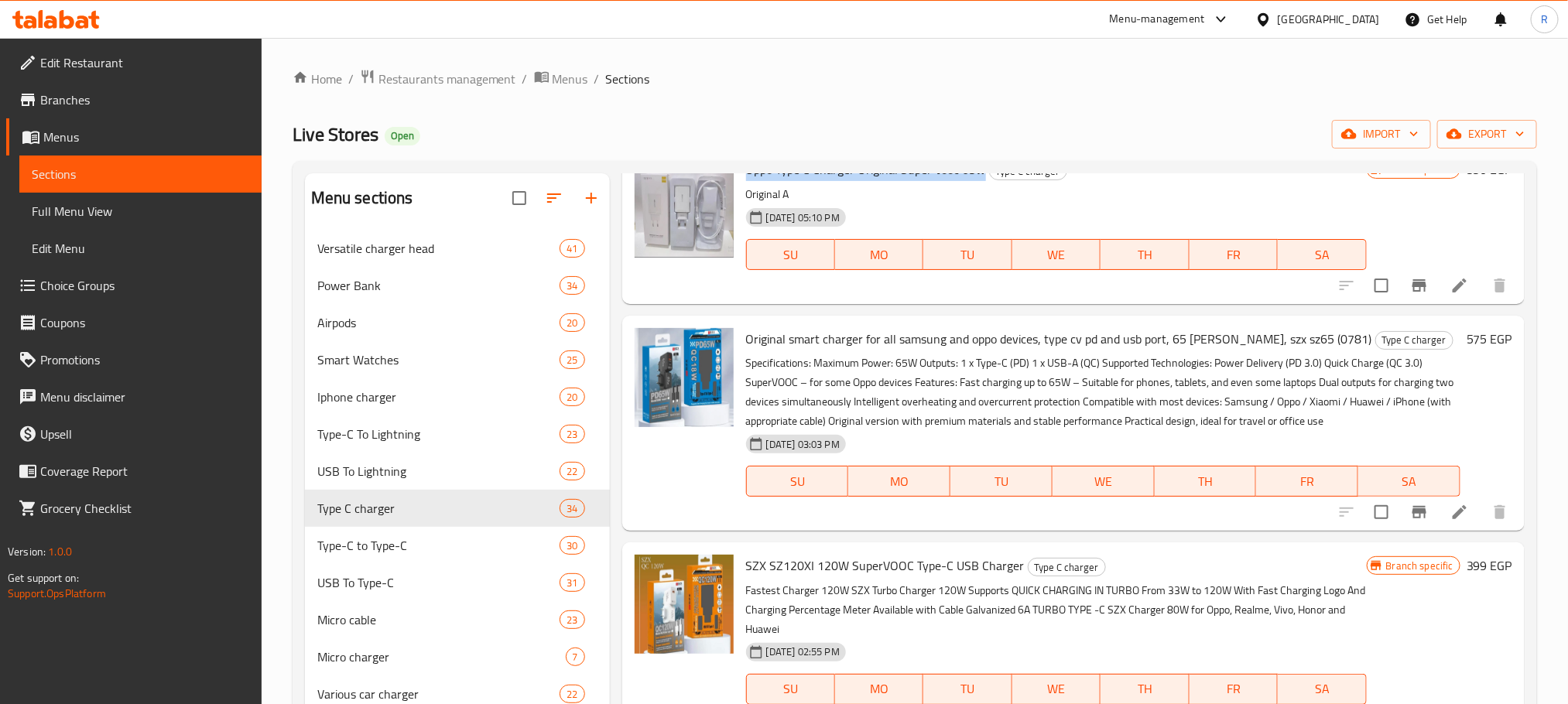
click at [1452, 293] on icon at bounding box center [1459, 286] width 14 height 14
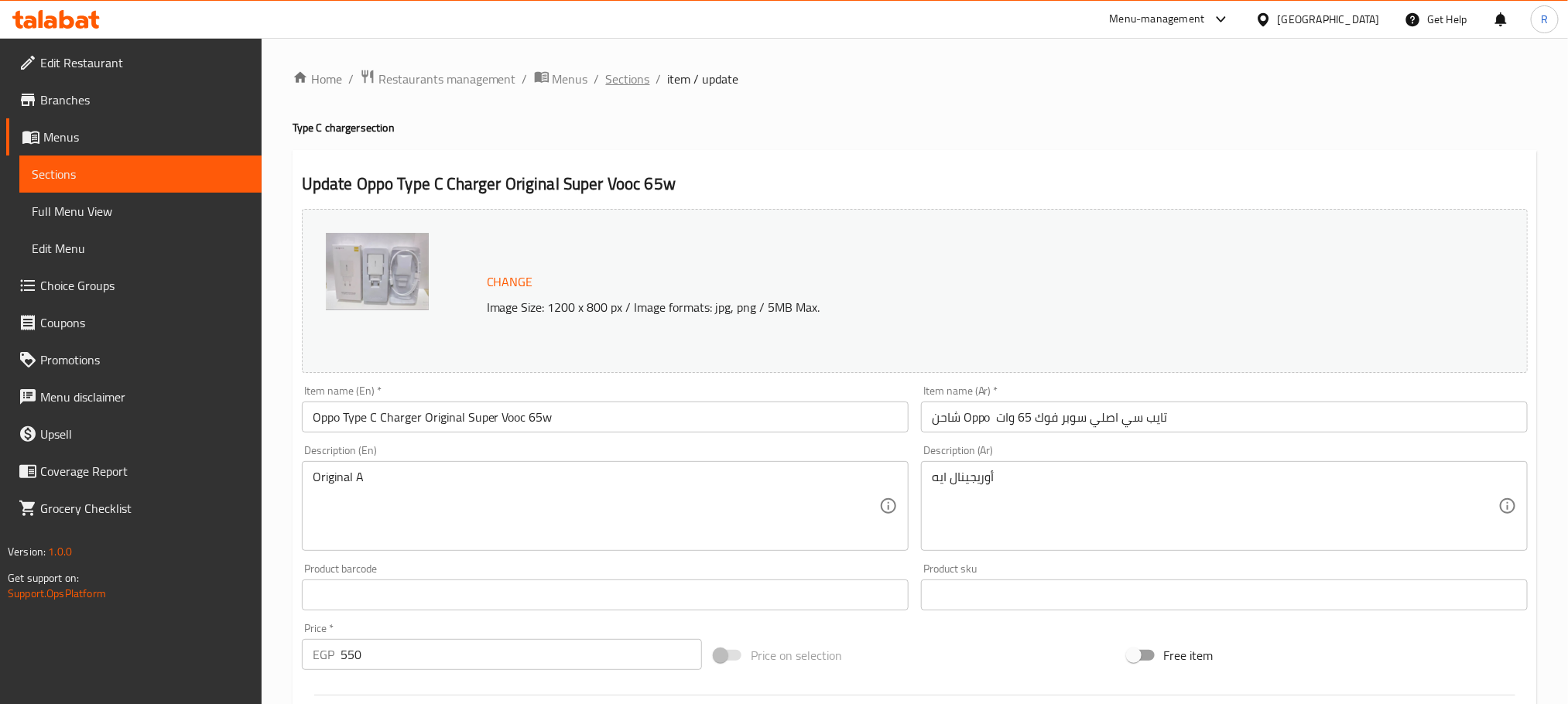
click at [644, 77] on span "Sections" at bounding box center [628, 78] width 44 height 19
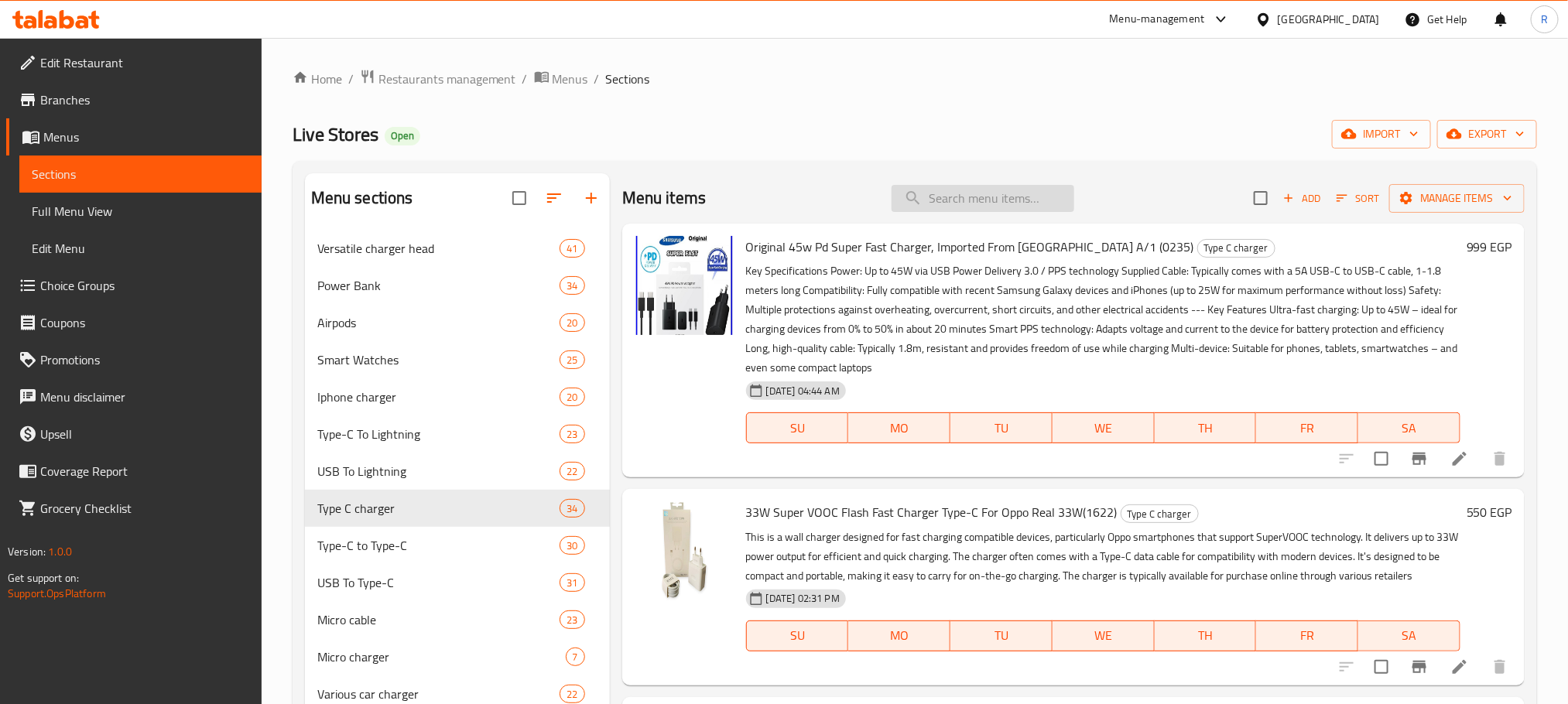
click at [964, 203] on input "search" at bounding box center [983, 198] width 183 height 27
type input "xiaomi"
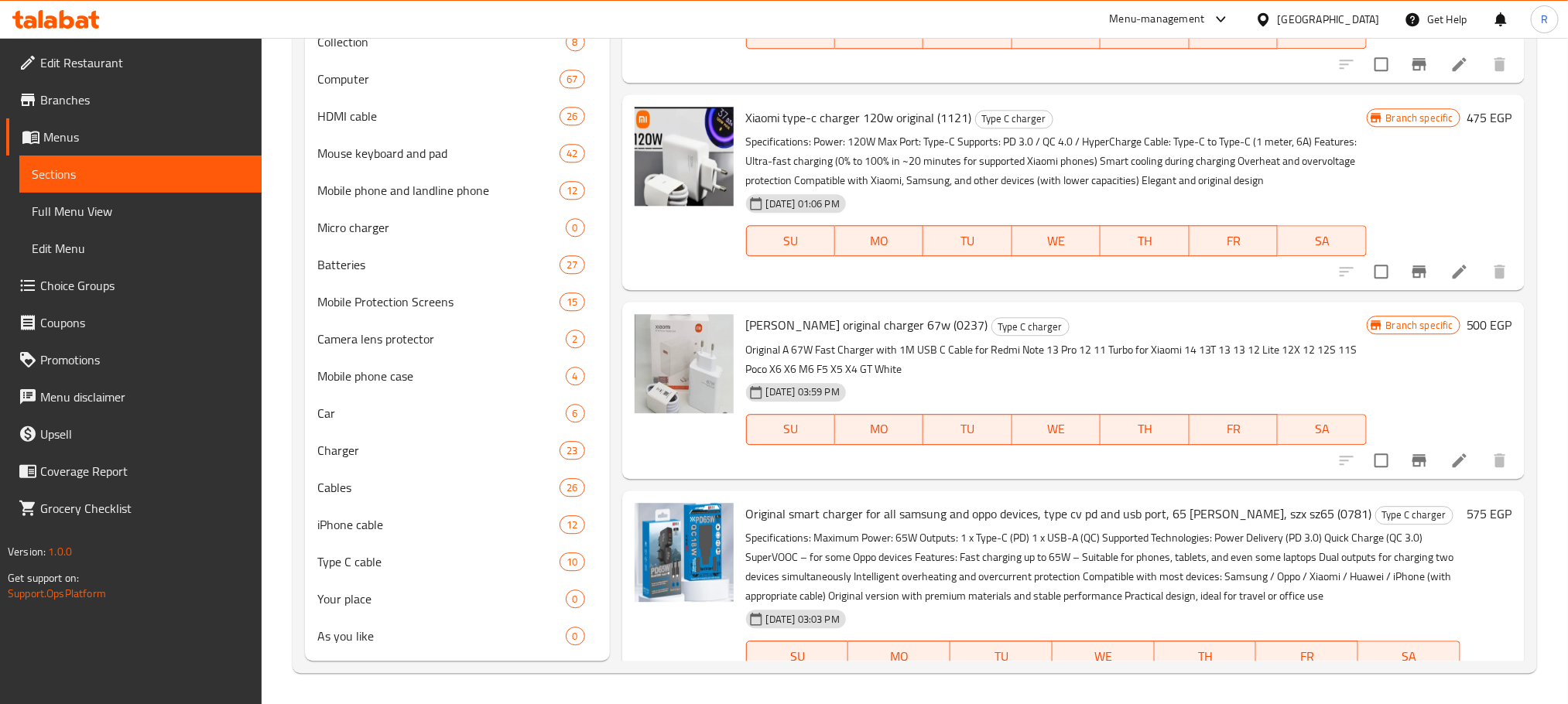
scroll to position [813, 0]
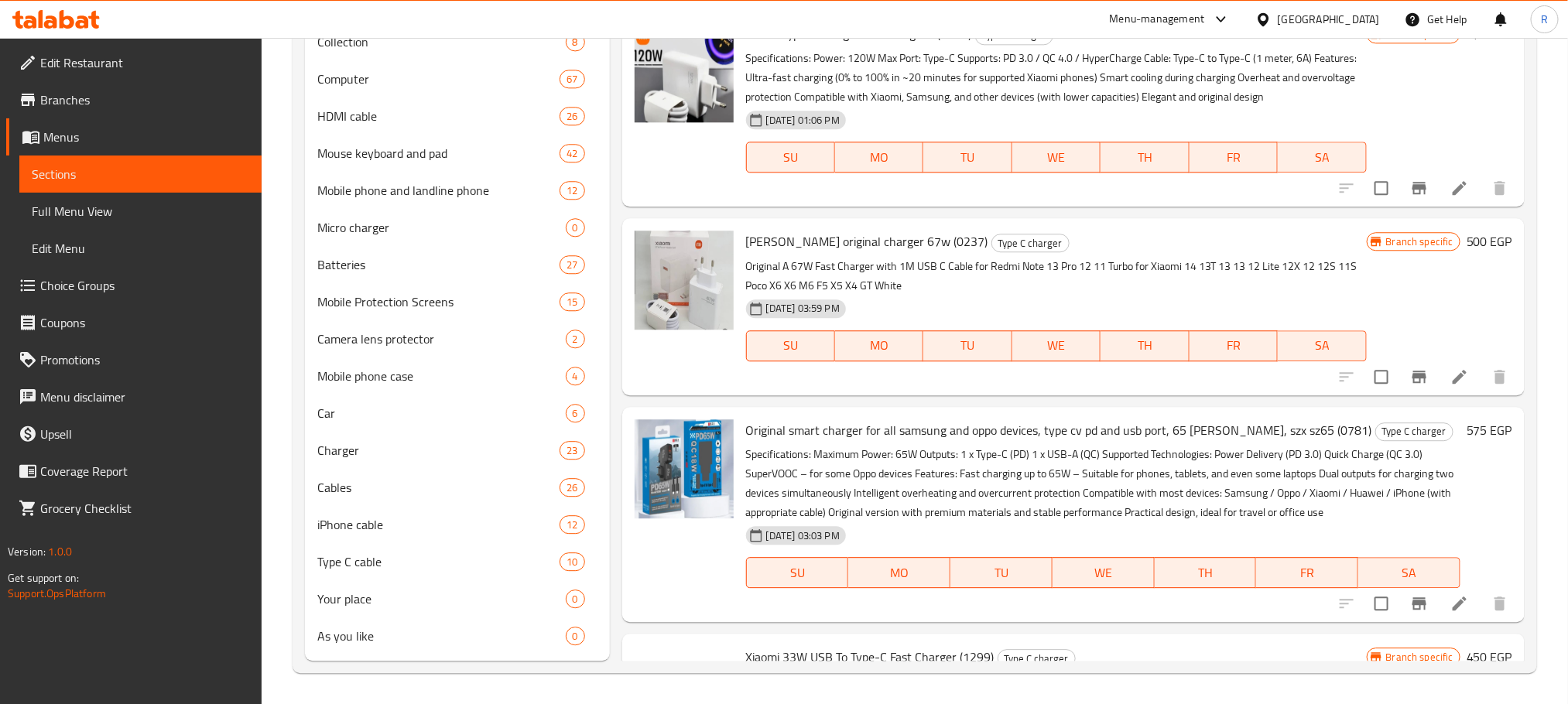
click at [769, 45] on span "Xiaomi type-c charger 120w original (1121)" at bounding box center [859, 34] width 226 height 23
drag, startPoint x: 769, startPoint y: 167, endPoint x: 982, endPoint y: 173, distance: 213.1
click at [972, 45] on span "Xiaomi type-c charger 120w original (1121)" at bounding box center [859, 34] width 226 height 23
copy span "Xiaomi type-c charger 120w original (1121)"
click at [1413, 194] on icon "Branch-specific-item" at bounding box center [1420, 188] width 14 height 13
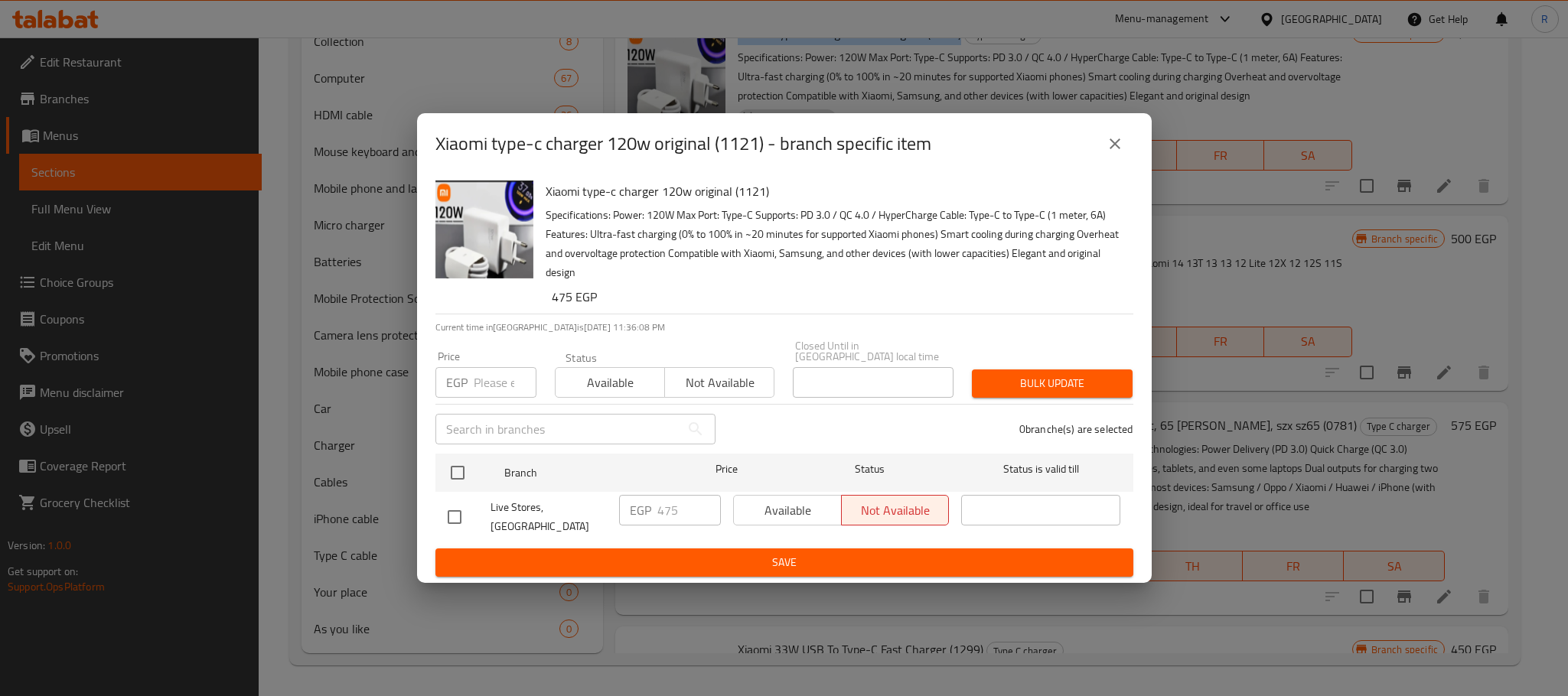
click at [1123, 152] on button "close" at bounding box center [1115, 144] width 37 height 37
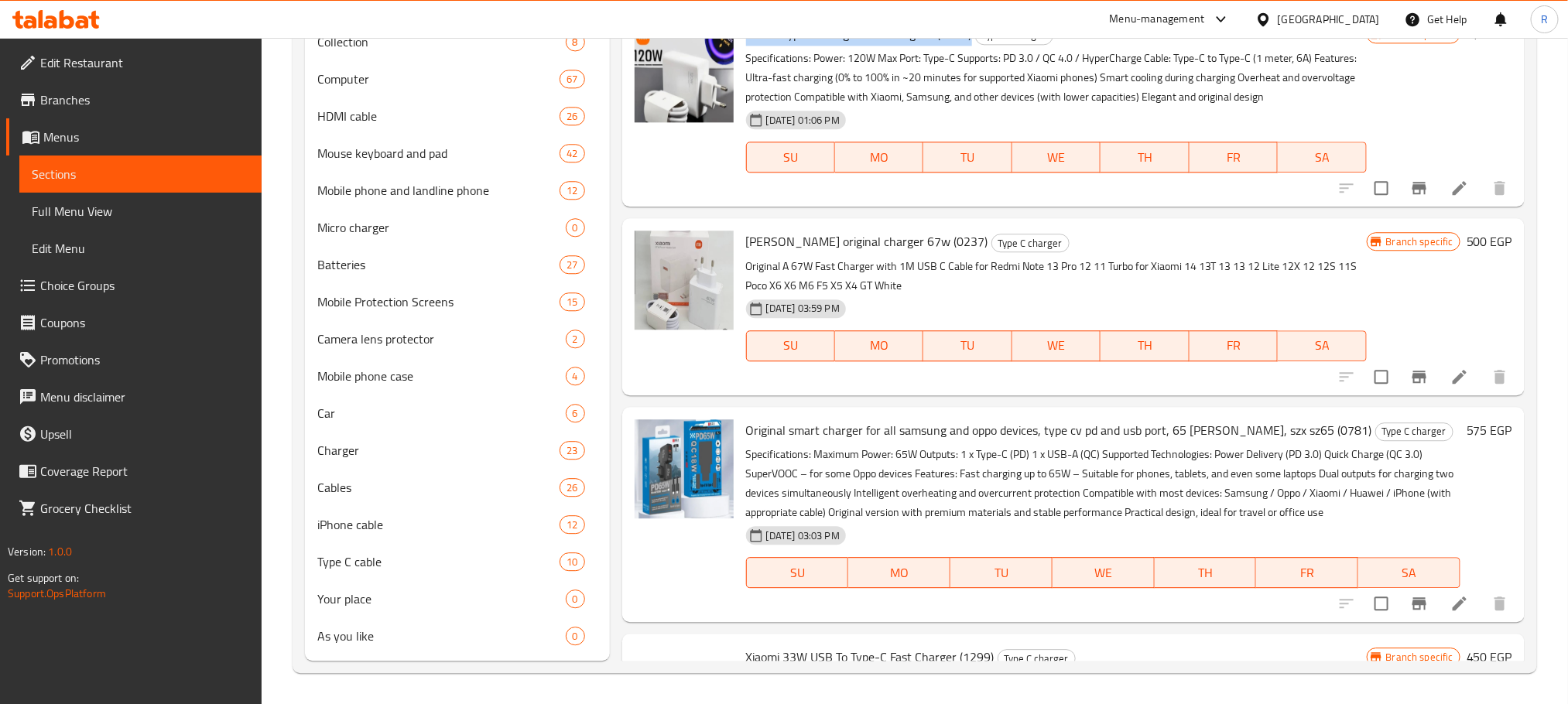
click at [1451, 202] on li at bounding box center [1459, 188] width 44 height 28
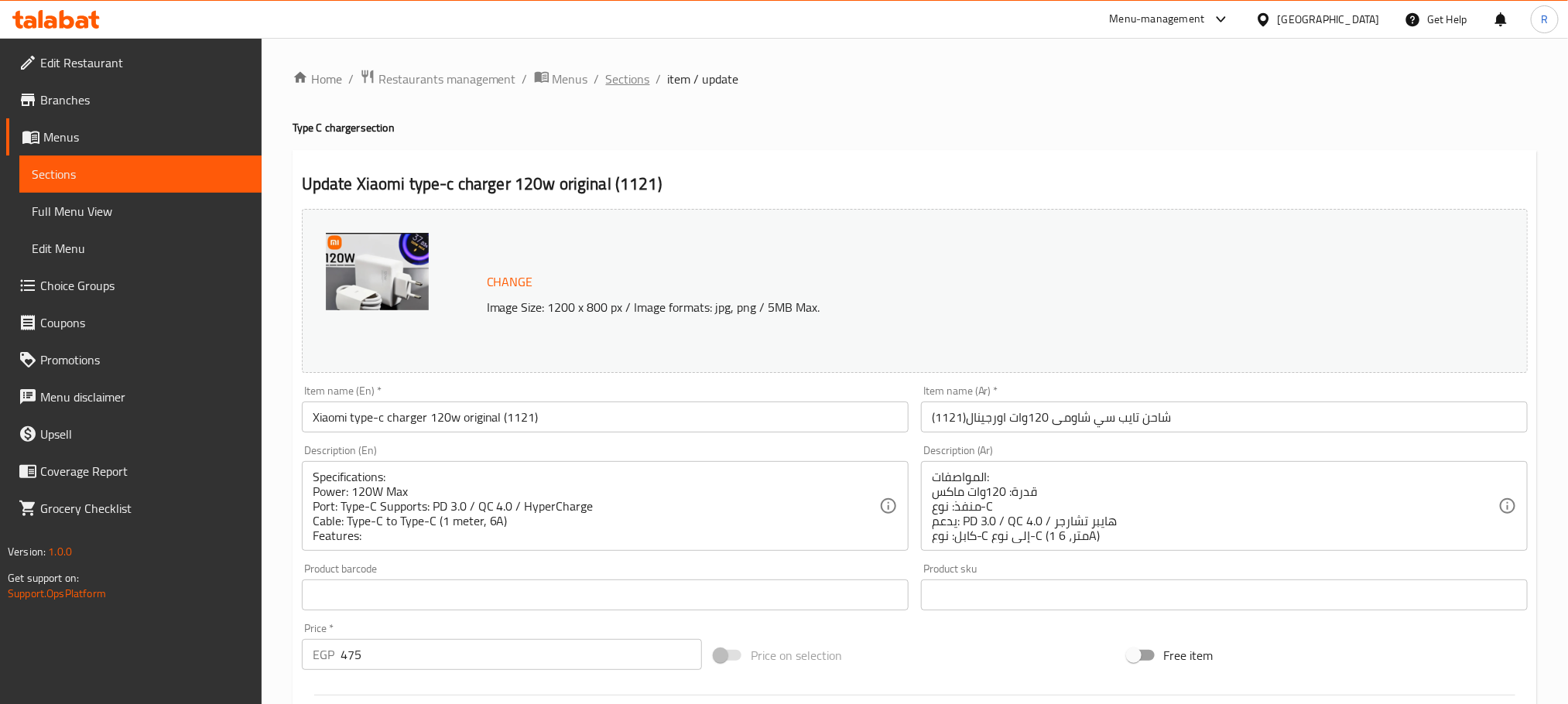
click at [626, 86] on span "Sections" at bounding box center [628, 78] width 44 height 19
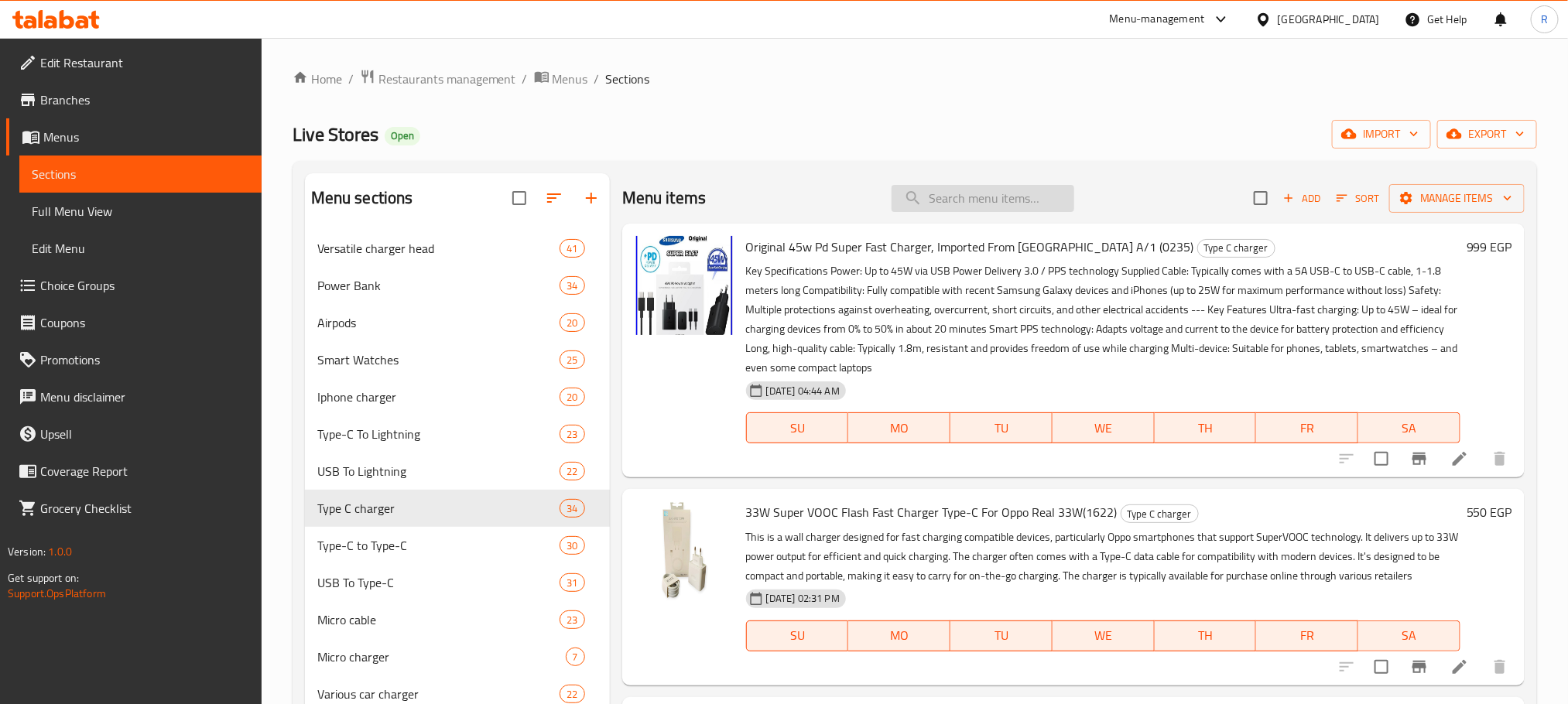
click at [973, 198] on input "search" at bounding box center [983, 198] width 183 height 27
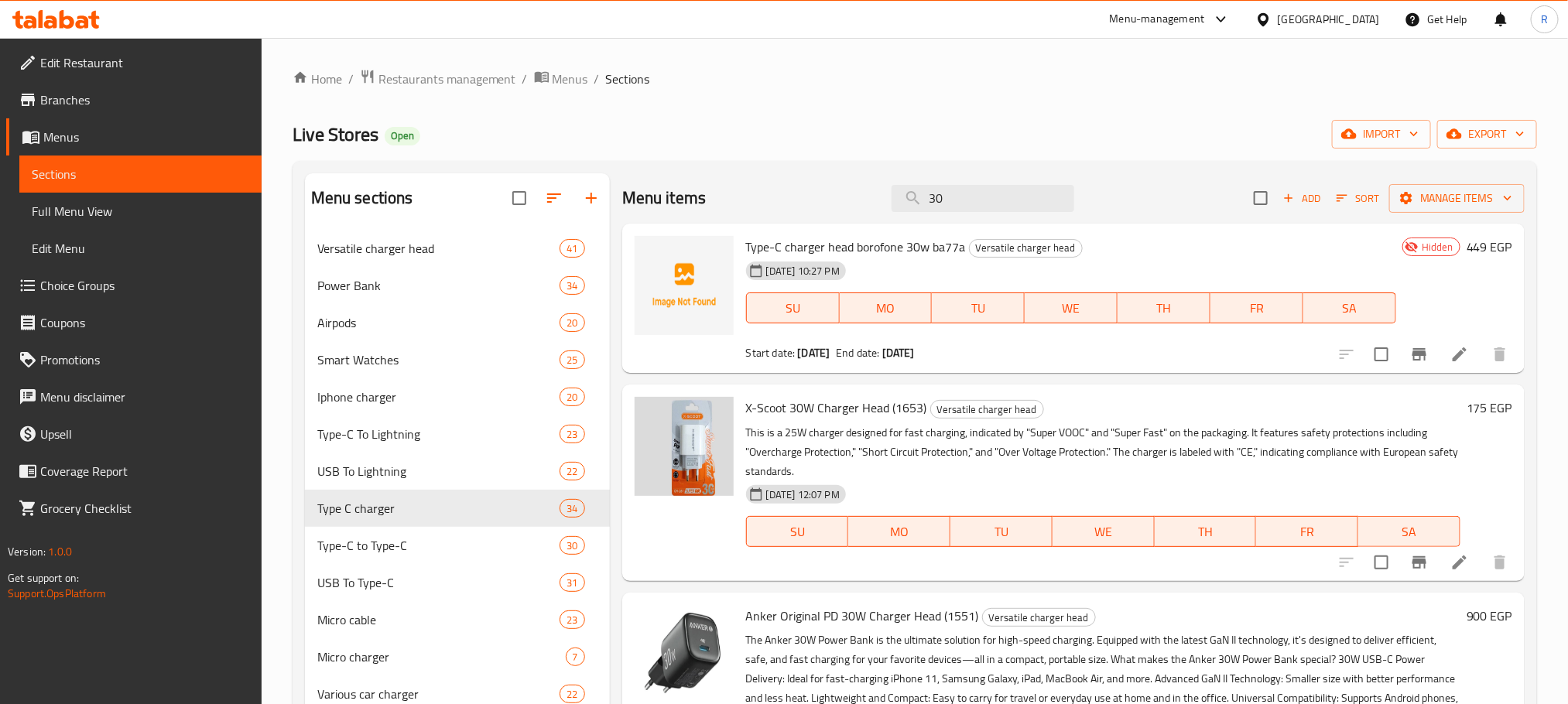
scroll to position [348, 0]
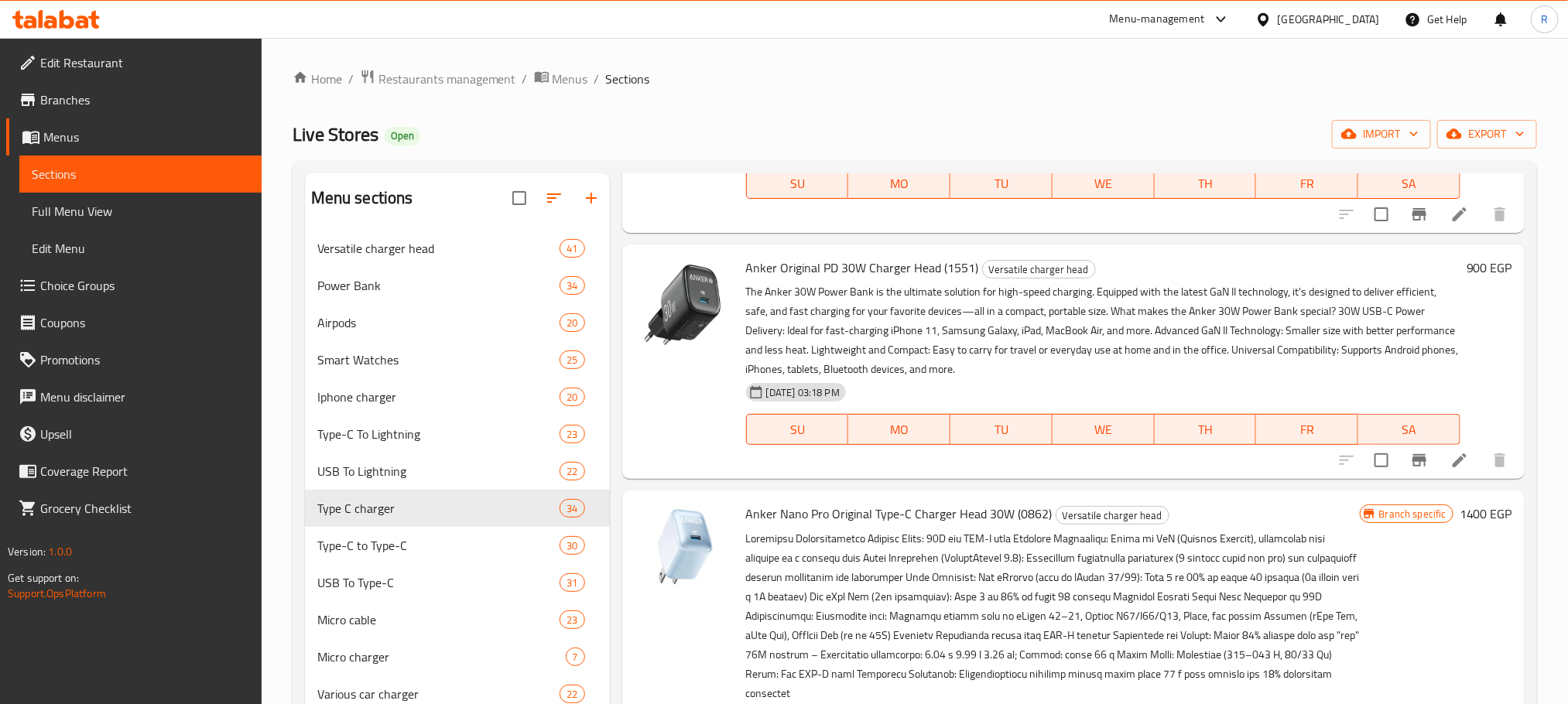
type input "30"
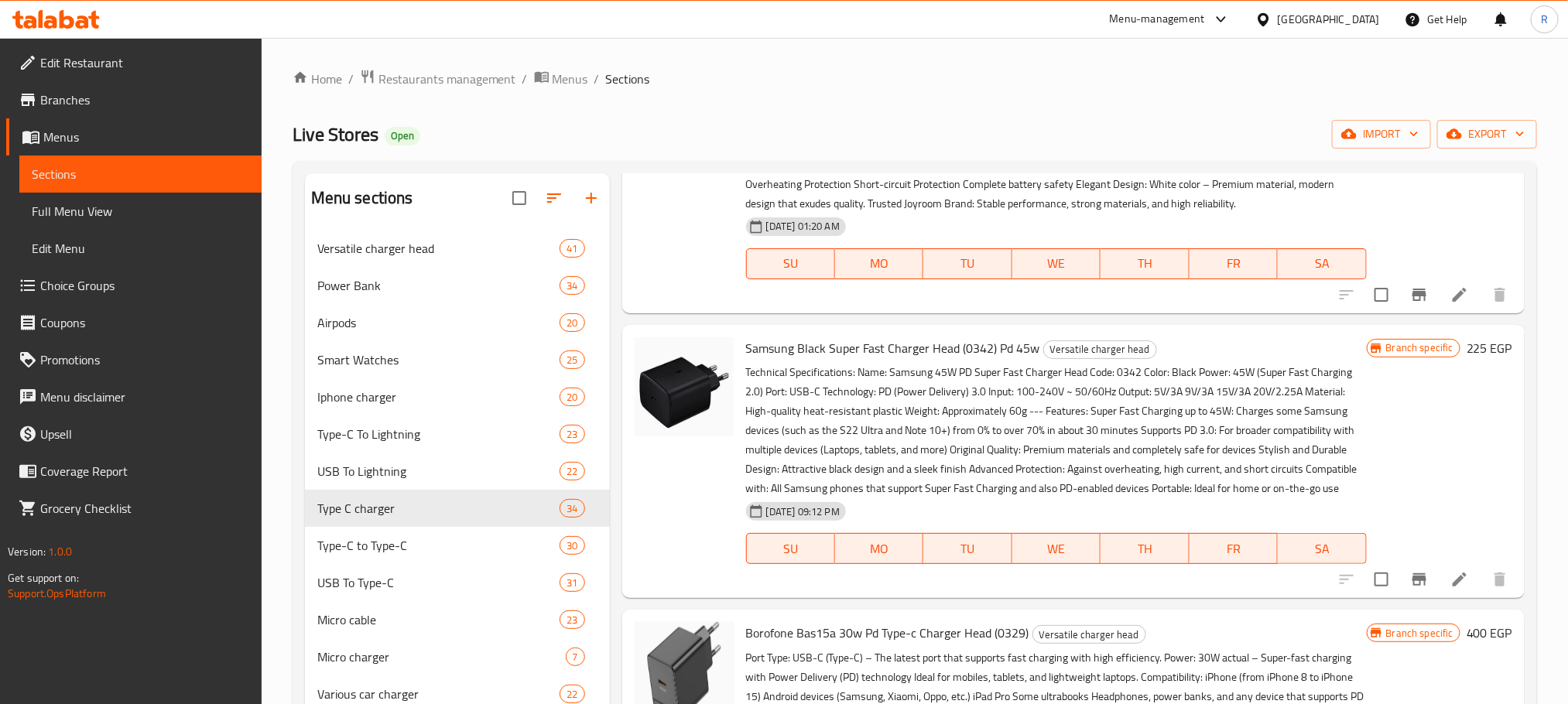
scroll to position [2671, 0]
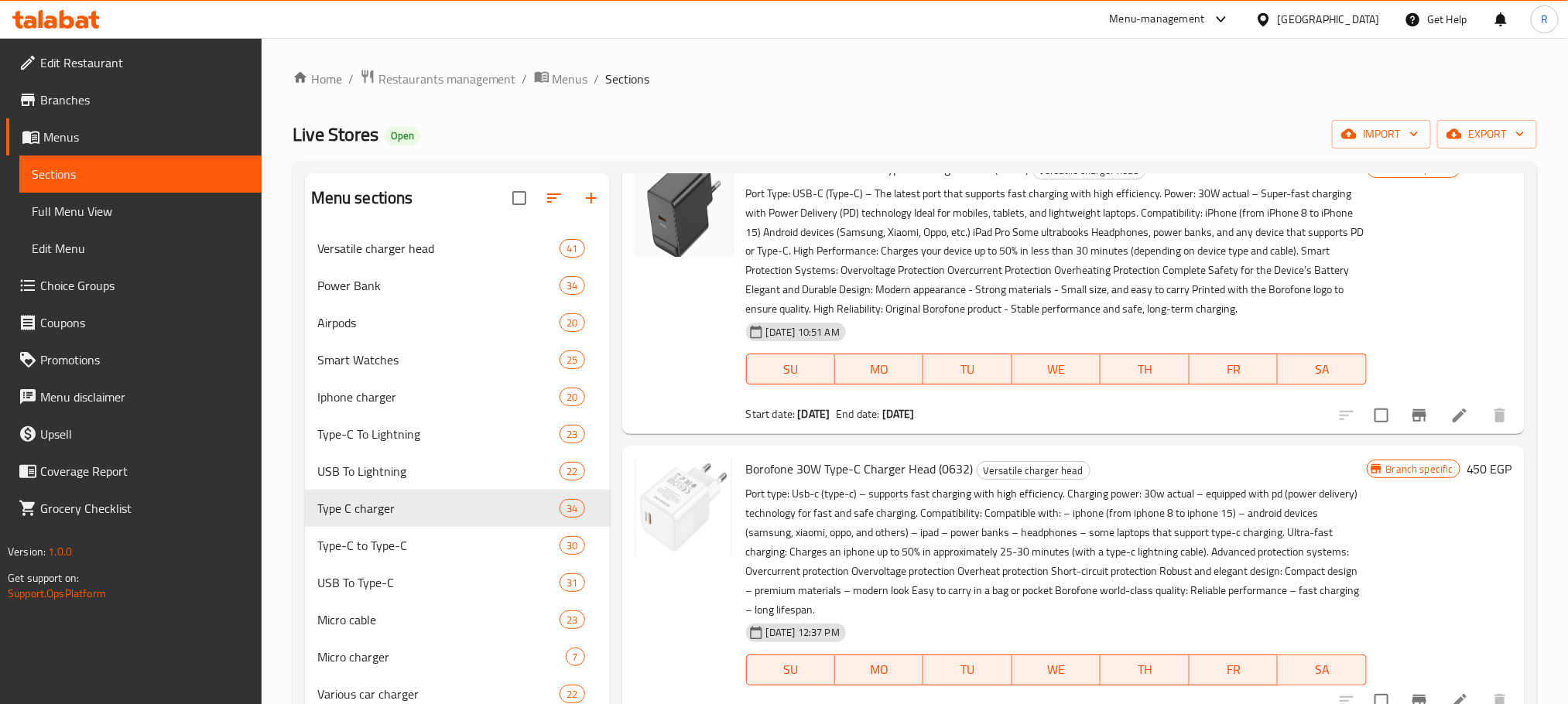
click at [786, 180] on span "Borofone Bas15a 30w Pd Type-c Charger Head (0329)" at bounding box center [888, 168] width 284 height 23
drag, startPoint x: 786, startPoint y: 344, endPoint x: 773, endPoint y: 351, distance: 14.8
click at [774, 180] on span "Borofone Bas15a 30w Pd Type-c Charger Head (0329)" at bounding box center [888, 168] width 284 height 23
copy span "Borofone"
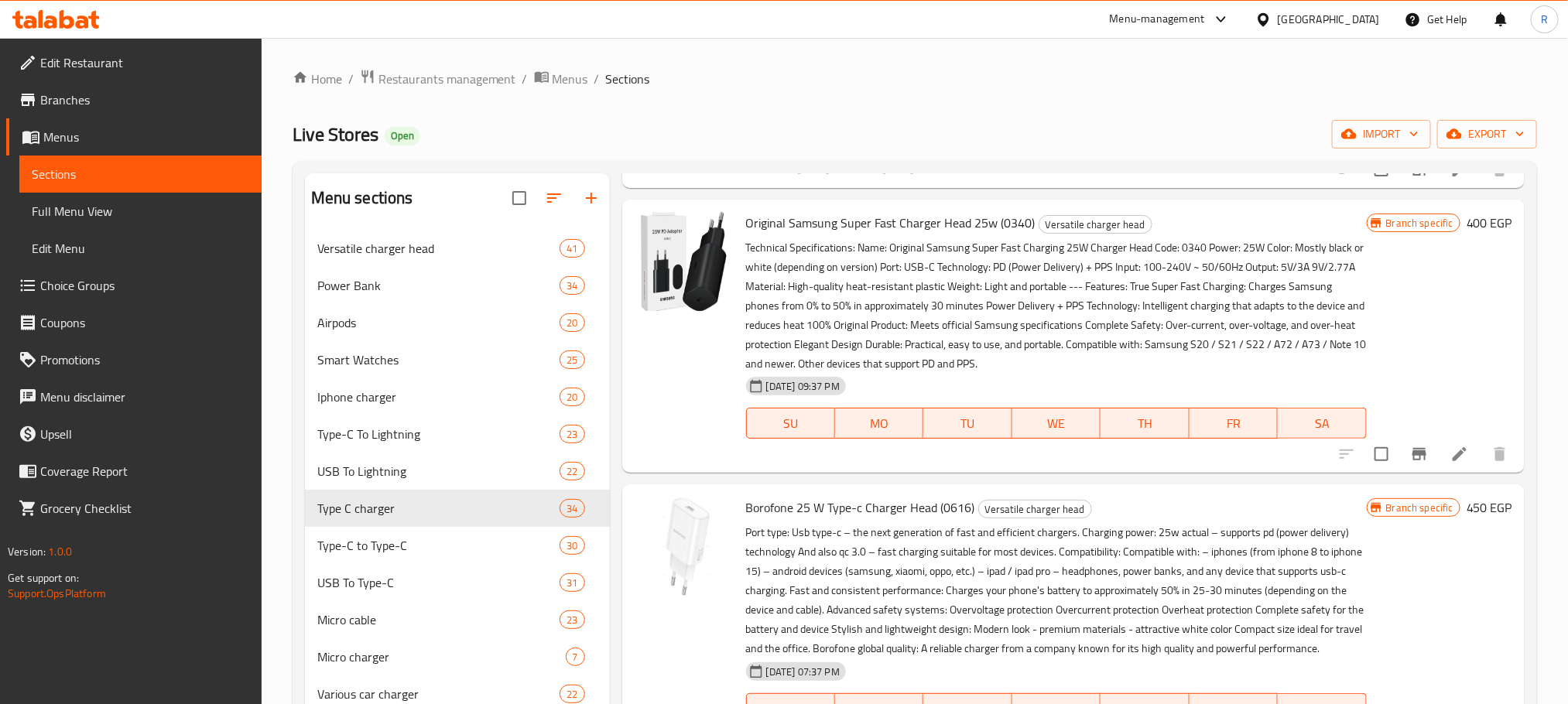
scroll to position [3716, 0]
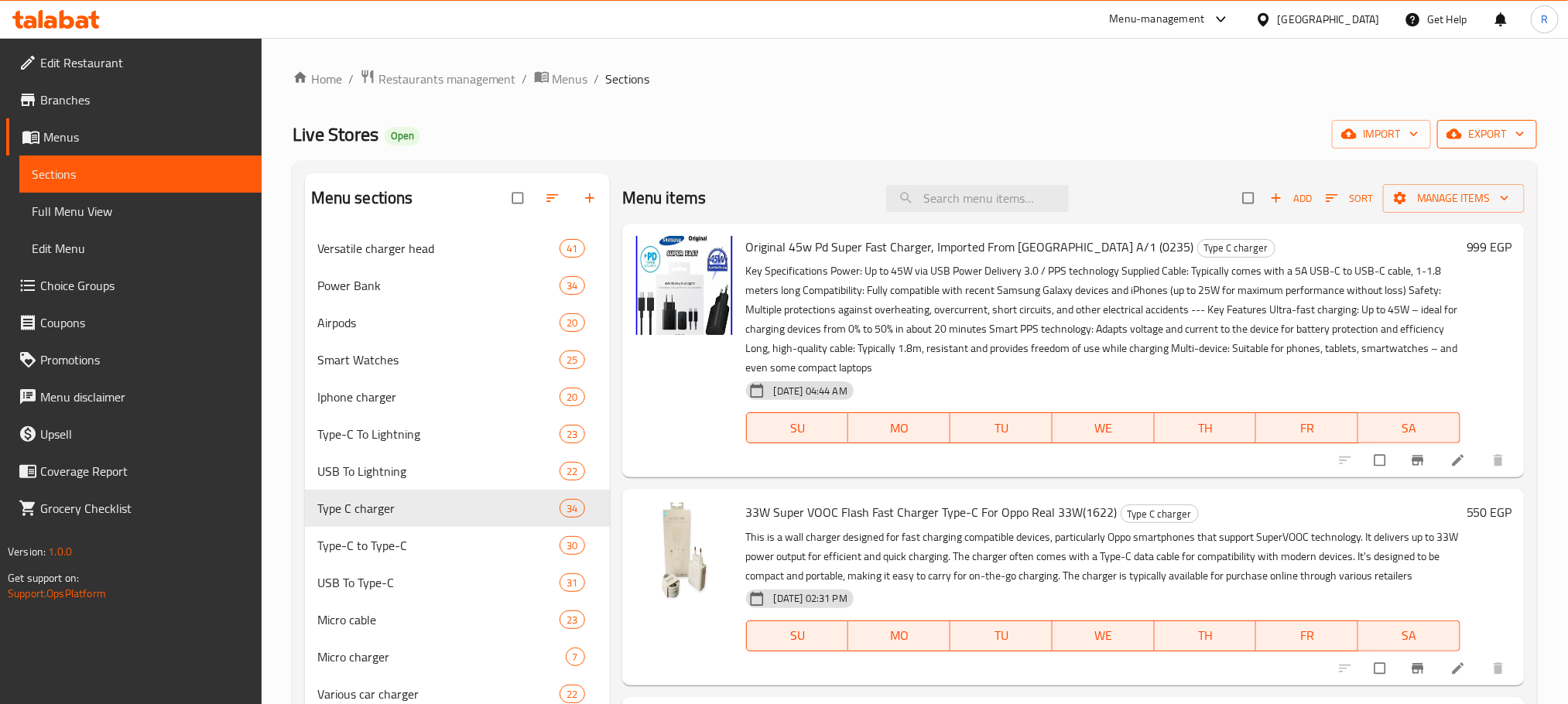
click at [1491, 135] on span "export" at bounding box center [1487, 134] width 75 height 20
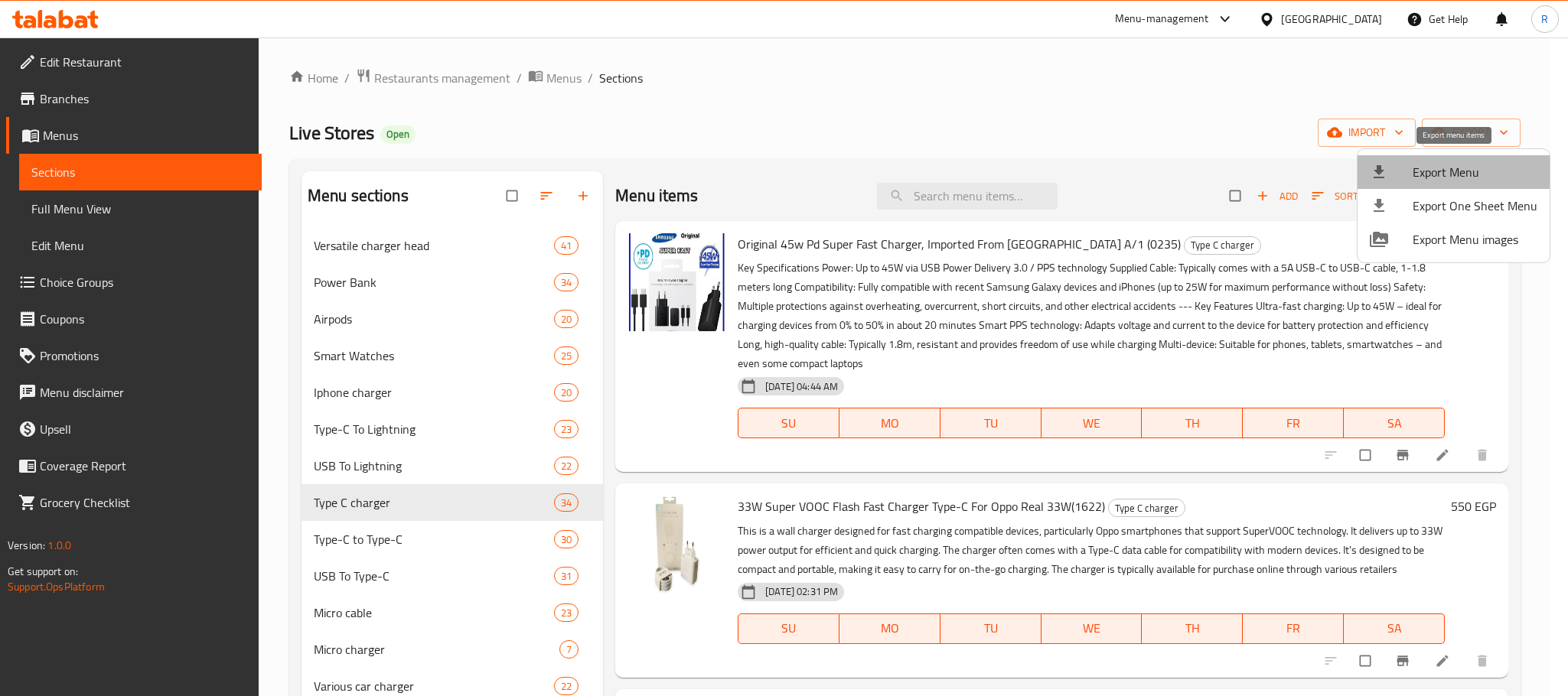
click at [1456, 174] on span "Export Menu" at bounding box center [1475, 172] width 125 height 19
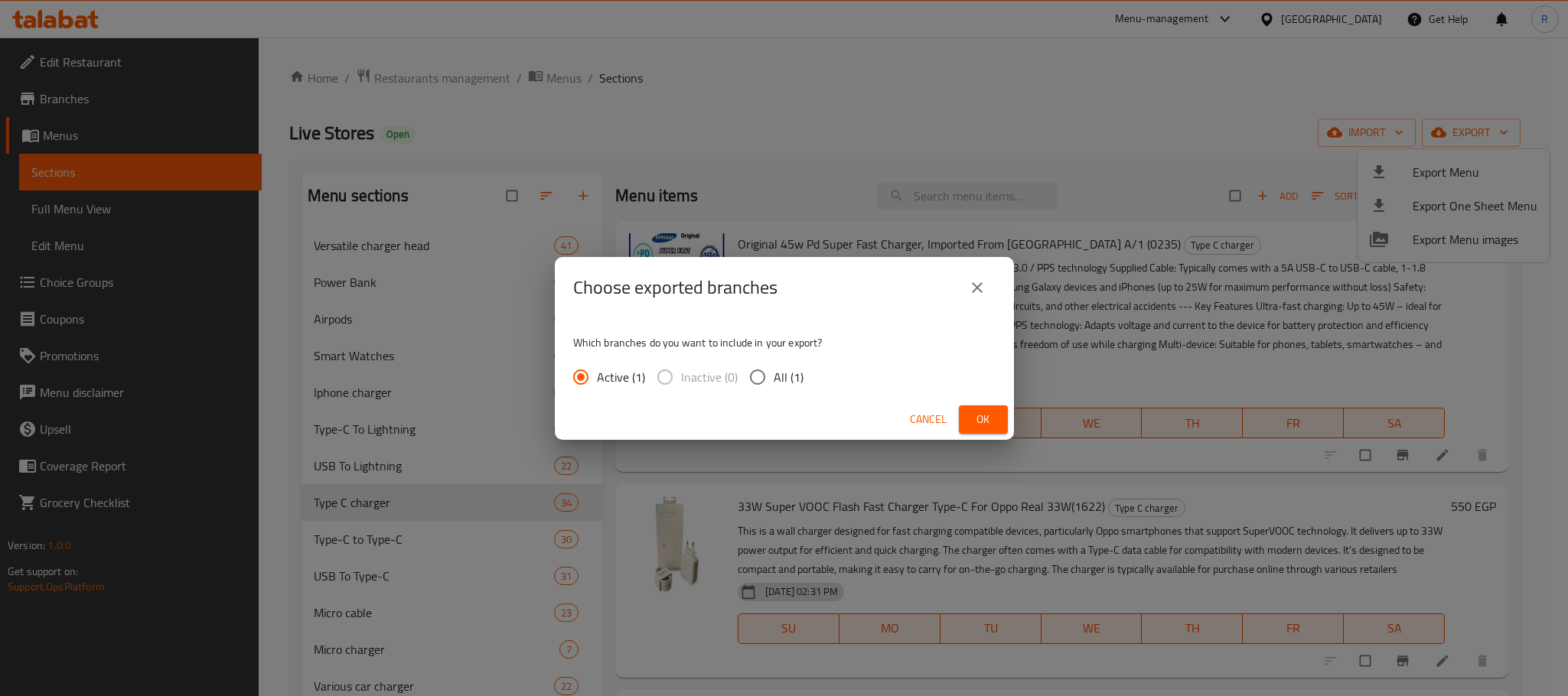
click at [983, 427] on span "Ok" at bounding box center [982, 420] width 24 height 20
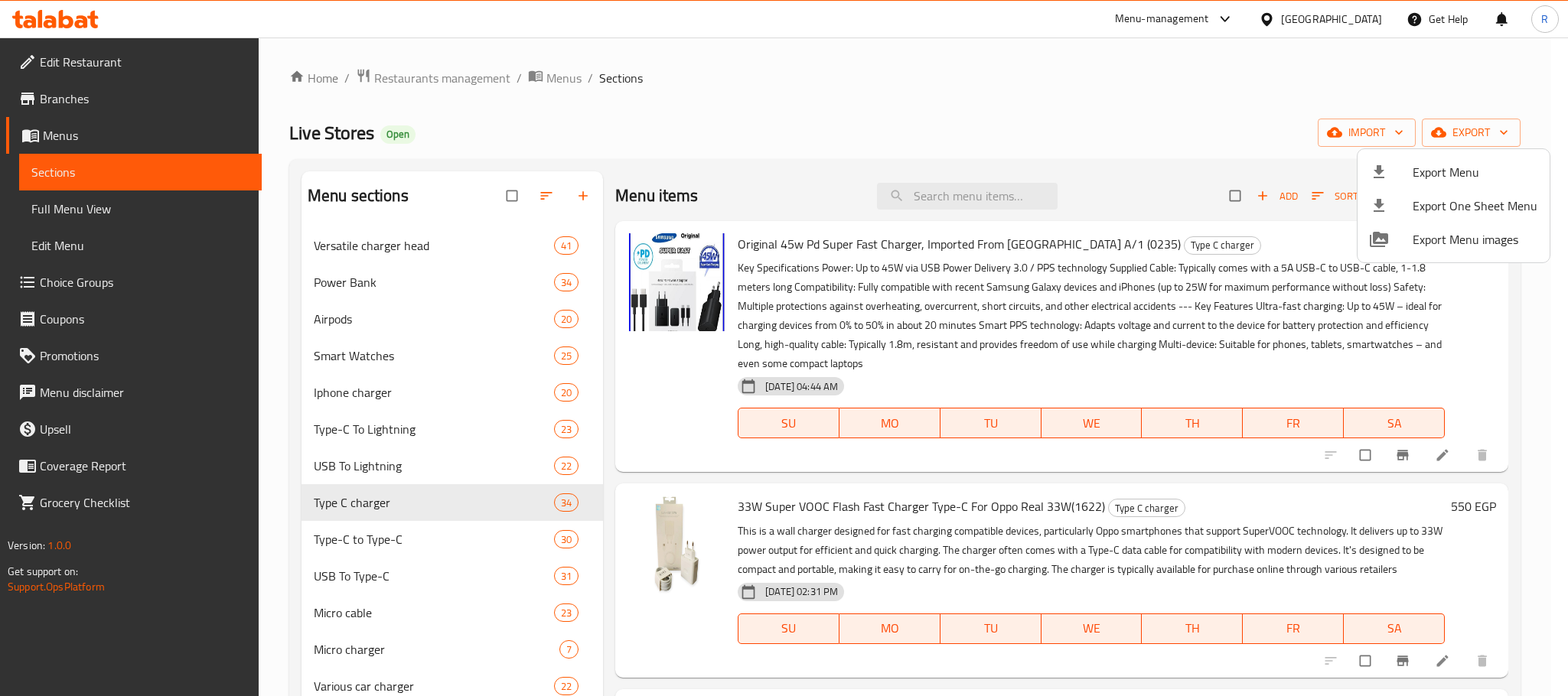
click at [976, 156] on div at bounding box center [784, 348] width 1568 height 696
